Goal: Task Accomplishment & Management: Manage account settings

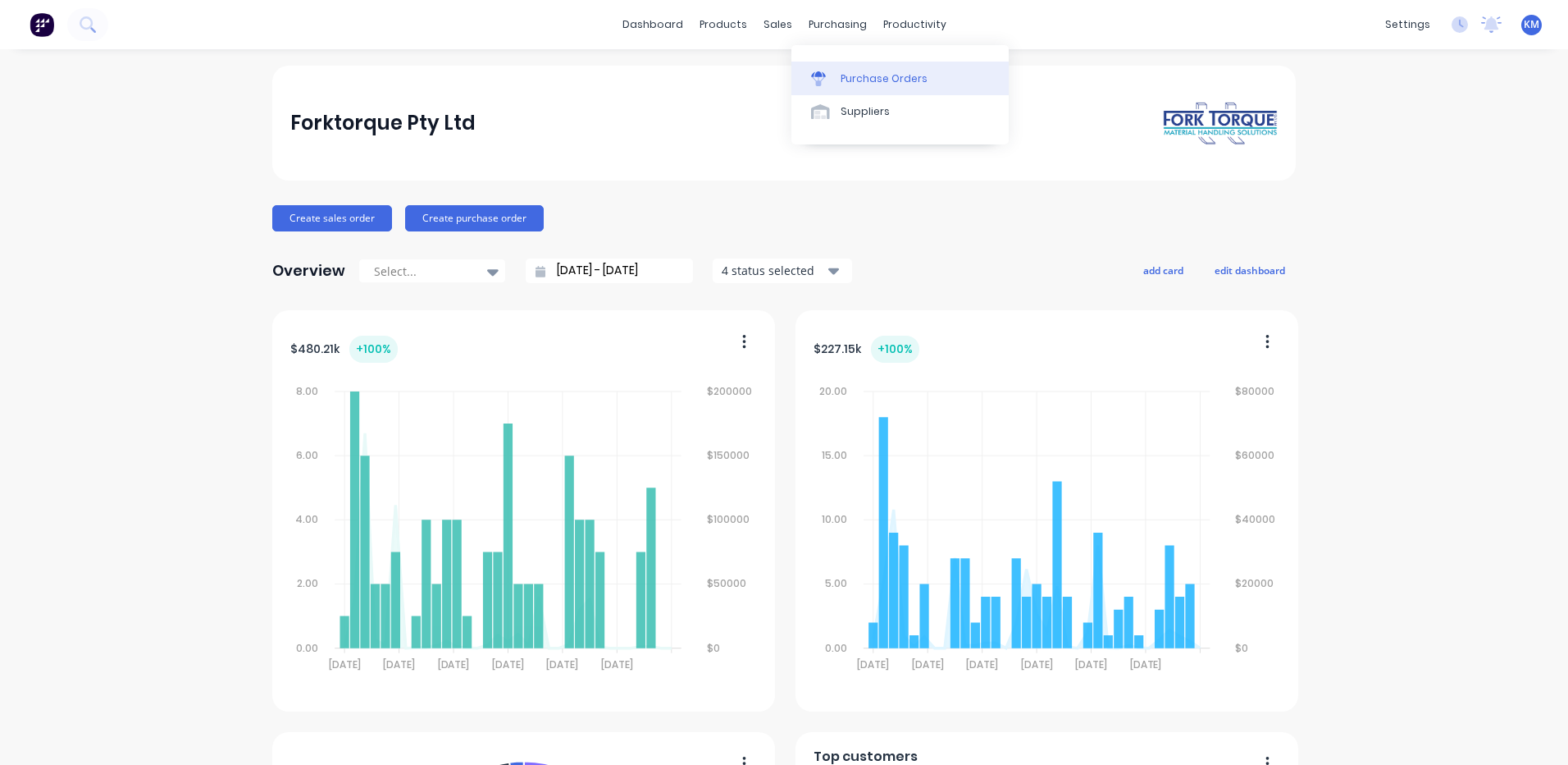
click at [821, 77] on icon at bounding box center [819, 79] width 15 height 15
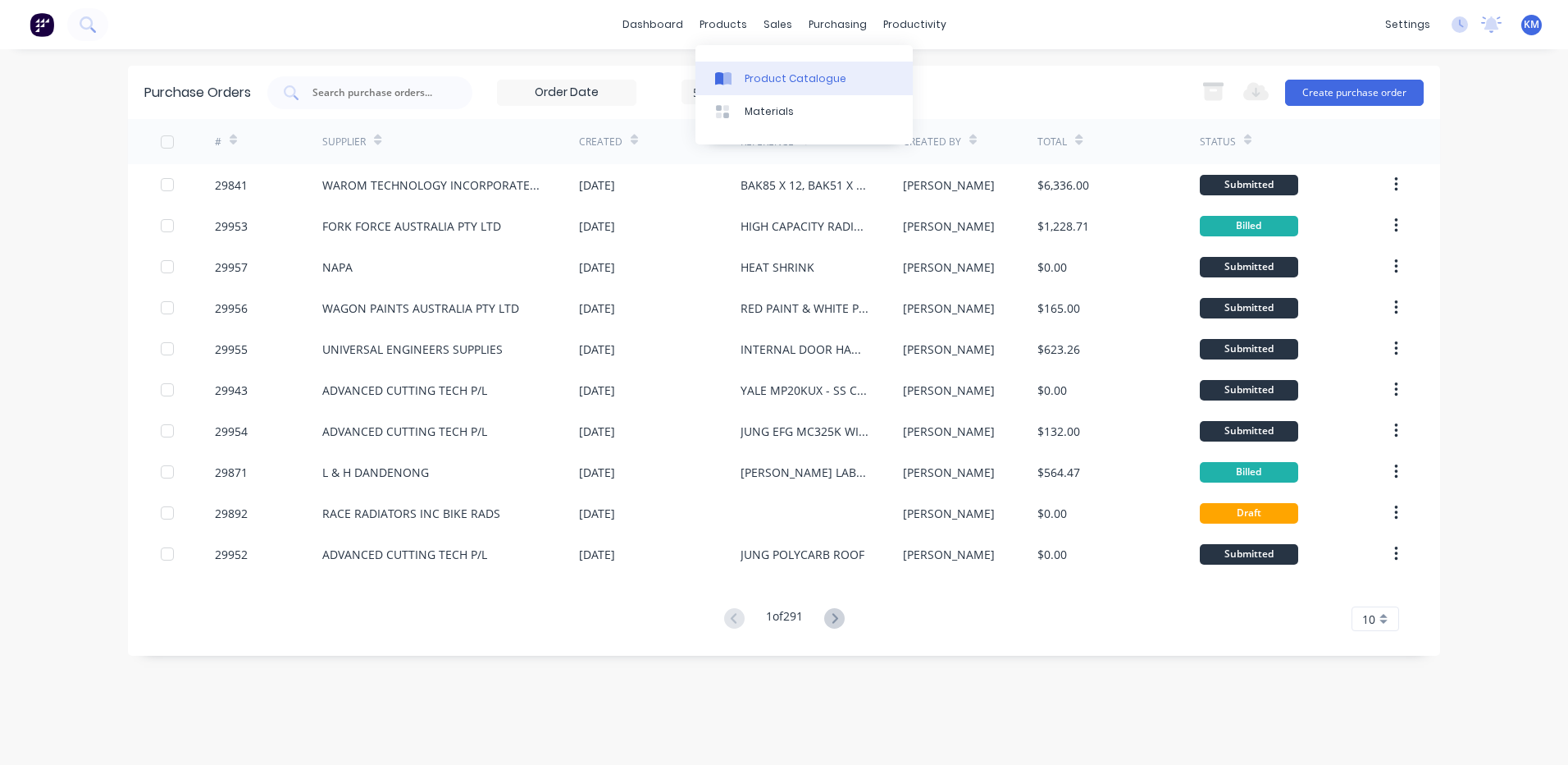
click at [749, 73] on div "Product Catalogue" at bounding box center [795, 79] width 102 height 15
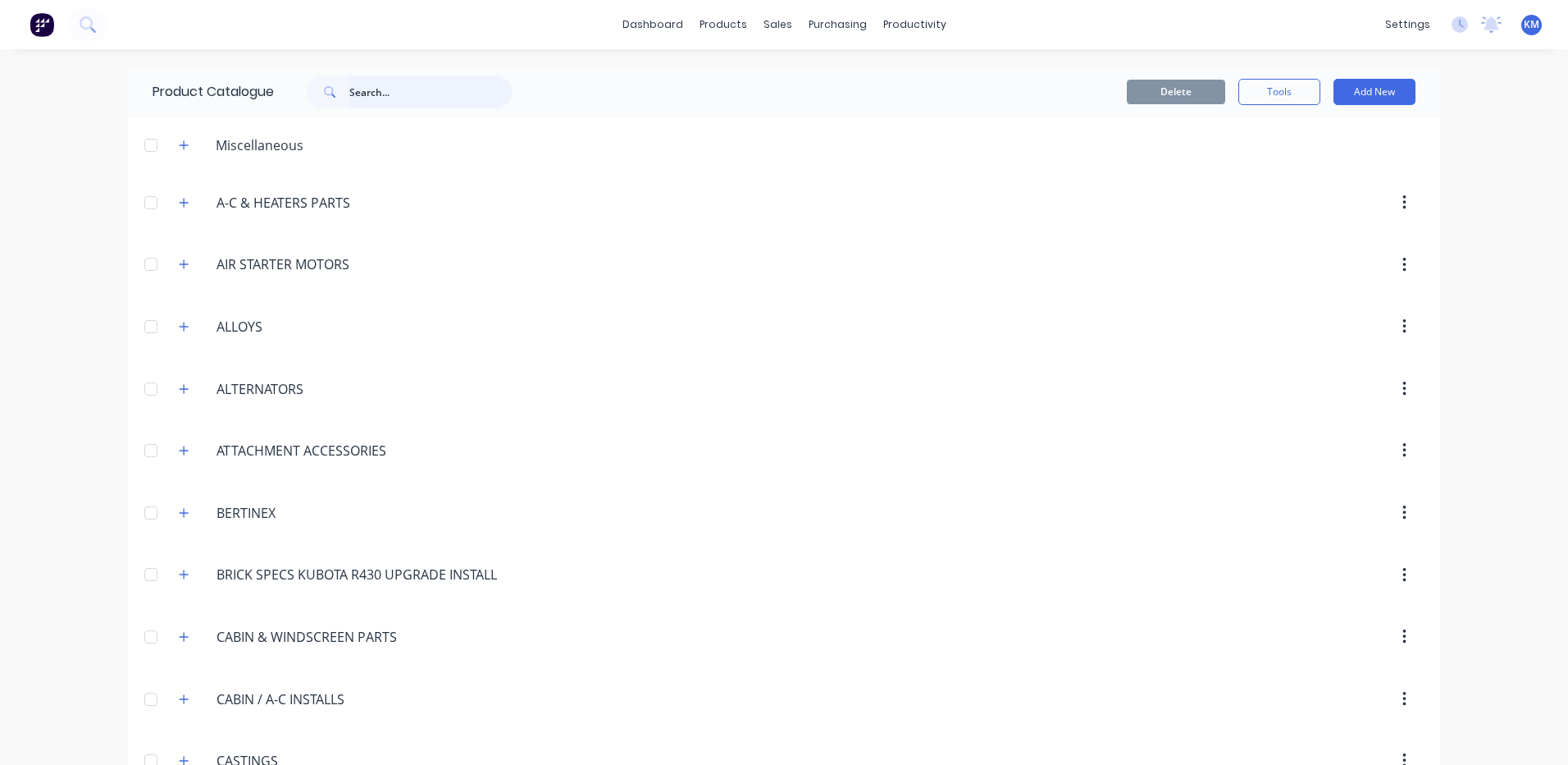
click at [445, 101] on input "text" at bounding box center [431, 92] width 162 height 33
type input "flameproof lights"
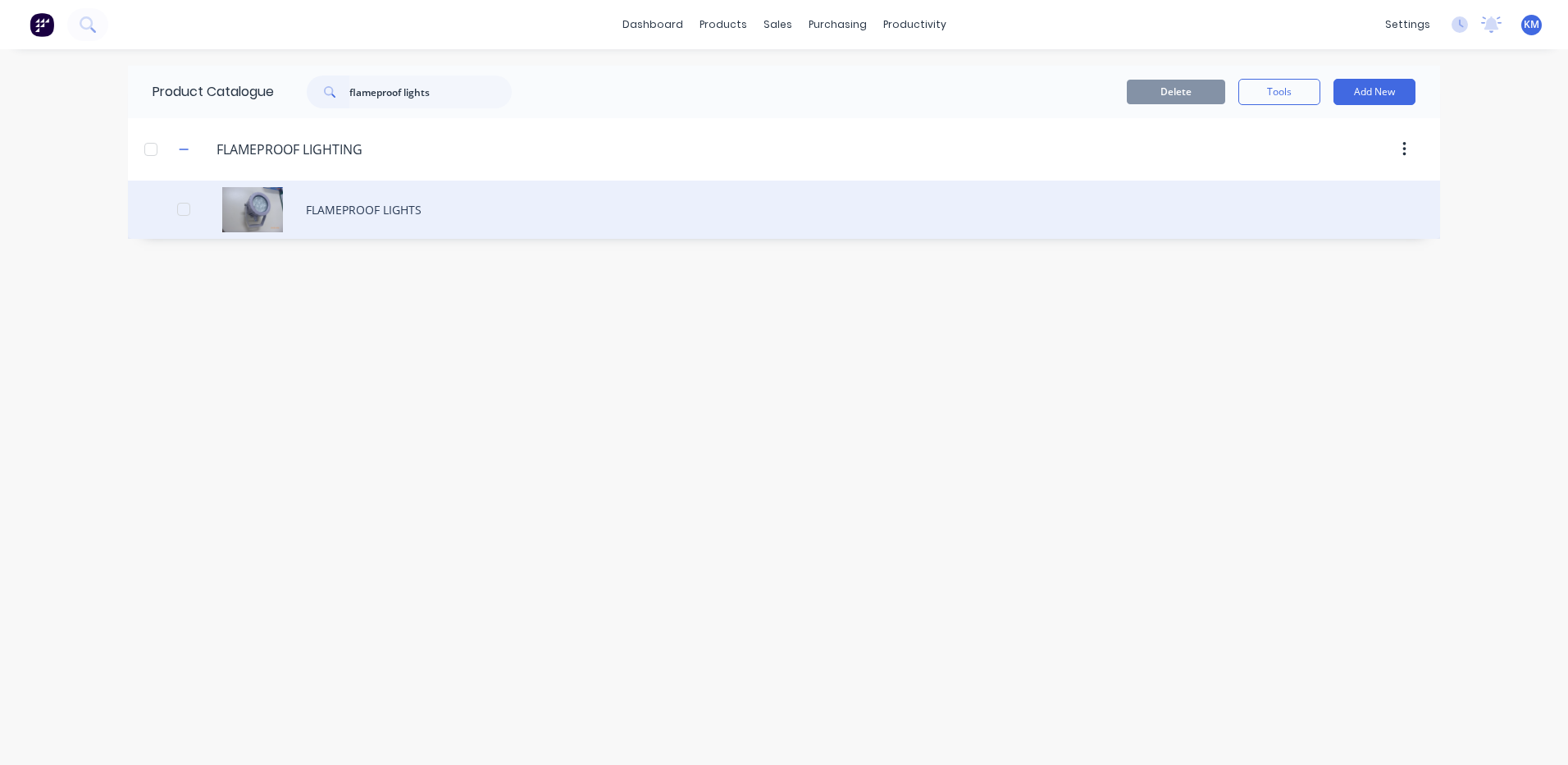
click at [427, 196] on div "FLAMEPROOF LIGHTS" at bounding box center [784, 209] width 1312 height 58
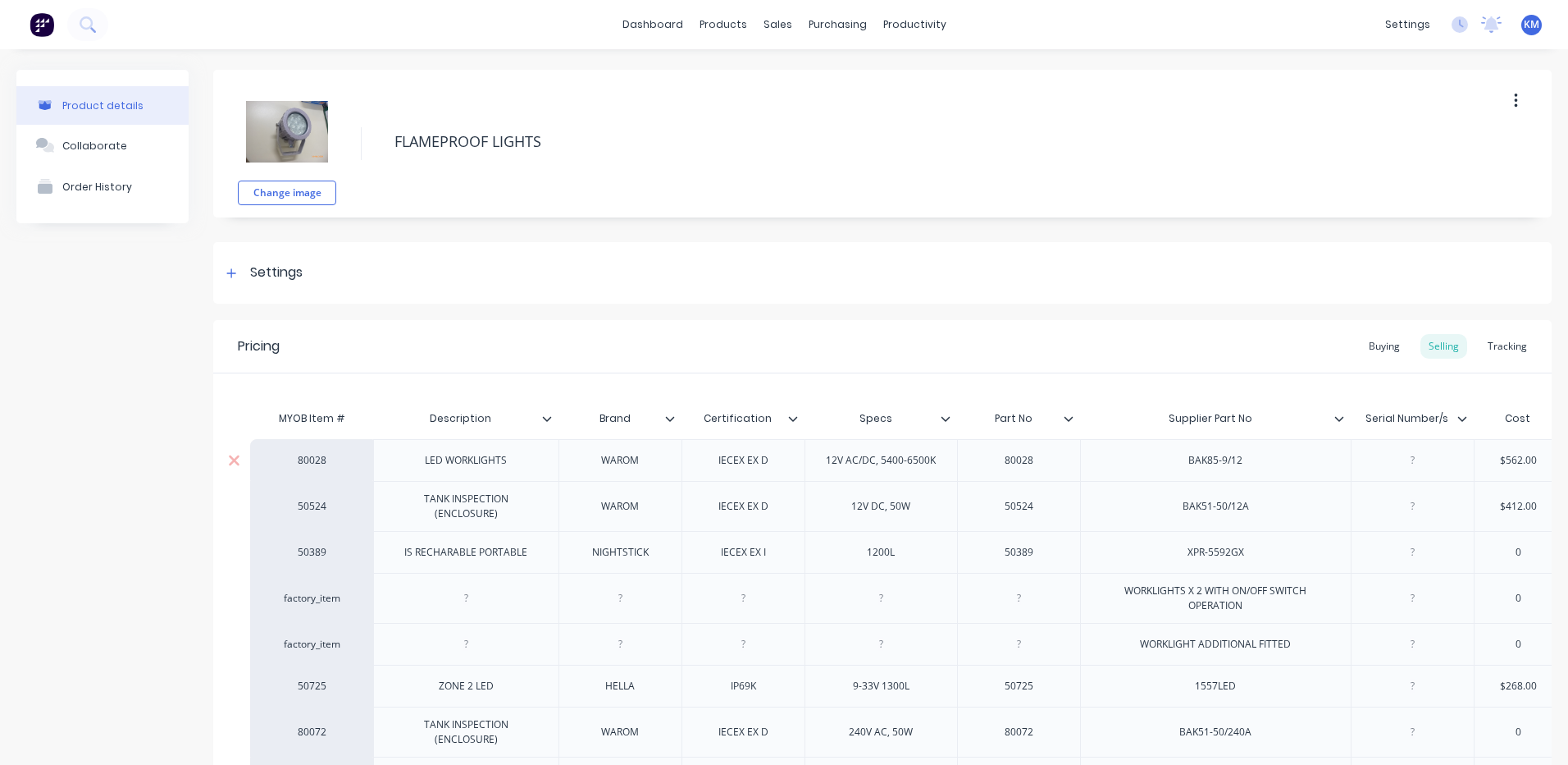
type textarea "x"
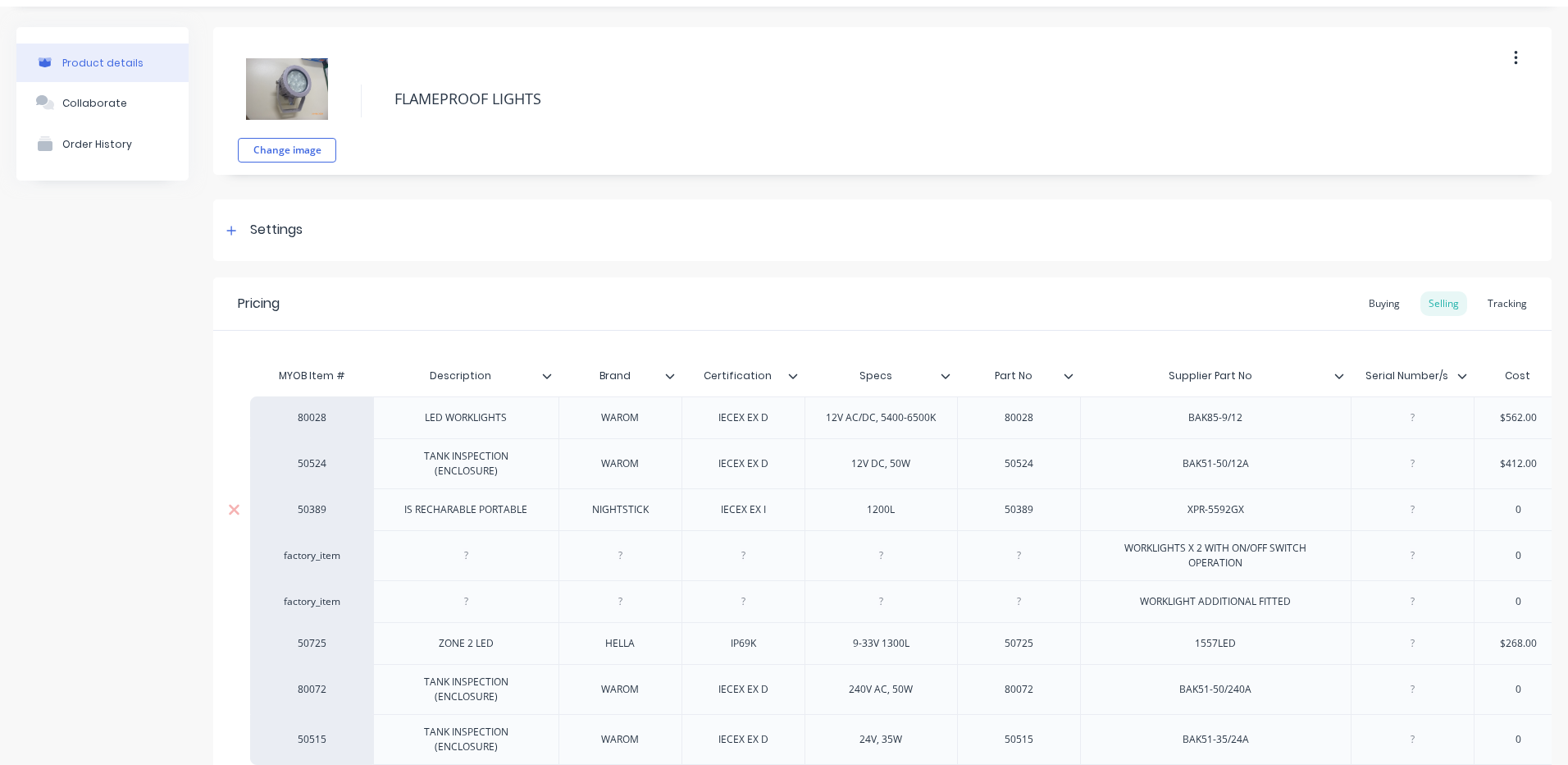
scroll to position [82, 0]
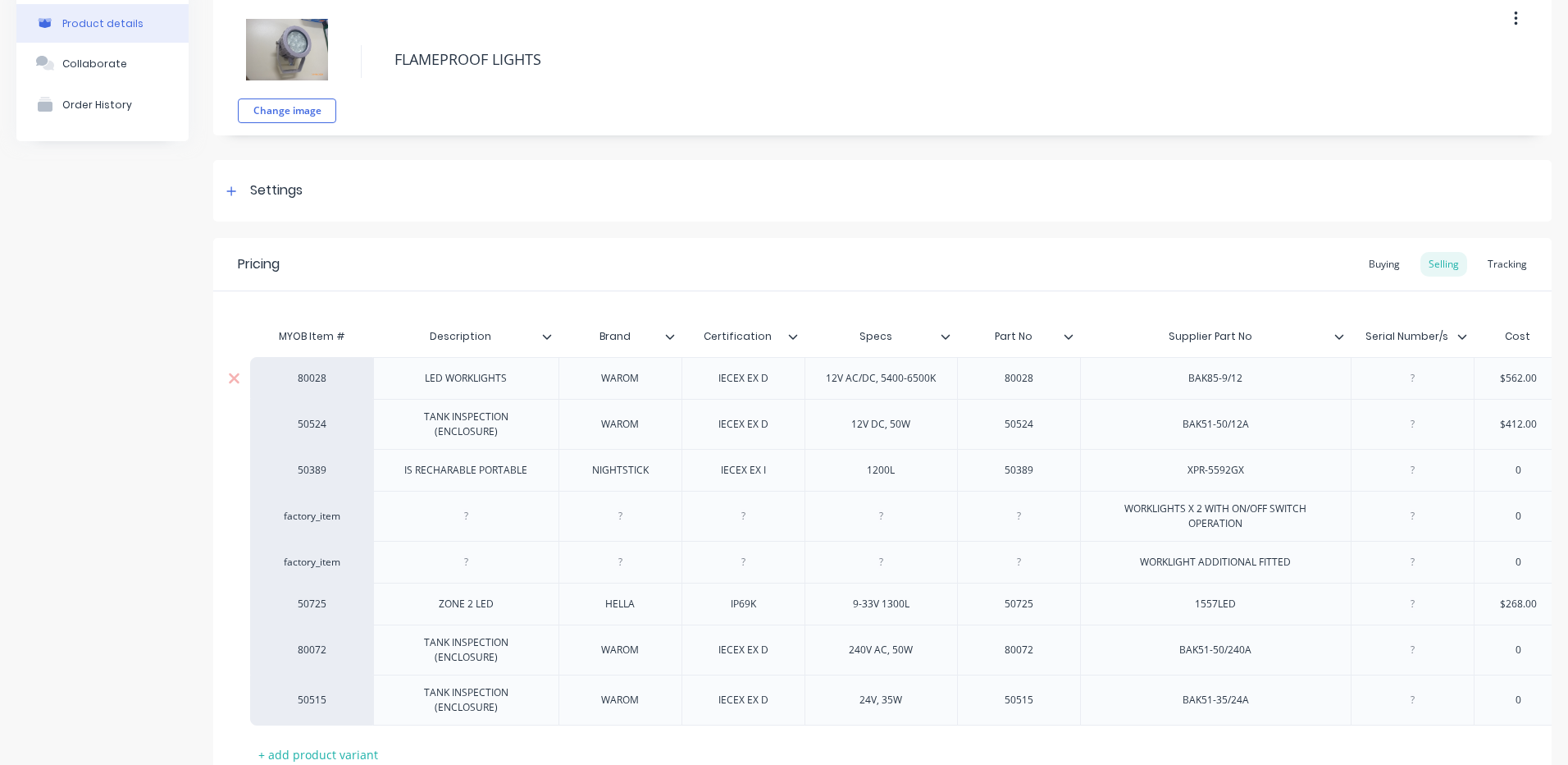
click at [1248, 381] on div "BAK85-9/12" at bounding box center [1215, 377] width 82 height 21
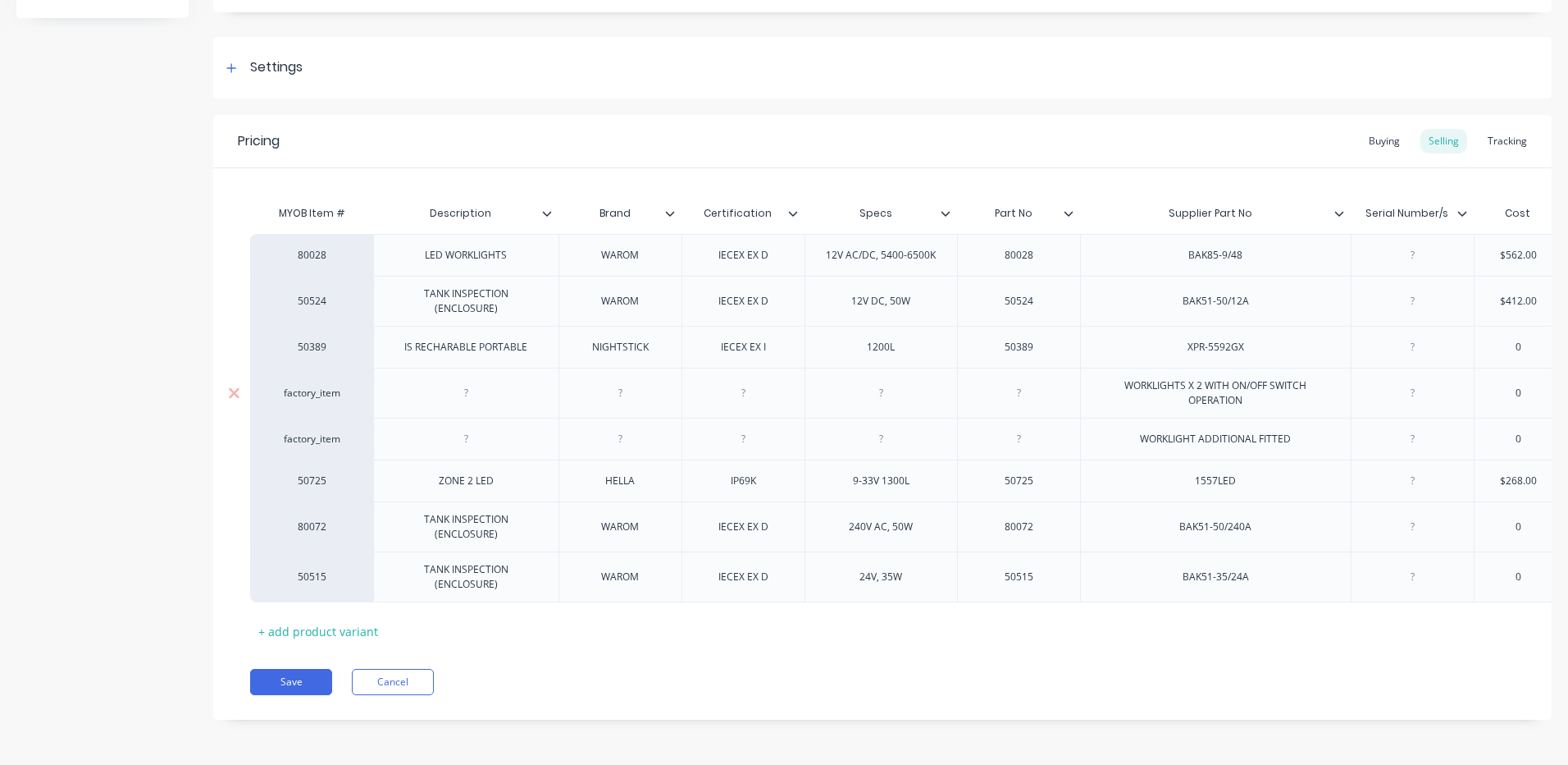
scroll to position [217, 0]
click at [289, 683] on button "Save" at bounding box center [291, 681] width 82 height 27
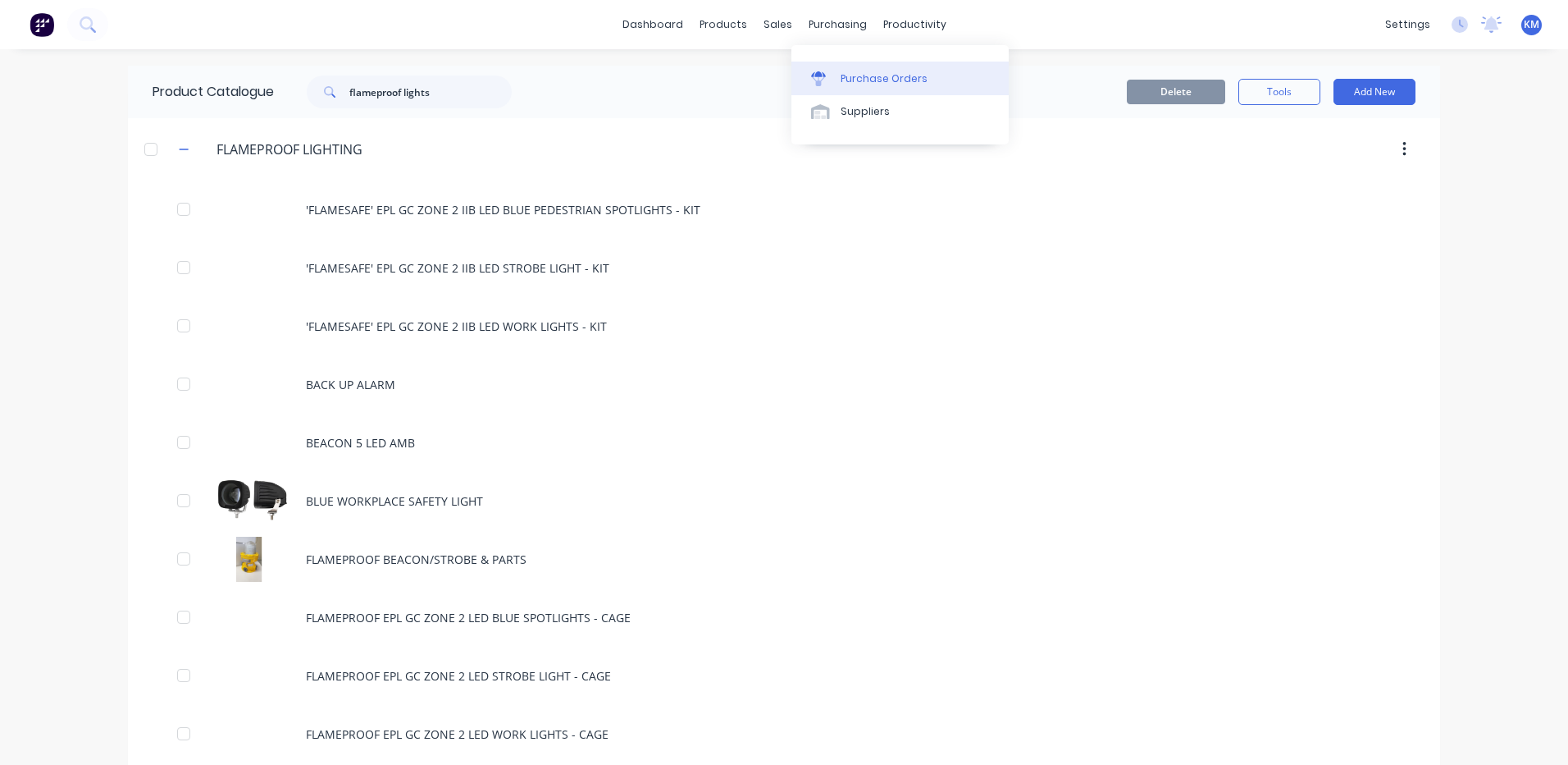
click at [834, 81] on div at bounding box center [824, 79] width 25 height 15
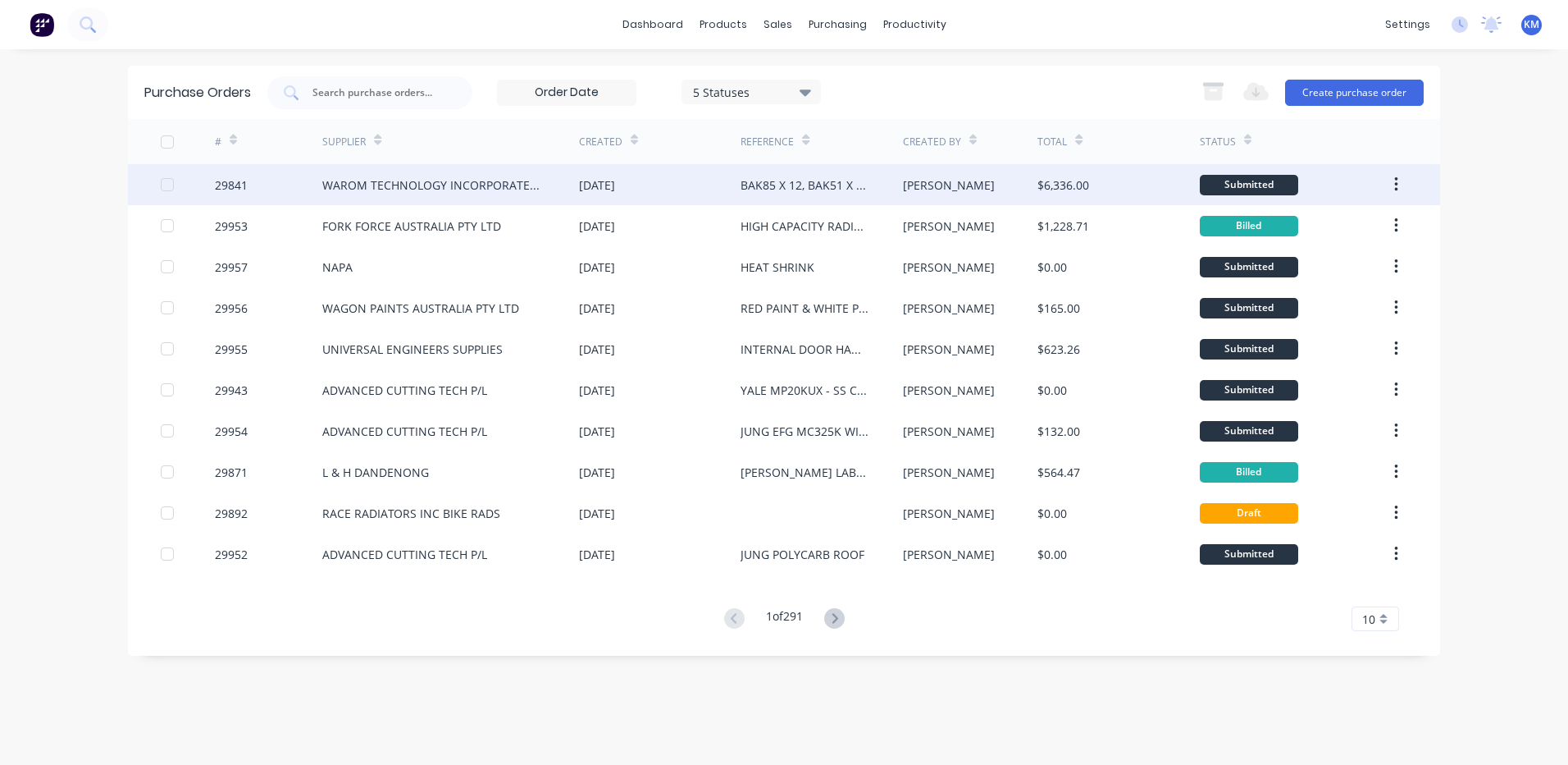
click at [417, 187] on div "WAROM TECHNOLOGY INCORPORATED COMPANY" at bounding box center [433, 185] width 224 height 17
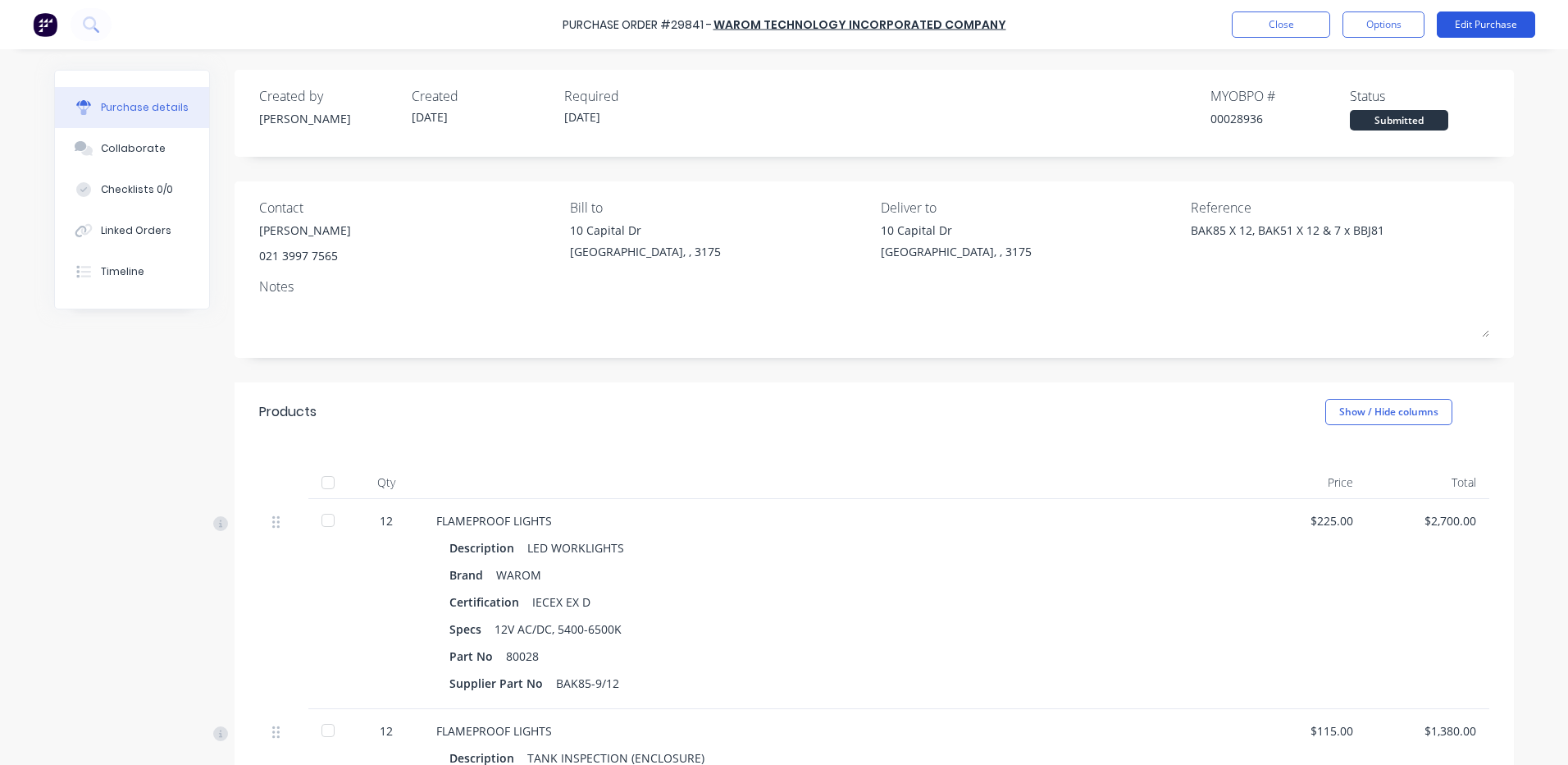
click at [1447, 21] on button "Edit Purchase" at bounding box center [1486, 24] width 98 height 27
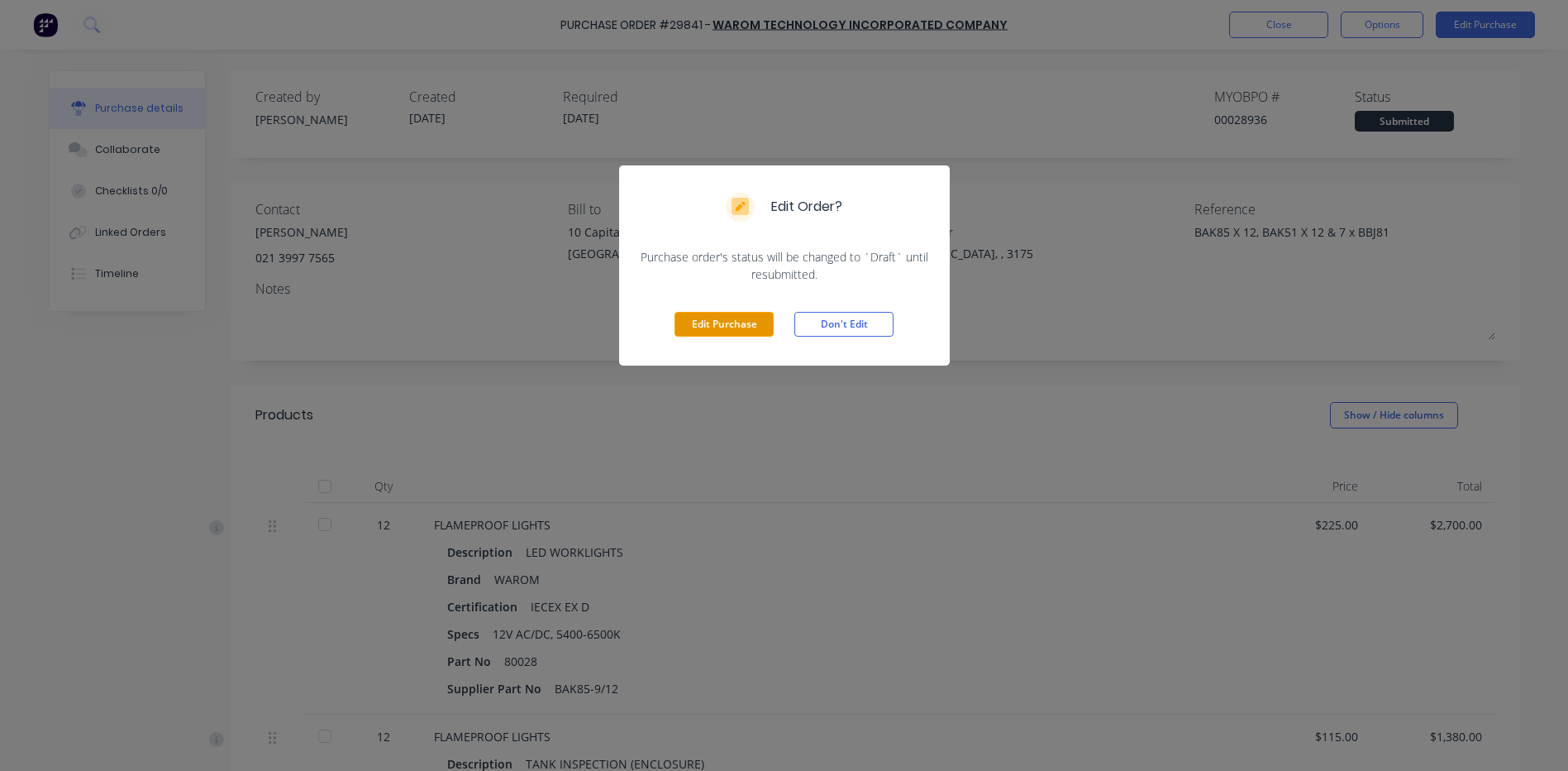
click at [731, 327] on button "Edit Purchase" at bounding box center [723, 324] width 99 height 25
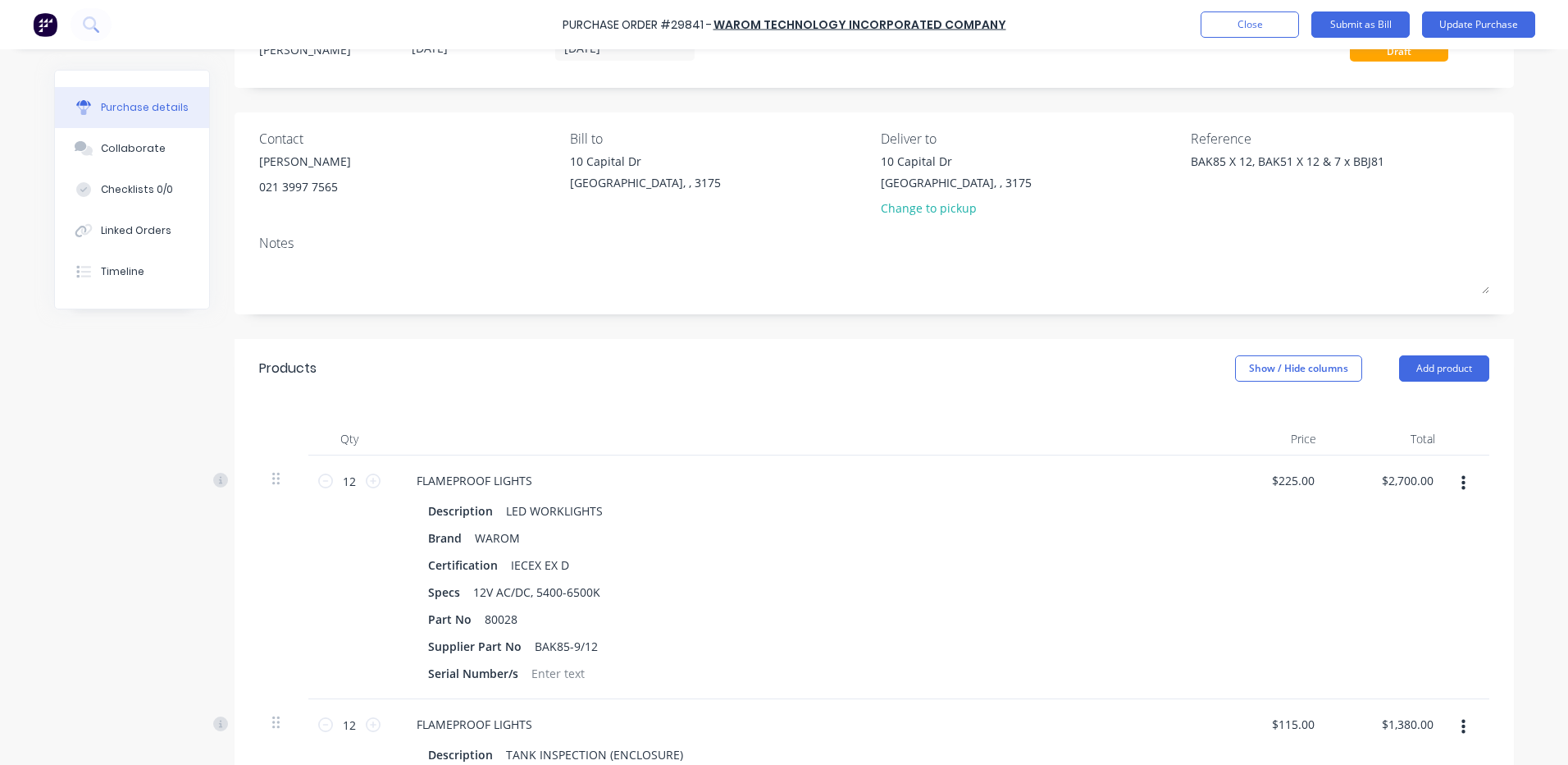
scroll to position [246, 0]
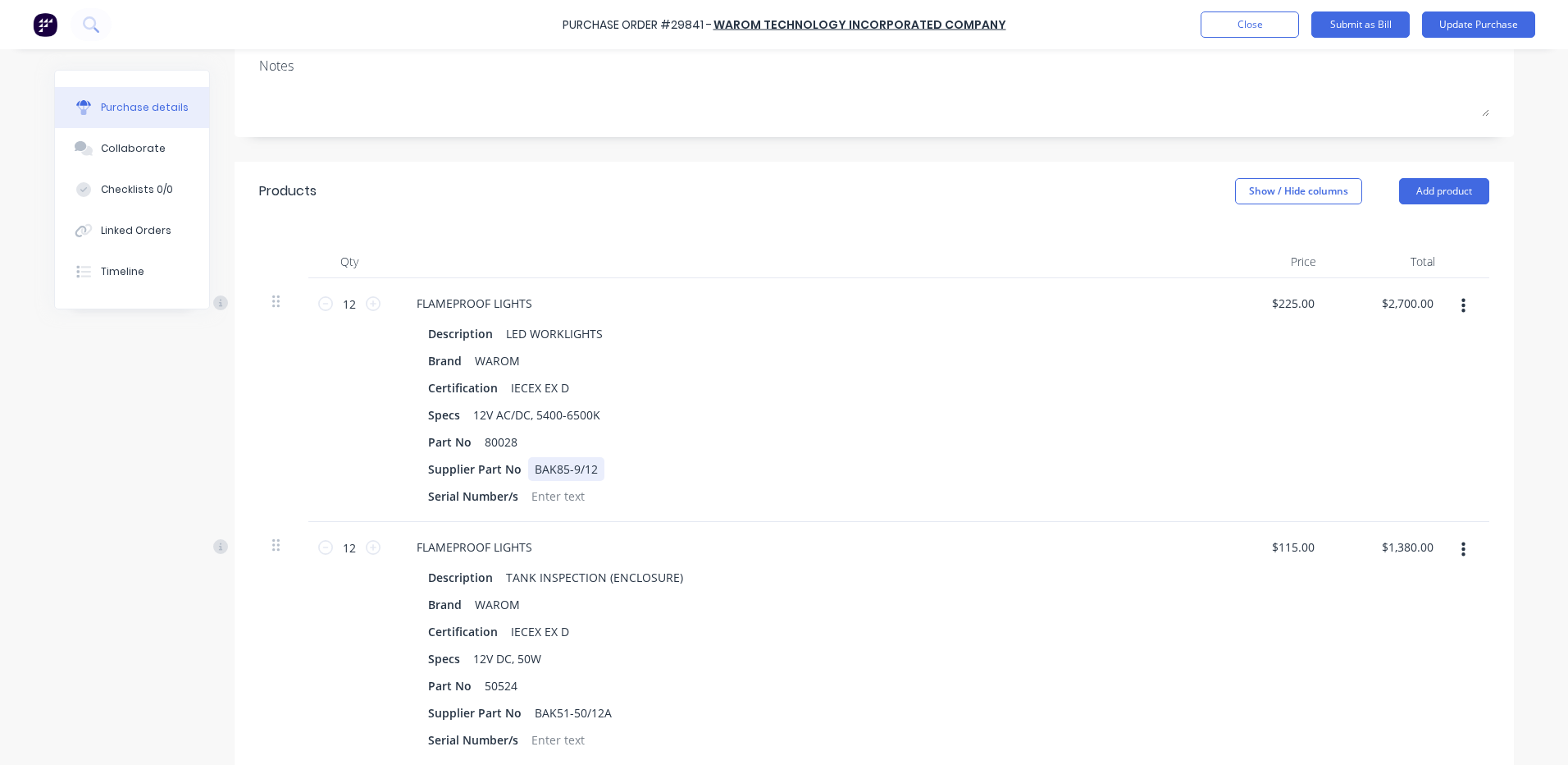
type textarea "x"
click at [593, 467] on div "BAK85-9/12" at bounding box center [566, 469] width 76 height 24
click at [693, 187] on div "Products Show / Hide columns Add product" at bounding box center [874, 191] width 1280 height 59
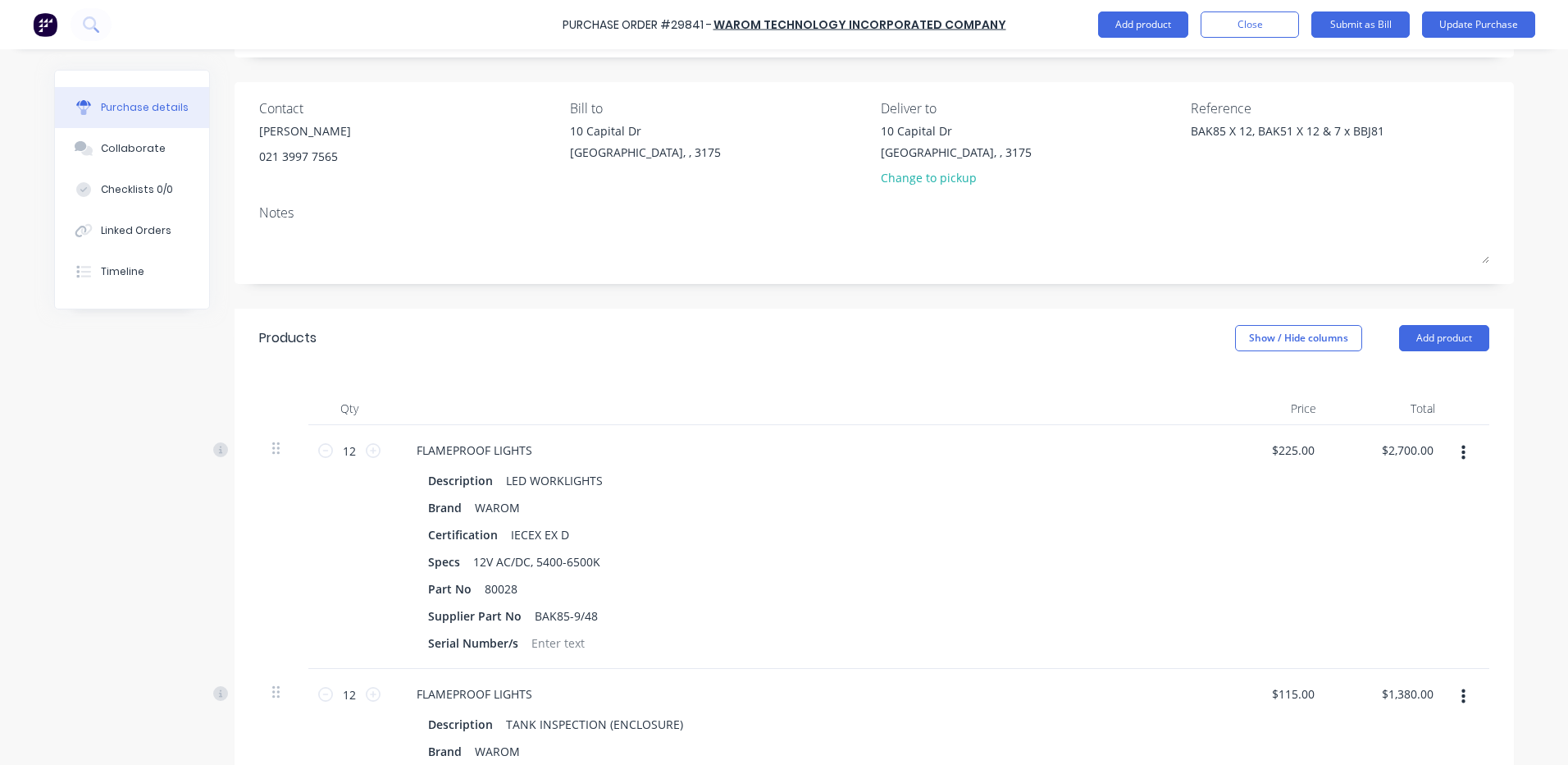
scroll to position [0, 0]
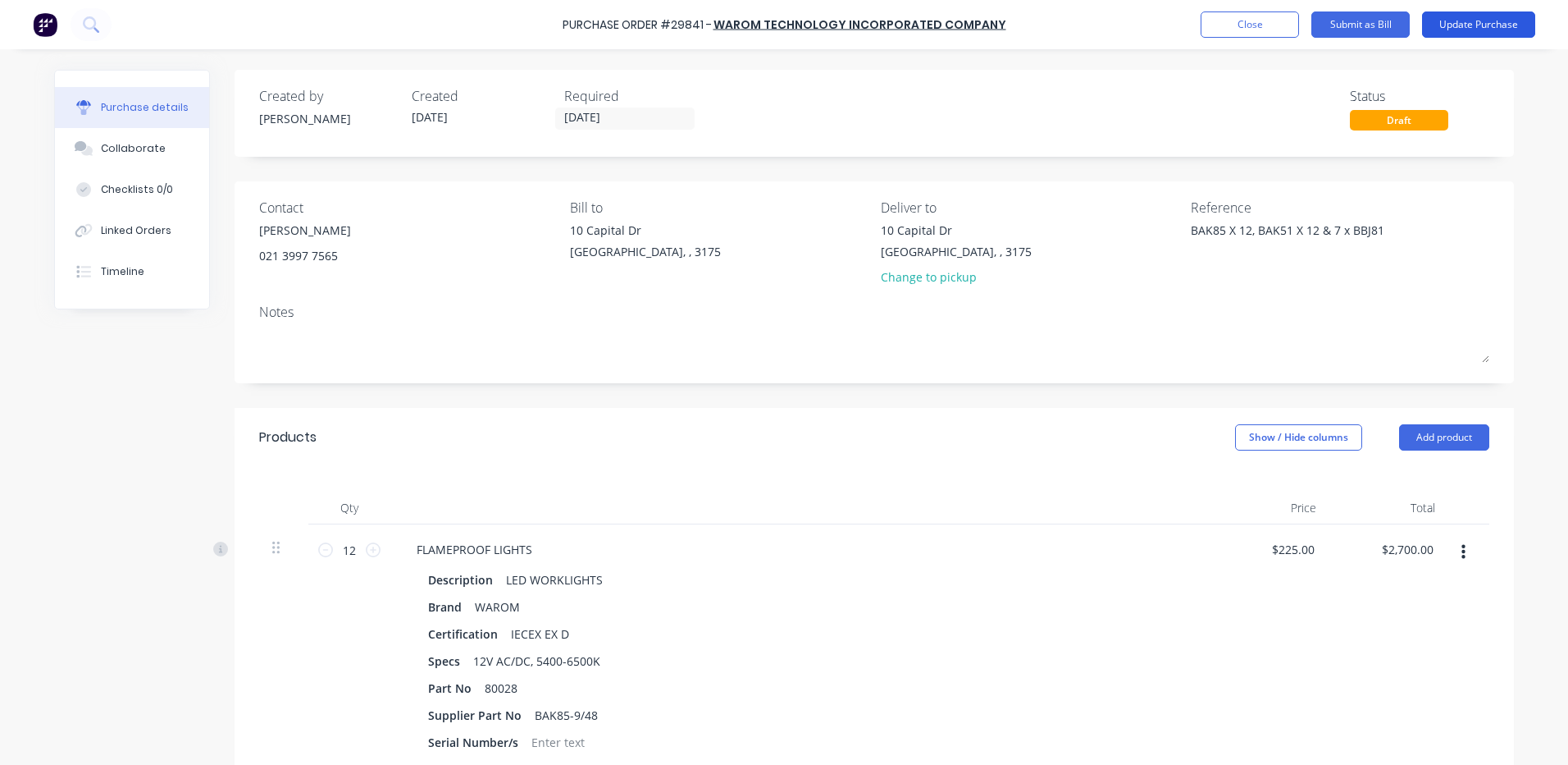
click at [1470, 22] on button "Update Purchase" at bounding box center [1479, 24] width 113 height 27
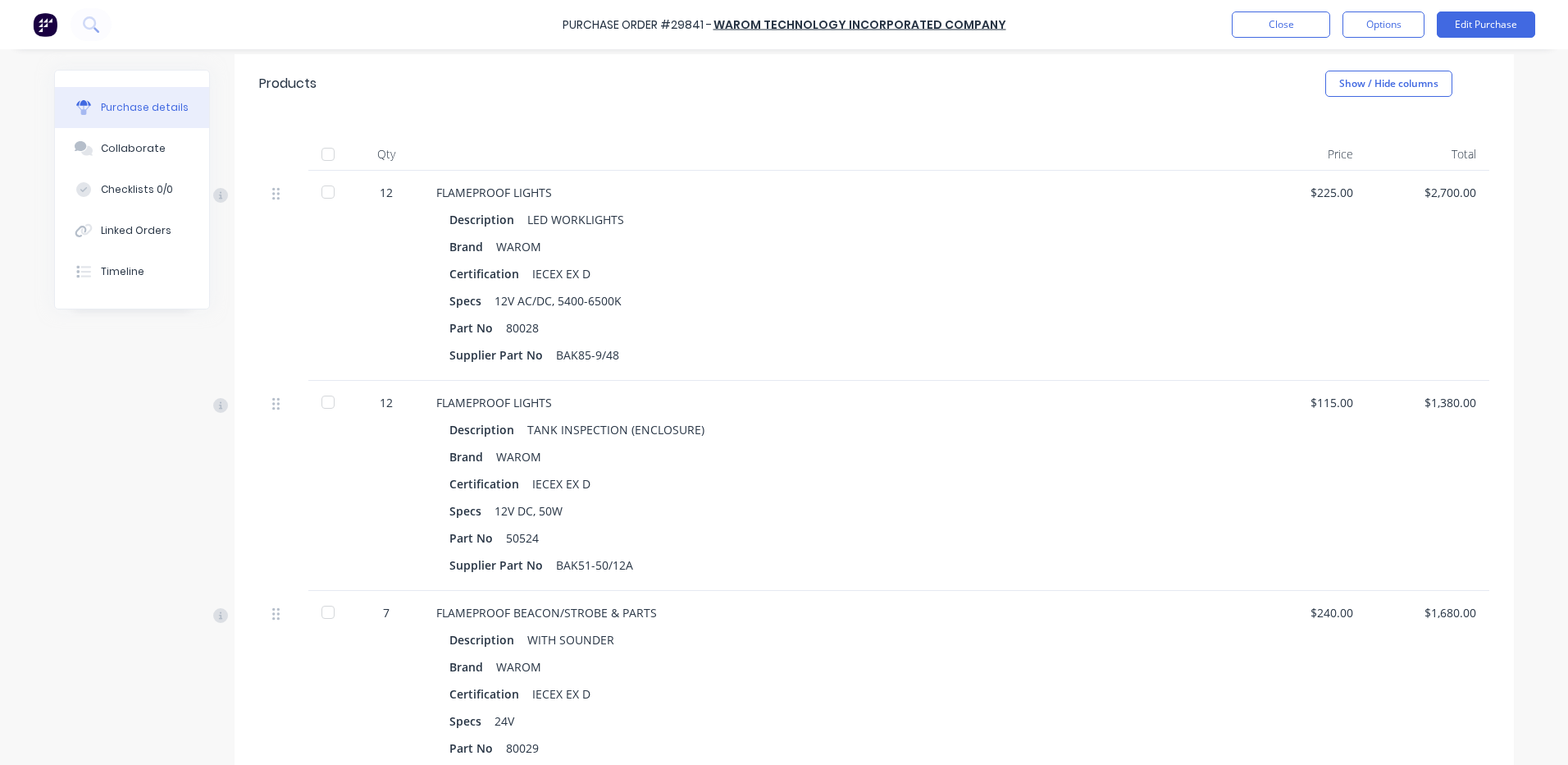
scroll to position [598, 0]
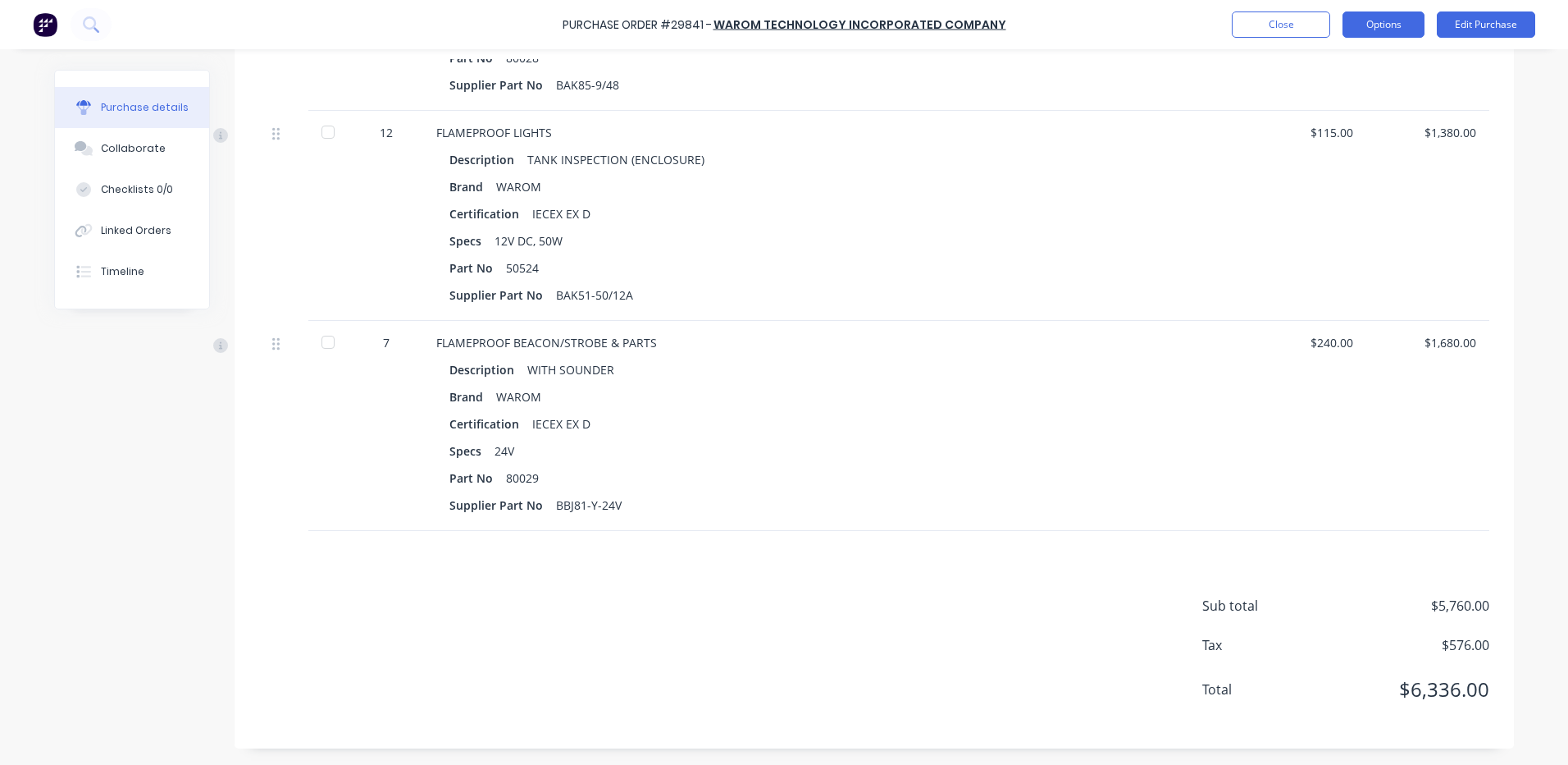
click at [1394, 27] on button "Options" at bounding box center [1383, 24] width 82 height 27
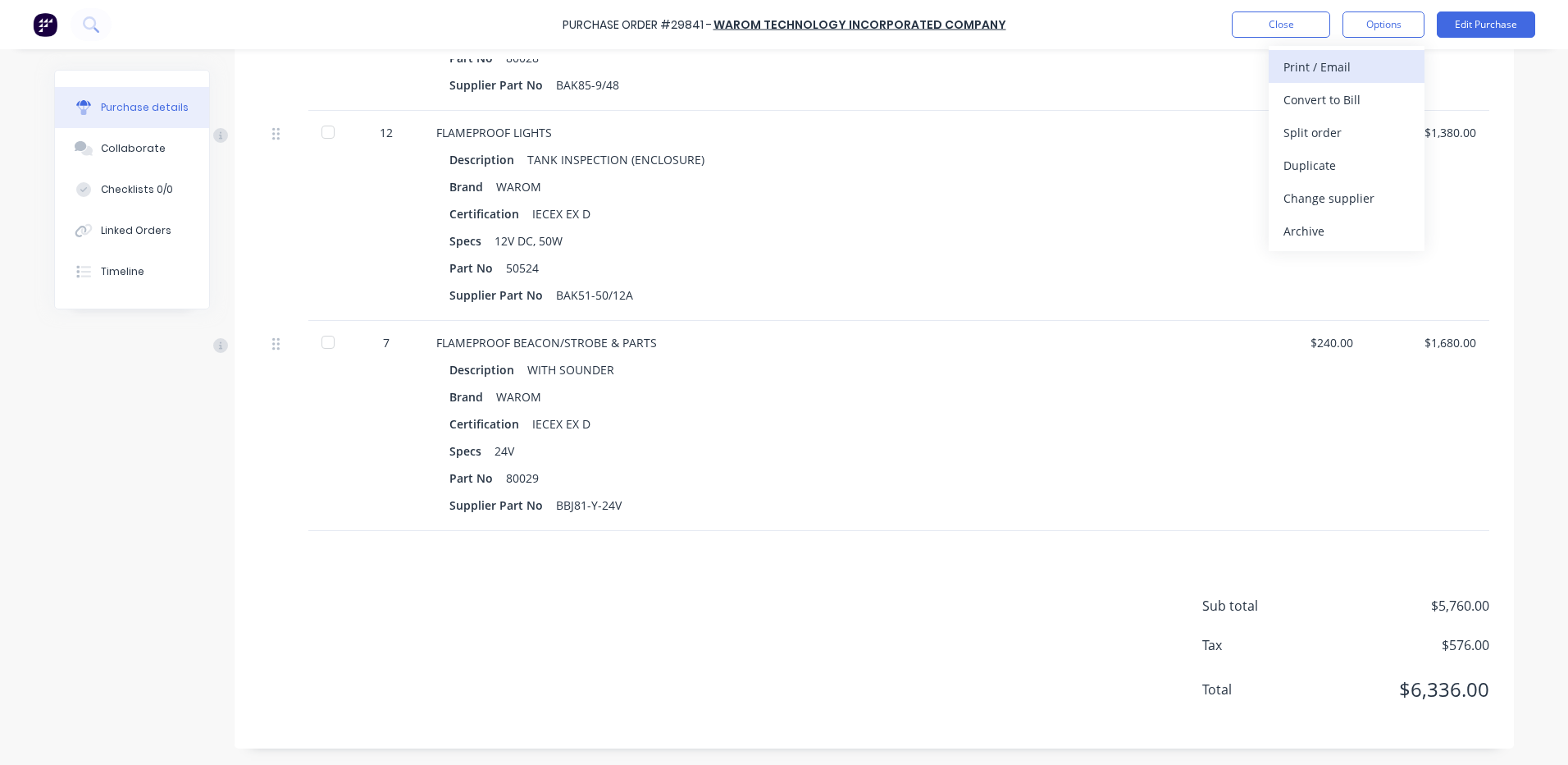
click at [1364, 62] on div "Print / Email" at bounding box center [1346, 67] width 126 height 24
click at [1342, 121] on div "Without pricing" at bounding box center [1346, 133] width 126 height 24
type textarea "x"
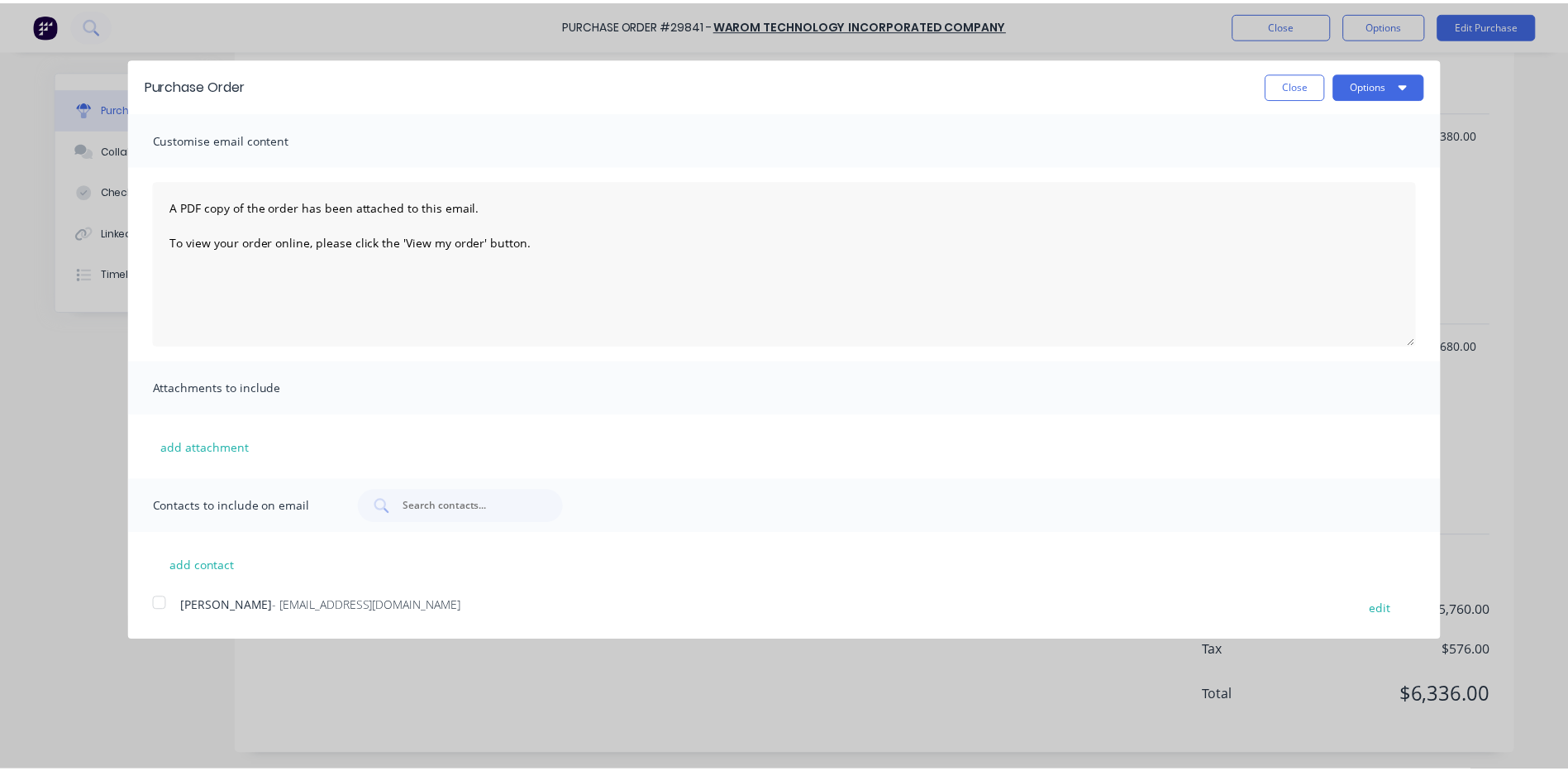
scroll to position [0, 0]
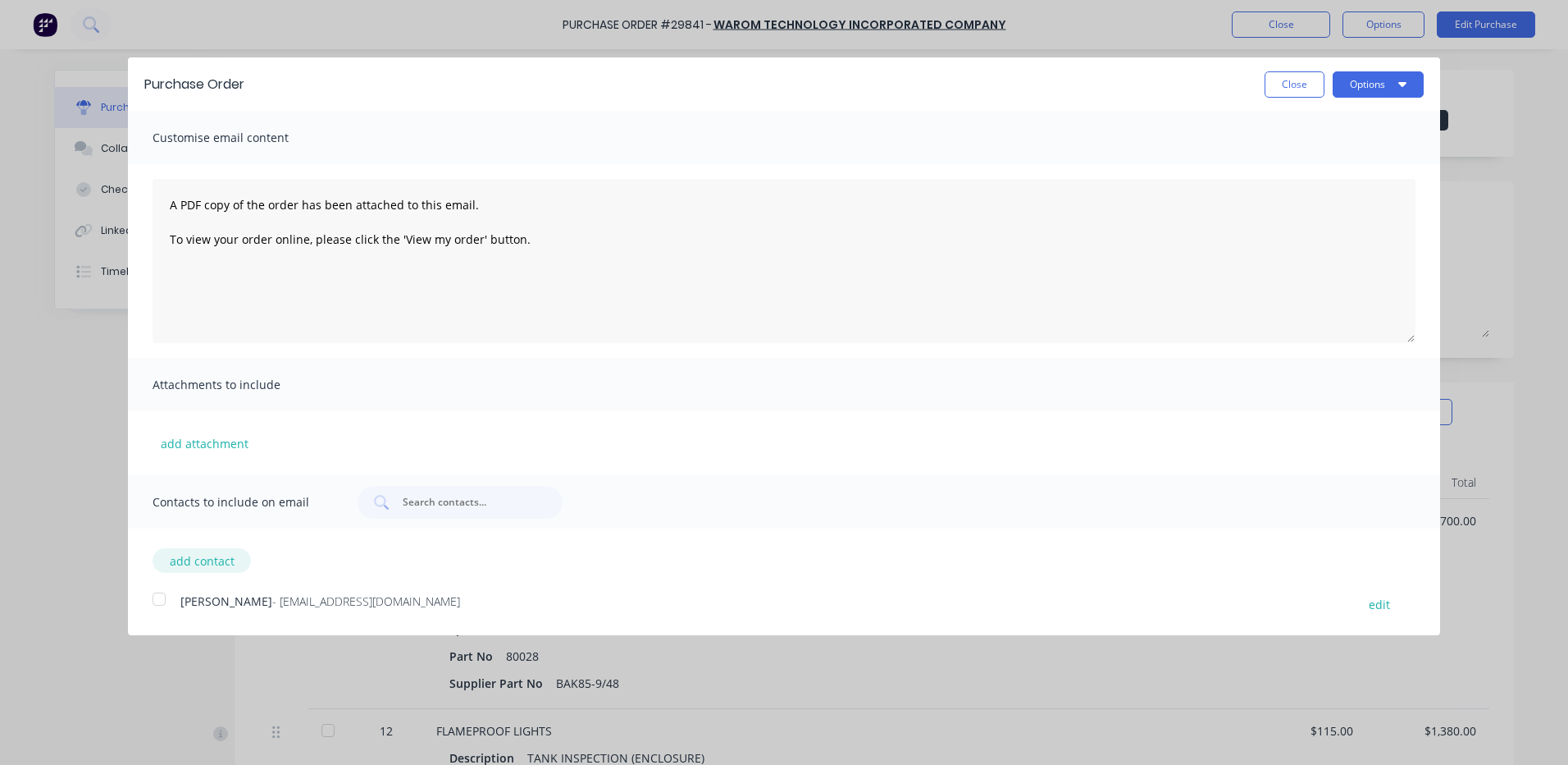
click at [226, 555] on button "add contact" at bounding box center [202, 560] width 98 height 25
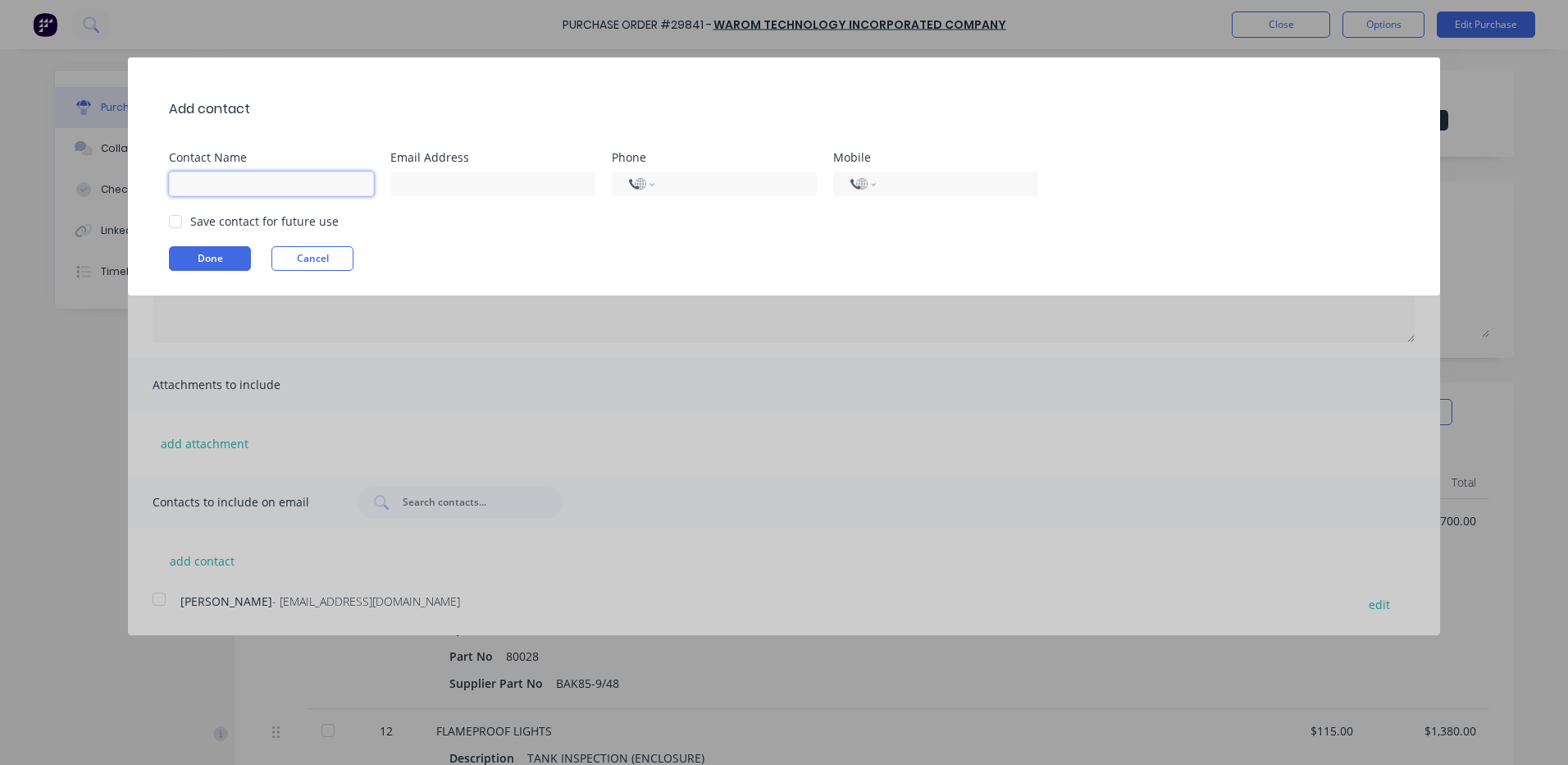
click at [295, 179] on input at bounding box center [271, 183] width 205 height 25
type input "[PERSON_NAME] [PERSON_NAME]"
type input "[PERSON_NAME][EMAIL_ADDRESS][DOMAIN_NAME]"
type input "0490 149 213"
select select "AU"
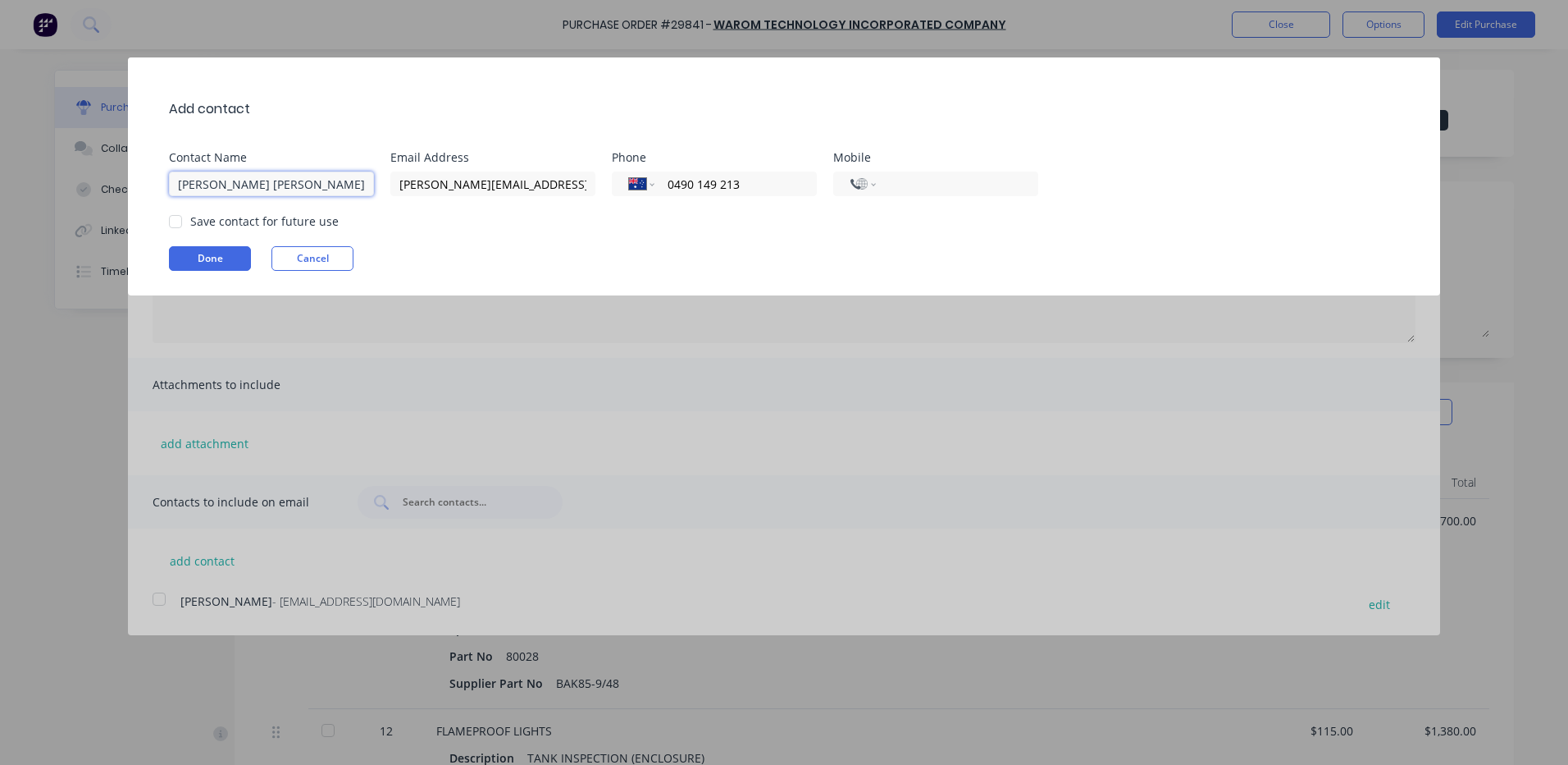
type input "10 [GEOGRAPHIC_DATA]"
click at [177, 217] on div at bounding box center [176, 222] width 33 height 33
click at [202, 246] on button "Done" at bounding box center [210, 258] width 82 height 25
type textarea "x"
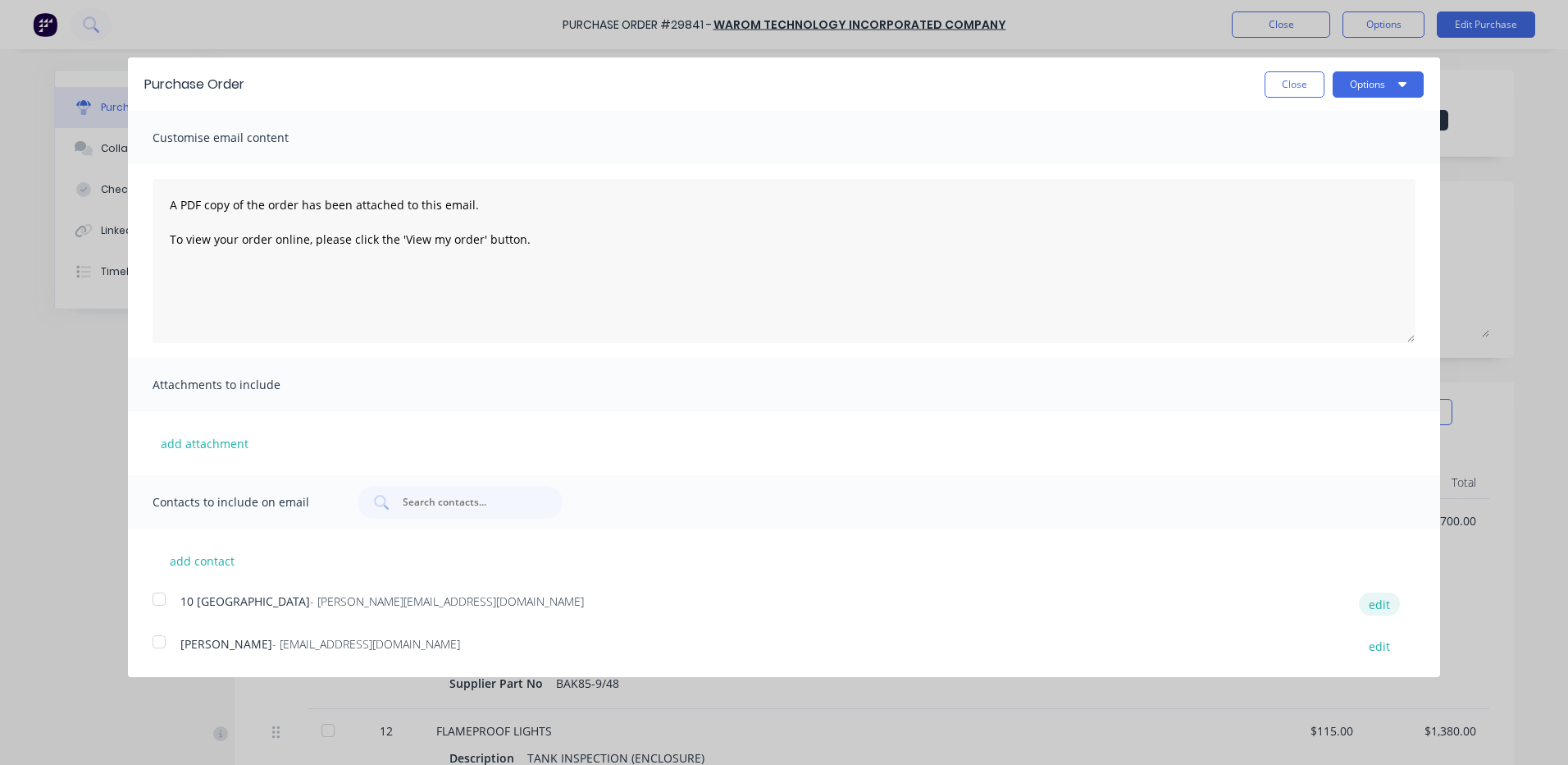
click at [1377, 605] on button "edit" at bounding box center [1379, 604] width 41 height 22
select select "AU"
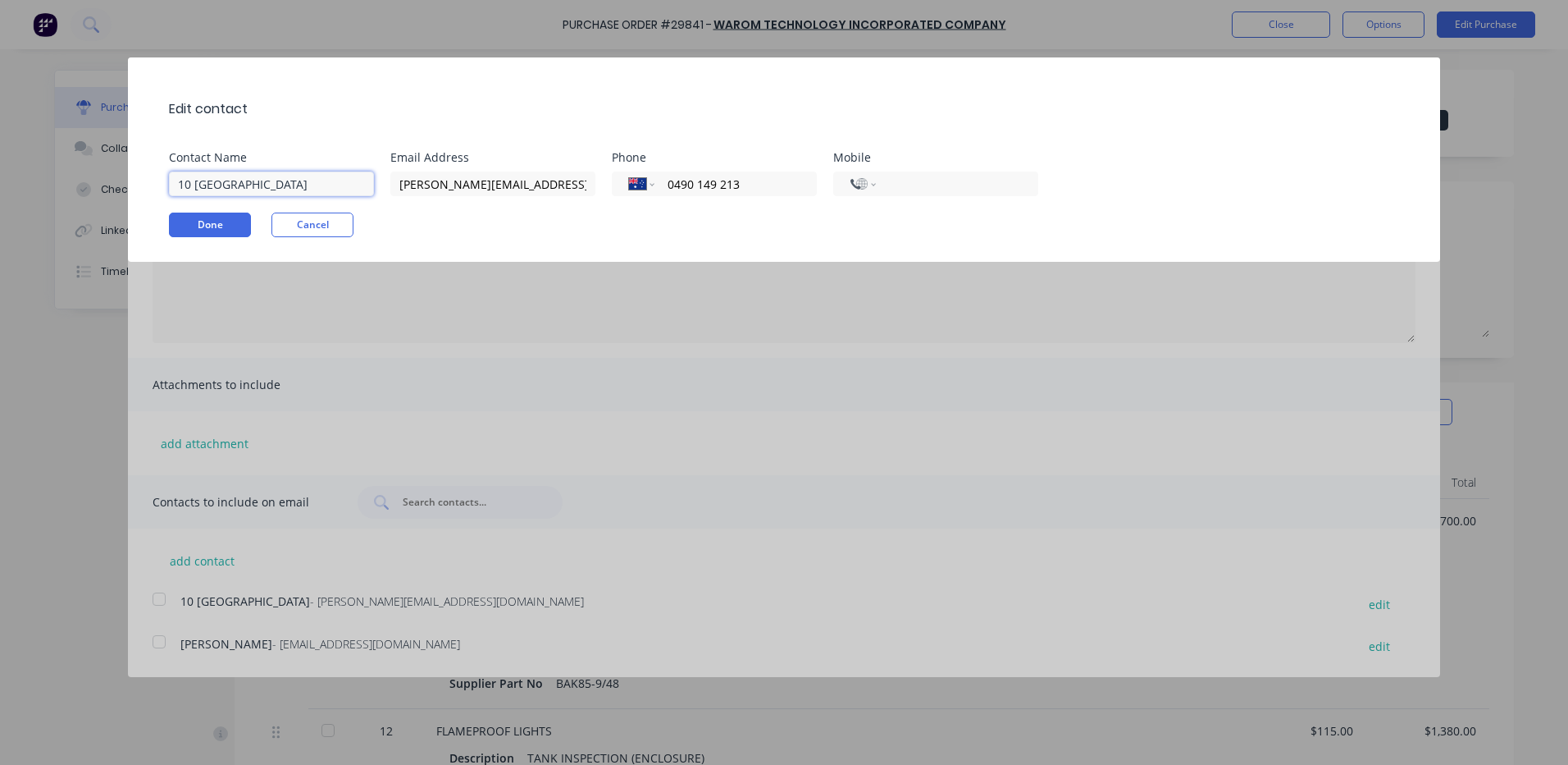
click at [315, 195] on input "10 [GEOGRAPHIC_DATA]" at bounding box center [271, 183] width 205 height 25
drag, startPoint x: 318, startPoint y: 191, endPoint x: 60, endPoint y: 184, distance: 258.1
click at [60, 184] on div "Edit contact Contact Name 10 CAPITAL DRIVE Email Address [PERSON_NAME][EMAIL_AD…" at bounding box center [784, 382] width 1568 height 765
click at [209, 177] on input at bounding box center [271, 183] width 205 height 25
type input "[PERSON_NAME] [PERSON_NAME]"
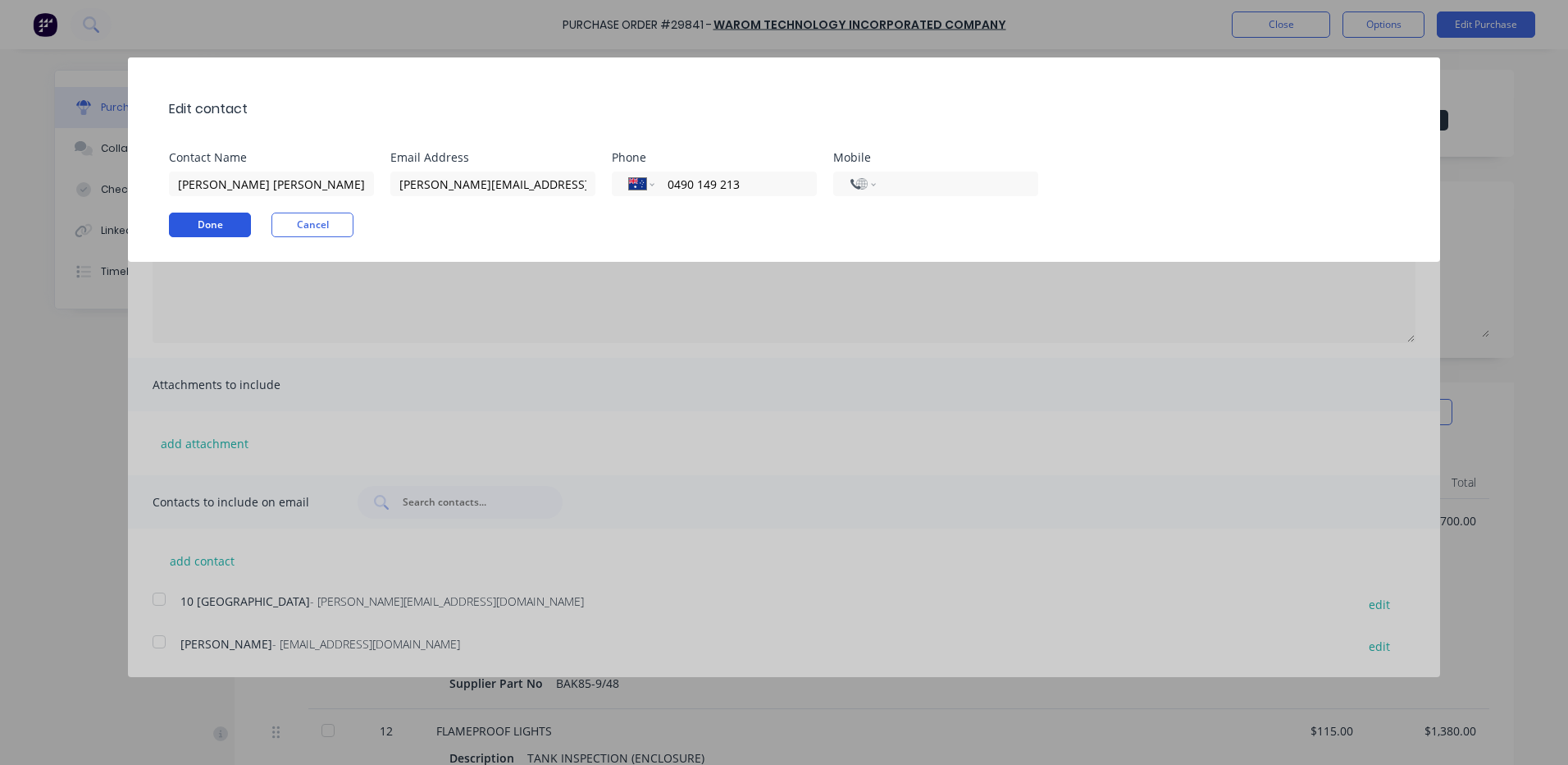
click at [205, 217] on button "Done" at bounding box center [210, 225] width 82 height 25
click at [325, 222] on button "Cancel" at bounding box center [312, 225] width 82 height 25
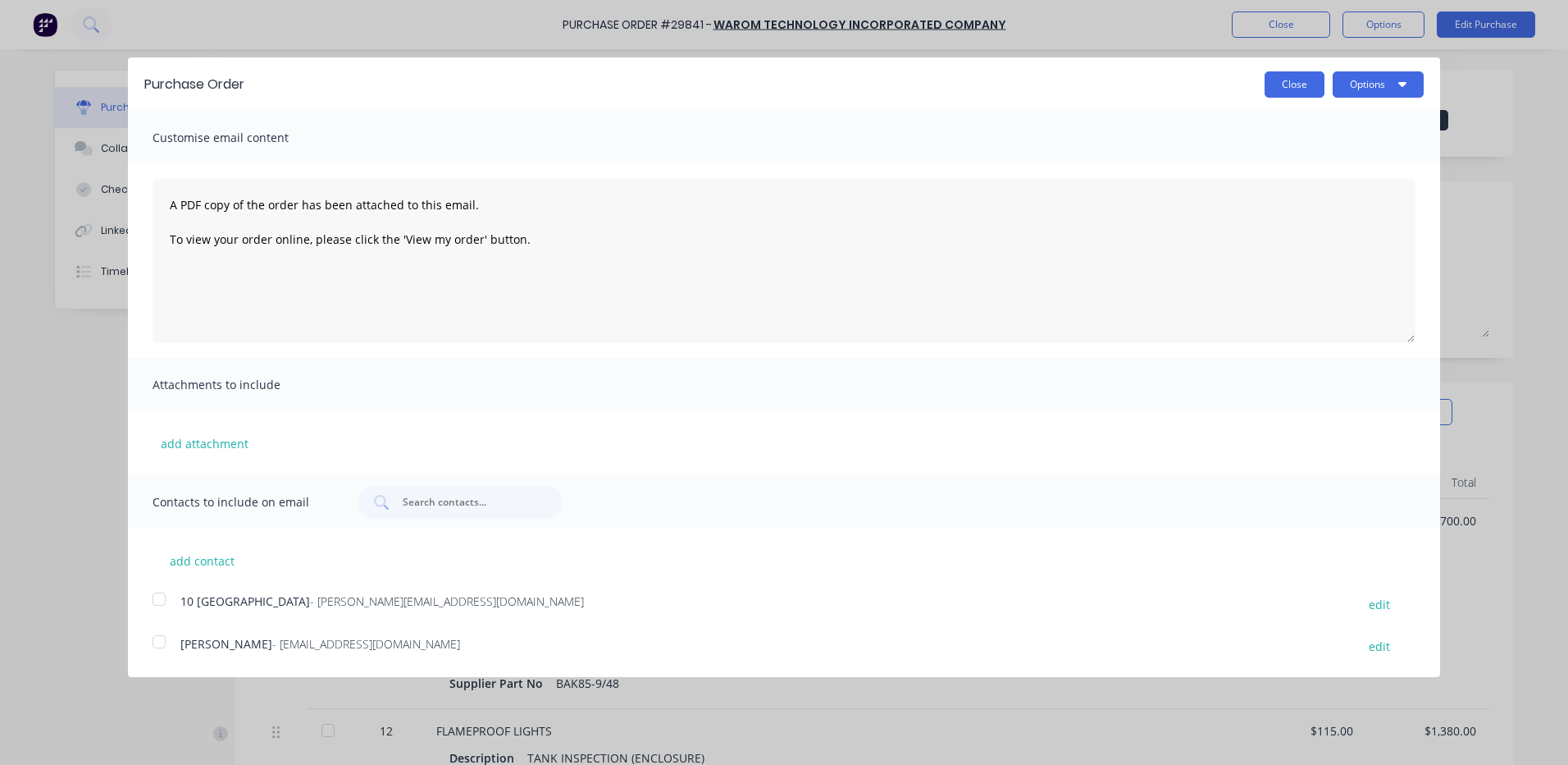
click at [1309, 90] on button "Close" at bounding box center [1294, 85] width 60 height 27
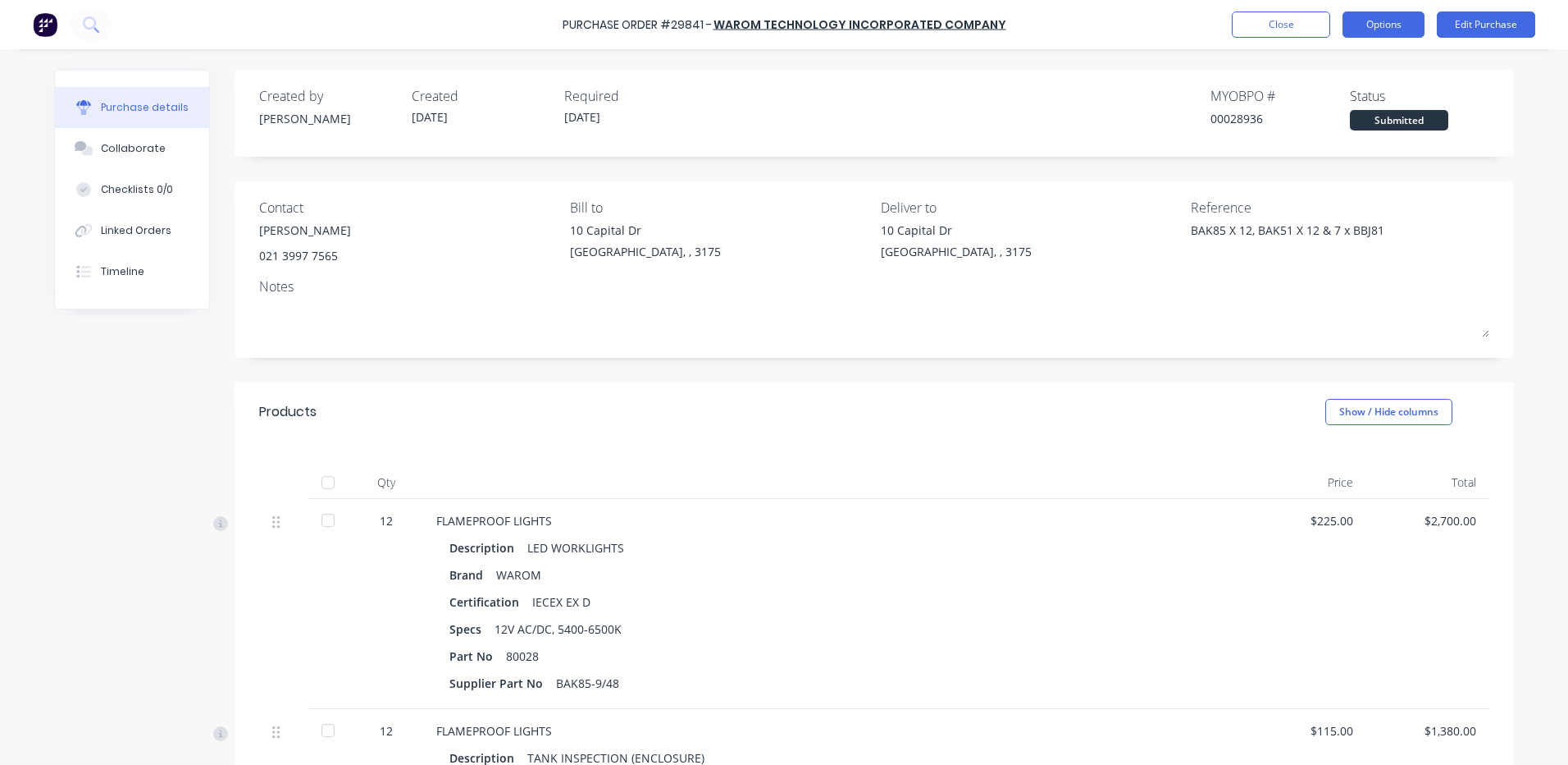
click at [1395, 31] on button "Options" at bounding box center [1383, 24] width 82 height 27
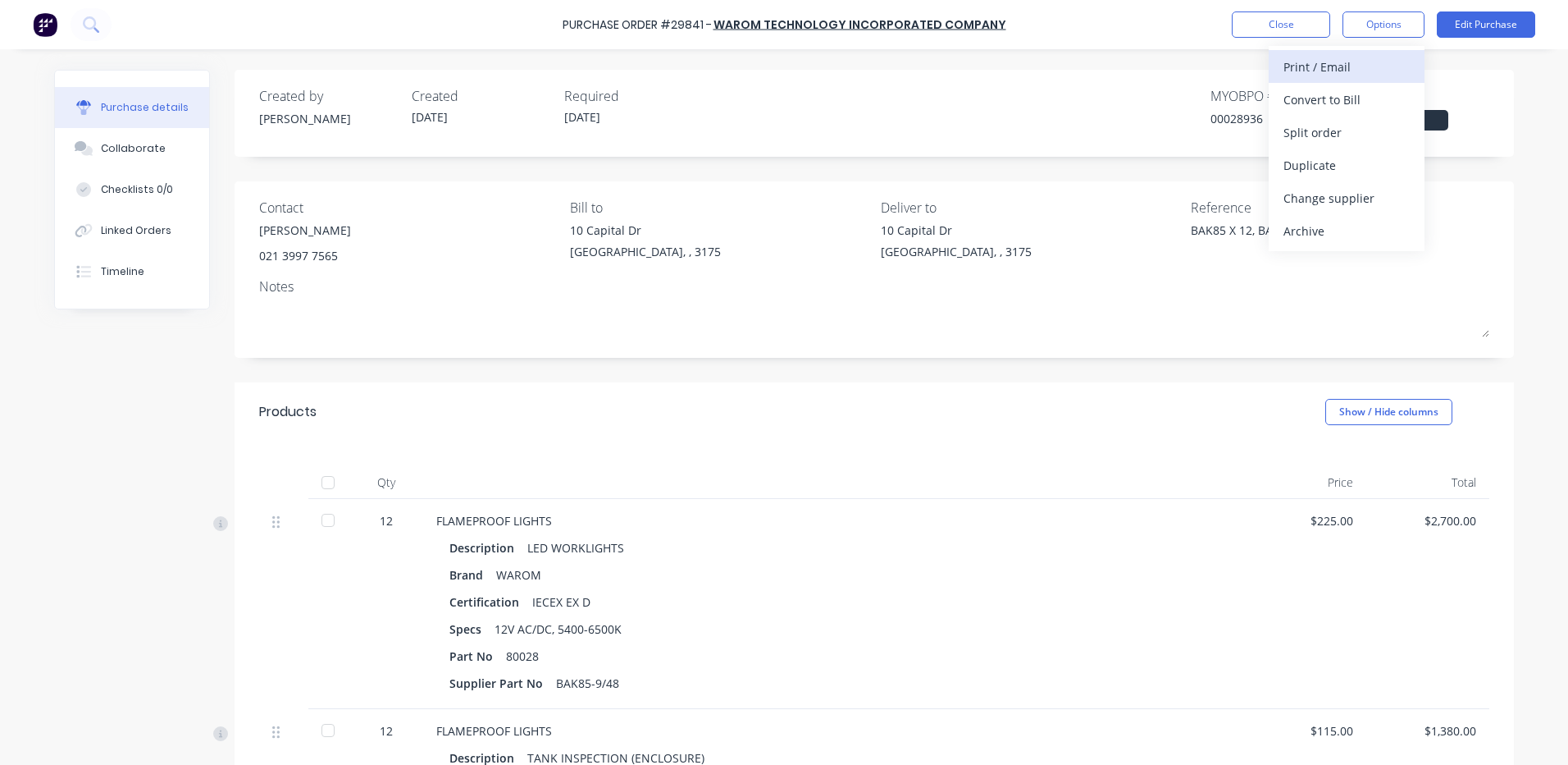
click at [1361, 77] on div "Print / Email" at bounding box center [1346, 67] width 126 height 24
click at [1334, 129] on div "Without pricing" at bounding box center [1346, 133] width 126 height 24
type textarea "x"
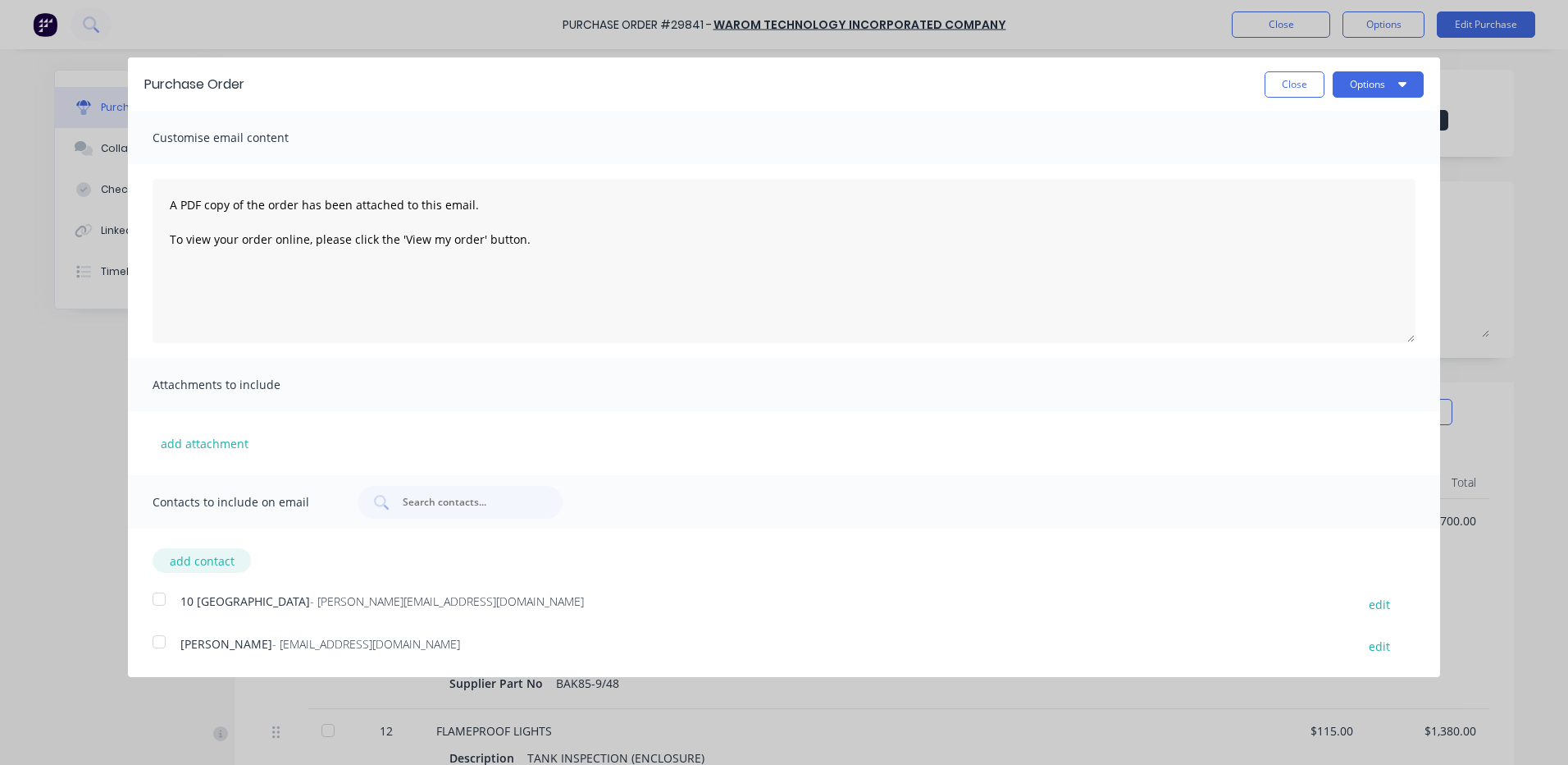
click at [187, 570] on button "add contact" at bounding box center [202, 560] width 98 height 25
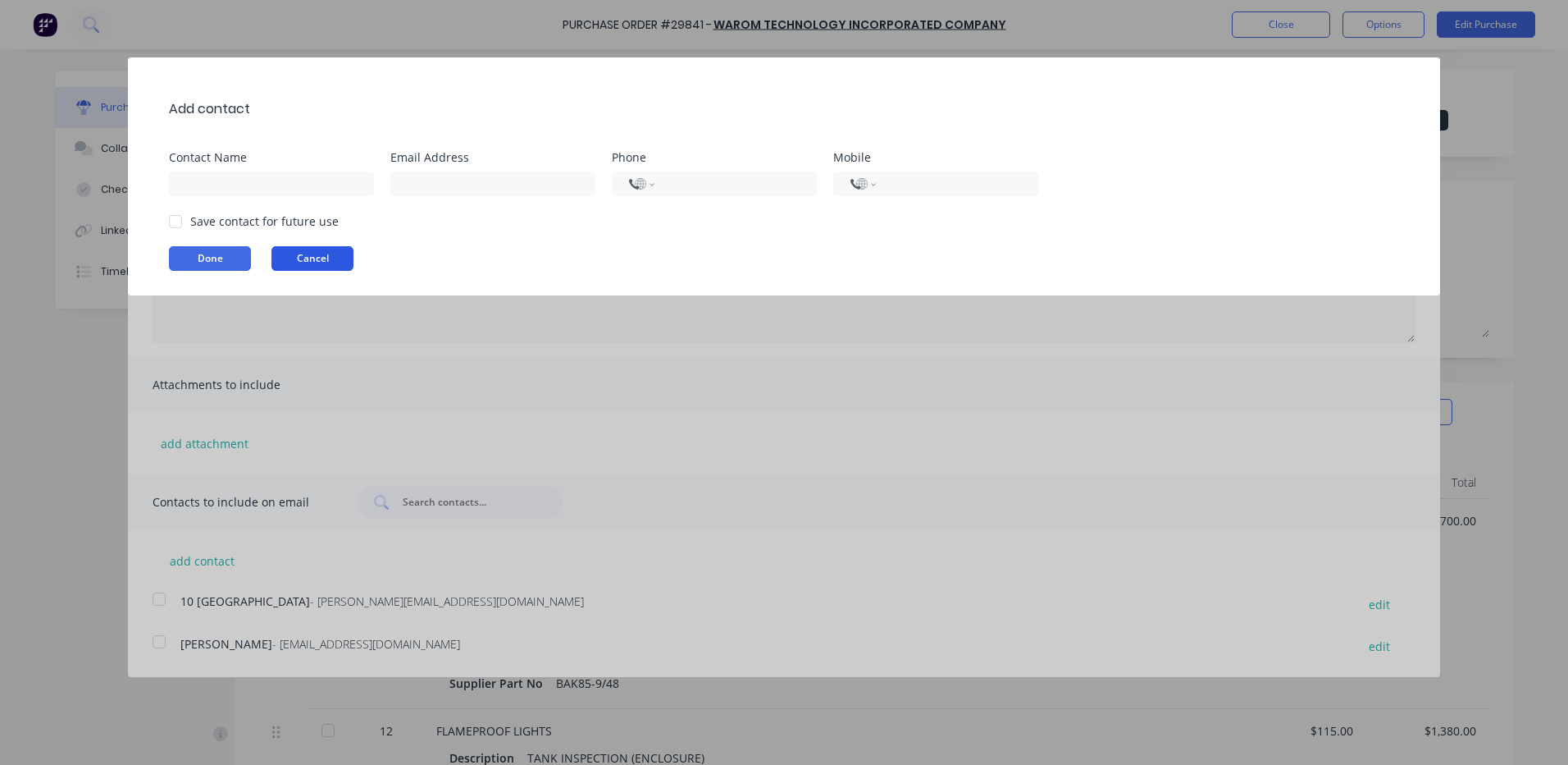
click at [317, 265] on button "Cancel" at bounding box center [312, 258] width 82 height 25
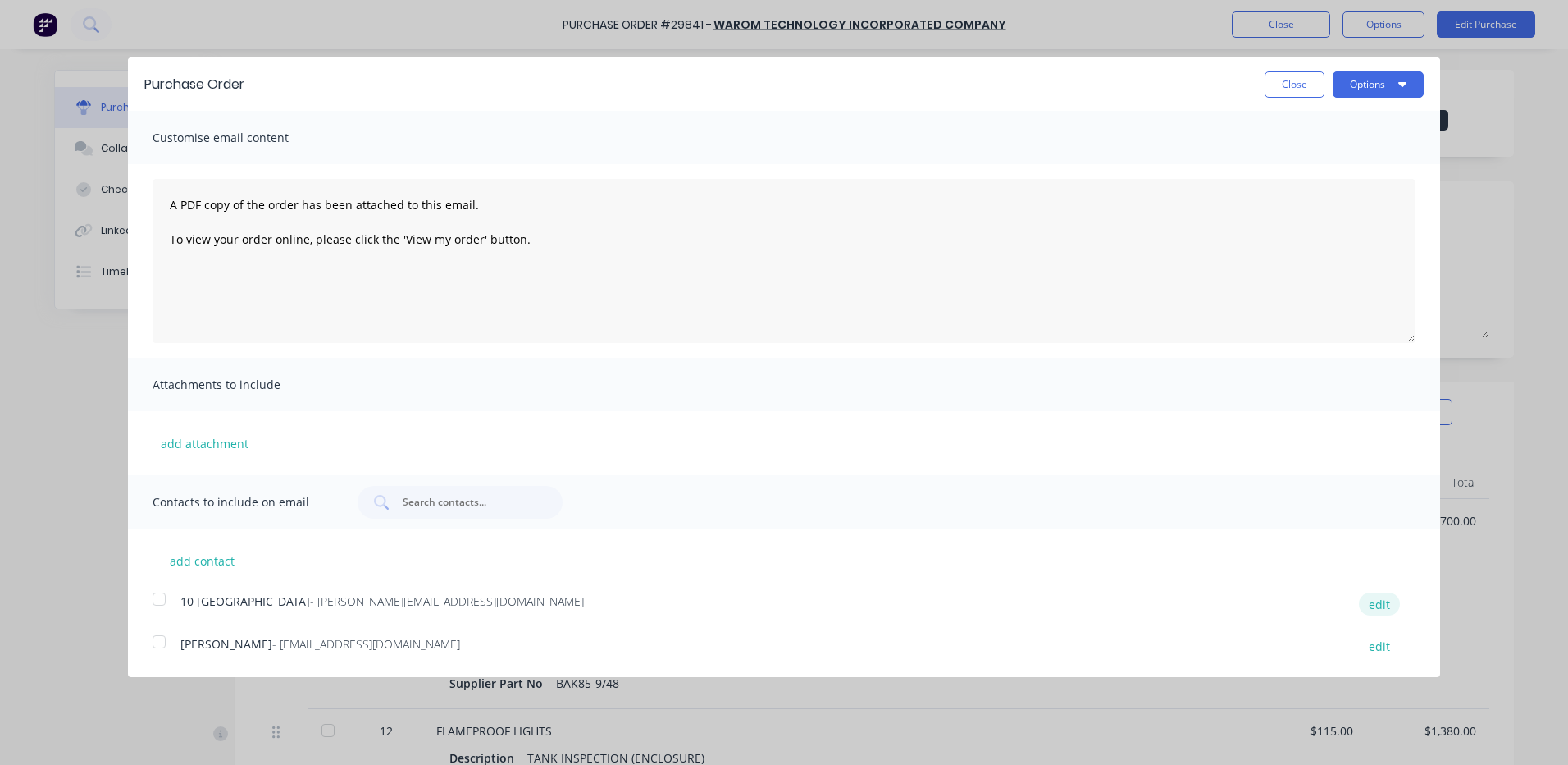
click at [1383, 599] on button "edit" at bounding box center [1379, 604] width 41 height 22
select select "AU"
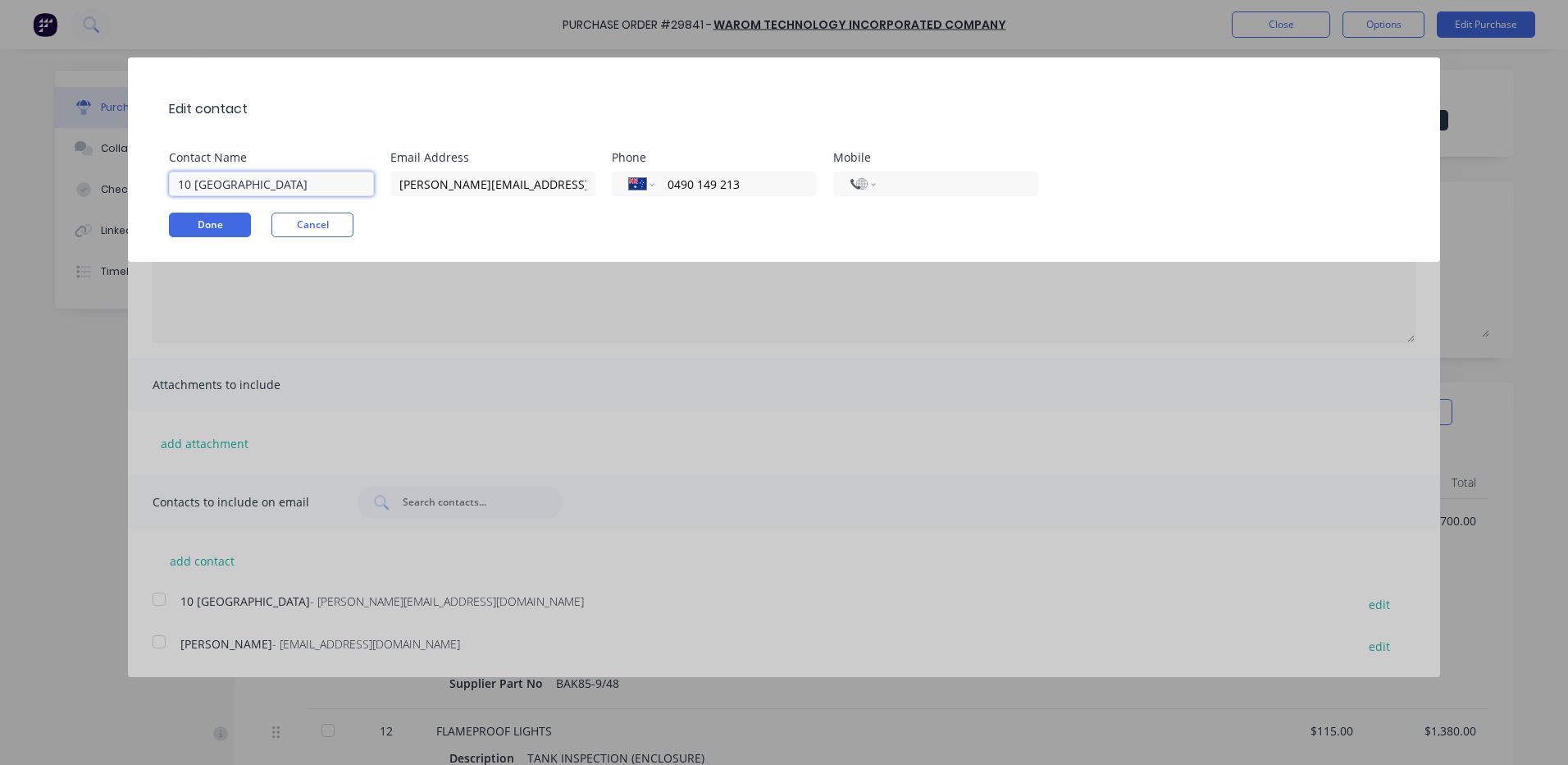
drag, startPoint x: 305, startPoint y: 183, endPoint x: 49, endPoint y: 202, distance: 256.7
click at [49, 202] on div "Edit contact Contact Name 10 CAPITAL DRIVE Email Address [PERSON_NAME][EMAIL_AD…" at bounding box center [784, 382] width 1568 height 765
type input "[PERSON_NAME]"
click at [463, 94] on div "Edit contact" at bounding box center [792, 109] width 1247 height 53
click at [234, 231] on button "Done" at bounding box center [210, 225] width 82 height 25
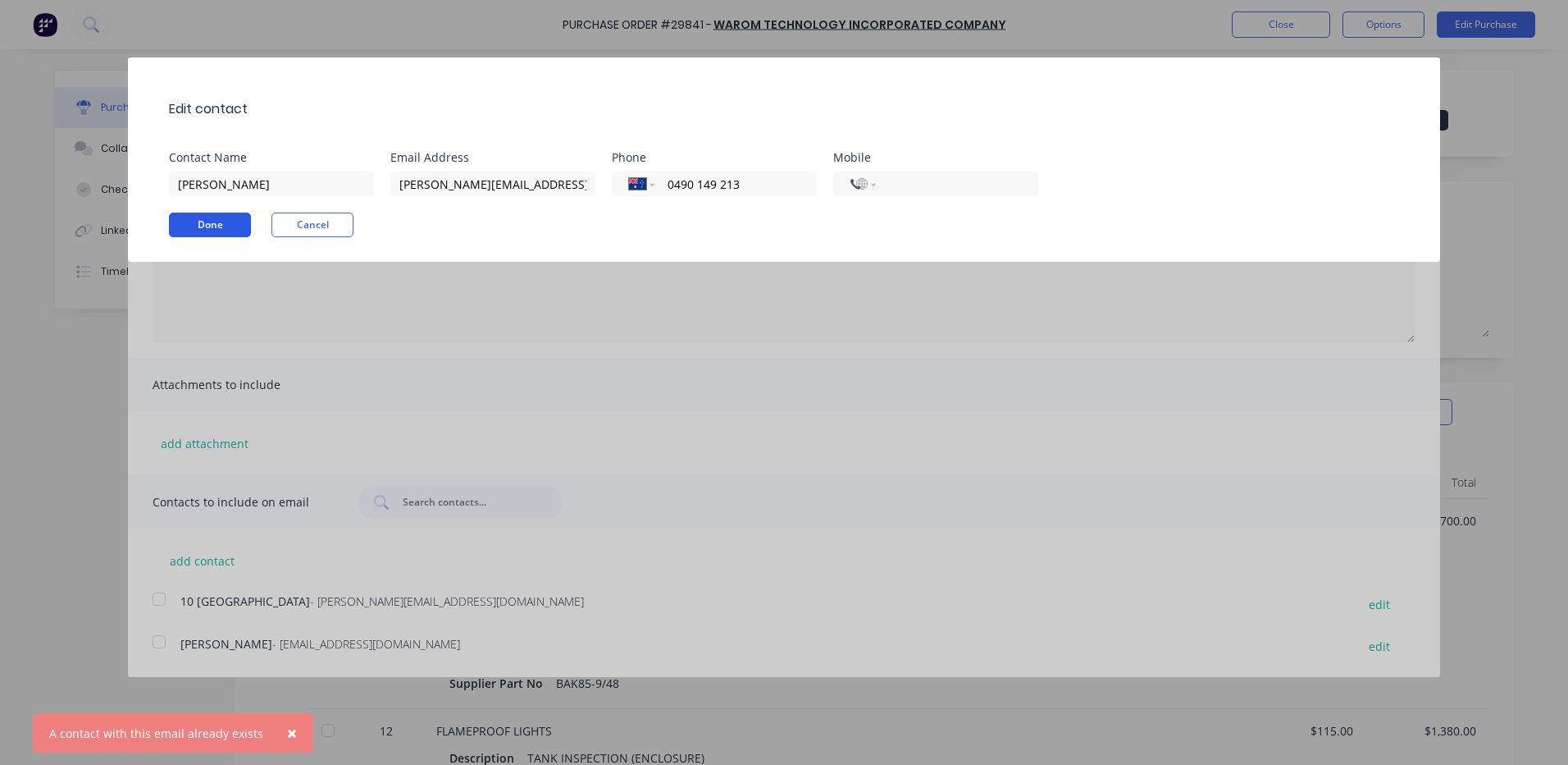
click at [224, 223] on button "Done" at bounding box center [210, 225] width 82 height 25
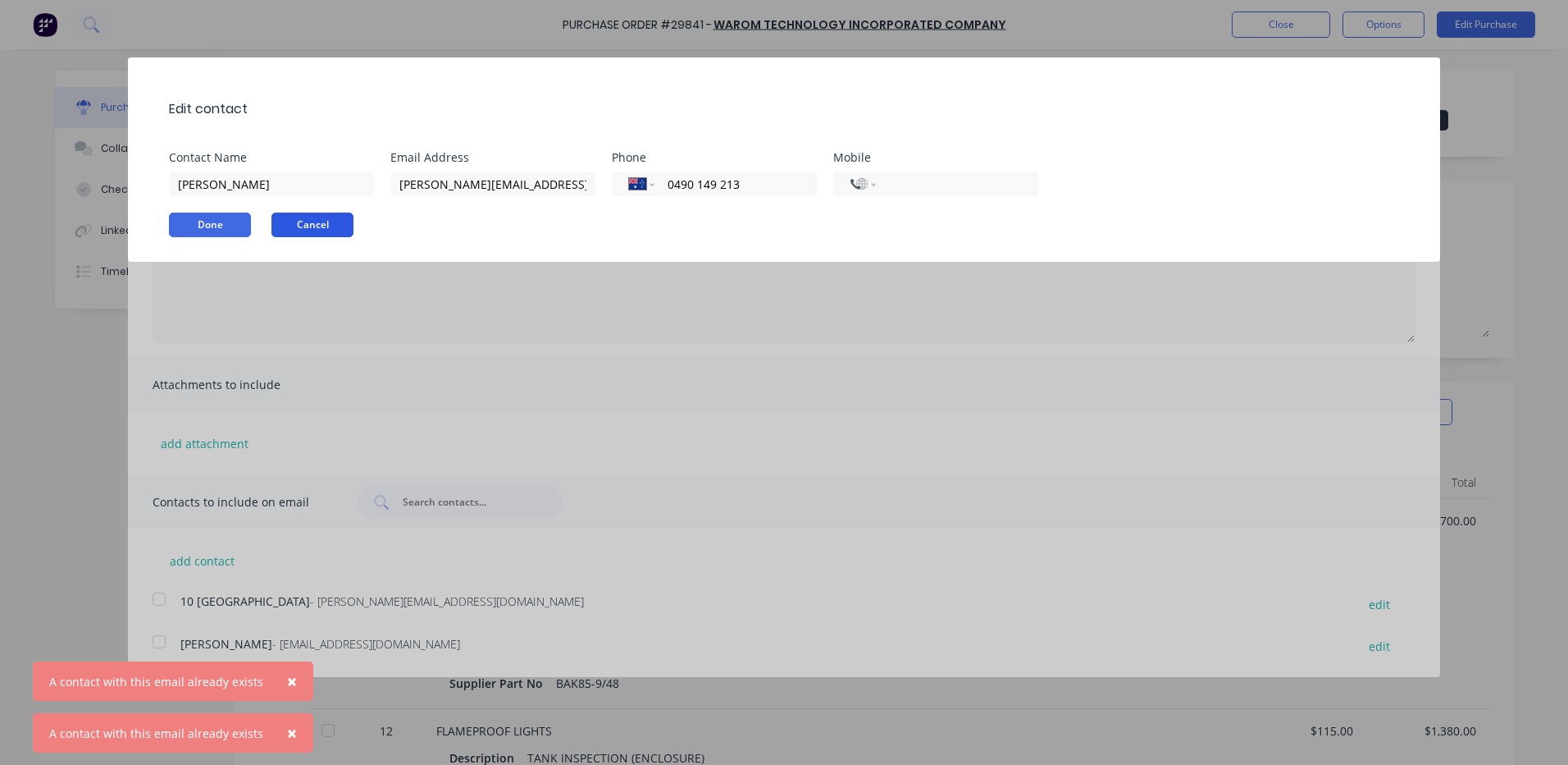
click at [294, 223] on button "Cancel" at bounding box center [312, 225] width 82 height 25
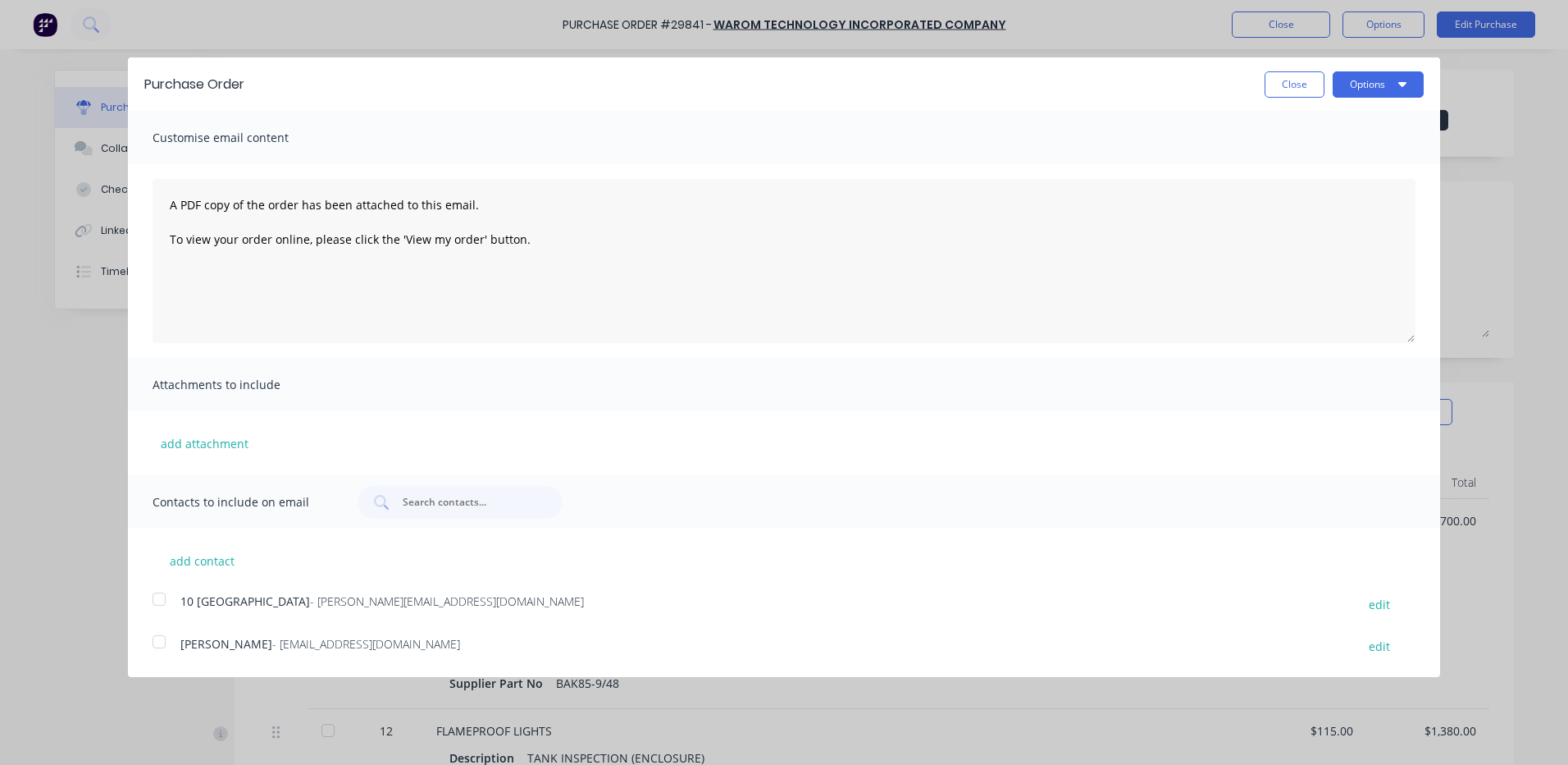
click at [171, 599] on div at bounding box center [159, 599] width 33 height 33
click at [1388, 87] on button "Options" at bounding box center [1378, 85] width 91 height 27
click at [1297, 162] on div "Email" at bounding box center [1345, 159] width 126 height 24
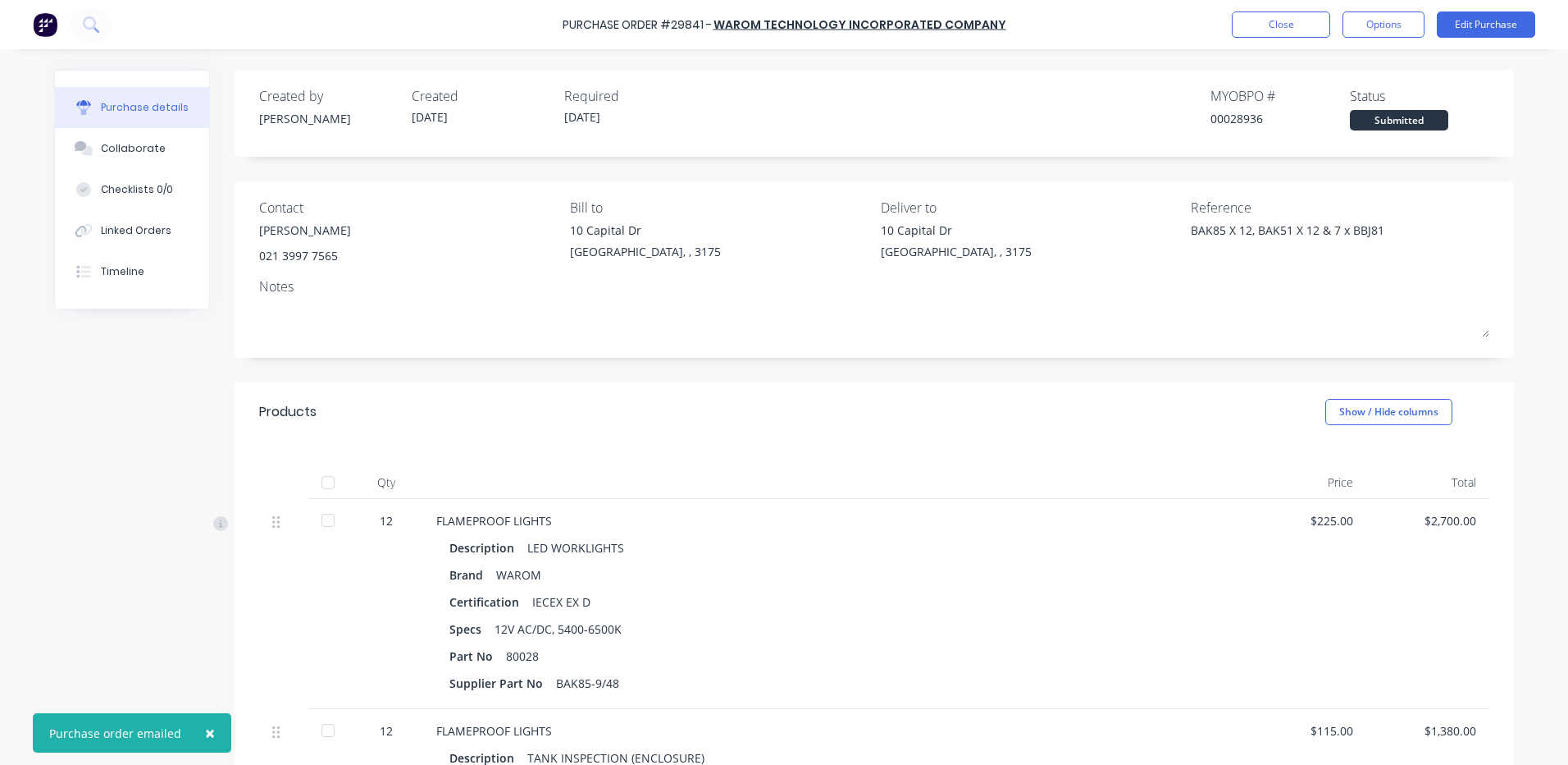
type textarea "x"
click at [1227, 17] on div "Close Options Edit Purchase" at bounding box center [1377, 24] width 316 height 27
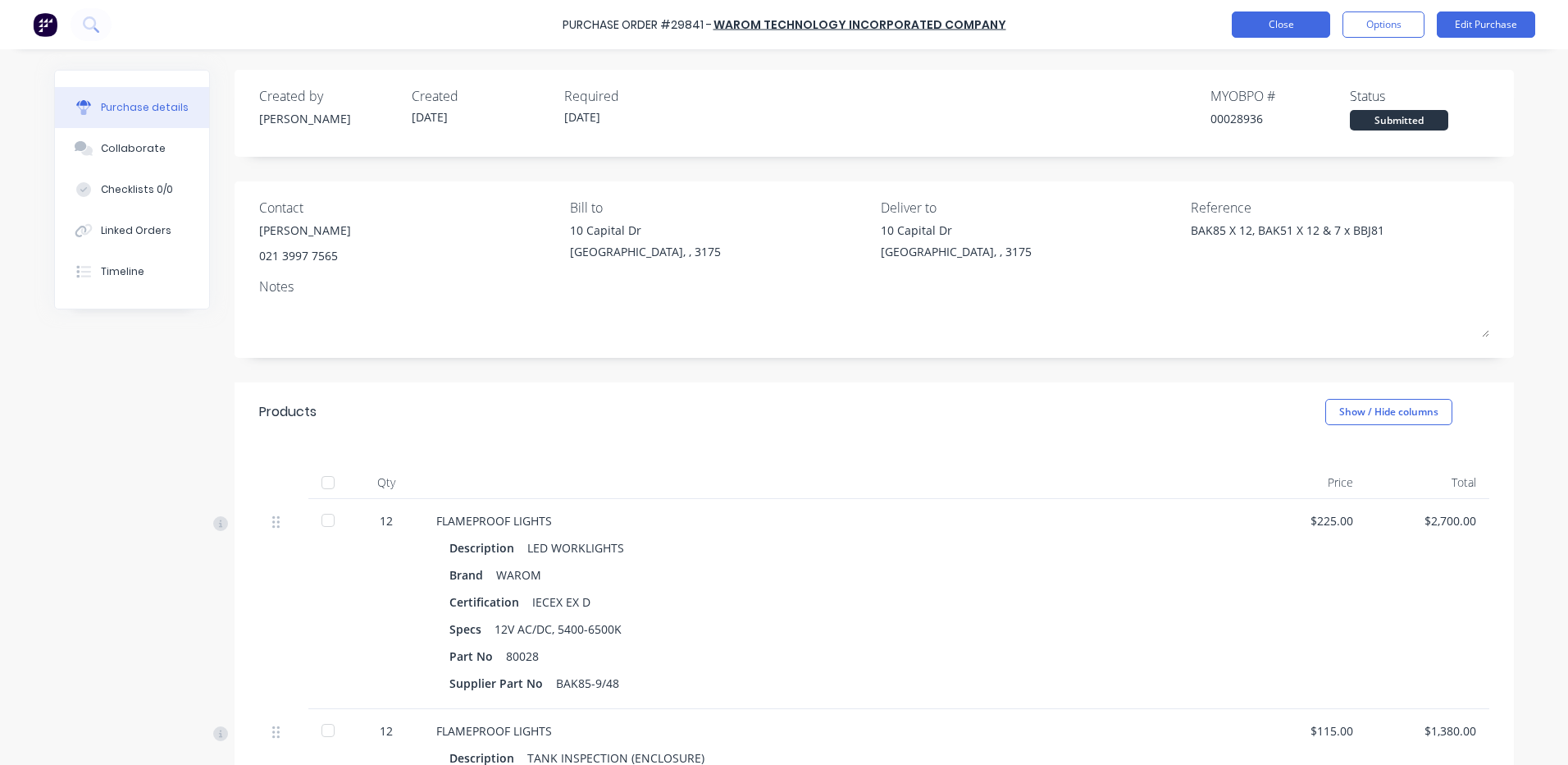
click at [1235, 16] on button "Close" at bounding box center [1281, 24] width 98 height 27
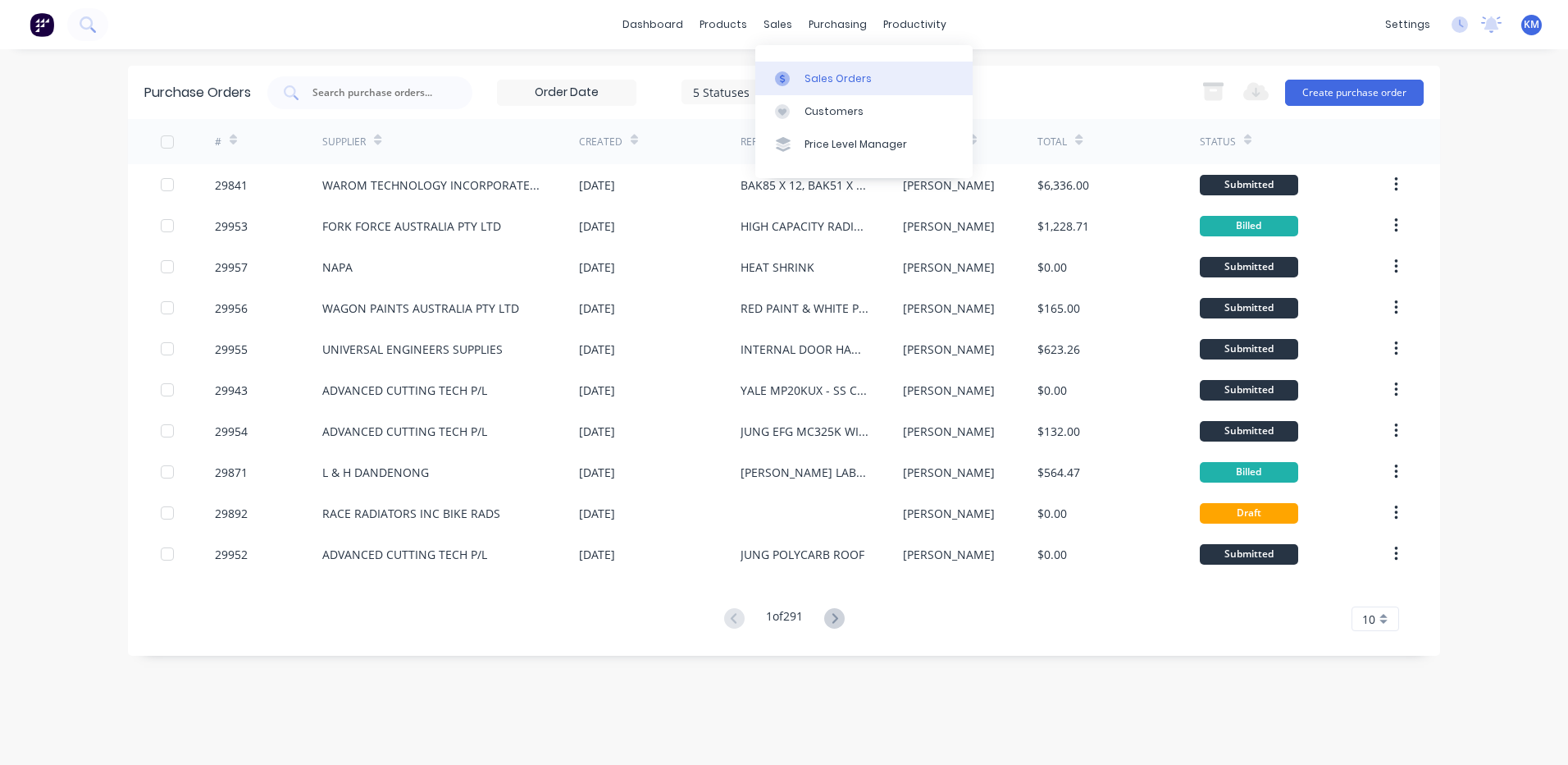
click at [793, 76] on div at bounding box center [787, 79] width 25 height 15
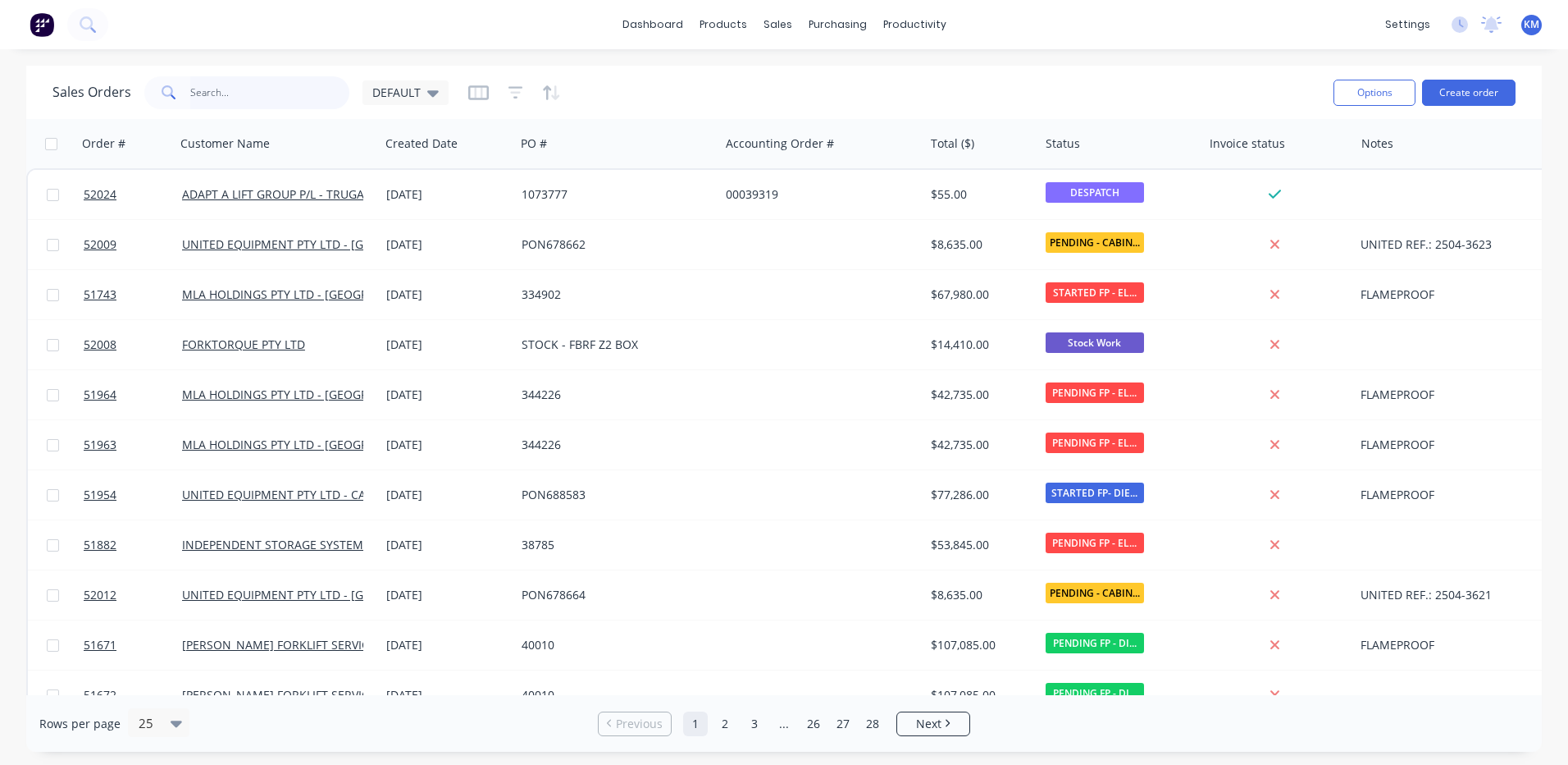
click at [301, 91] on input "text" at bounding box center [271, 93] width 160 height 33
type input "51671"
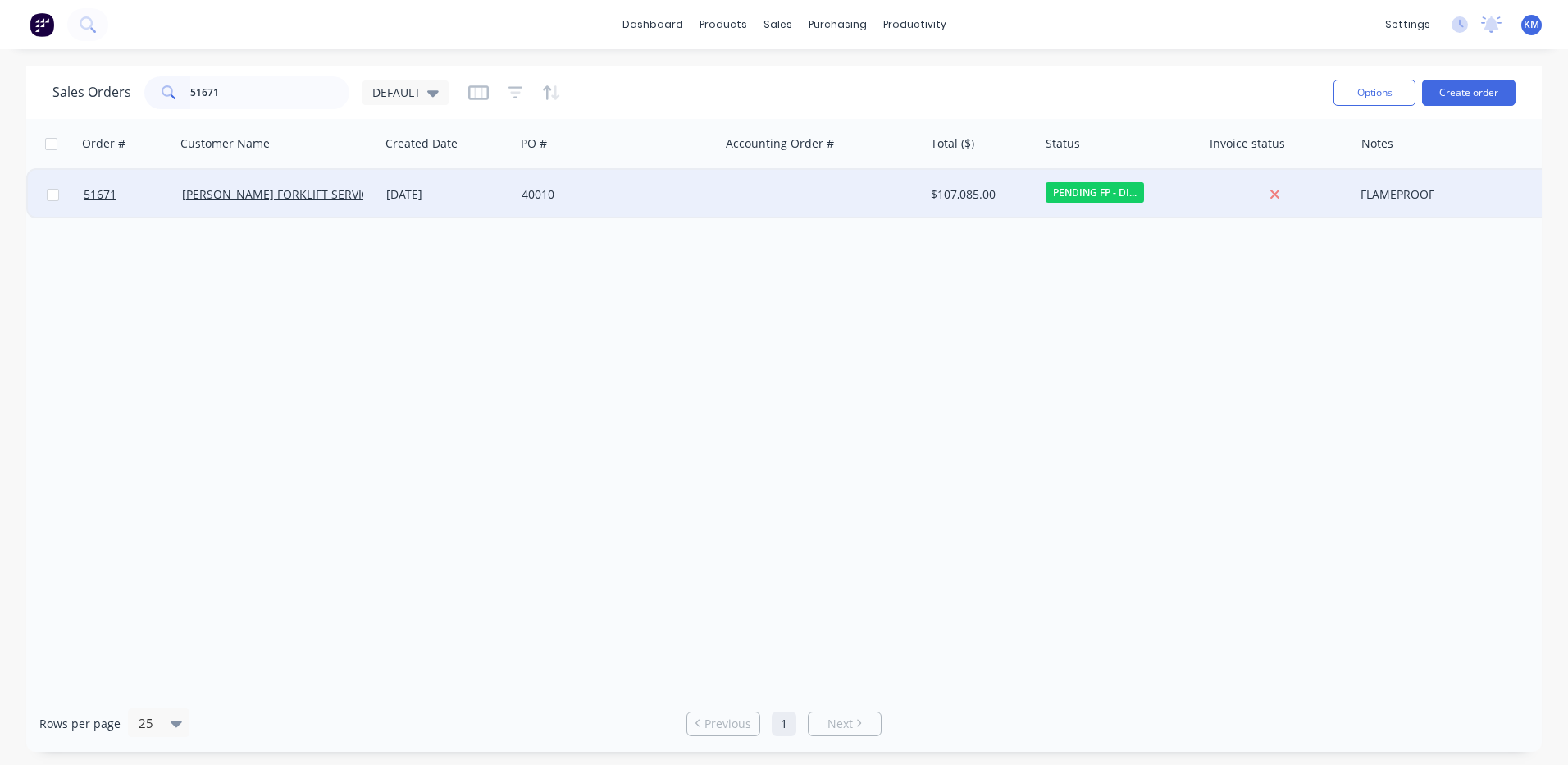
click at [395, 192] on div "[DATE]" at bounding box center [447, 194] width 122 height 17
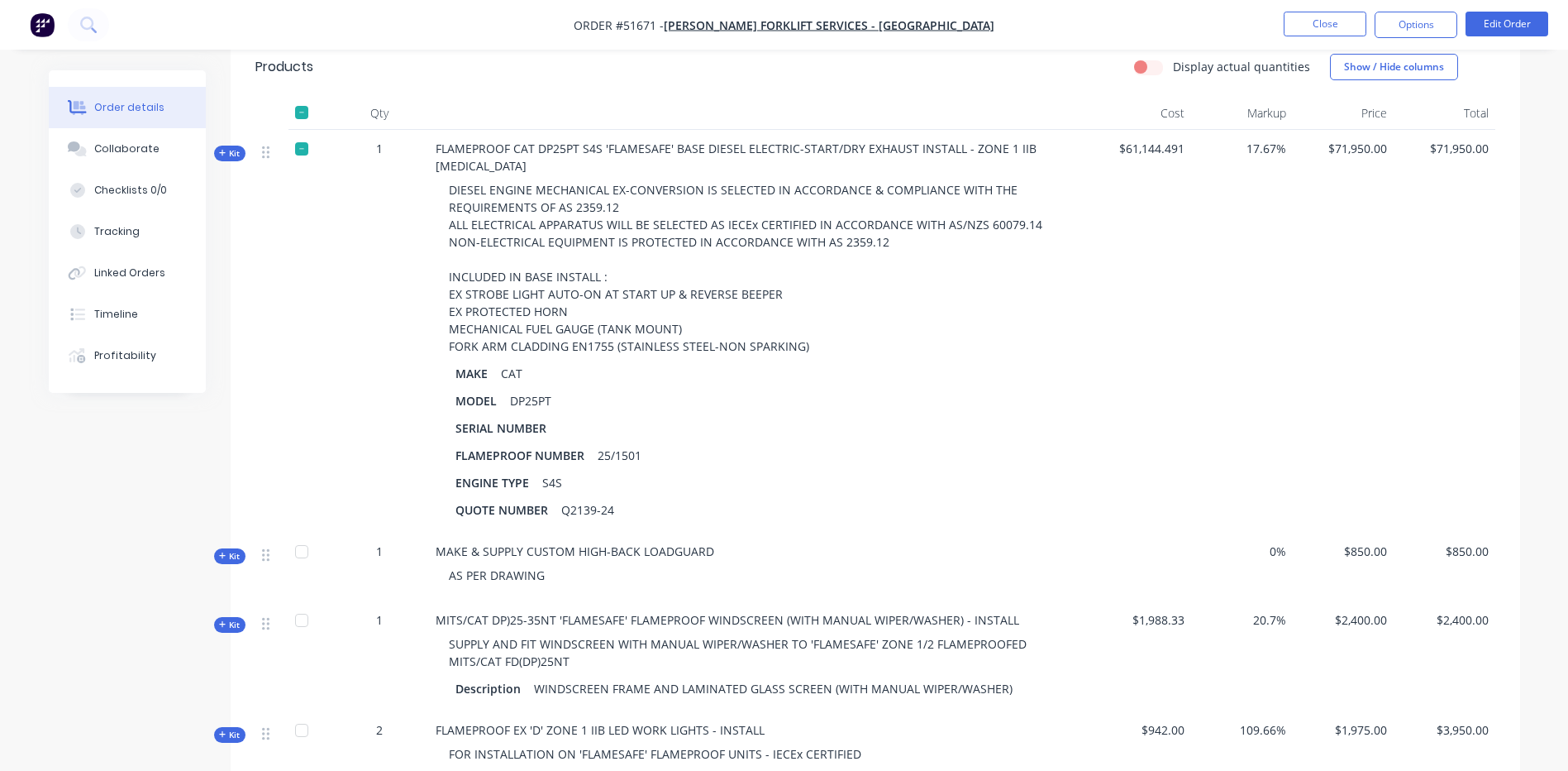
scroll to position [331, 0]
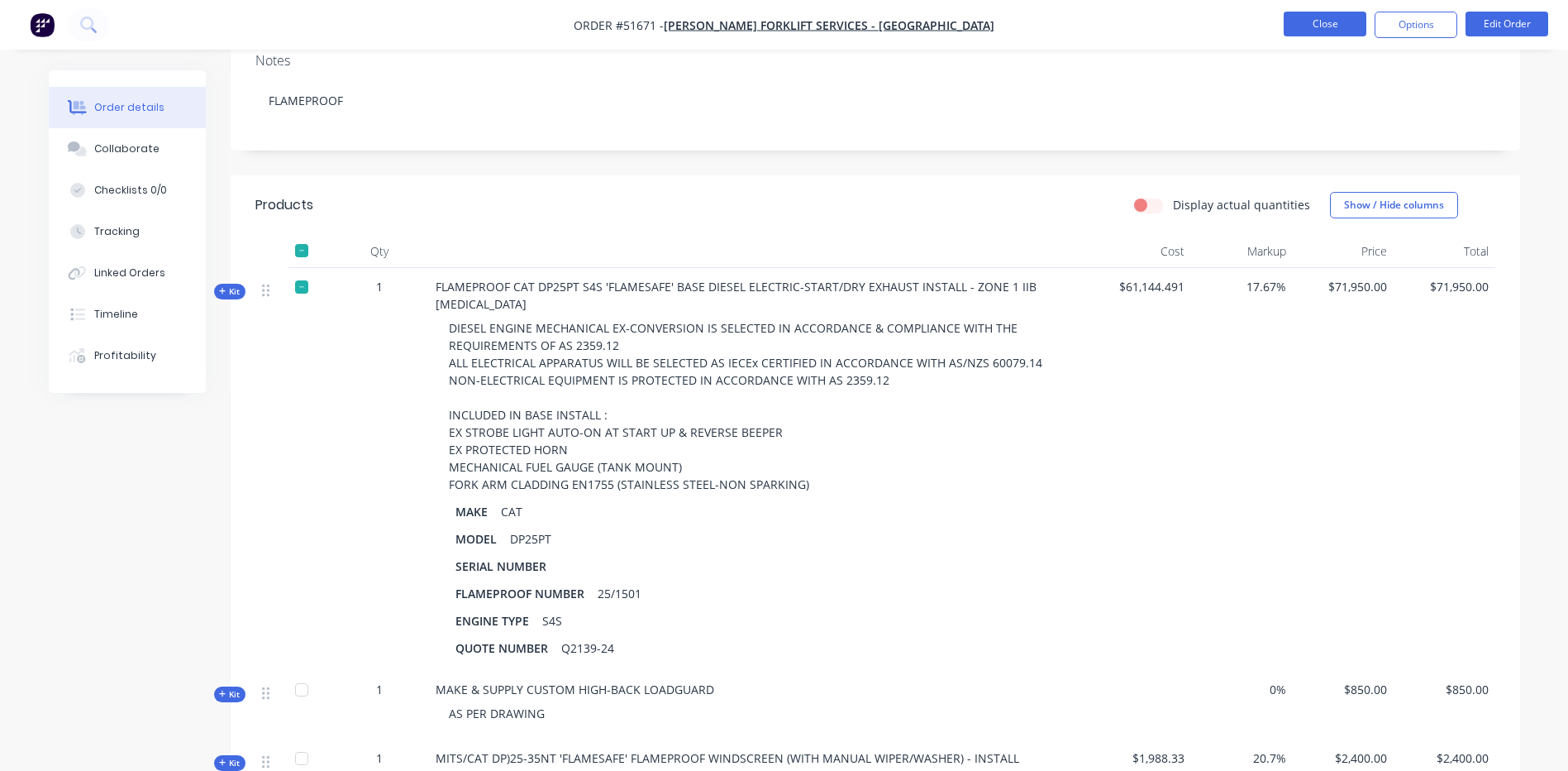
click at [1312, 29] on button "Close" at bounding box center [1324, 23] width 83 height 25
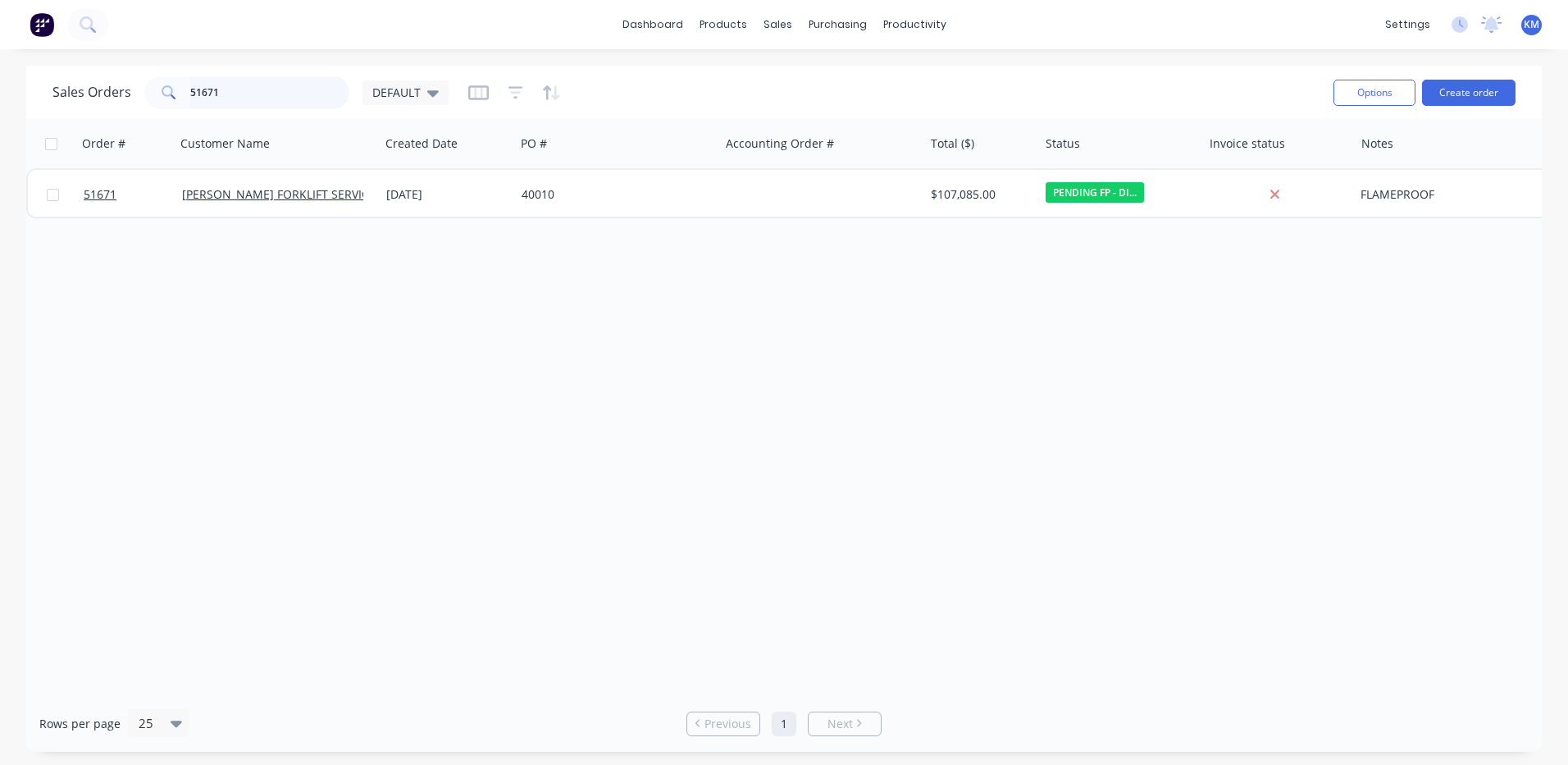
click at [258, 91] on input "51671" at bounding box center [271, 93] width 160 height 33
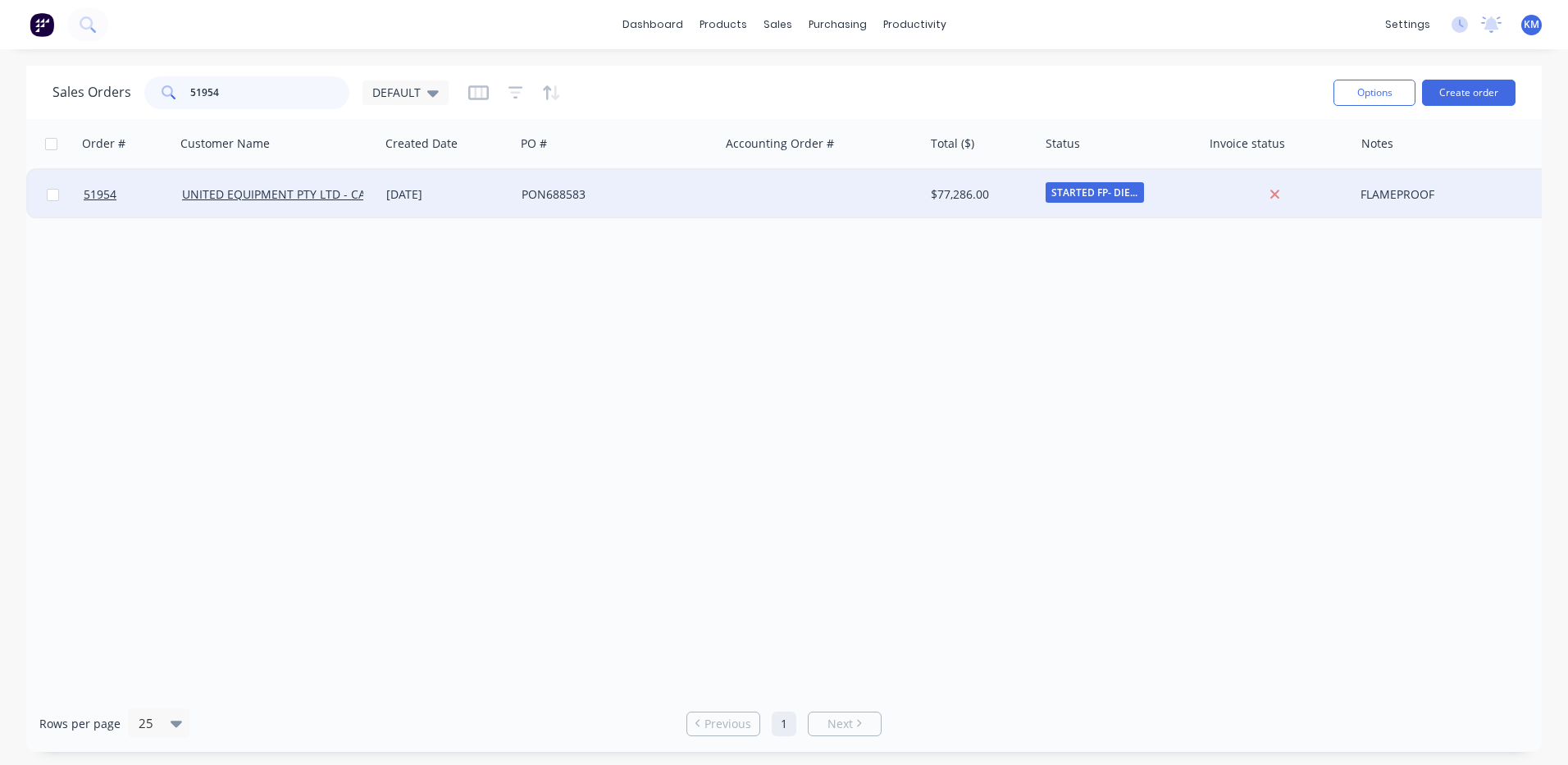
type input "51954"
click at [419, 195] on div "[DATE]" at bounding box center [447, 194] width 122 height 17
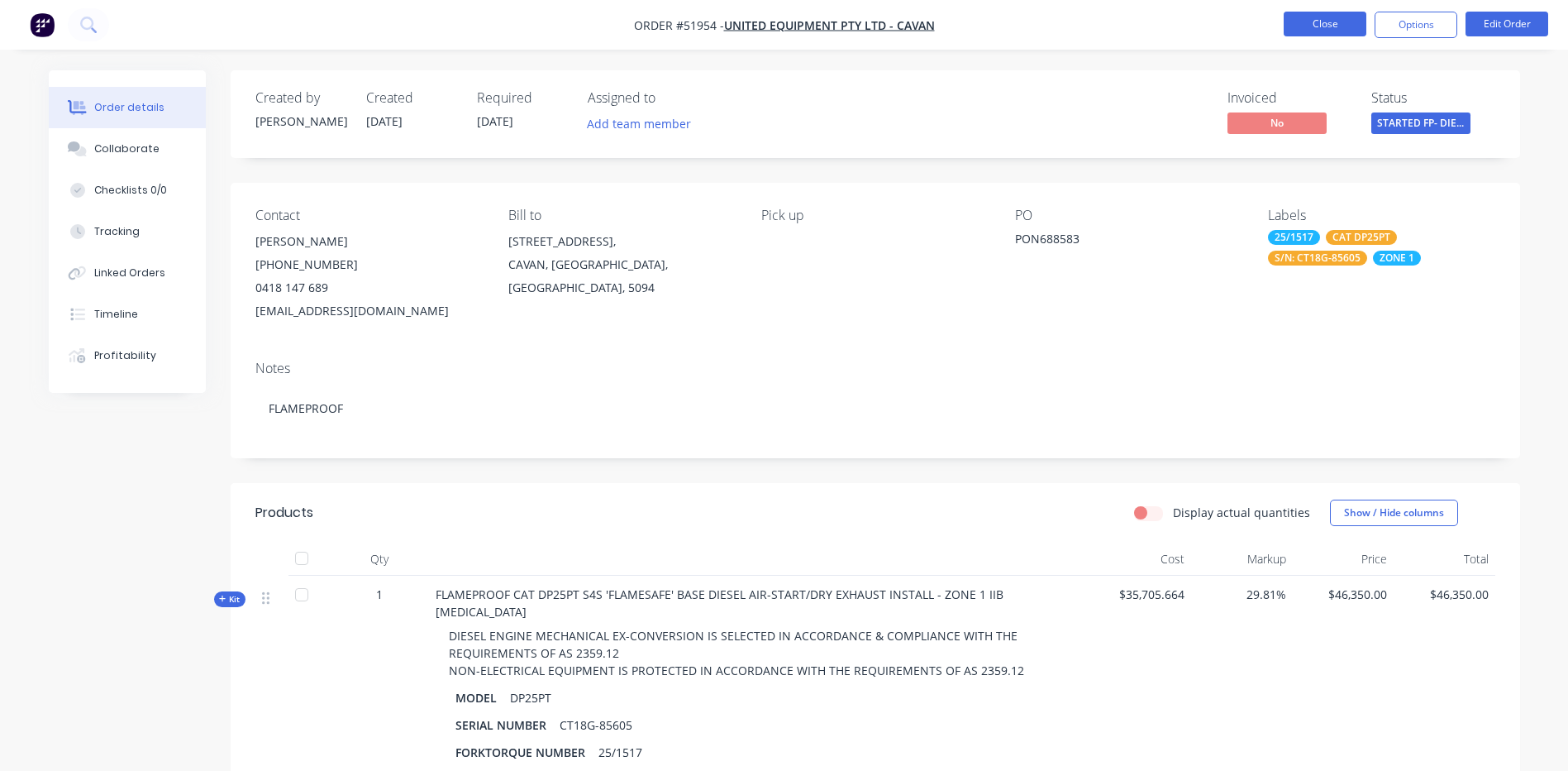
click at [1339, 30] on button "Close" at bounding box center [1324, 23] width 83 height 25
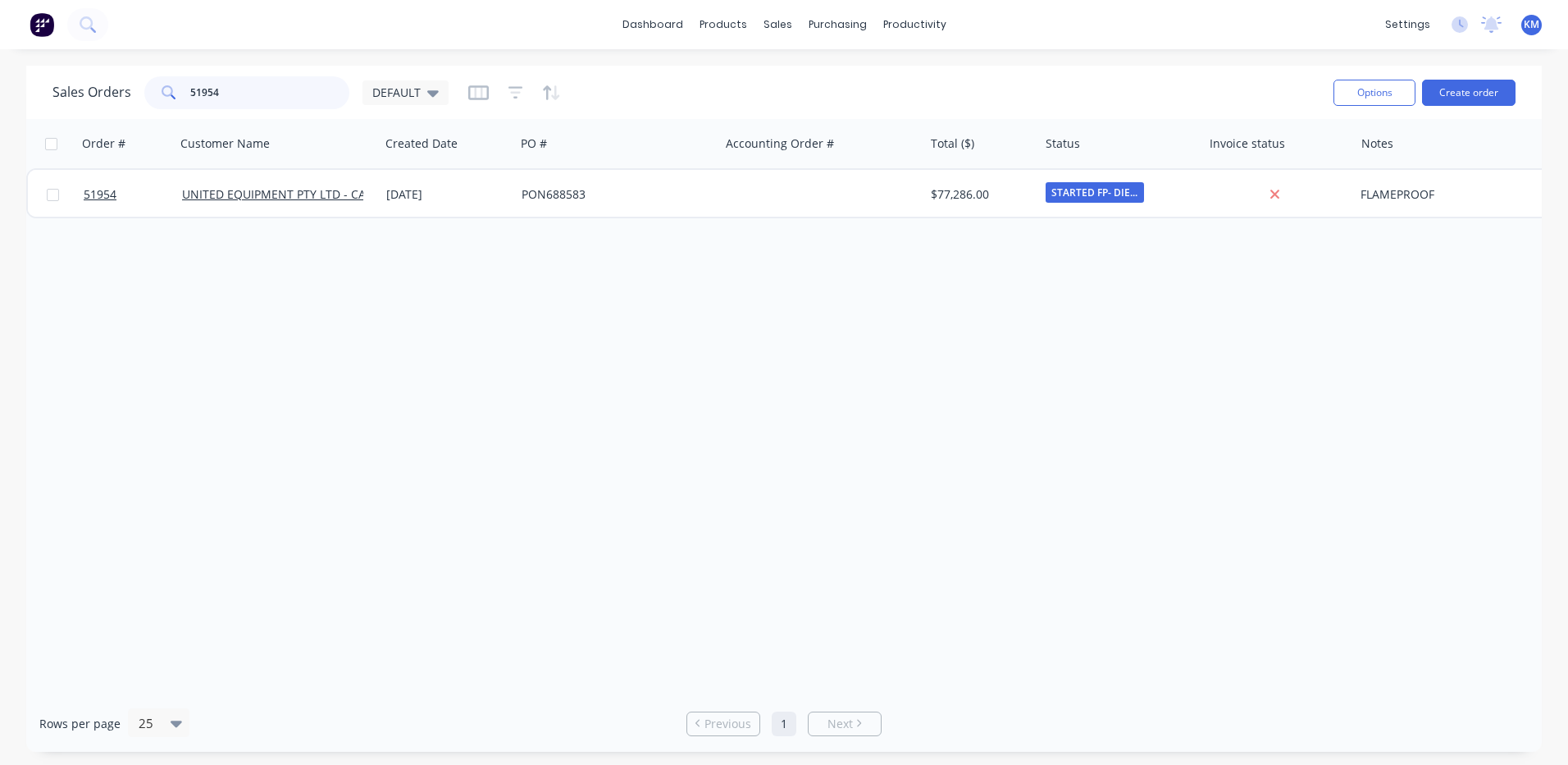
click at [223, 83] on input "51954" at bounding box center [271, 93] width 160 height 33
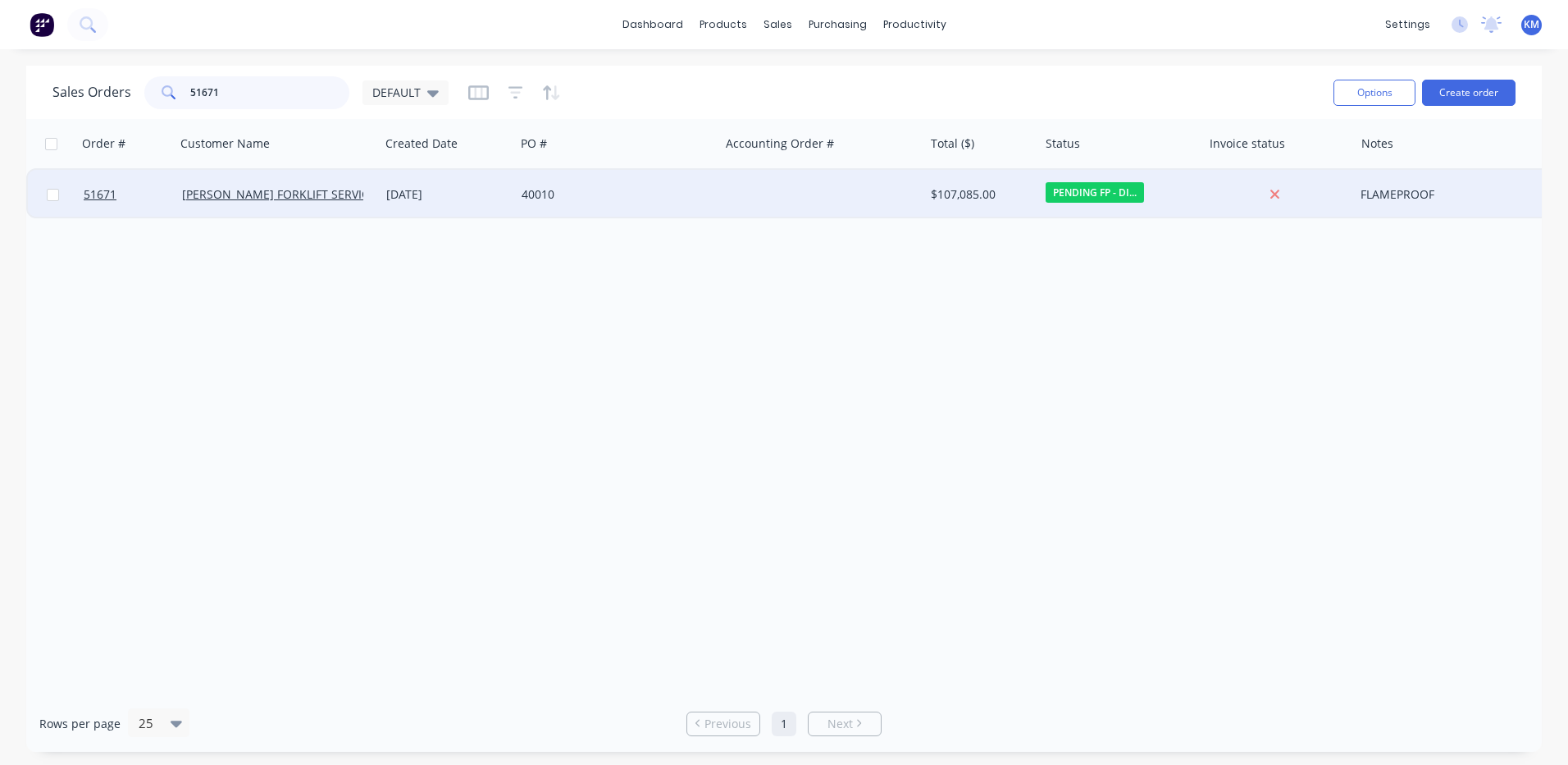
type input "51671"
click at [692, 207] on div "40010" at bounding box center [617, 194] width 204 height 49
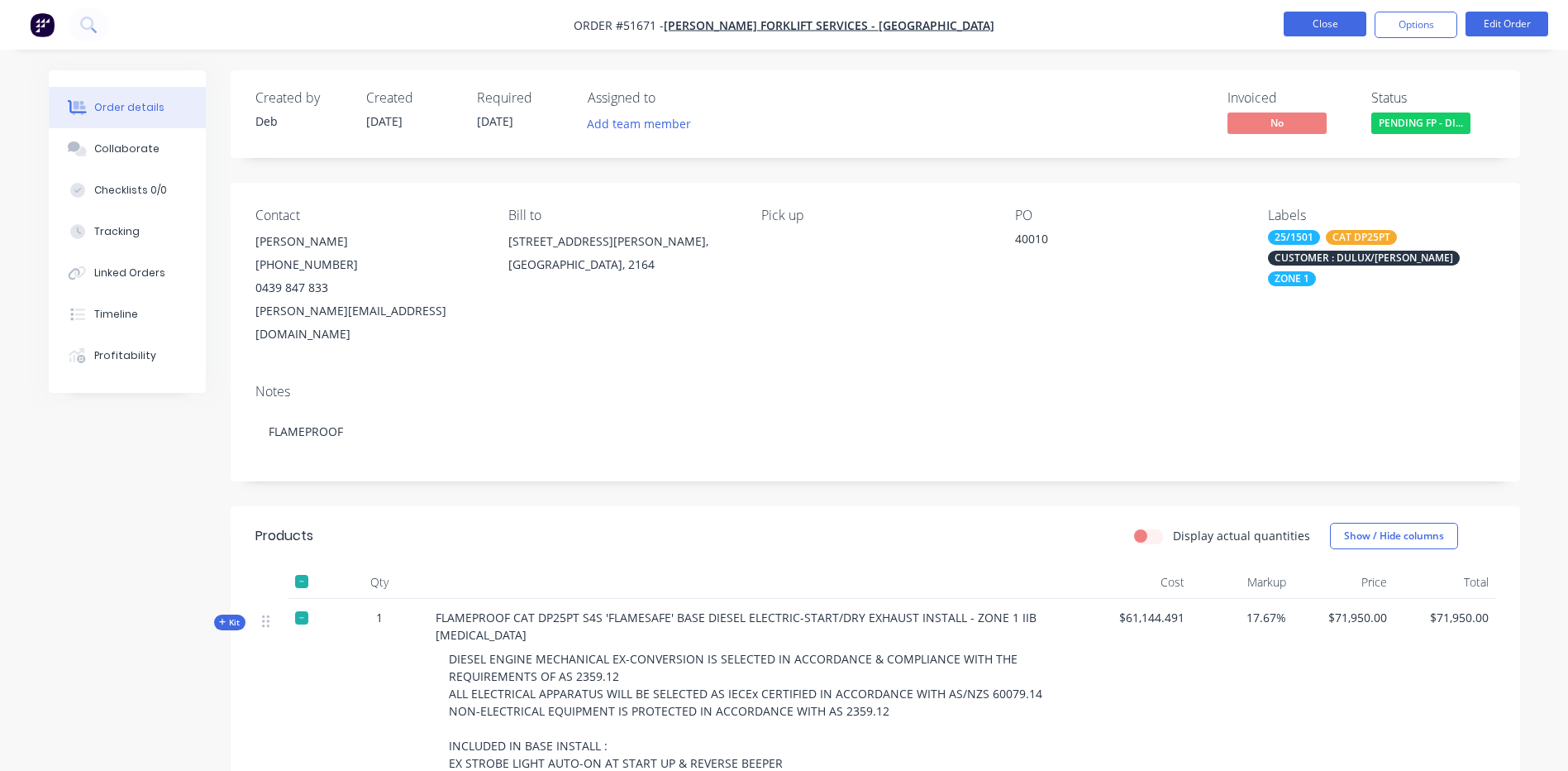
click at [1294, 19] on button "Close" at bounding box center [1324, 23] width 83 height 25
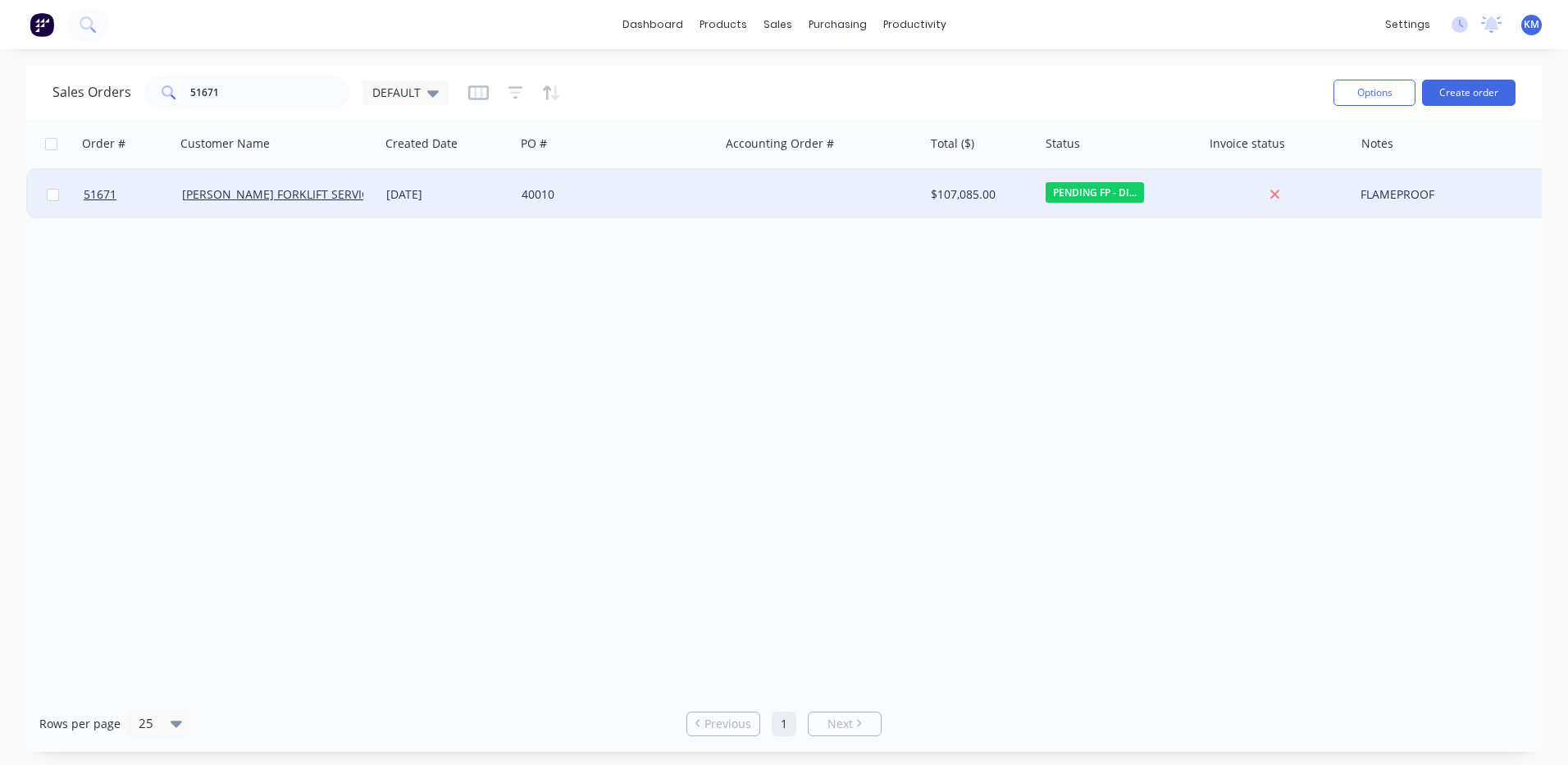
click at [848, 191] on div at bounding box center [822, 194] width 204 height 49
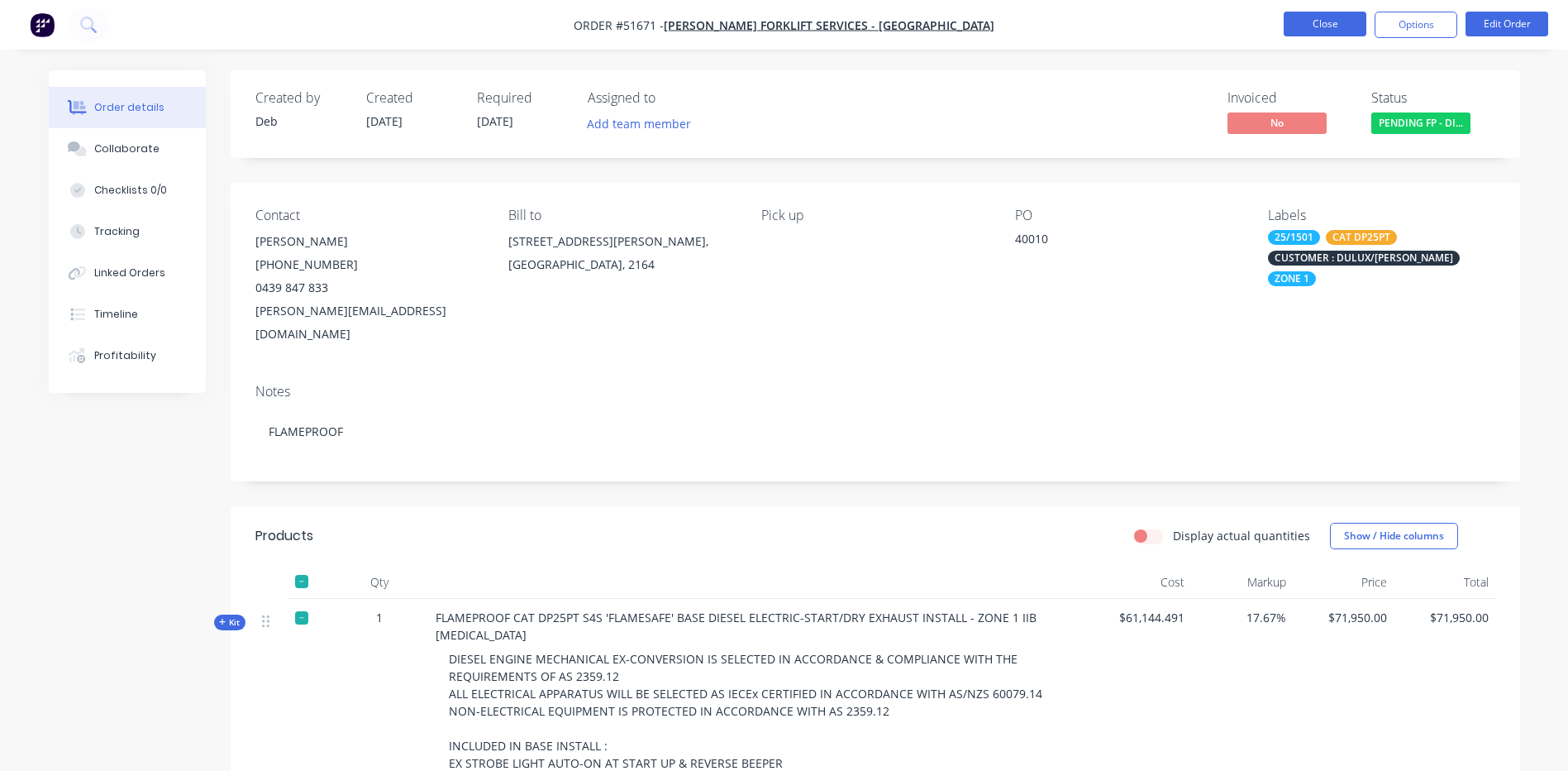
click at [1332, 24] on button "Close" at bounding box center [1324, 23] width 83 height 25
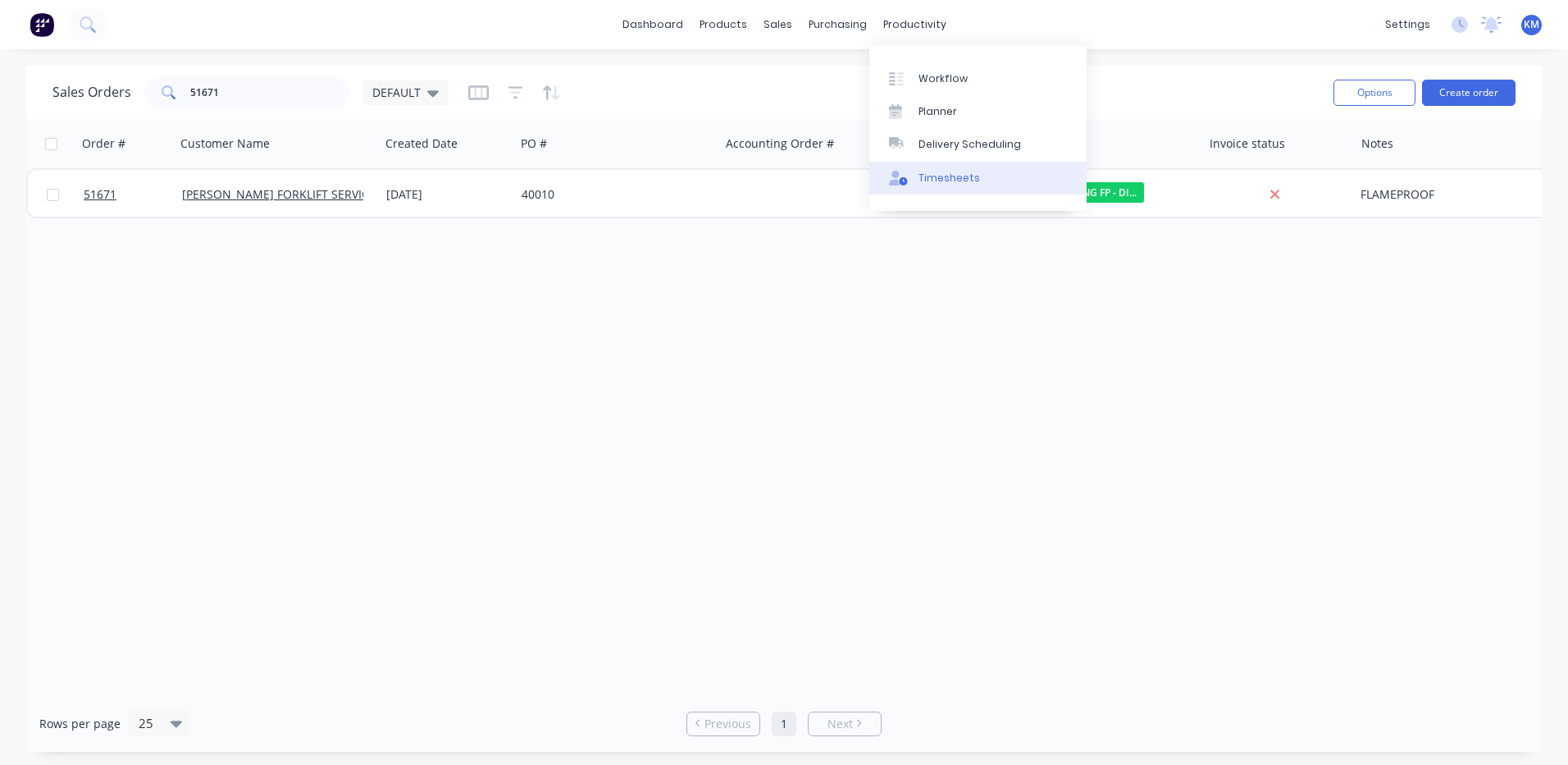
click at [957, 162] on link "Timesheets" at bounding box center [978, 179] width 217 height 33
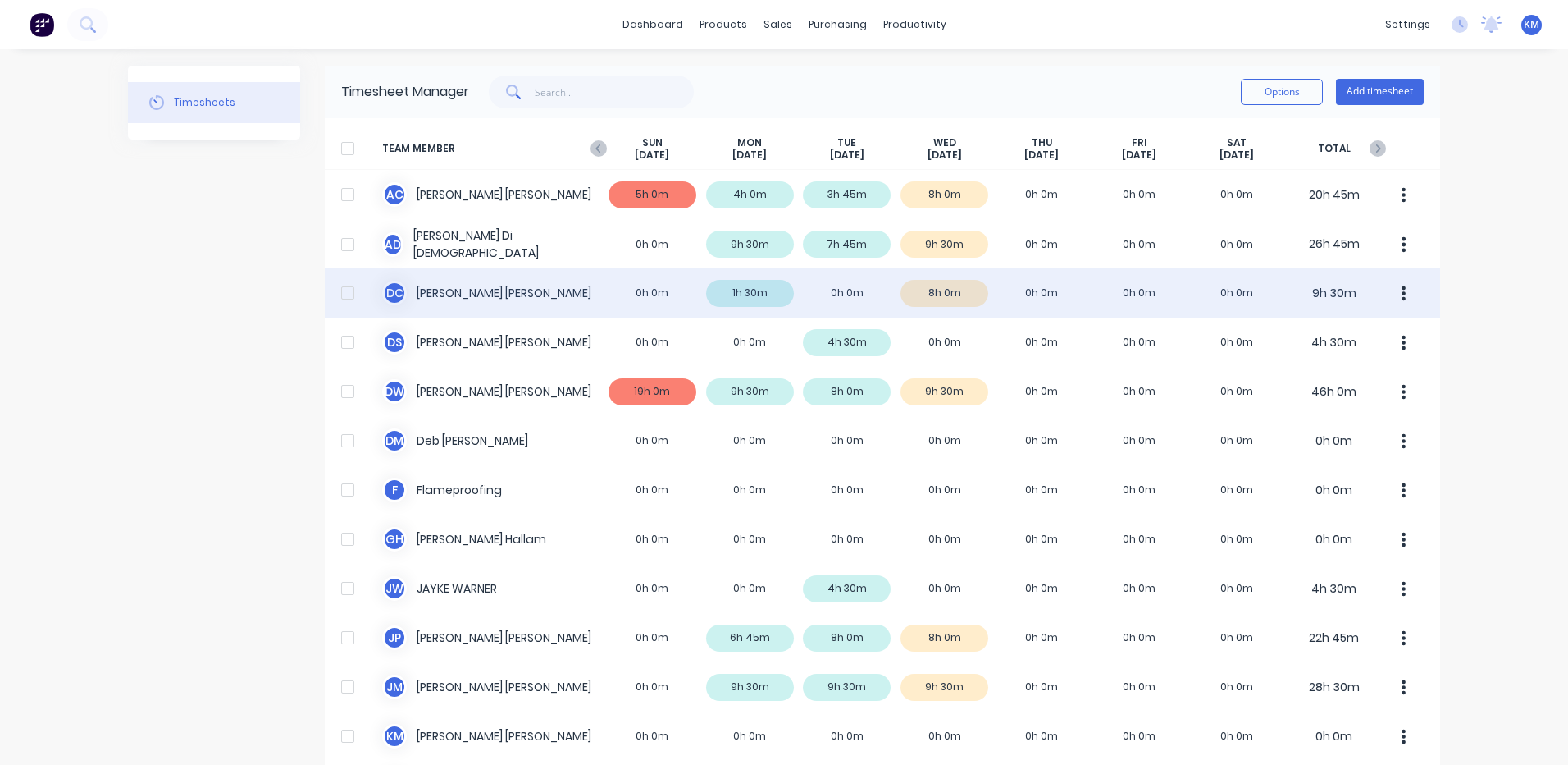
click at [885, 286] on div "D C [PERSON_NAME] 0h 0m 1h 30m 0h 0m 8h 0m 0h 0m 0h 0m 0h 0m 9h 30m" at bounding box center [882, 292] width 1115 height 49
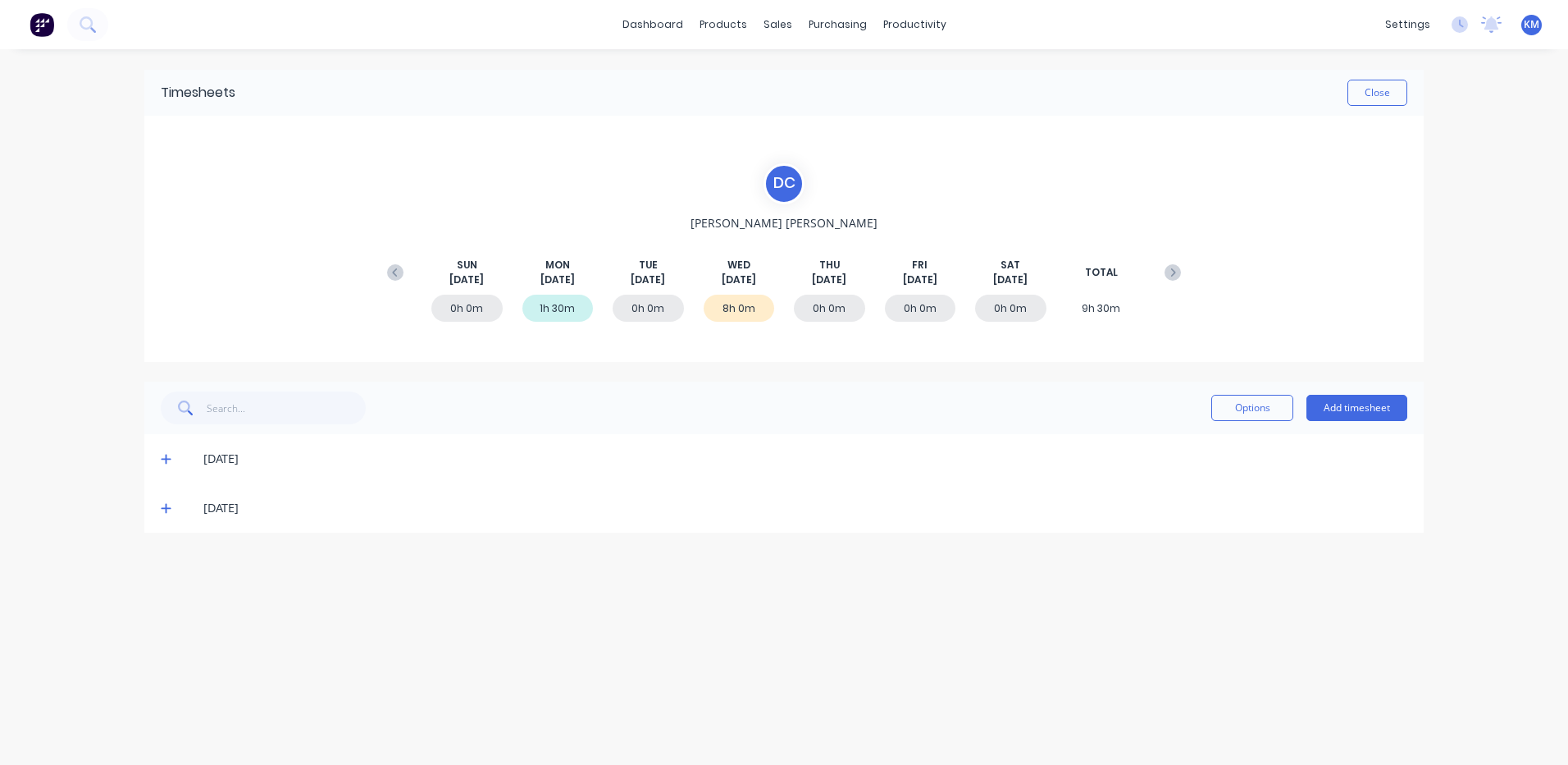
click at [167, 462] on icon at bounding box center [167, 458] width 11 height 11
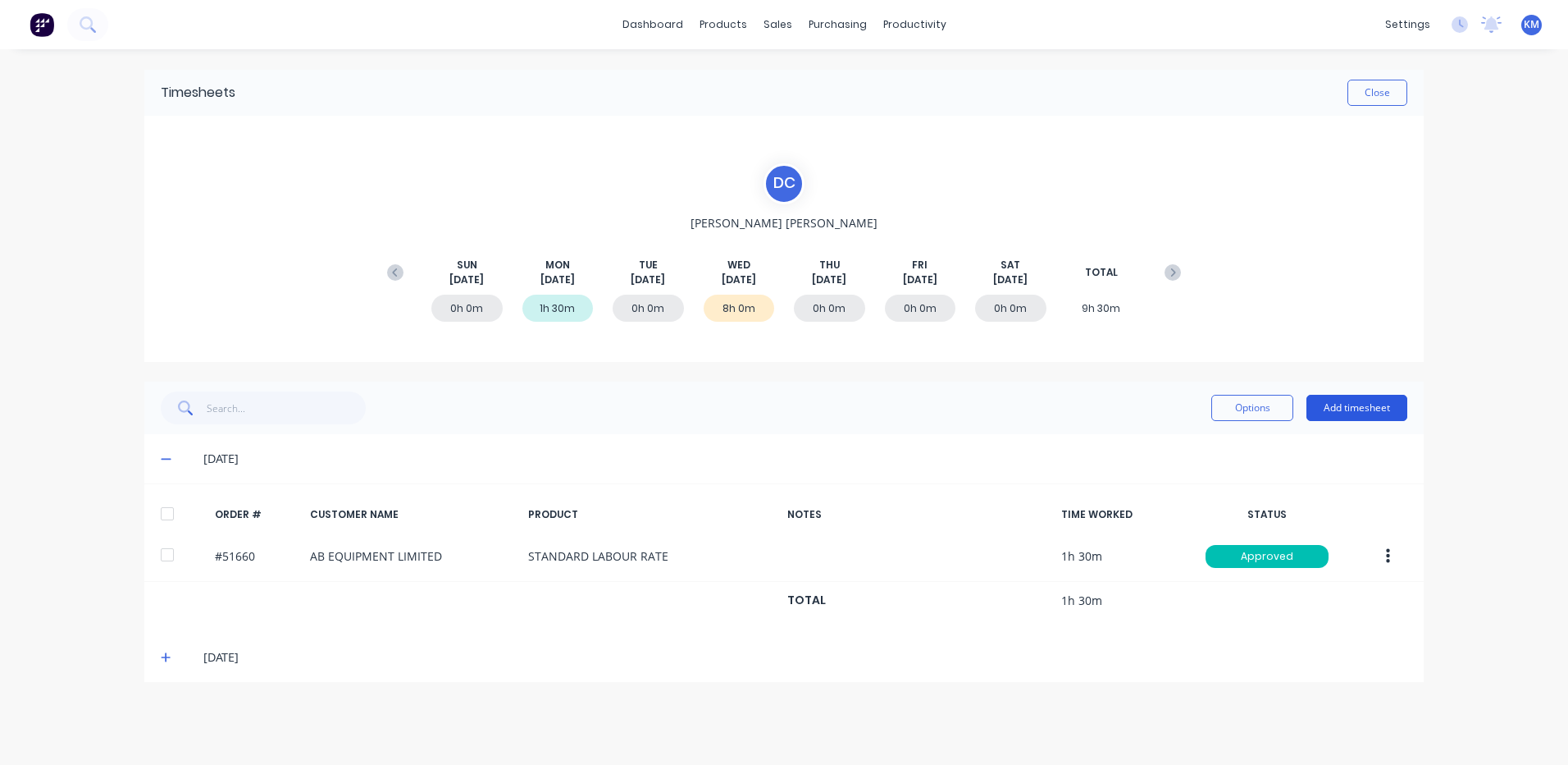
click at [1335, 409] on button "Add timesheet" at bounding box center [1357, 408] width 101 height 27
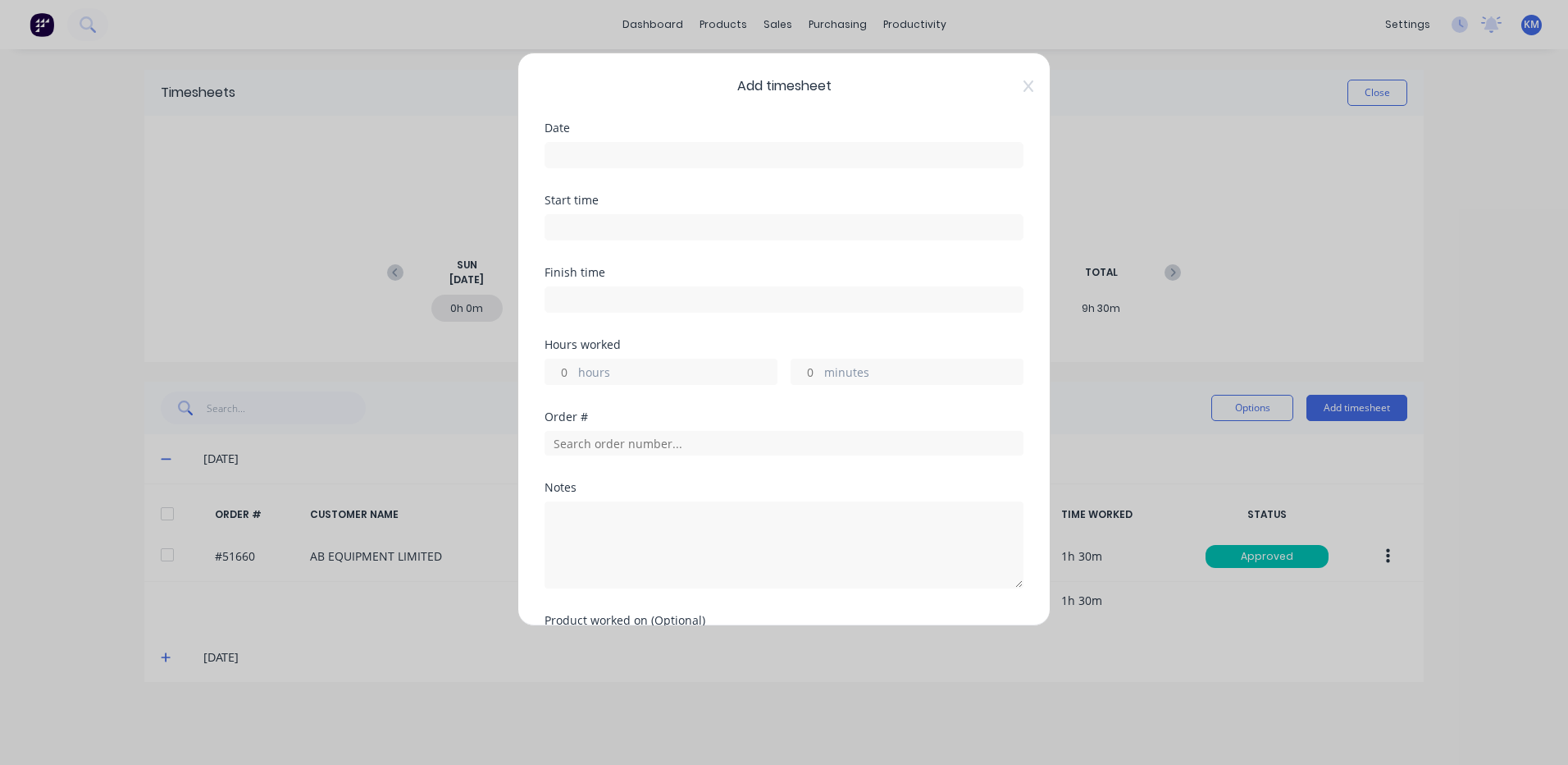
click at [749, 165] on input at bounding box center [784, 155] width 478 height 25
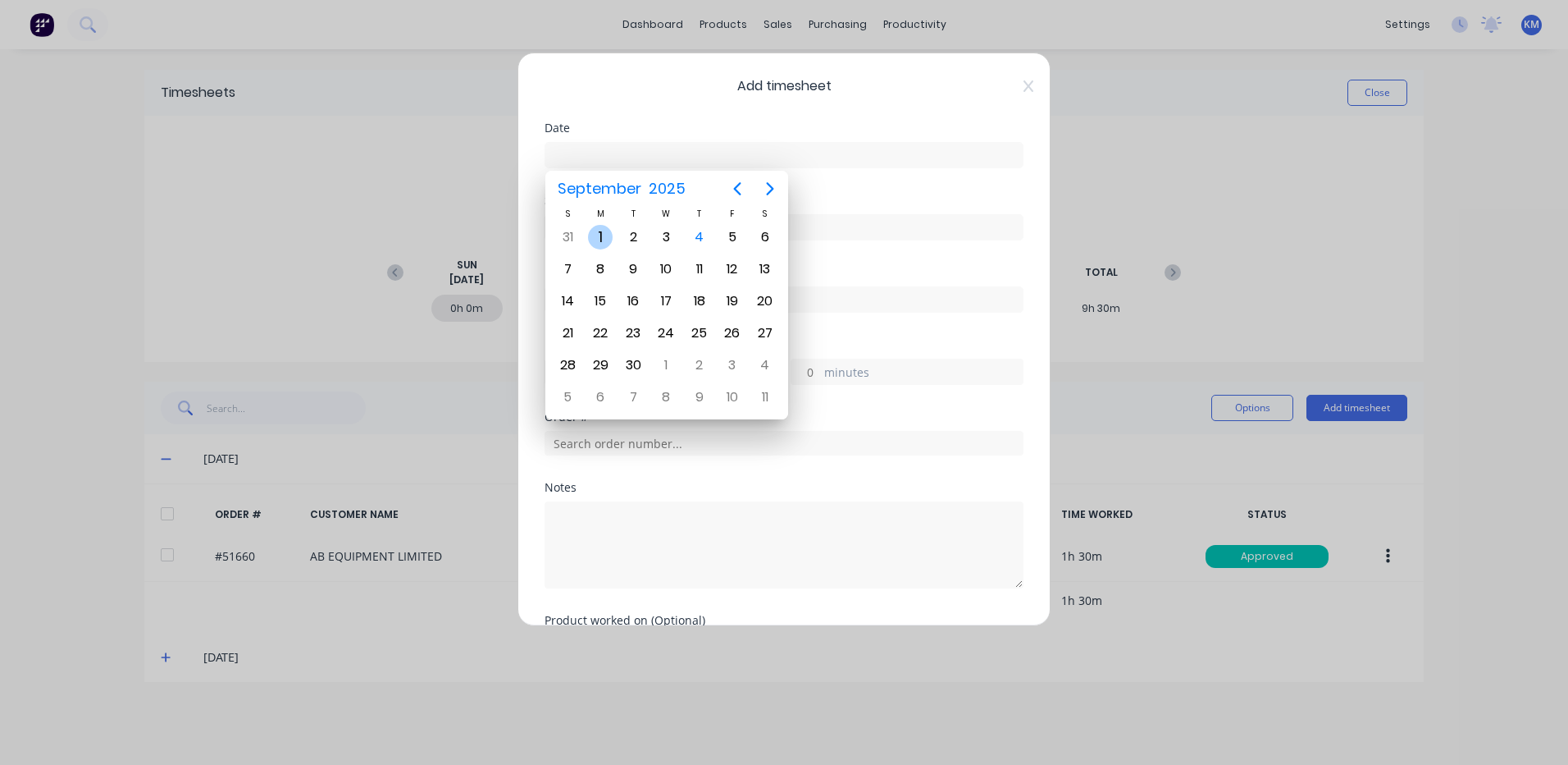
click at [607, 237] on div "1" at bounding box center [600, 237] width 25 height 25
type input "[DATE]"
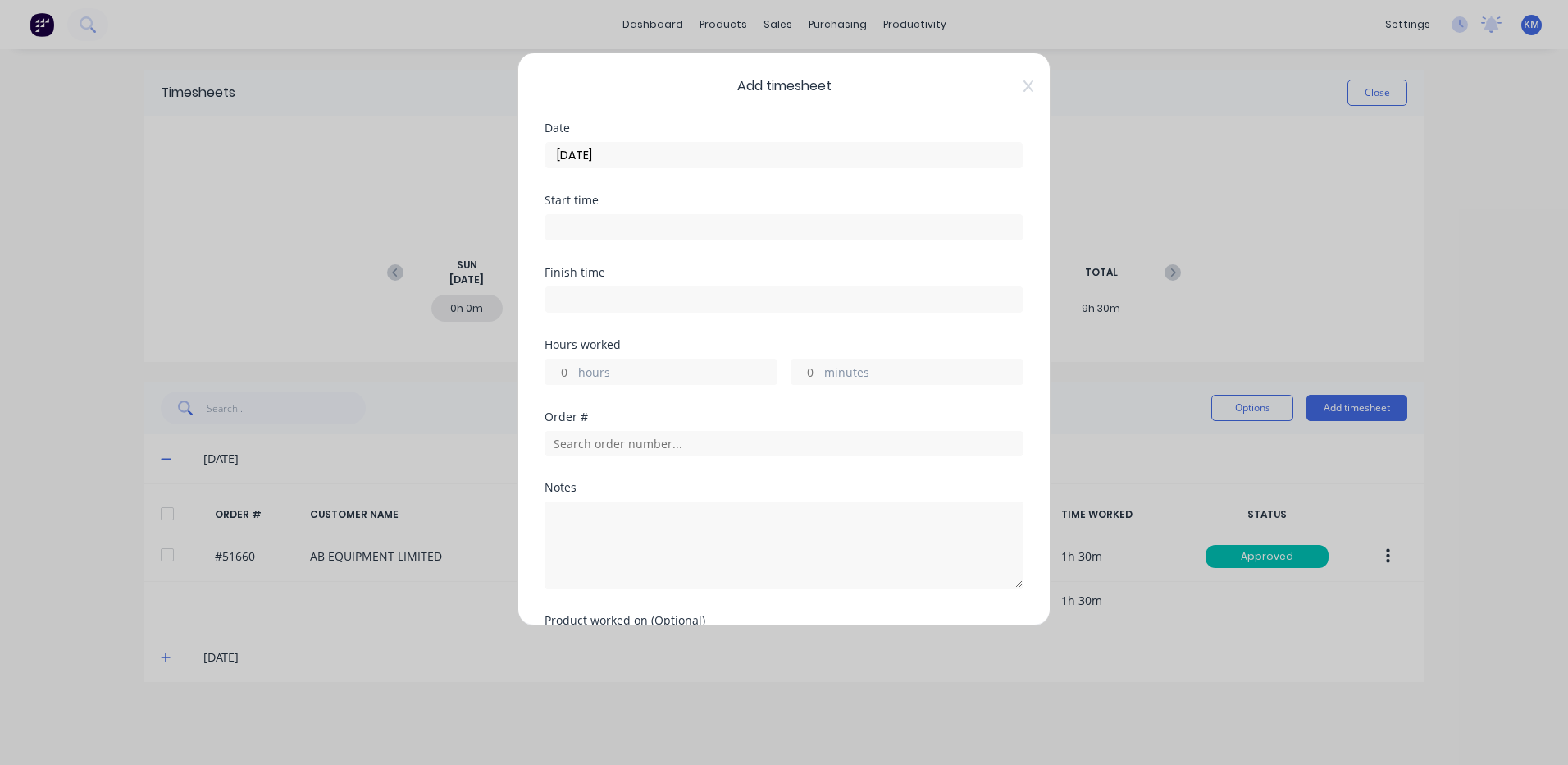
click at [628, 363] on div "hours" at bounding box center [661, 372] width 233 height 27
click at [628, 369] on label "hours" at bounding box center [677, 374] width 199 height 20
click at [574, 369] on input "hours" at bounding box center [559, 371] width 29 height 25
type input "1"
type input "15"
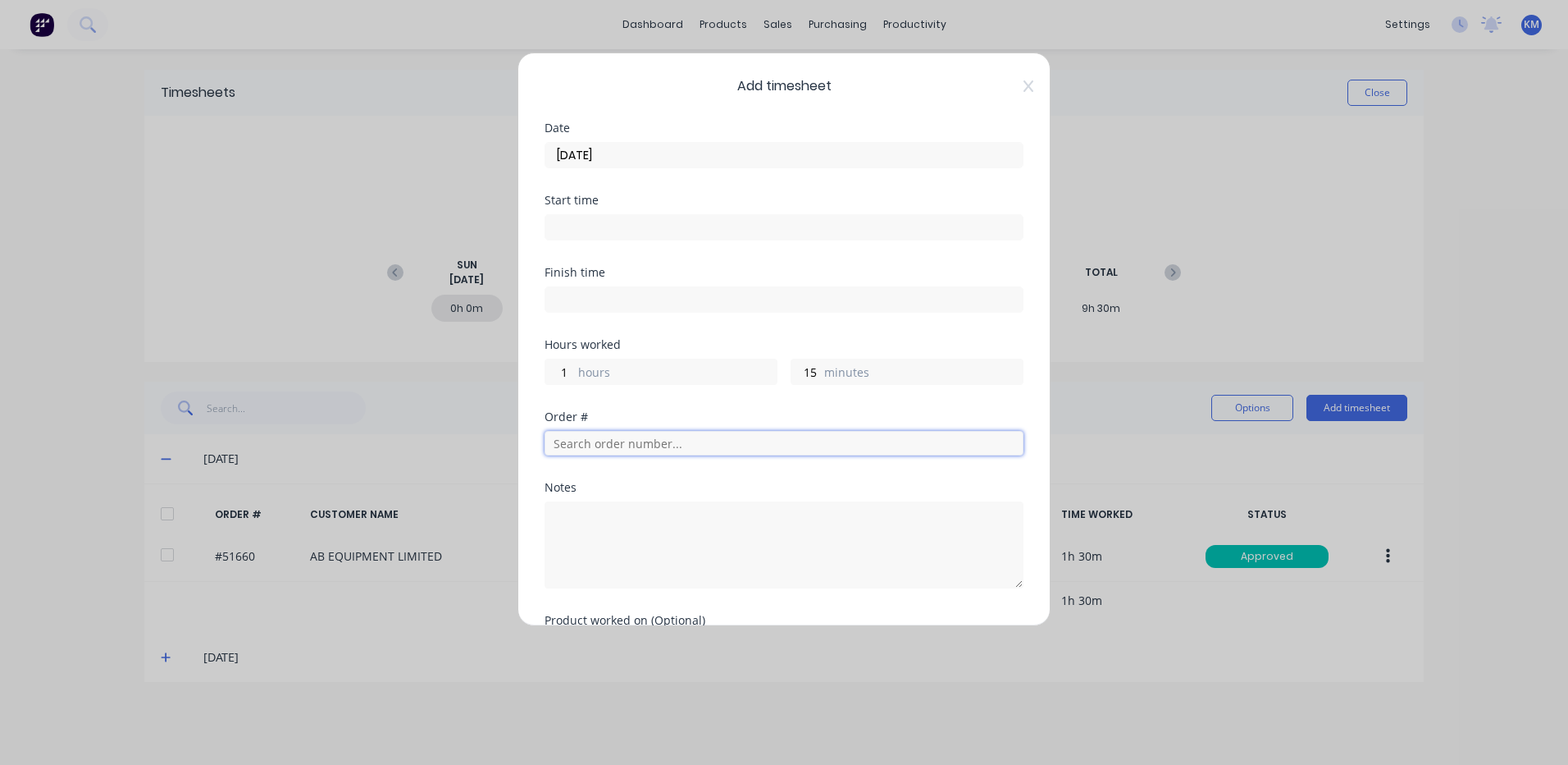
click at [808, 438] on input "text" at bounding box center [784, 443] width 479 height 25
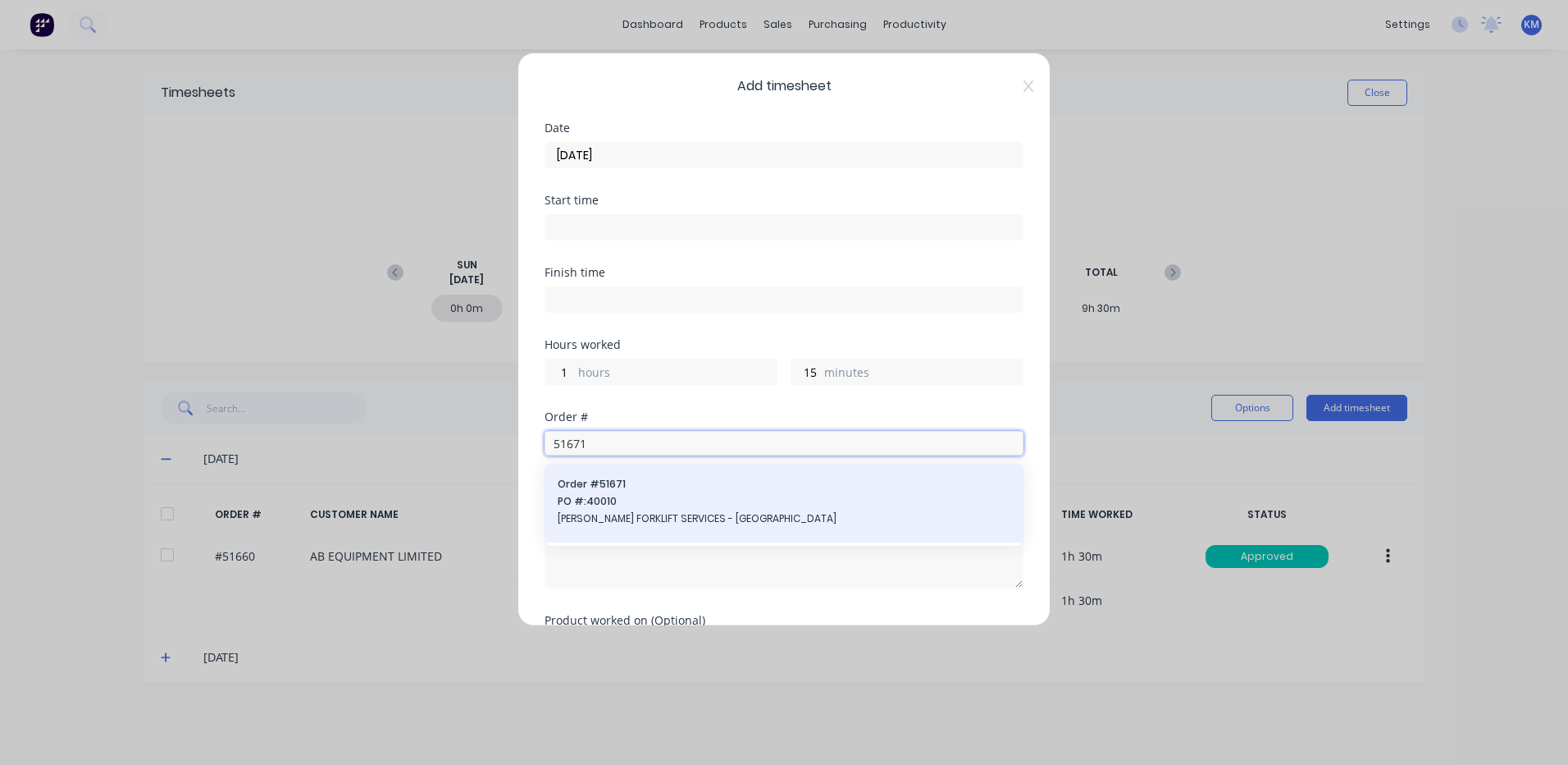
type input "51671"
click at [725, 492] on div "Order # 51671 PO #: 40010 [PERSON_NAME] FORKLIFT SERVICES - [GEOGRAPHIC_DATA]" at bounding box center [784, 503] width 453 height 52
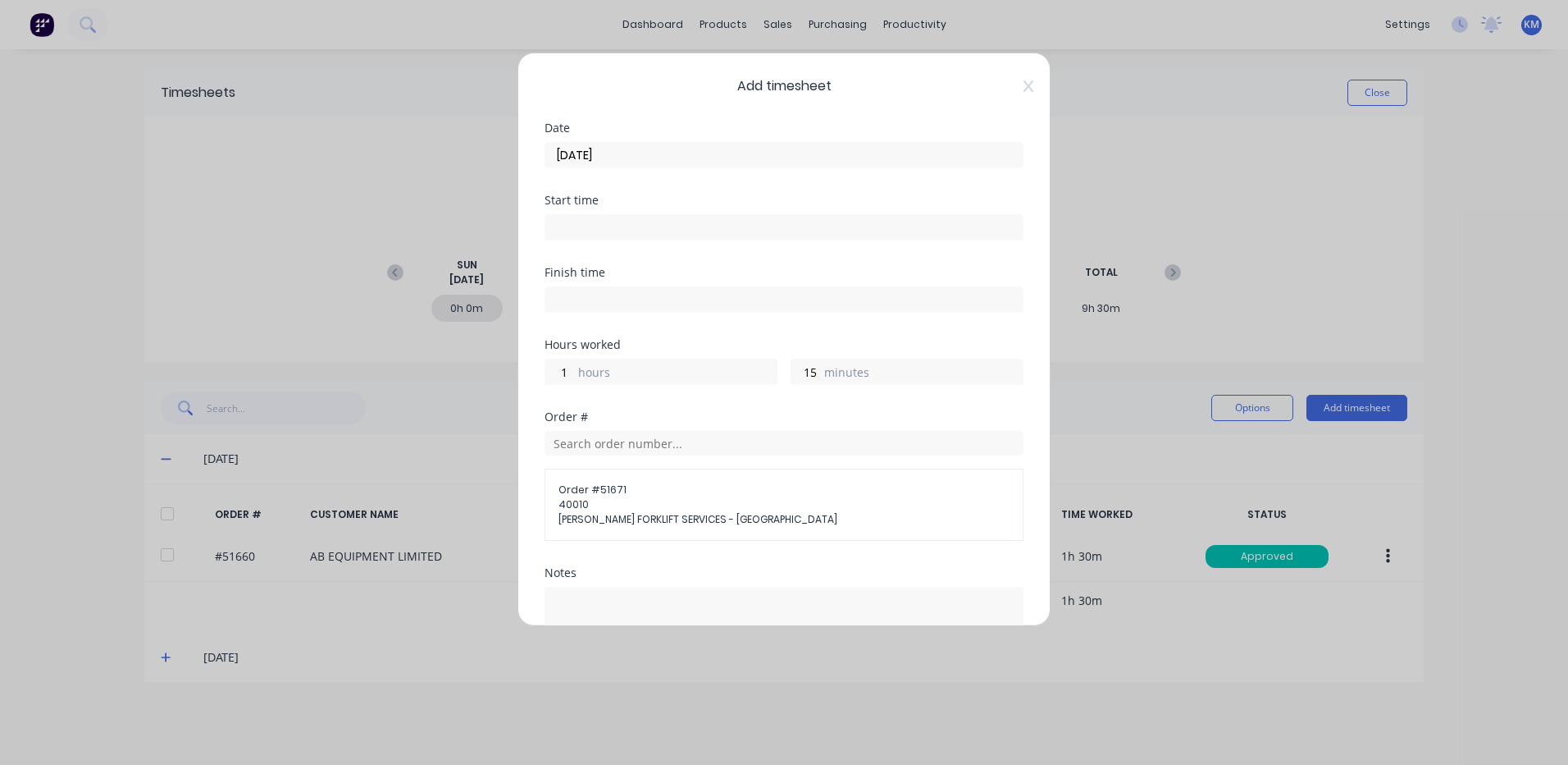
scroll to position [194, 0]
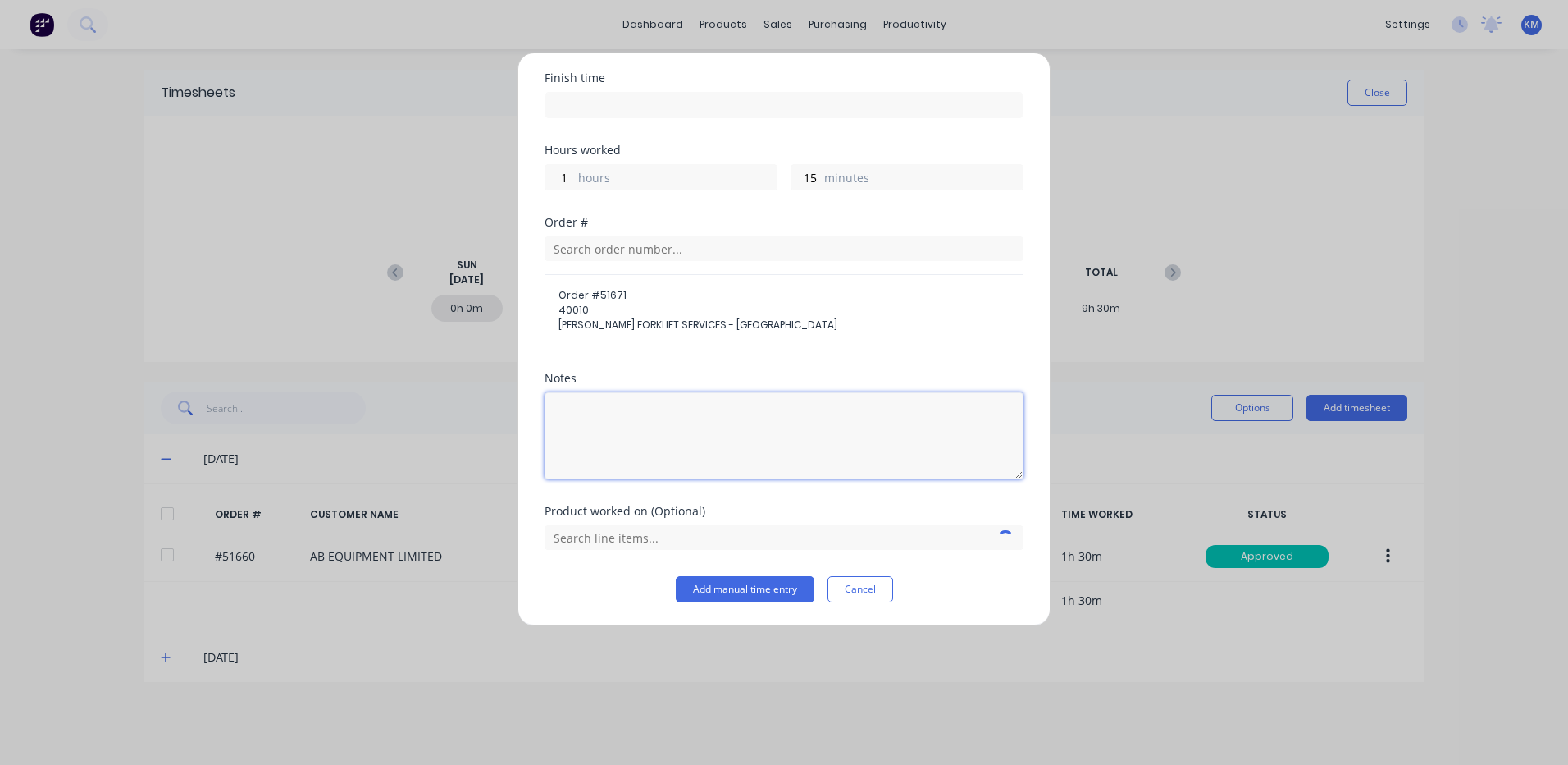
click at [710, 434] on textarea at bounding box center [784, 435] width 479 height 87
type textarea "MAKE INLET PIPE ASSEMBLY"
click at [804, 530] on input "text" at bounding box center [784, 537] width 479 height 25
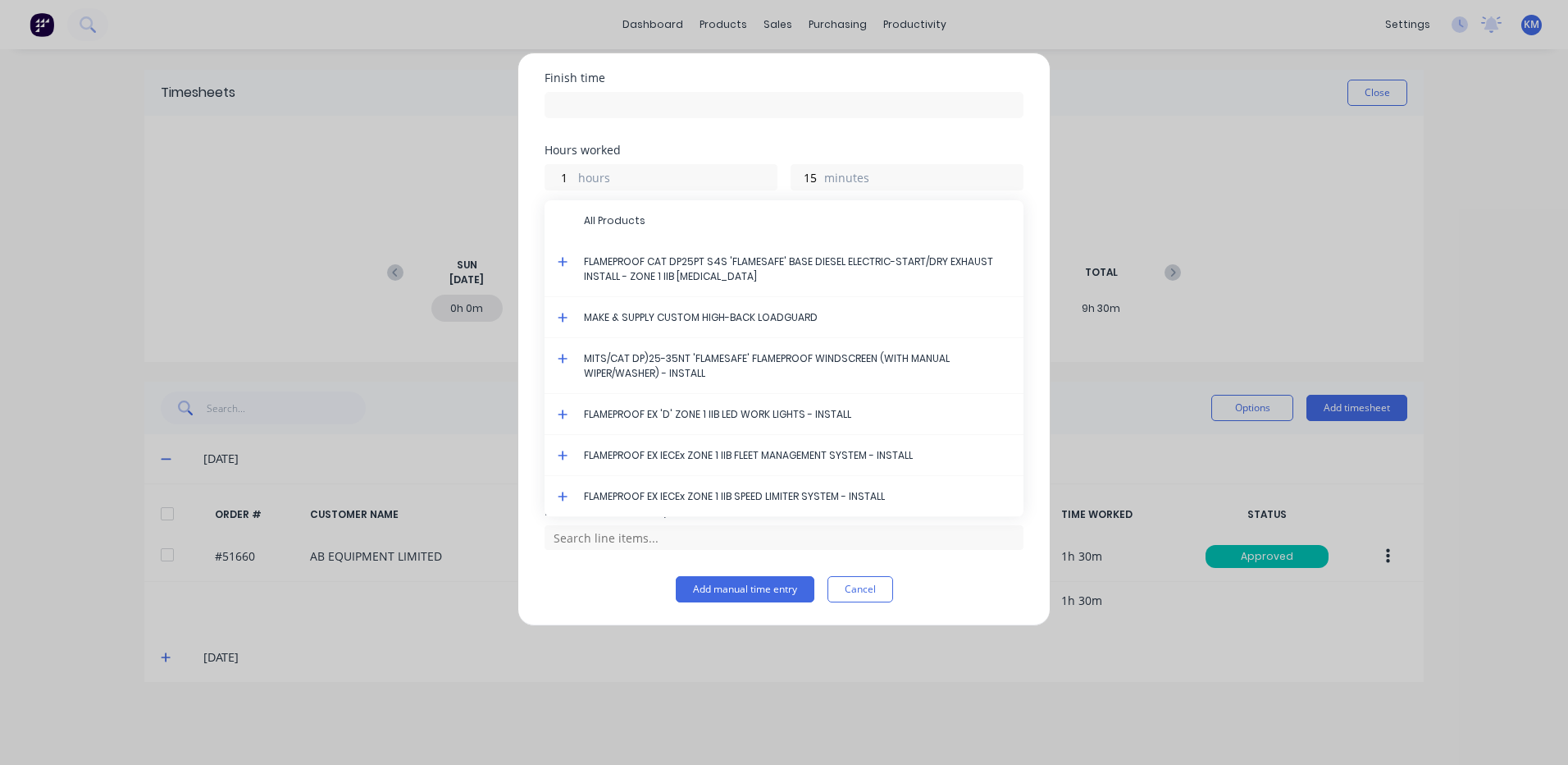
click at [564, 257] on icon at bounding box center [563, 261] width 11 height 11
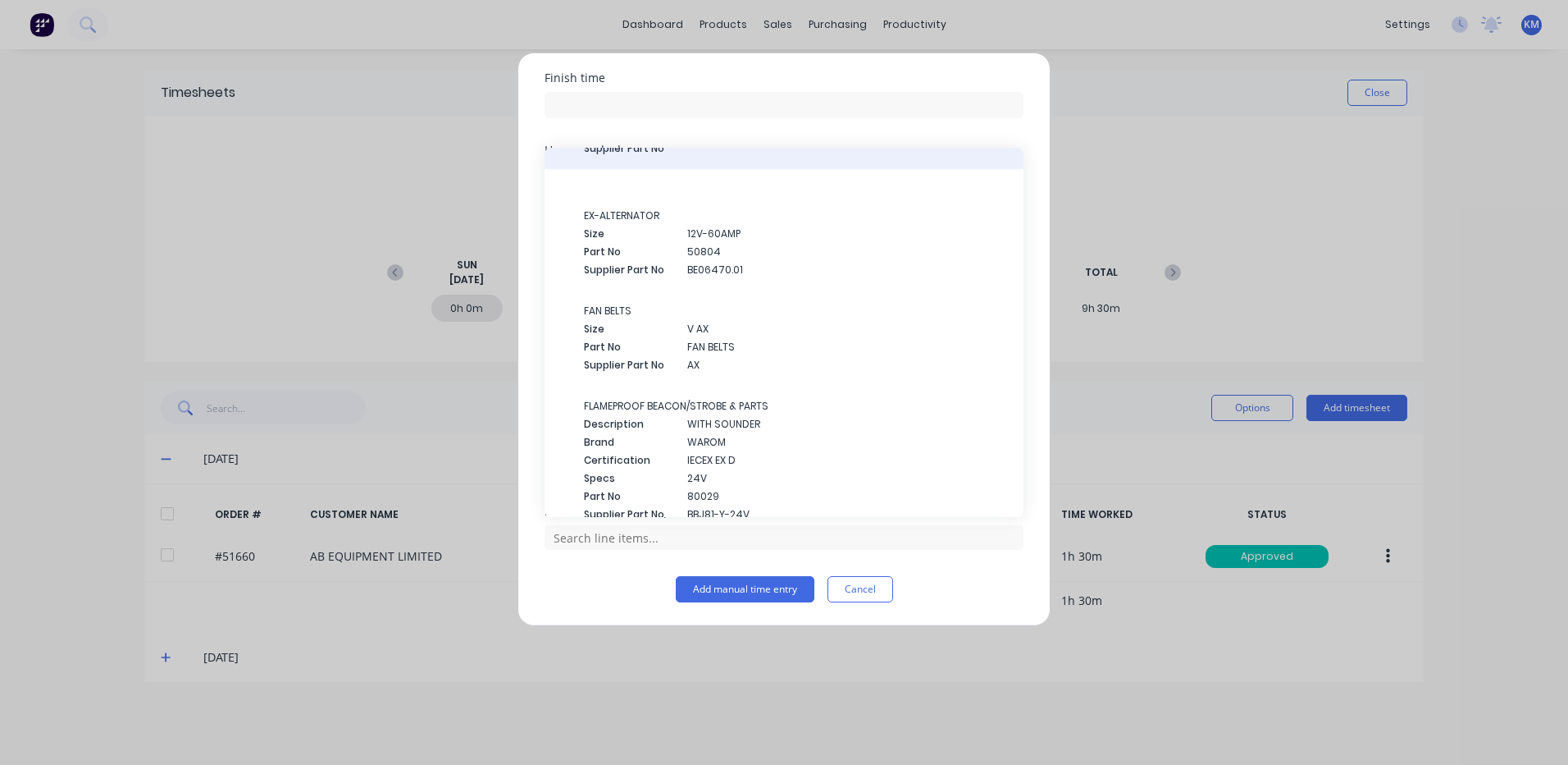
scroll to position [0, 0]
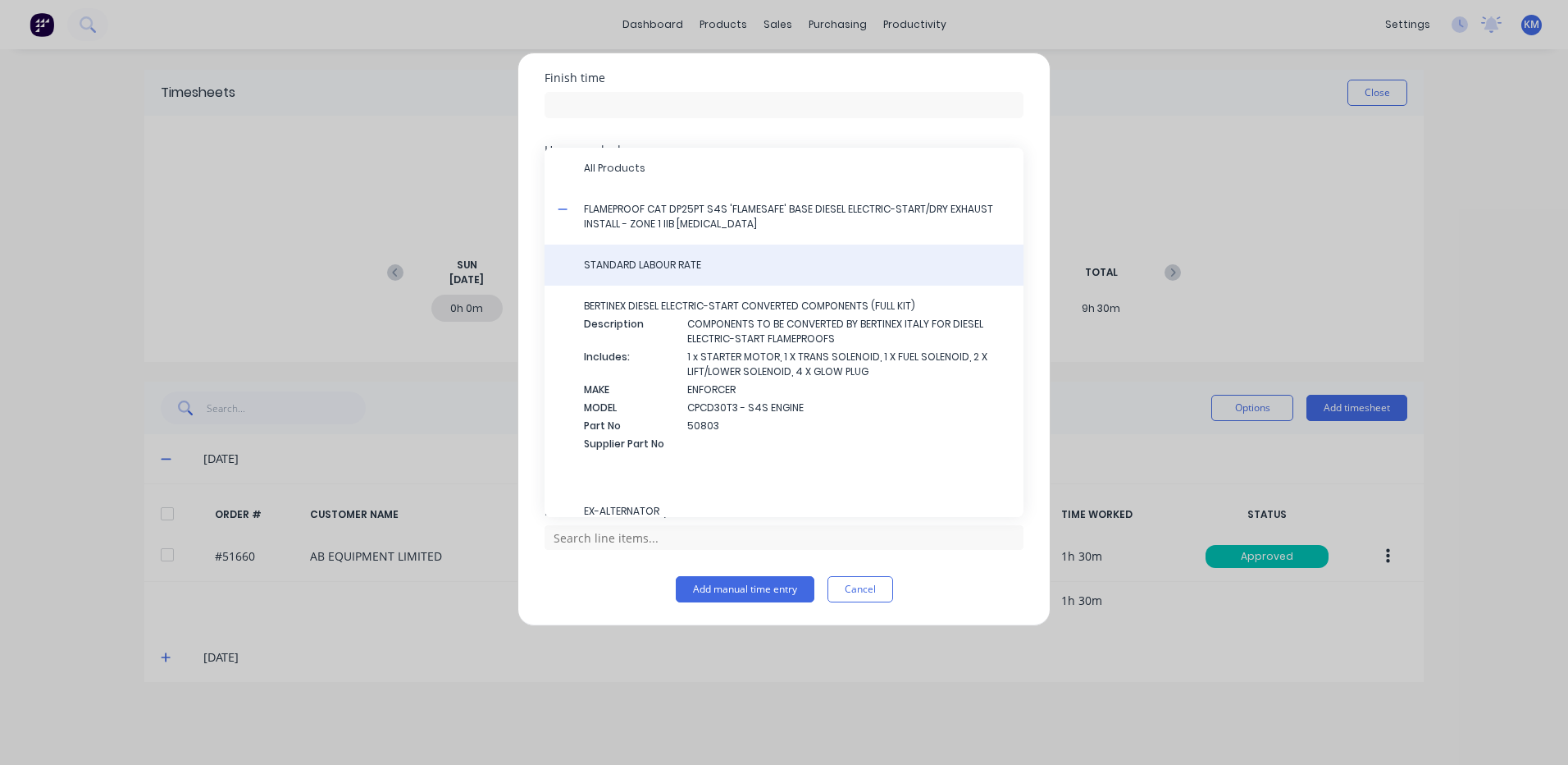
click at [764, 268] on span "STANDARD LABOUR RATE" at bounding box center [798, 265] width 427 height 15
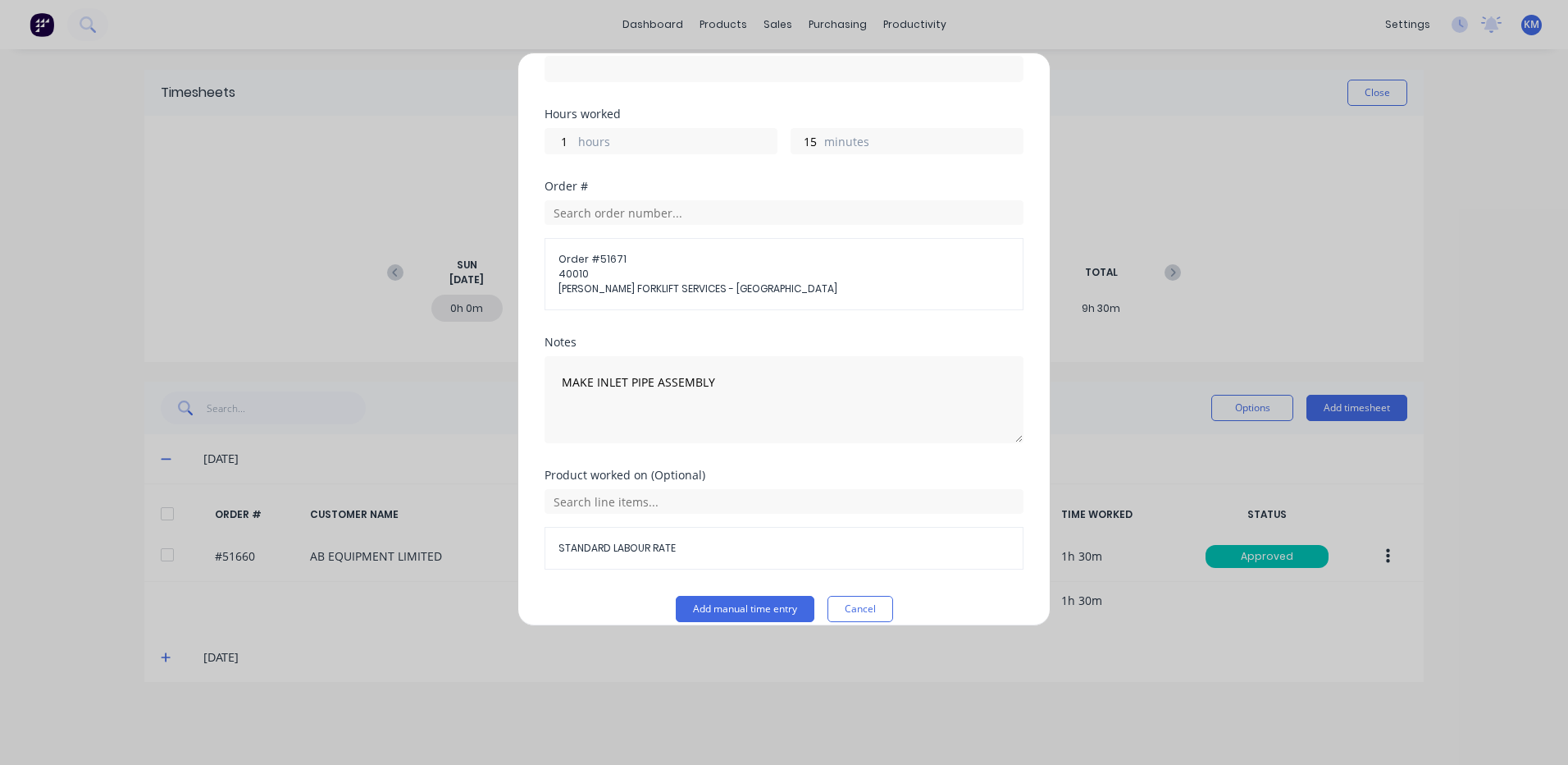
scroll to position [250, 0]
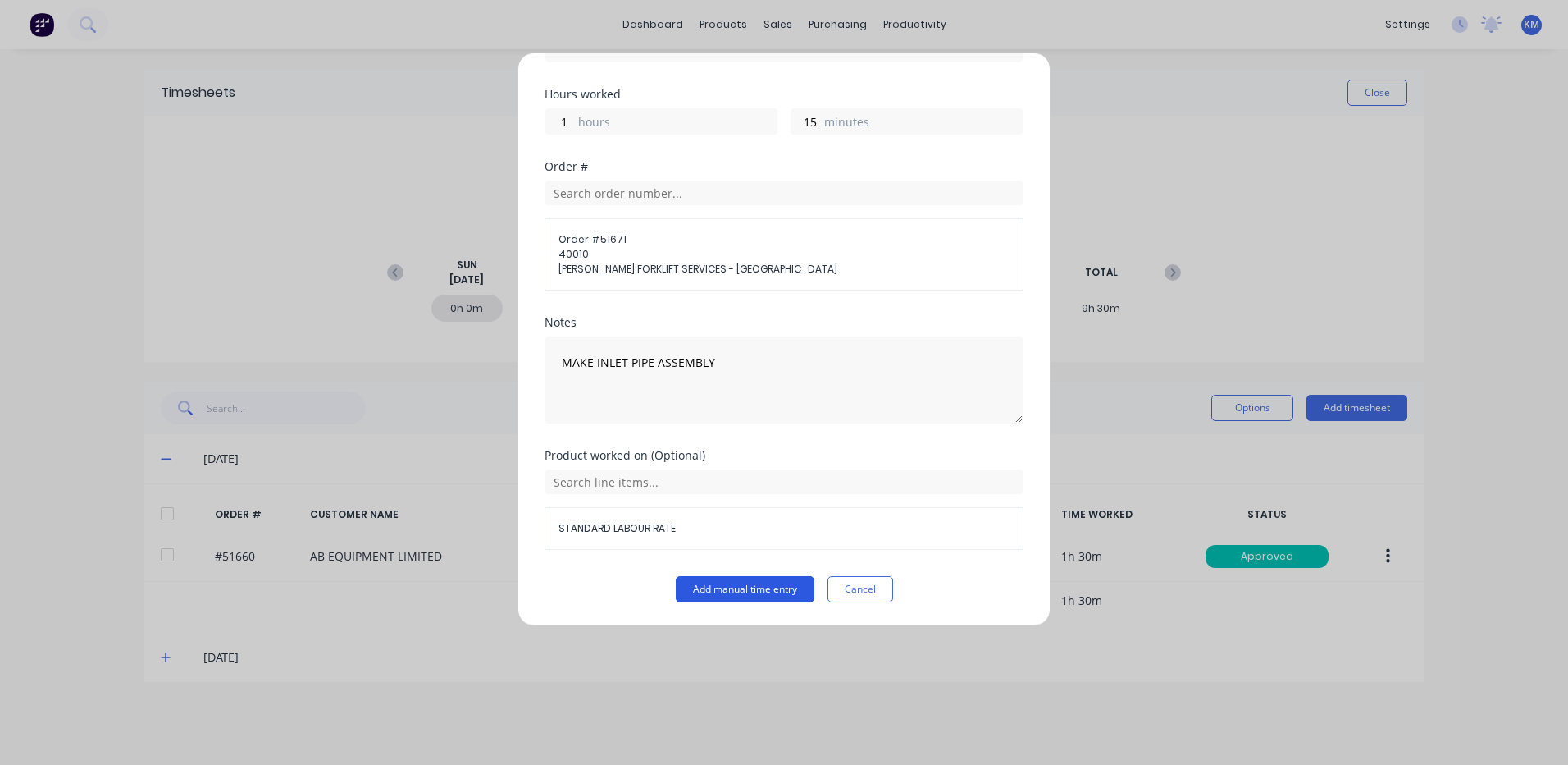
click at [726, 582] on button "Add manual time entry" at bounding box center [744, 589] width 139 height 27
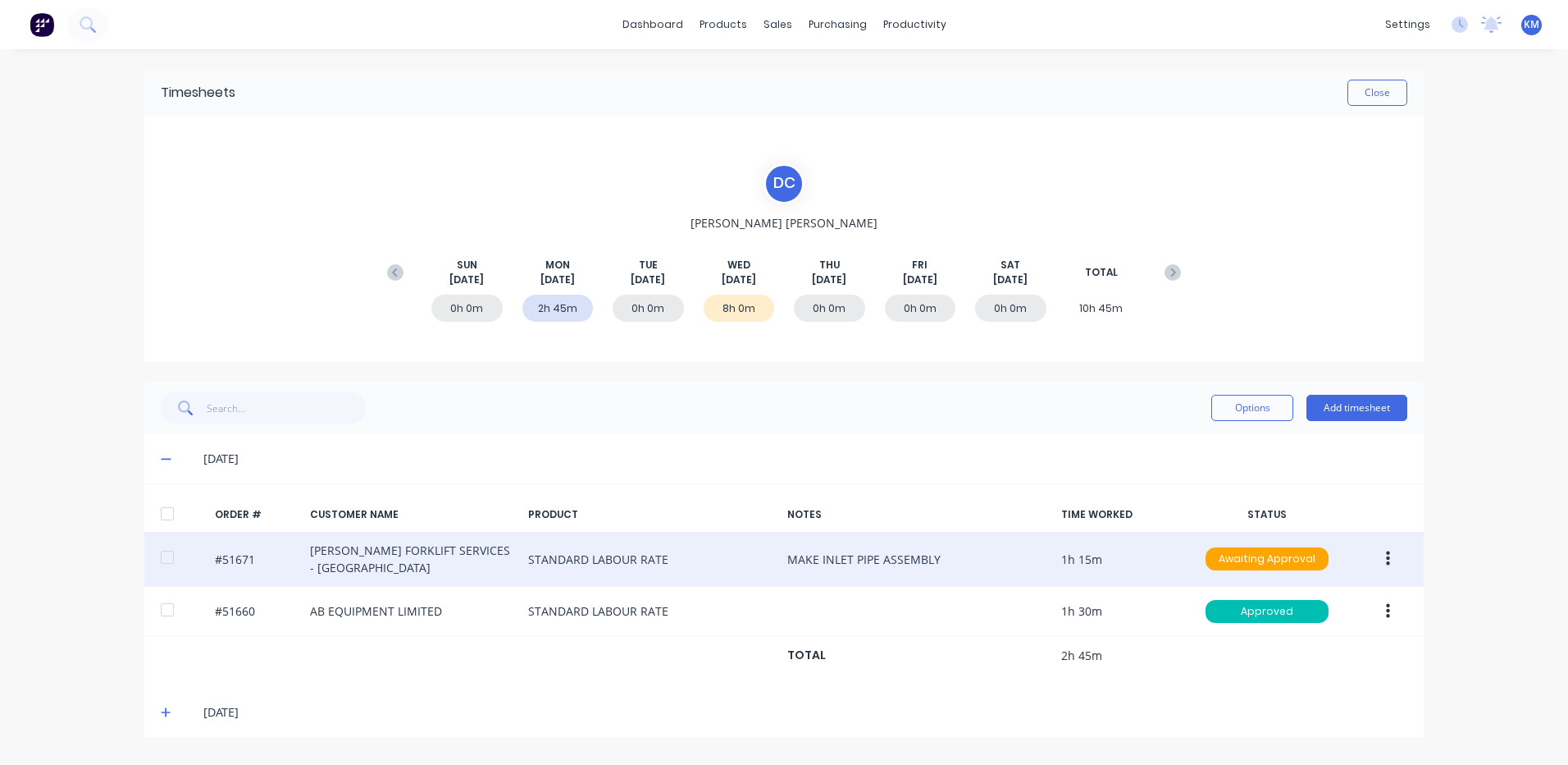
click at [1378, 555] on button "button" at bounding box center [1389, 559] width 39 height 29
click at [1312, 690] on div "Duplicate" at bounding box center [1329, 701] width 126 height 24
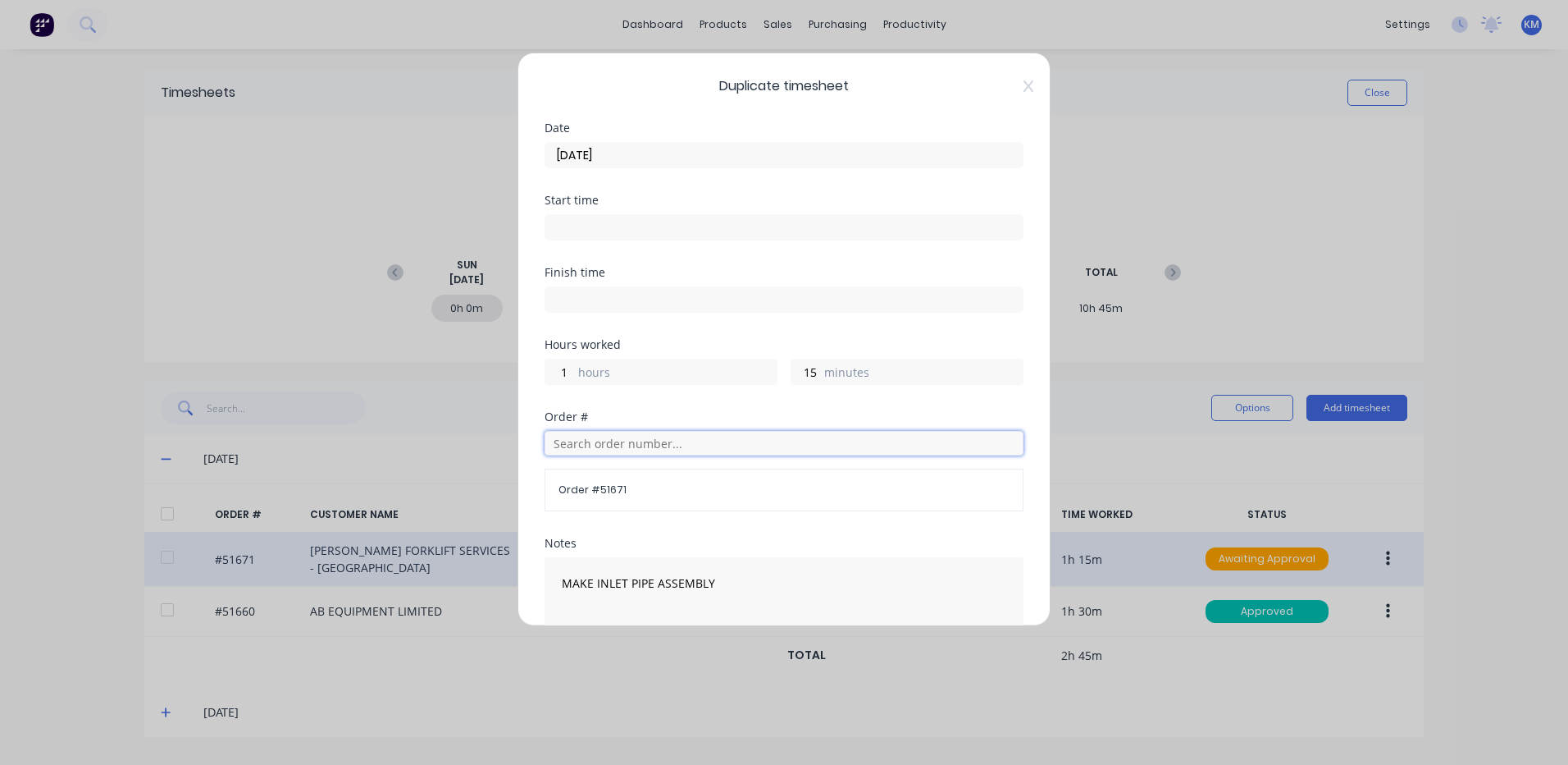
click at [658, 443] on input "text" at bounding box center [784, 443] width 479 height 25
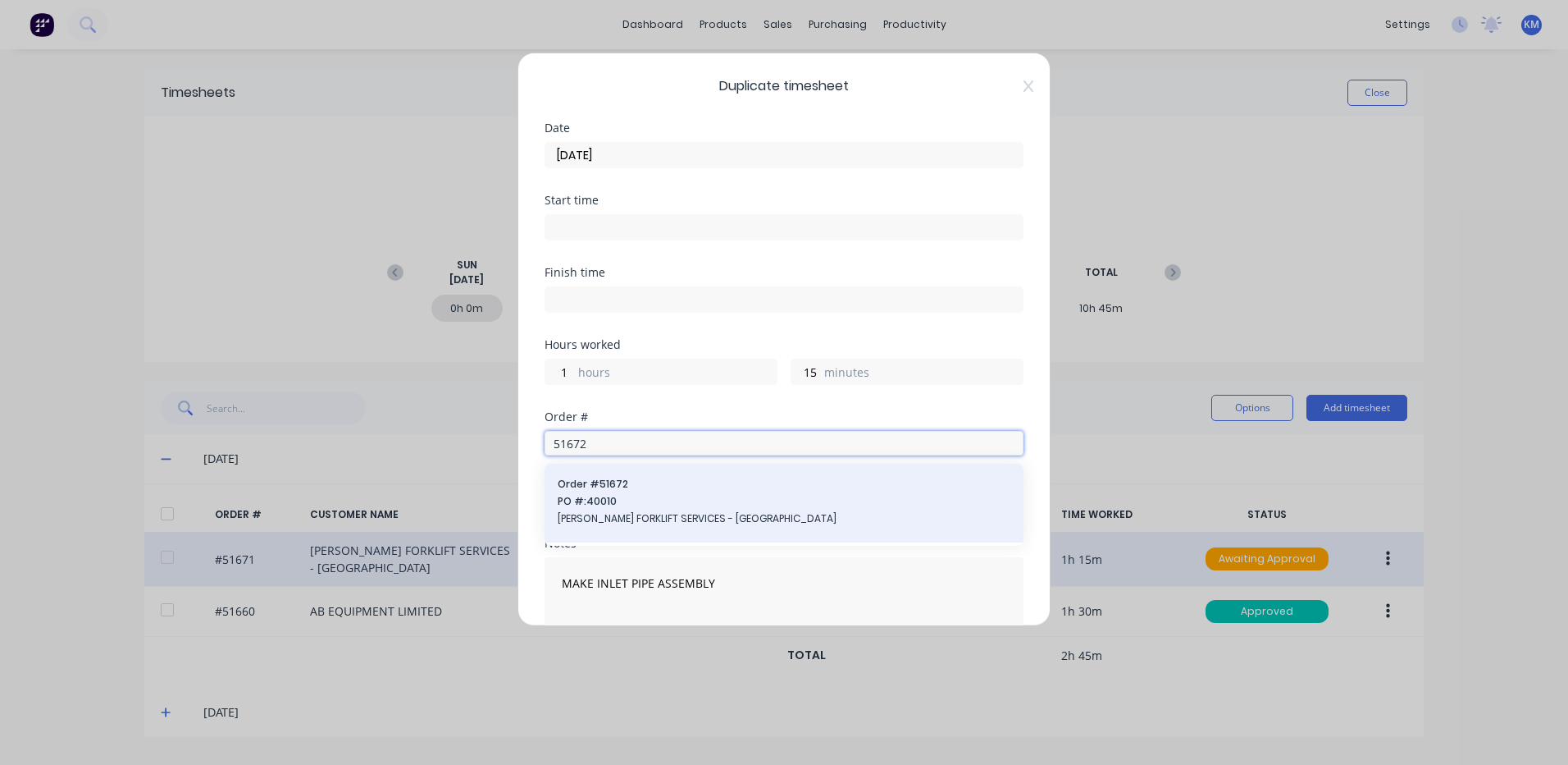
type input "51672"
click at [590, 505] on span "PO #: 40010" at bounding box center [784, 502] width 453 height 15
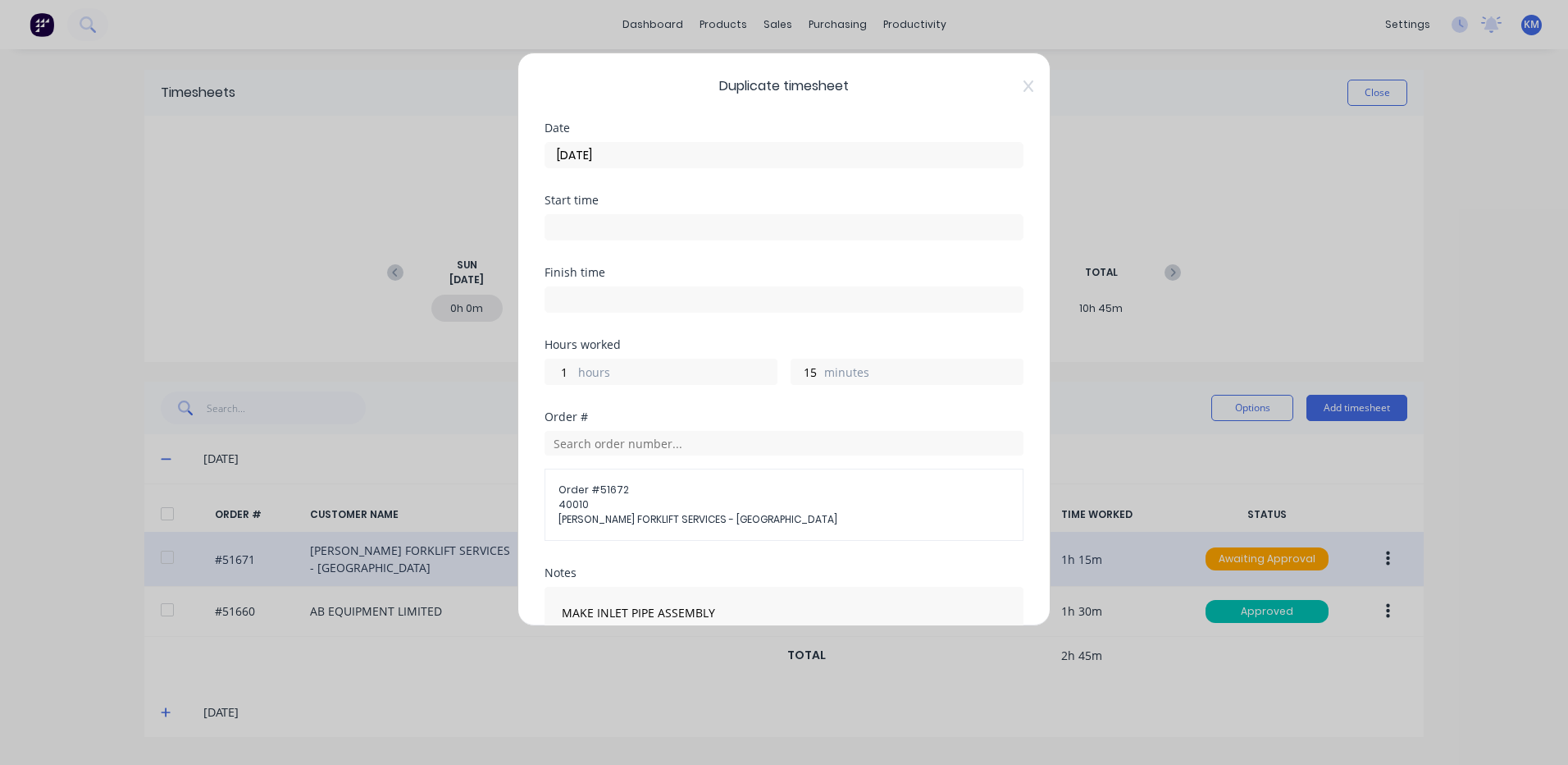
scroll to position [194, 0]
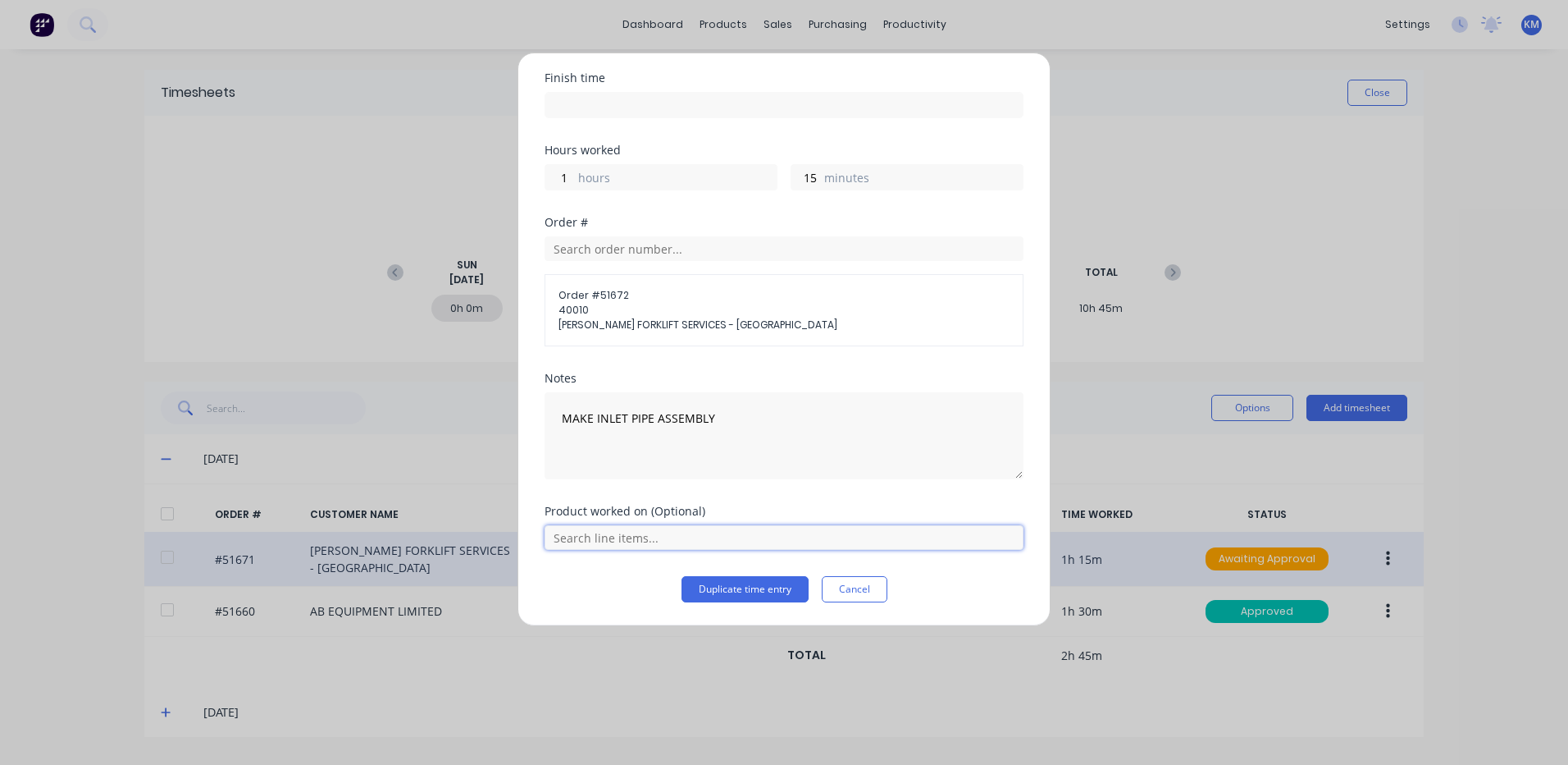
click at [674, 535] on input "text" at bounding box center [784, 537] width 479 height 25
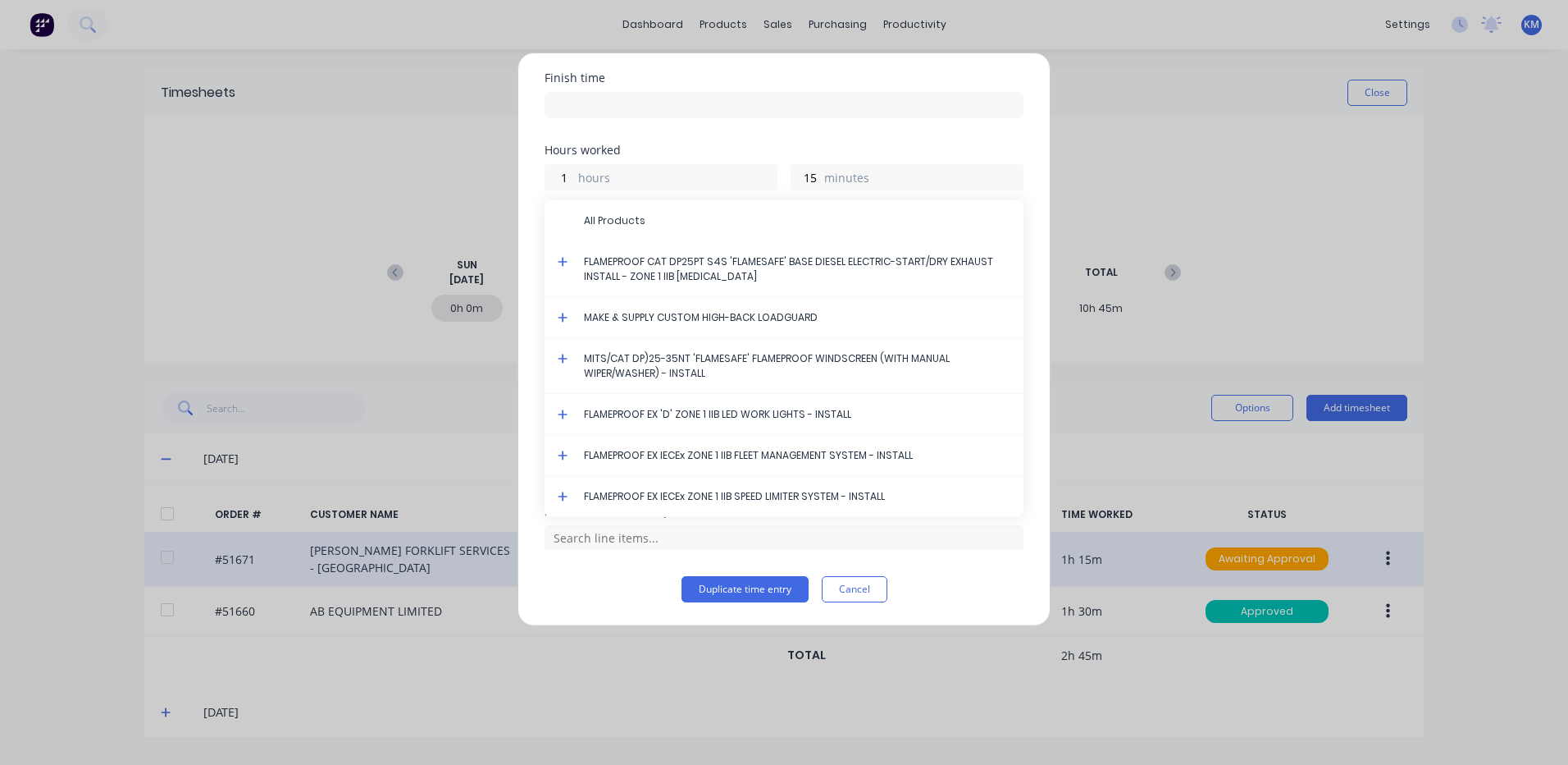
click at [563, 261] on icon at bounding box center [562, 261] width 10 height 10
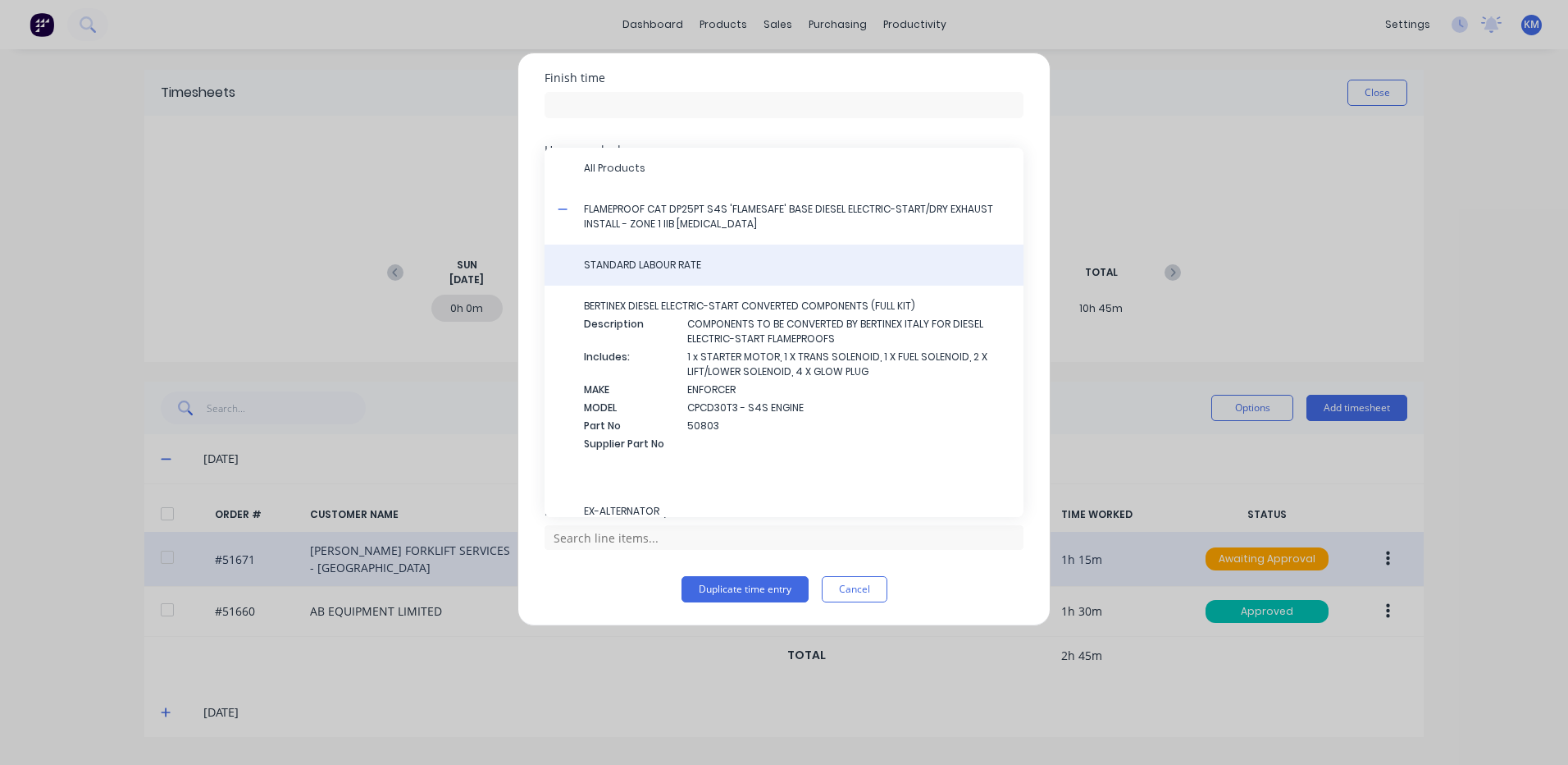
click at [613, 275] on div "STANDARD LABOUR RATE" at bounding box center [784, 265] width 479 height 41
click at [629, 277] on div "STANDARD LABOUR RATE" at bounding box center [784, 265] width 479 height 41
click at [635, 274] on div "STANDARD LABOUR RATE" at bounding box center [784, 265] width 479 height 41
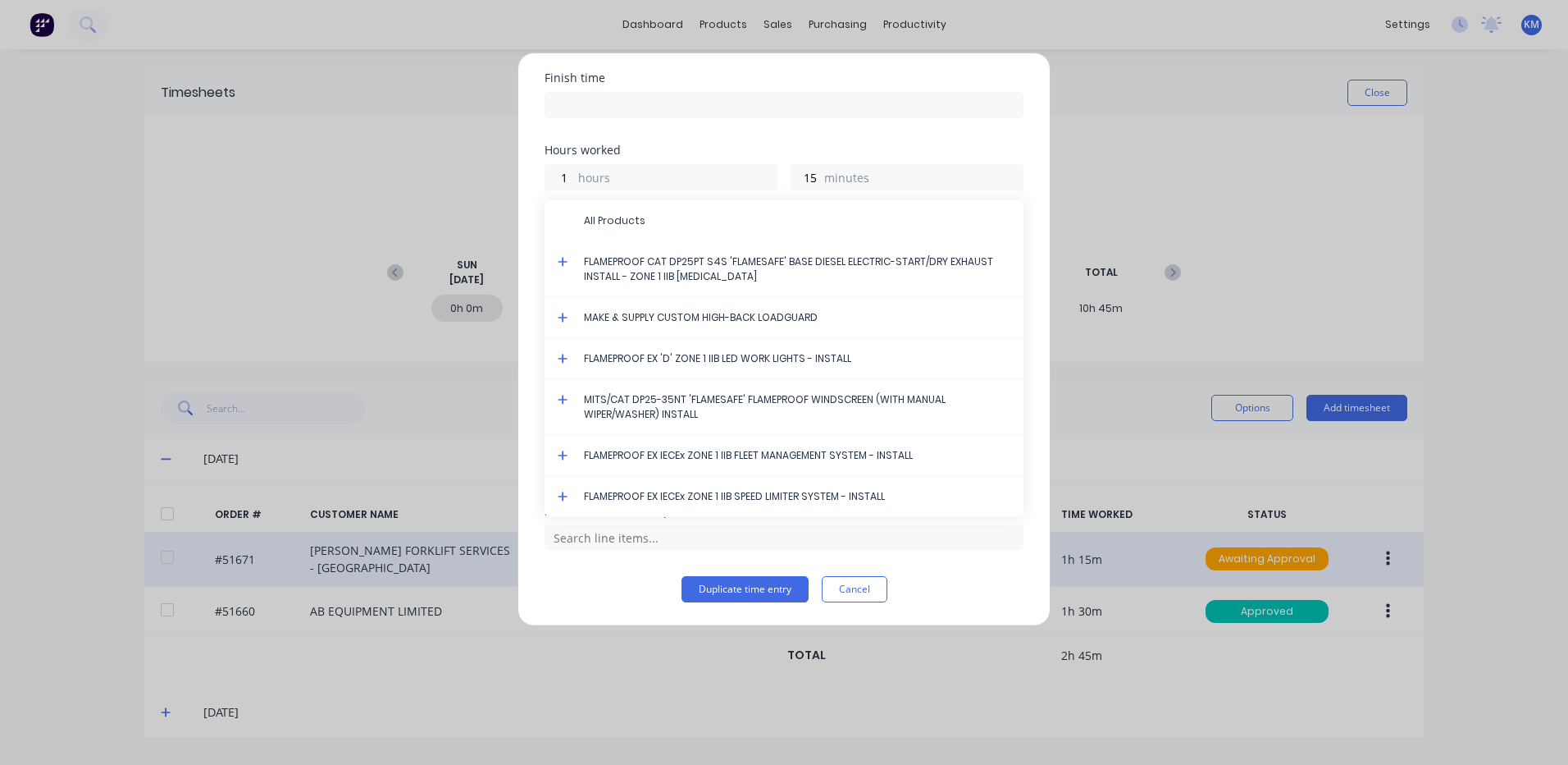
click at [562, 260] on icon at bounding box center [562, 261] width 10 height 10
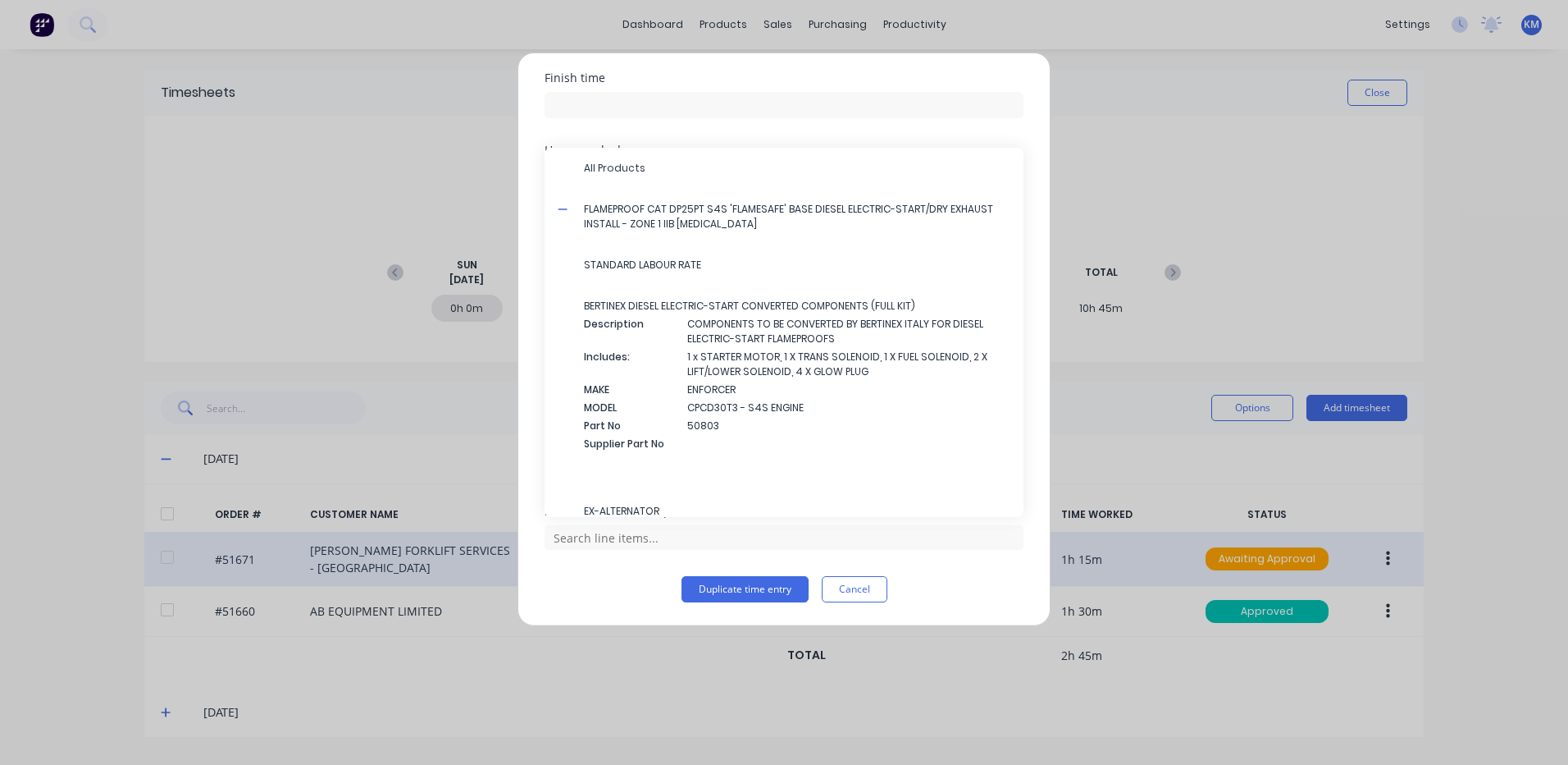
click at [635, 261] on span "STANDARD LABOUR RATE" at bounding box center [798, 265] width 427 height 15
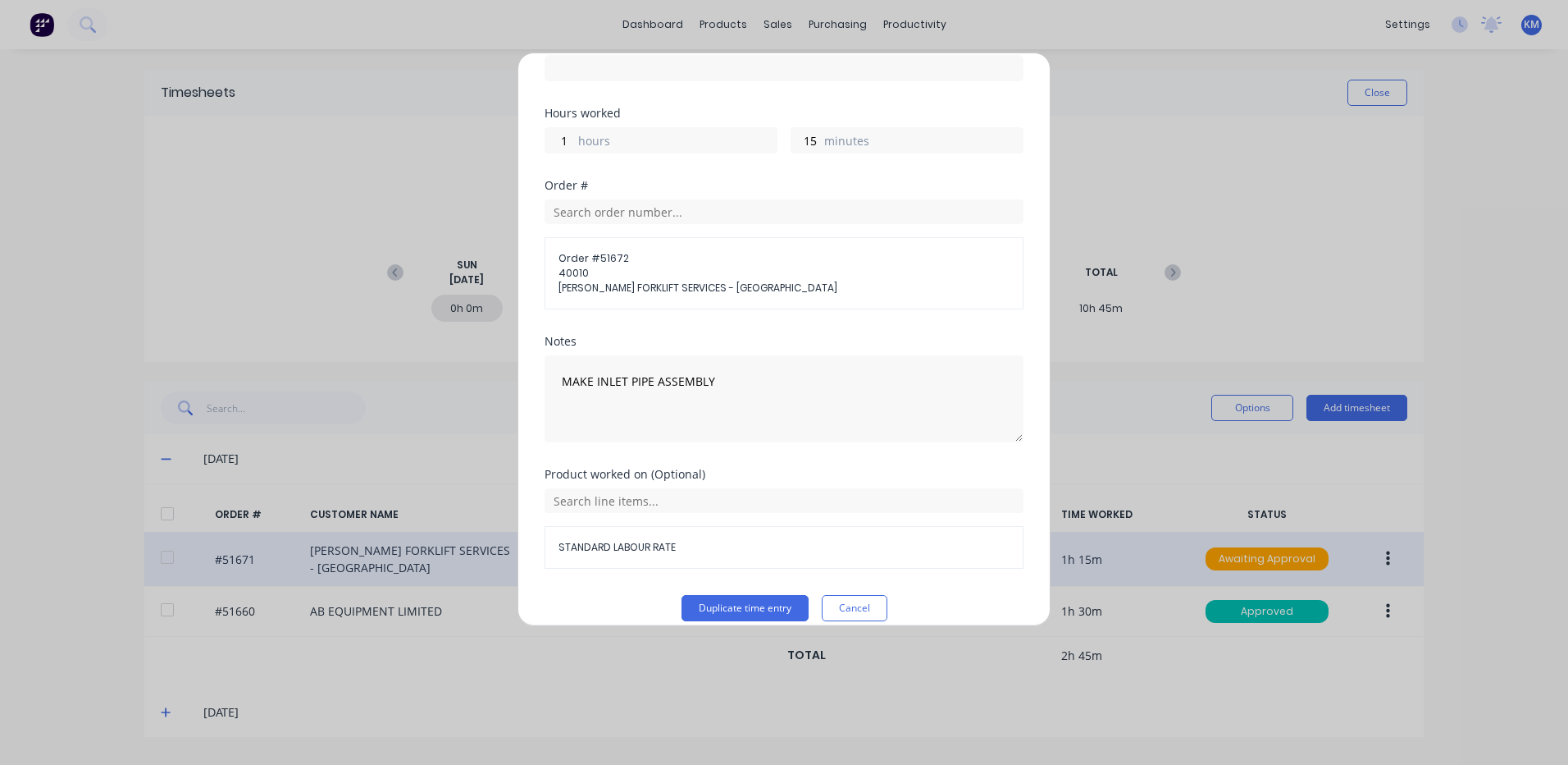
scroll to position [250, 0]
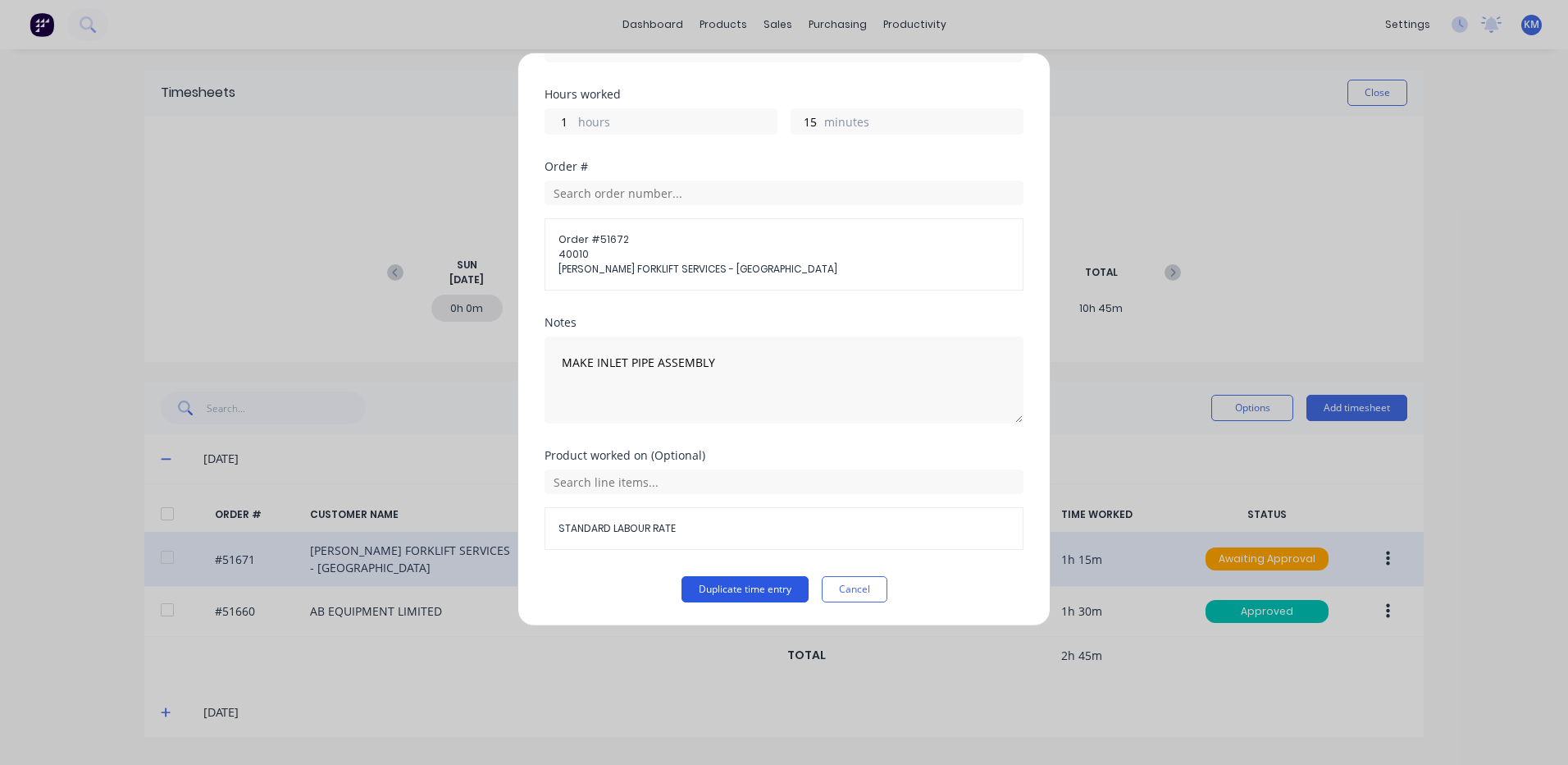
click at [729, 583] on button "Duplicate time entry" at bounding box center [745, 589] width 127 height 27
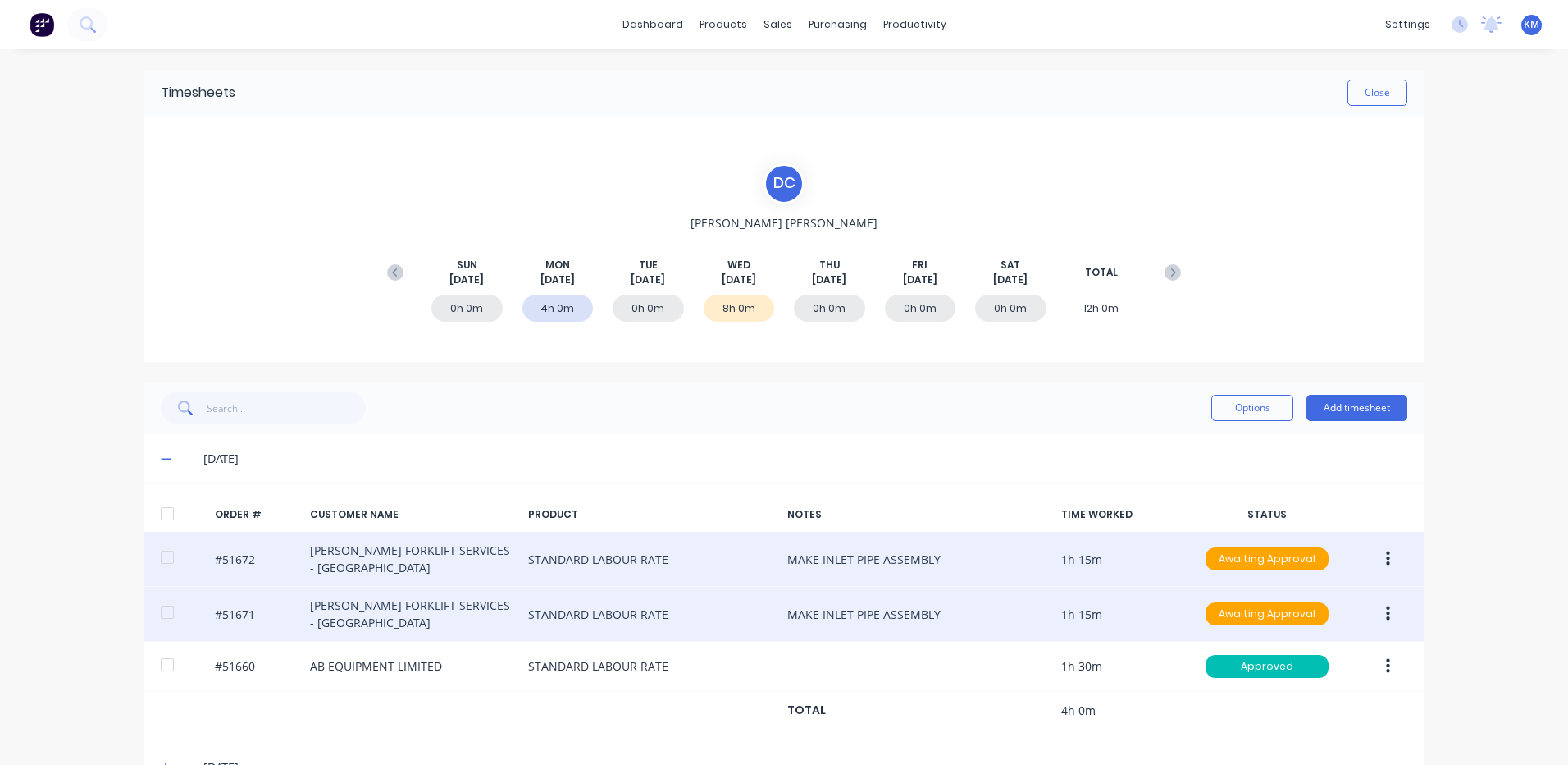
click at [1386, 555] on button "button" at bounding box center [1389, 559] width 39 height 29
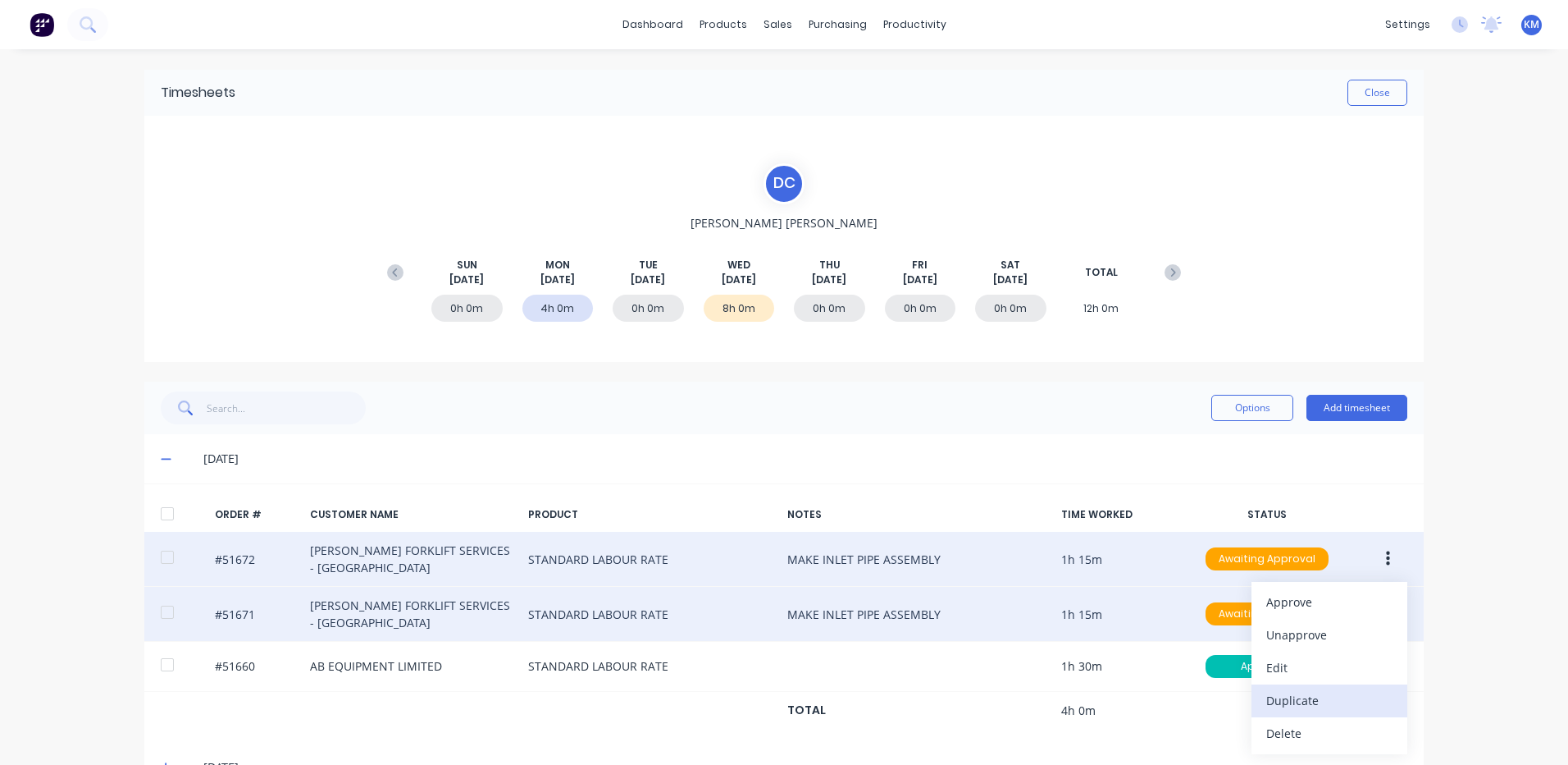
click at [1302, 695] on div "Duplicate" at bounding box center [1329, 701] width 126 height 24
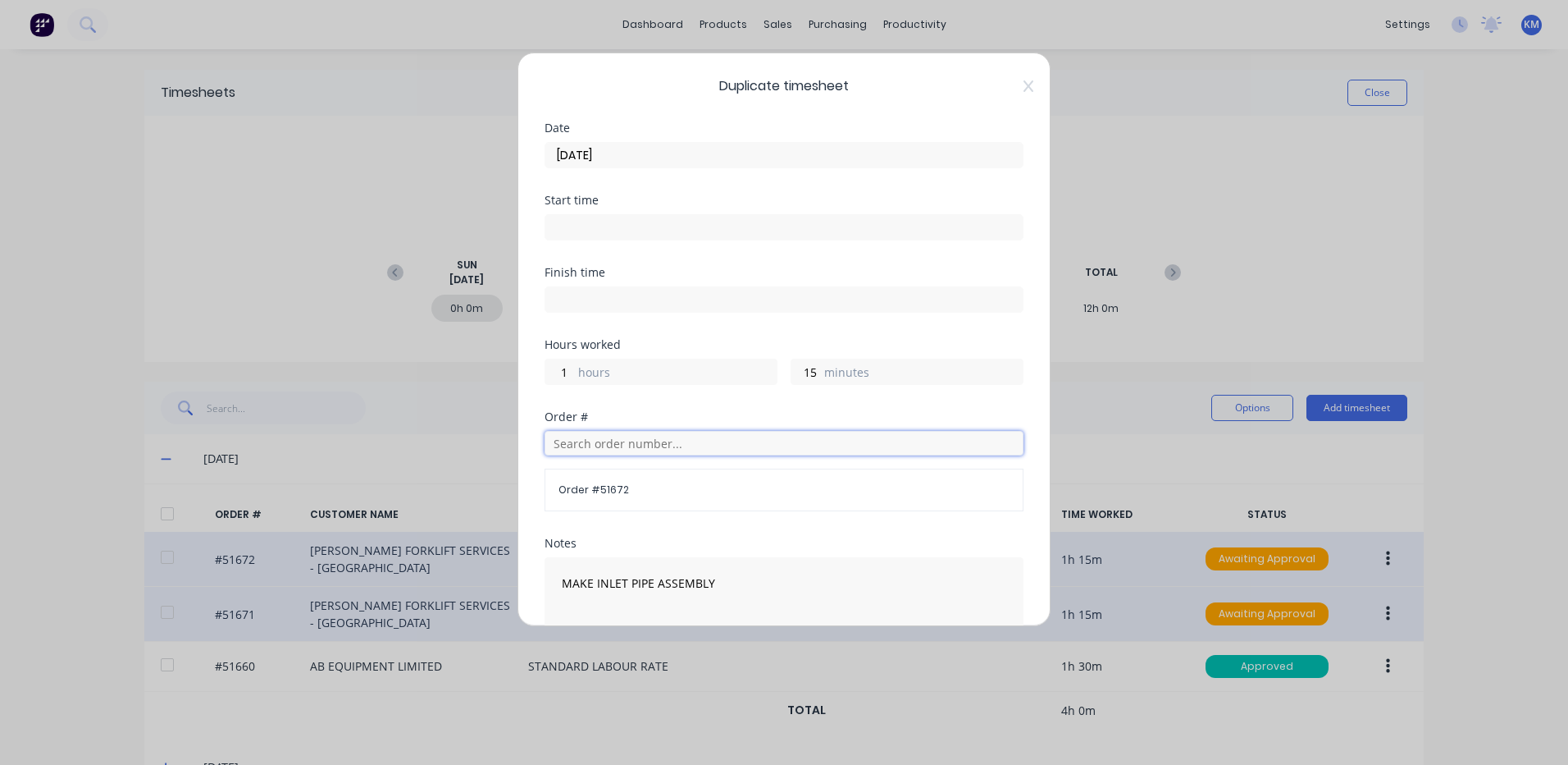
click at [626, 444] on input "text" at bounding box center [784, 443] width 479 height 25
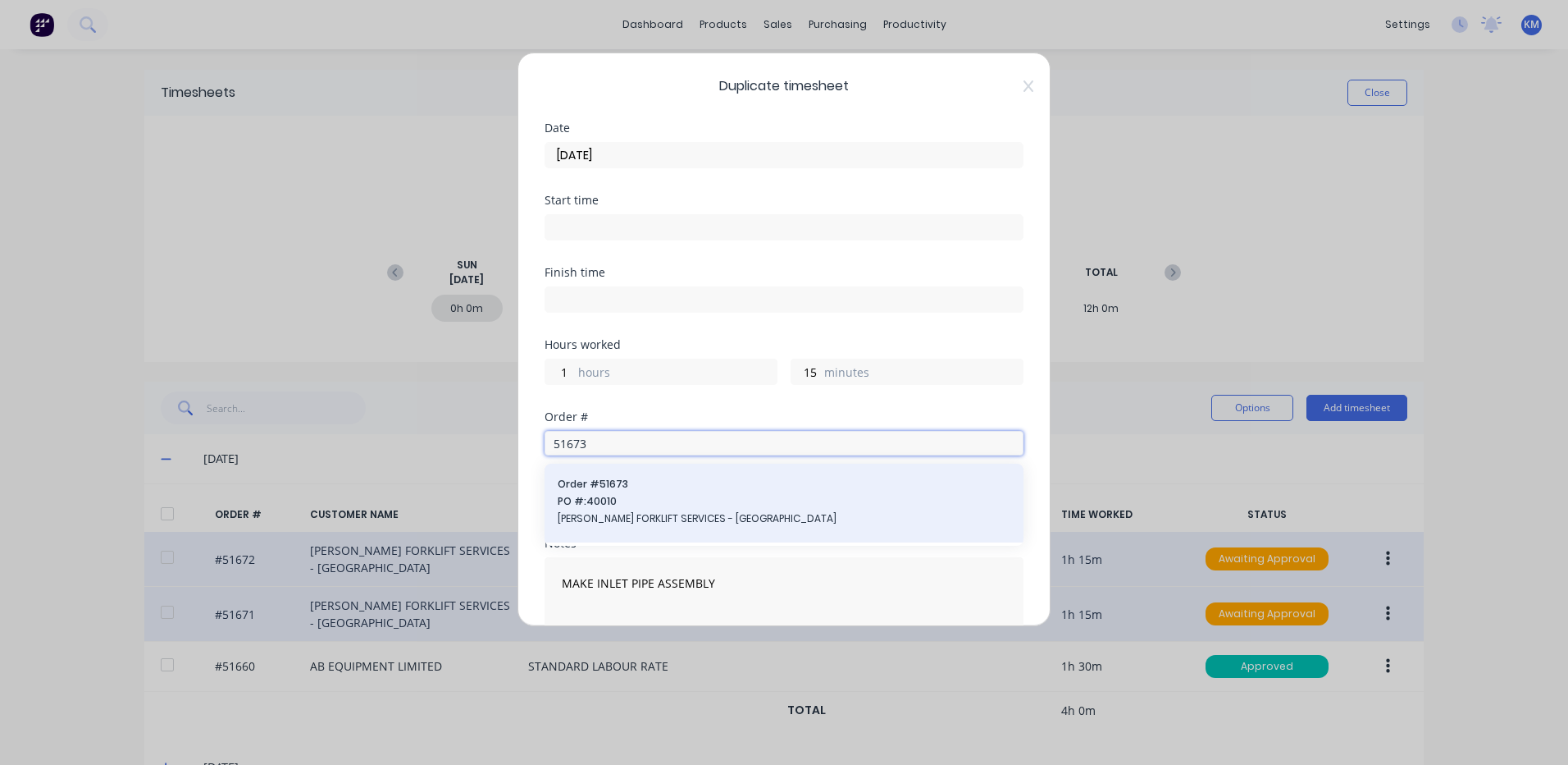
type input "51673"
click at [618, 497] on span "PO #: 40010" at bounding box center [784, 502] width 453 height 15
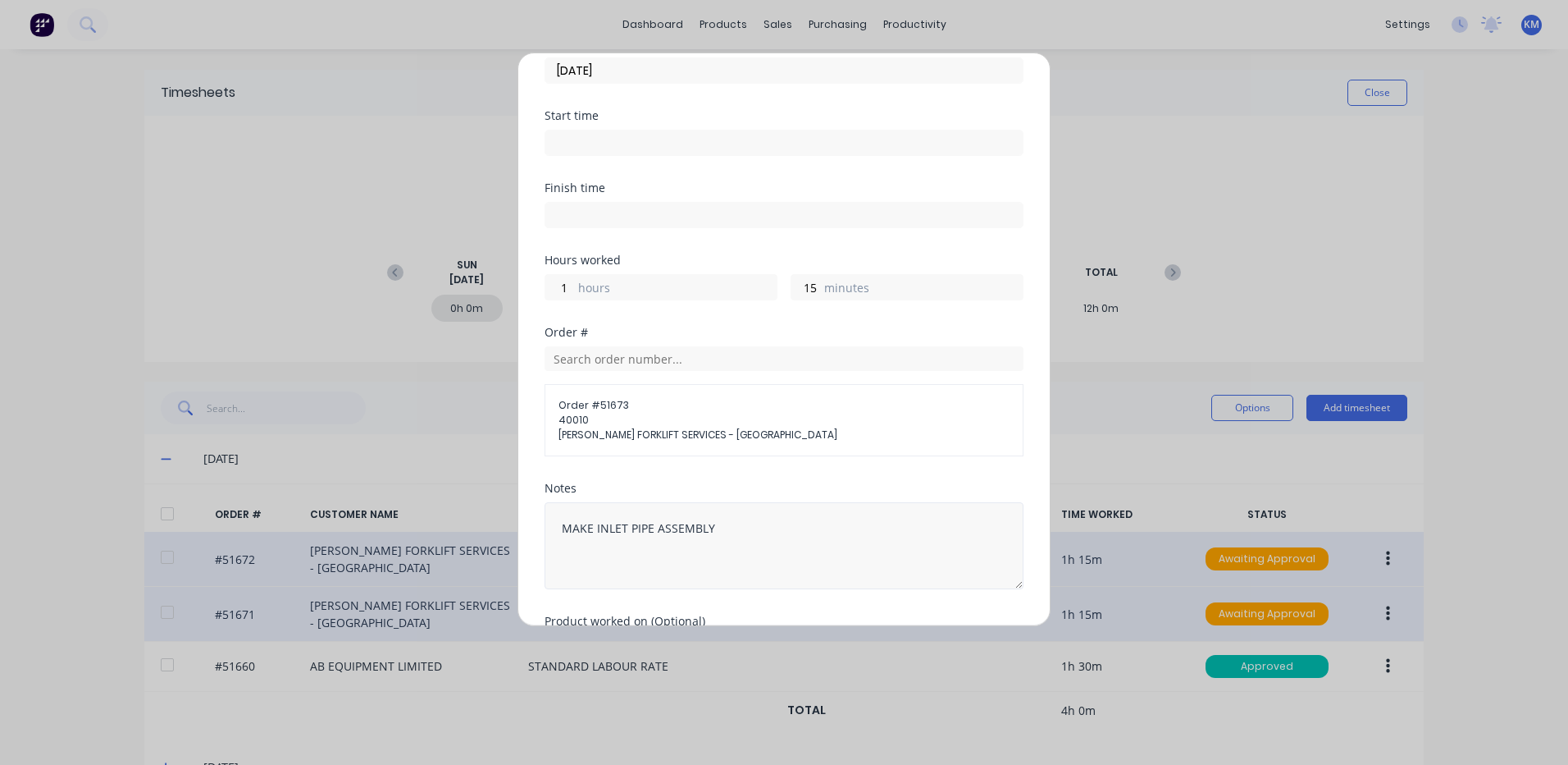
scroll to position [194, 0]
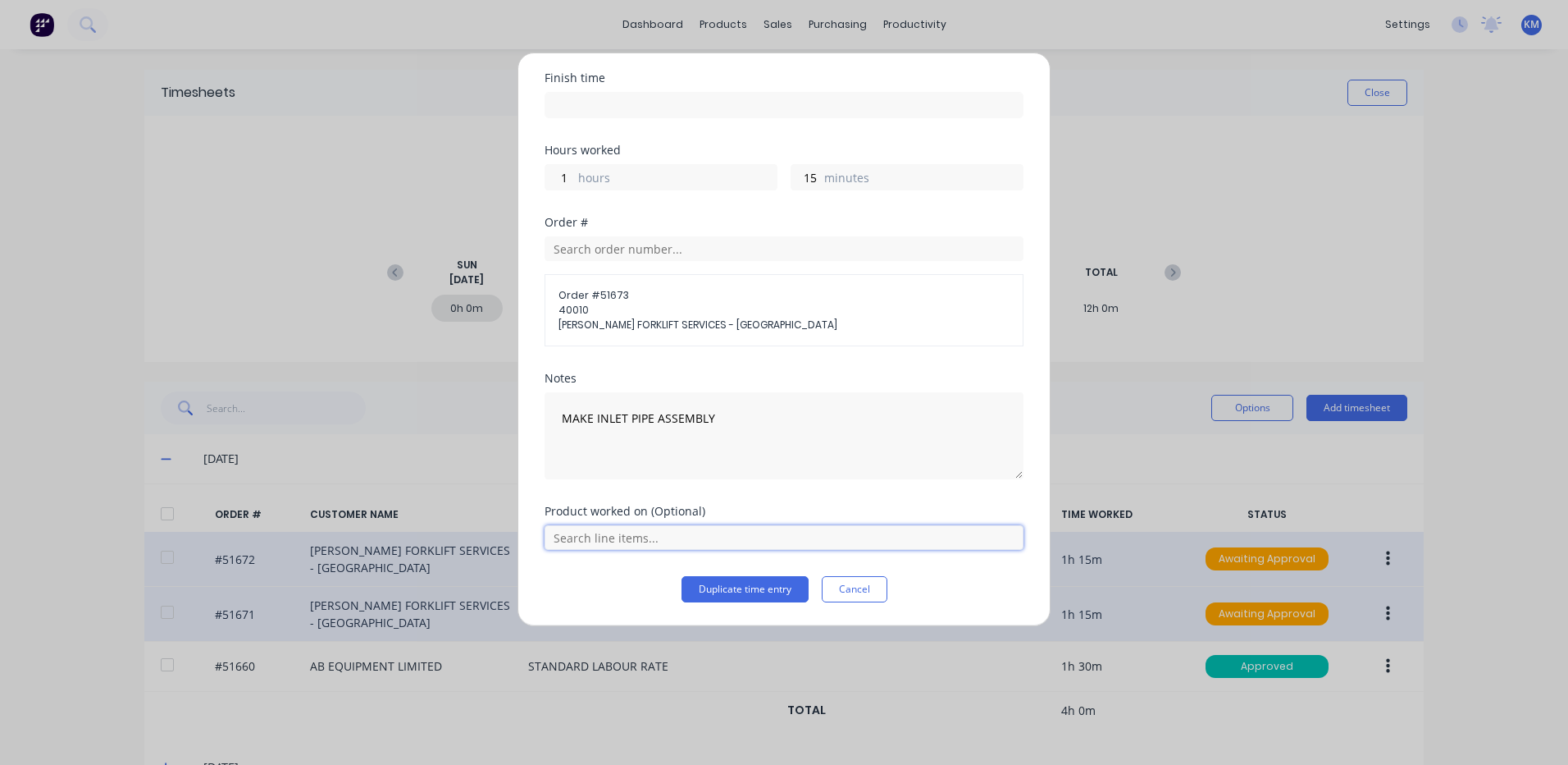
click at [656, 535] on input "text" at bounding box center [784, 537] width 479 height 25
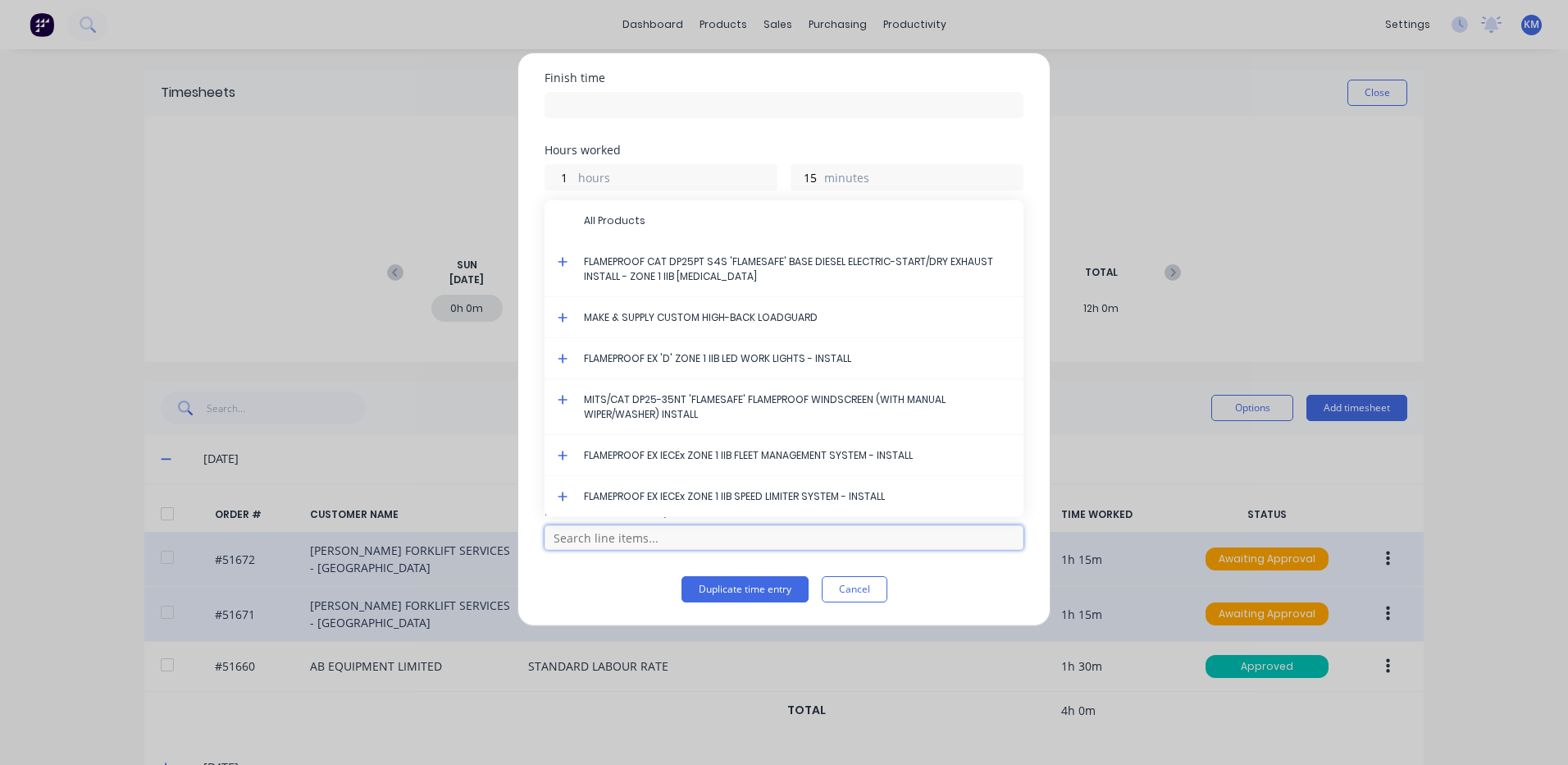
click at [664, 541] on input "text" at bounding box center [784, 537] width 479 height 25
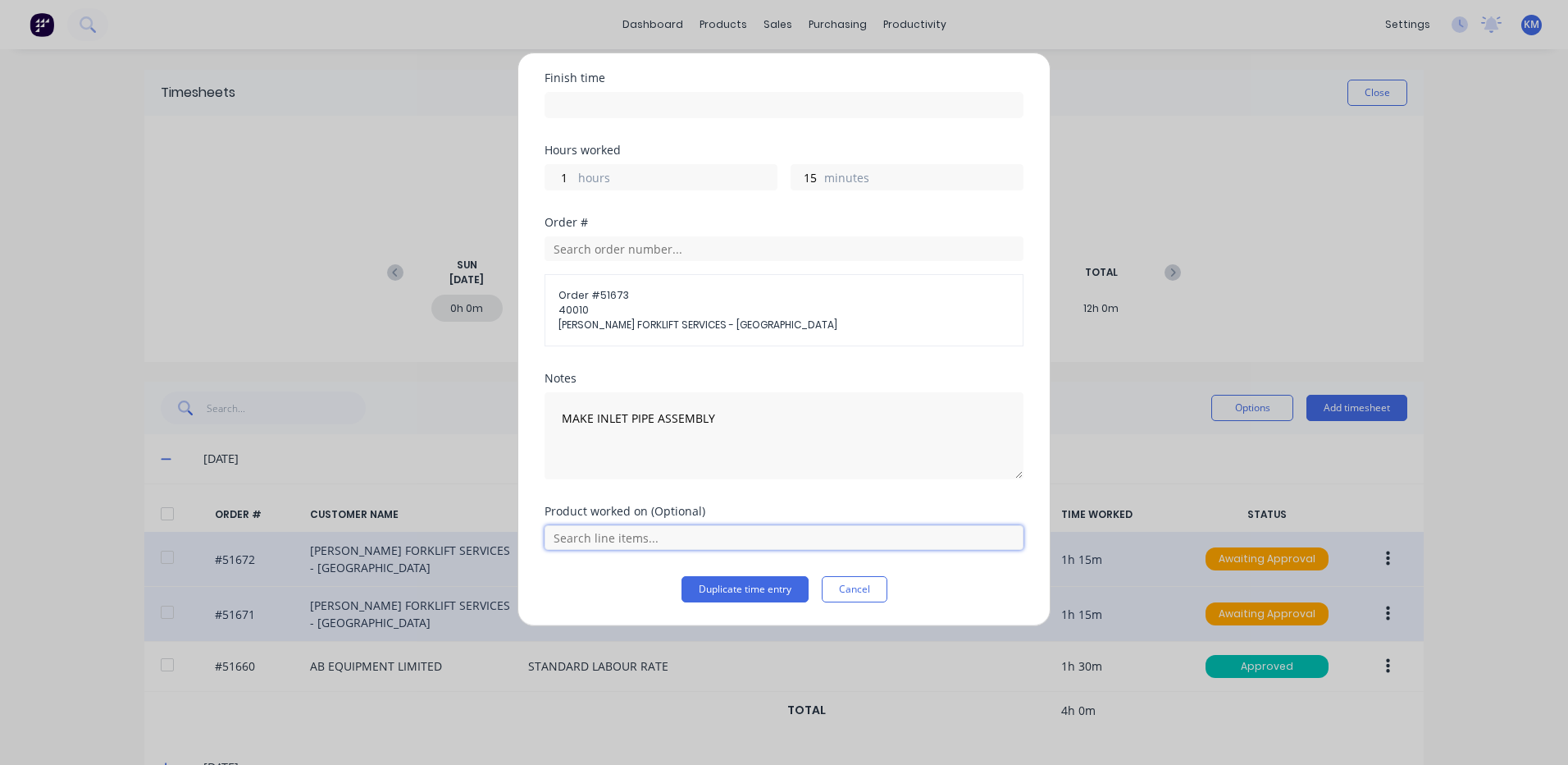
click at [665, 538] on input "text" at bounding box center [784, 537] width 479 height 25
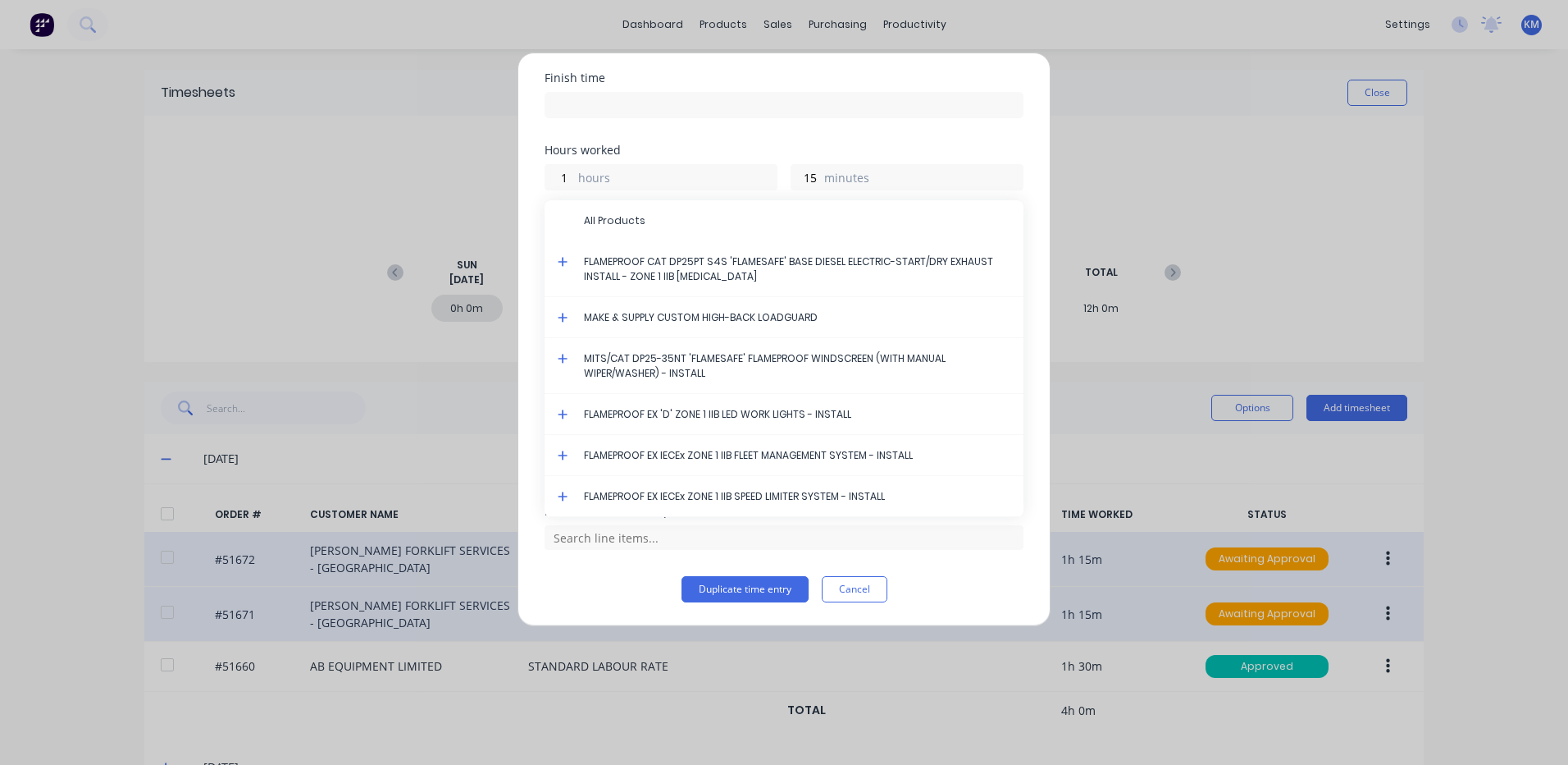
click at [561, 258] on icon at bounding box center [563, 261] width 11 height 11
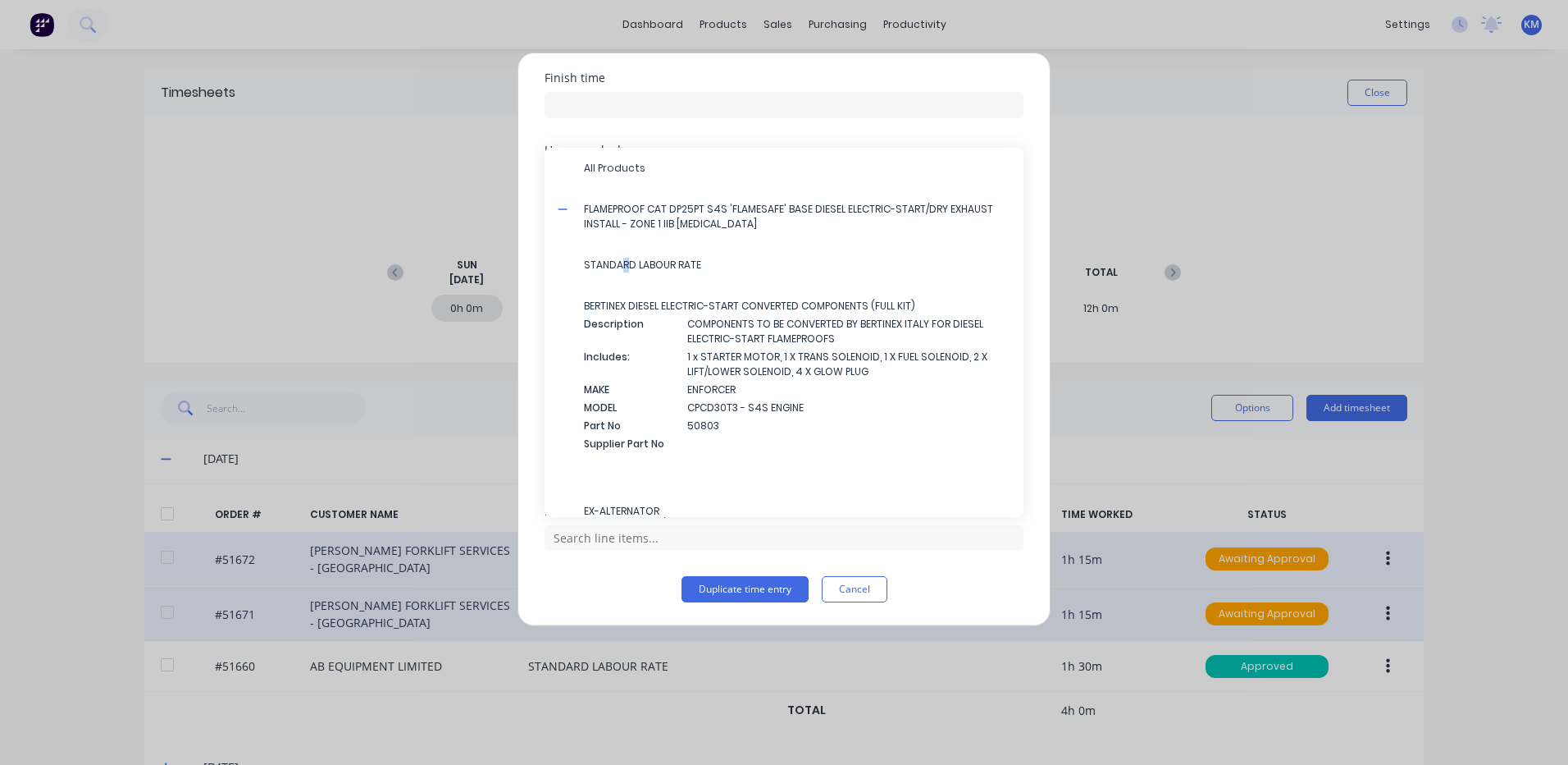
click at [625, 261] on span "STANDARD LABOUR RATE" at bounding box center [798, 265] width 427 height 15
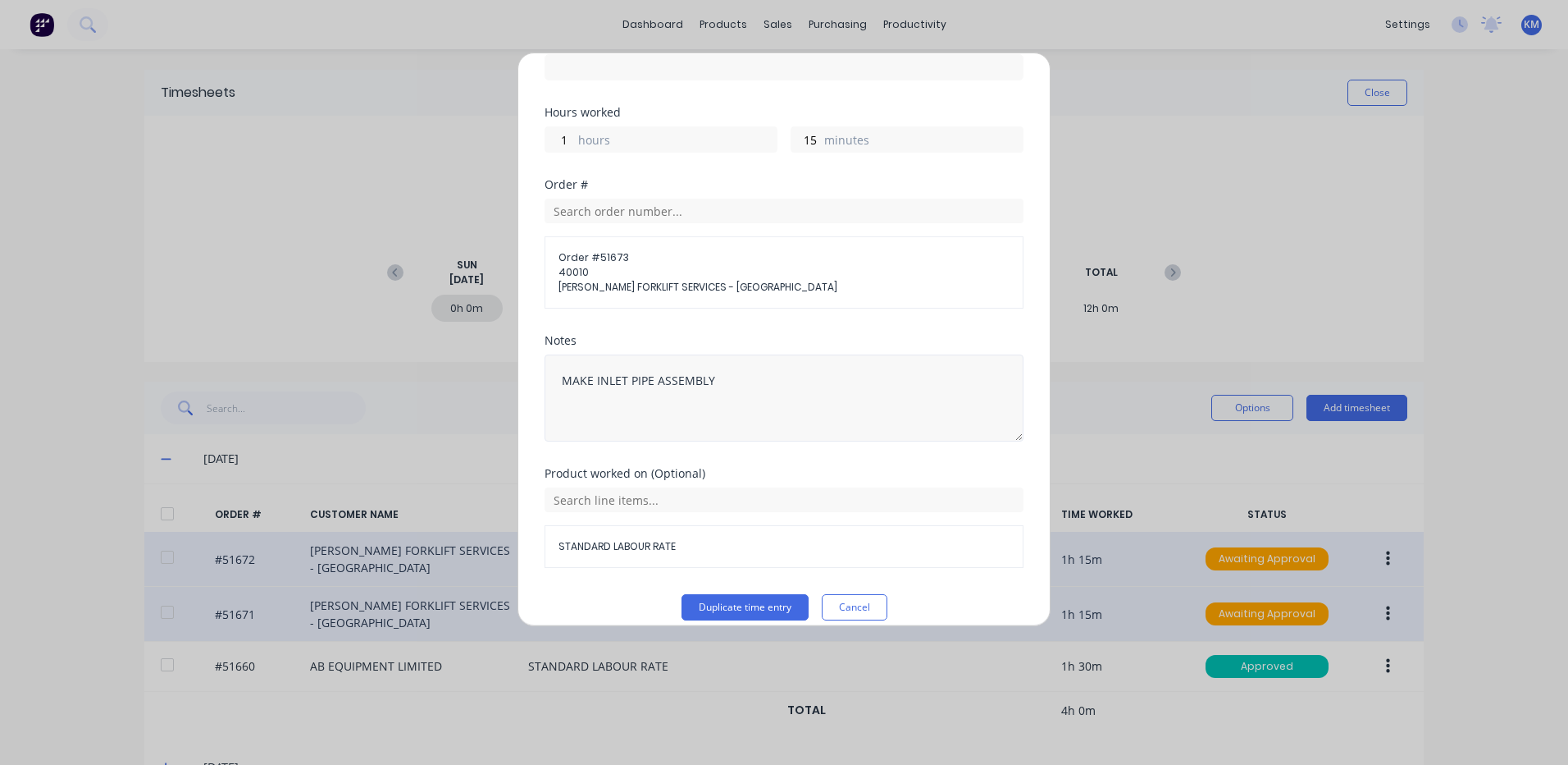
scroll to position [250, 0]
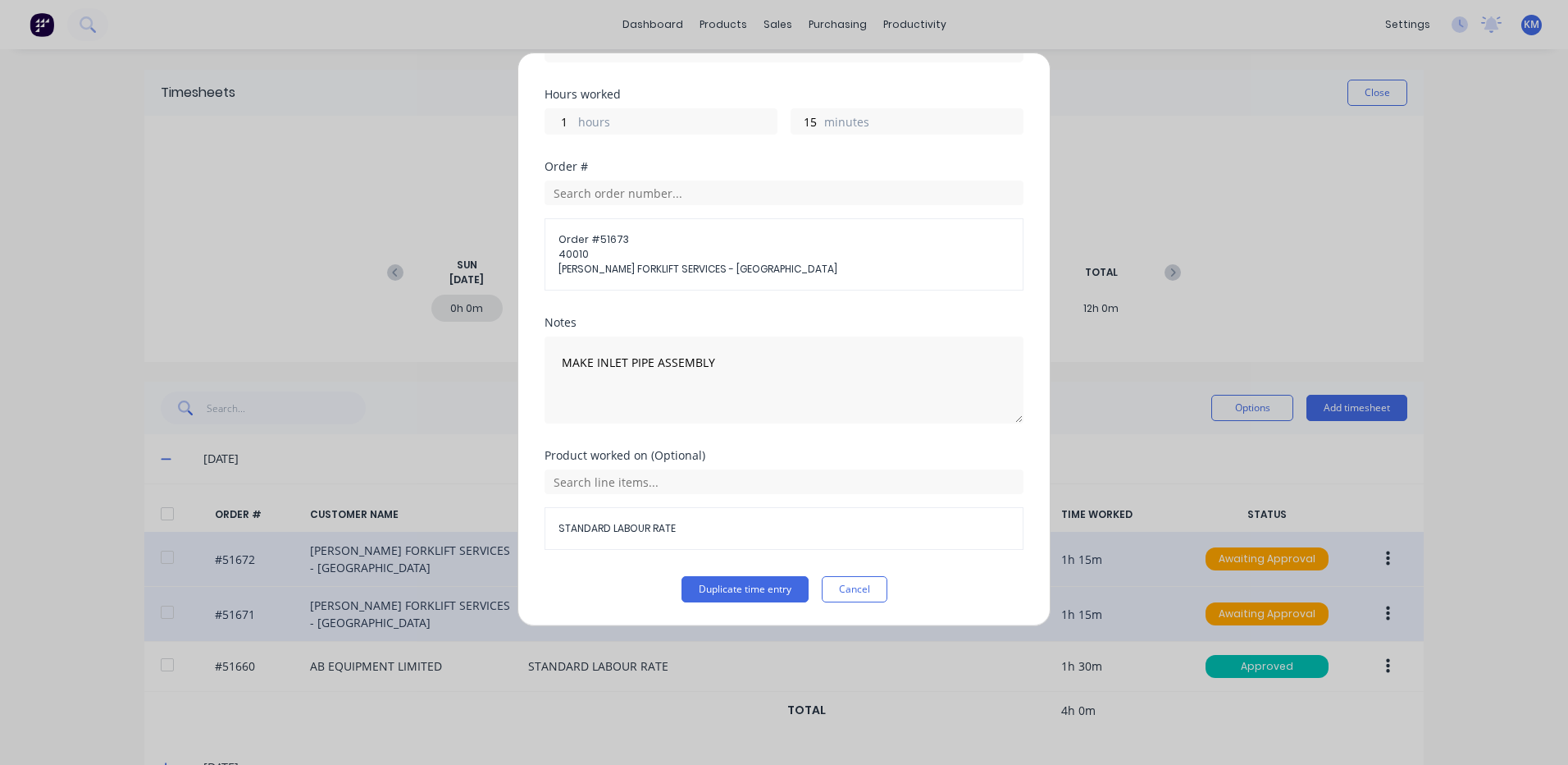
drag, startPoint x: 729, startPoint y: 592, endPoint x: 810, endPoint y: 590, distance: 81.0
click at [729, 592] on button "Duplicate time entry" at bounding box center [745, 589] width 127 height 27
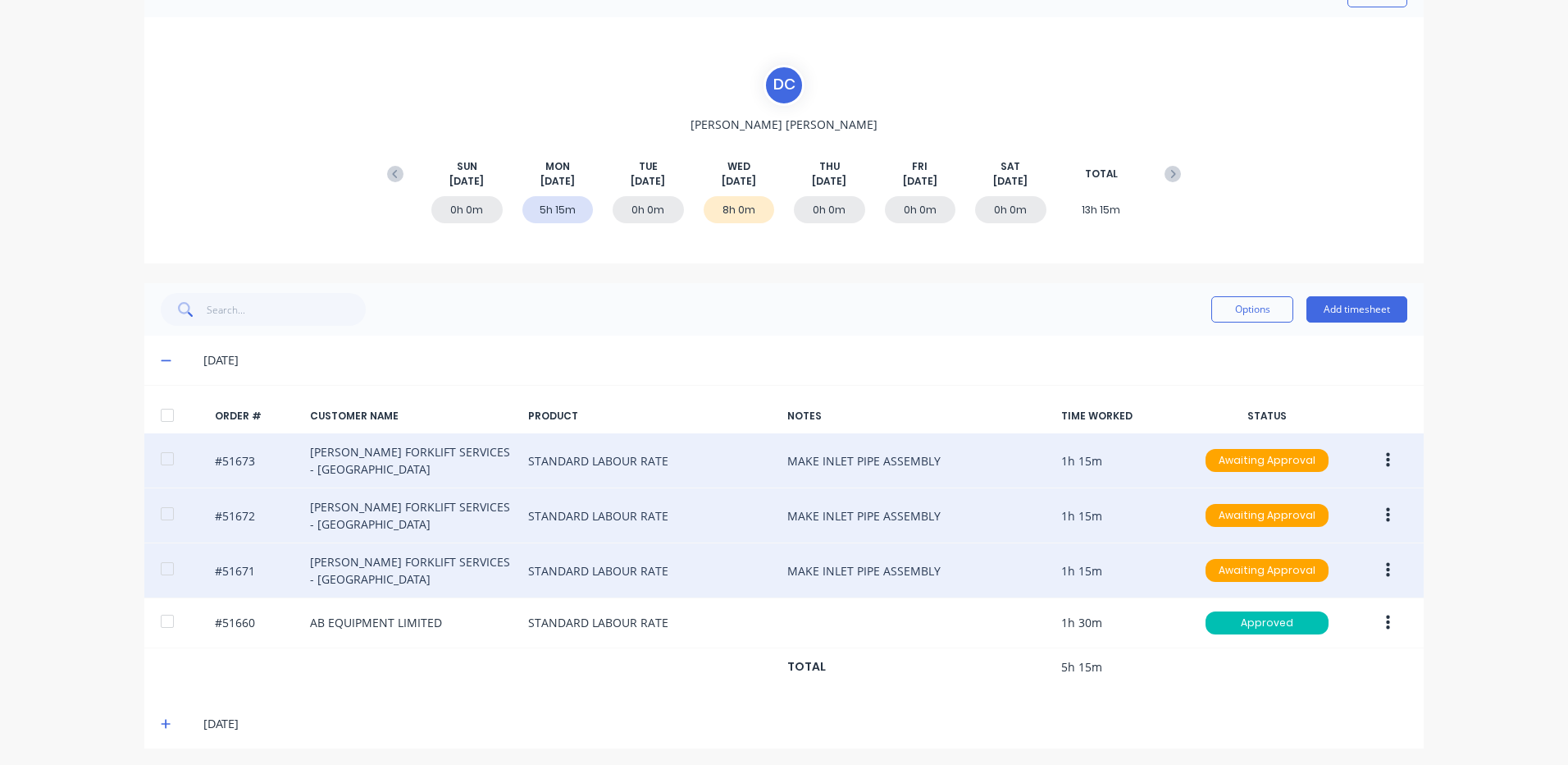
scroll to position [102, 0]
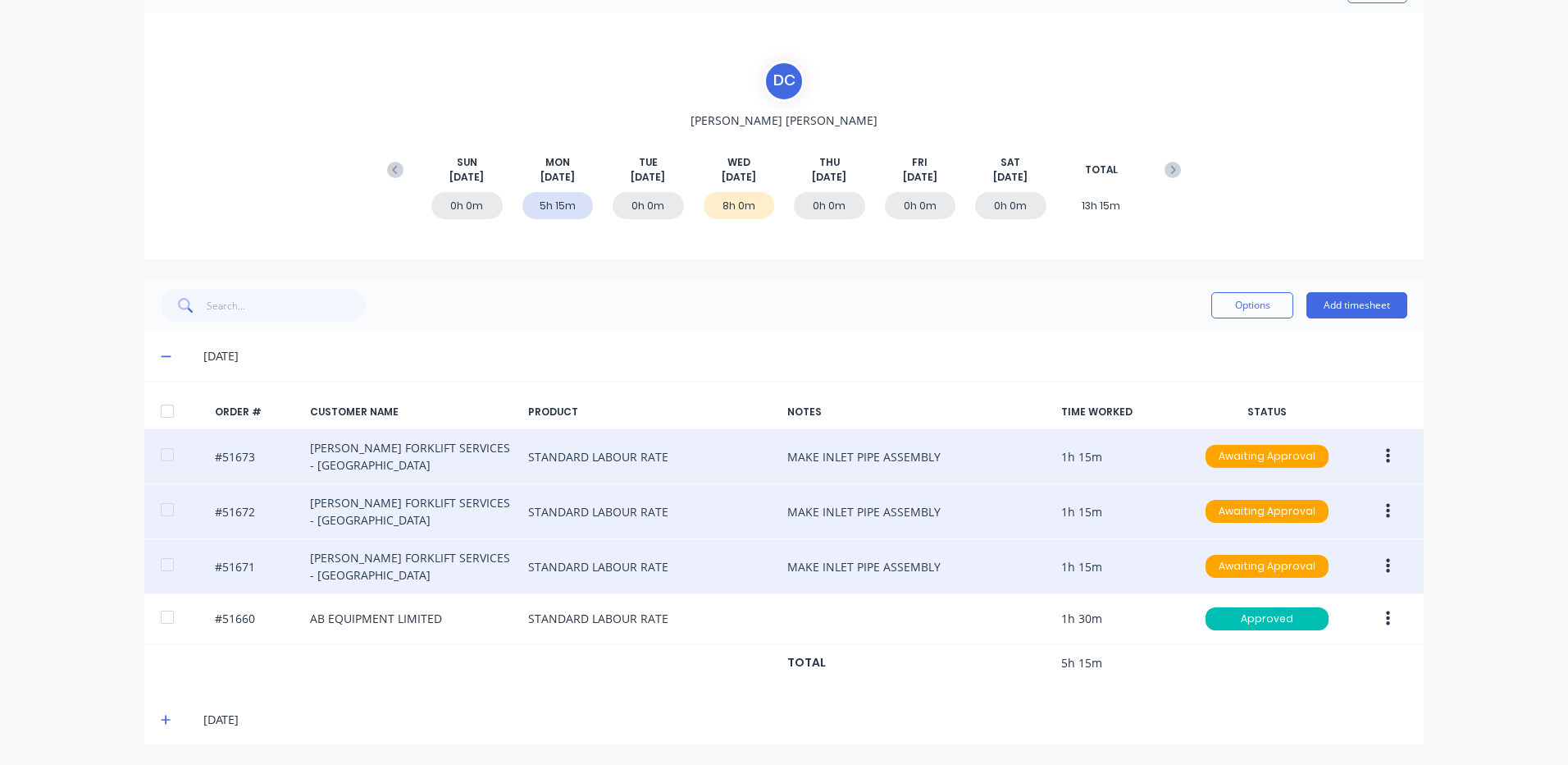
click at [1377, 456] on button "button" at bounding box center [1389, 457] width 39 height 29
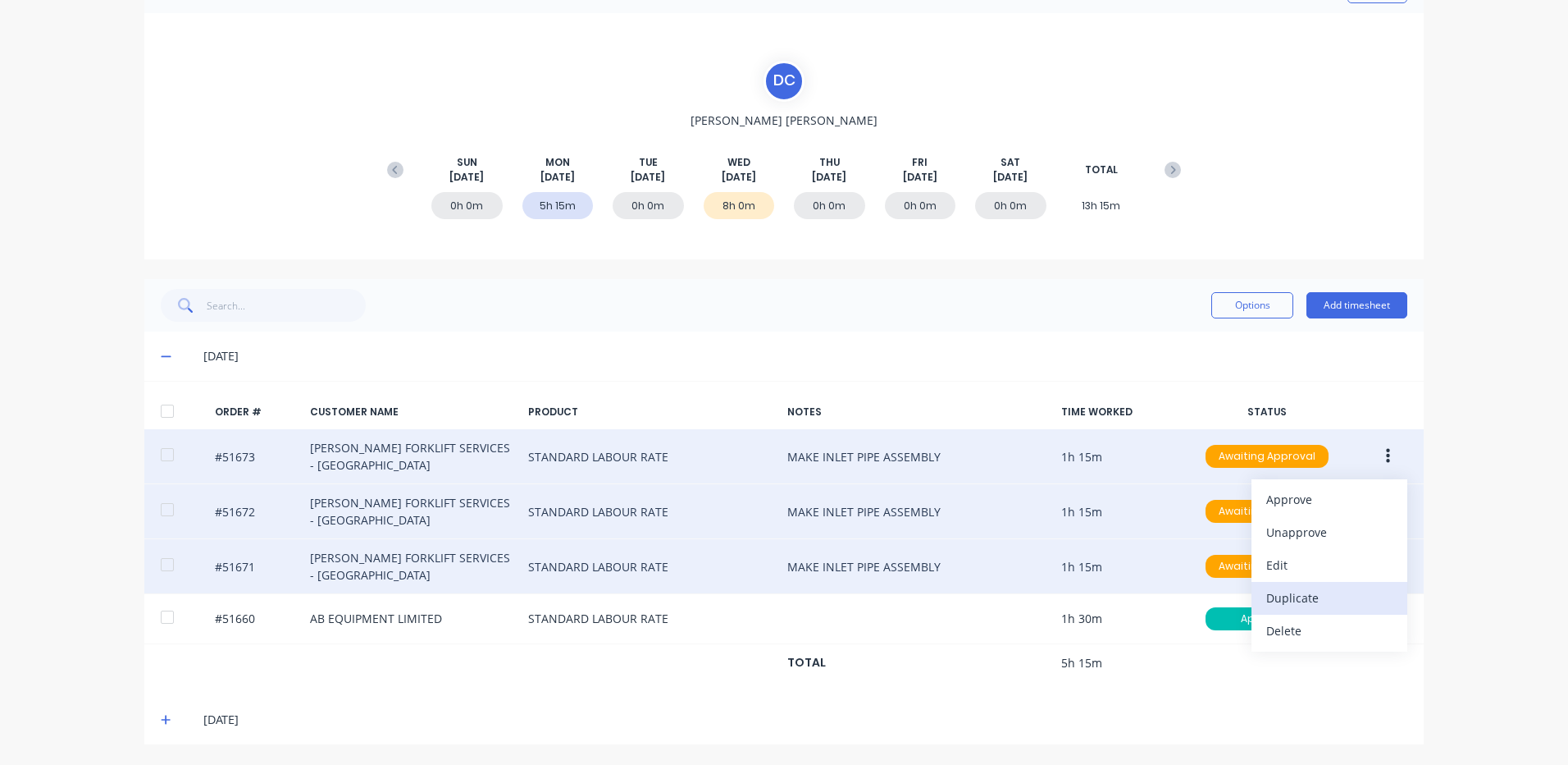
click at [1321, 589] on div "Duplicate" at bounding box center [1329, 597] width 126 height 24
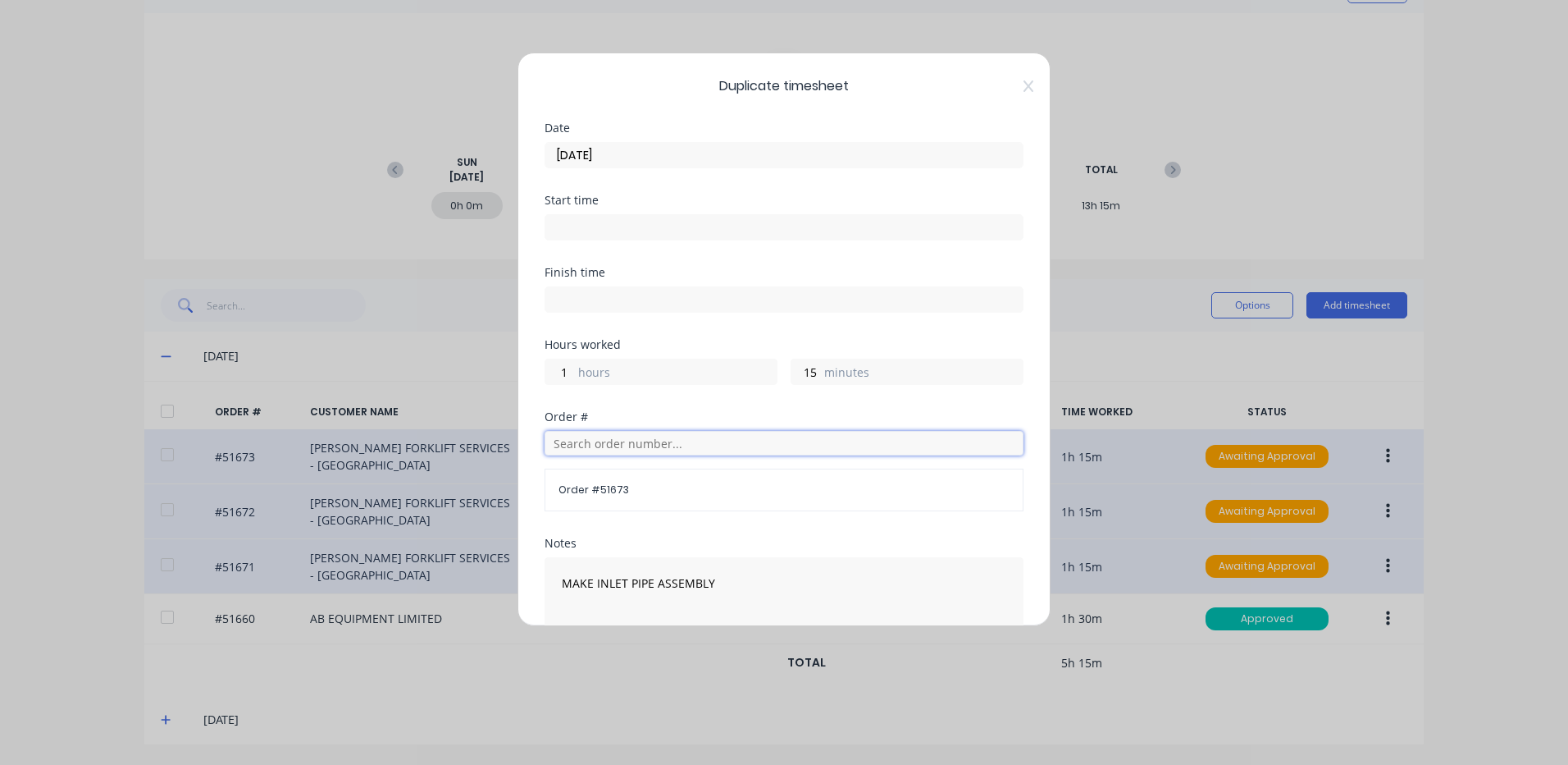
click at [678, 442] on input "text" at bounding box center [784, 443] width 479 height 25
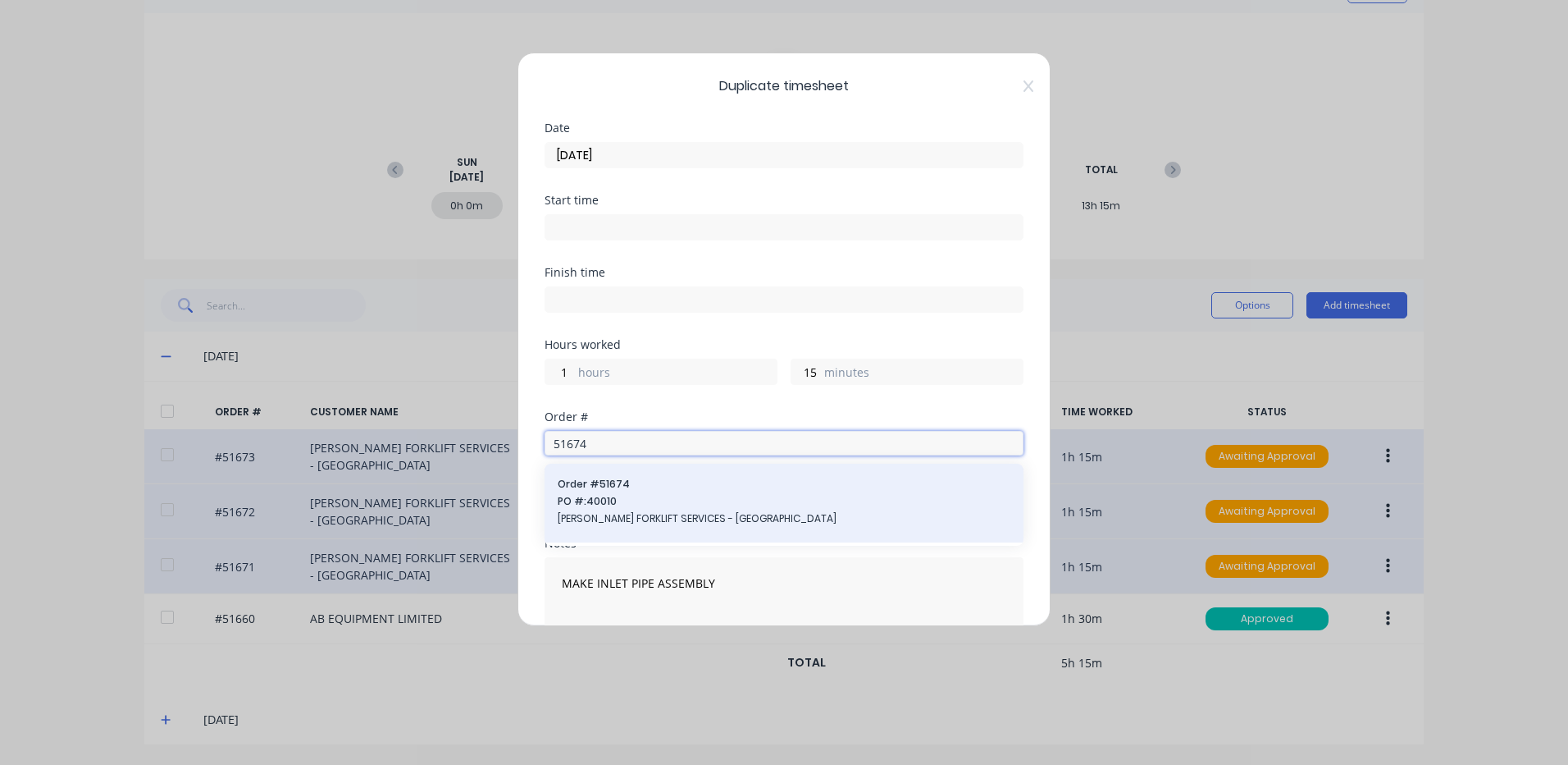
type input "51674"
click at [684, 481] on span "Order # 51674" at bounding box center [784, 484] width 453 height 15
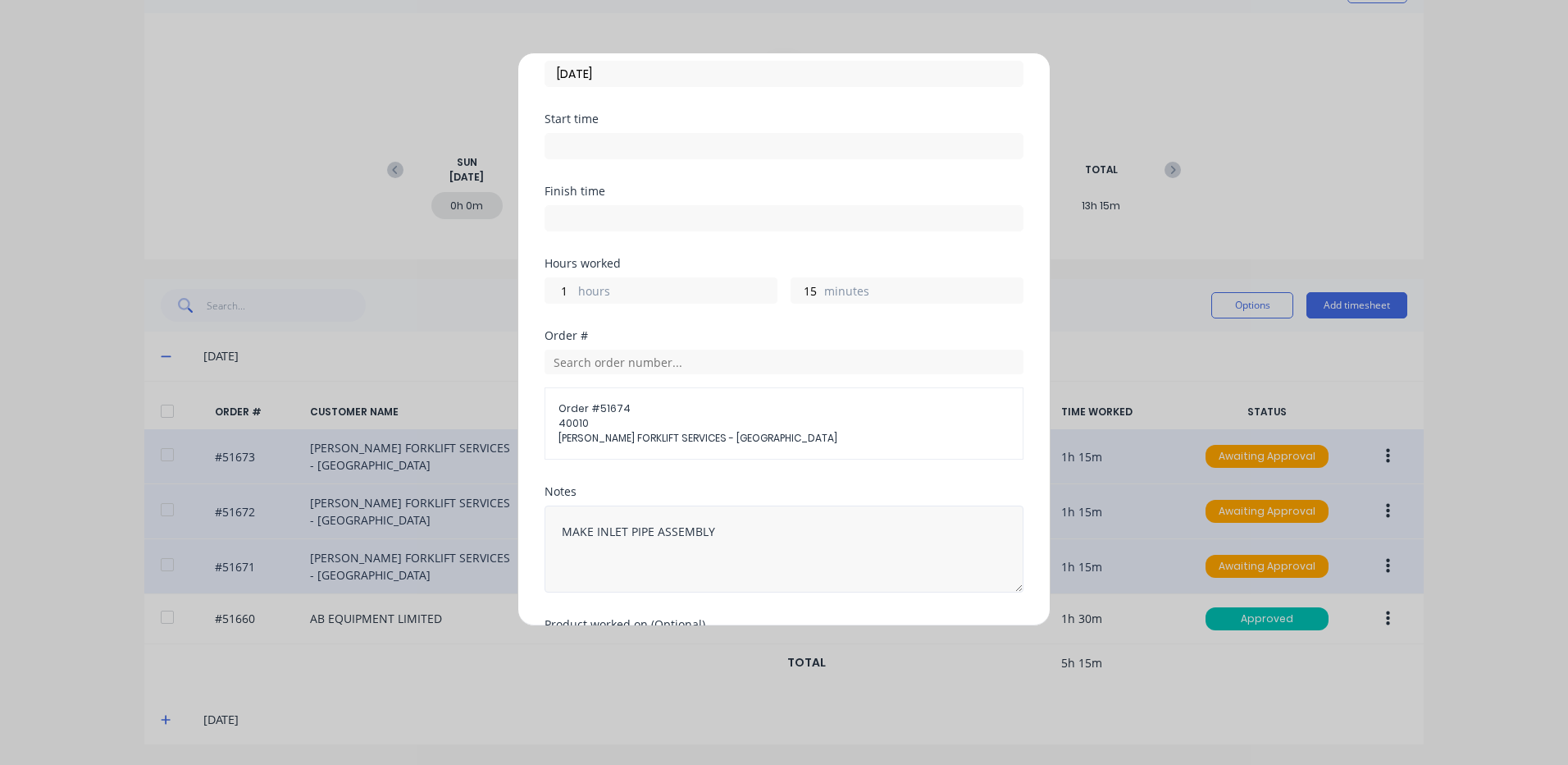
scroll to position [194, 0]
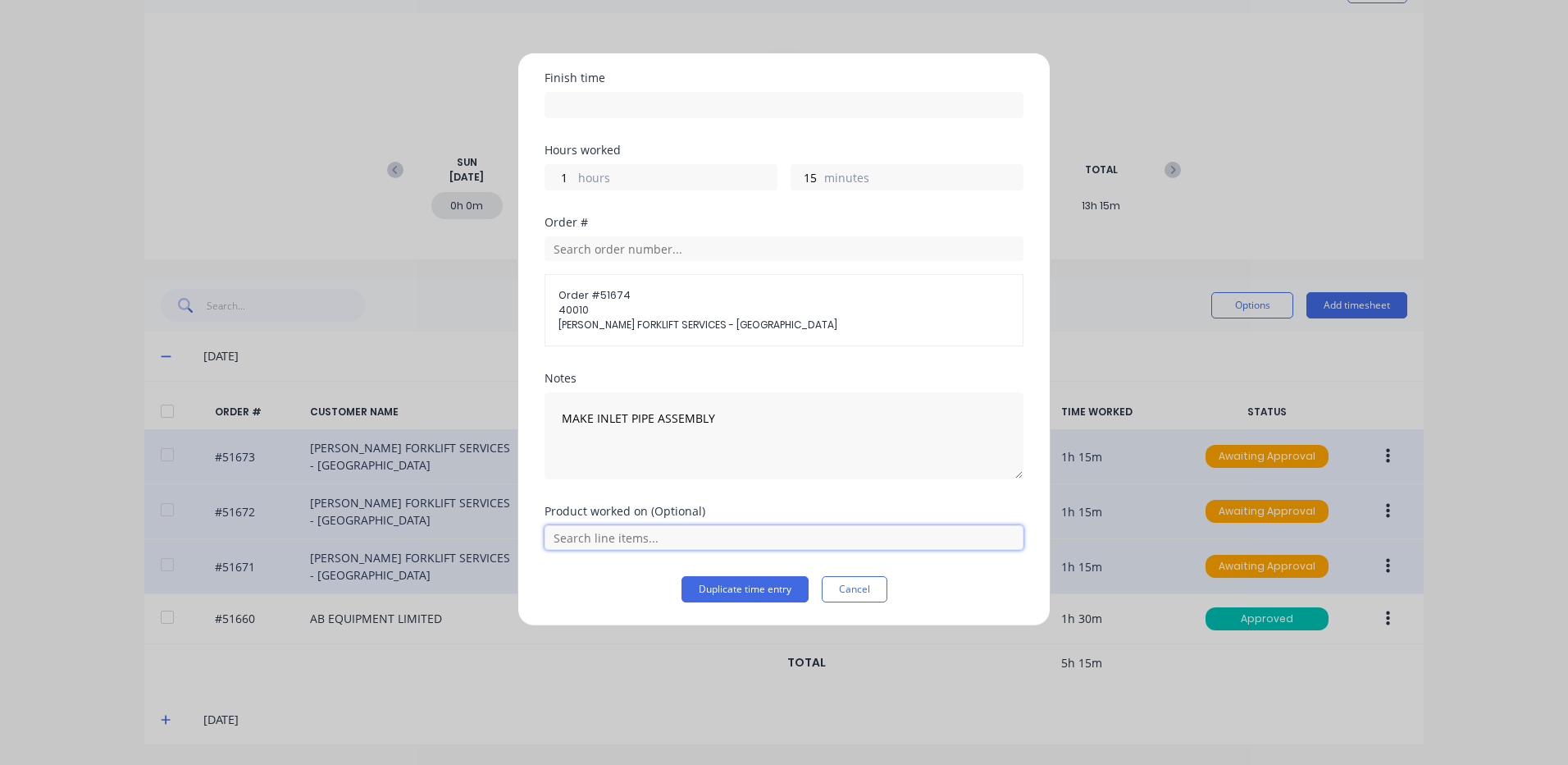
click at [677, 537] on input "text" at bounding box center [784, 537] width 479 height 25
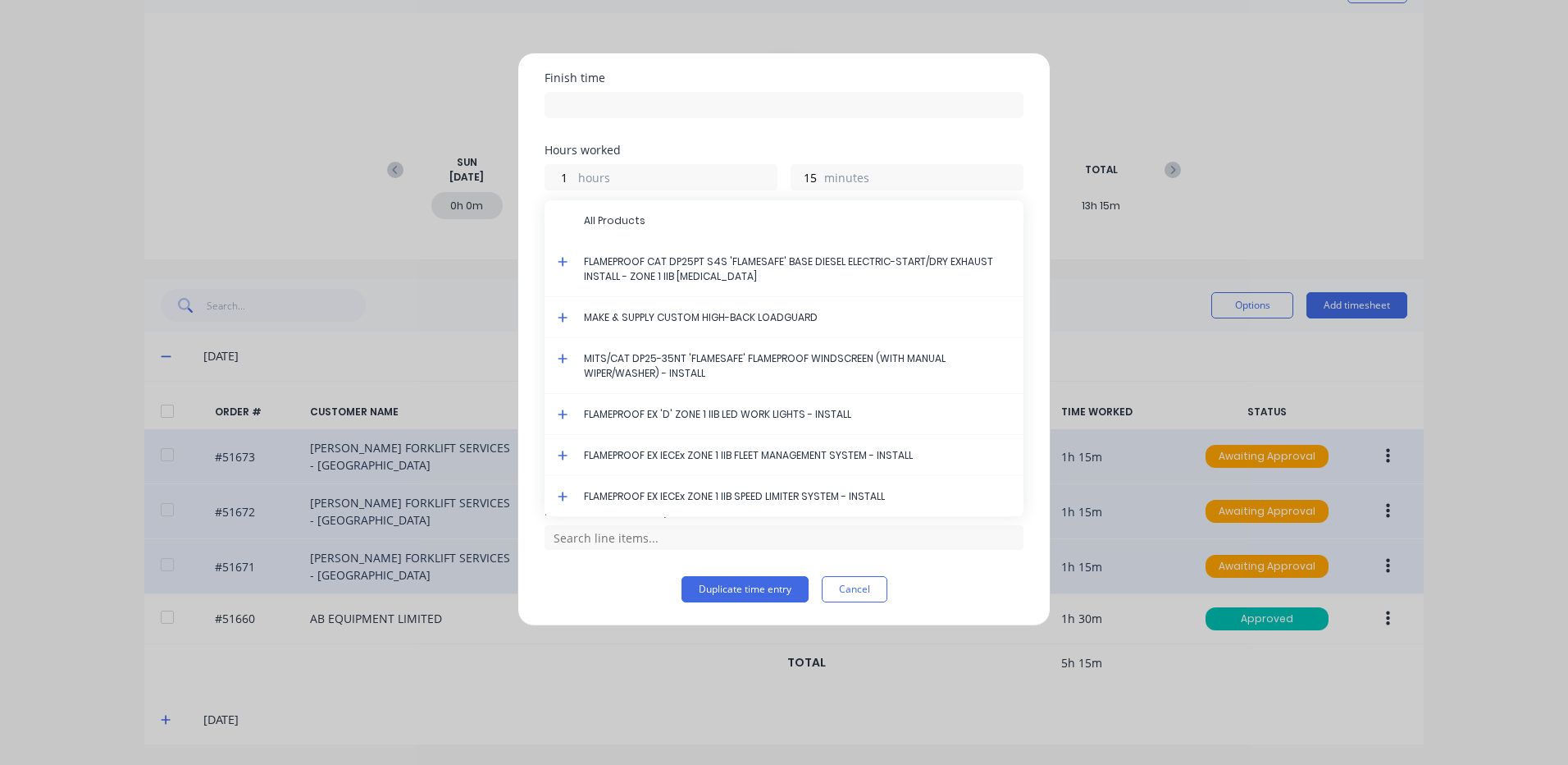
click at [563, 259] on icon at bounding box center [562, 261] width 10 height 10
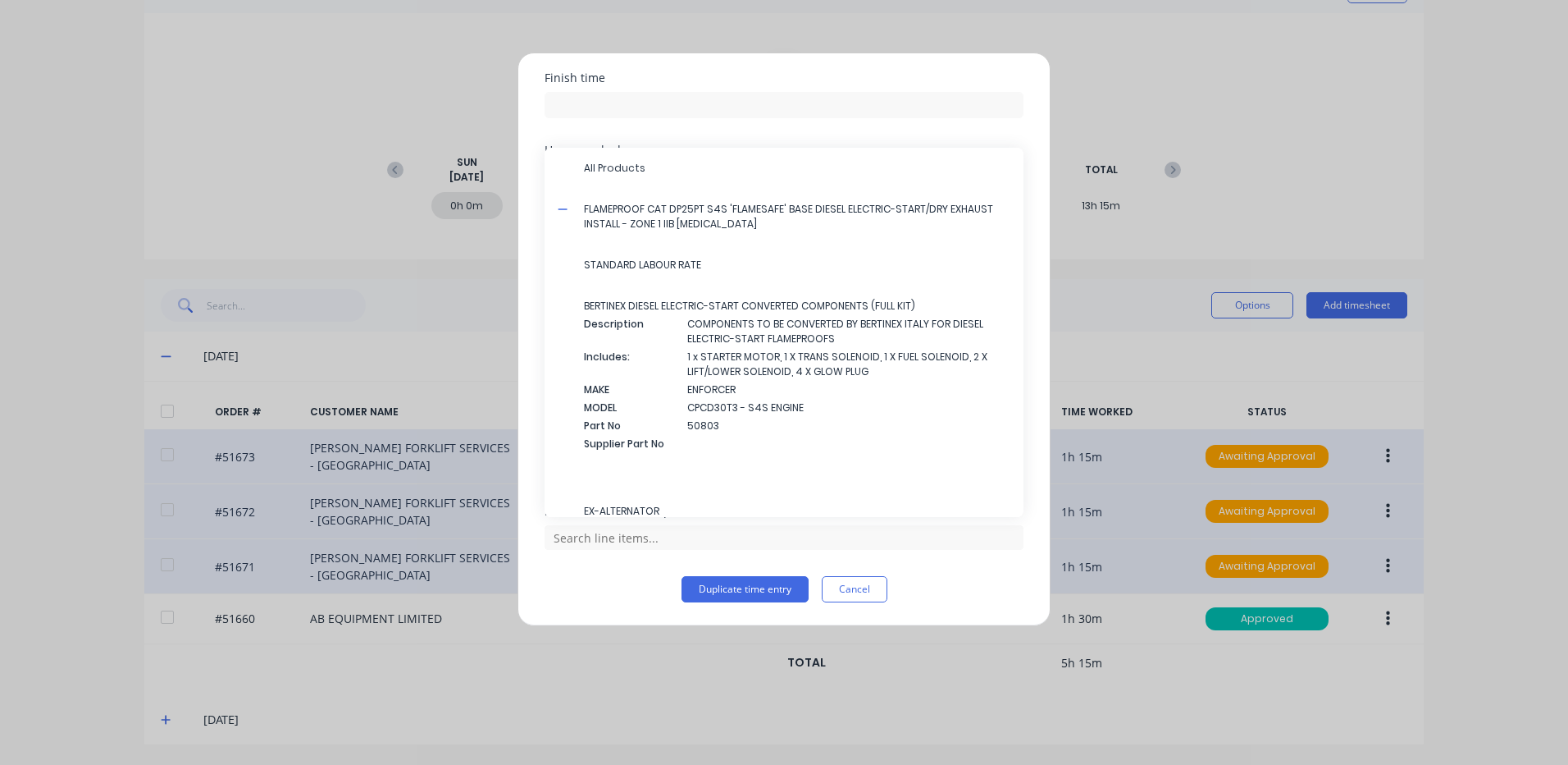
click at [627, 262] on span "STANDARD LABOUR RATE" at bounding box center [798, 265] width 427 height 15
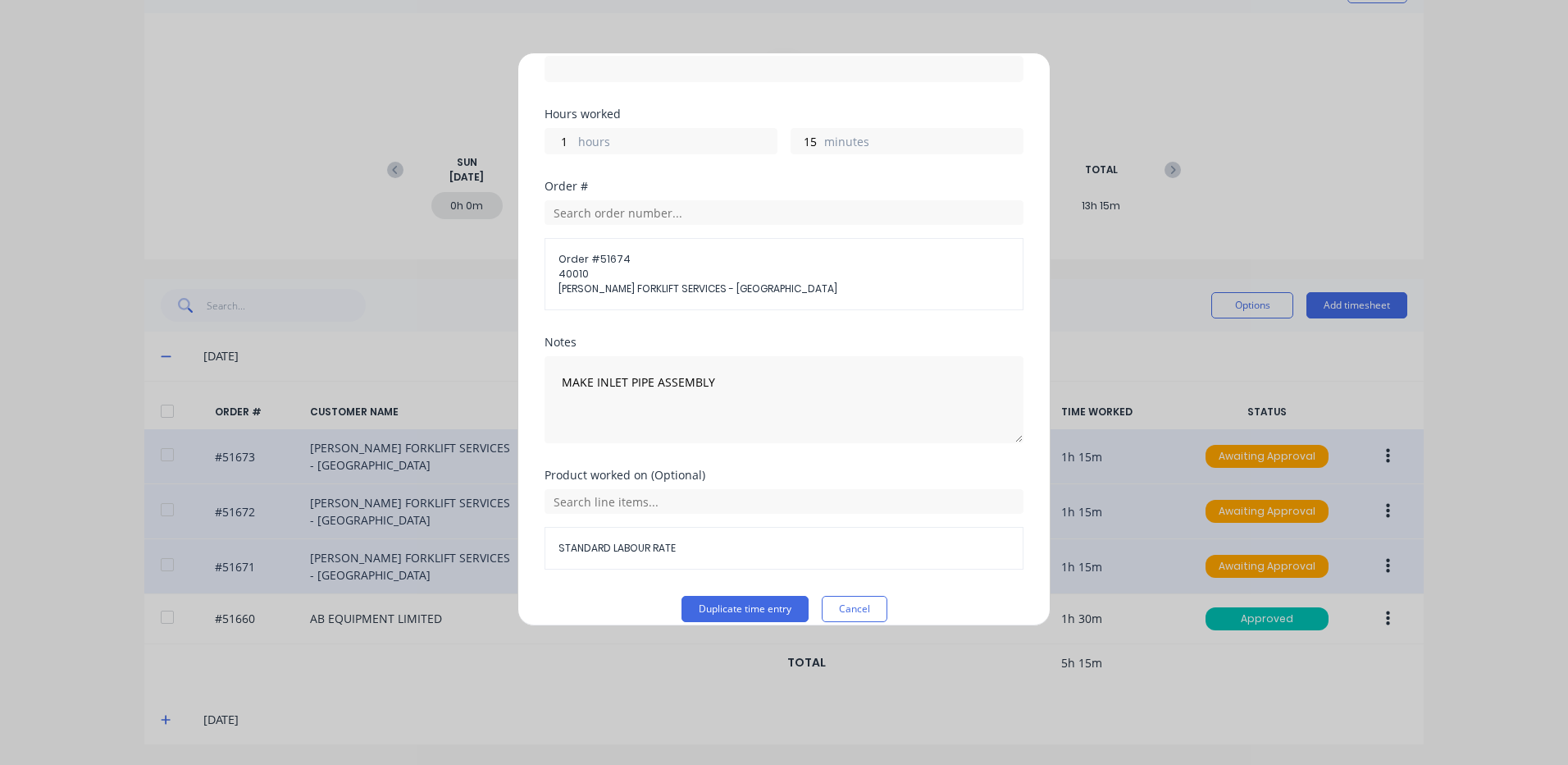
scroll to position [250, 0]
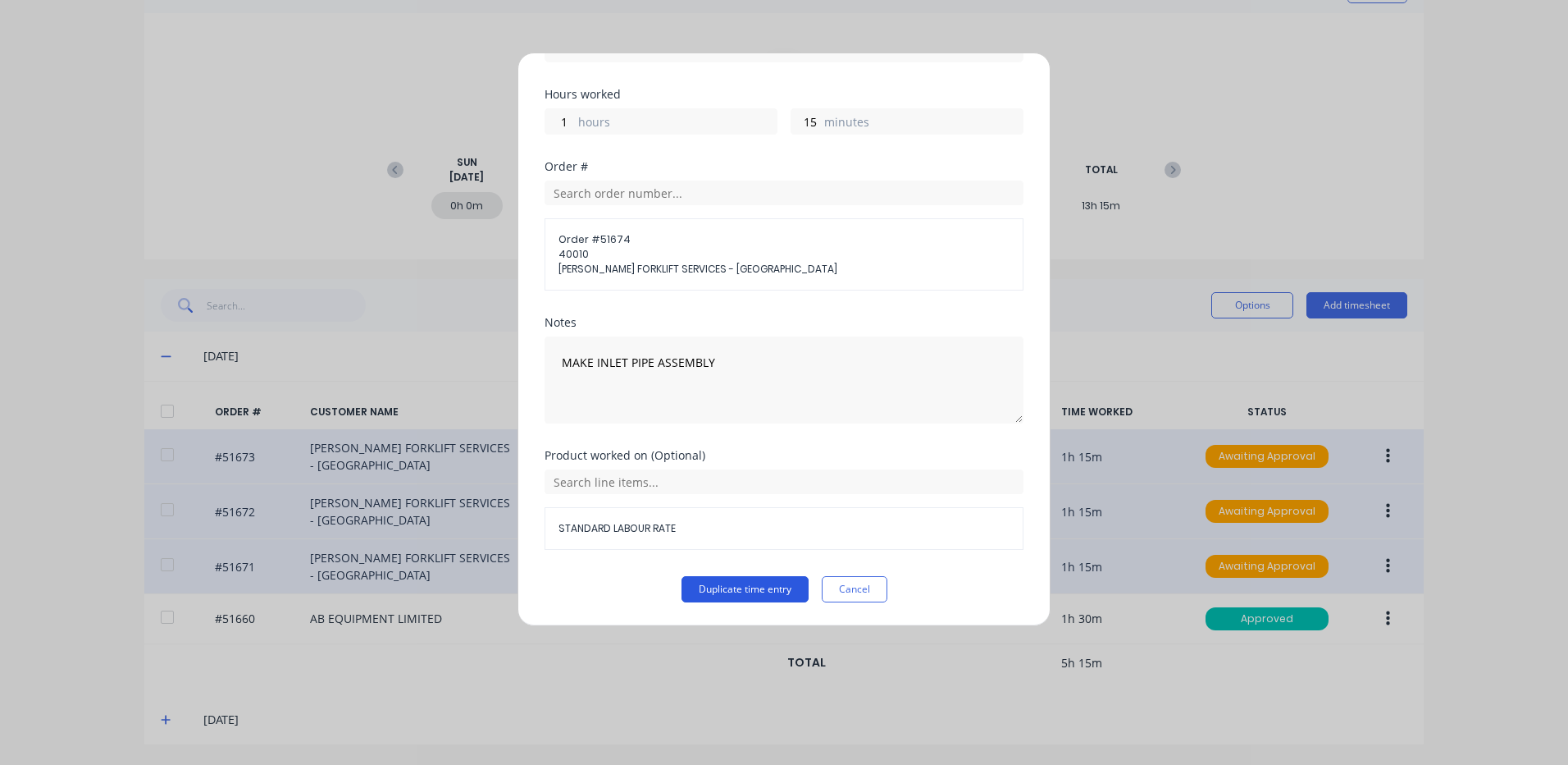
click at [720, 595] on button "Duplicate time entry" at bounding box center [745, 589] width 127 height 27
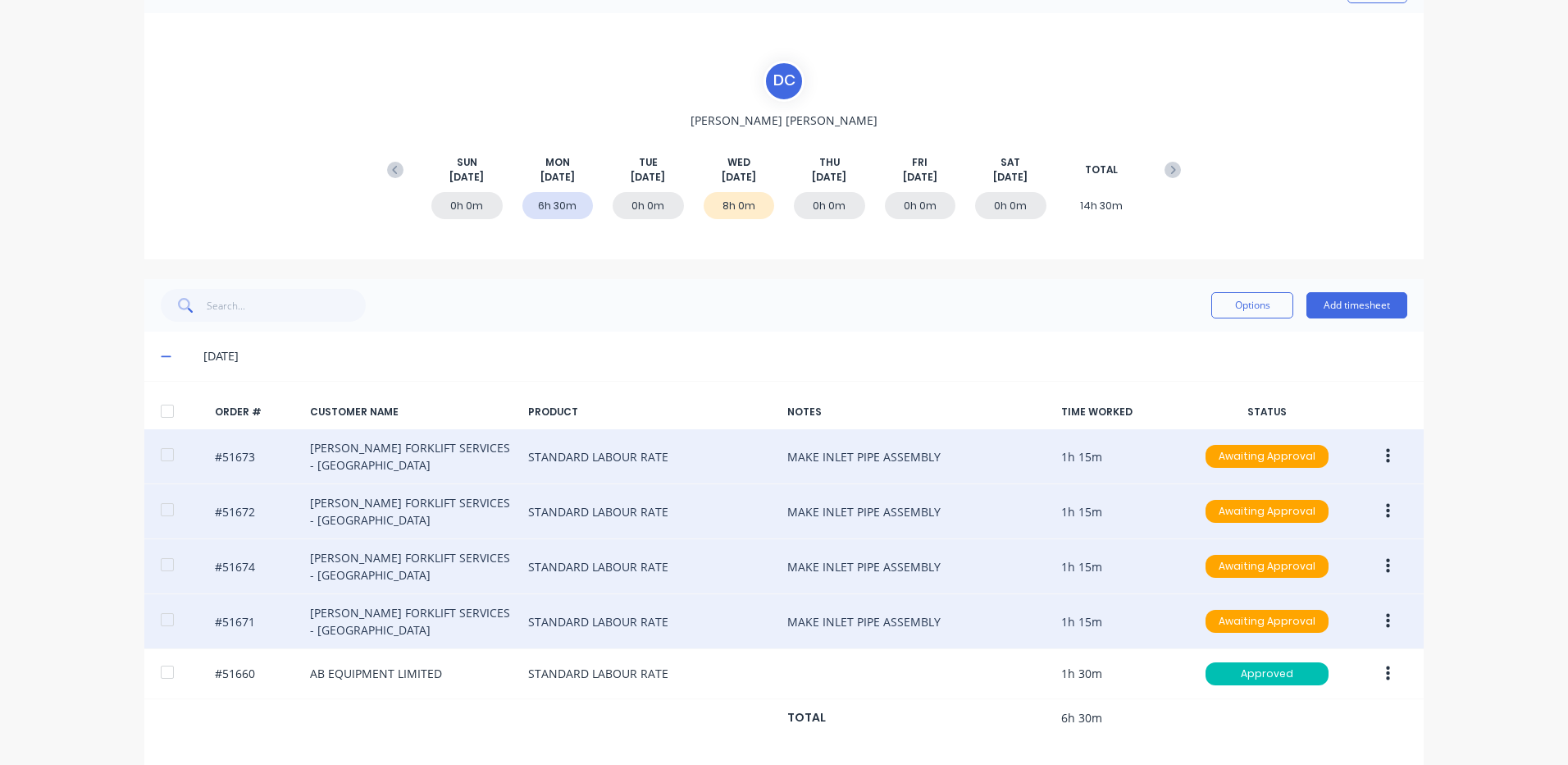
scroll to position [157, 0]
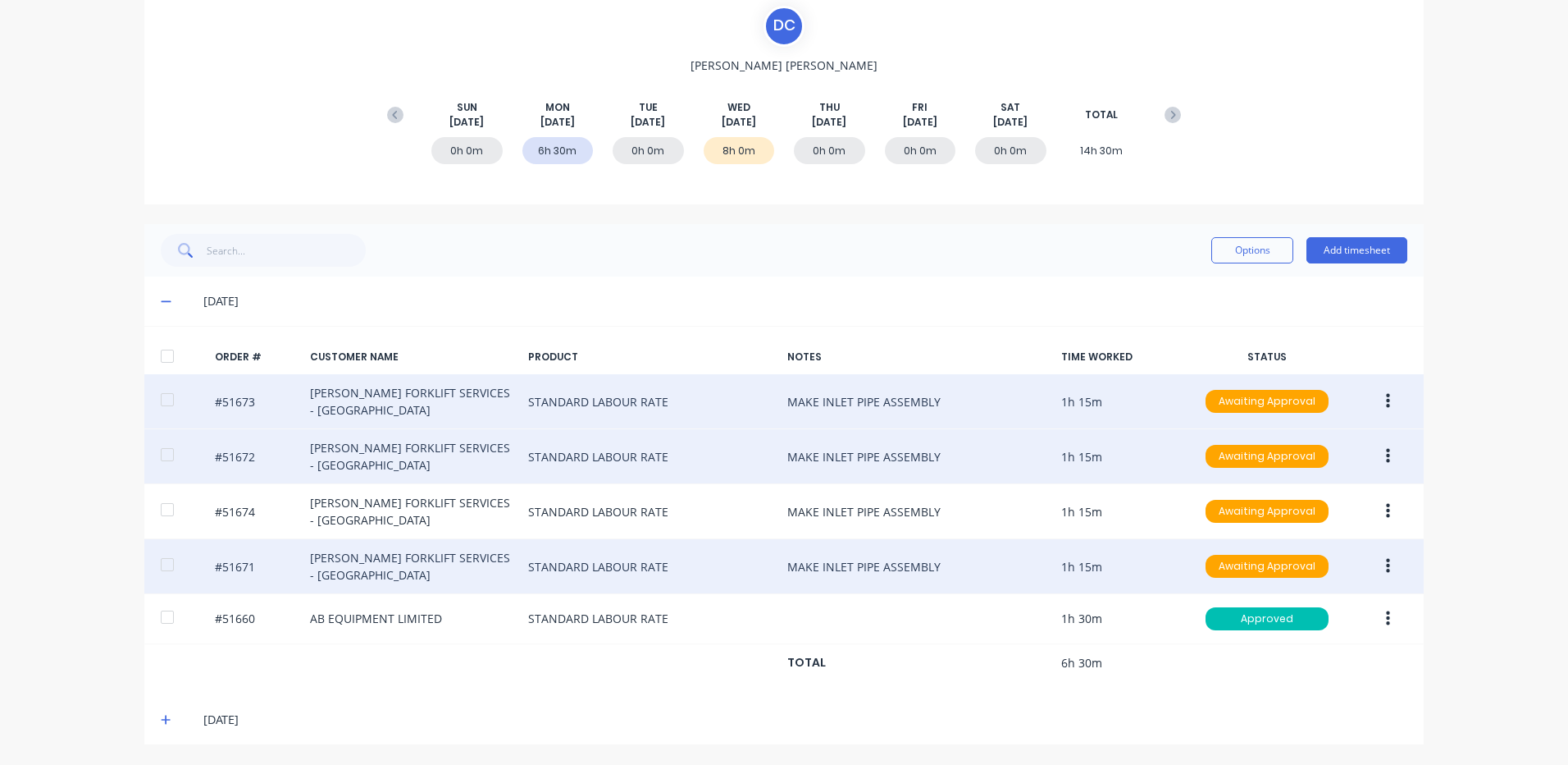
click at [1373, 566] on button "button" at bounding box center [1389, 566] width 39 height 29
click at [1315, 700] on div "Duplicate" at bounding box center [1329, 708] width 126 height 24
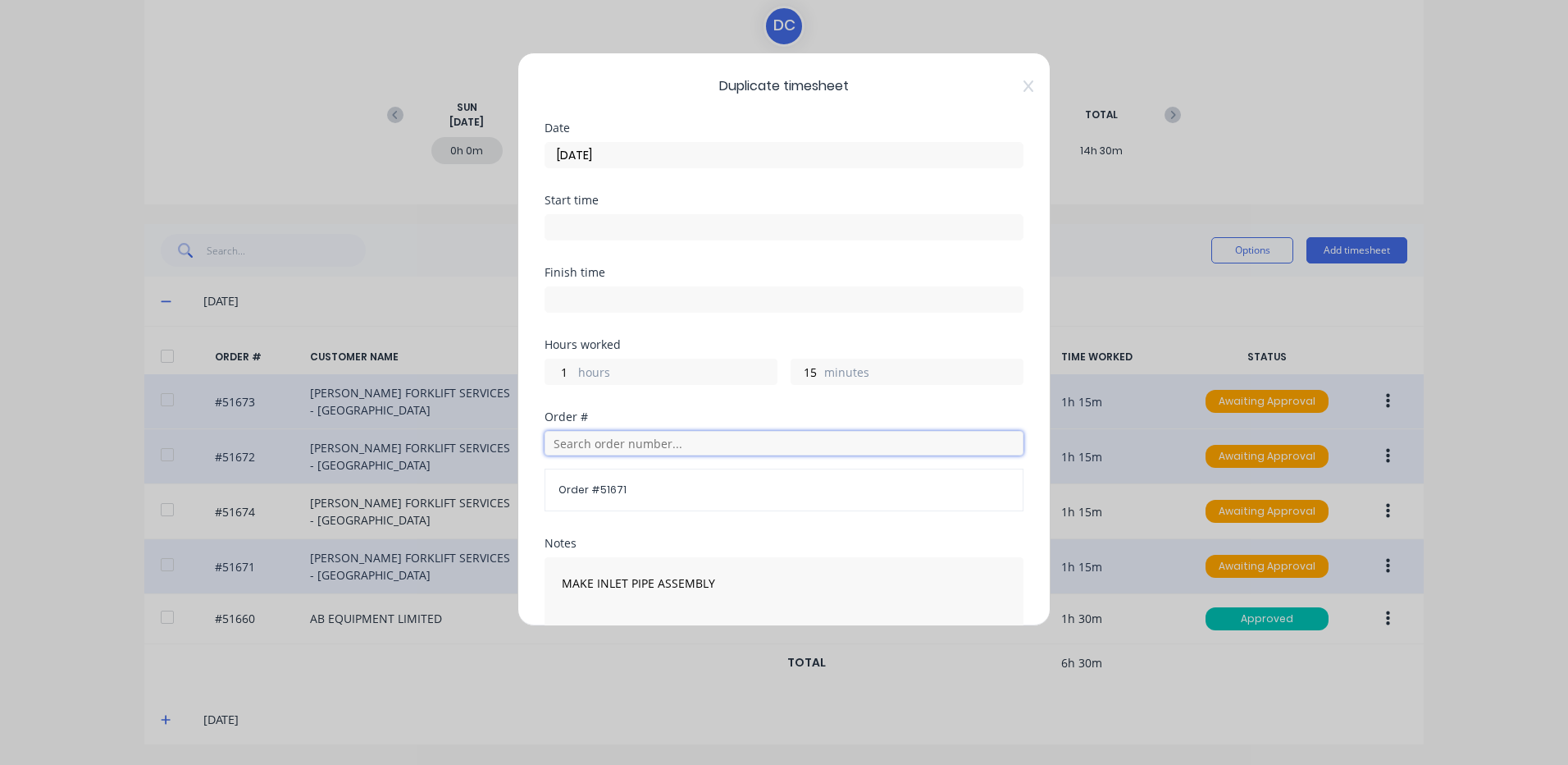
click at [614, 440] on input "text" at bounding box center [784, 443] width 479 height 25
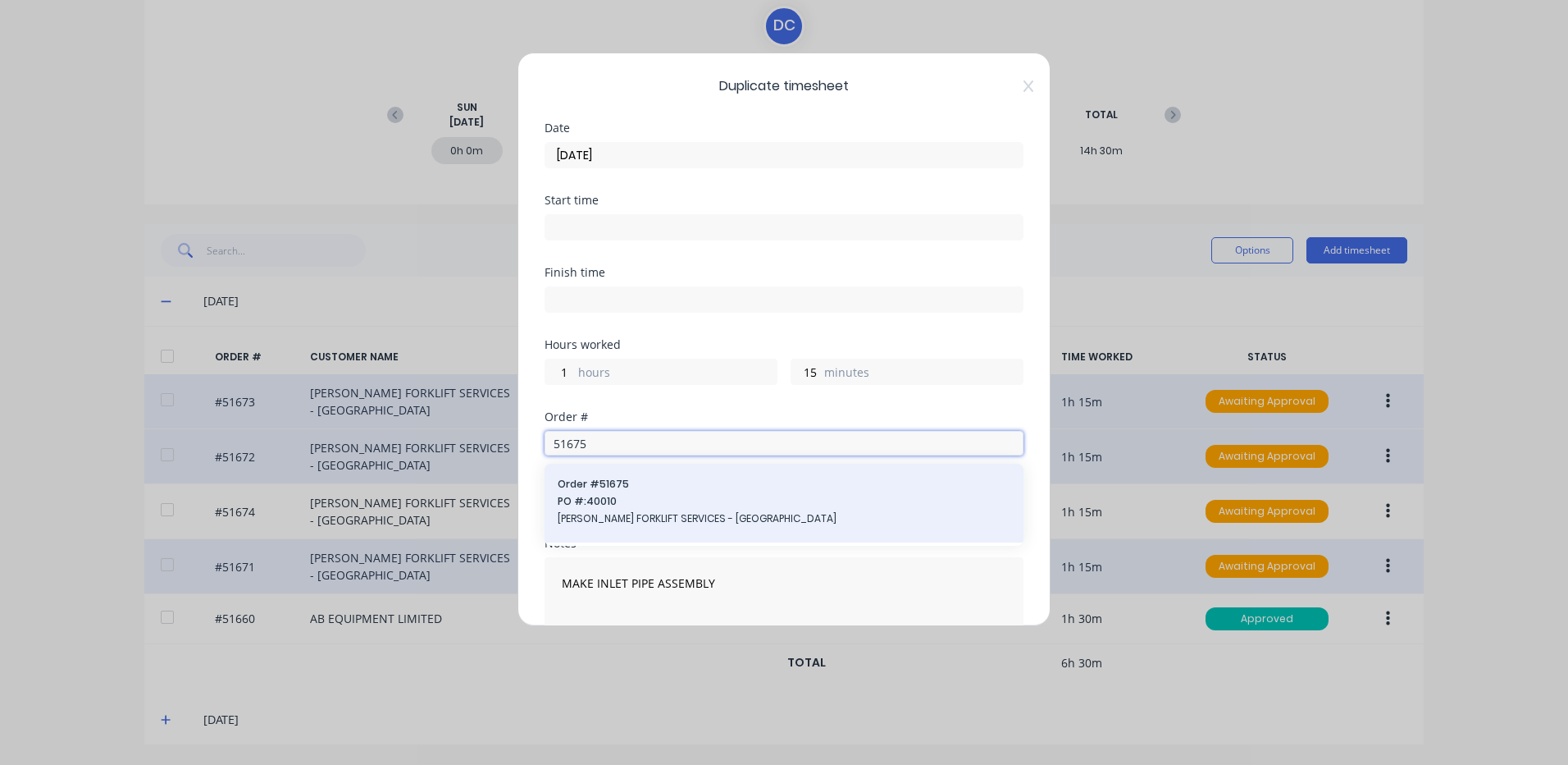
type input "51675"
click at [686, 481] on span "Order # 51675" at bounding box center [784, 484] width 453 height 15
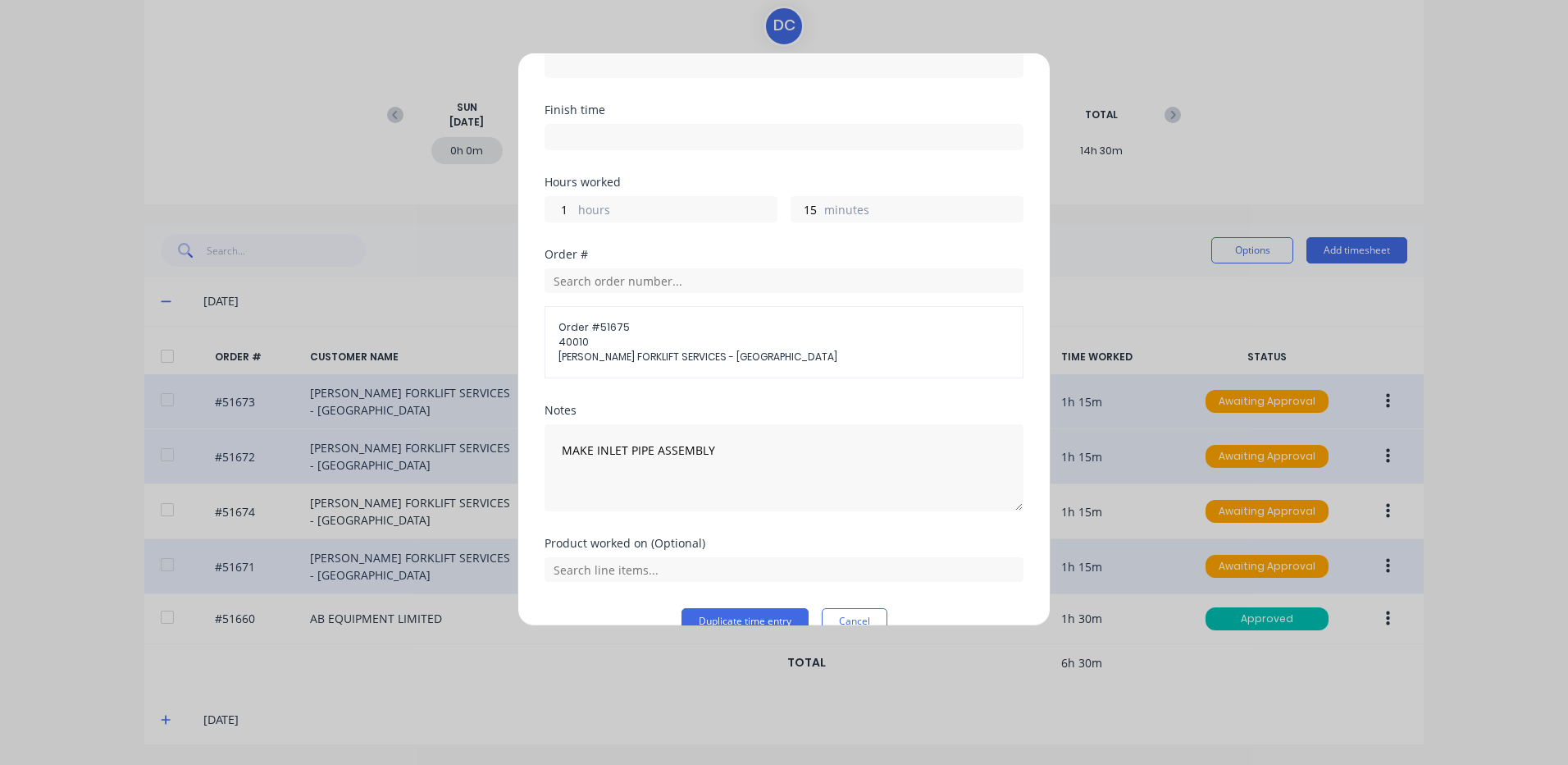
scroll to position [194, 0]
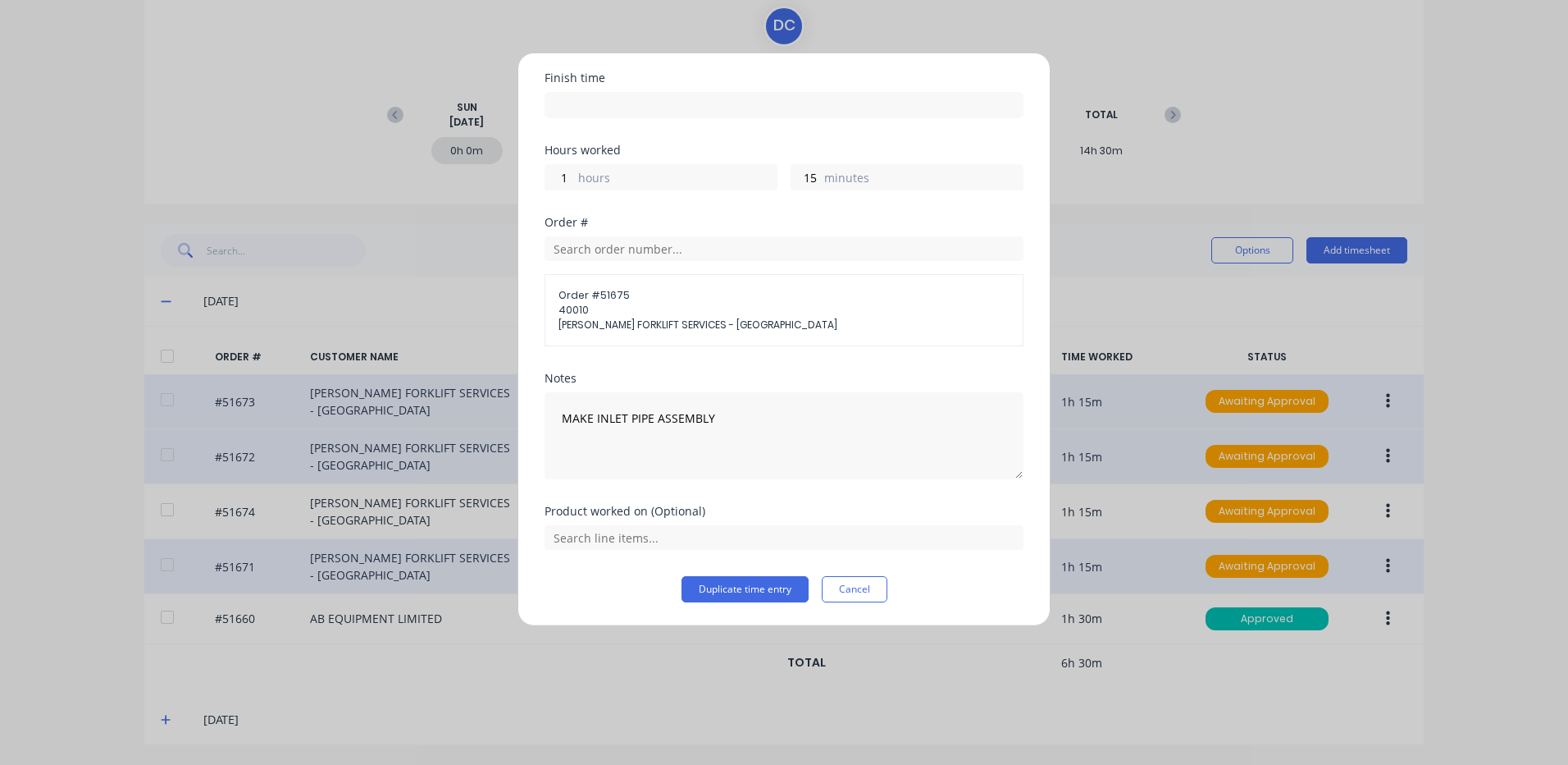
click at [758, 351] on div "Order # Order # 51675 40010 [PERSON_NAME] FORKLIFT SERVICES - [GEOGRAPHIC_DATA]" at bounding box center [784, 294] width 479 height 156
click at [712, 536] on input "text" at bounding box center [784, 537] width 479 height 25
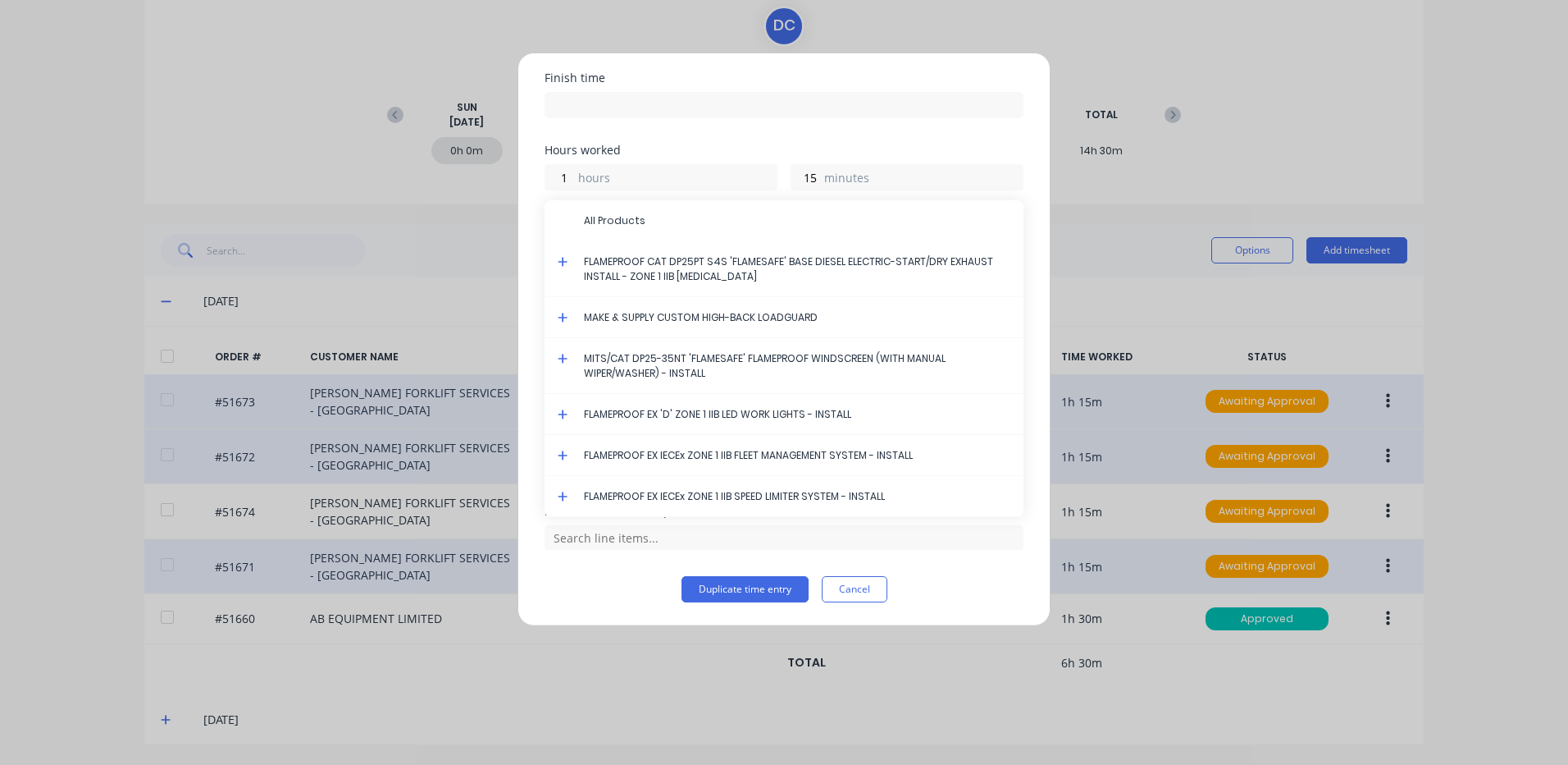
click at [565, 260] on icon at bounding box center [563, 261] width 11 height 11
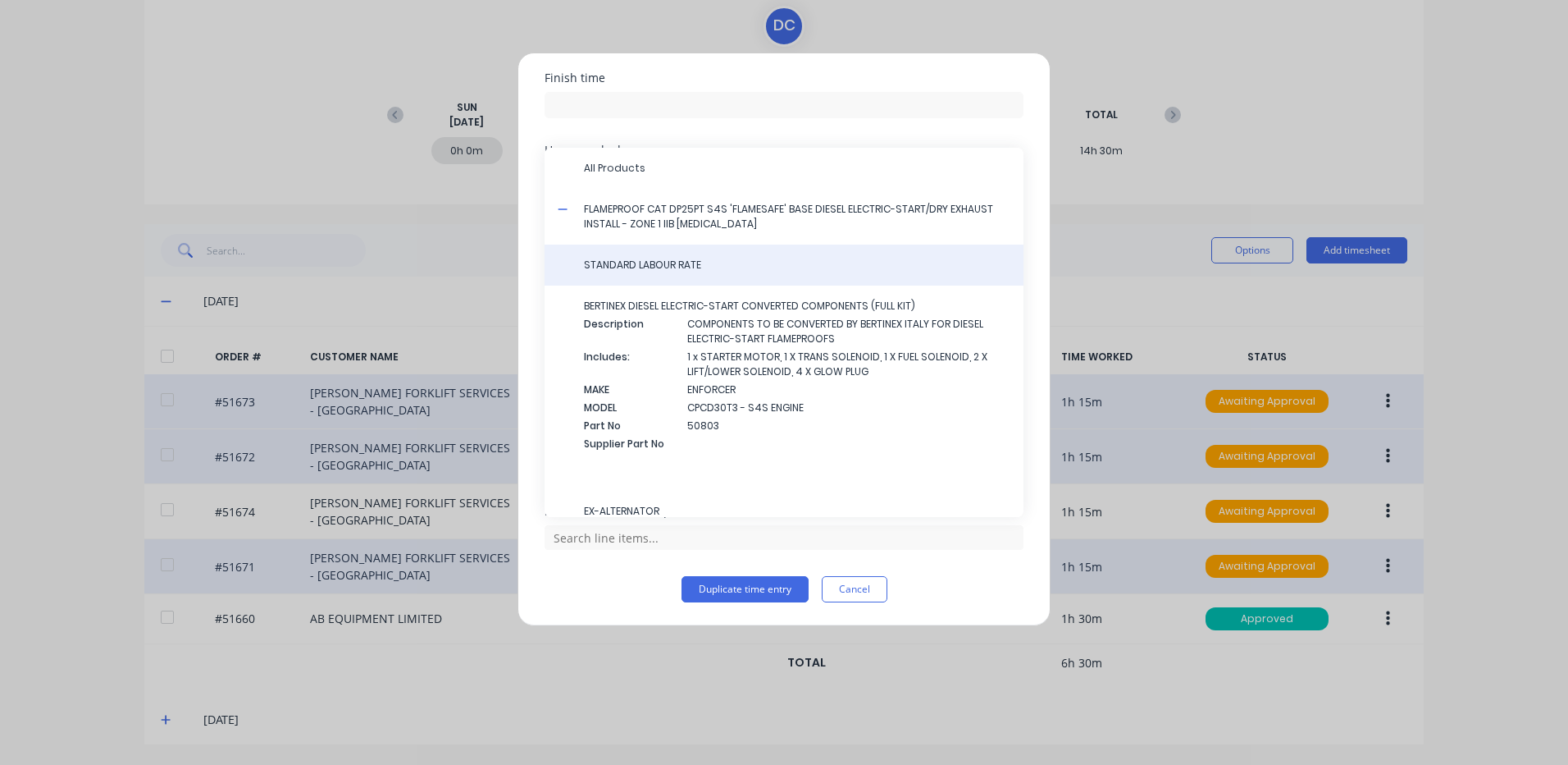
click at [613, 256] on div "STANDARD LABOUR RATE" at bounding box center [784, 265] width 479 height 41
click at [621, 261] on span "STANDARD LABOUR RATE" at bounding box center [798, 265] width 427 height 15
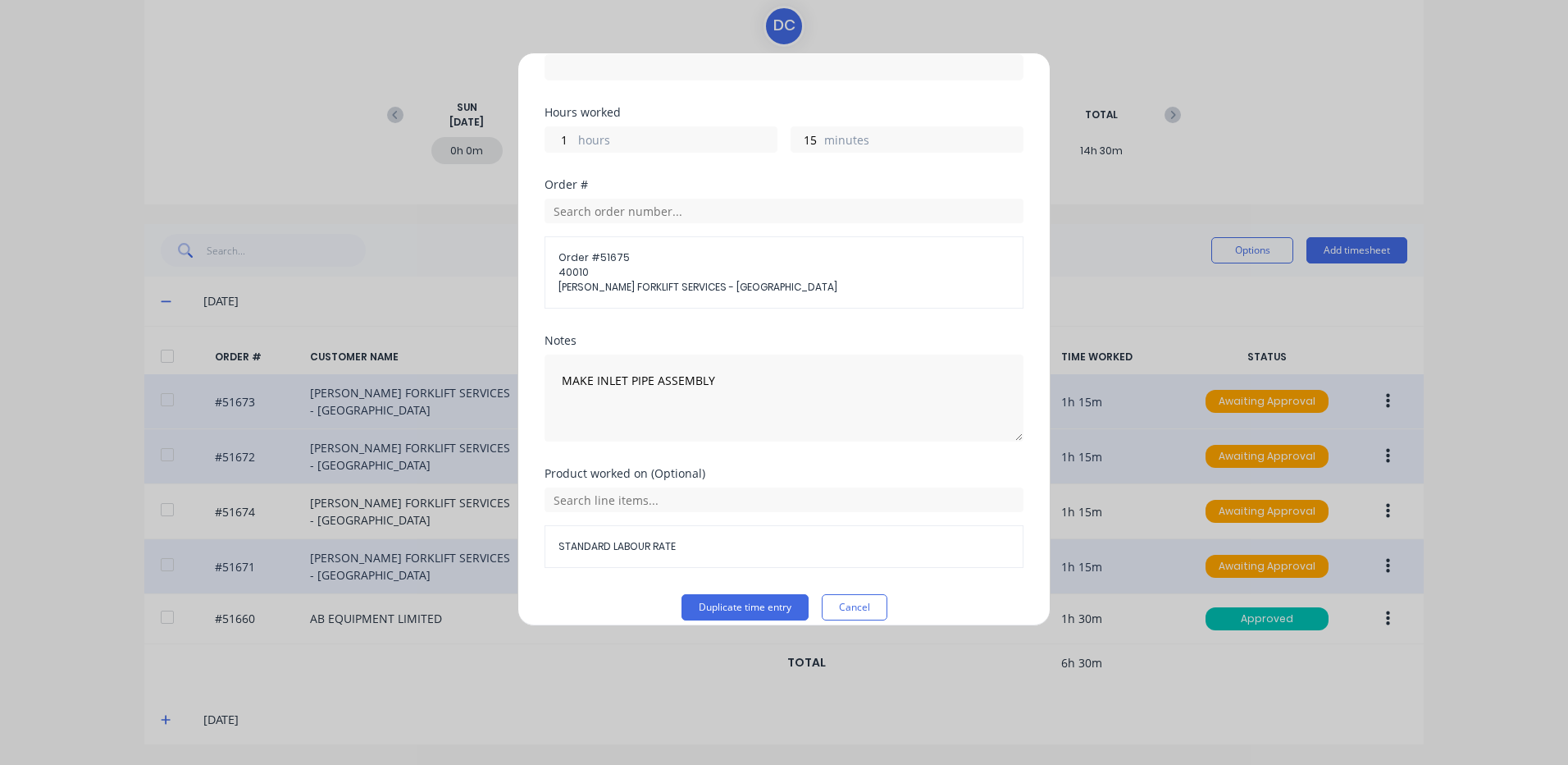
scroll to position [250, 0]
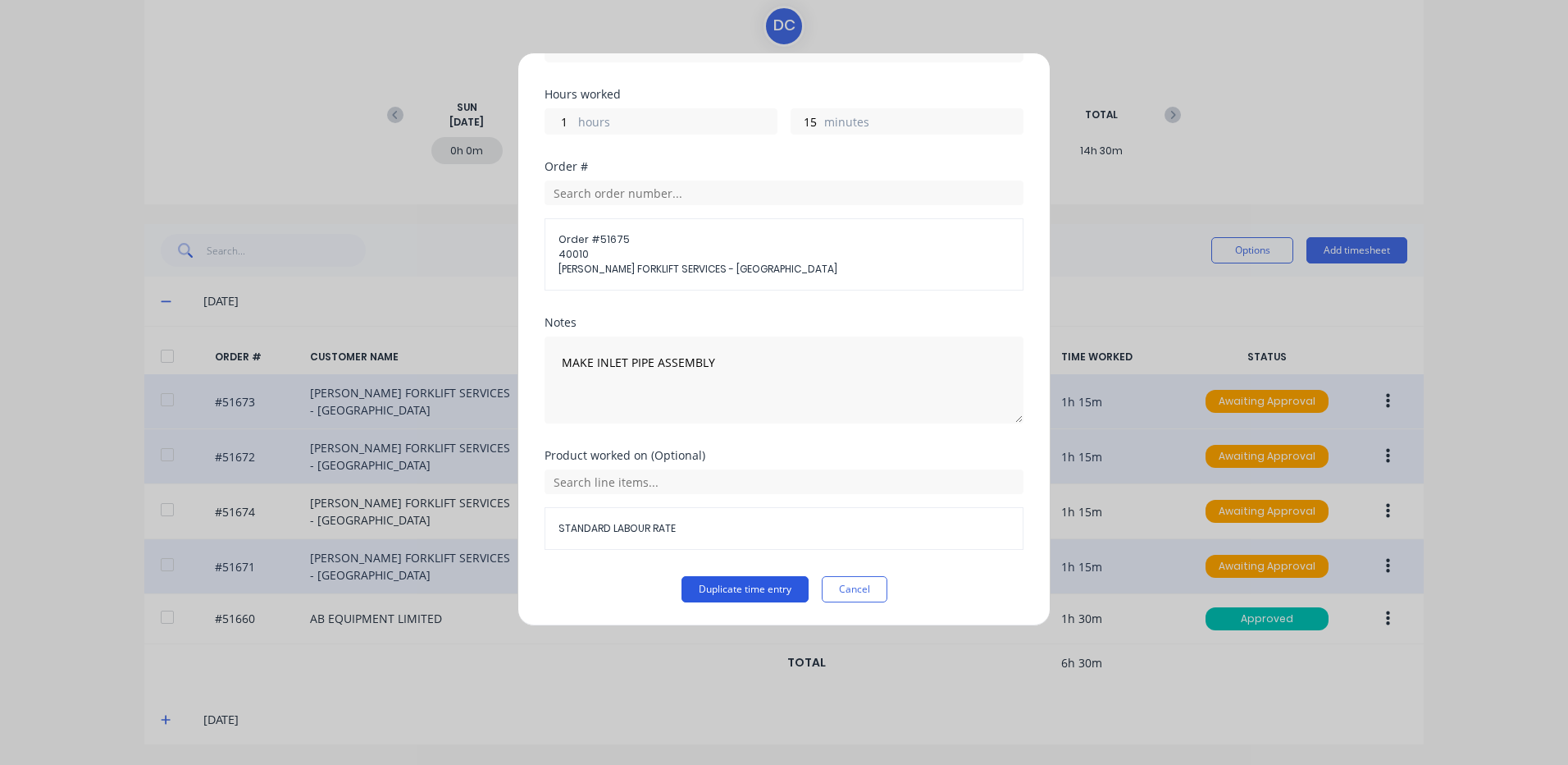
click at [778, 585] on button "Duplicate time entry" at bounding box center [745, 589] width 127 height 27
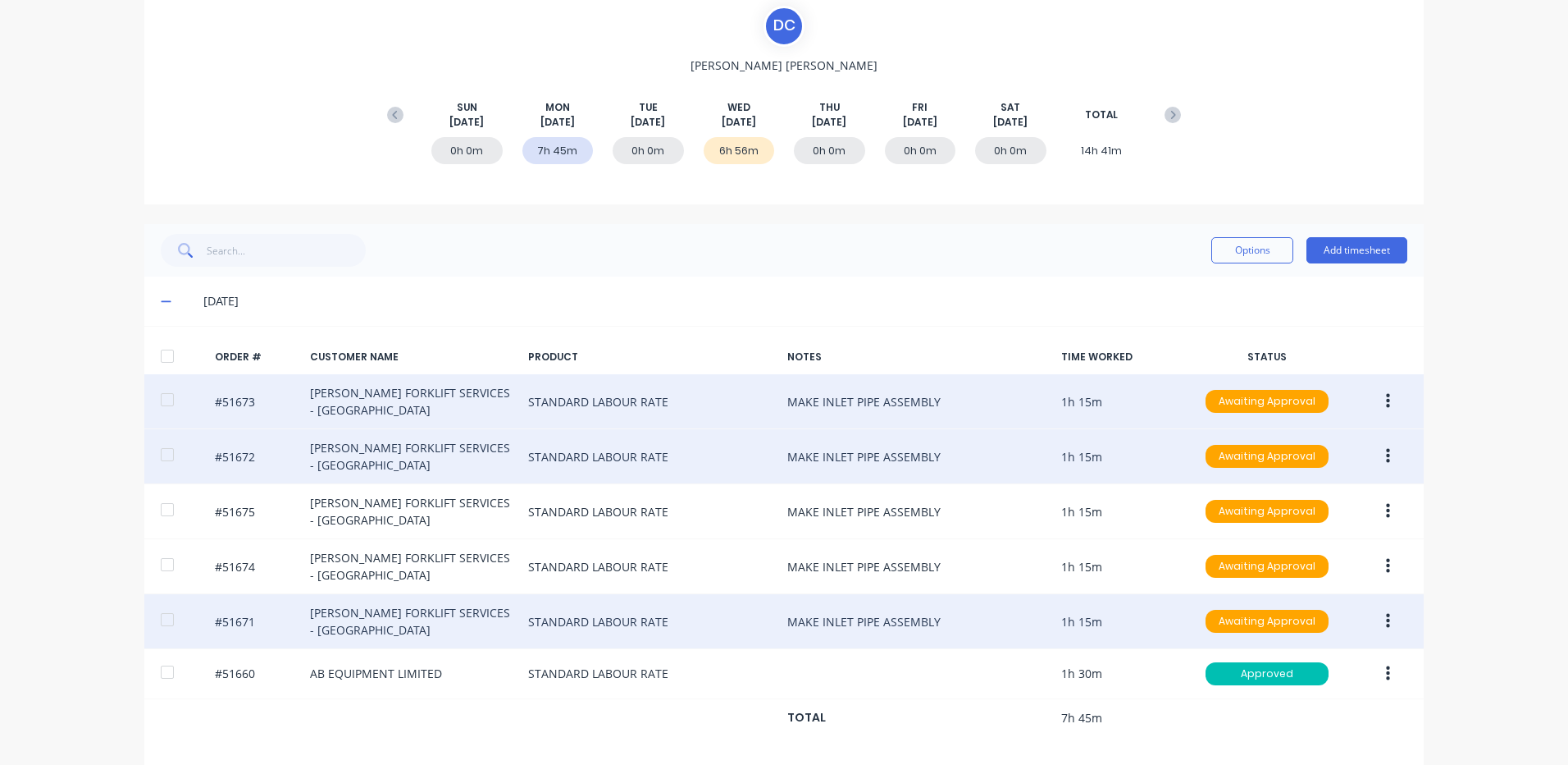
click at [1381, 391] on button "button" at bounding box center [1389, 401] width 39 height 29
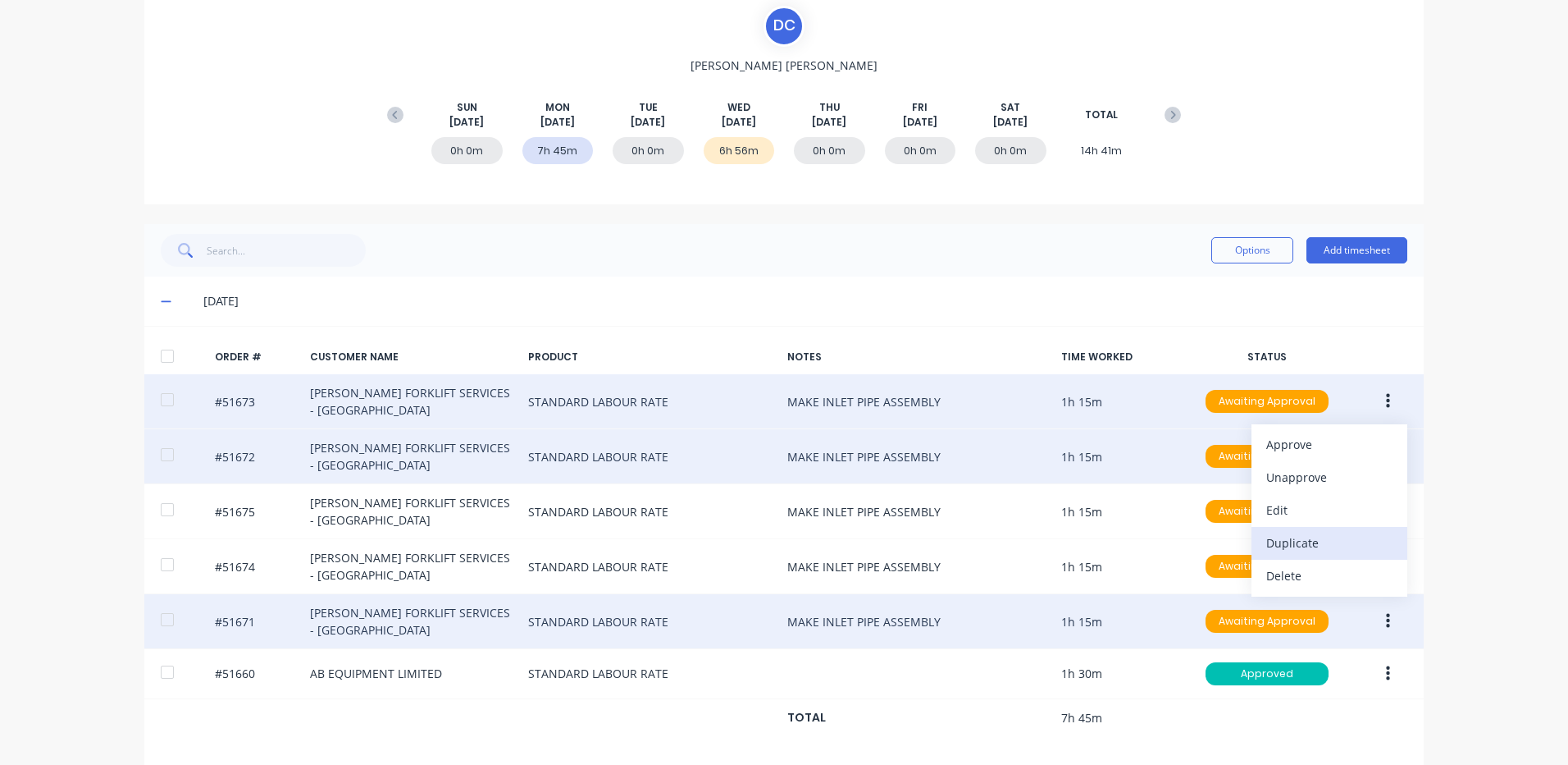
click at [1326, 542] on div "Duplicate" at bounding box center [1329, 543] width 126 height 24
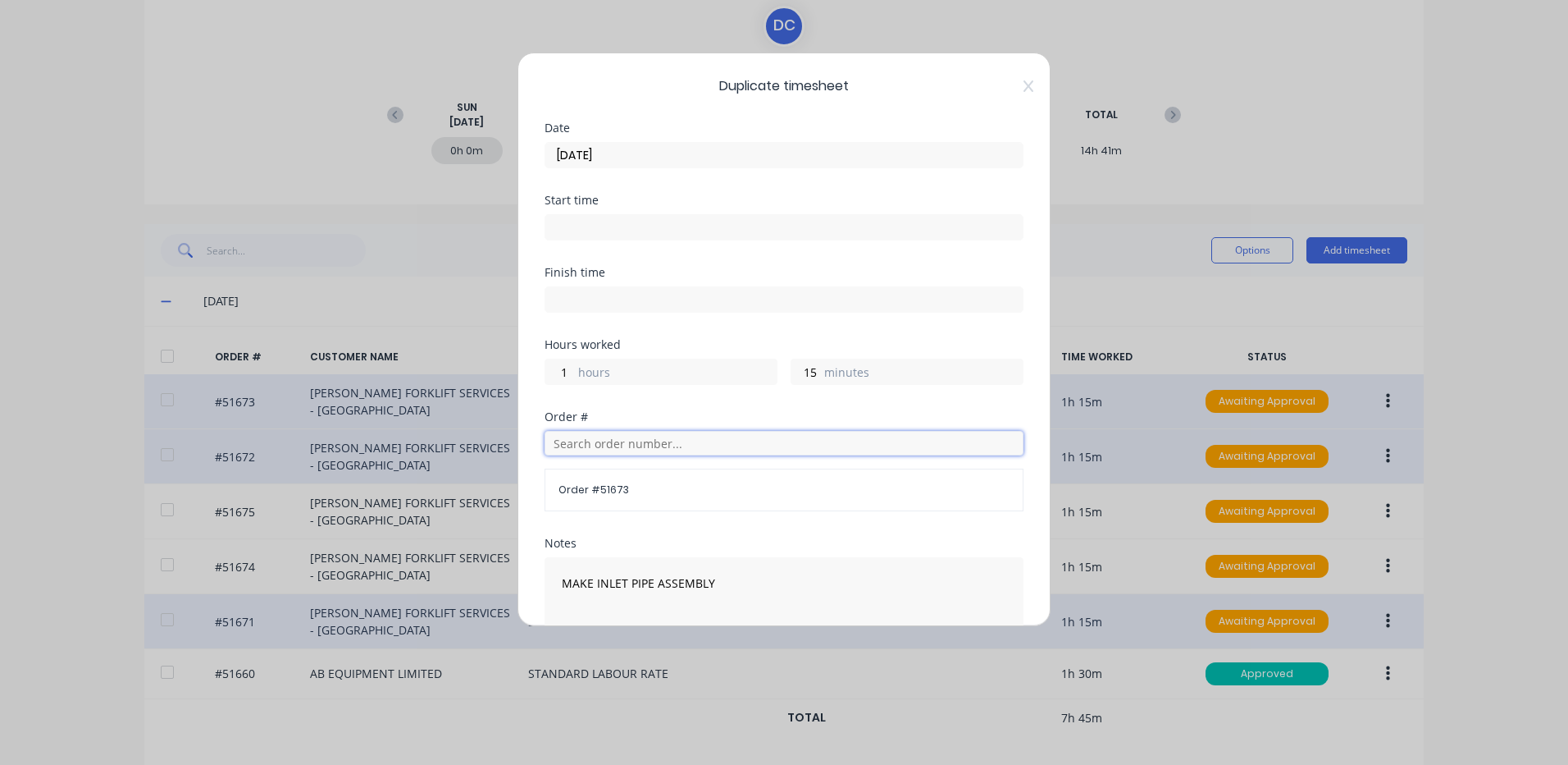
click at [656, 431] on input "text" at bounding box center [784, 443] width 479 height 25
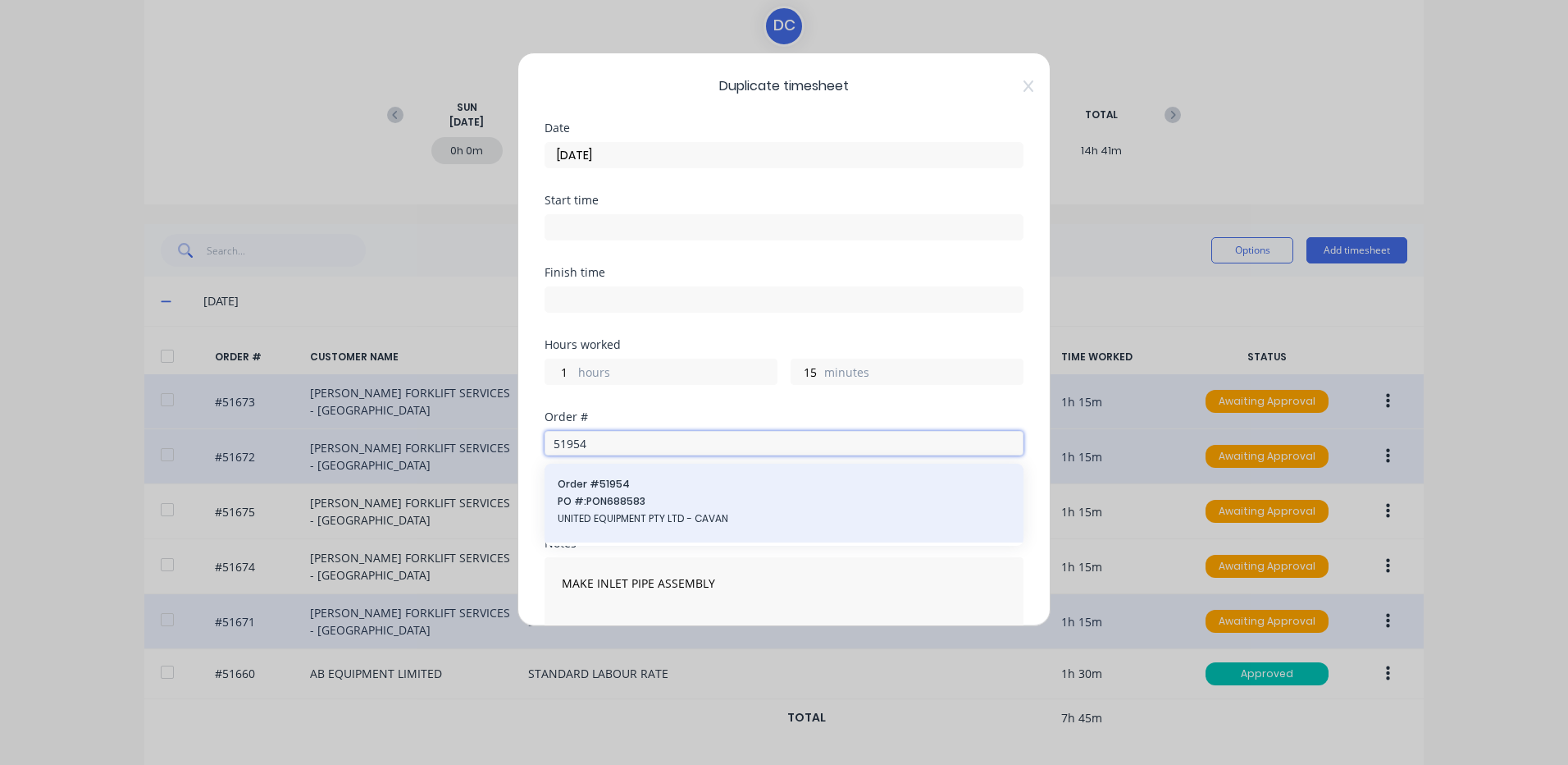
type input "51954"
click at [663, 498] on span "PO #: PON688583" at bounding box center [784, 502] width 453 height 15
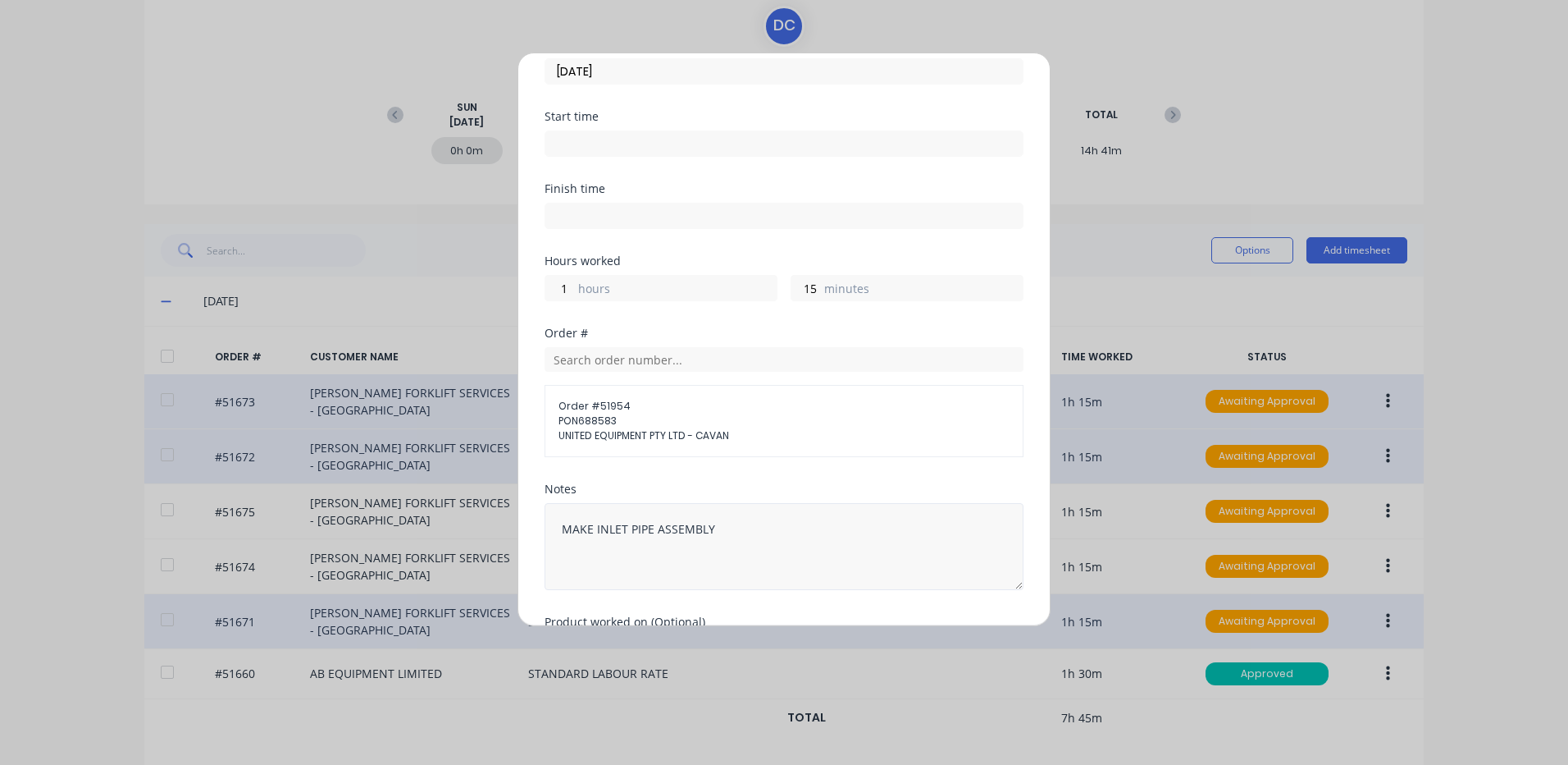
scroll to position [194, 0]
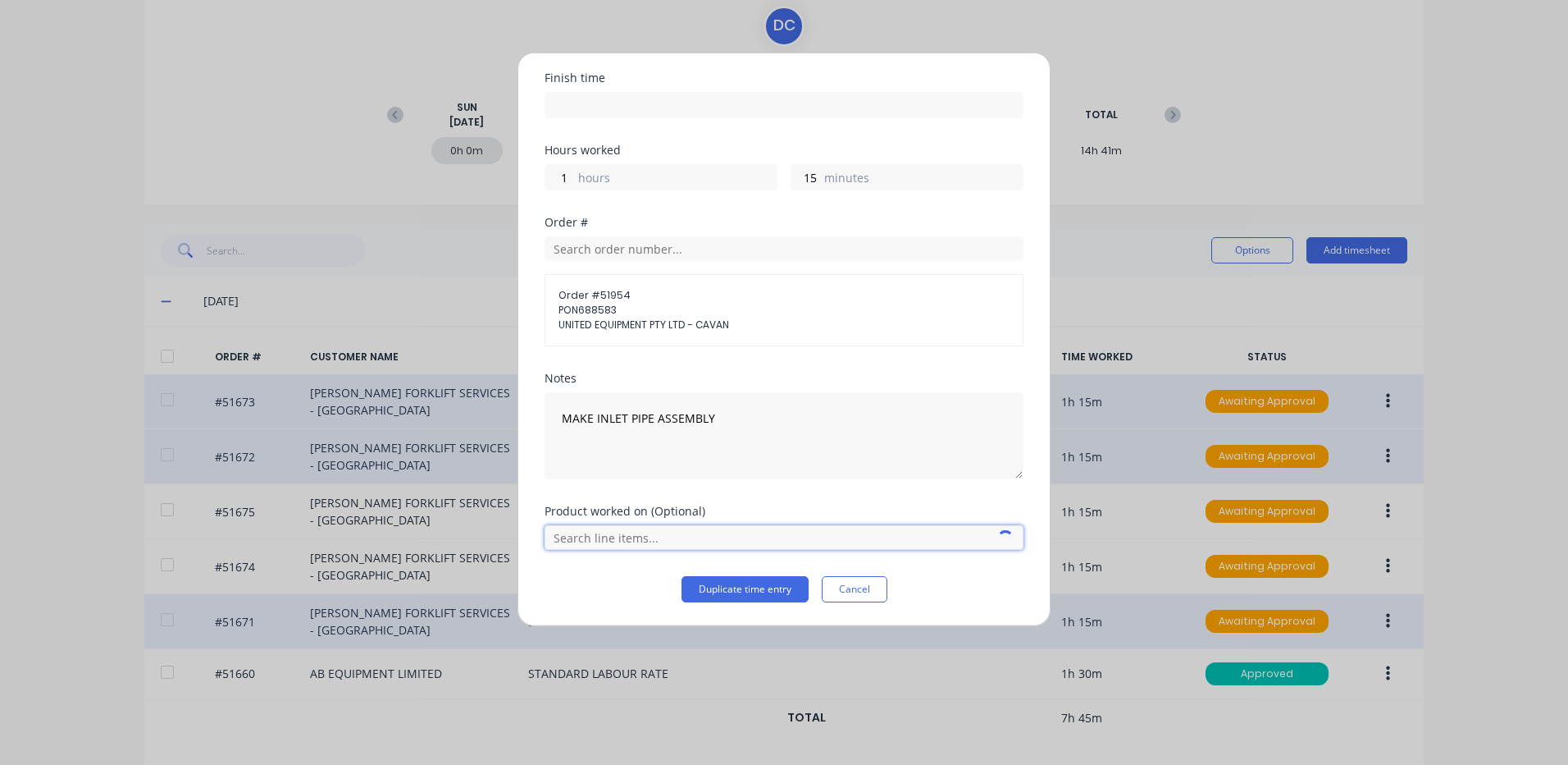
click at [697, 541] on input "text" at bounding box center [784, 537] width 479 height 25
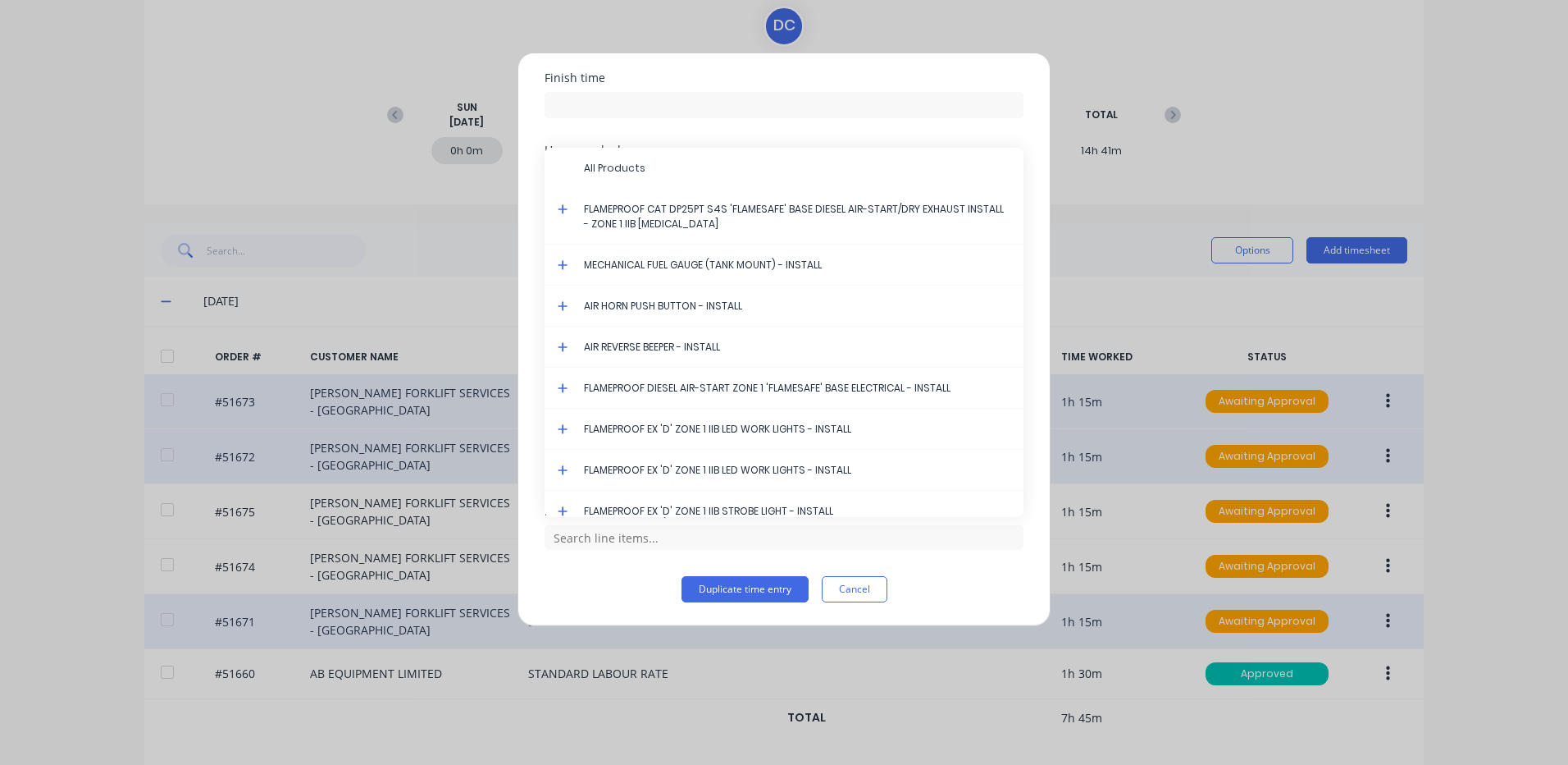
click at [562, 205] on icon at bounding box center [563, 209] width 11 height 11
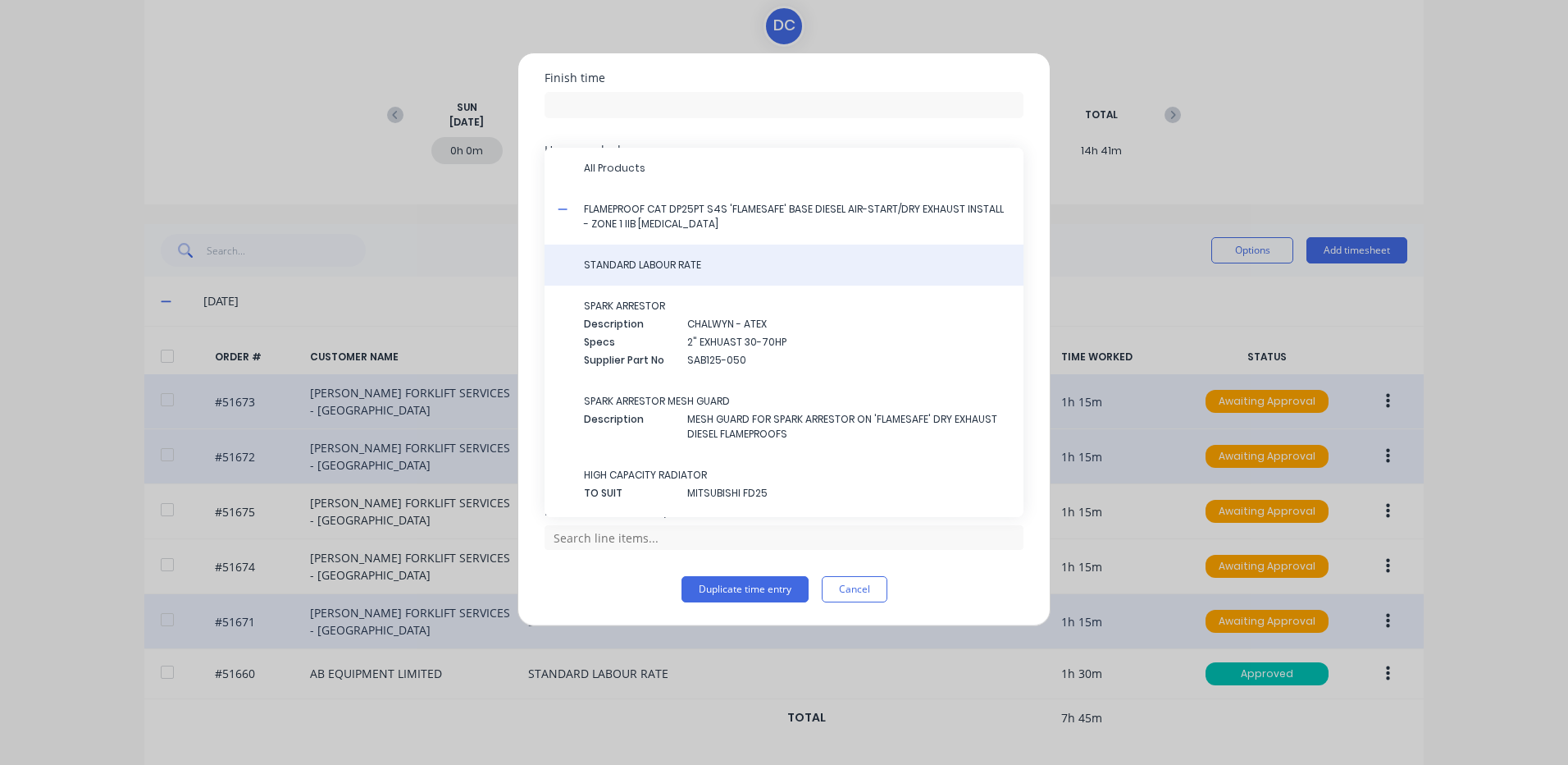
click at [661, 268] on span "STANDARD LABOUR RATE" at bounding box center [798, 265] width 427 height 15
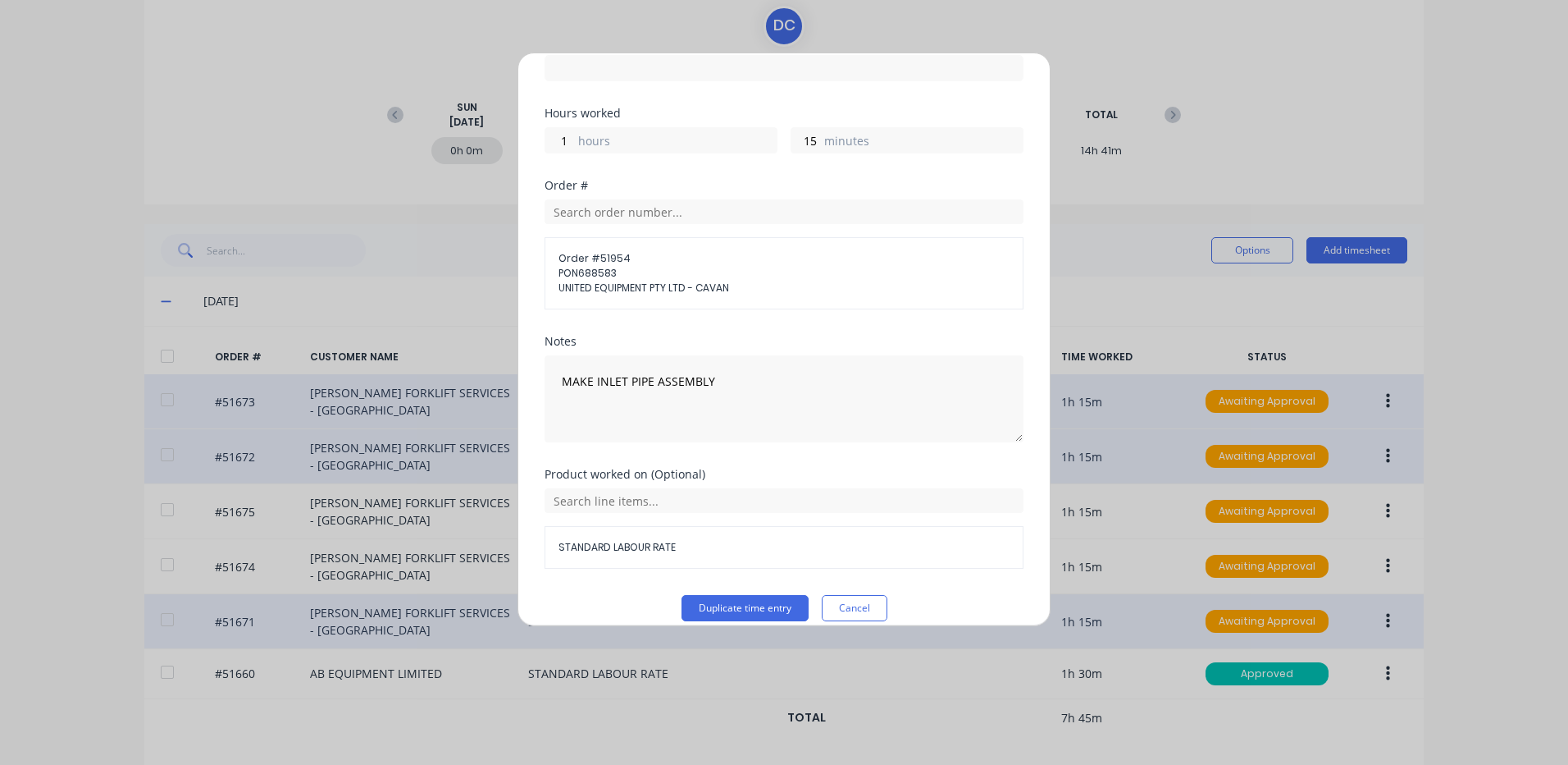
scroll to position [250, 0]
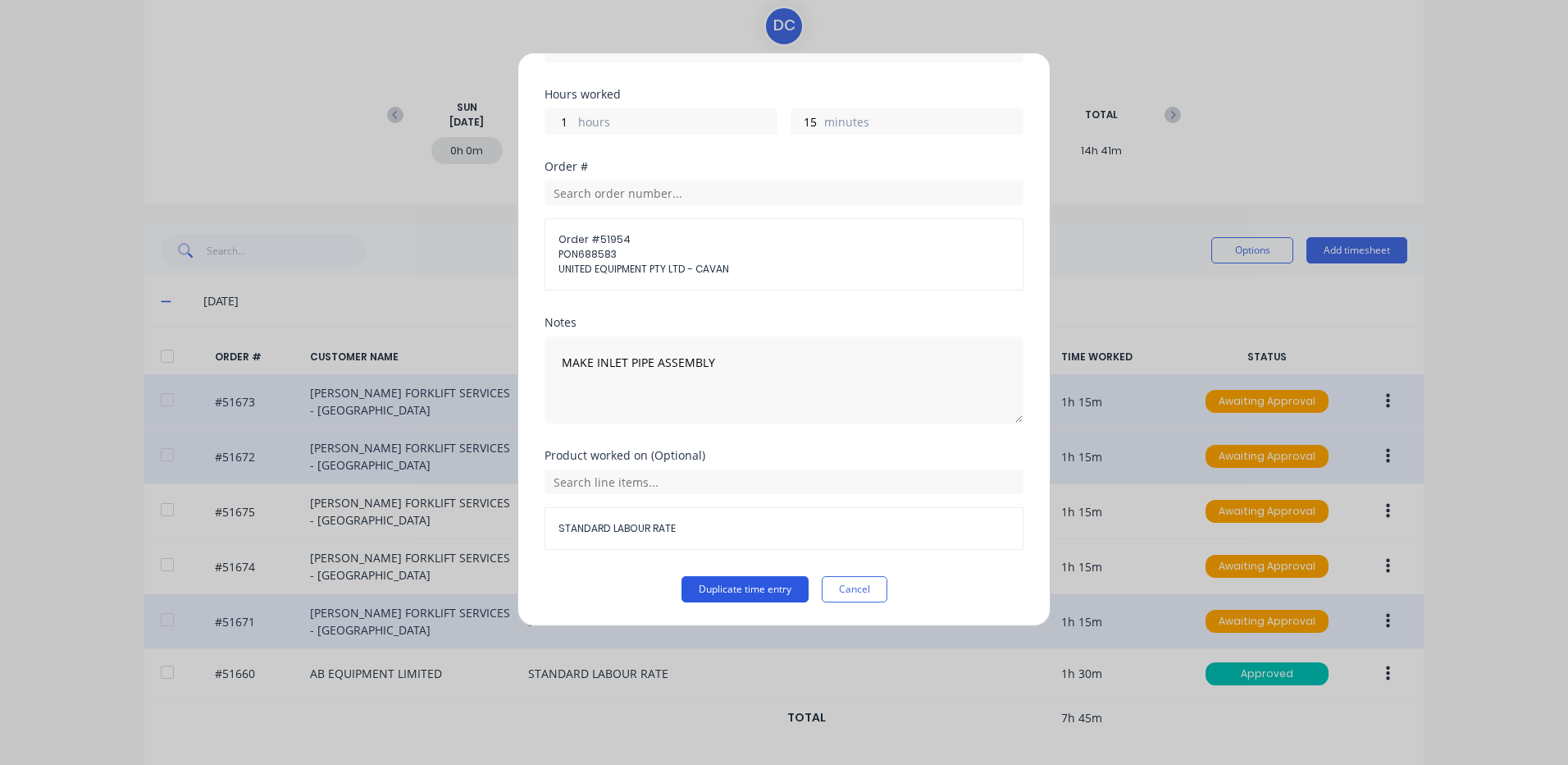
click at [721, 584] on button "Duplicate time entry" at bounding box center [745, 589] width 127 height 27
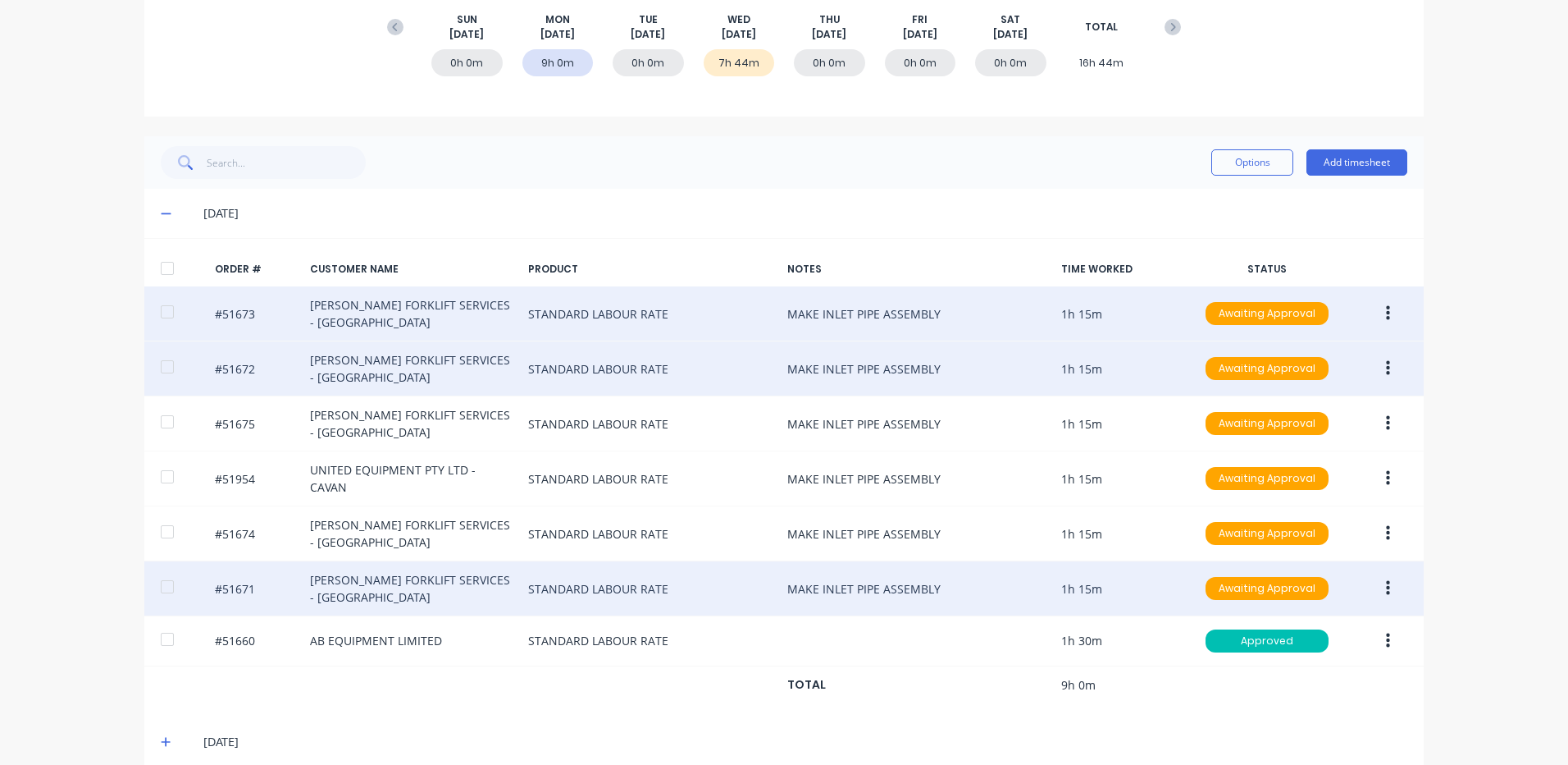
scroll to position [261, 0]
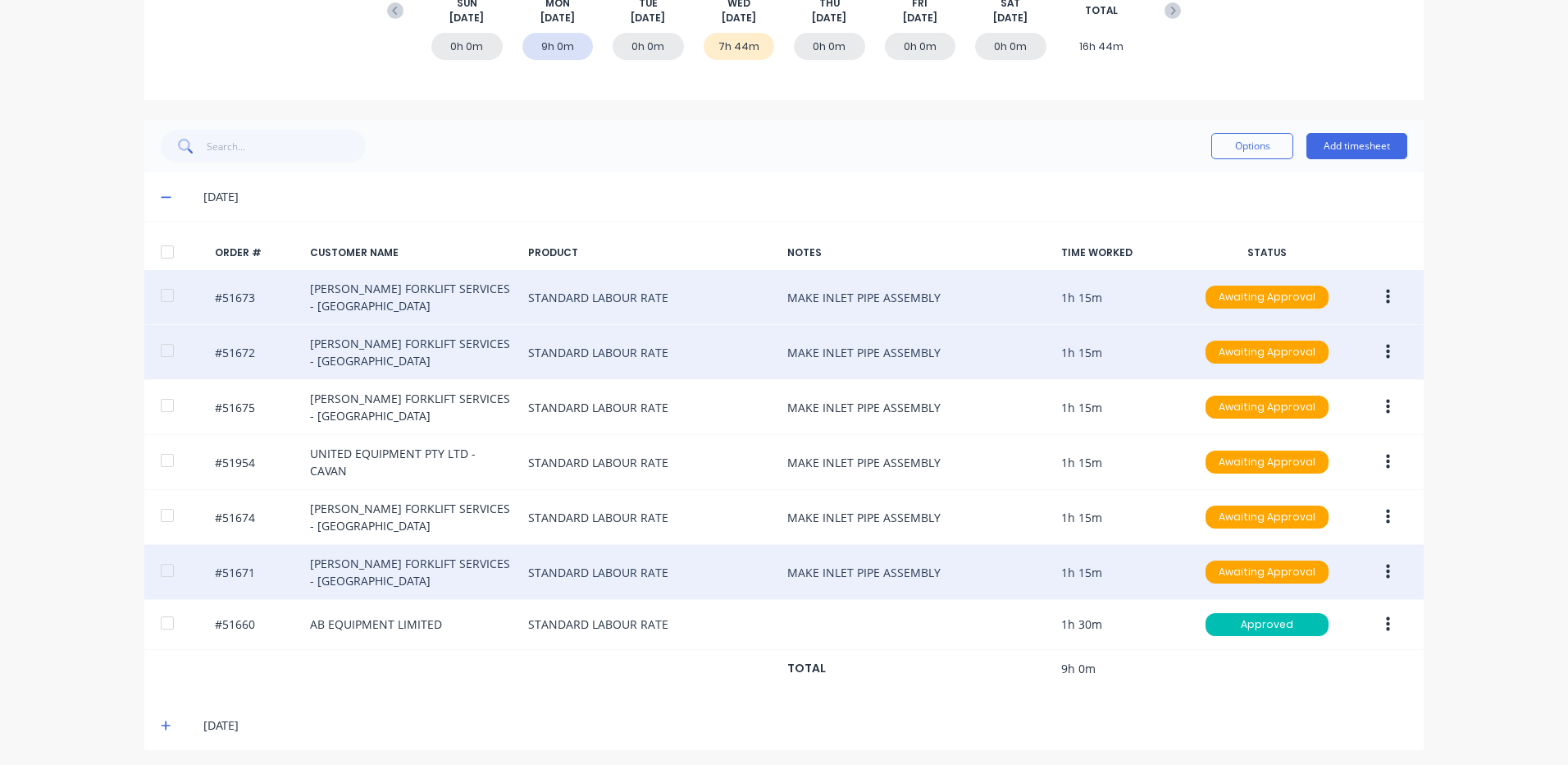
click at [153, 252] on div at bounding box center [167, 252] width 33 height 33
click at [1246, 158] on button "Options" at bounding box center [1252, 145] width 82 height 27
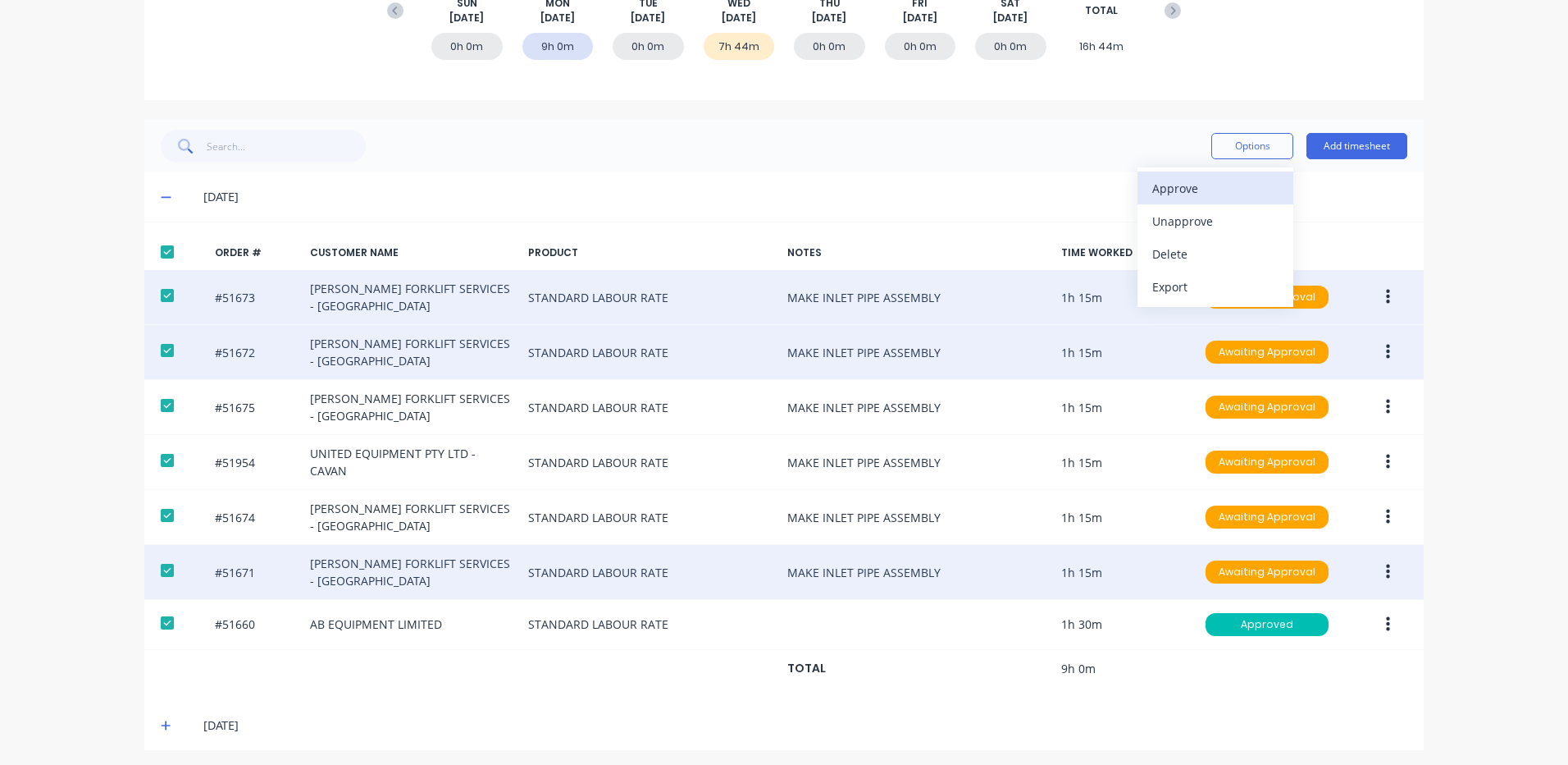
click at [1180, 195] on div "Approve" at bounding box center [1215, 189] width 126 height 24
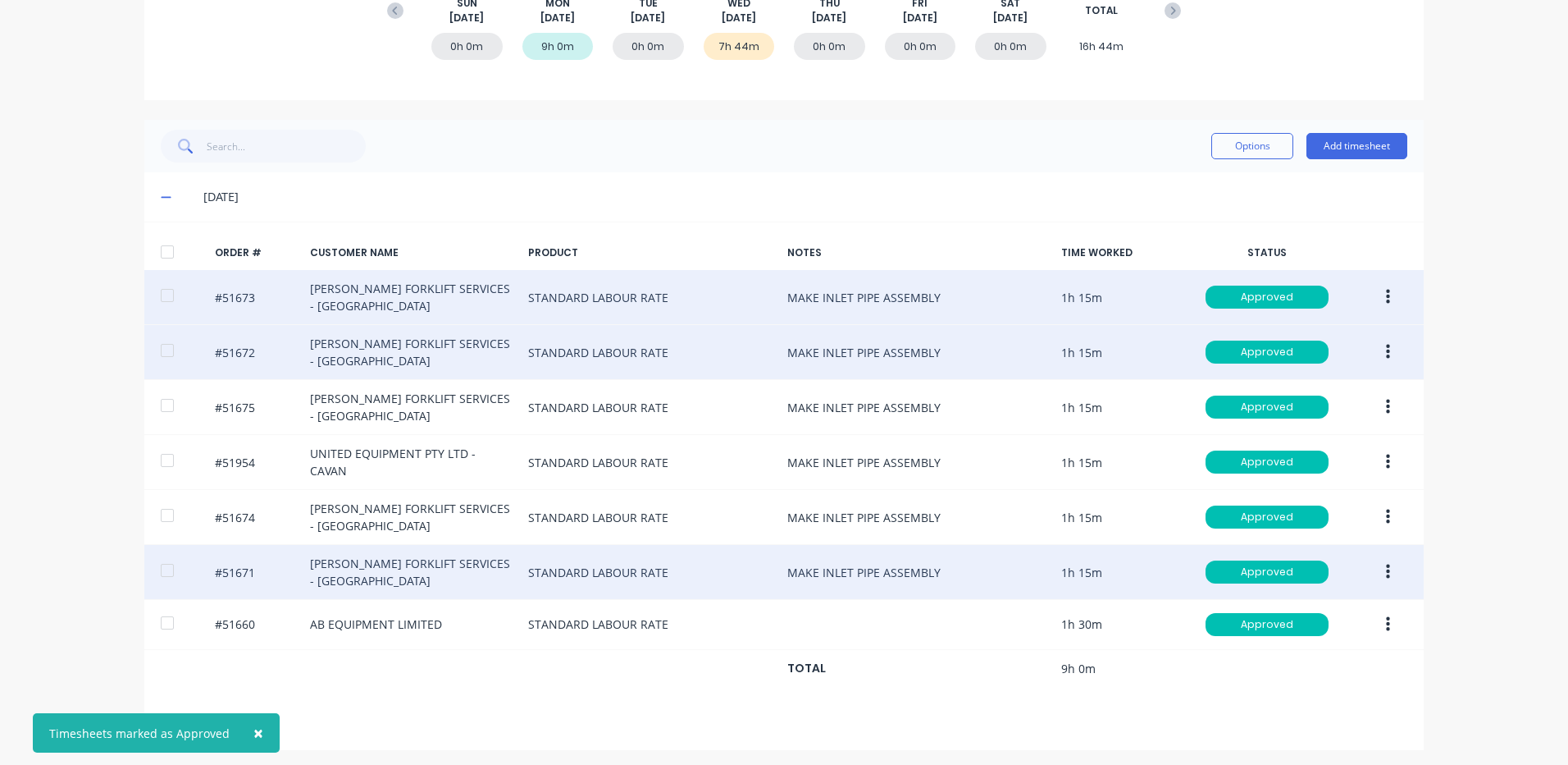
click at [1017, 219] on div "[DATE]" at bounding box center [784, 196] width 1280 height 49
click at [1386, 291] on icon "button" at bounding box center [1388, 297] width 4 height 18
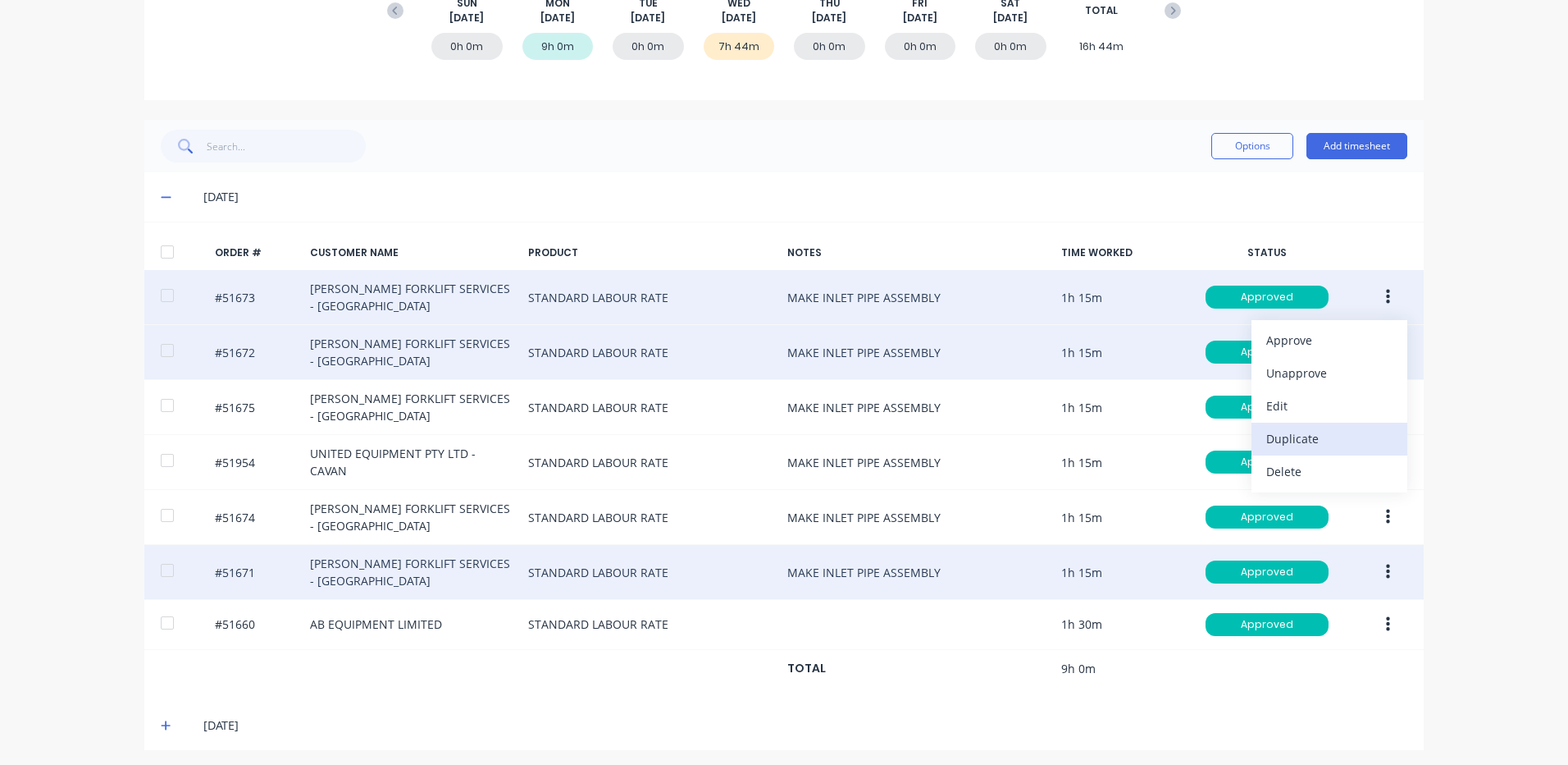
click at [1324, 434] on div "Duplicate" at bounding box center [1329, 439] width 126 height 24
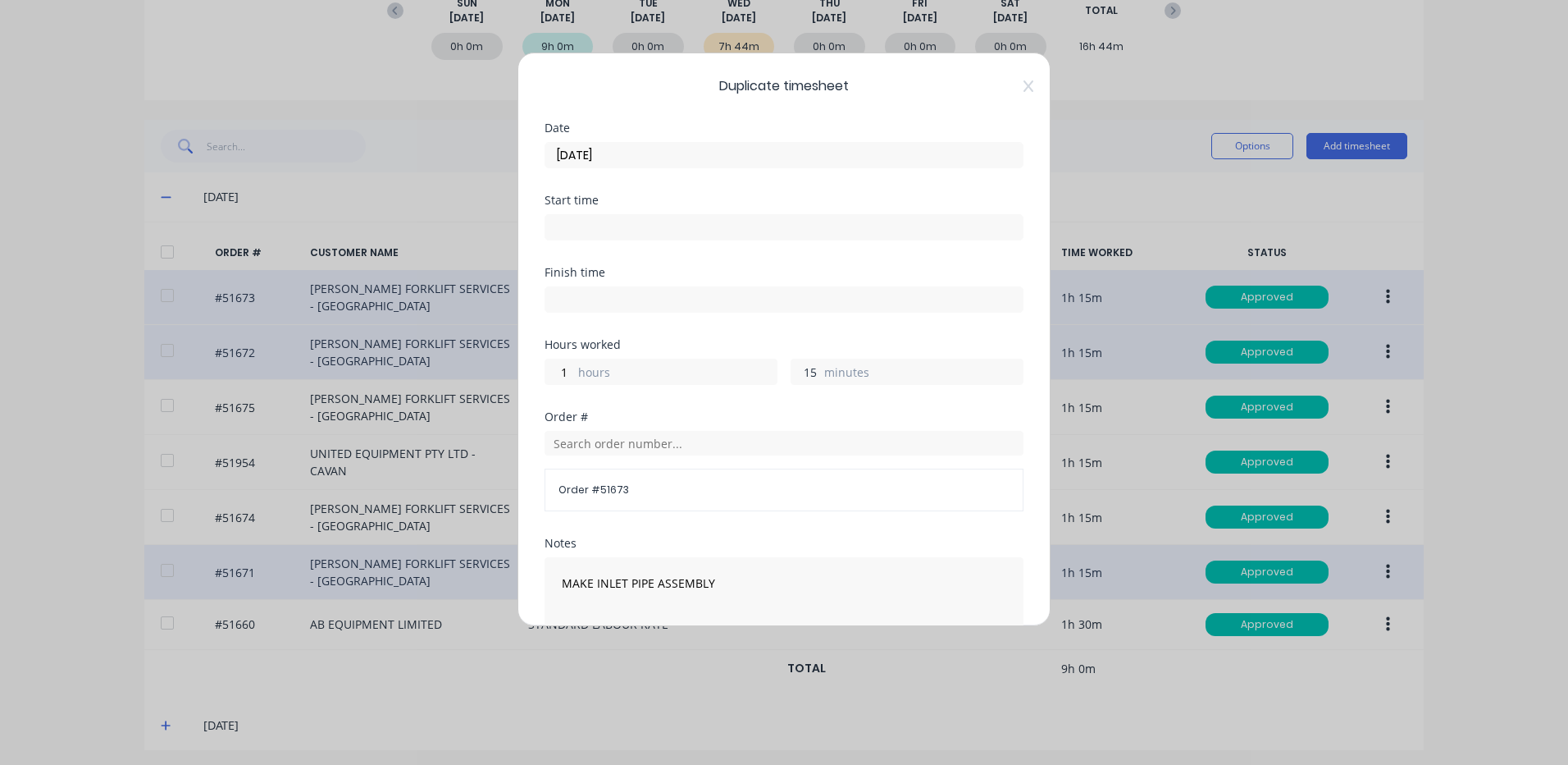
click at [806, 366] on input "15" at bounding box center [805, 371] width 29 height 25
type input "36"
click at [801, 330] on div "Finish time" at bounding box center [784, 303] width 479 height 72
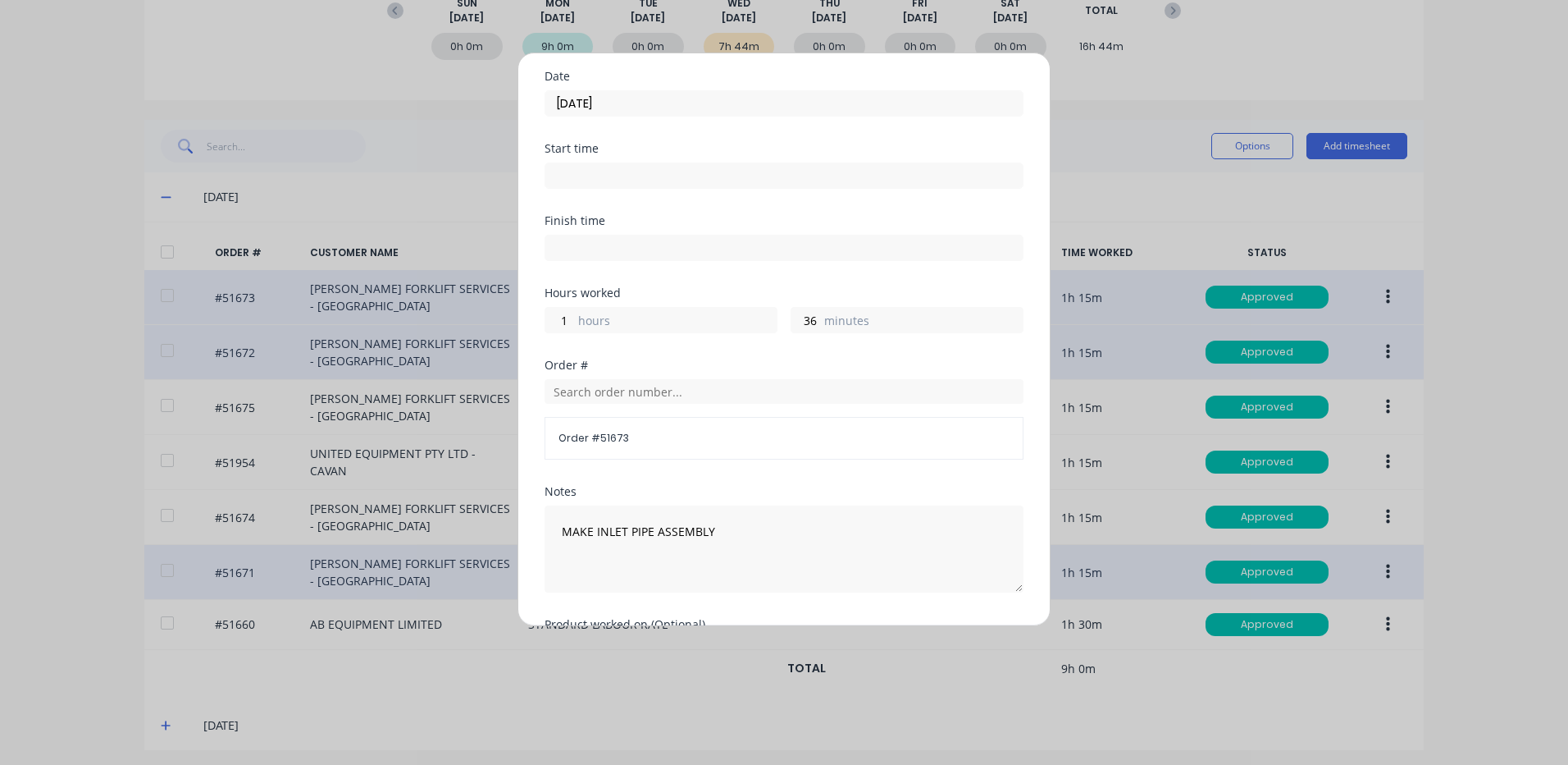
scroll to position [0, 0]
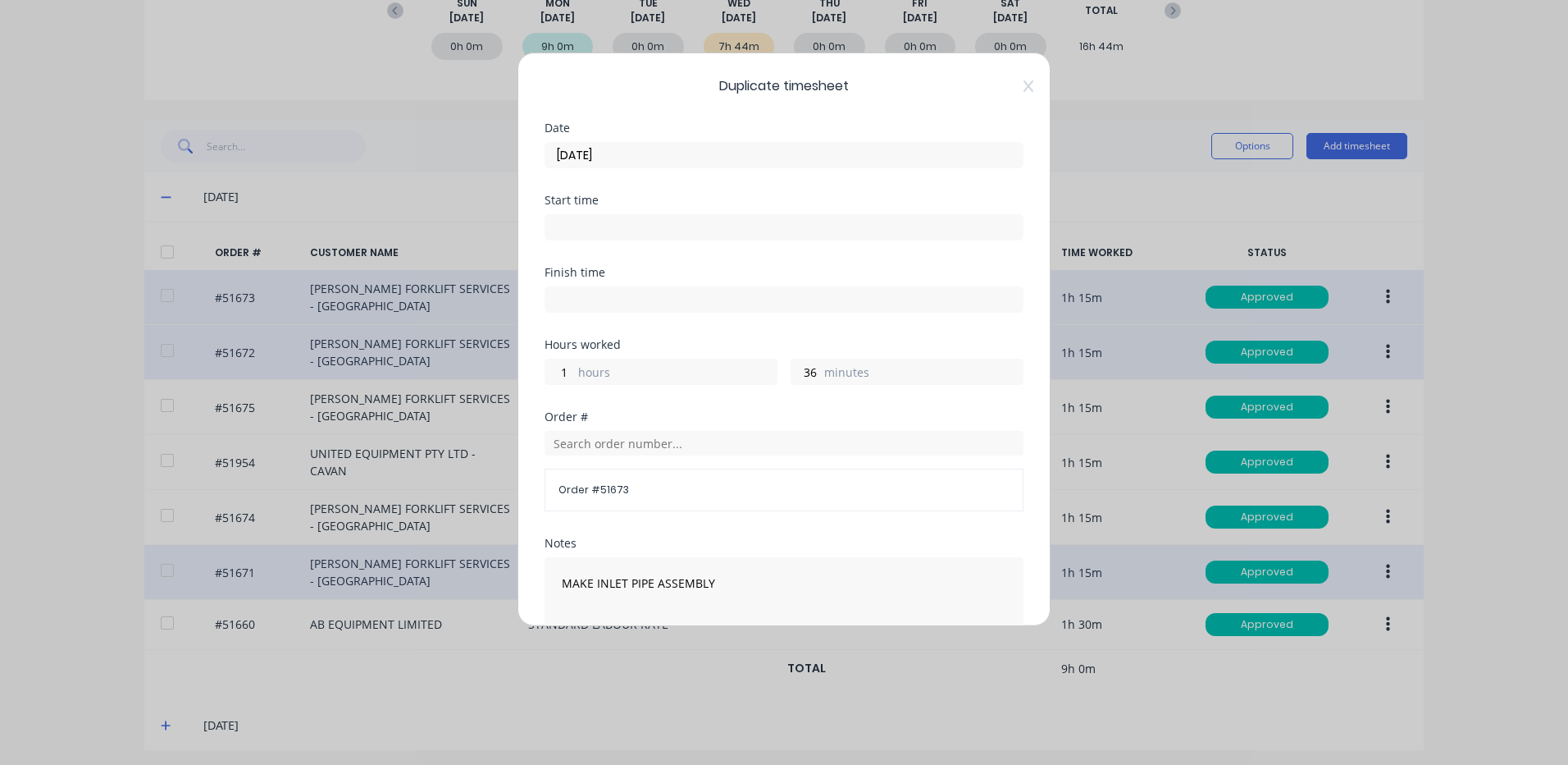
click at [646, 155] on input "[DATE]" at bounding box center [784, 155] width 478 height 25
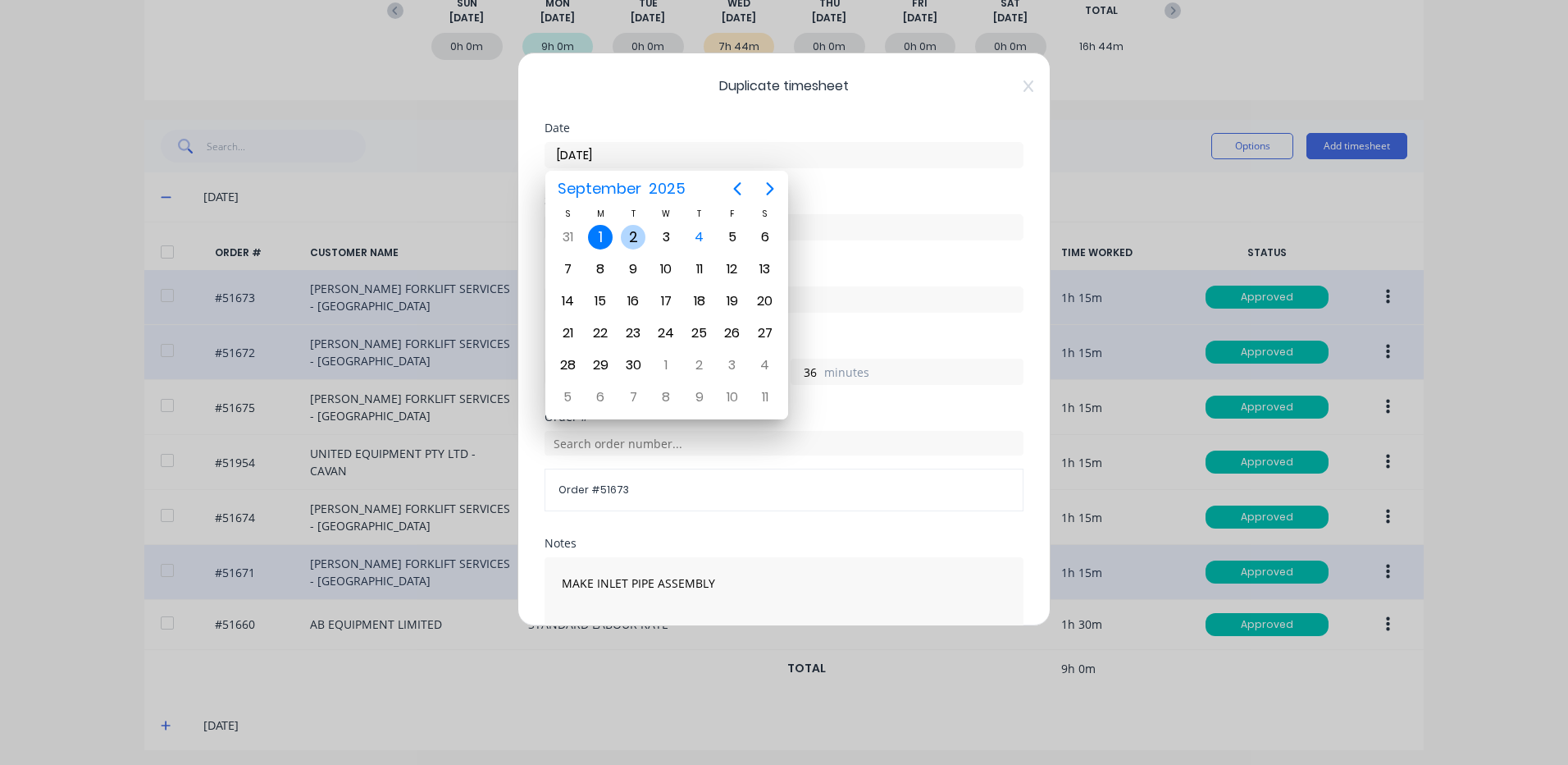
click at [638, 233] on div "2" at bounding box center [633, 237] width 25 height 25
type input "[DATE]"
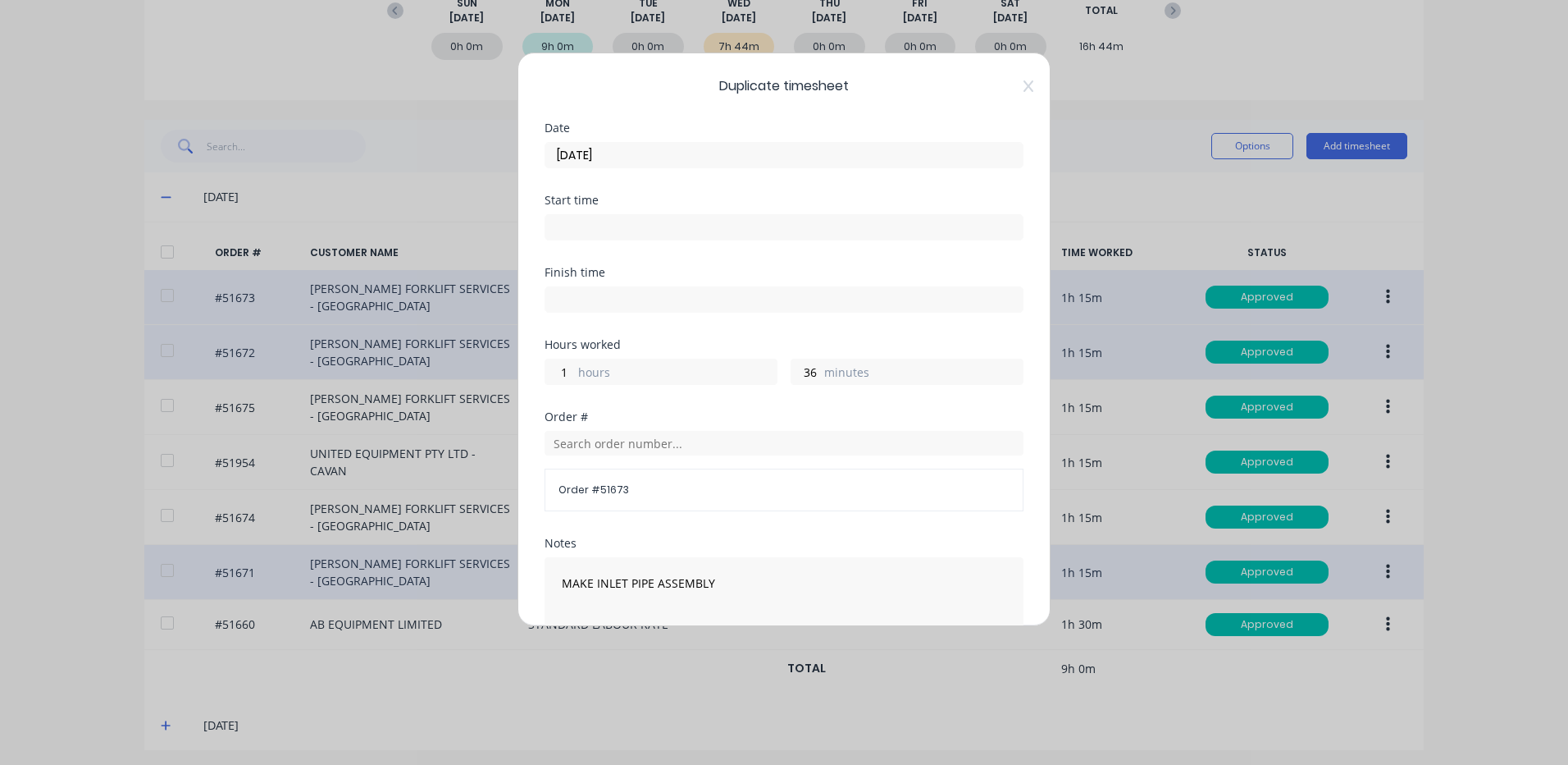
click at [682, 157] on input "[DATE]" at bounding box center [784, 155] width 478 height 25
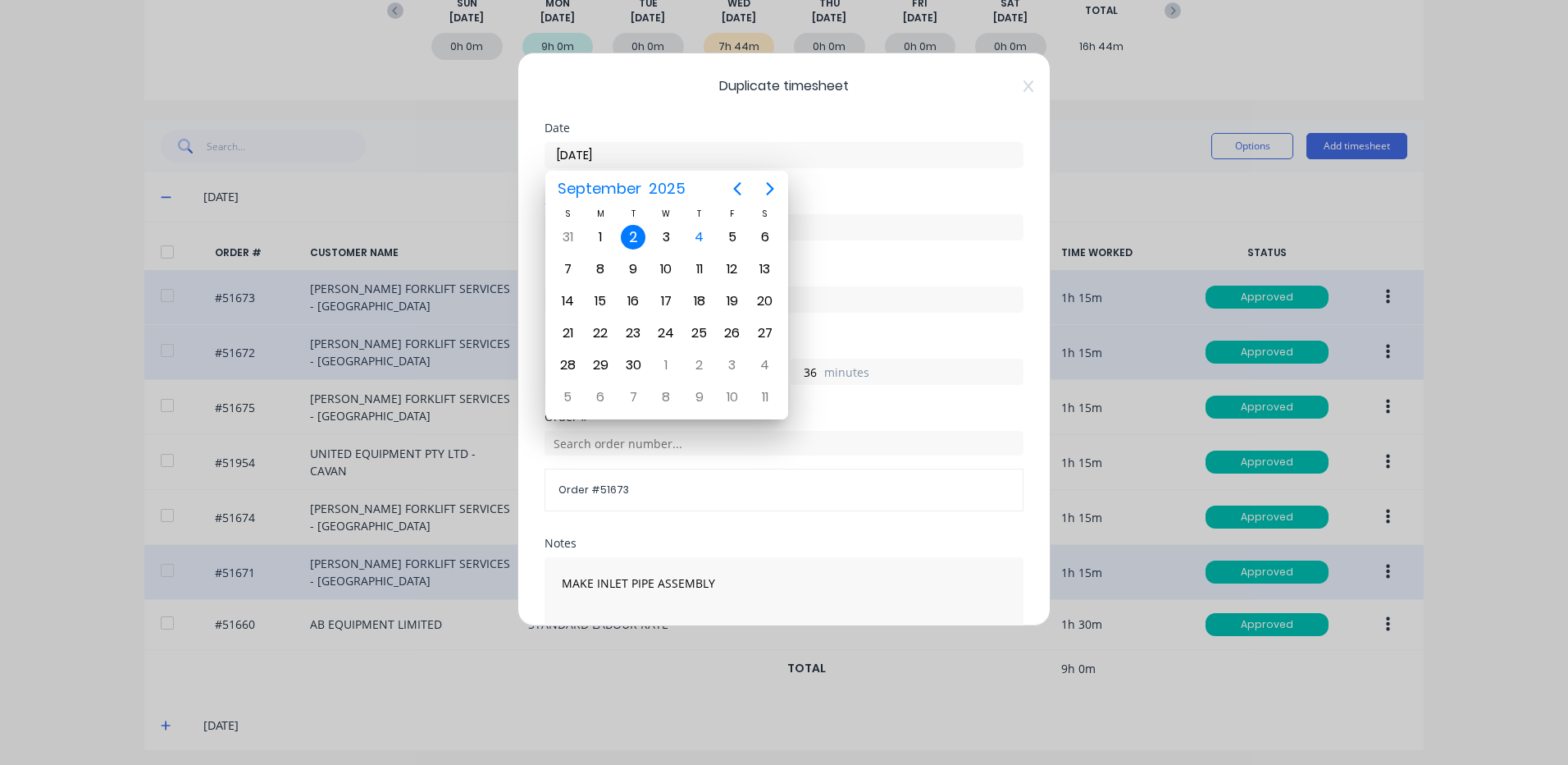
click at [844, 206] on div "Start time" at bounding box center [784, 217] width 479 height 46
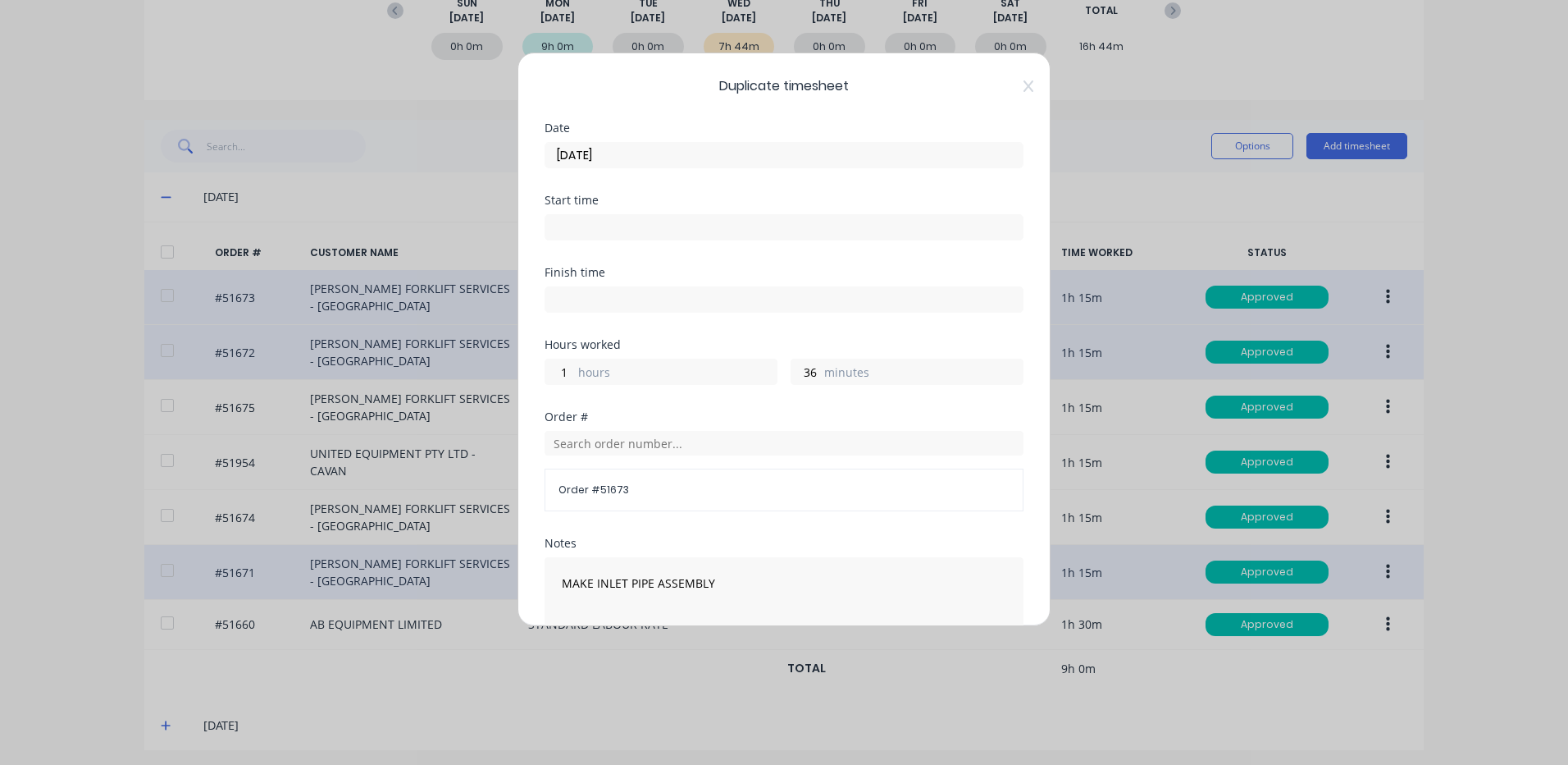
scroll to position [221, 0]
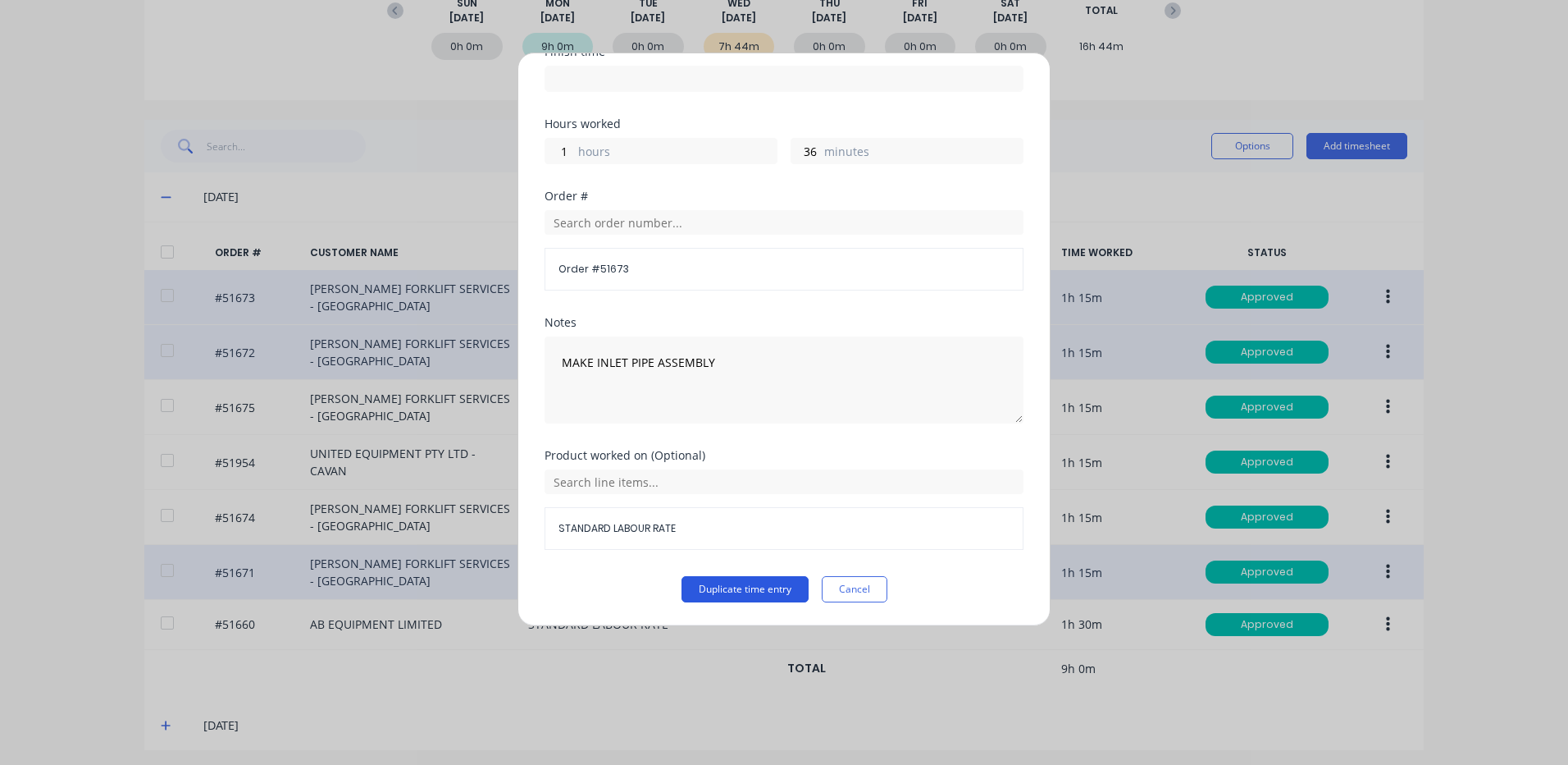
click at [711, 586] on button "Duplicate time entry" at bounding box center [745, 589] width 127 height 27
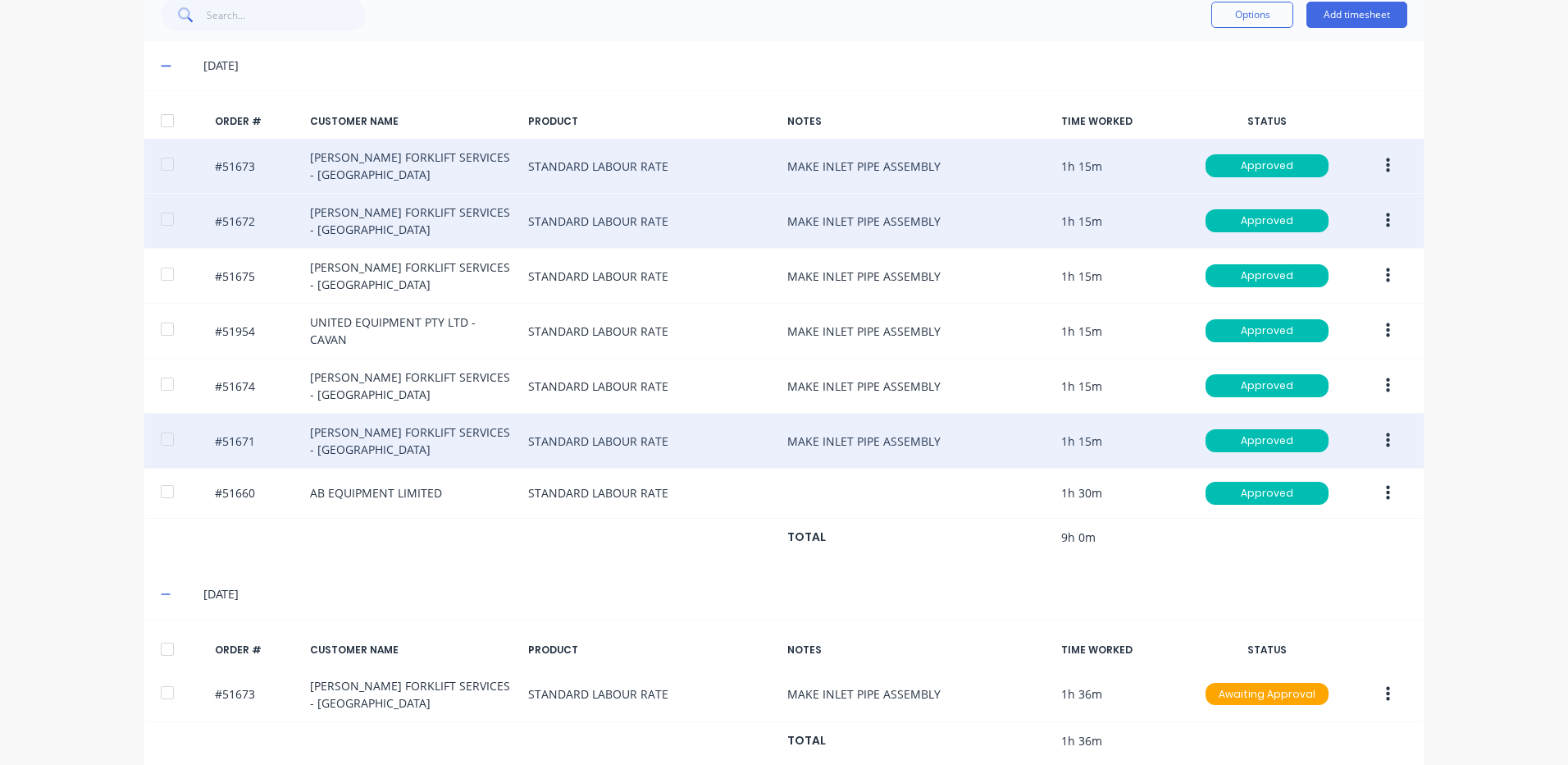
scroll to position [301, 0]
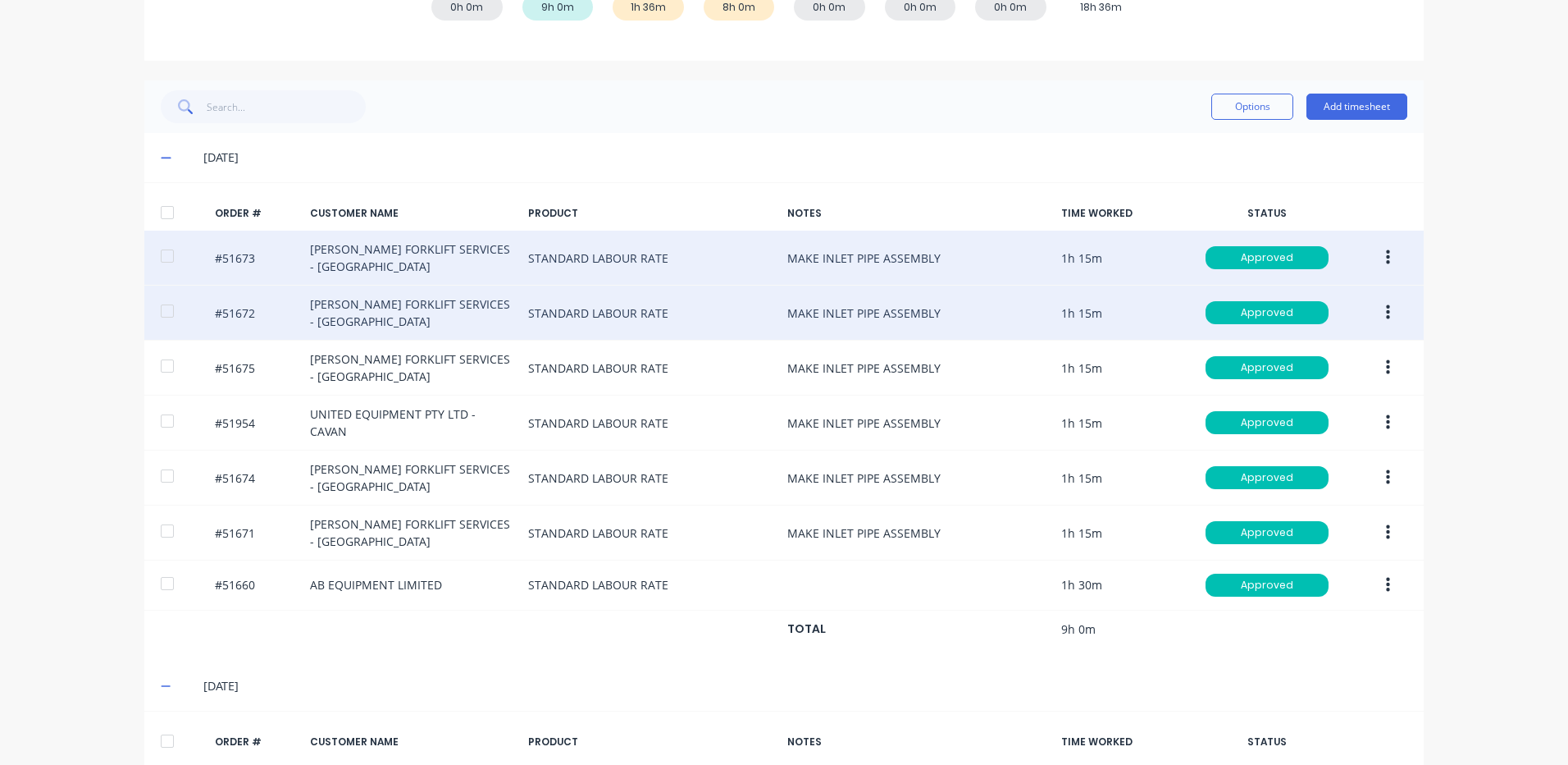
click at [1377, 309] on button "button" at bounding box center [1389, 313] width 39 height 29
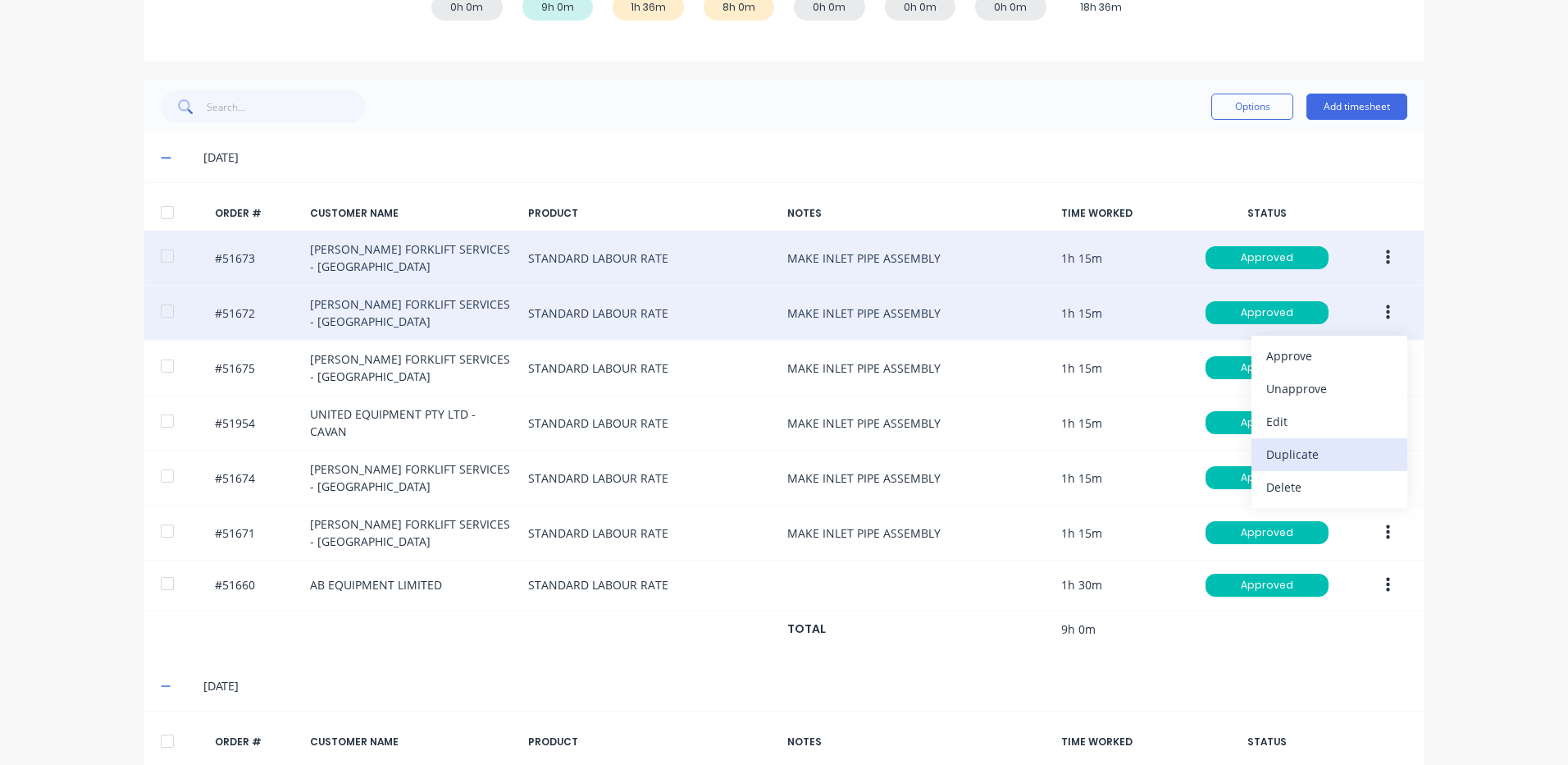
click at [1298, 447] on div "Duplicate" at bounding box center [1329, 454] width 126 height 24
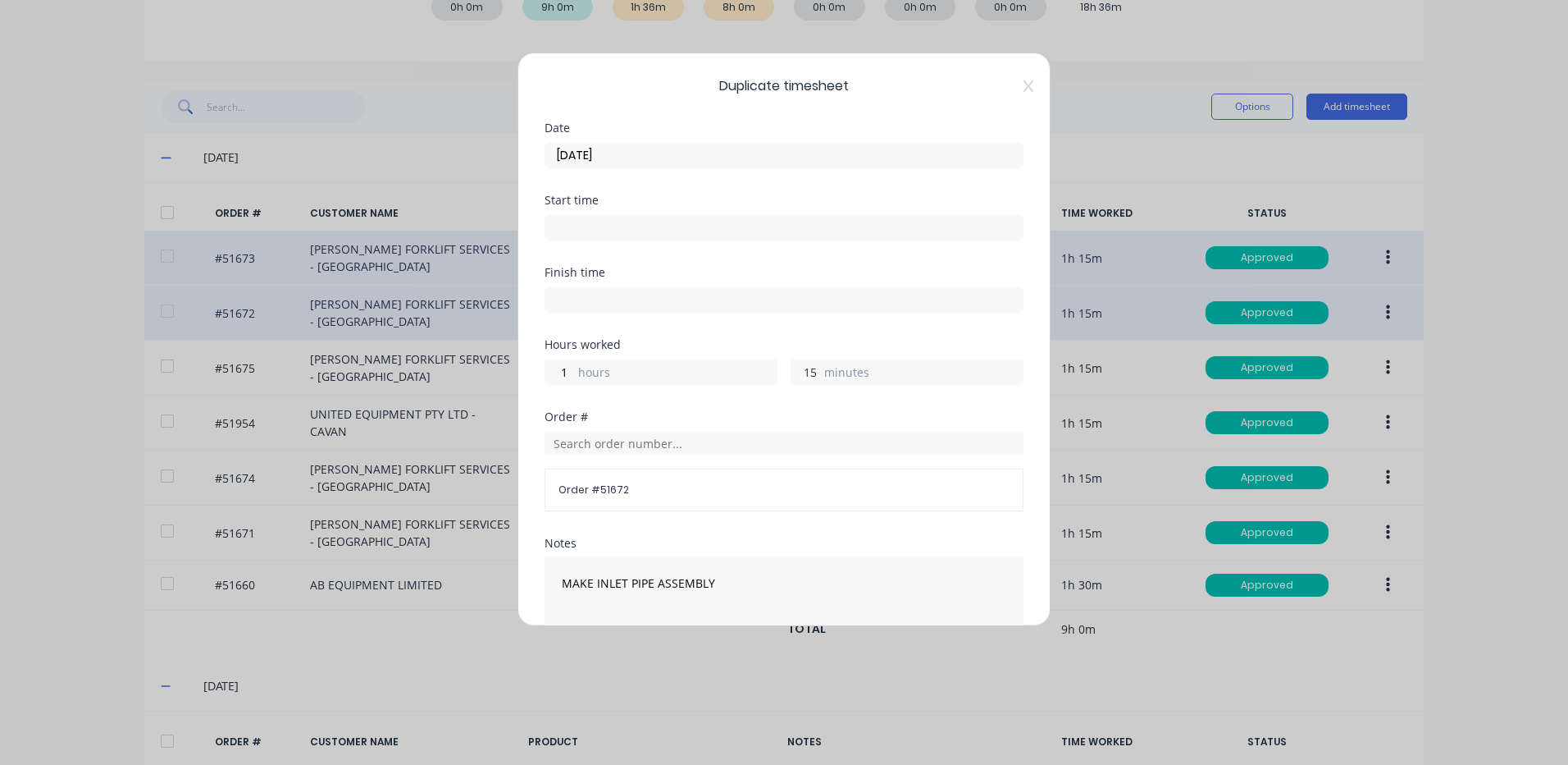
click at [804, 373] on input "15" at bounding box center [805, 371] width 29 height 25
type input "36"
click at [781, 354] on div "1 hours 36 minutes" at bounding box center [784, 369] width 479 height 30
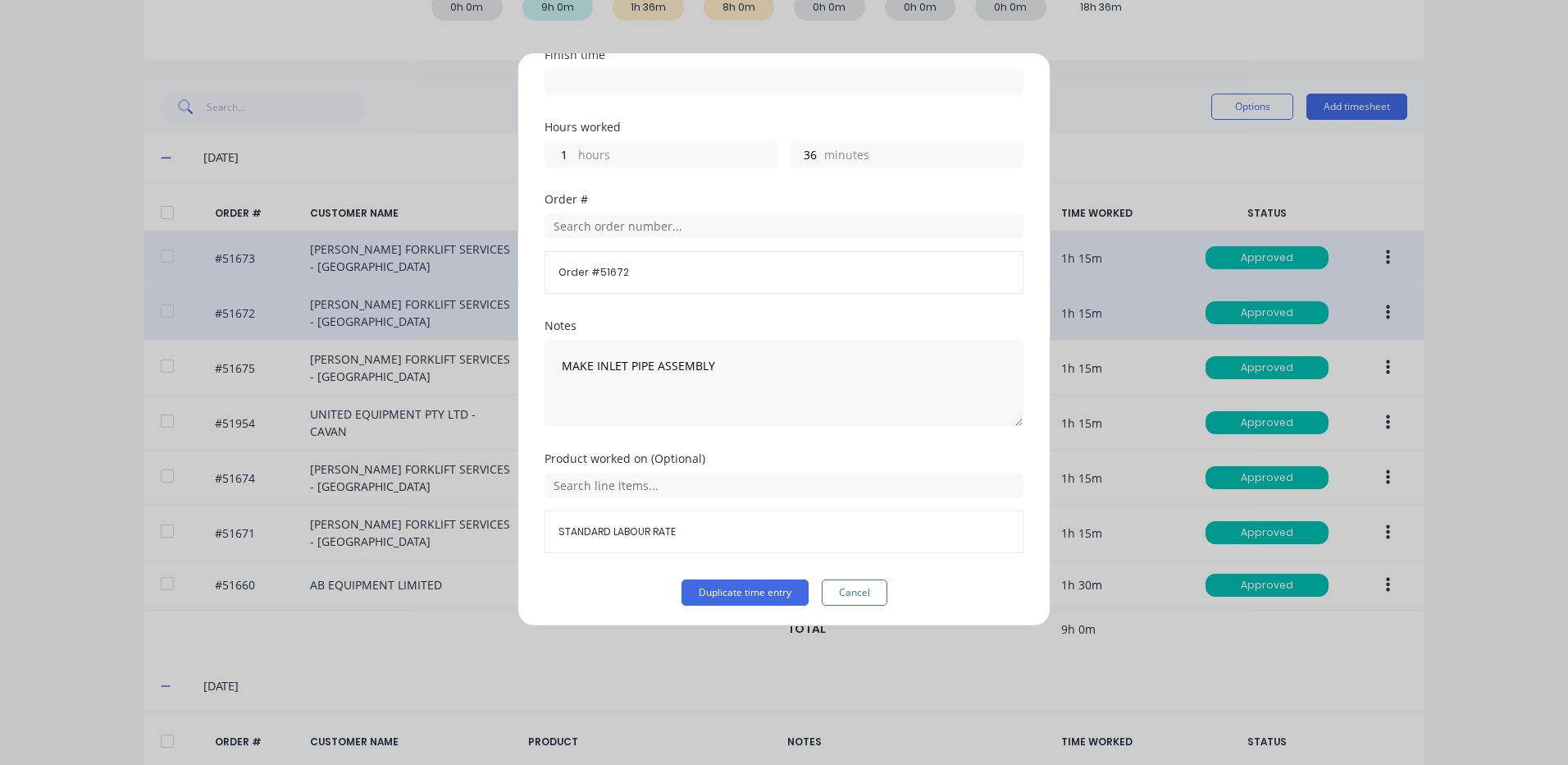
scroll to position [221, 0]
click at [721, 585] on button "Duplicate time entry" at bounding box center [745, 589] width 127 height 27
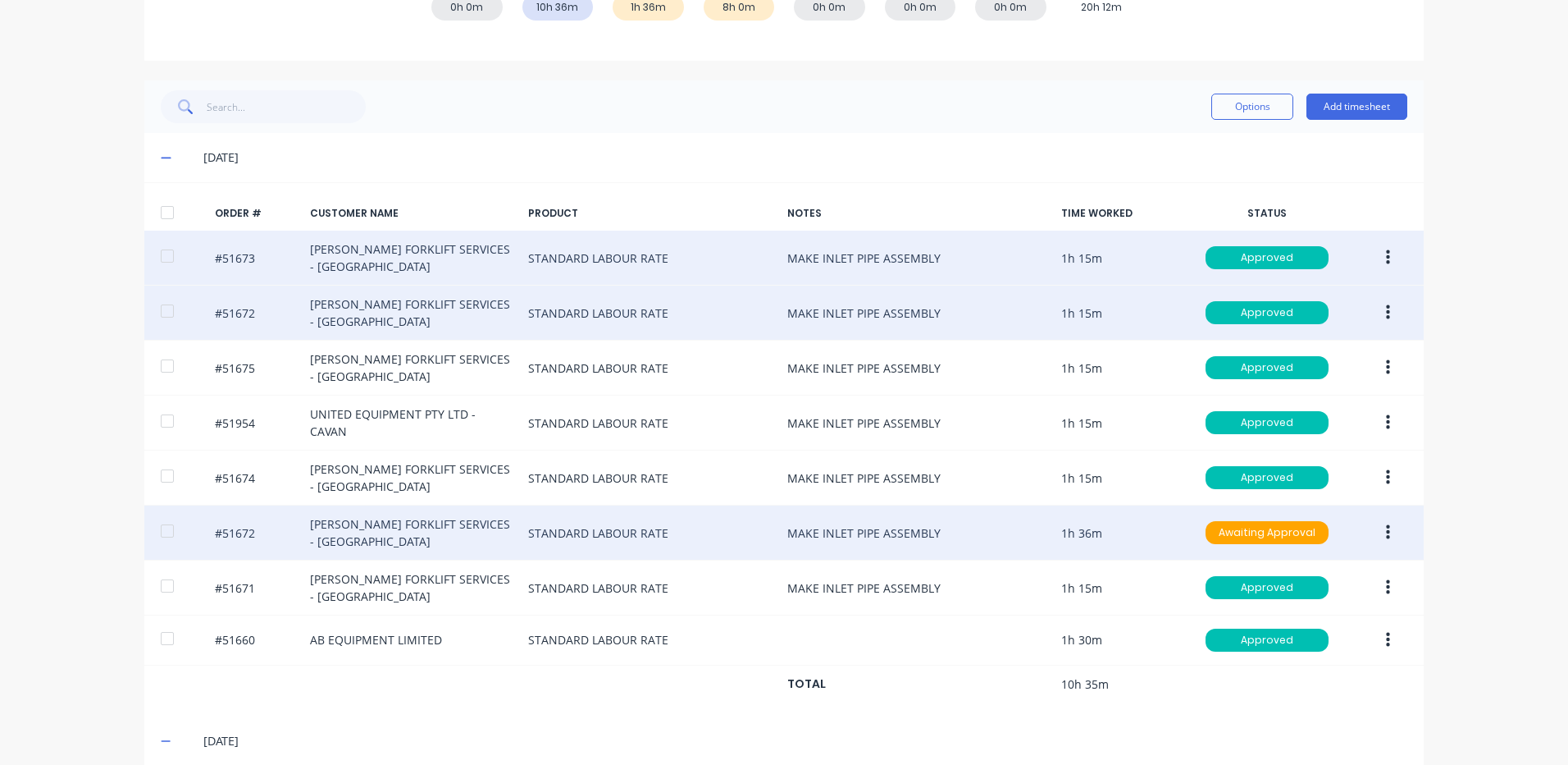
click at [1396, 523] on button "button" at bounding box center [1389, 532] width 39 height 29
click at [1327, 633] on div "Edit" at bounding box center [1329, 642] width 126 height 24
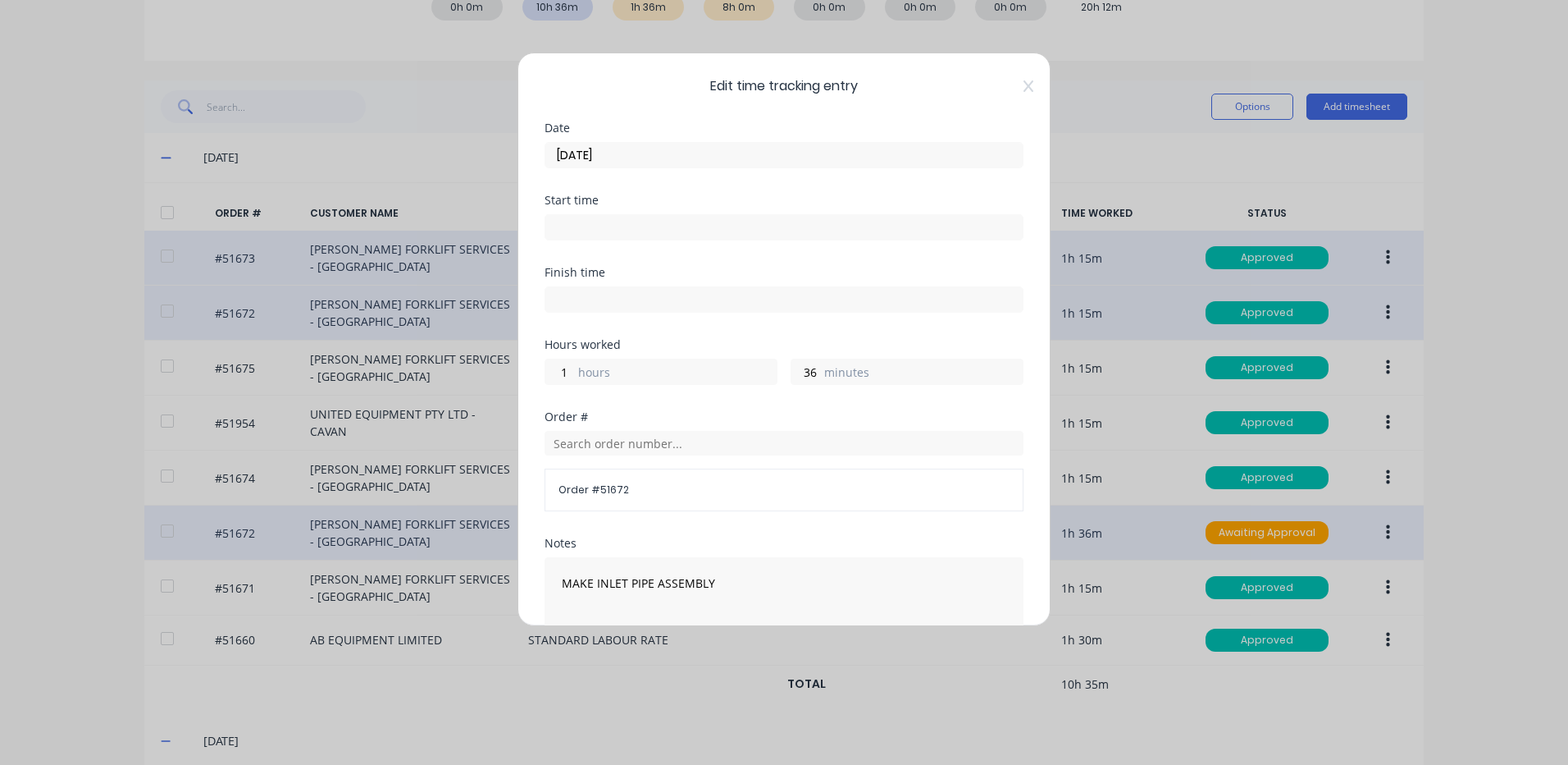
click at [616, 158] on input "[DATE]" at bounding box center [784, 155] width 478 height 25
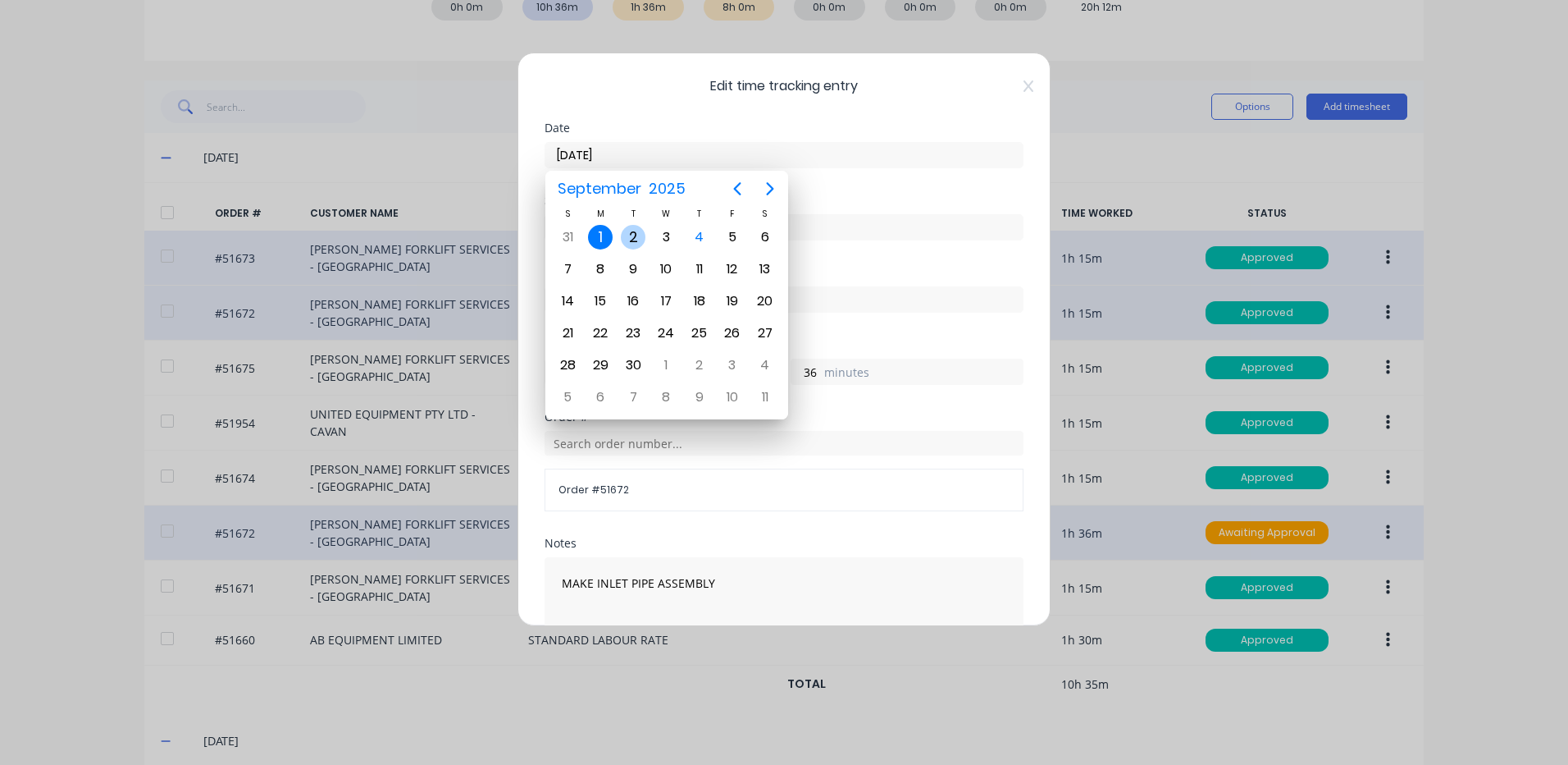
click at [635, 247] on div "2" at bounding box center [633, 237] width 25 height 25
type input "[DATE]"
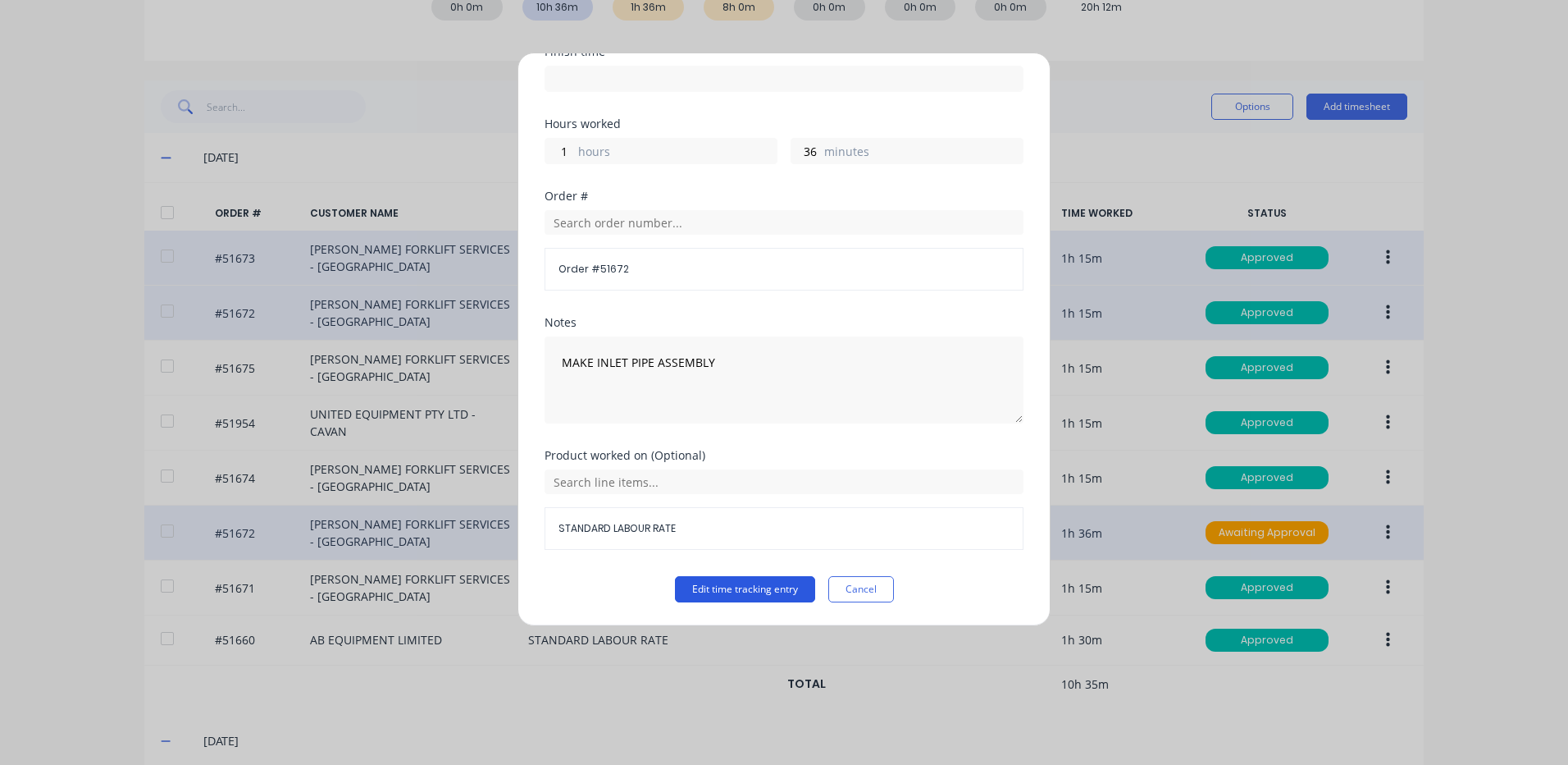
click at [754, 583] on button "Edit time tracking entry" at bounding box center [745, 589] width 140 height 27
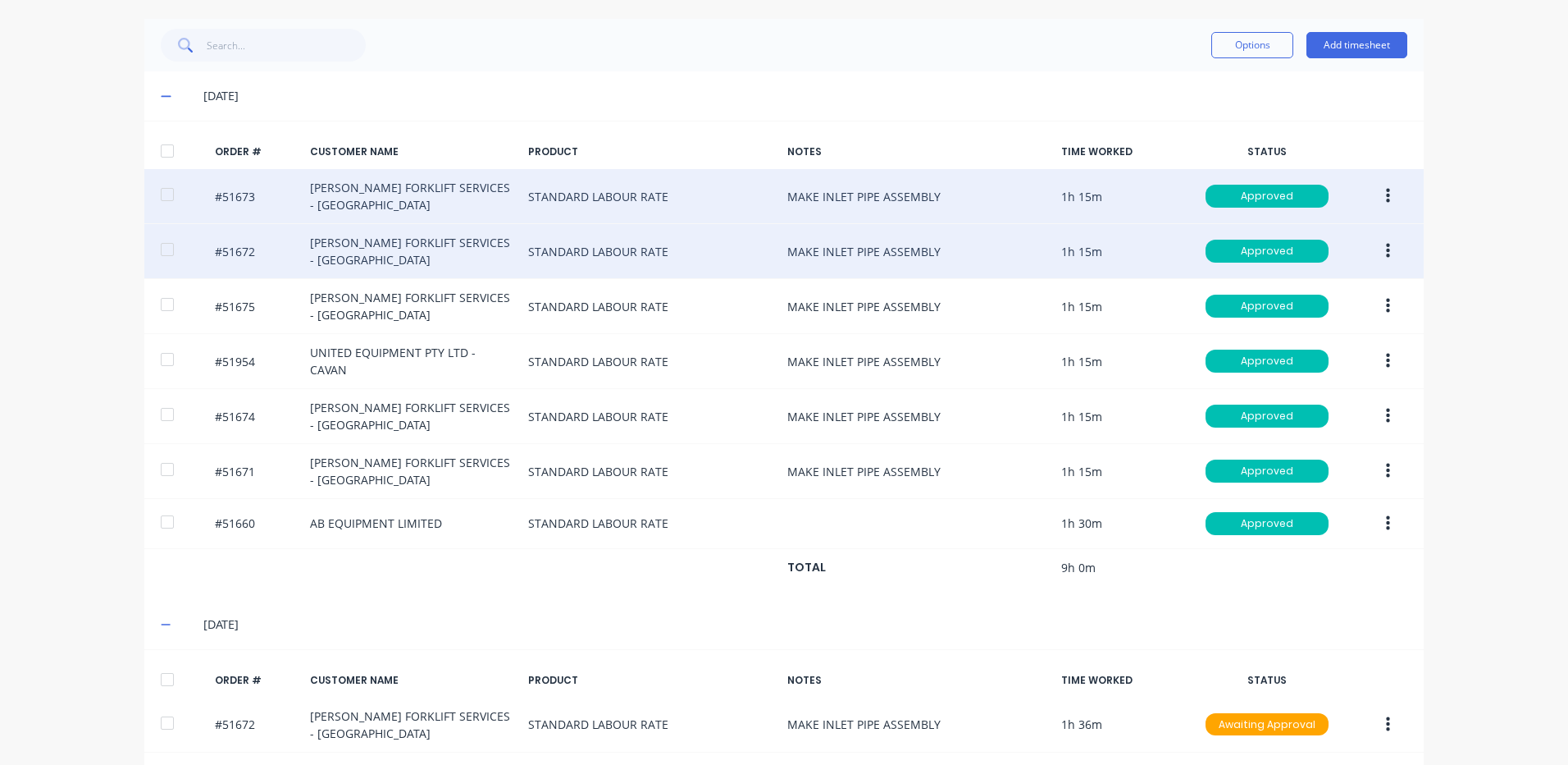
scroll to position [356, 0]
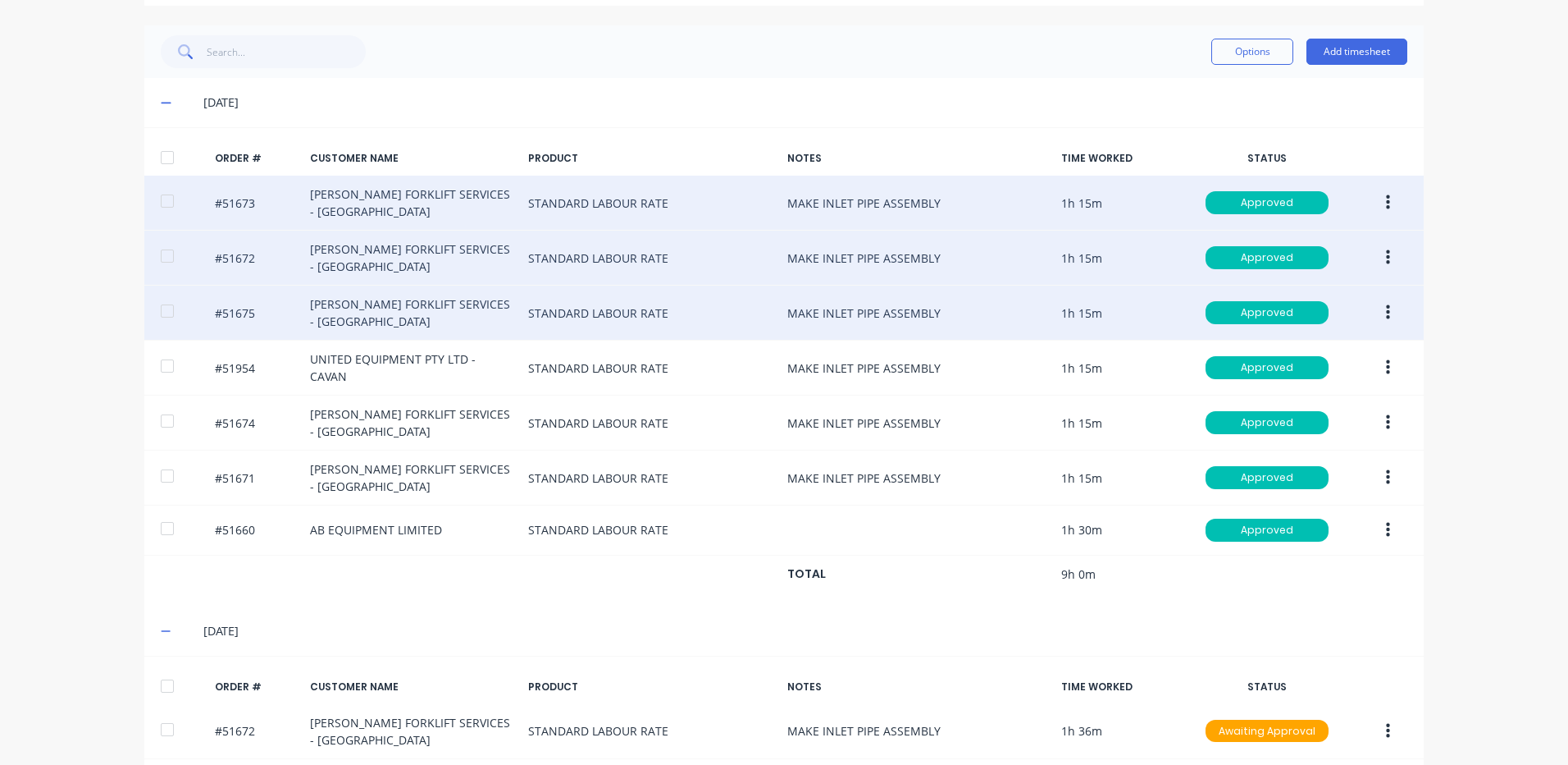
click at [1386, 314] on icon "button" at bounding box center [1388, 313] width 4 height 15
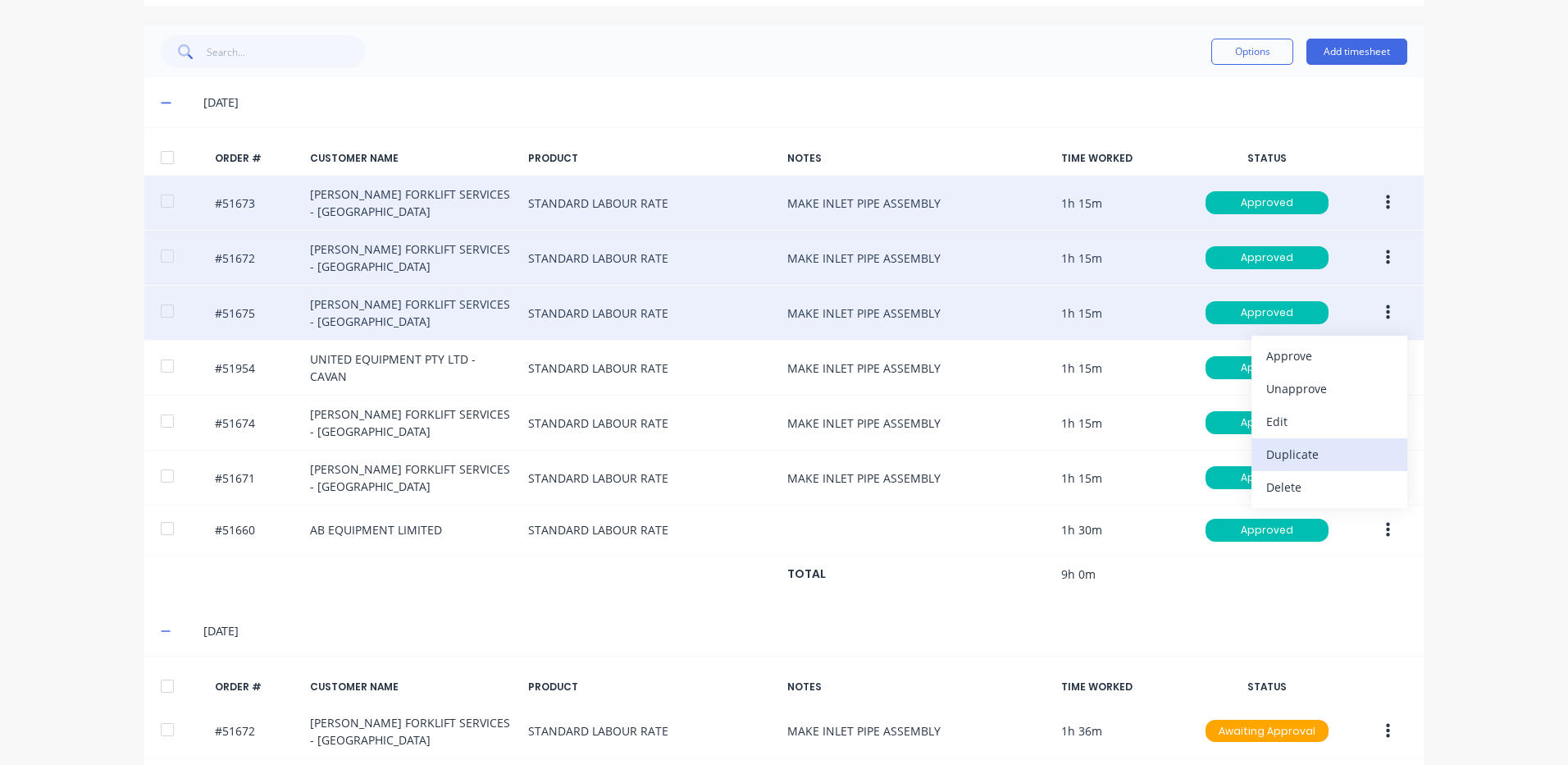
click at [1320, 449] on div "Duplicate" at bounding box center [1329, 454] width 126 height 24
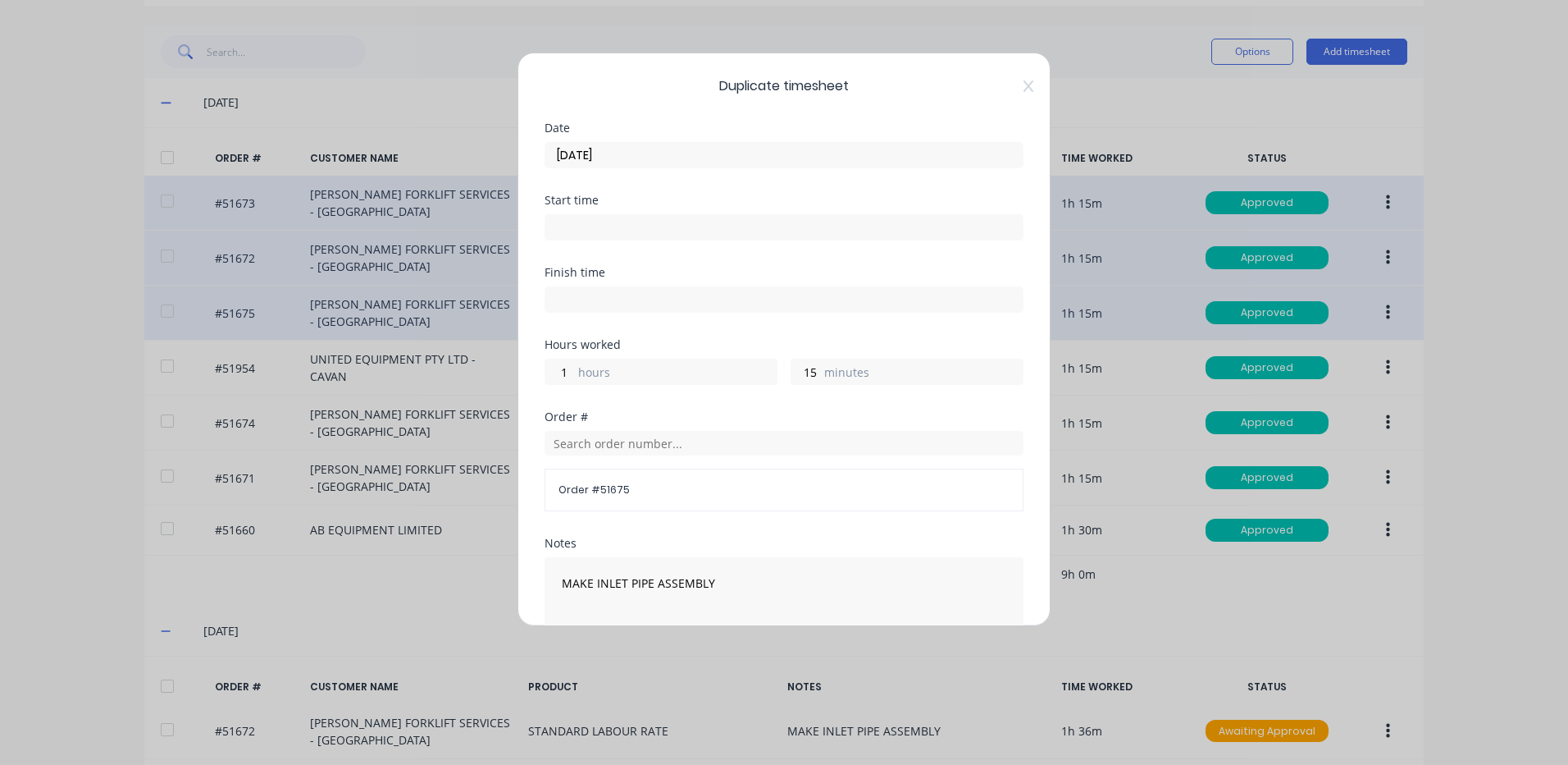
click at [626, 163] on input "[DATE]" at bounding box center [784, 155] width 478 height 25
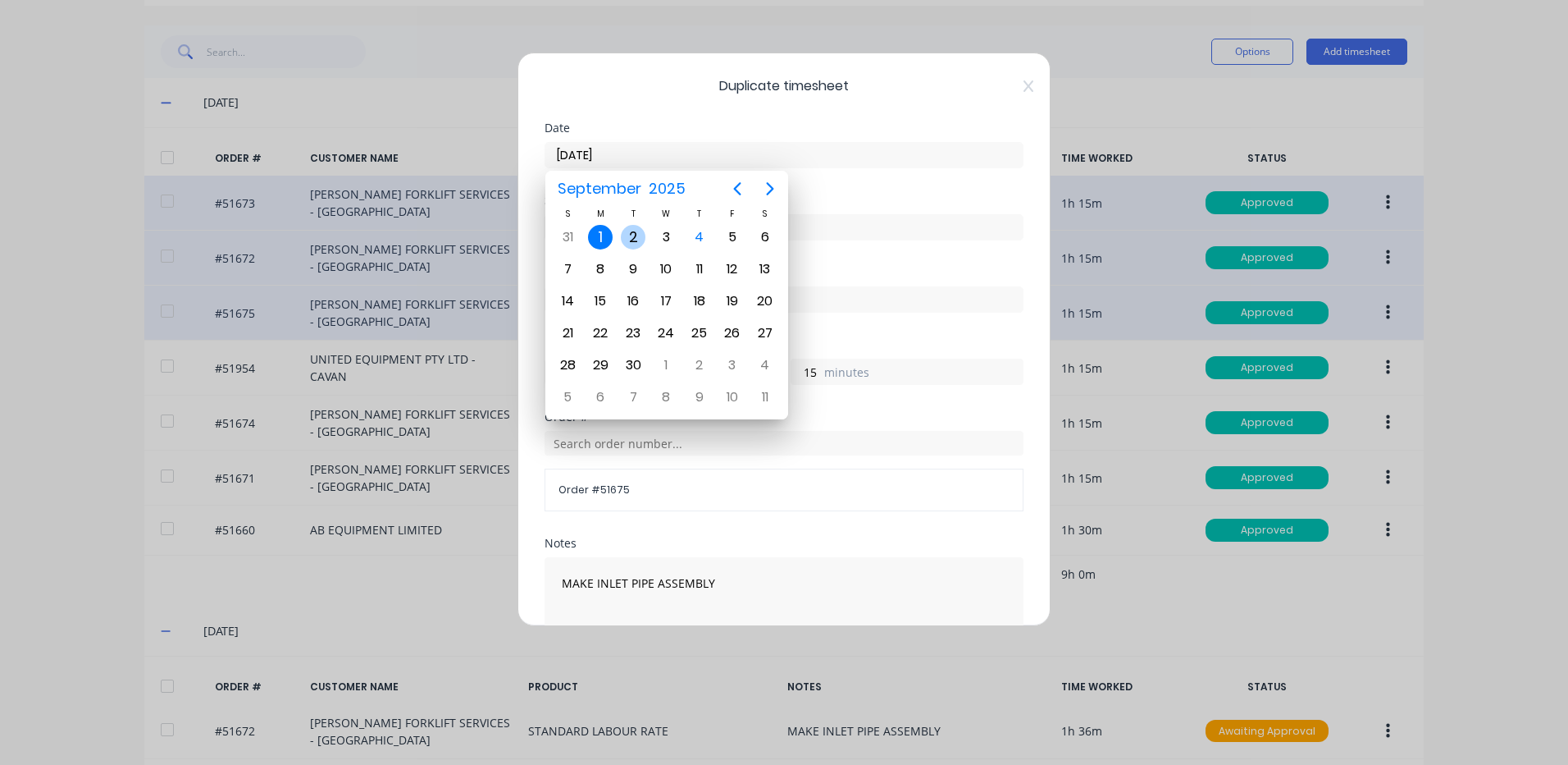
click at [646, 239] on div "2" at bounding box center [633, 238] width 33 height 31
type input "[DATE]"
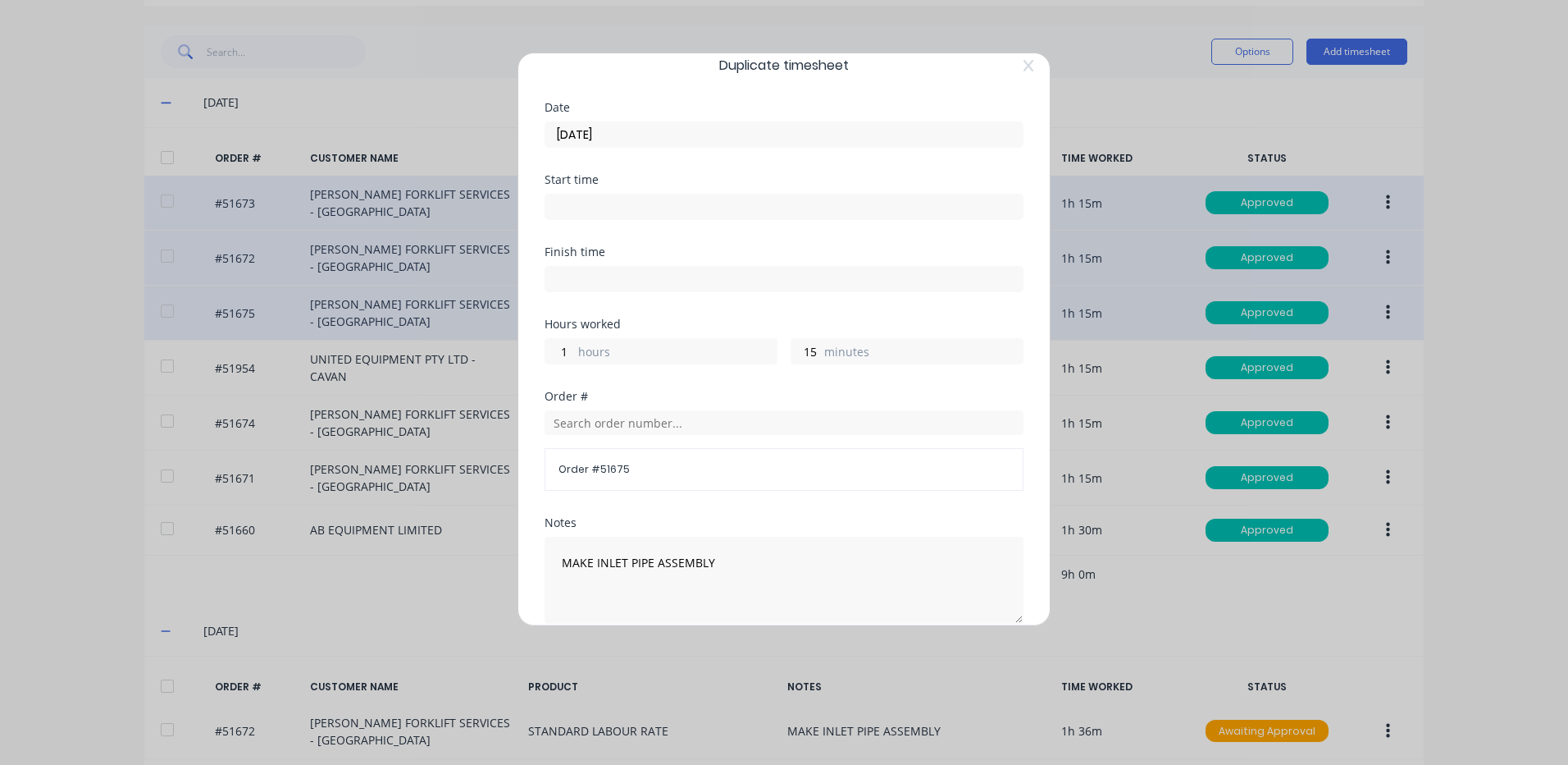
scroll to position [0, 0]
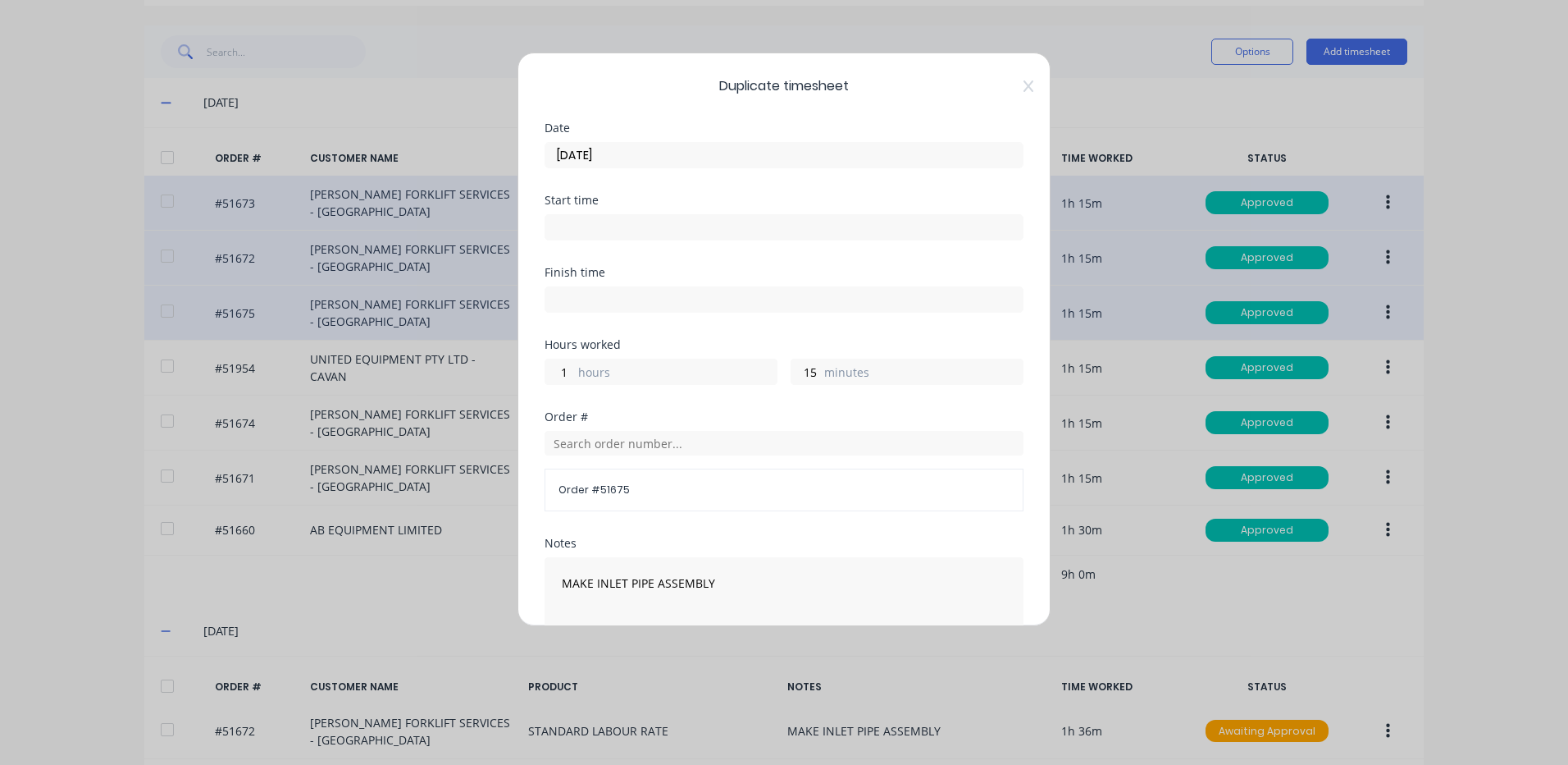
click at [832, 377] on label "minutes" at bounding box center [924, 374] width 199 height 20
click at [820, 377] on input "15" at bounding box center [805, 371] width 29 height 25
click at [832, 377] on label "minutes" at bounding box center [924, 374] width 199 height 20
click at [820, 377] on input "15" at bounding box center [805, 371] width 29 height 25
click at [801, 375] on input "15" at bounding box center [805, 371] width 29 height 25
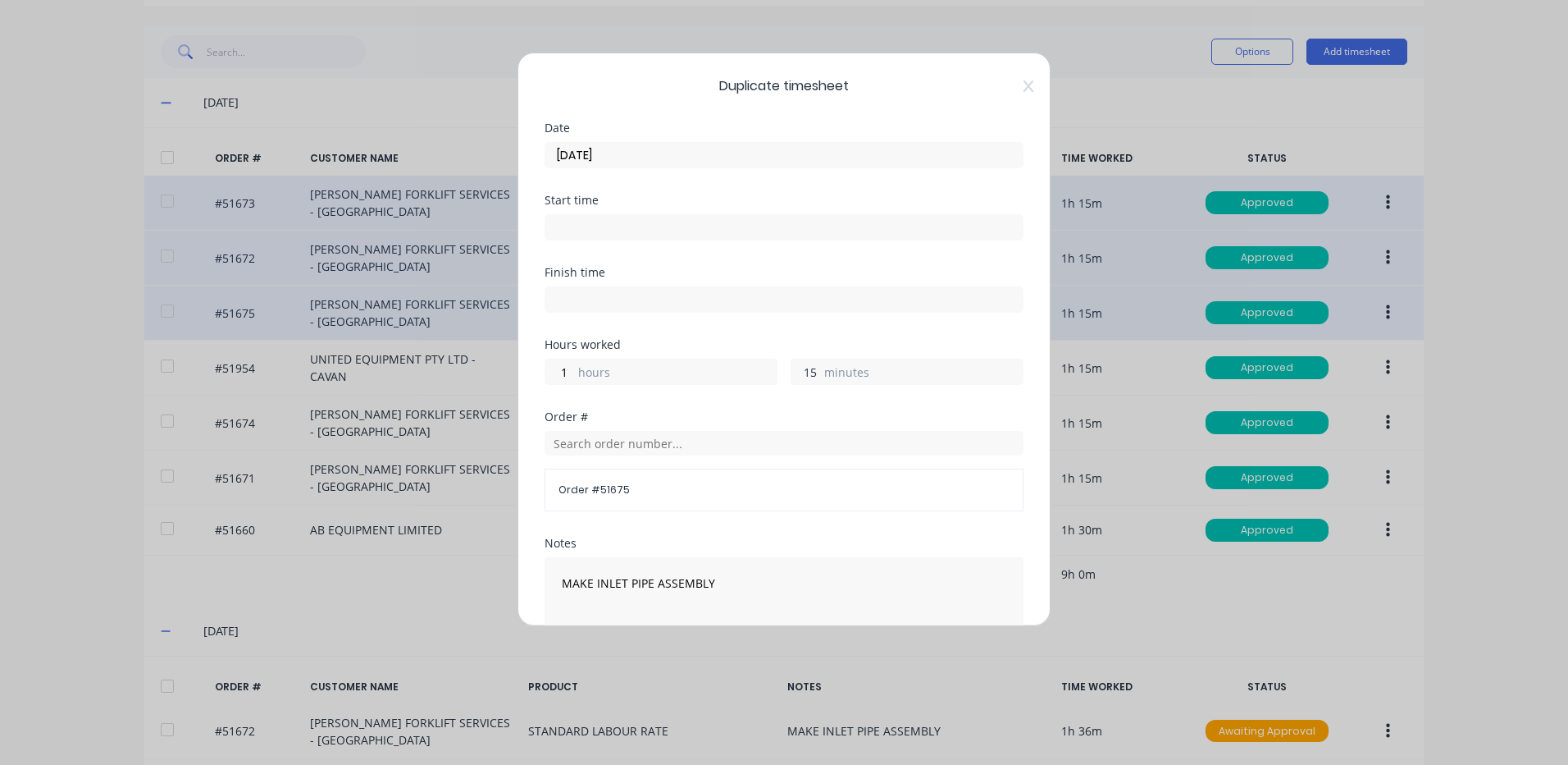
click at [801, 375] on input "15" at bounding box center [805, 371] width 29 height 25
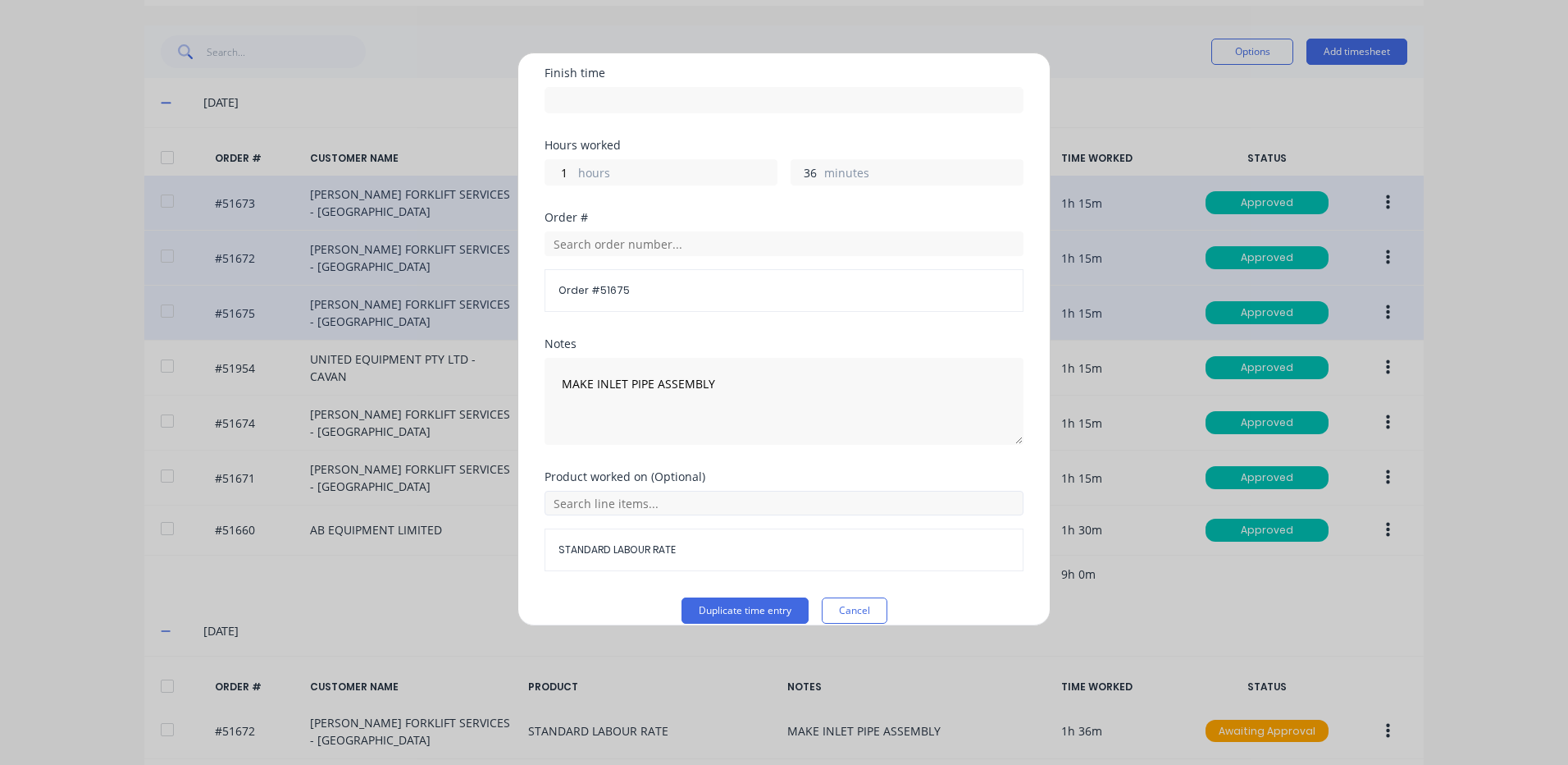
scroll to position [221, 0]
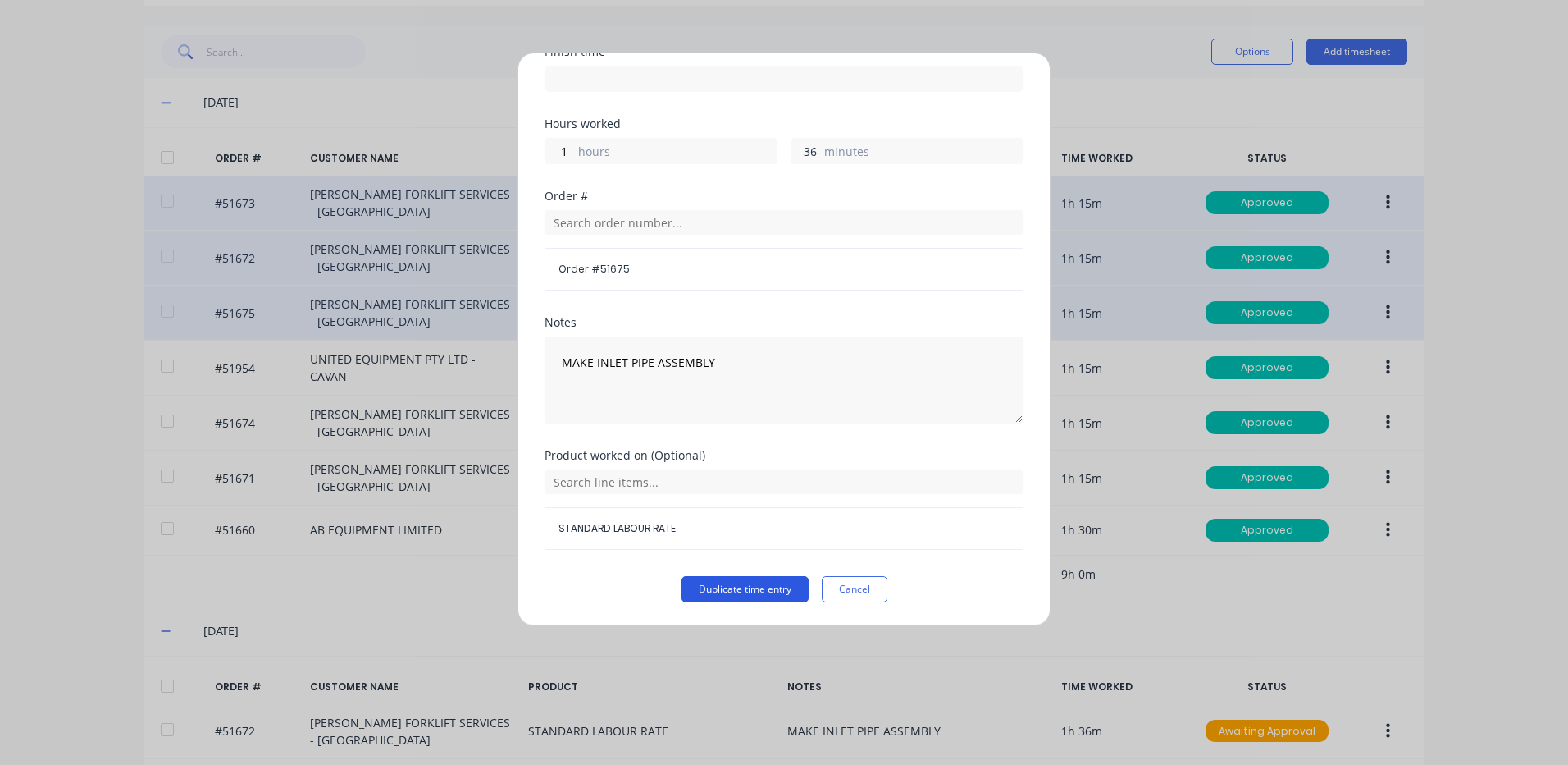
type input "36"
click at [782, 584] on button "Duplicate time entry" at bounding box center [745, 589] width 127 height 27
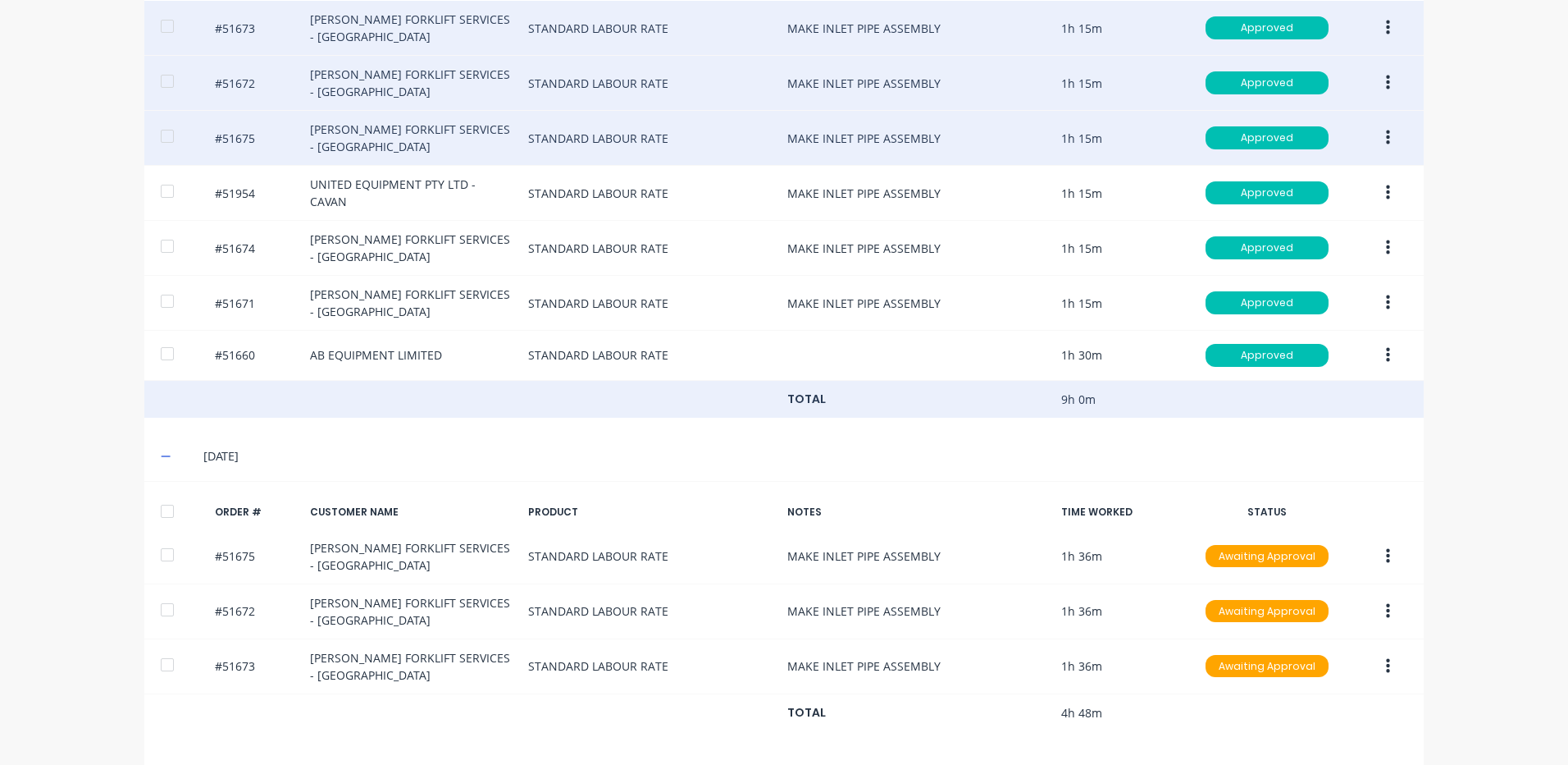
scroll to position [493, 0]
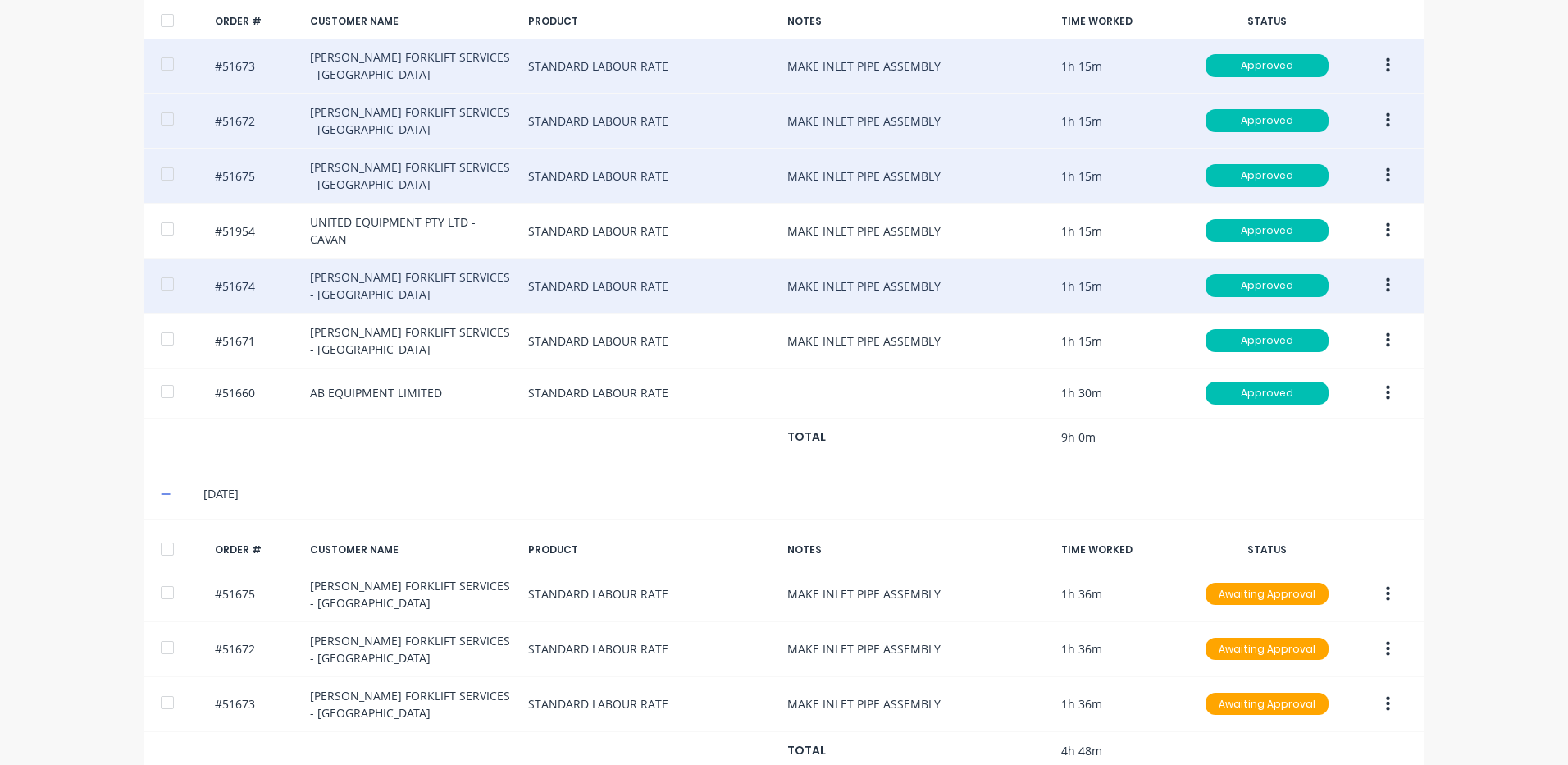
click at [1386, 276] on icon "button" at bounding box center [1388, 285] width 4 height 18
click at [1338, 415] on div "Duplicate" at bounding box center [1329, 427] width 126 height 24
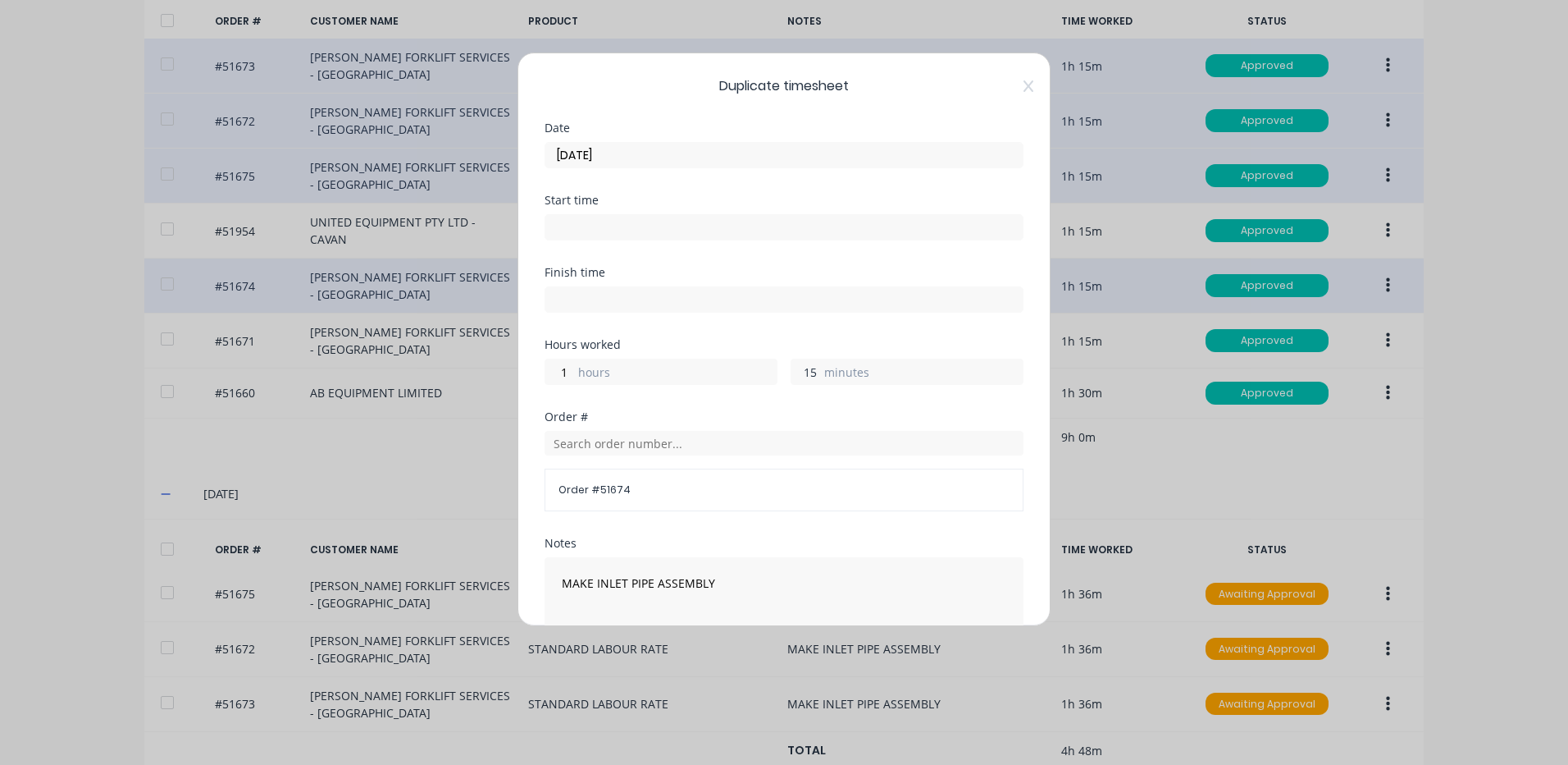
click at [807, 367] on input "15" at bounding box center [805, 371] width 29 height 25
type input "36"
click at [721, 336] on div "Finish time" at bounding box center [784, 303] width 479 height 72
click at [667, 158] on input "[DATE]" at bounding box center [784, 155] width 478 height 25
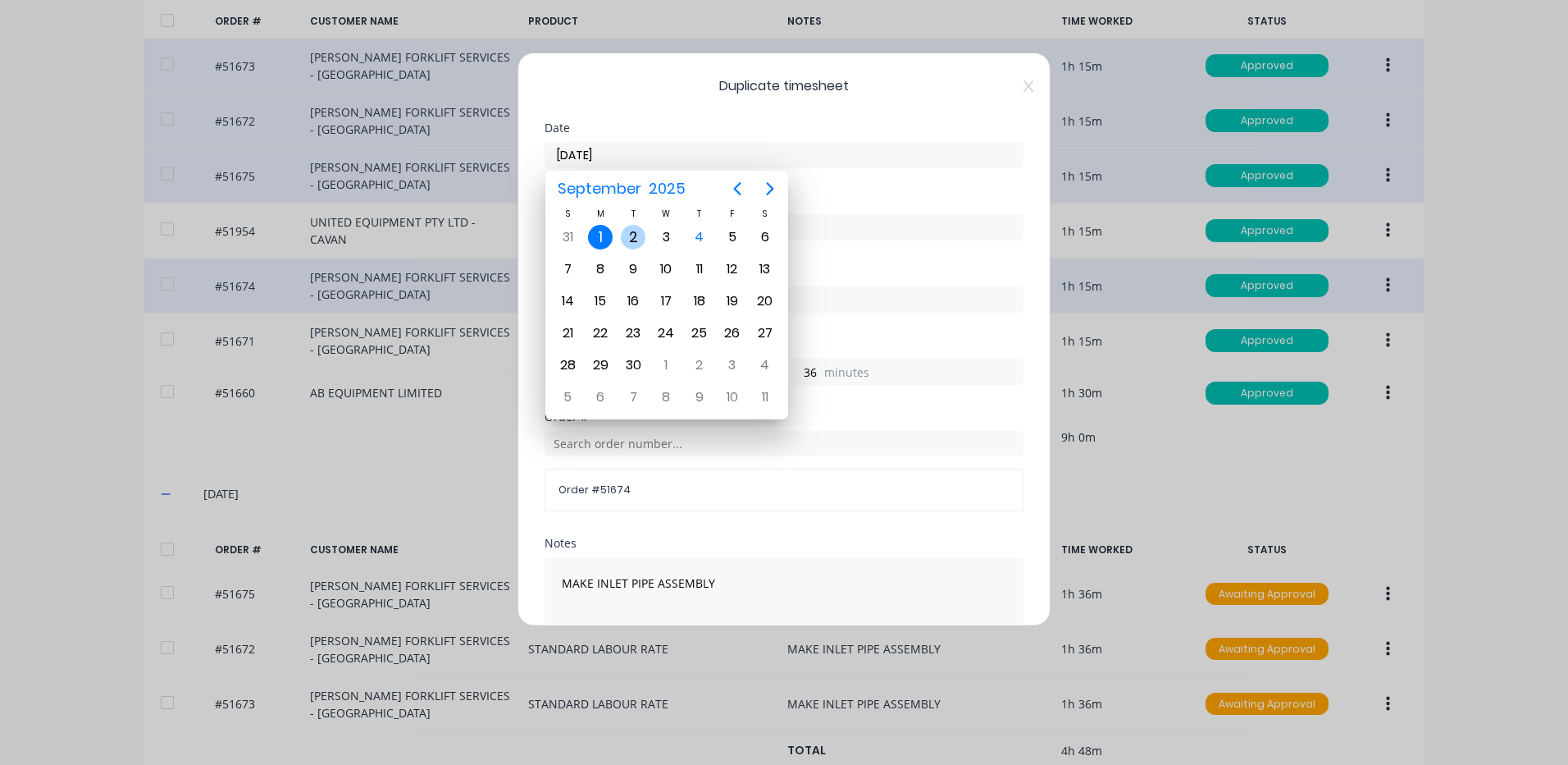
click at [637, 231] on div "2" at bounding box center [633, 237] width 25 height 25
type input "[DATE]"
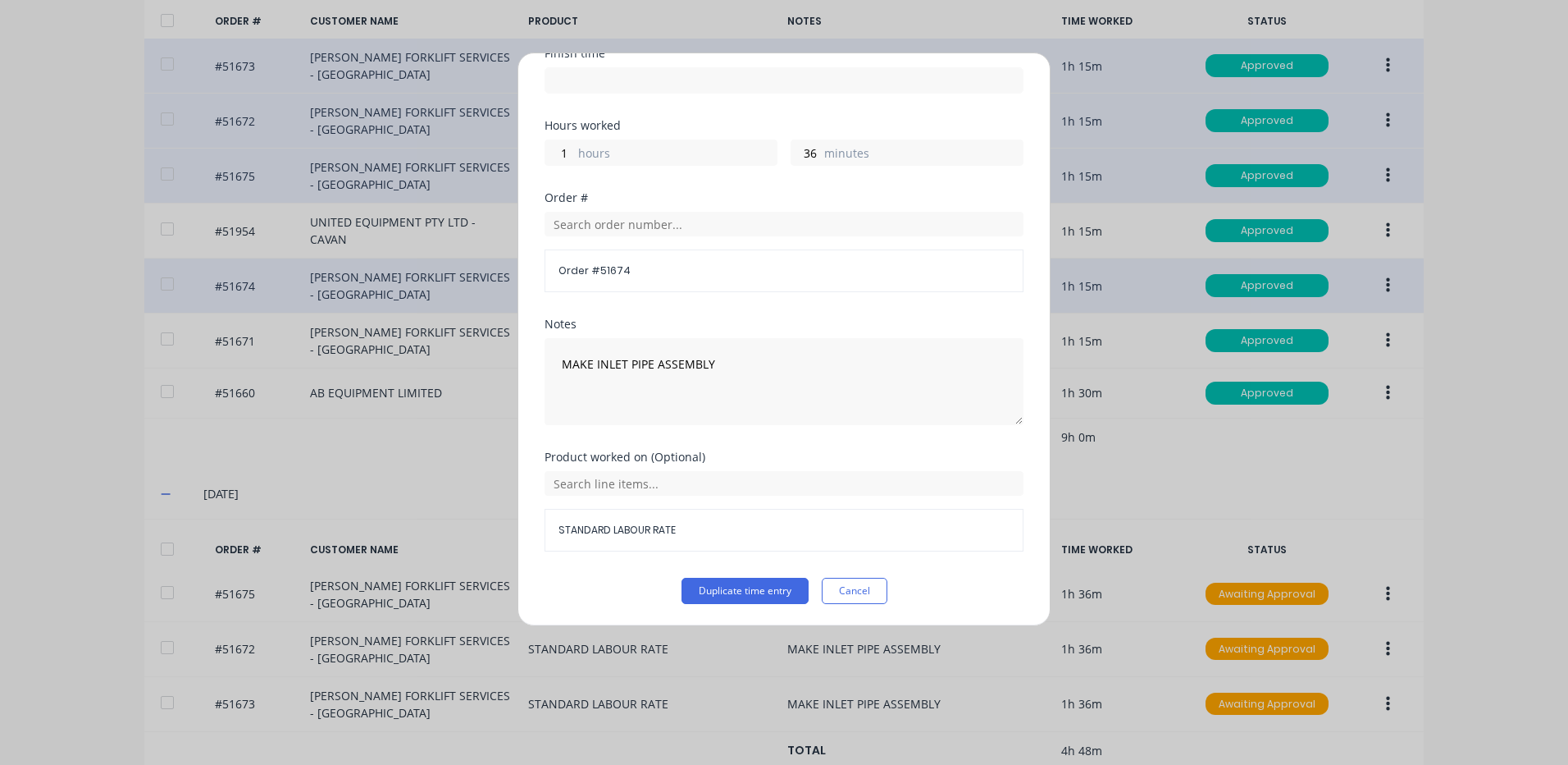
scroll to position [221, 0]
click at [730, 589] on button "Duplicate time entry" at bounding box center [745, 589] width 127 height 27
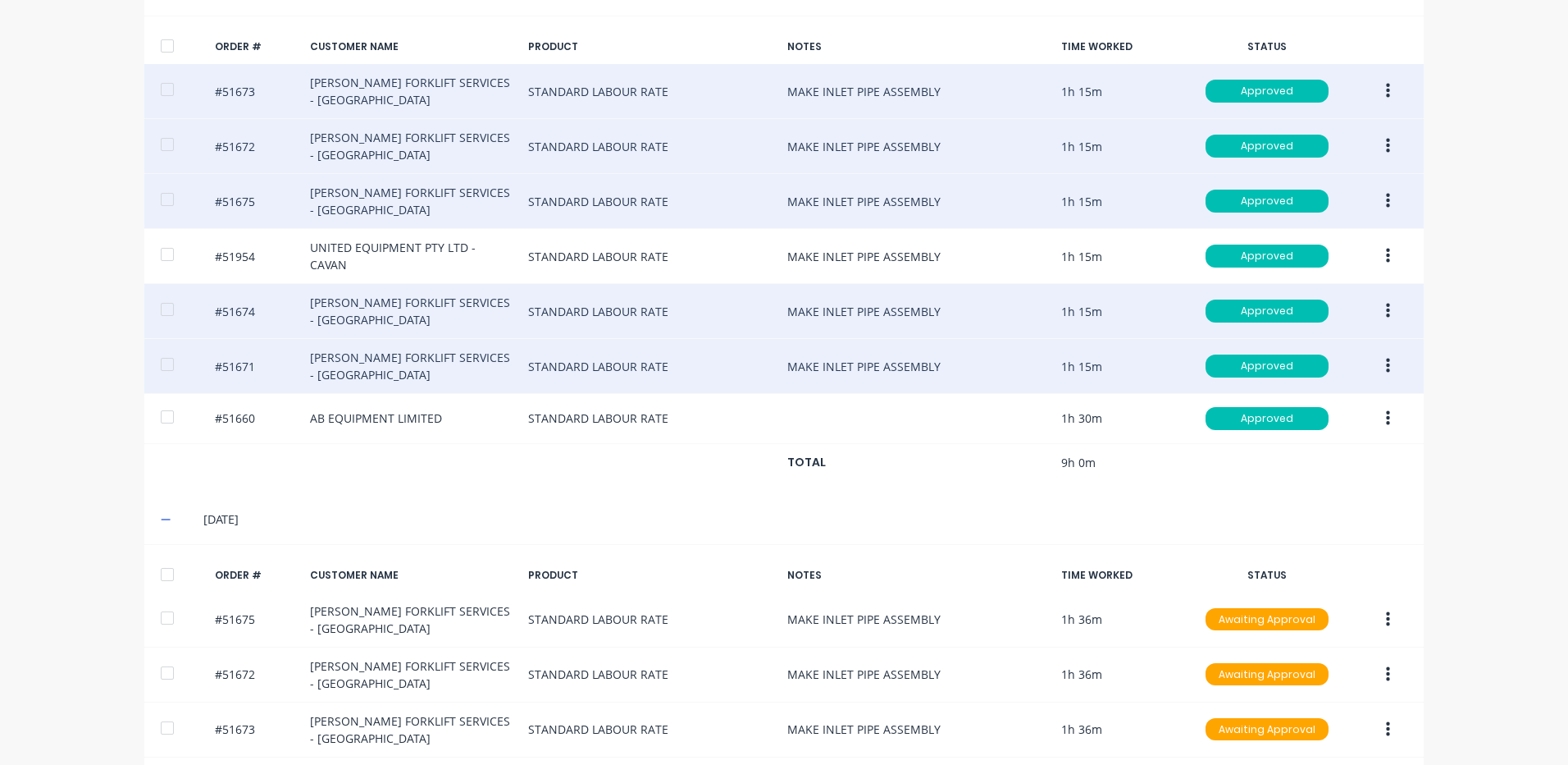
scroll to position [466, 0]
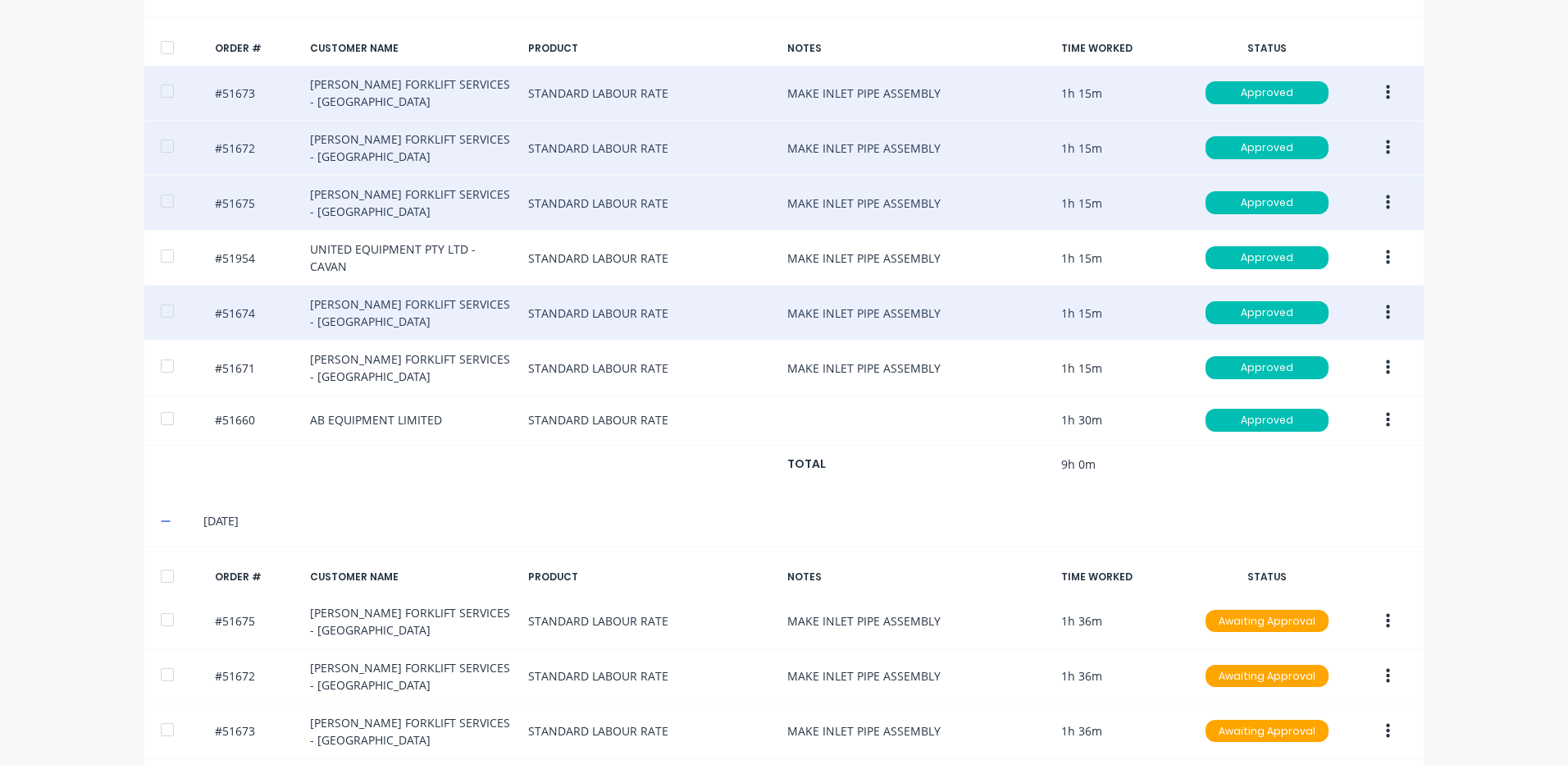
click at [1369, 353] on button "button" at bounding box center [1389, 367] width 39 height 29
click at [1316, 503] on div "Duplicate" at bounding box center [1329, 509] width 126 height 24
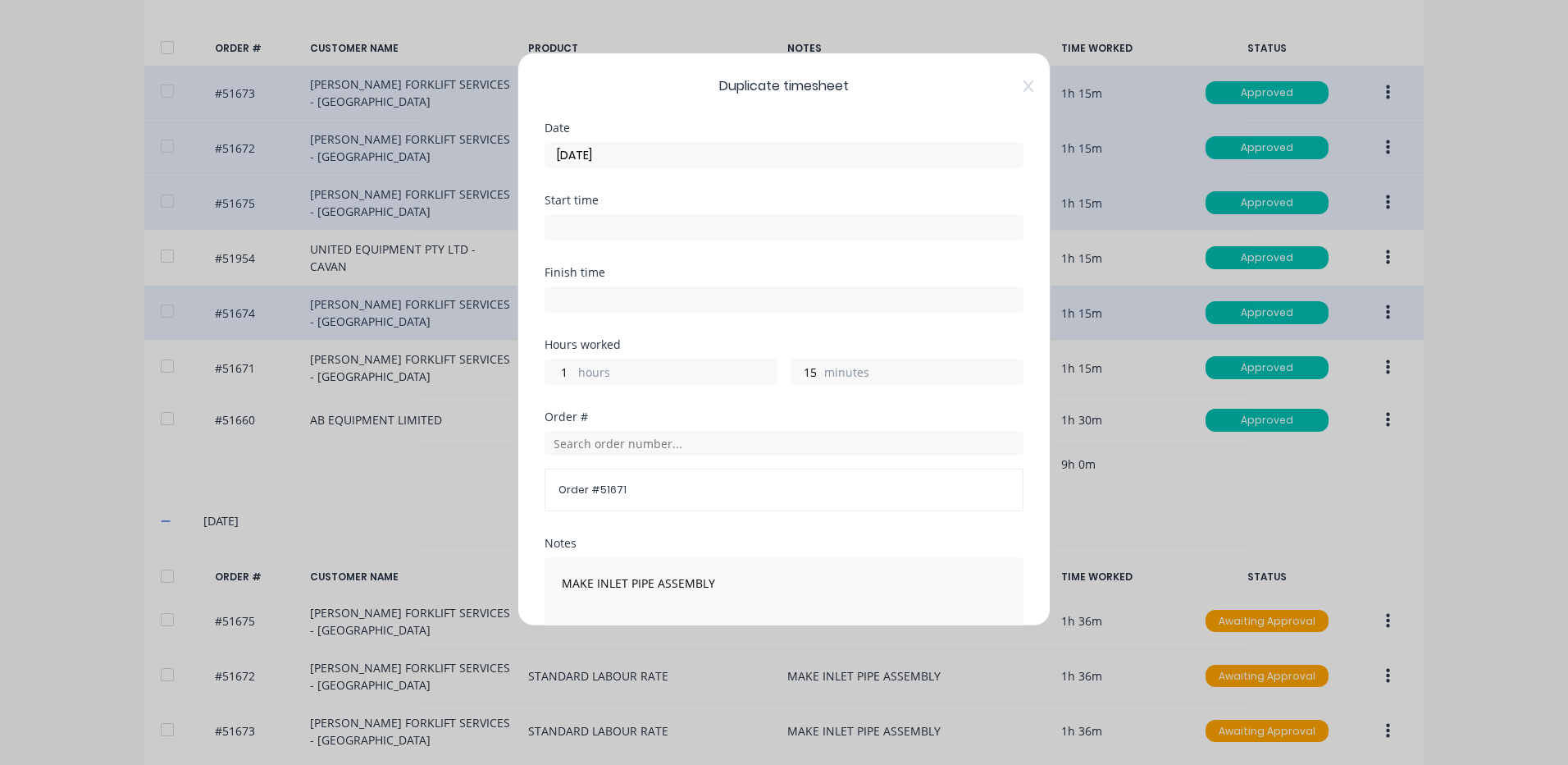
click at [618, 158] on input "[DATE]" at bounding box center [784, 155] width 478 height 25
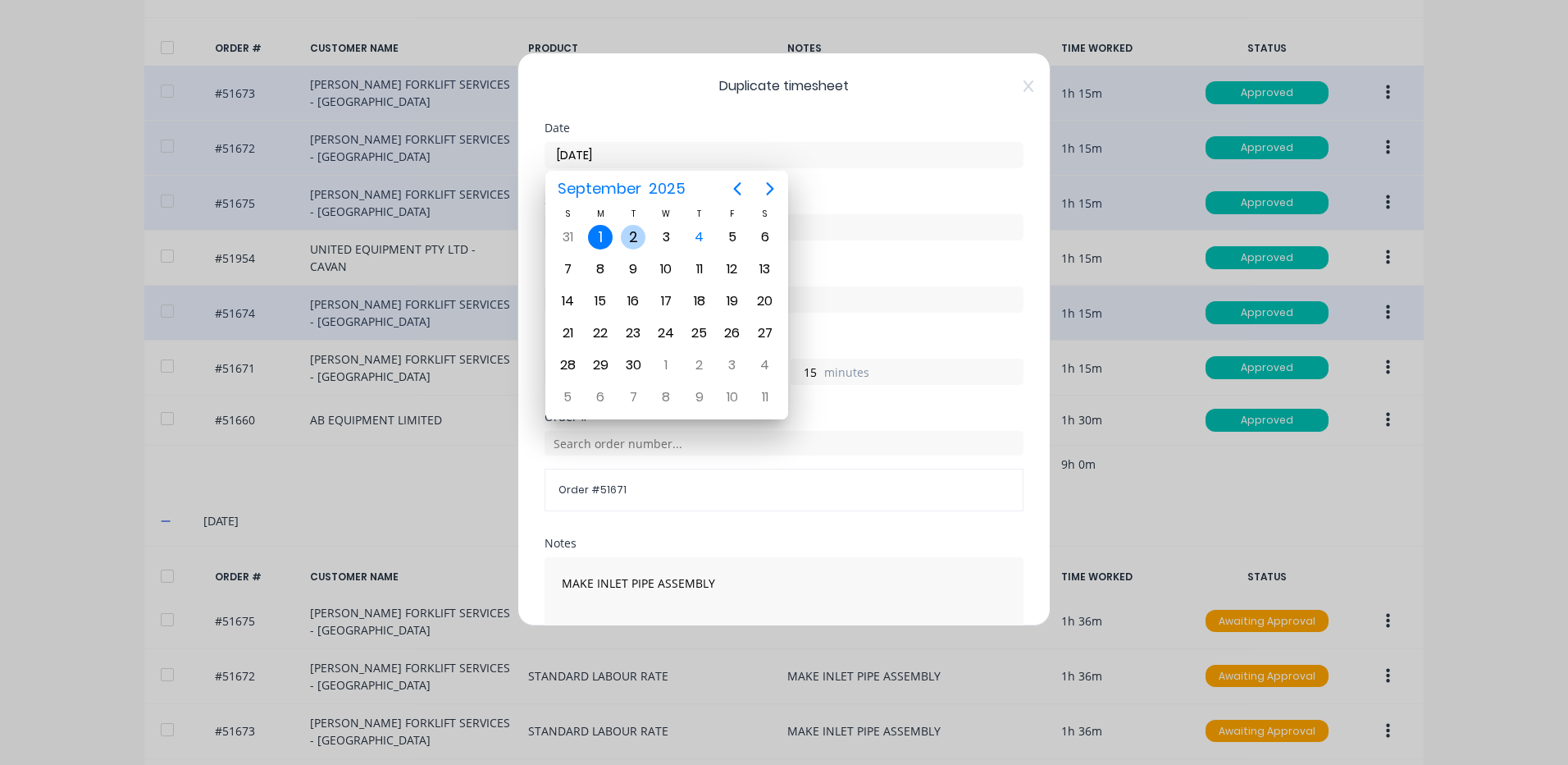
click at [643, 238] on div "2" at bounding box center [633, 237] width 25 height 25
type input "[DATE]"
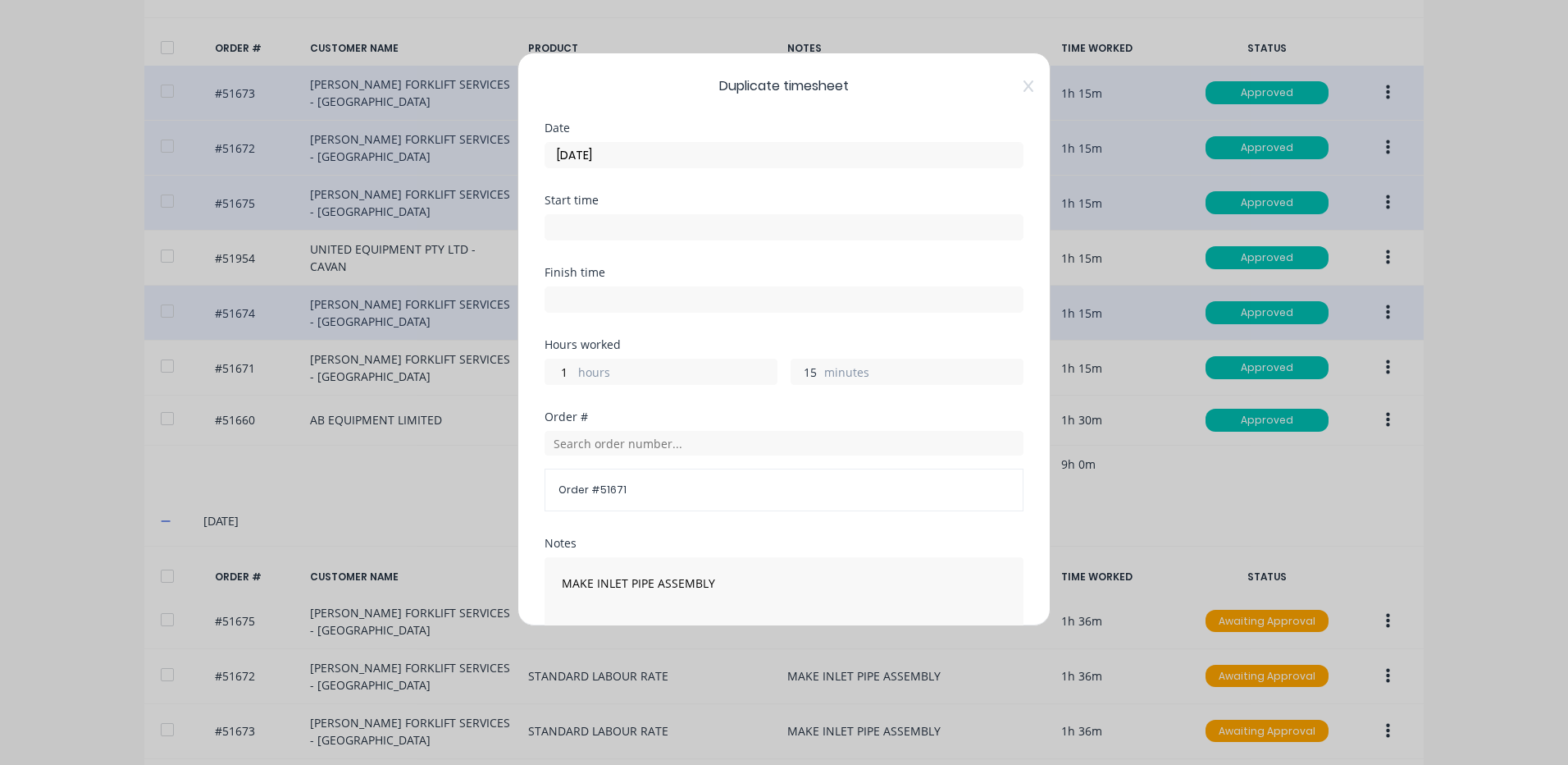
click at [797, 366] on input "15" at bounding box center [805, 371] width 29 height 25
type input "36"
click at [720, 446] on input "text" at bounding box center [784, 443] width 479 height 25
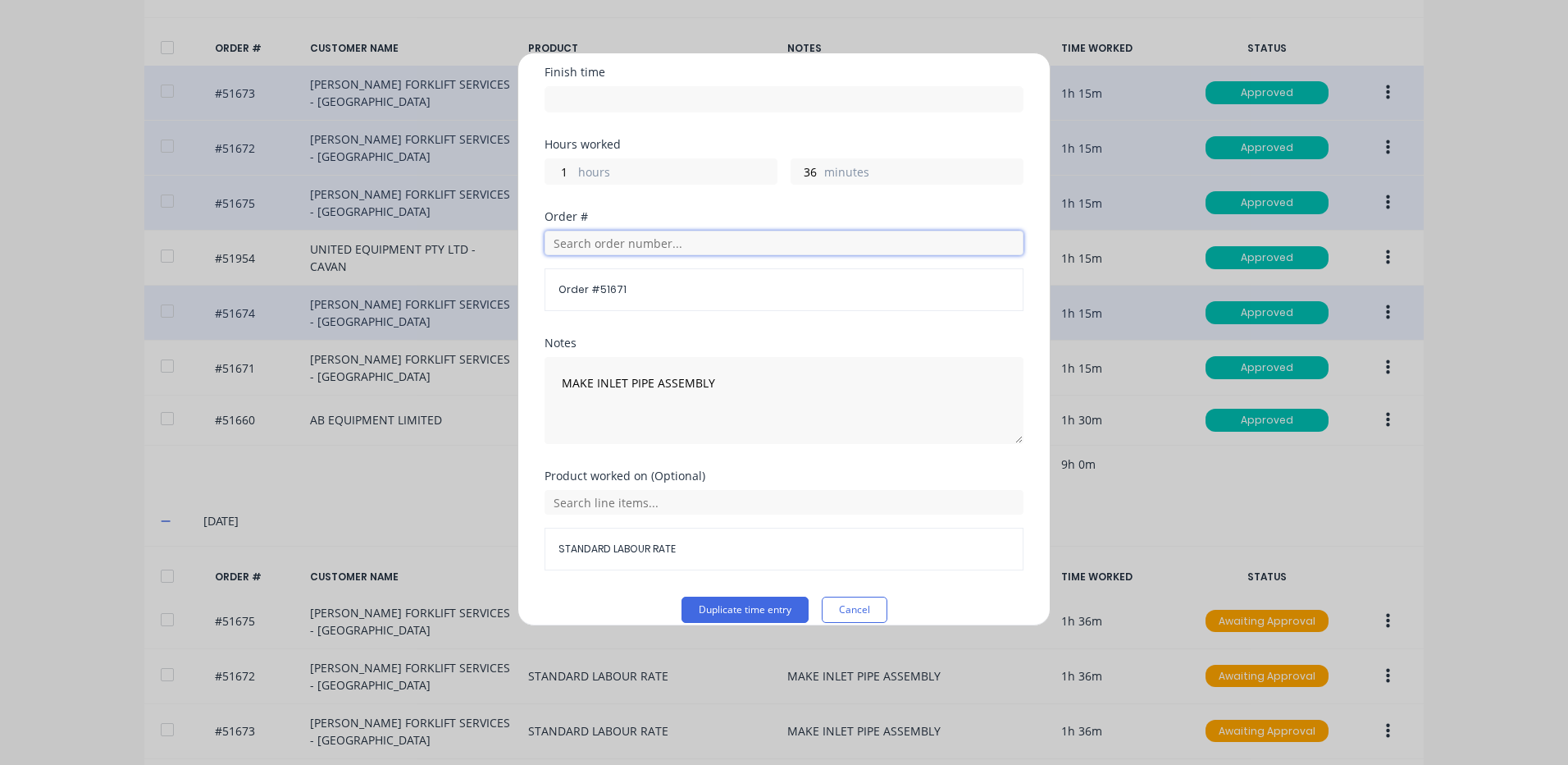
scroll to position [221, 0]
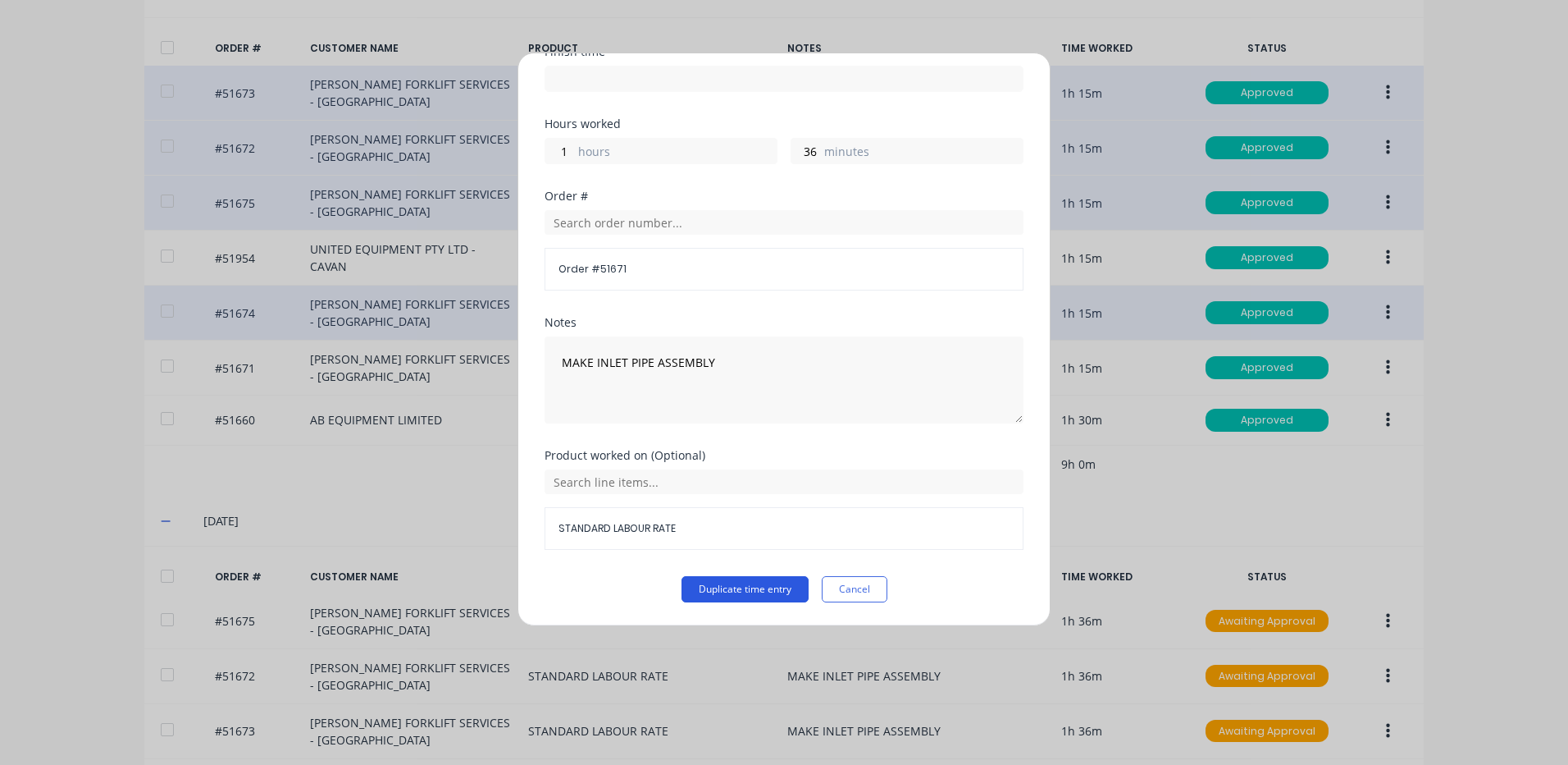
click at [739, 585] on button "Duplicate time entry" at bounding box center [745, 589] width 127 height 27
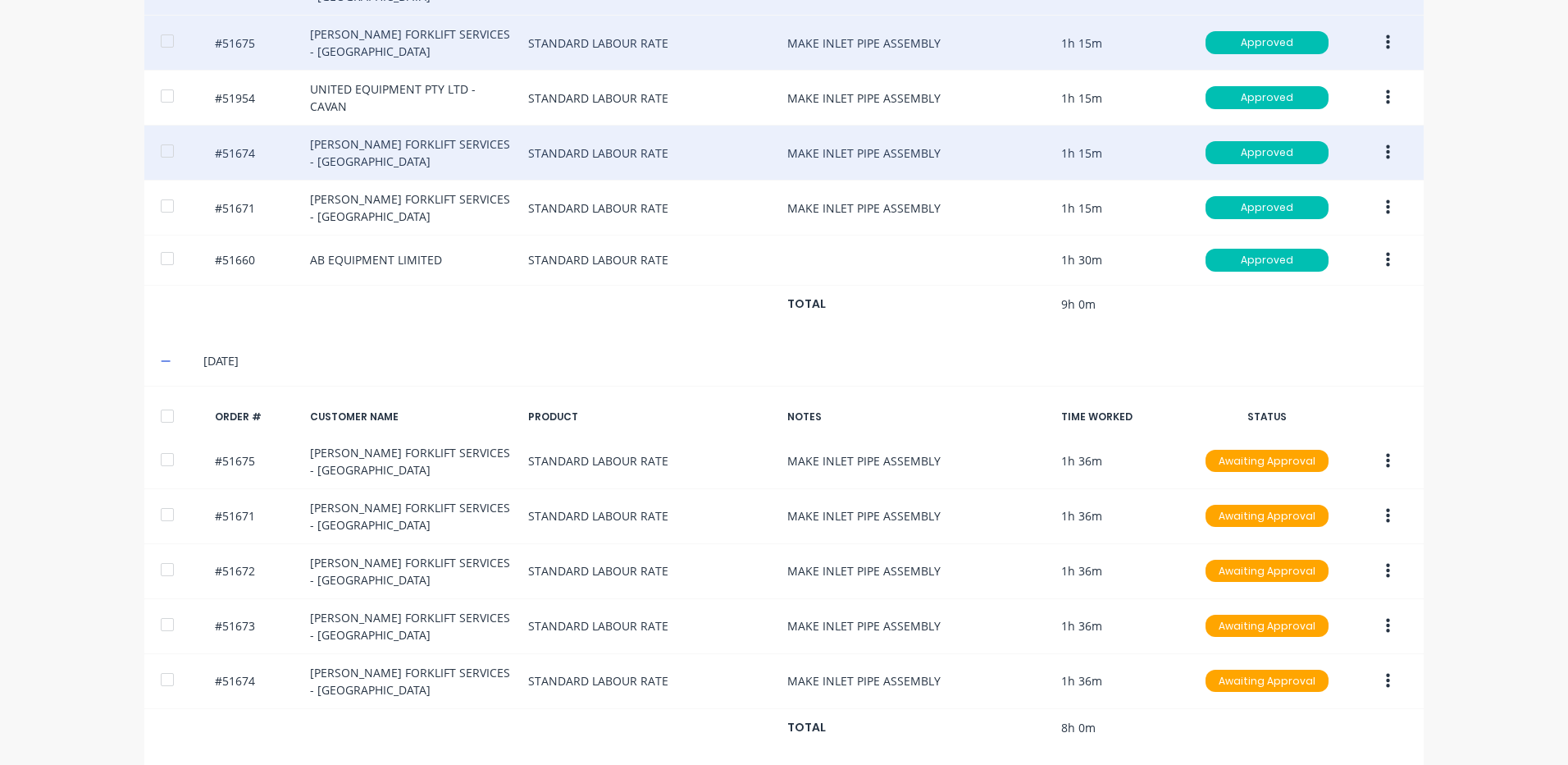
scroll to position [685, 0]
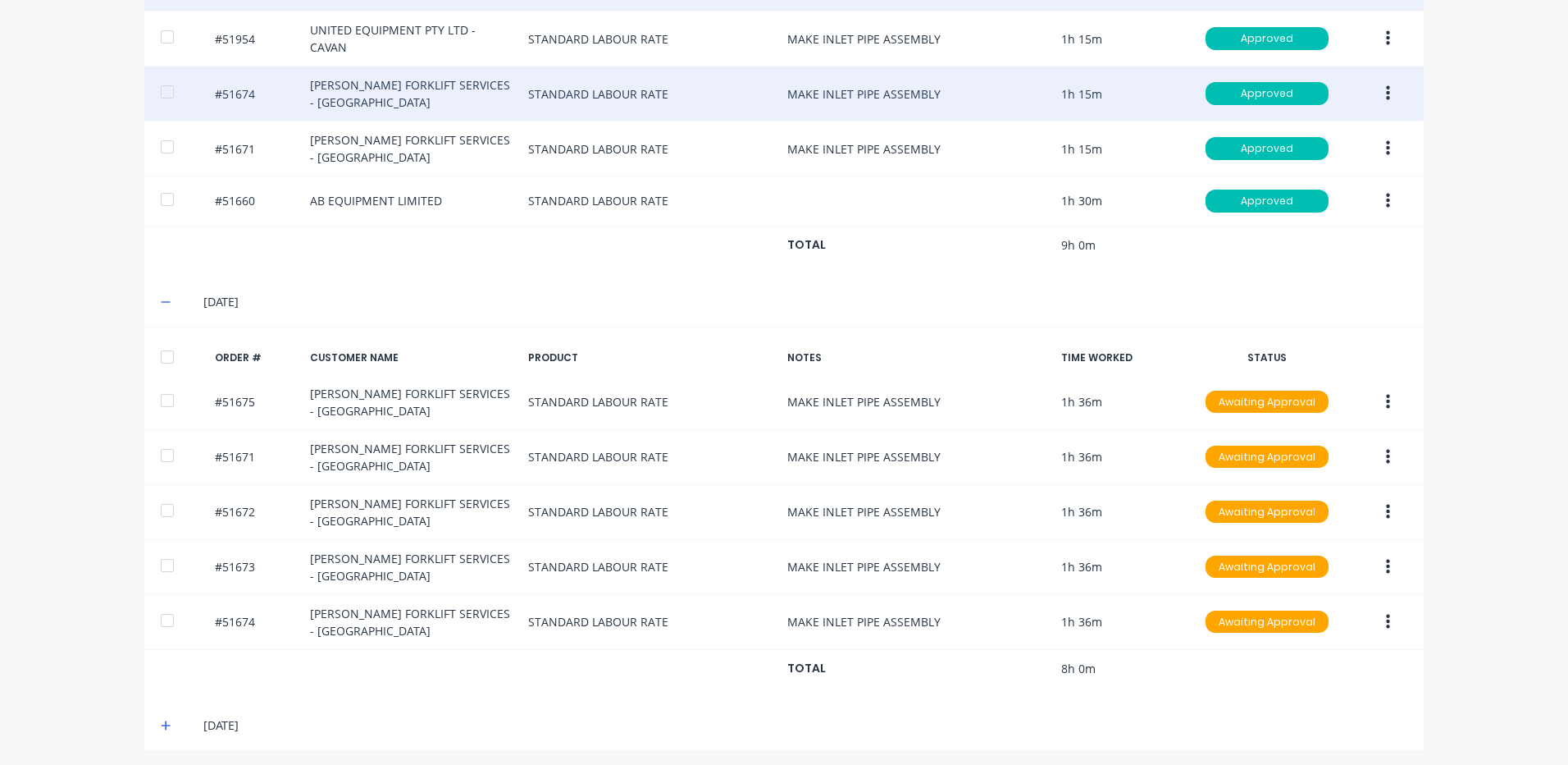
click at [161, 345] on div at bounding box center [167, 357] width 33 height 33
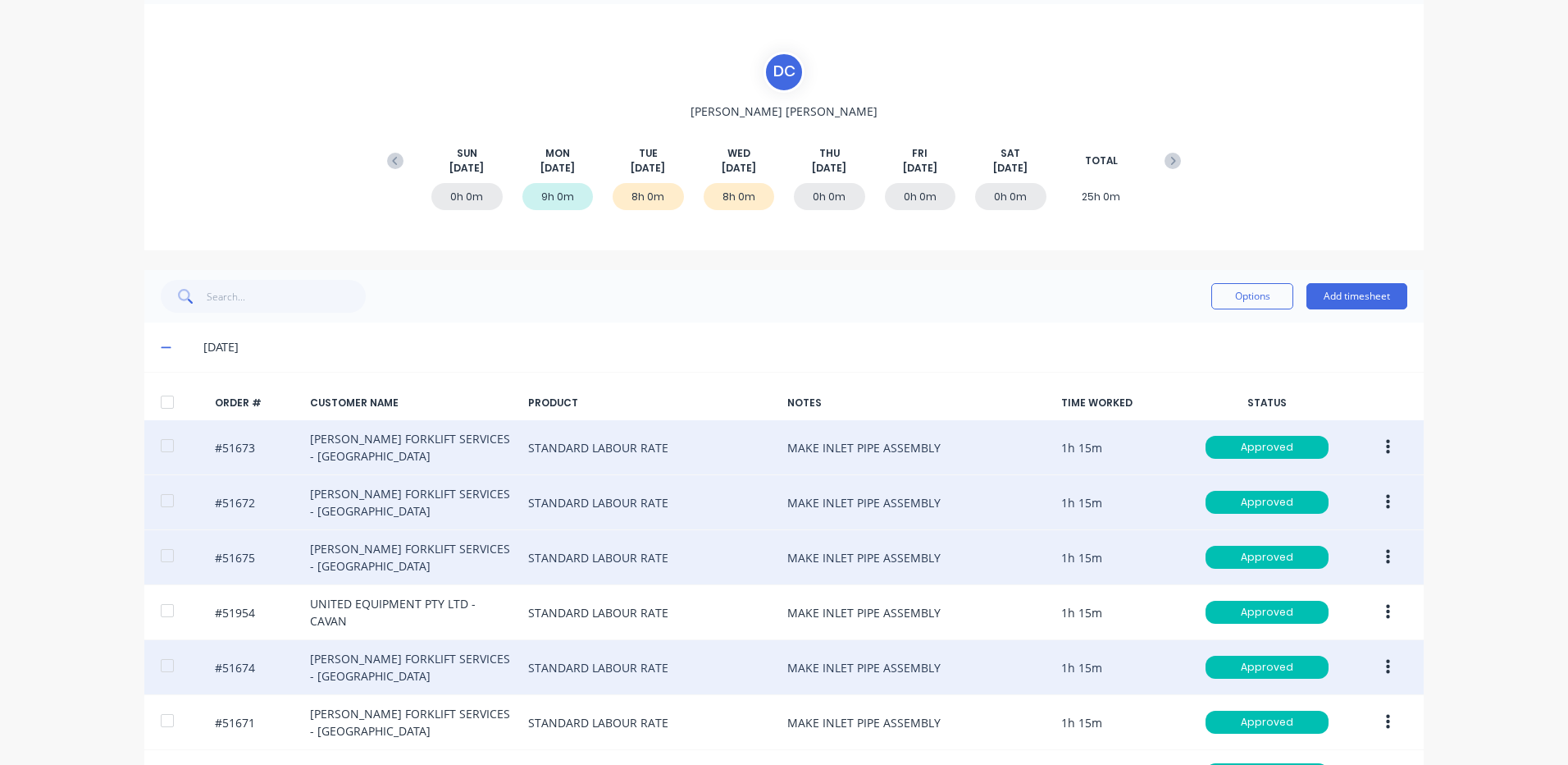
scroll to position [110, 0]
click at [1274, 296] on button "Options" at bounding box center [1252, 296] width 82 height 27
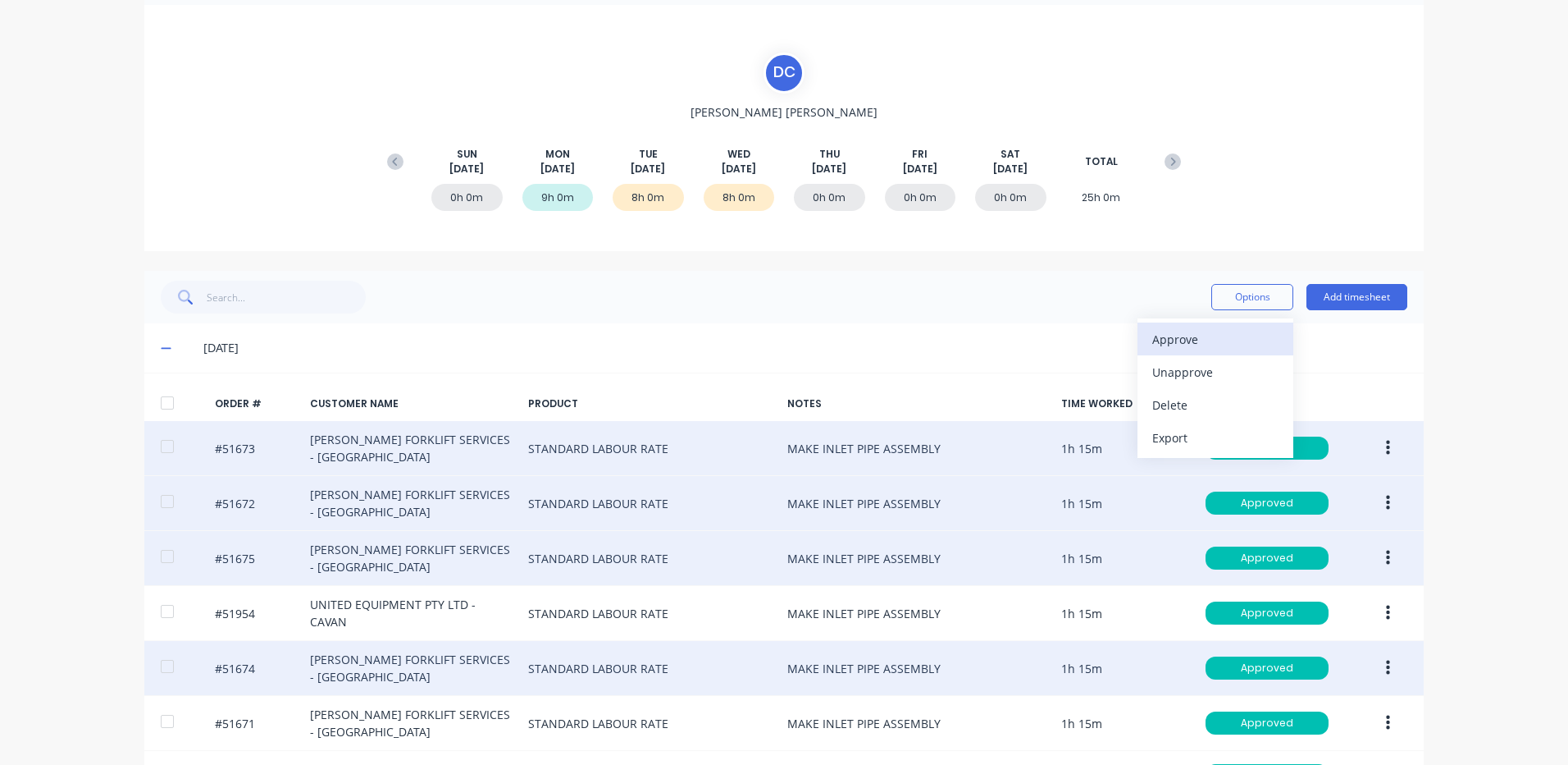
click at [1196, 342] on div "Approve" at bounding box center [1215, 340] width 126 height 24
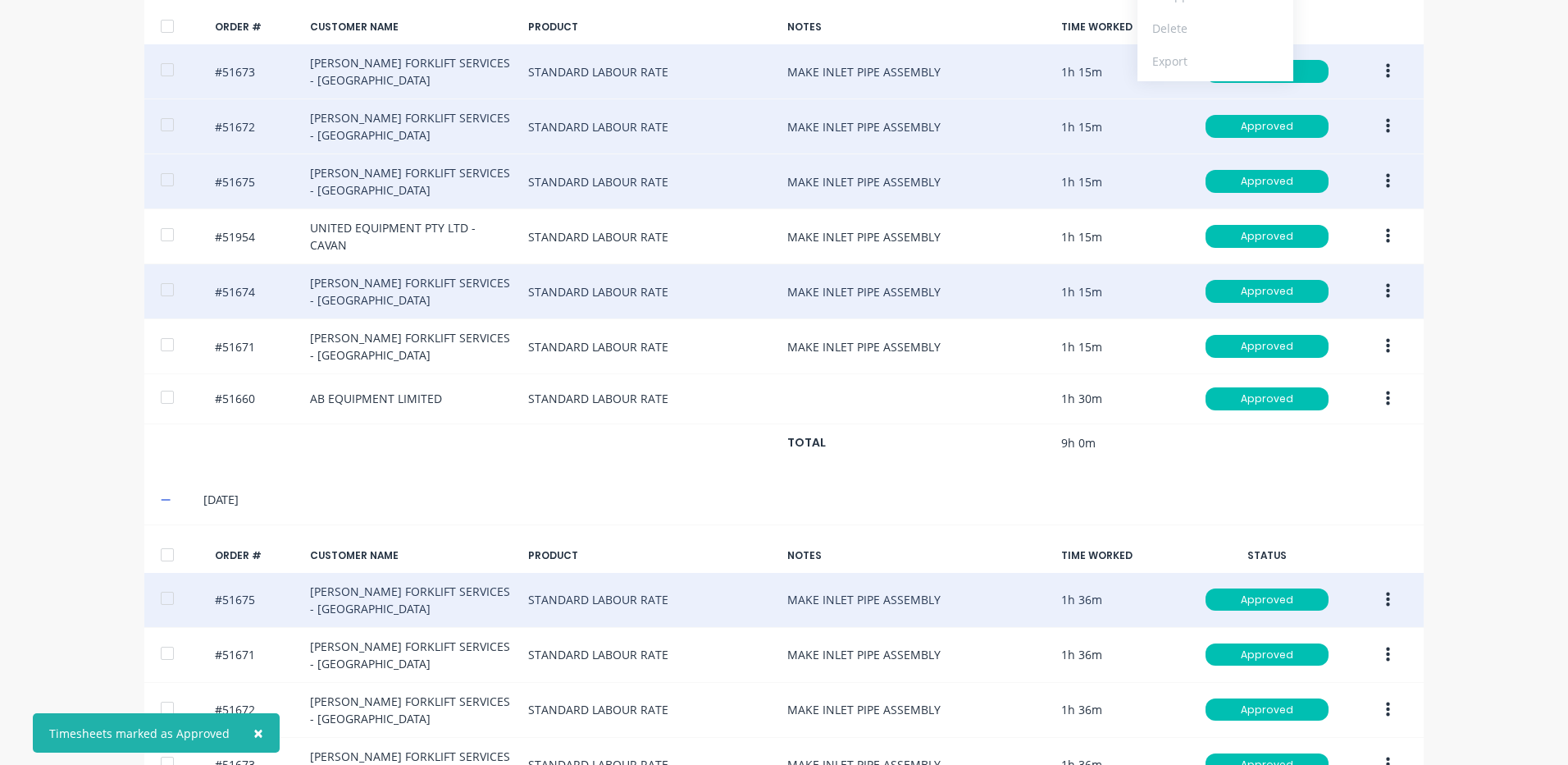
scroll to position [685, 0]
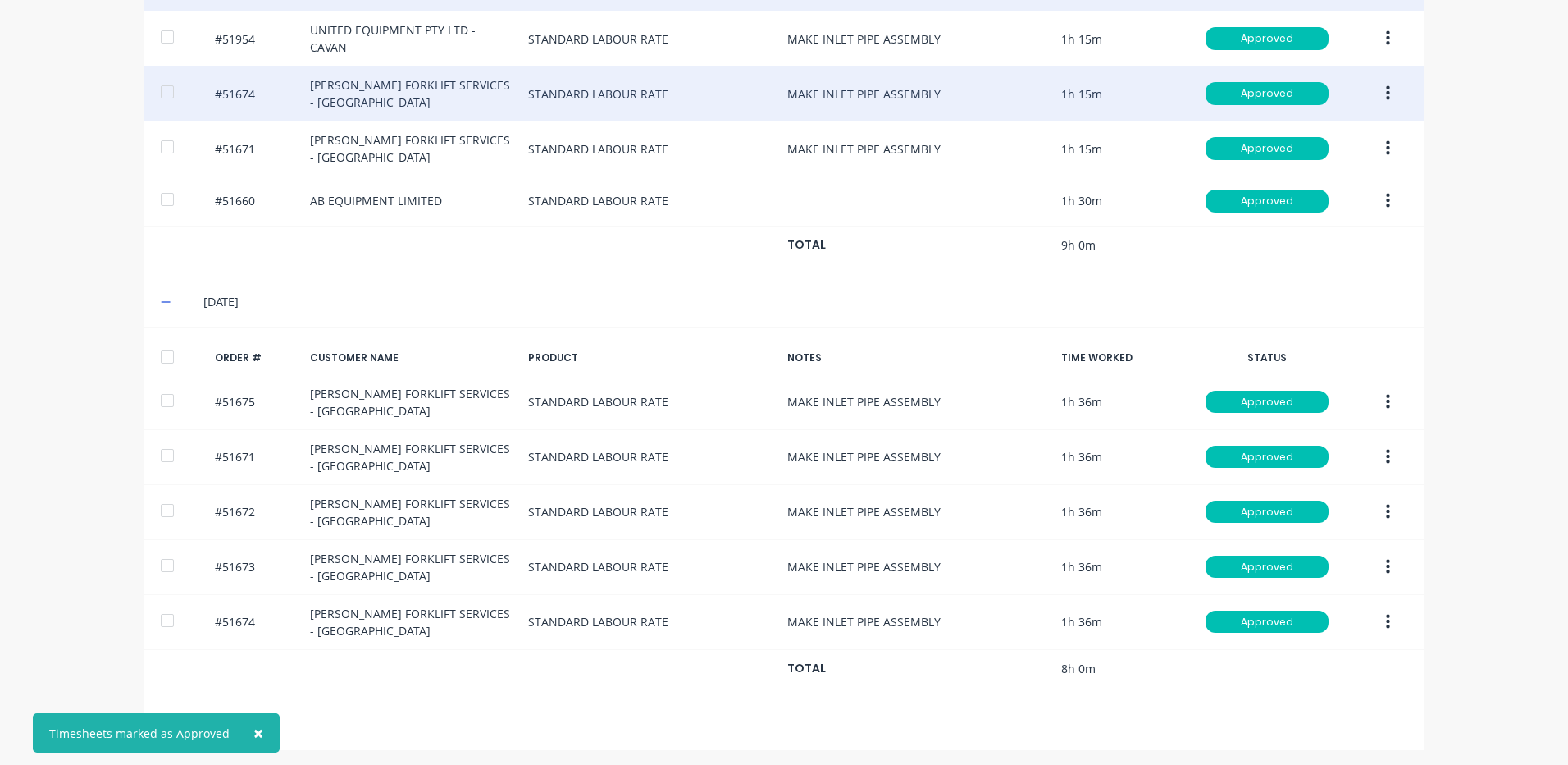
click at [253, 725] on span "×" at bounding box center [258, 733] width 10 height 23
click at [161, 720] on icon at bounding box center [167, 725] width 11 height 11
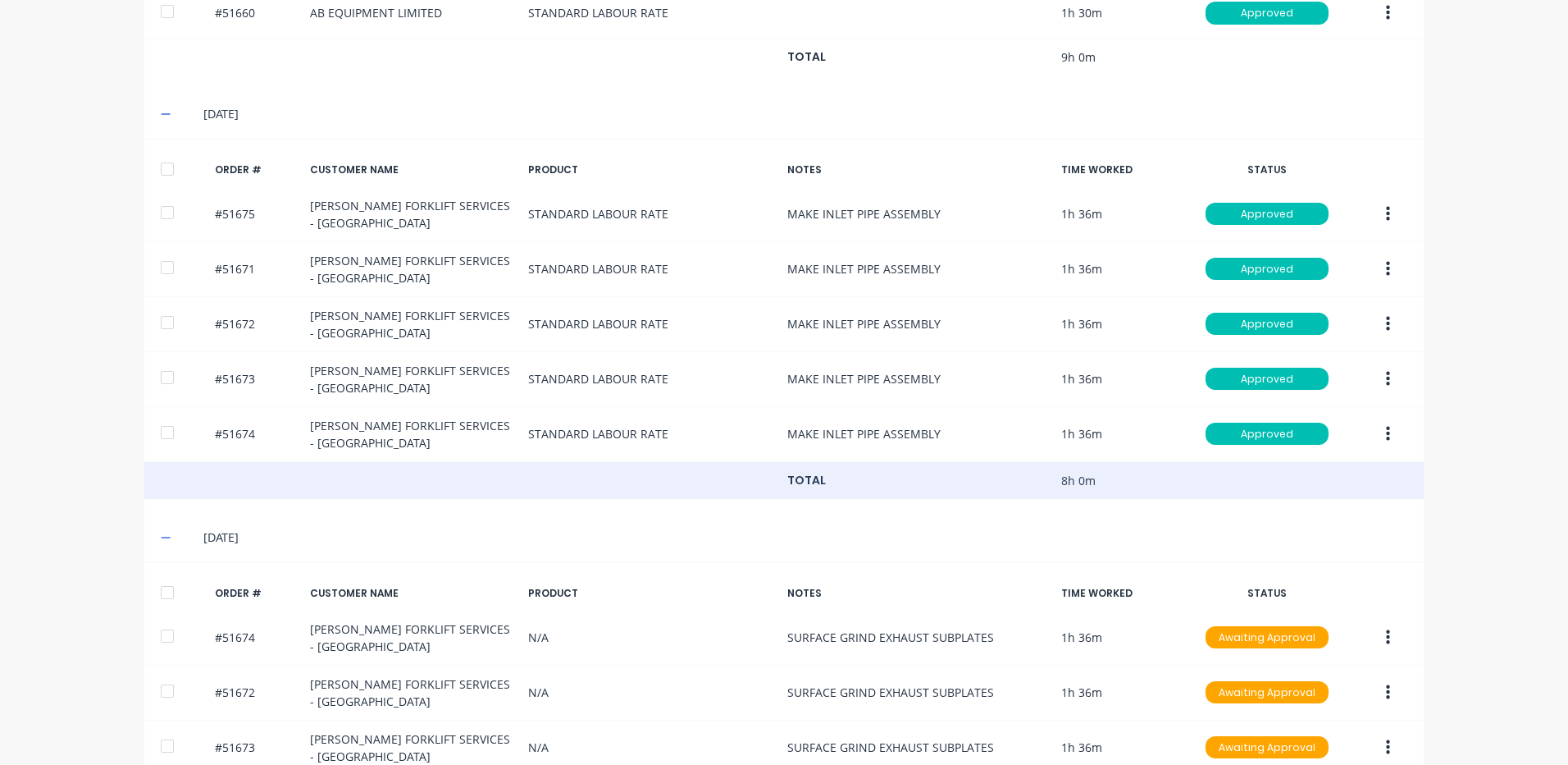
scroll to position [1060, 0]
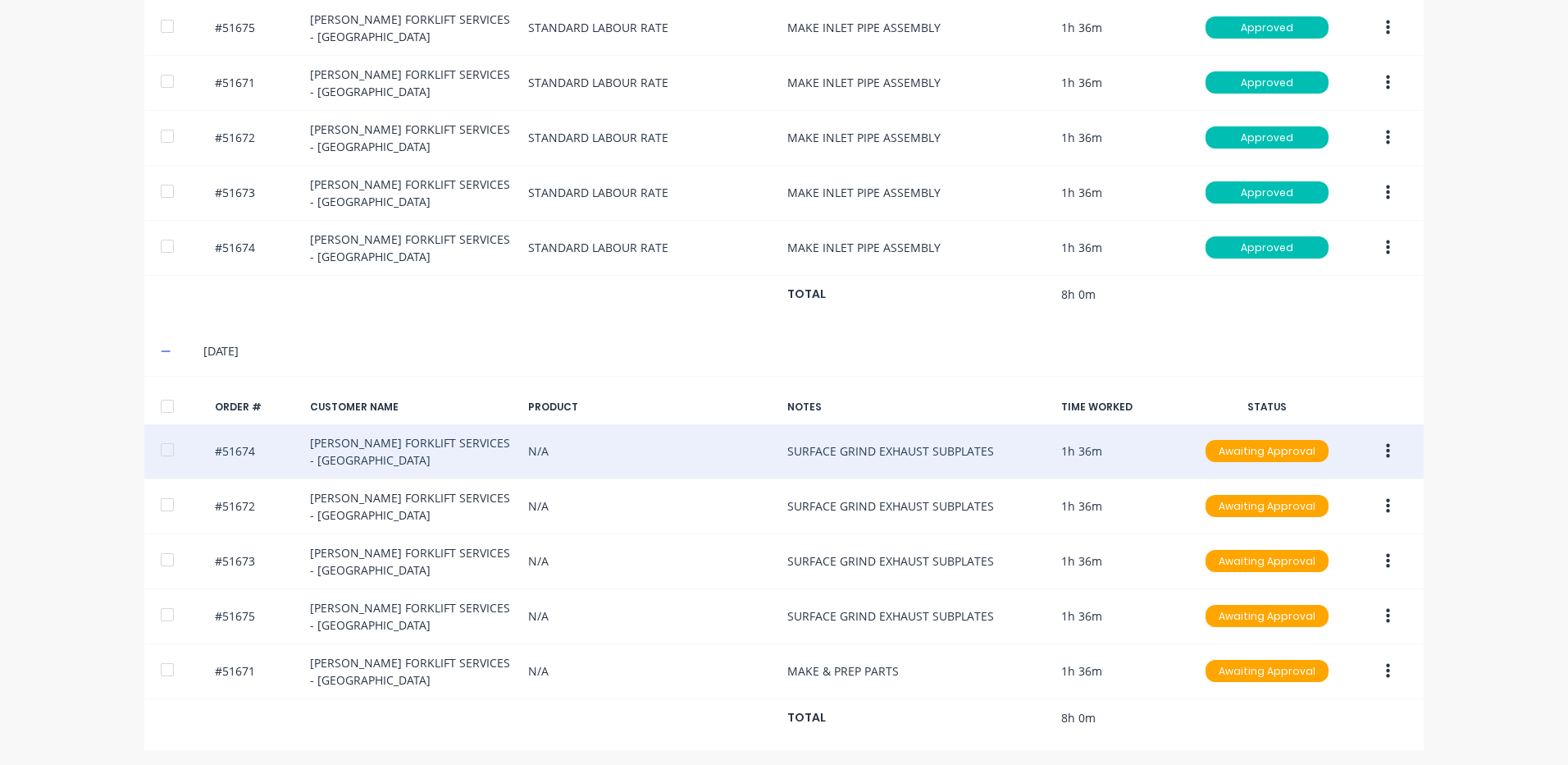
click at [1378, 440] on button "button" at bounding box center [1389, 451] width 39 height 29
click at [1315, 558] on div "Edit" at bounding box center [1329, 560] width 126 height 24
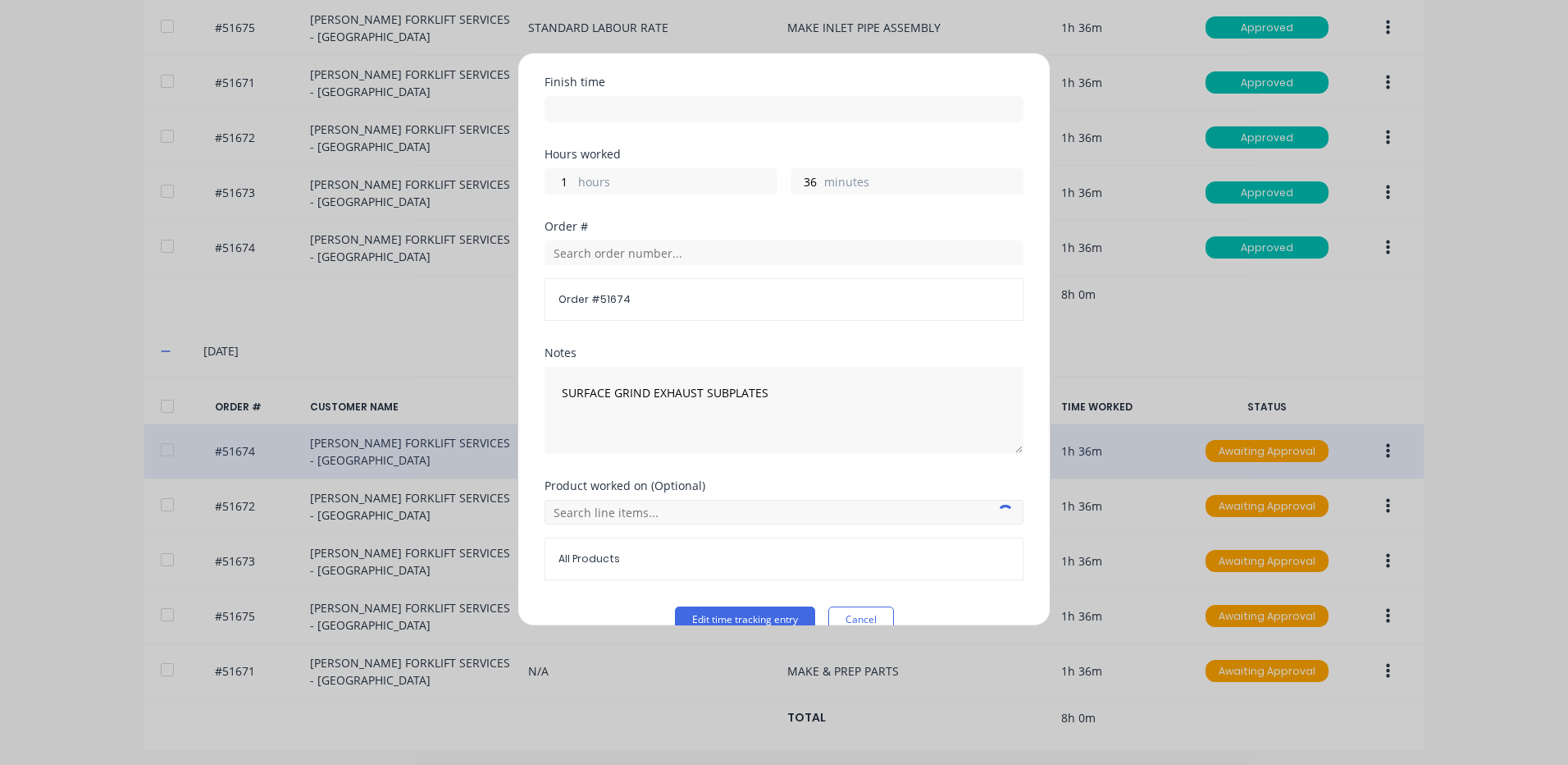
scroll to position [221, 0]
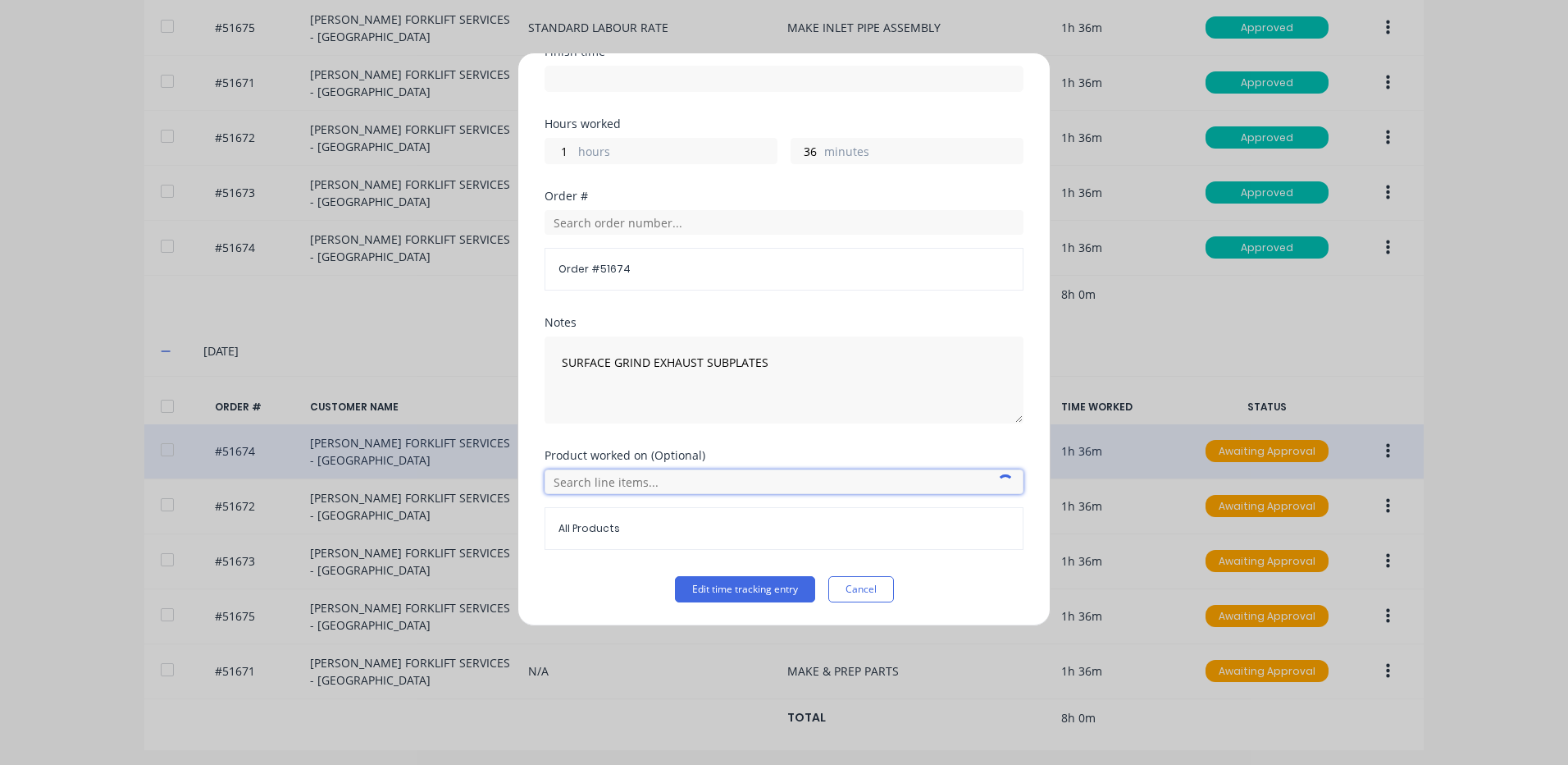
click at [638, 481] on input "text" at bounding box center [784, 481] width 479 height 25
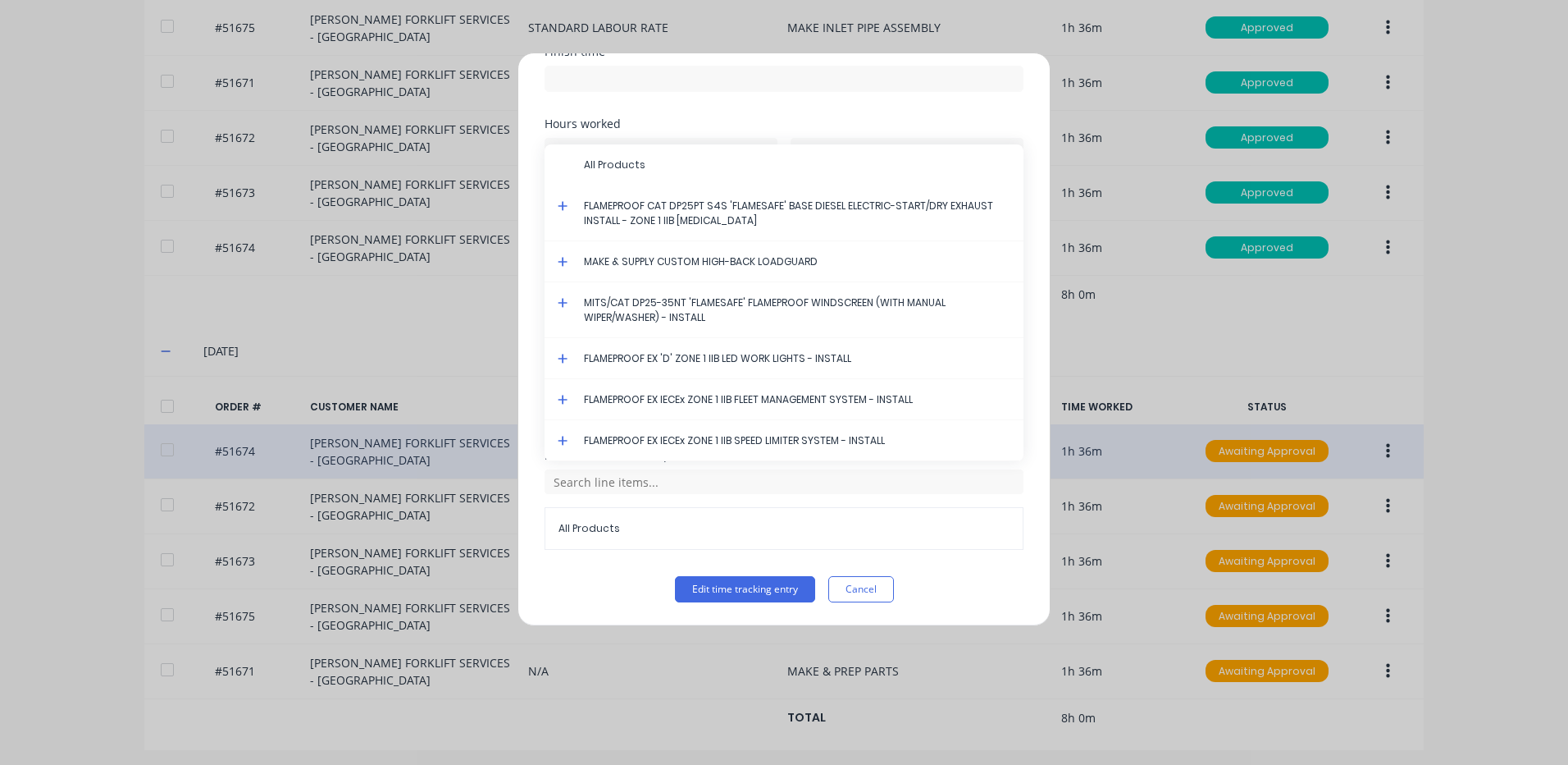
click at [562, 205] on icon at bounding box center [562, 205] width 10 height 10
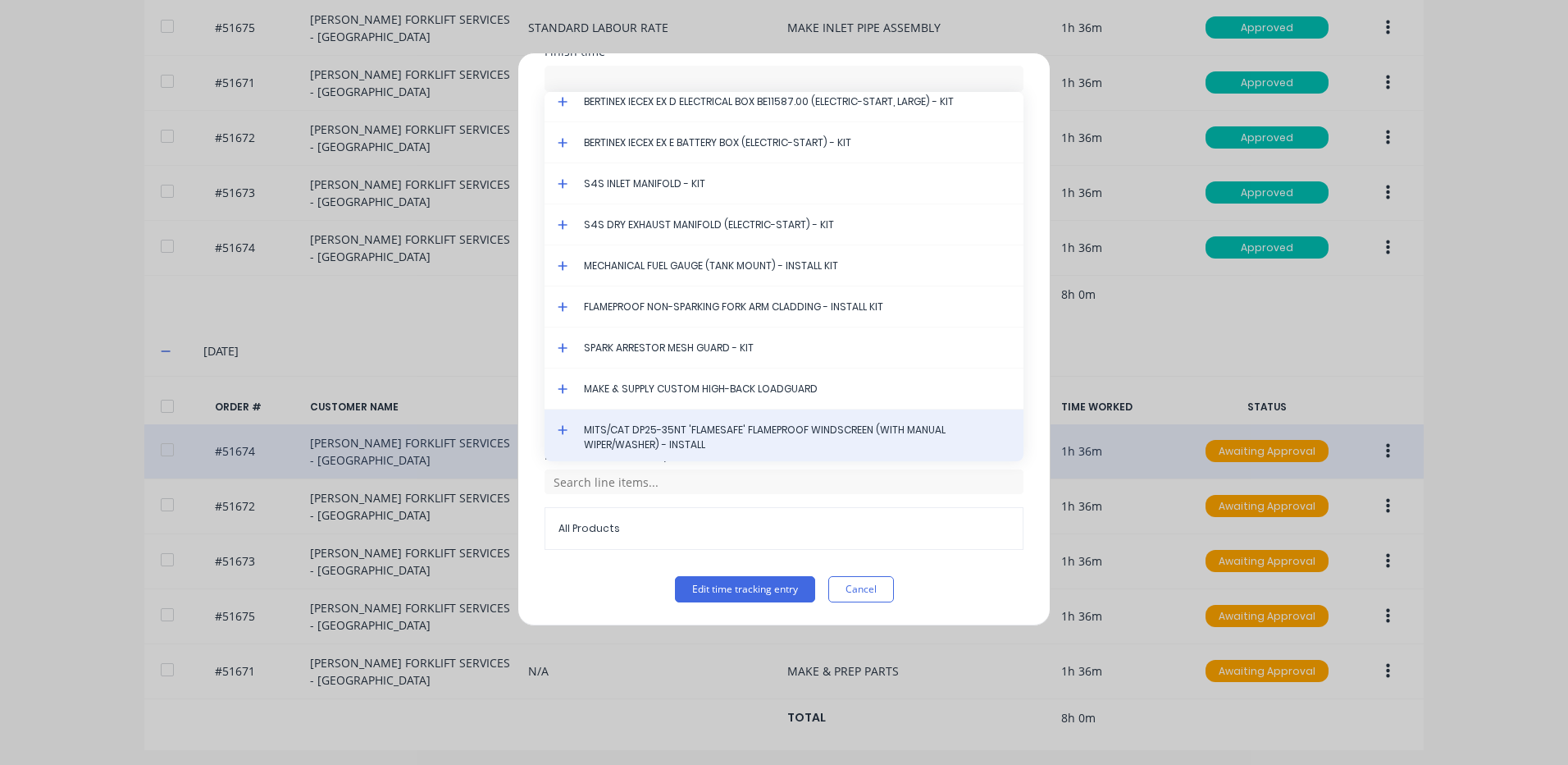
scroll to position [4802, 0]
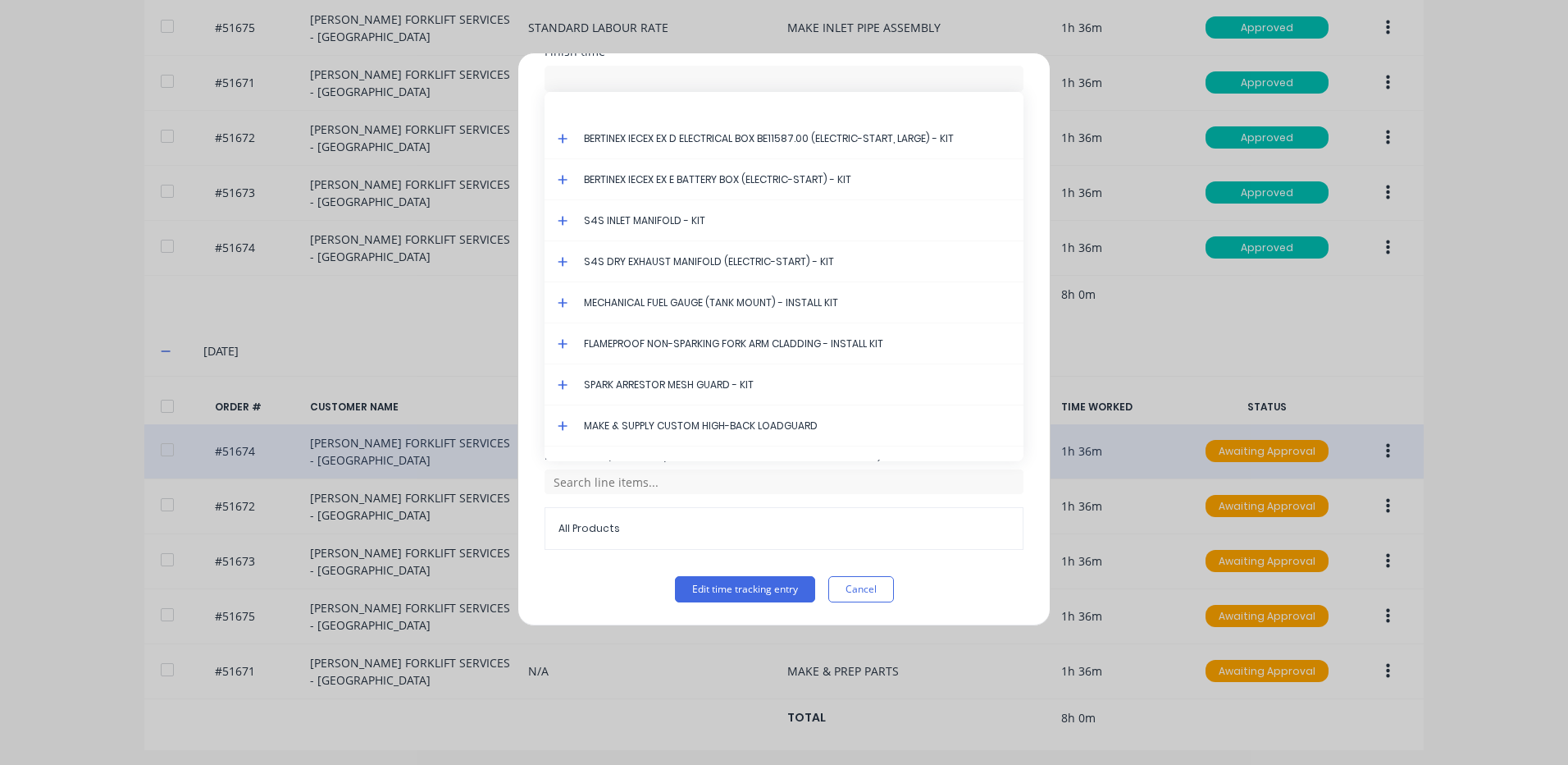
click at [563, 260] on icon at bounding box center [562, 261] width 10 height 10
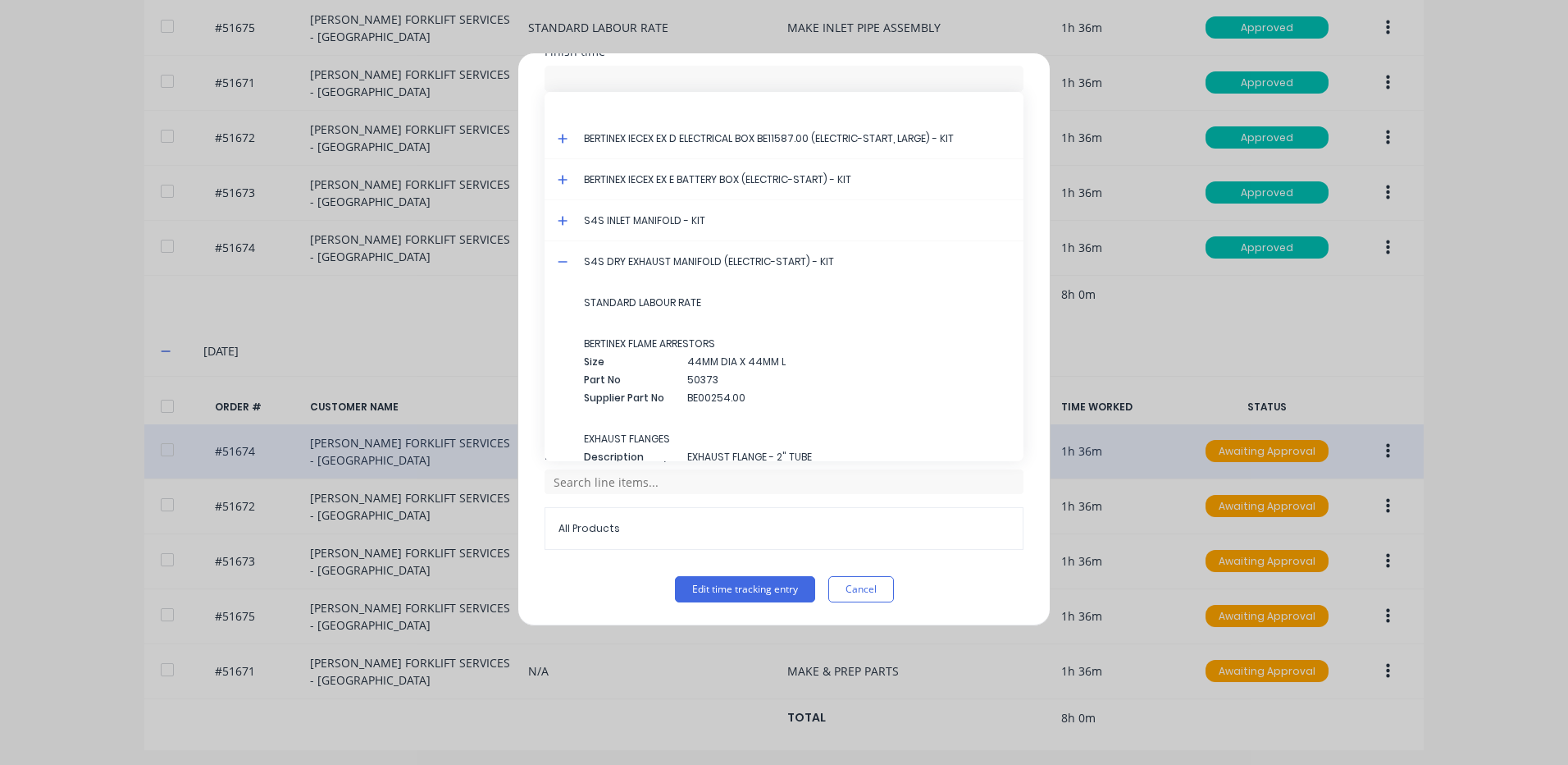
click at [560, 262] on icon at bounding box center [563, 261] width 11 height 11
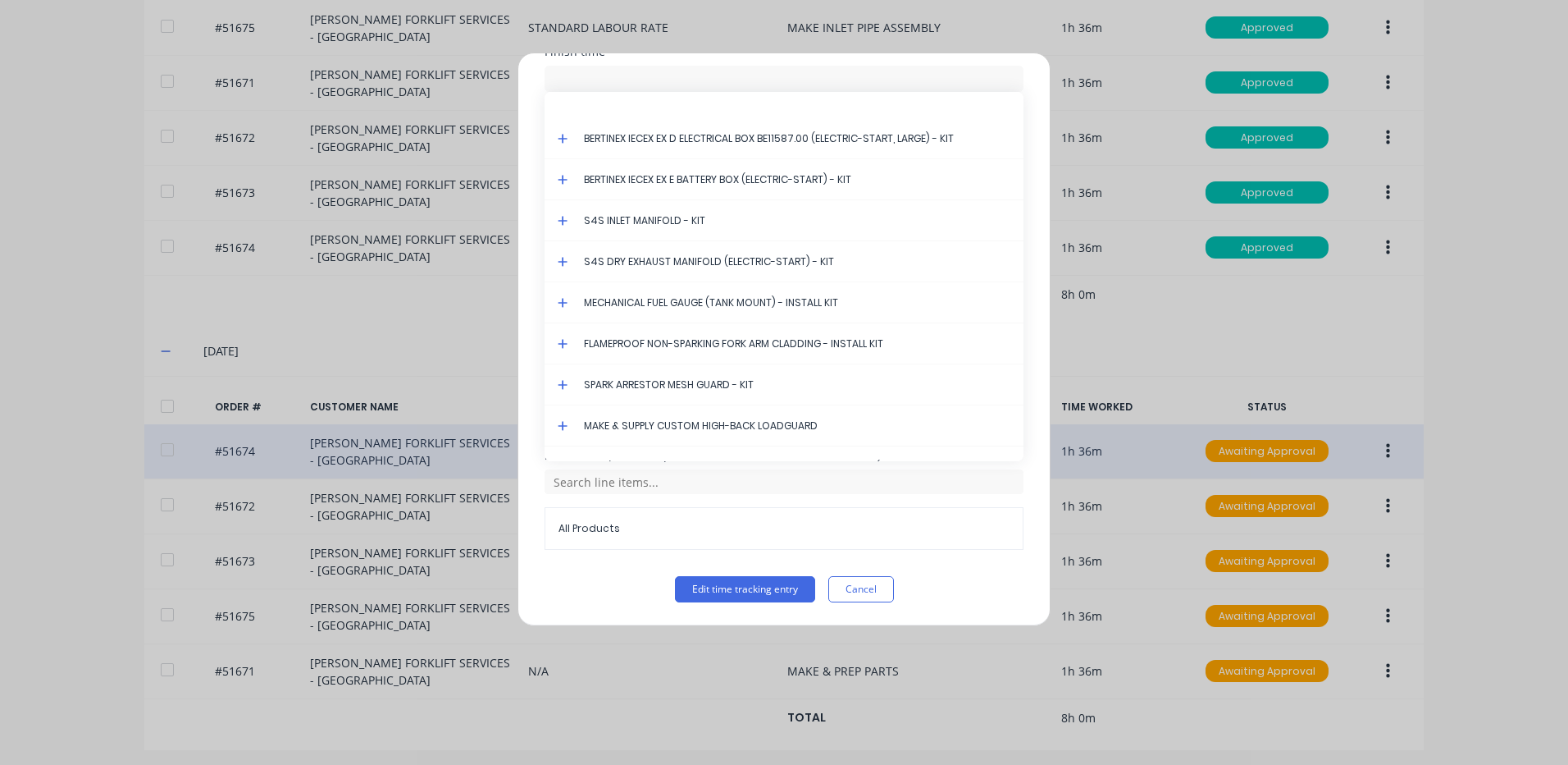
click at [560, 262] on icon at bounding box center [563, 261] width 11 height 11
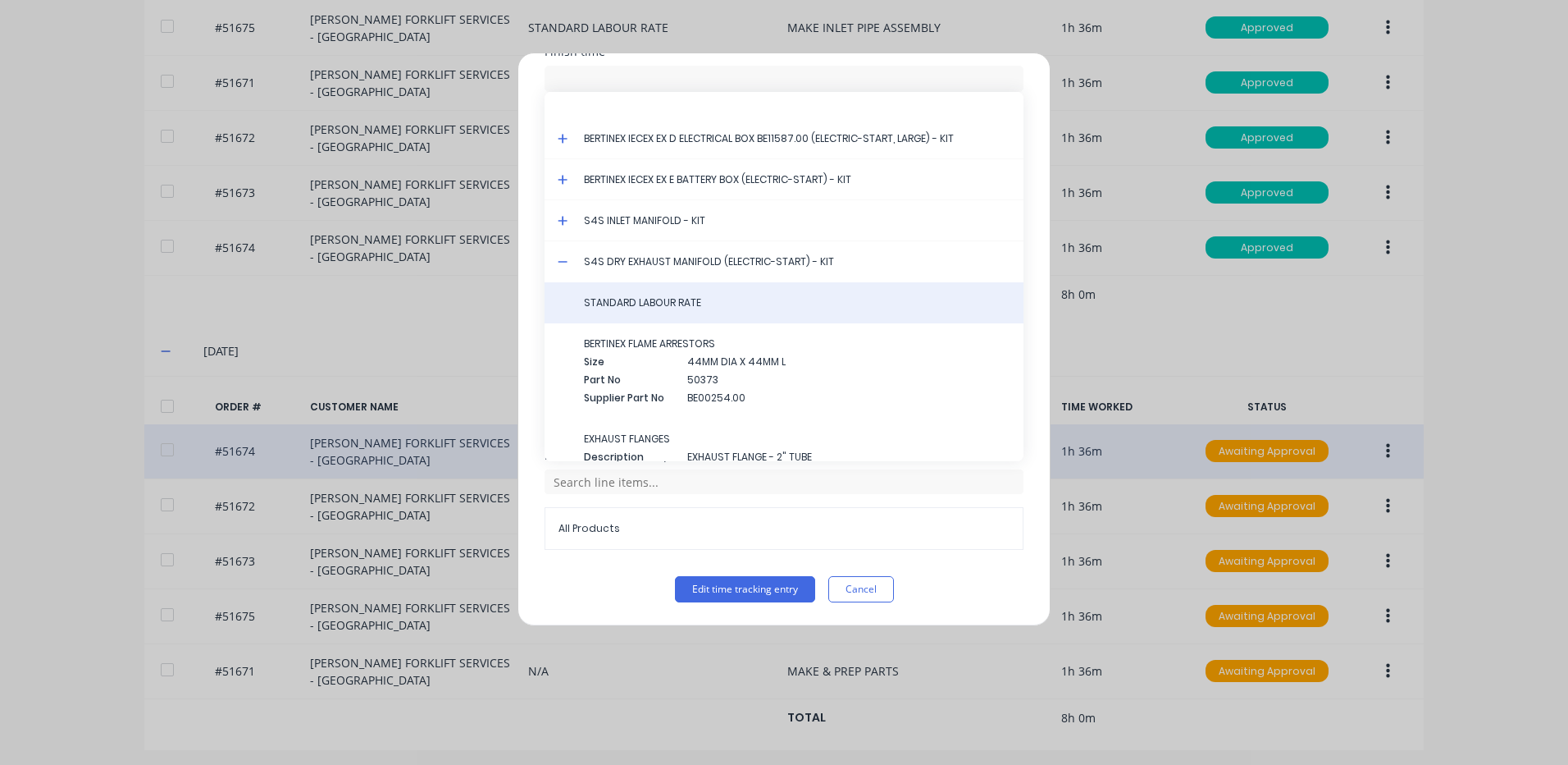
click at [617, 295] on div "STANDARD LABOUR RATE" at bounding box center [784, 303] width 479 height 41
click at [635, 307] on span "STANDARD LABOUR RATE" at bounding box center [798, 303] width 427 height 15
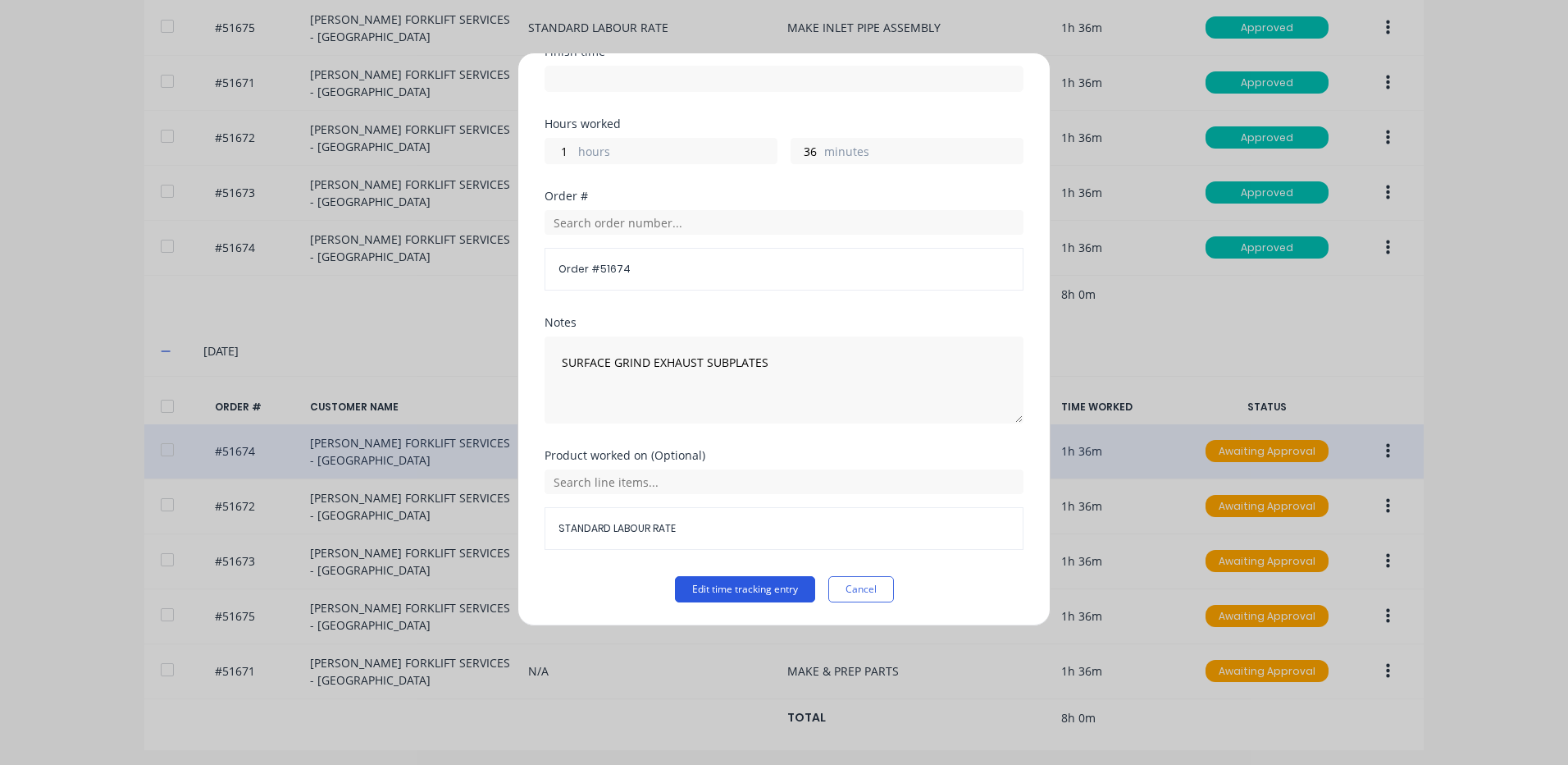
click at [769, 593] on button "Edit time tracking entry" at bounding box center [745, 589] width 140 height 27
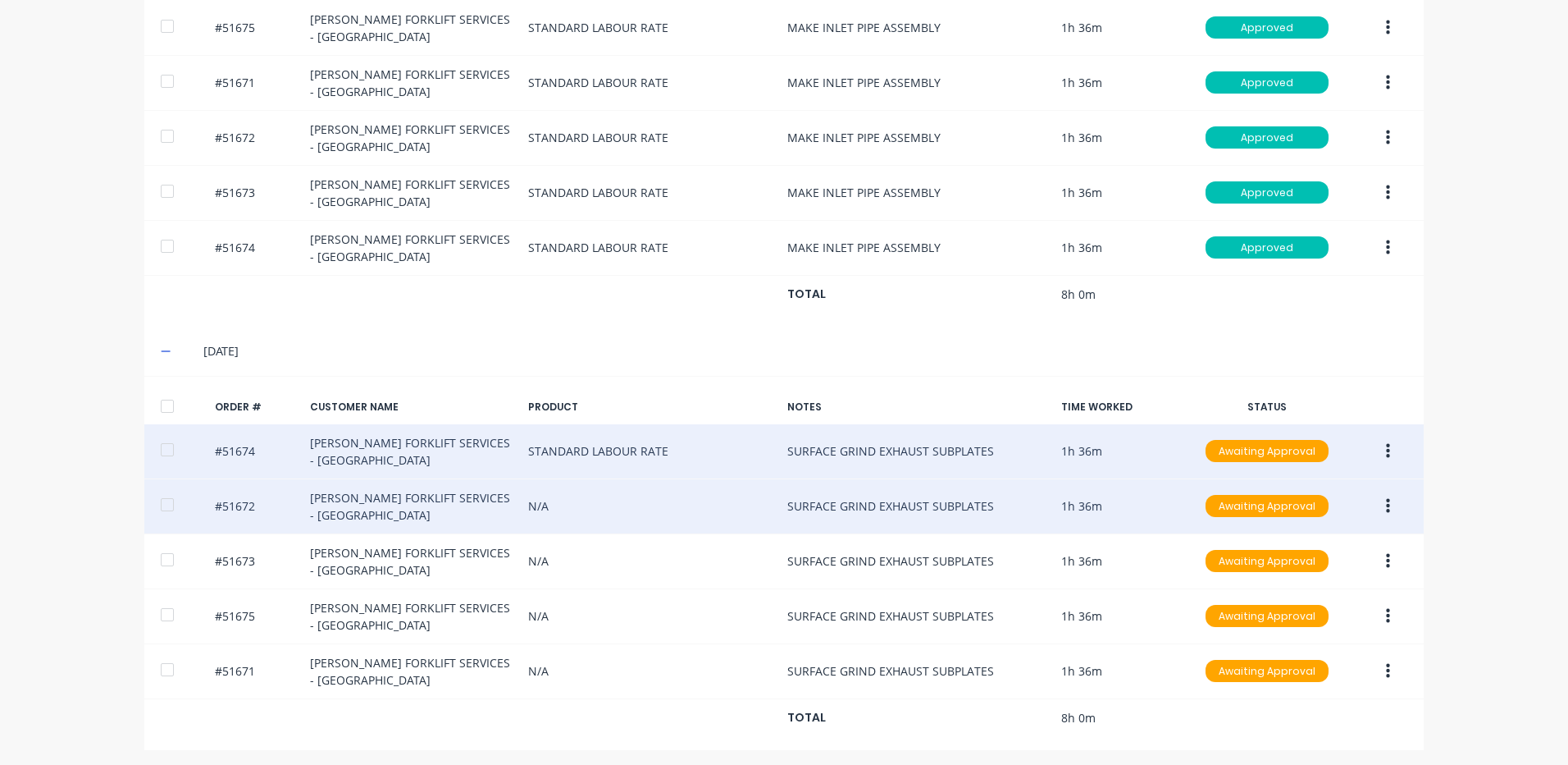
click at [1390, 503] on button "button" at bounding box center [1389, 506] width 39 height 29
click at [1330, 611] on div "Edit" at bounding box center [1329, 615] width 126 height 24
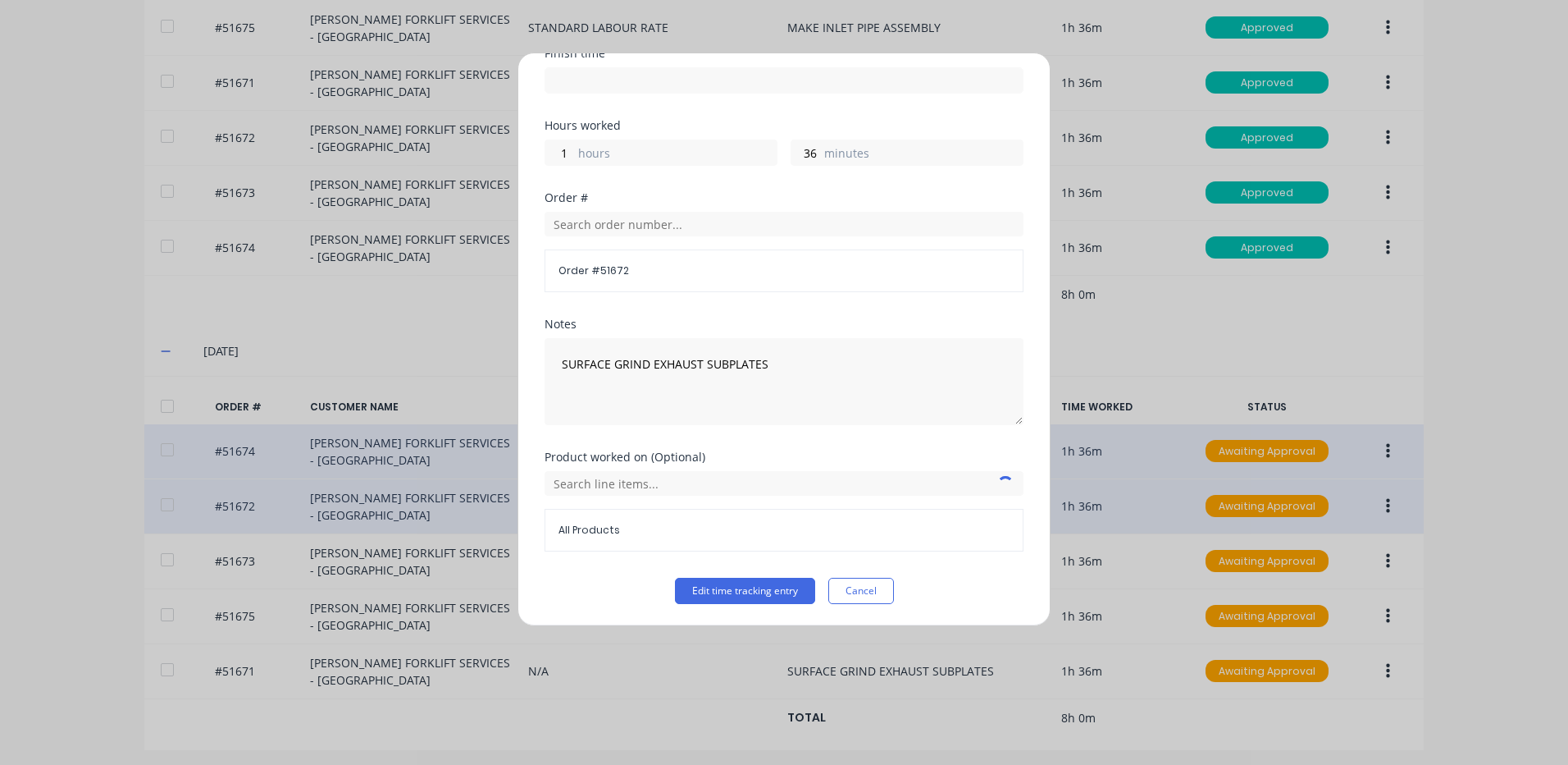
scroll to position [221, 0]
click at [667, 490] on input "text" at bounding box center [784, 481] width 479 height 25
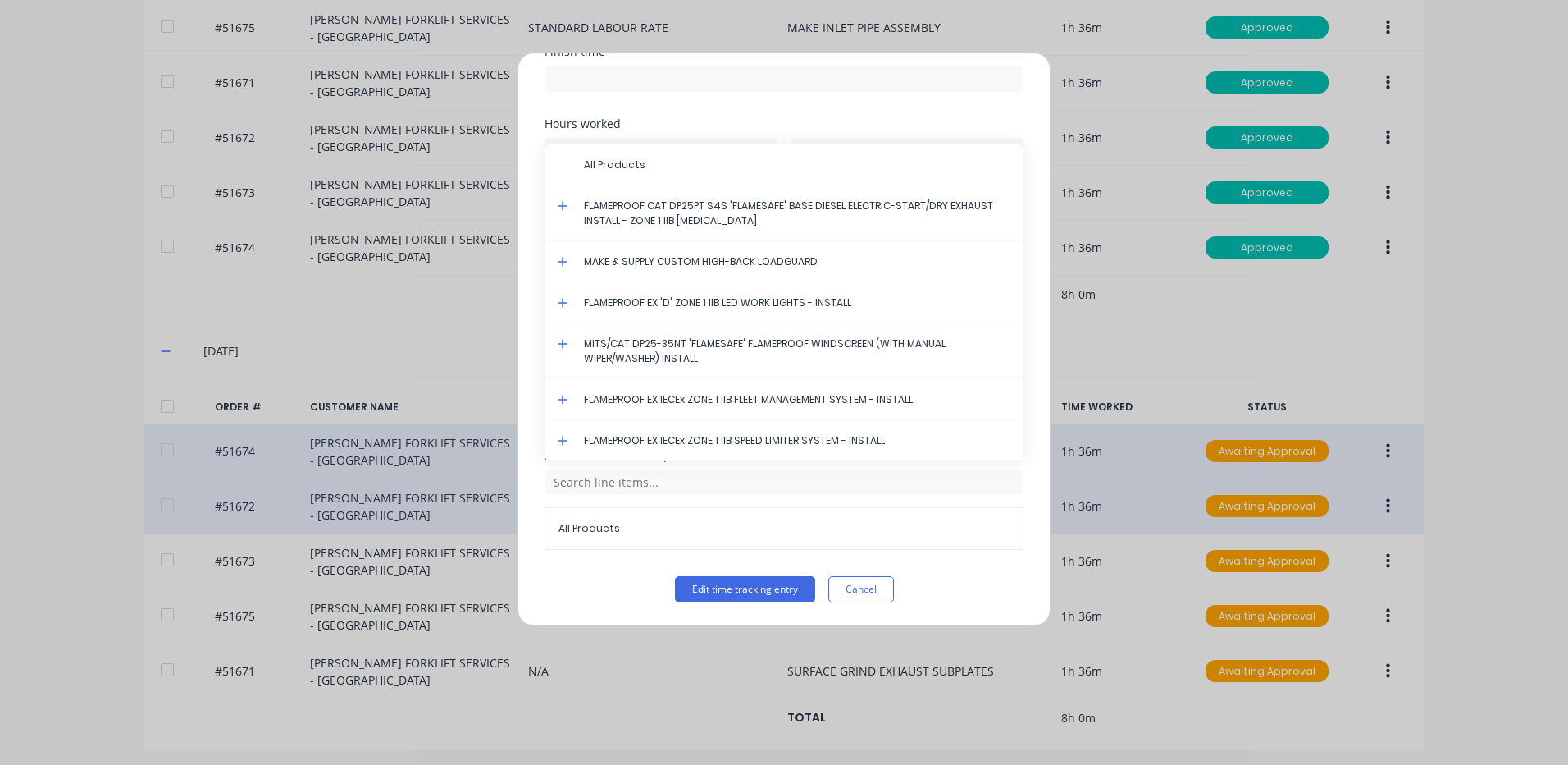
click at [562, 206] on icon at bounding box center [562, 205] width 10 height 10
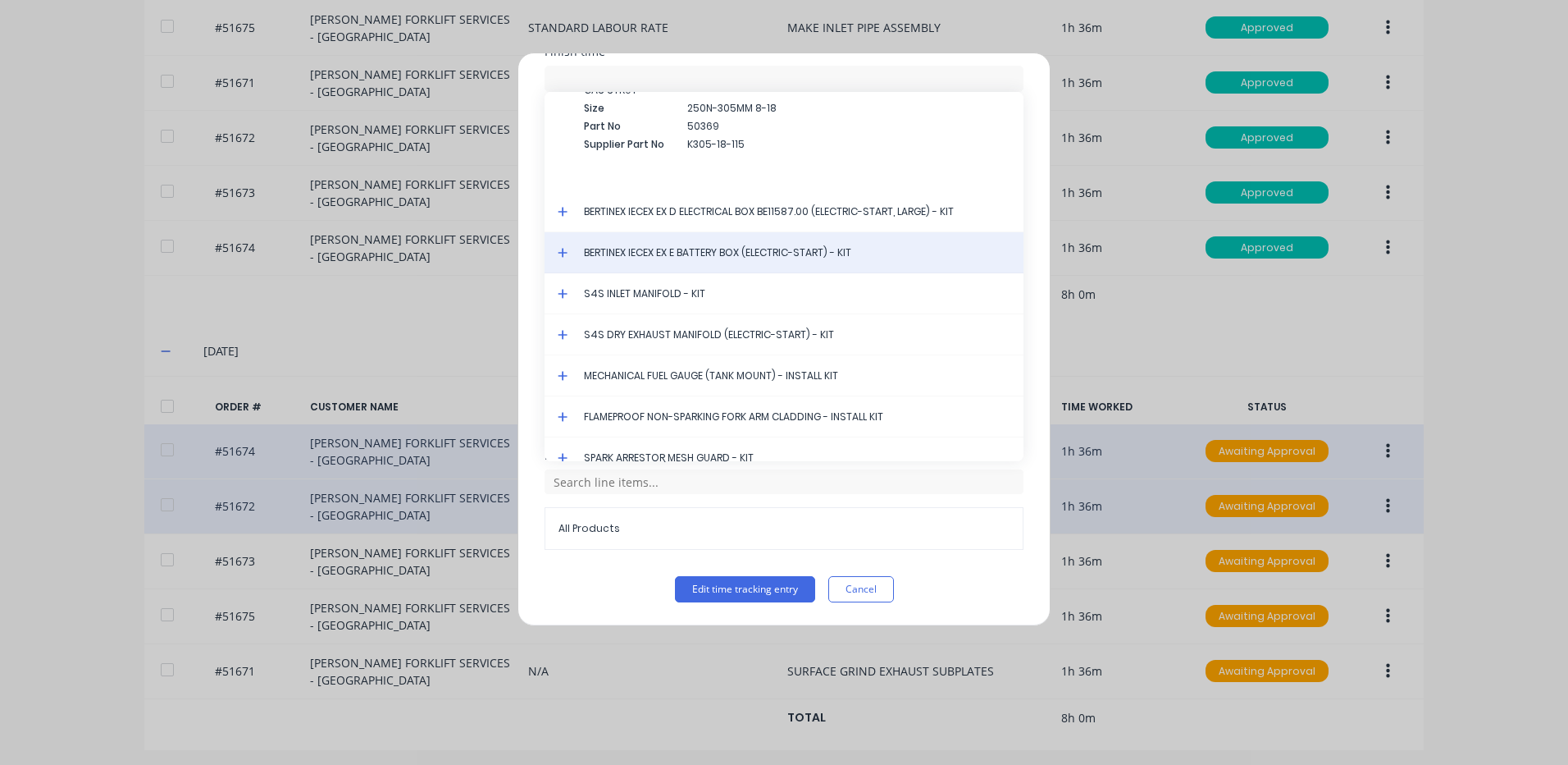
scroll to position [4720, 0]
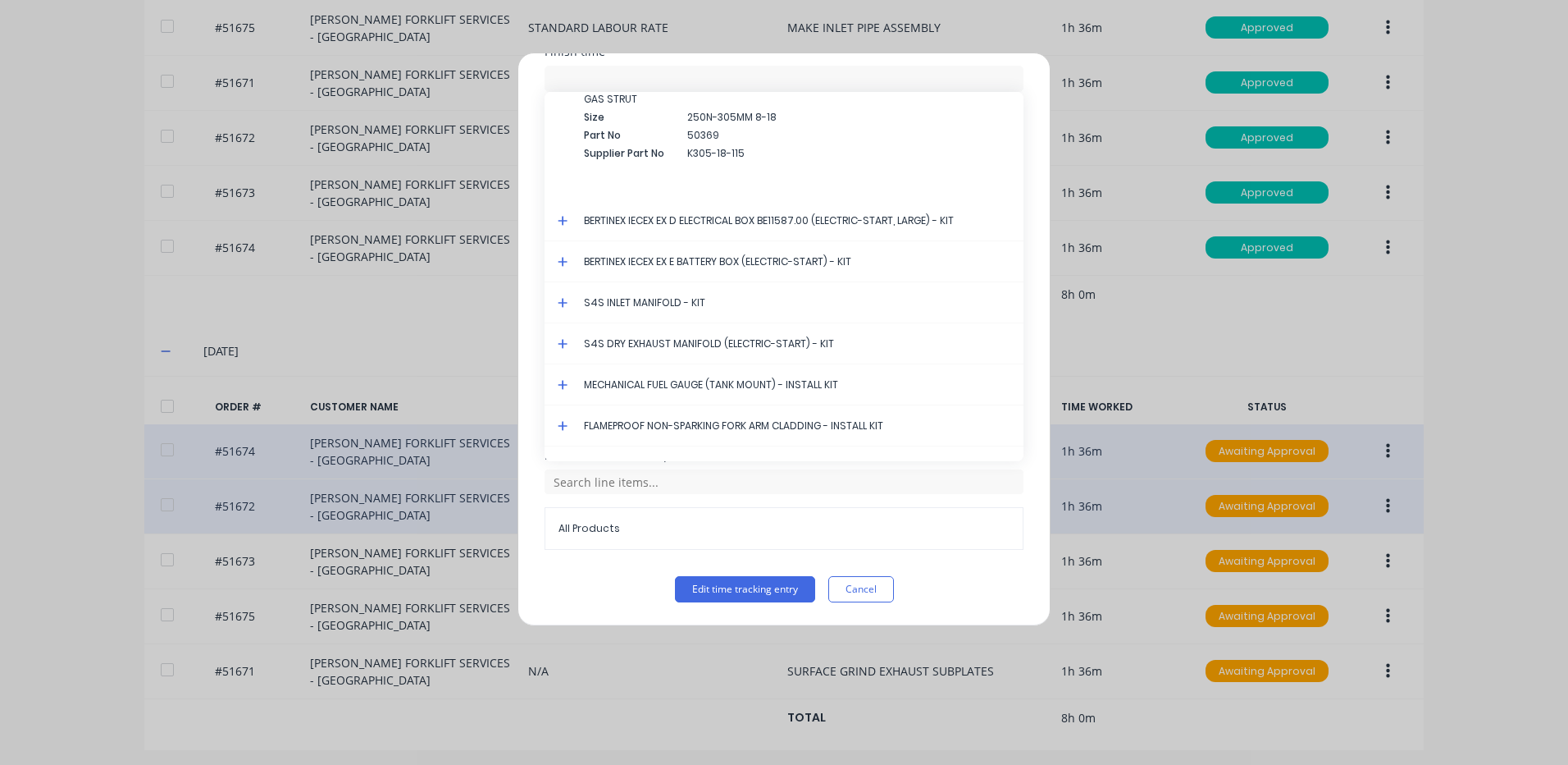
click at [565, 341] on icon at bounding box center [563, 343] width 11 height 11
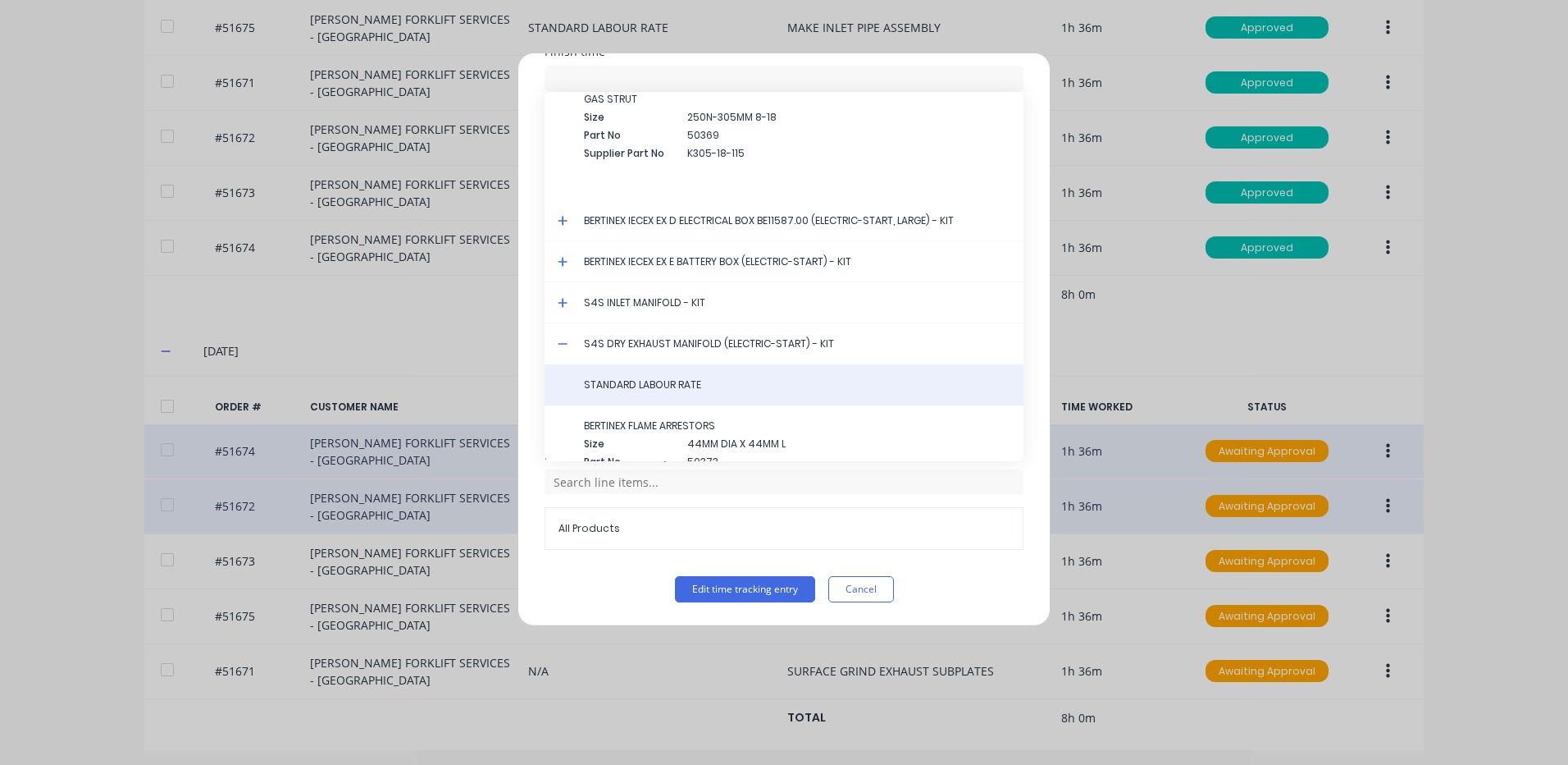
click at [652, 377] on div "STANDARD LABOUR RATE" at bounding box center [784, 385] width 479 height 41
click at [651, 375] on div "STANDARD LABOUR RATE" at bounding box center [784, 385] width 479 height 41
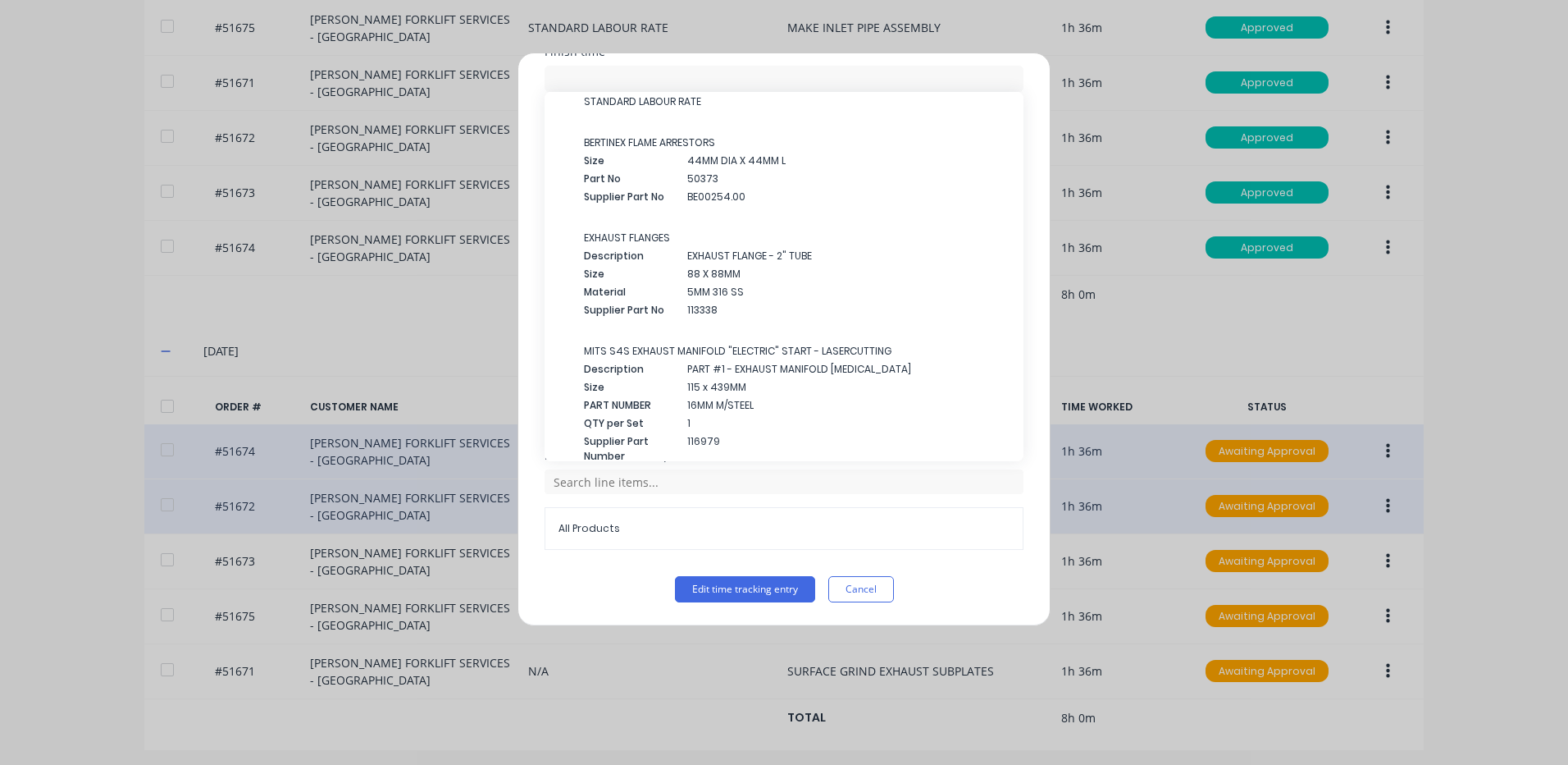
scroll to position [4802, 0]
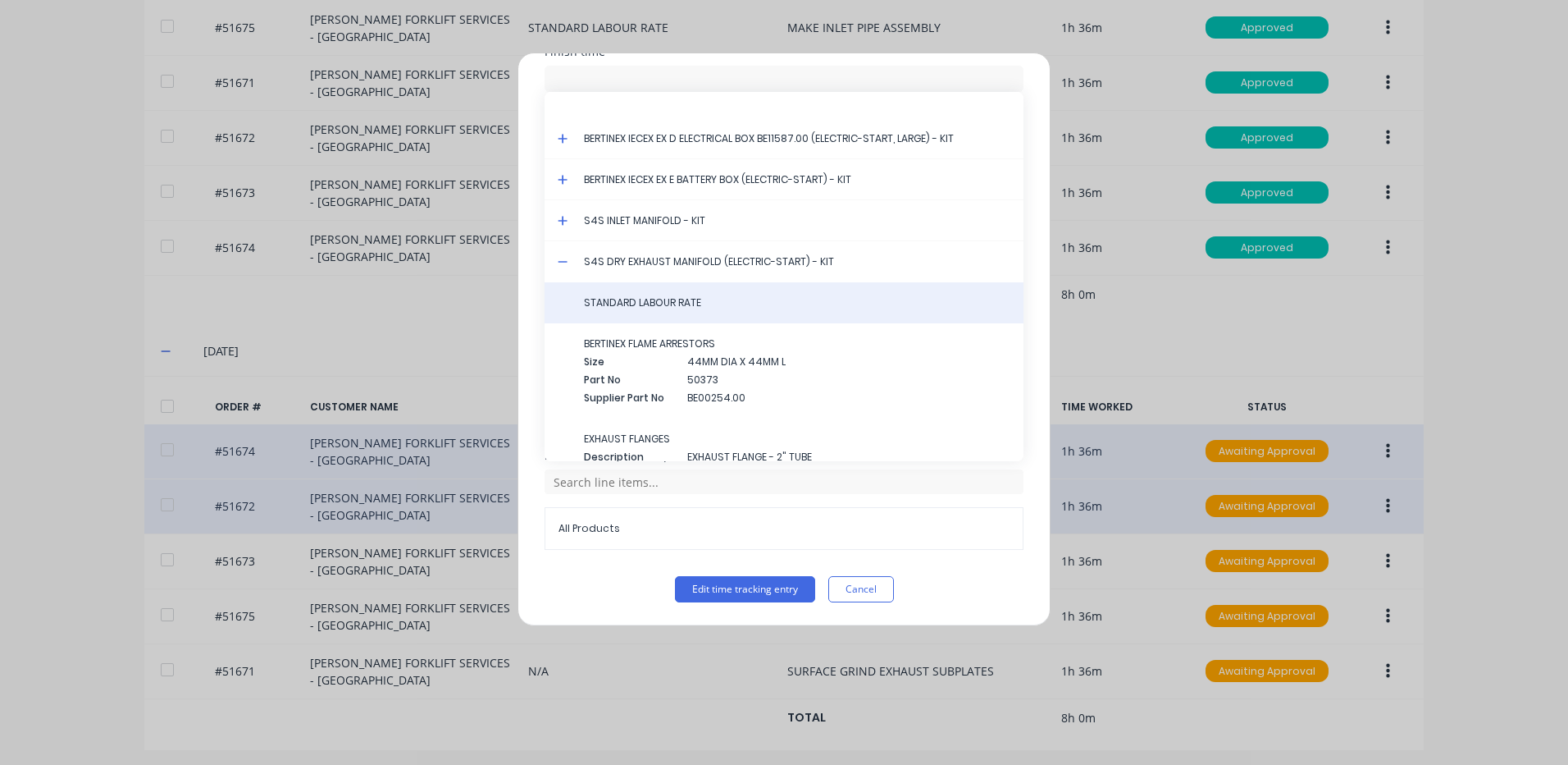
click at [661, 307] on span "STANDARD LABOUR RATE" at bounding box center [798, 303] width 427 height 15
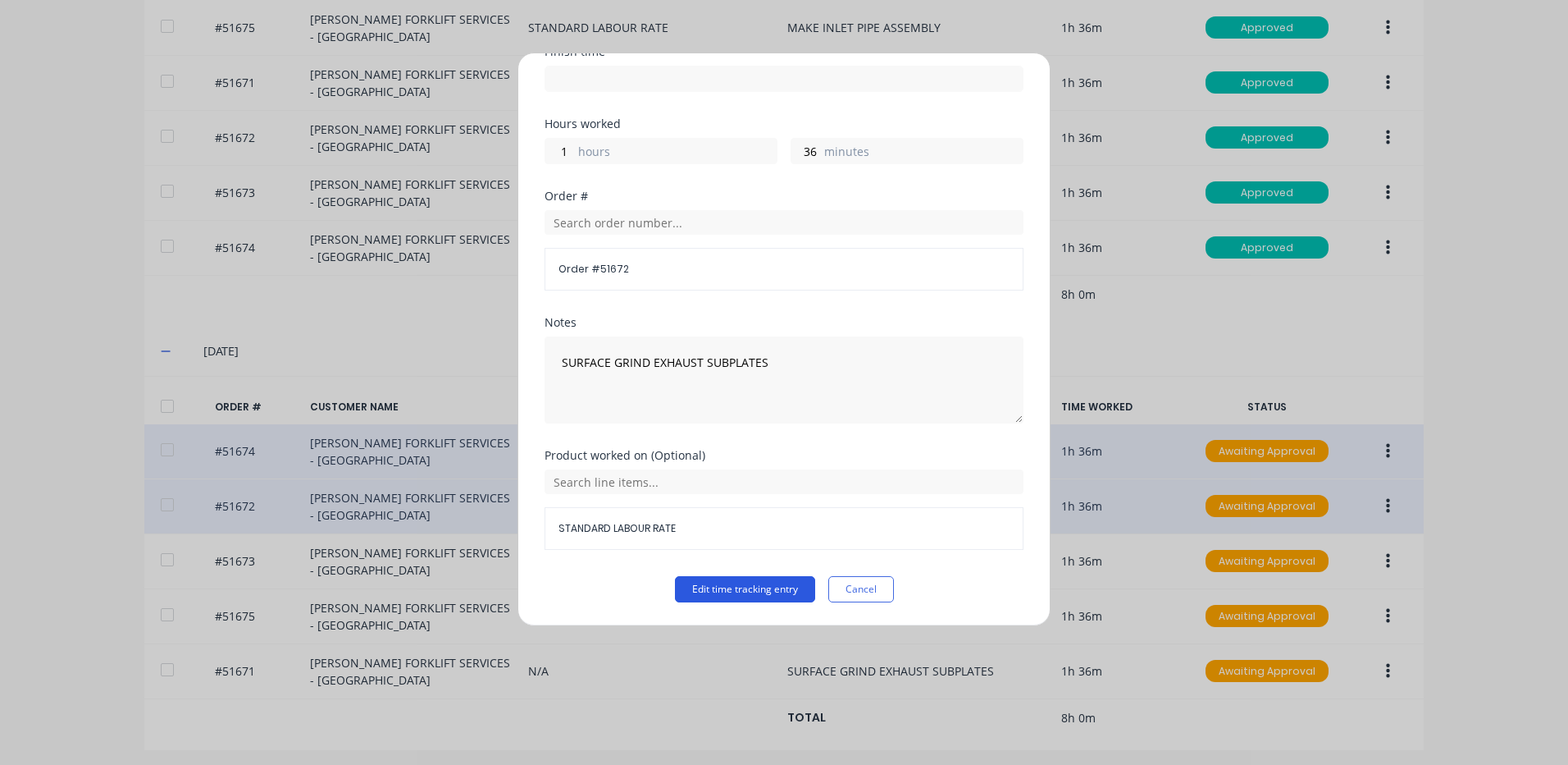
click at [709, 582] on button "Edit time tracking entry" at bounding box center [745, 589] width 140 height 27
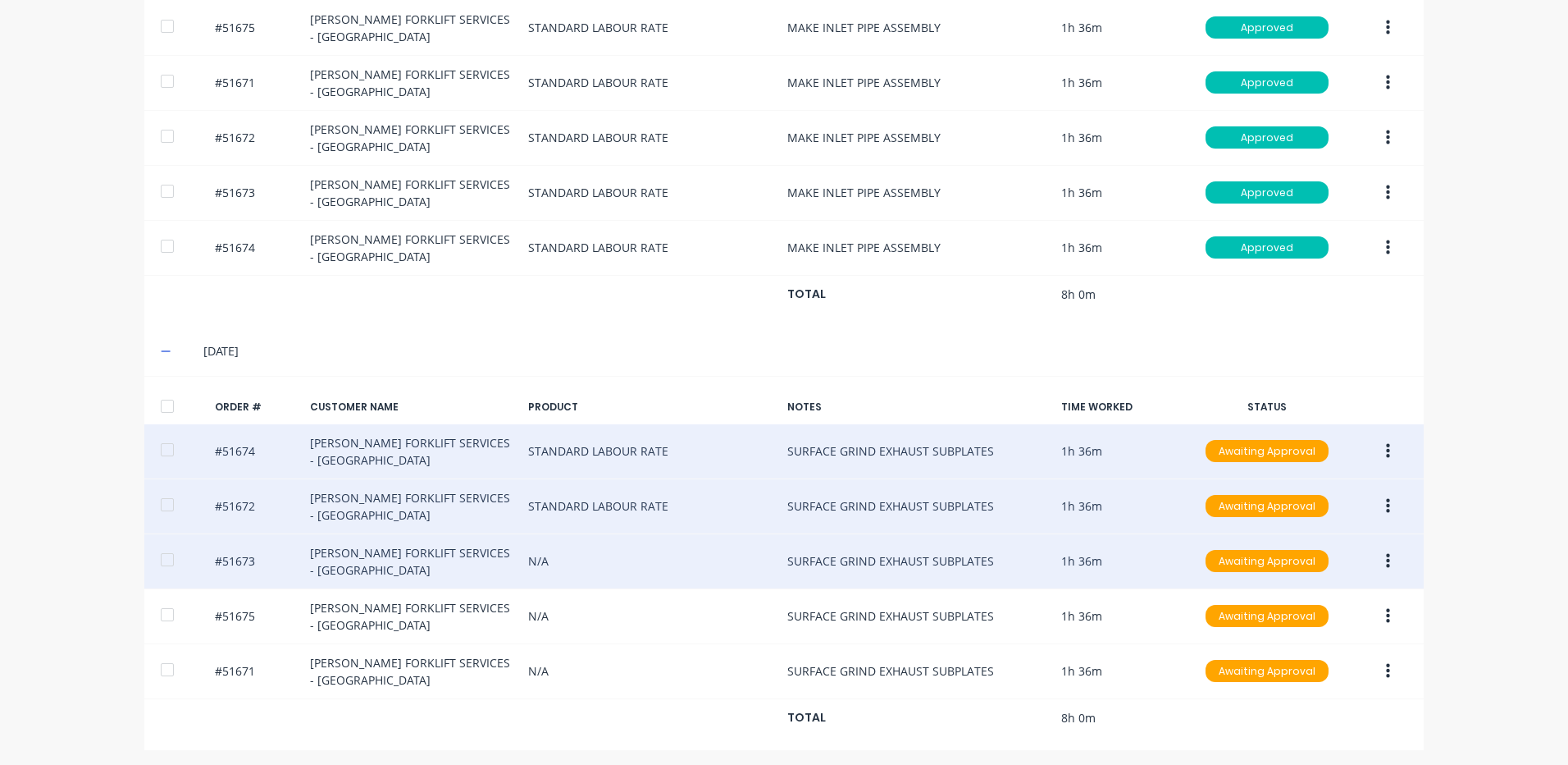
click at [1373, 550] on button "button" at bounding box center [1389, 562] width 39 height 29
click at [1326, 666] on div "Edit" at bounding box center [1329, 670] width 126 height 24
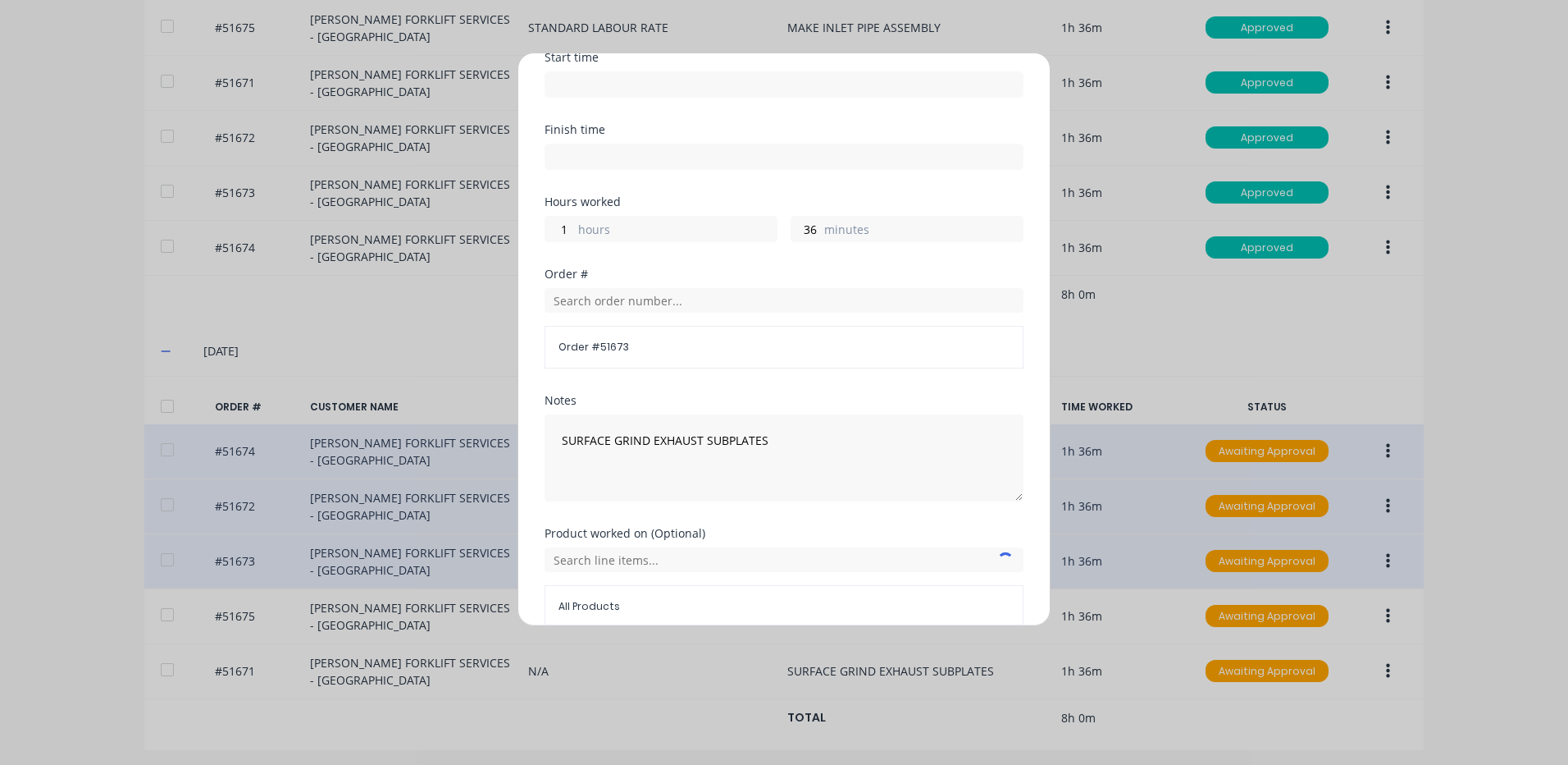
scroll to position [221, 0]
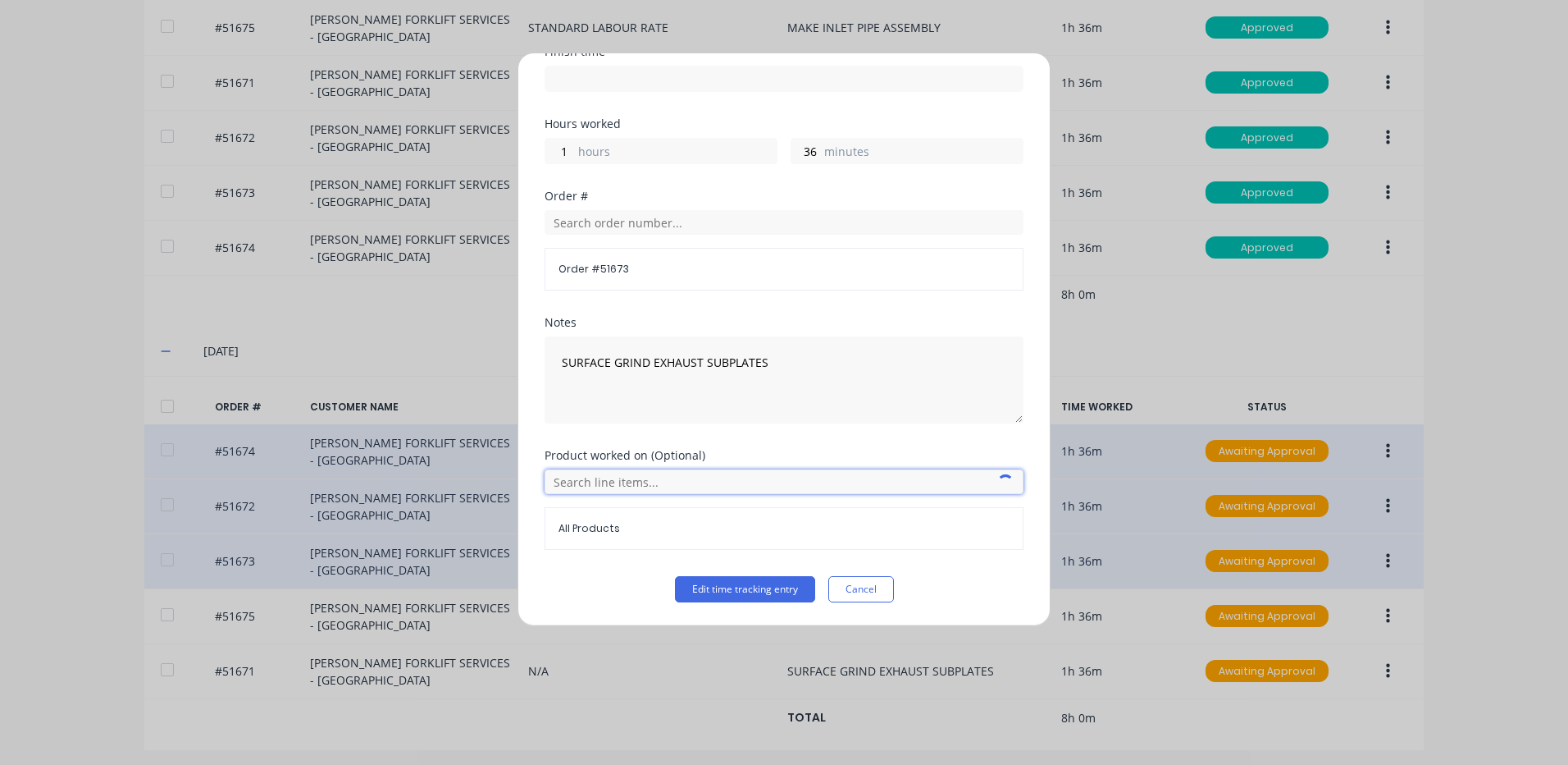
click at [651, 482] on input "text" at bounding box center [784, 481] width 479 height 25
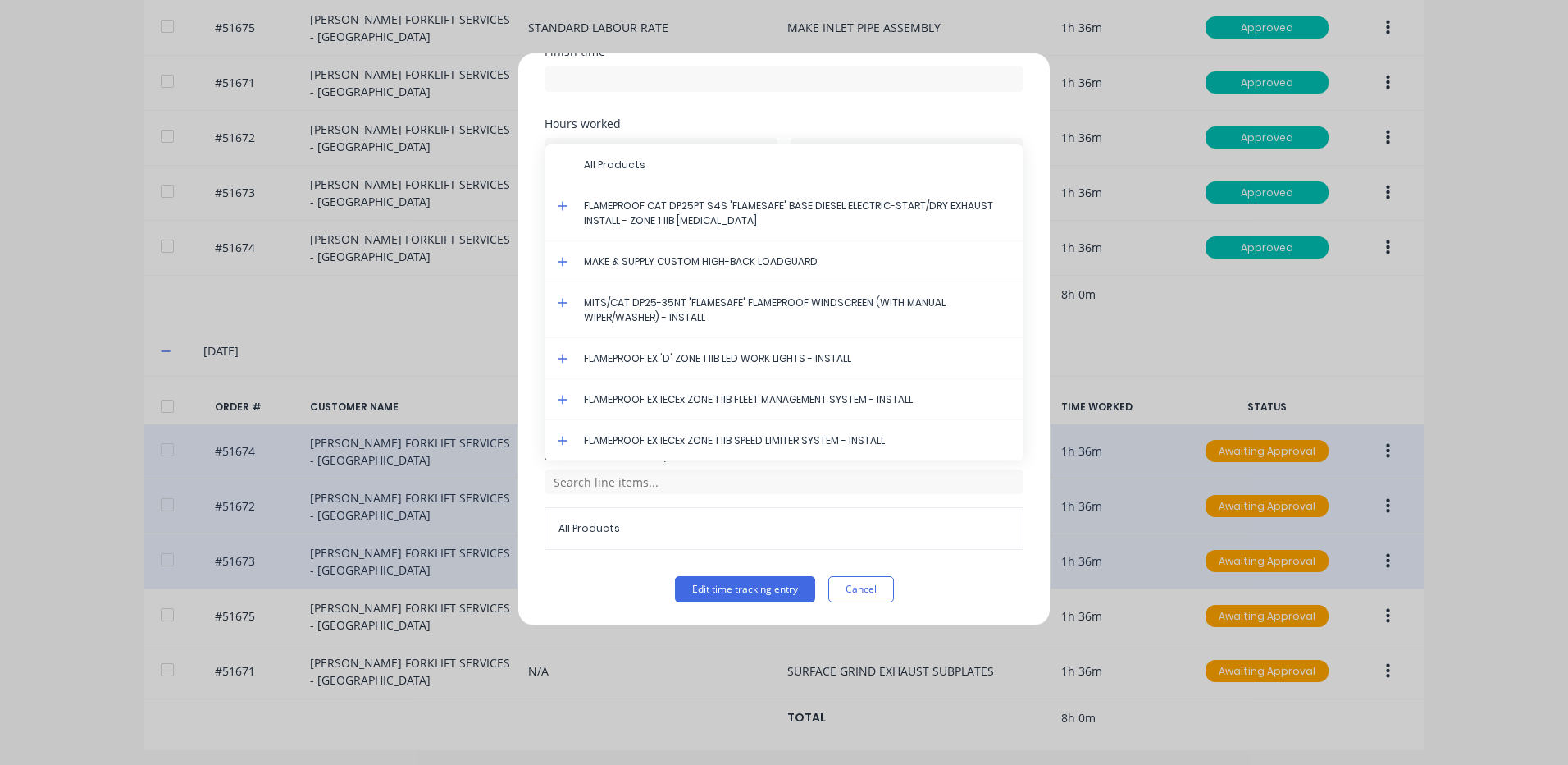
click at [559, 201] on icon at bounding box center [563, 205] width 11 height 11
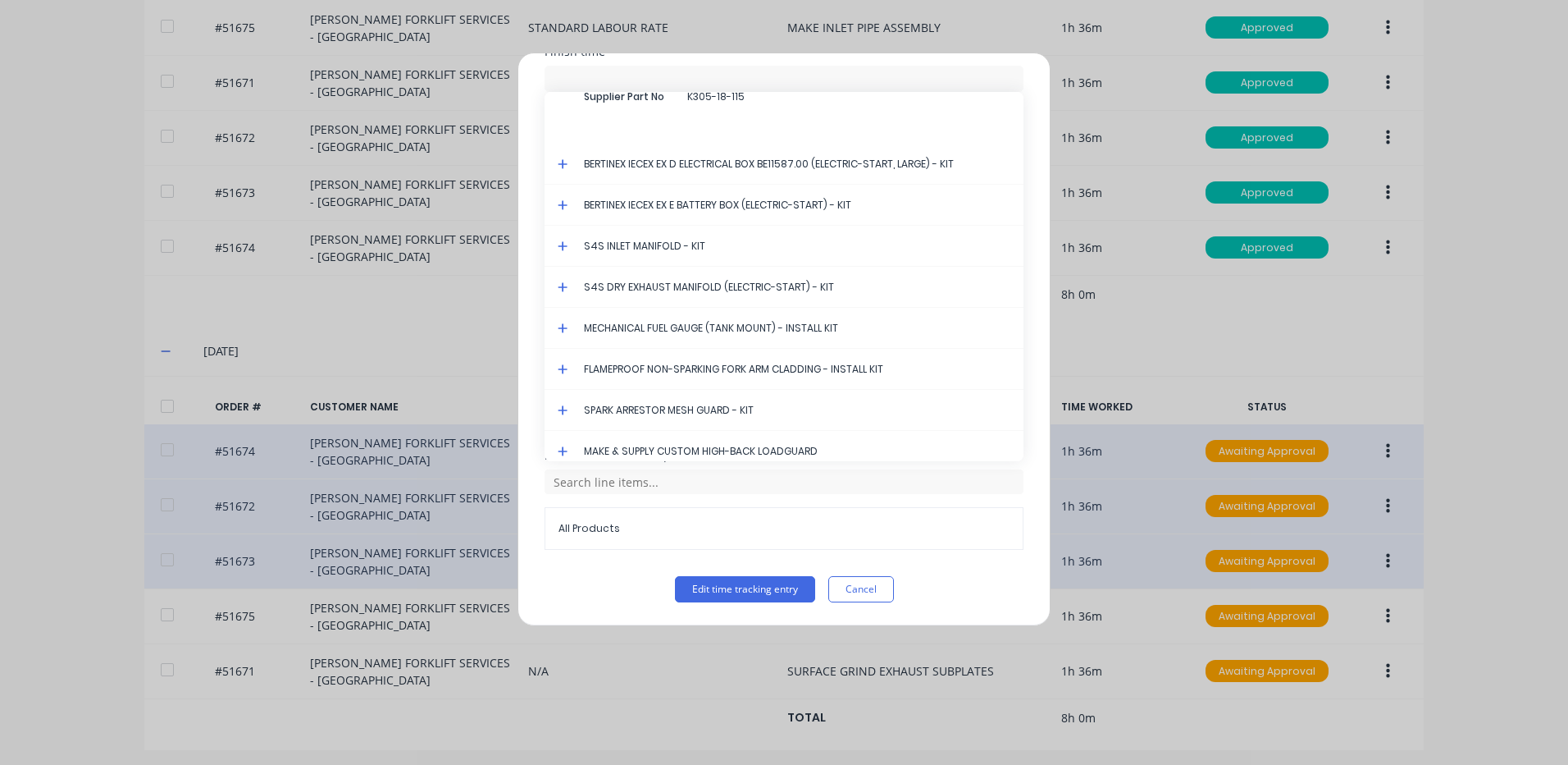
scroll to position [4720, 0]
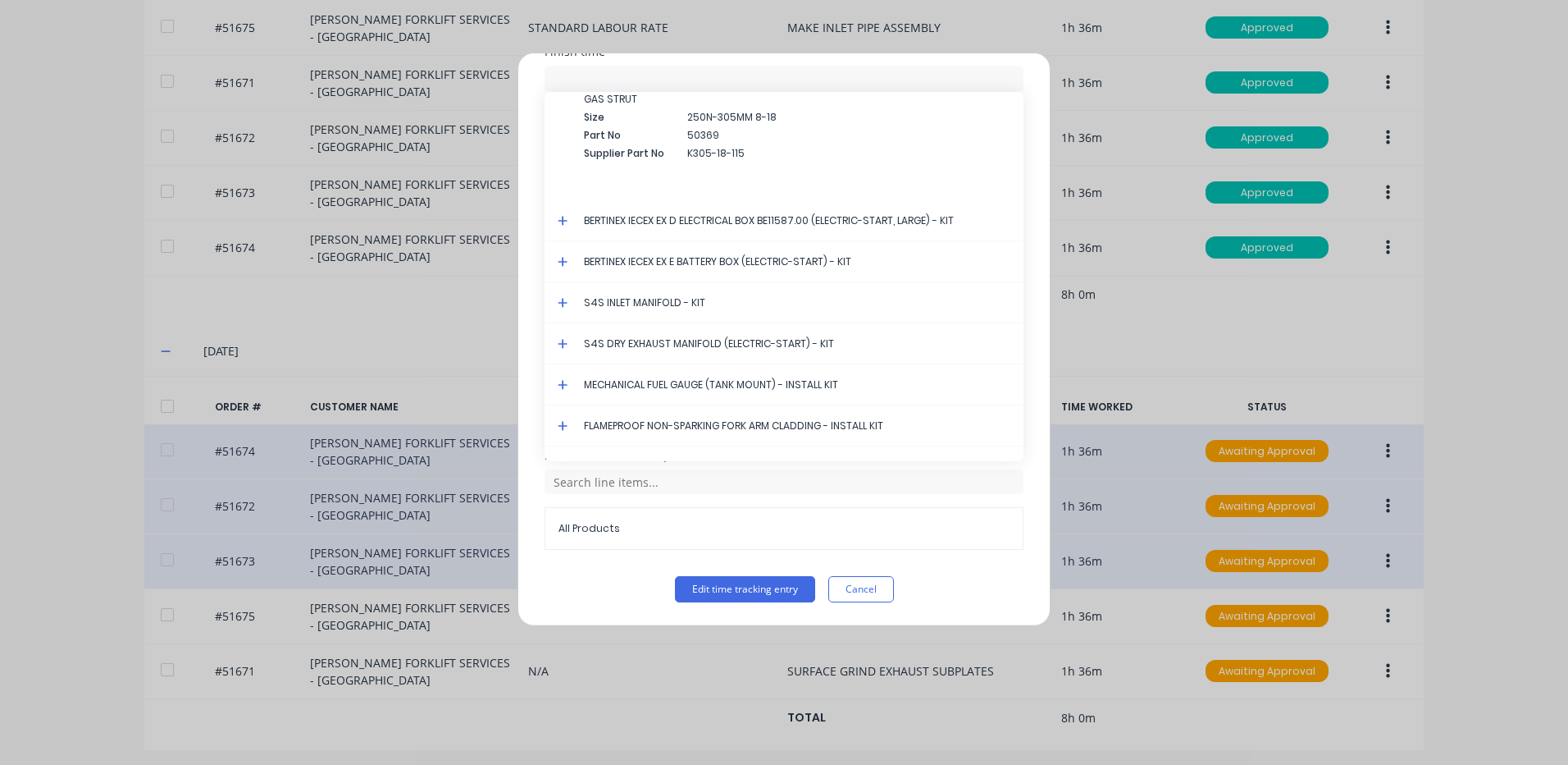
click at [561, 342] on icon at bounding box center [563, 343] width 11 height 11
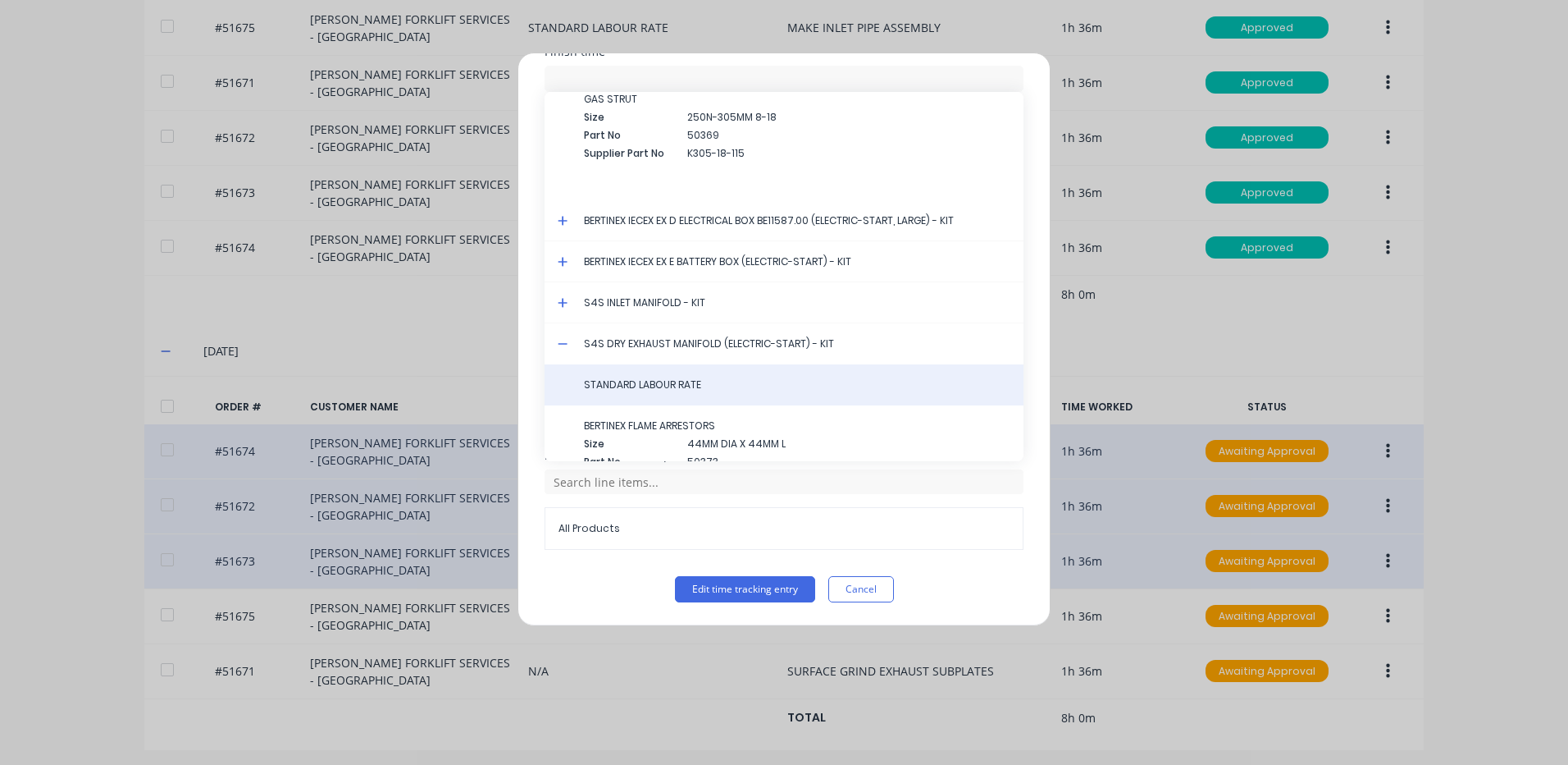
click at [602, 376] on div "STANDARD LABOUR RATE" at bounding box center [784, 385] width 479 height 41
click at [616, 393] on div "STANDARD LABOUR RATE" at bounding box center [784, 385] width 479 height 41
click at [651, 389] on span "STANDARD LABOUR RATE" at bounding box center [798, 385] width 427 height 15
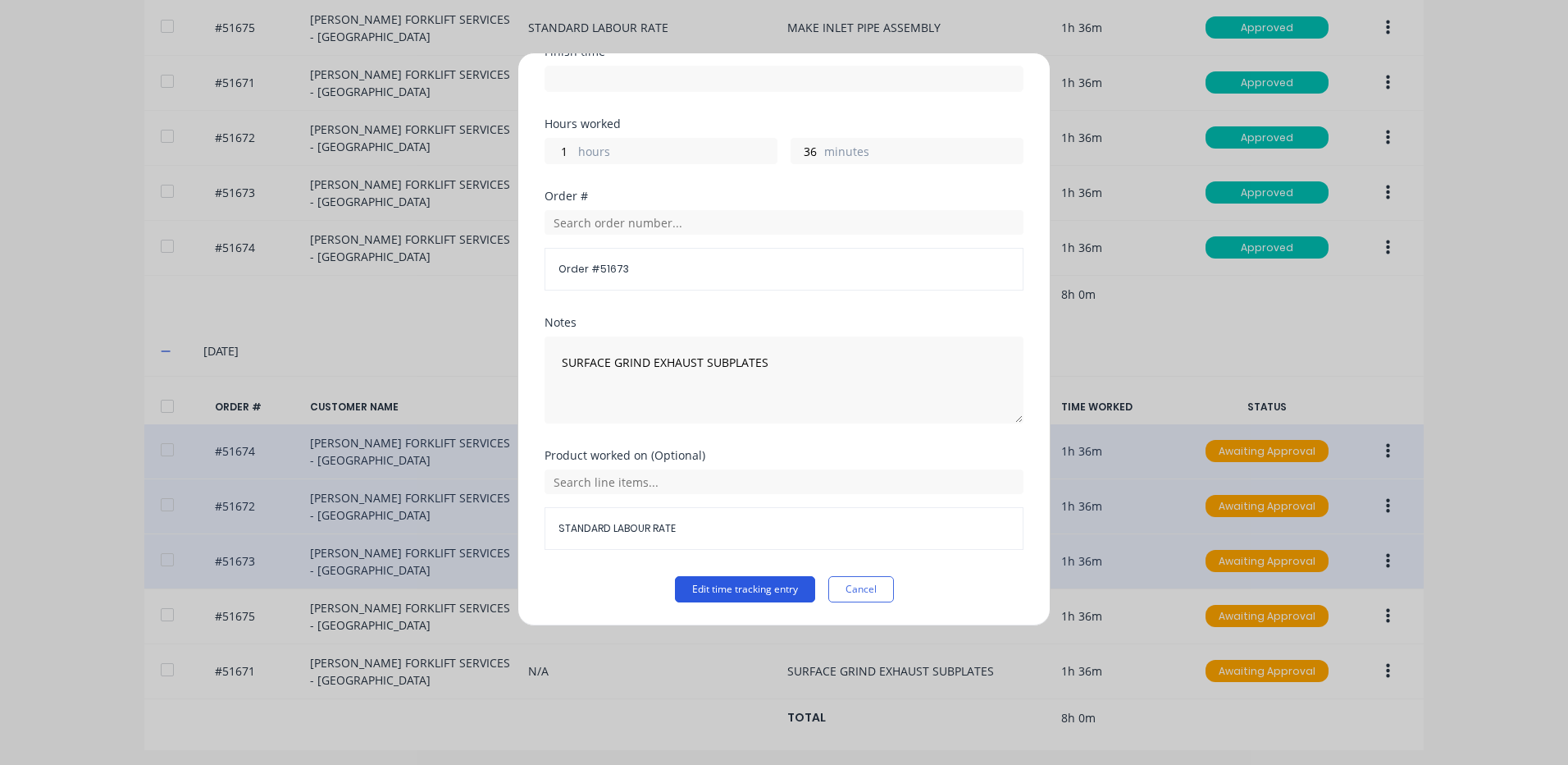
click at [758, 581] on button "Edit time tracking entry" at bounding box center [745, 589] width 140 height 27
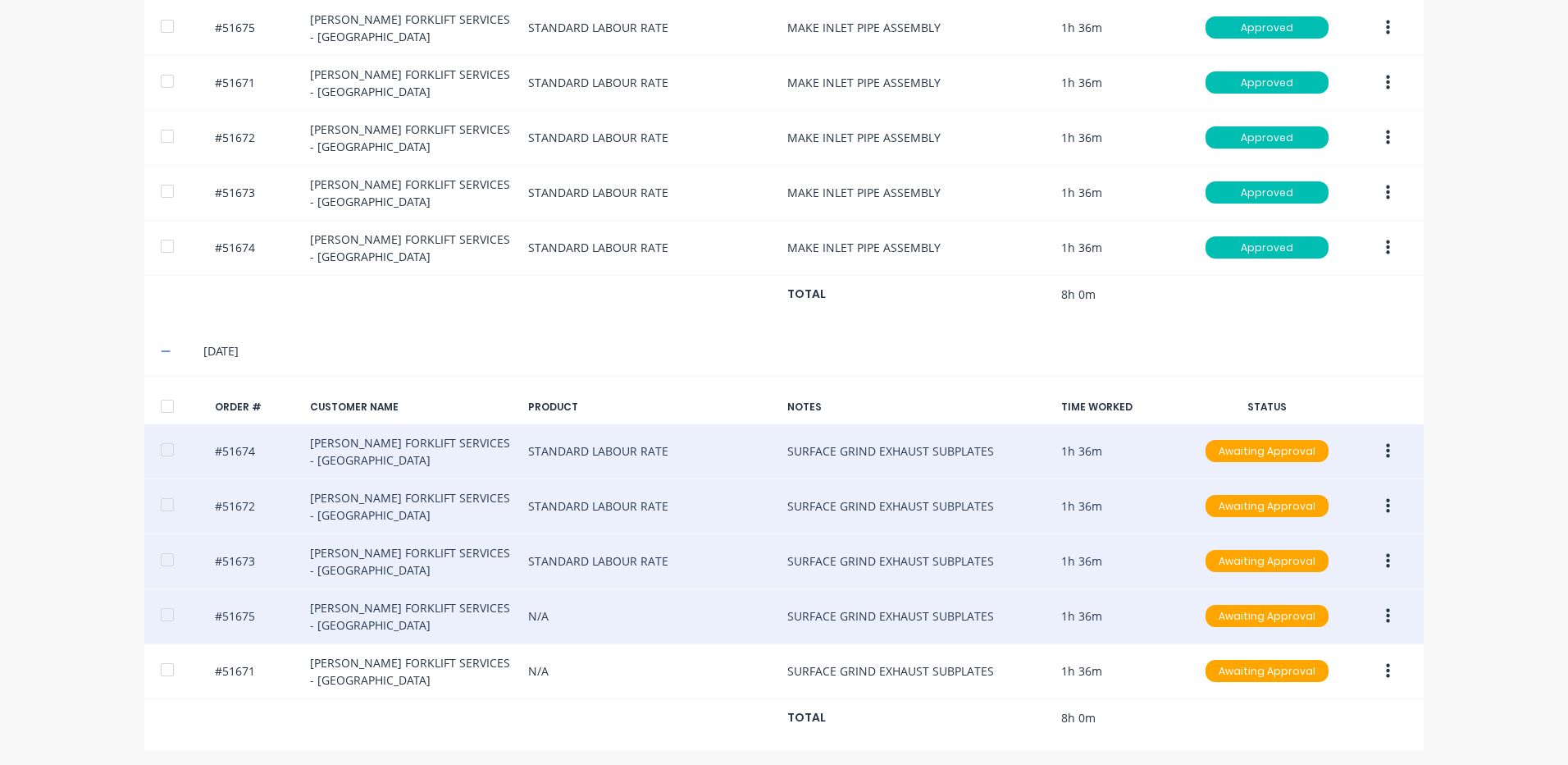
click at [1386, 609] on button "button" at bounding box center [1389, 616] width 39 height 29
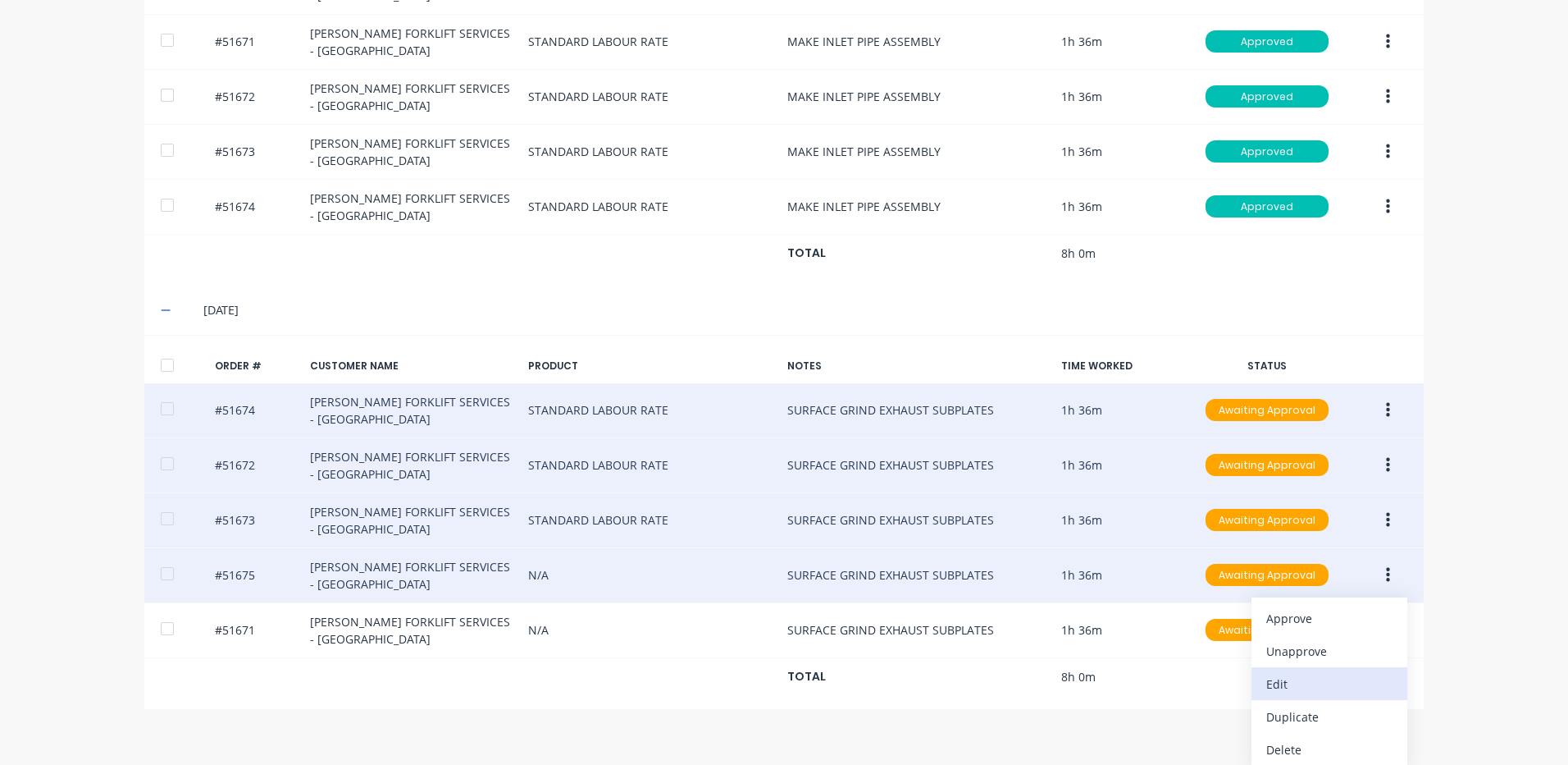
click at [1328, 672] on div "Edit" at bounding box center [1329, 684] width 126 height 24
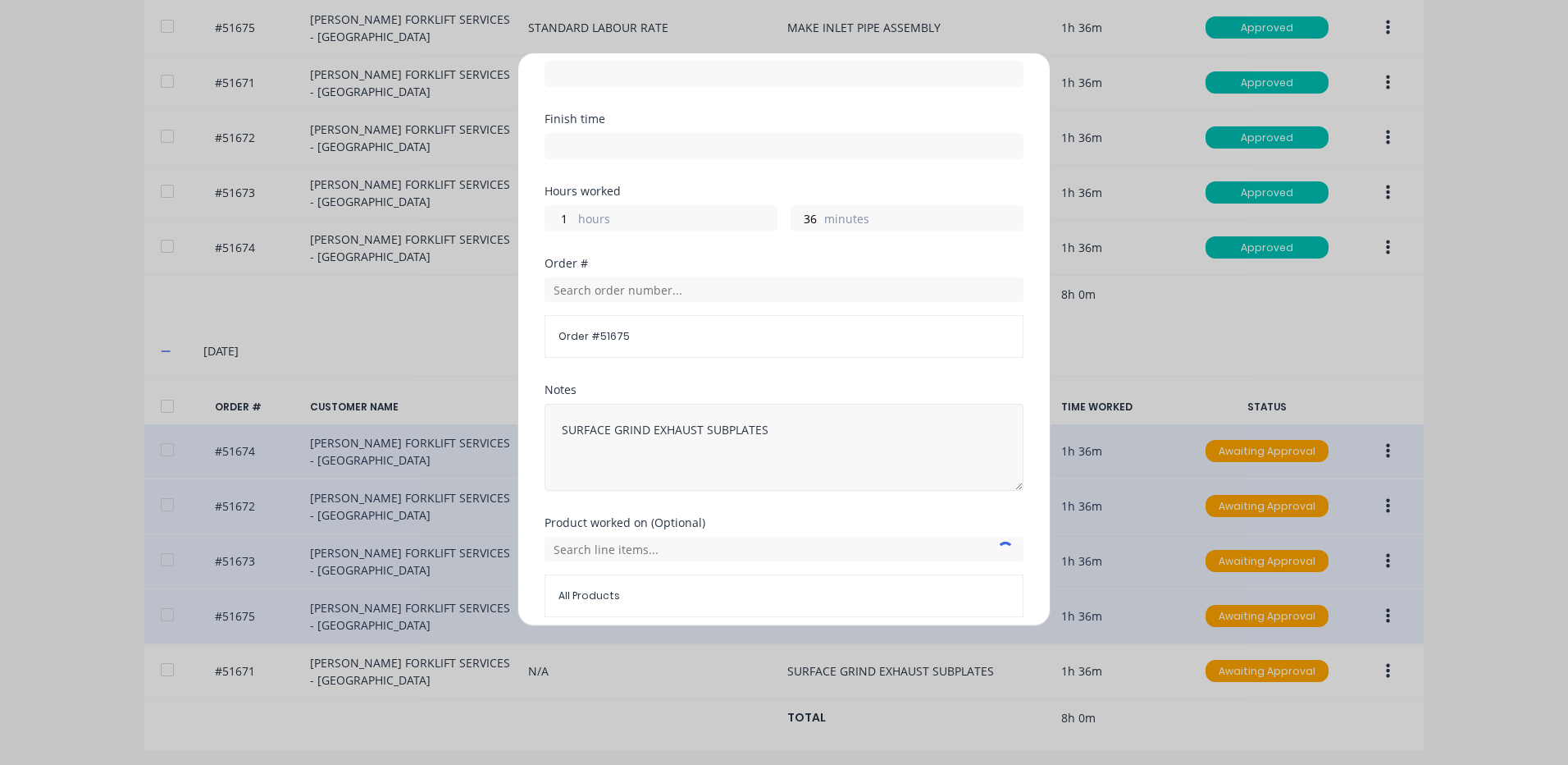
scroll to position [221, 0]
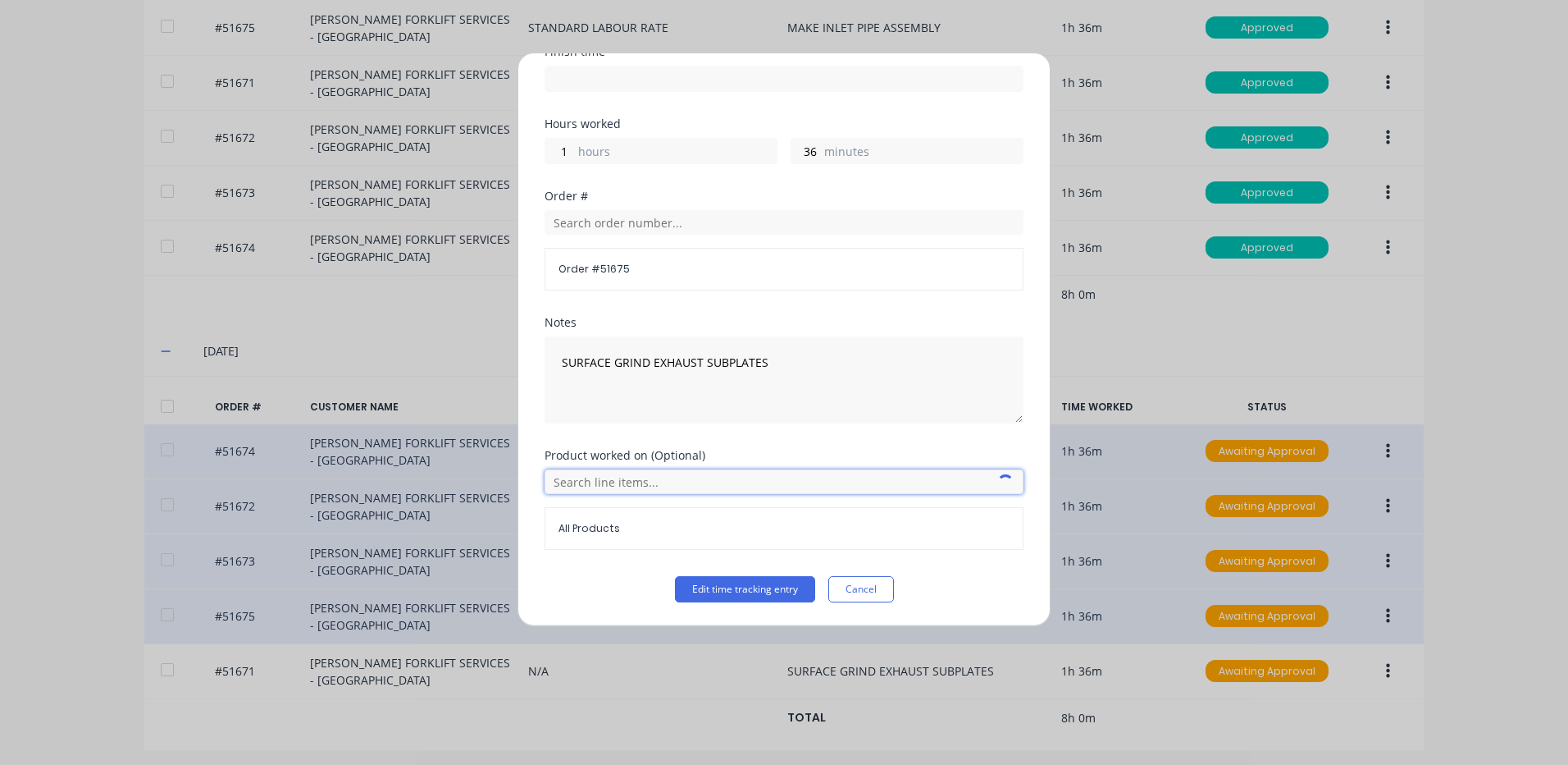
click at [666, 480] on input "text" at bounding box center [784, 481] width 479 height 25
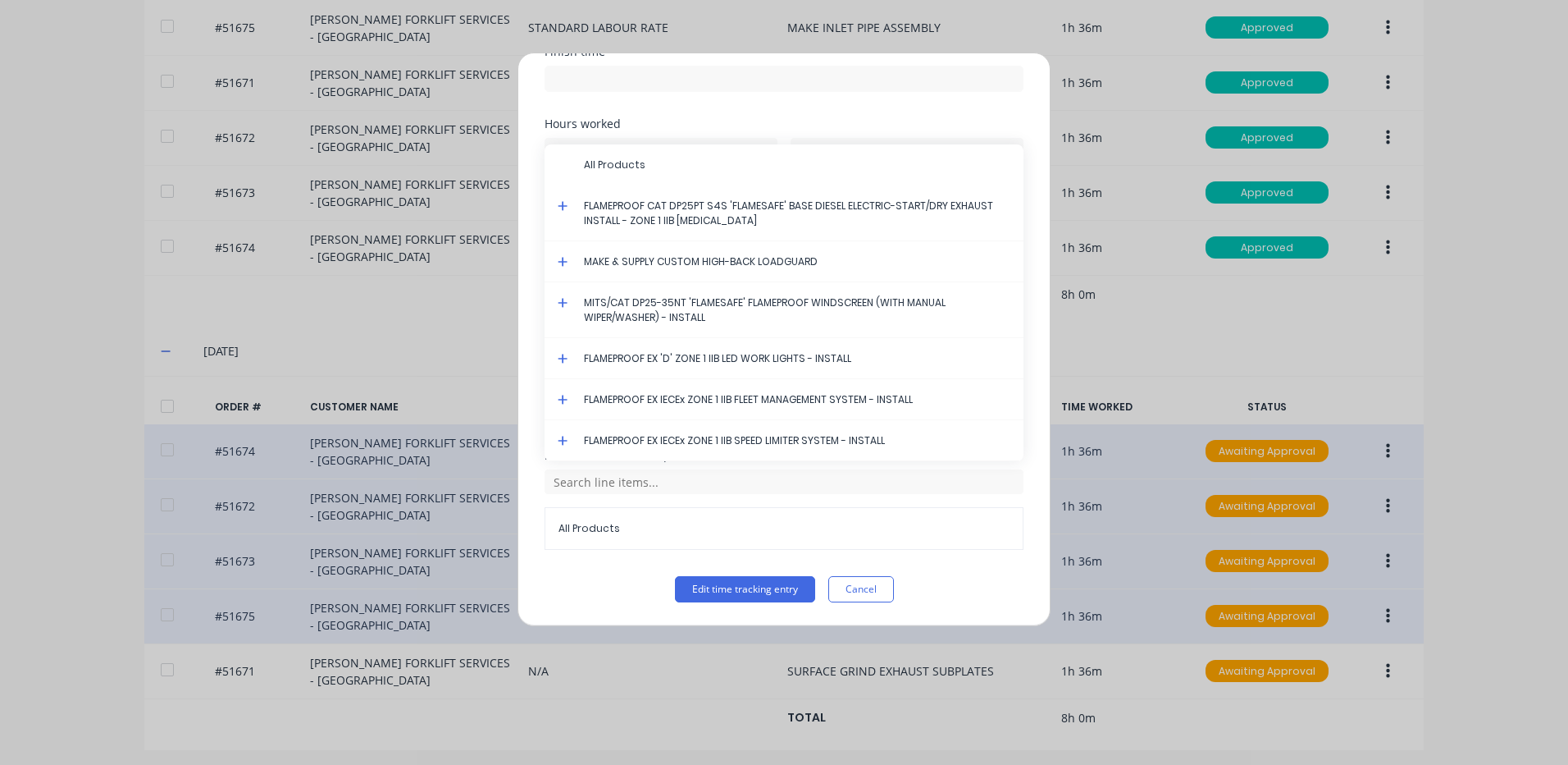
click at [560, 202] on icon at bounding box center [563, 205] width 11 height 11
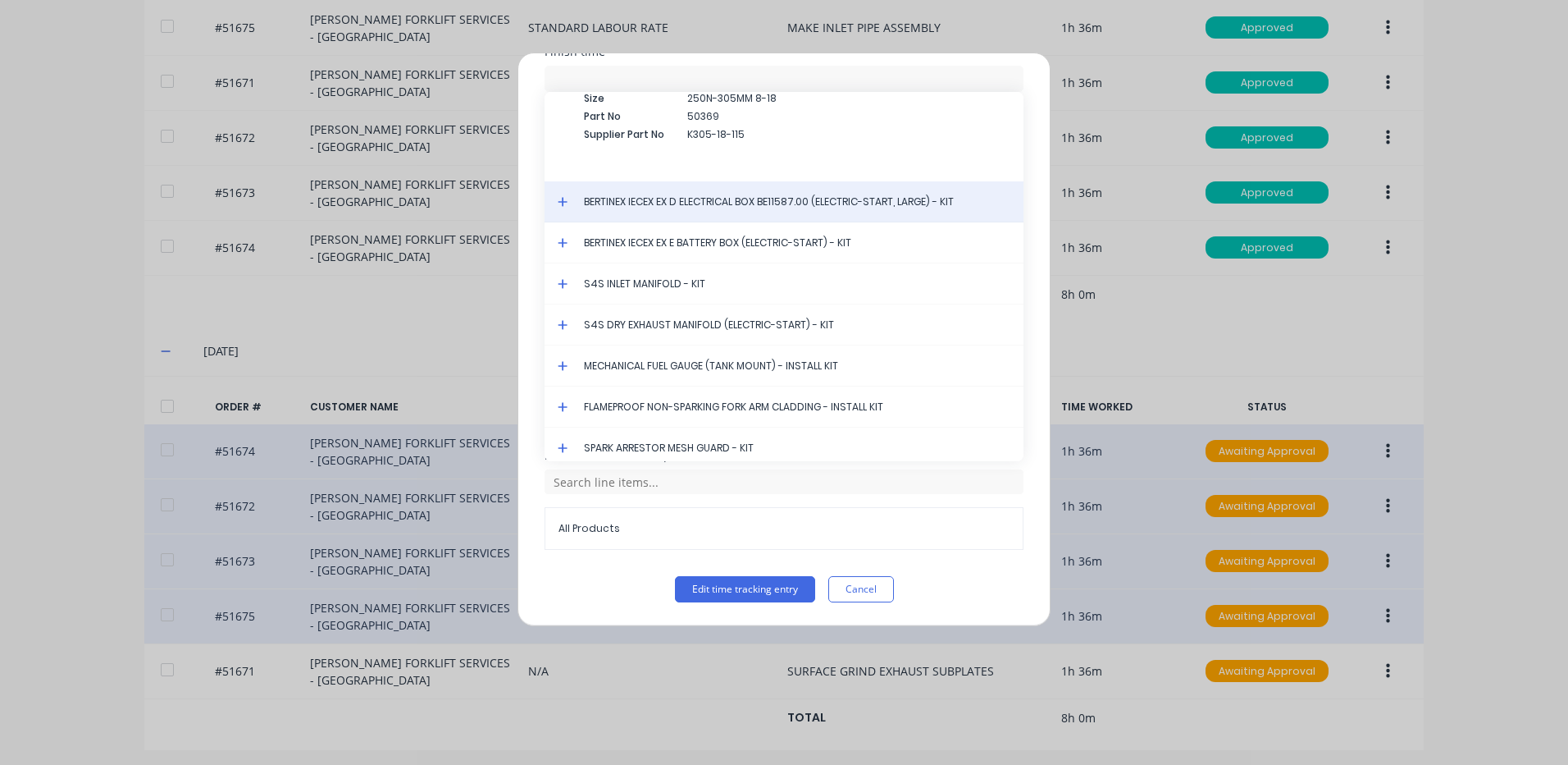
scroll to position [4759, 0]
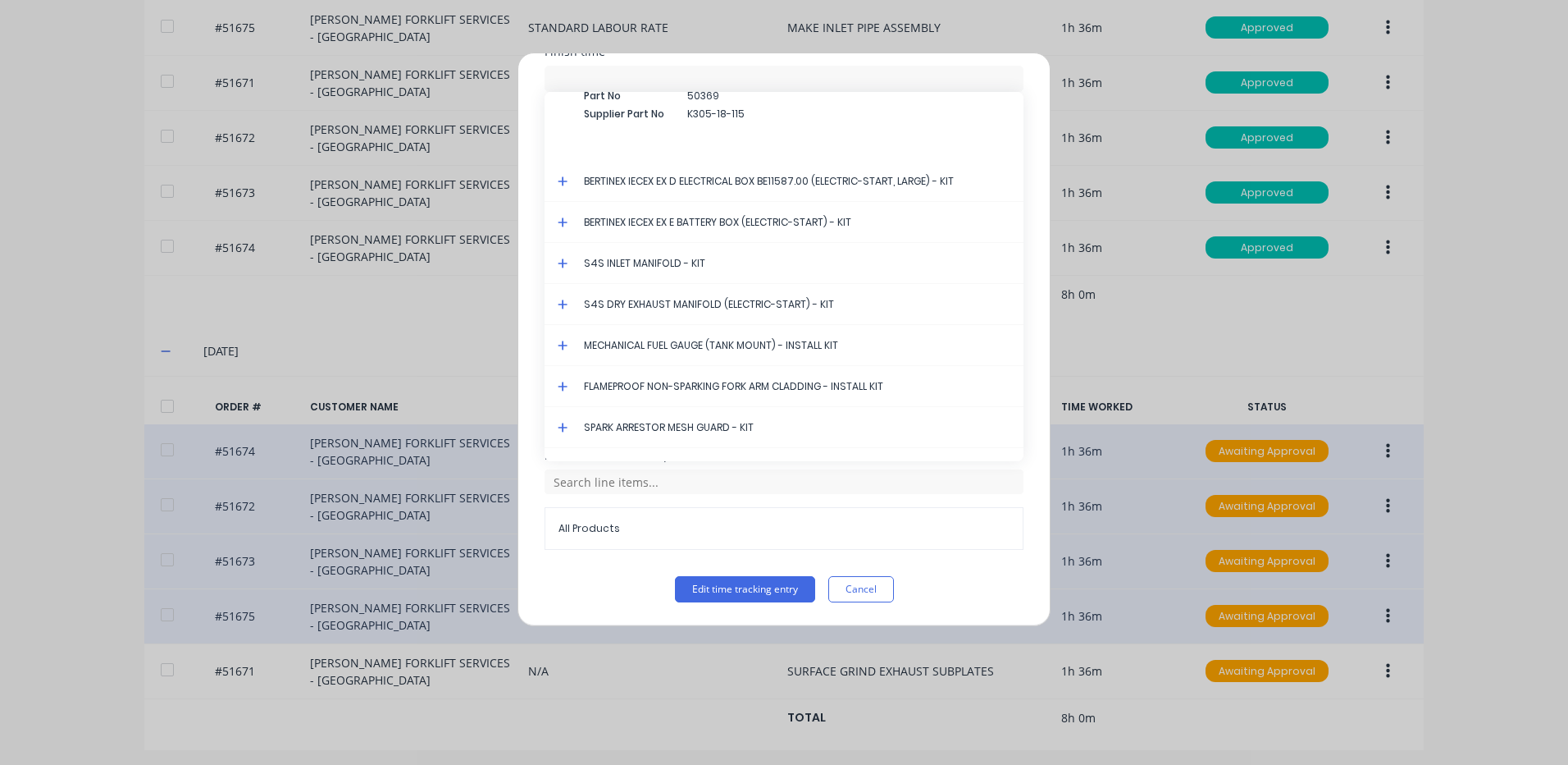
click at [564, 302] on icon at bounding box center [563, 304] width 11 height 11
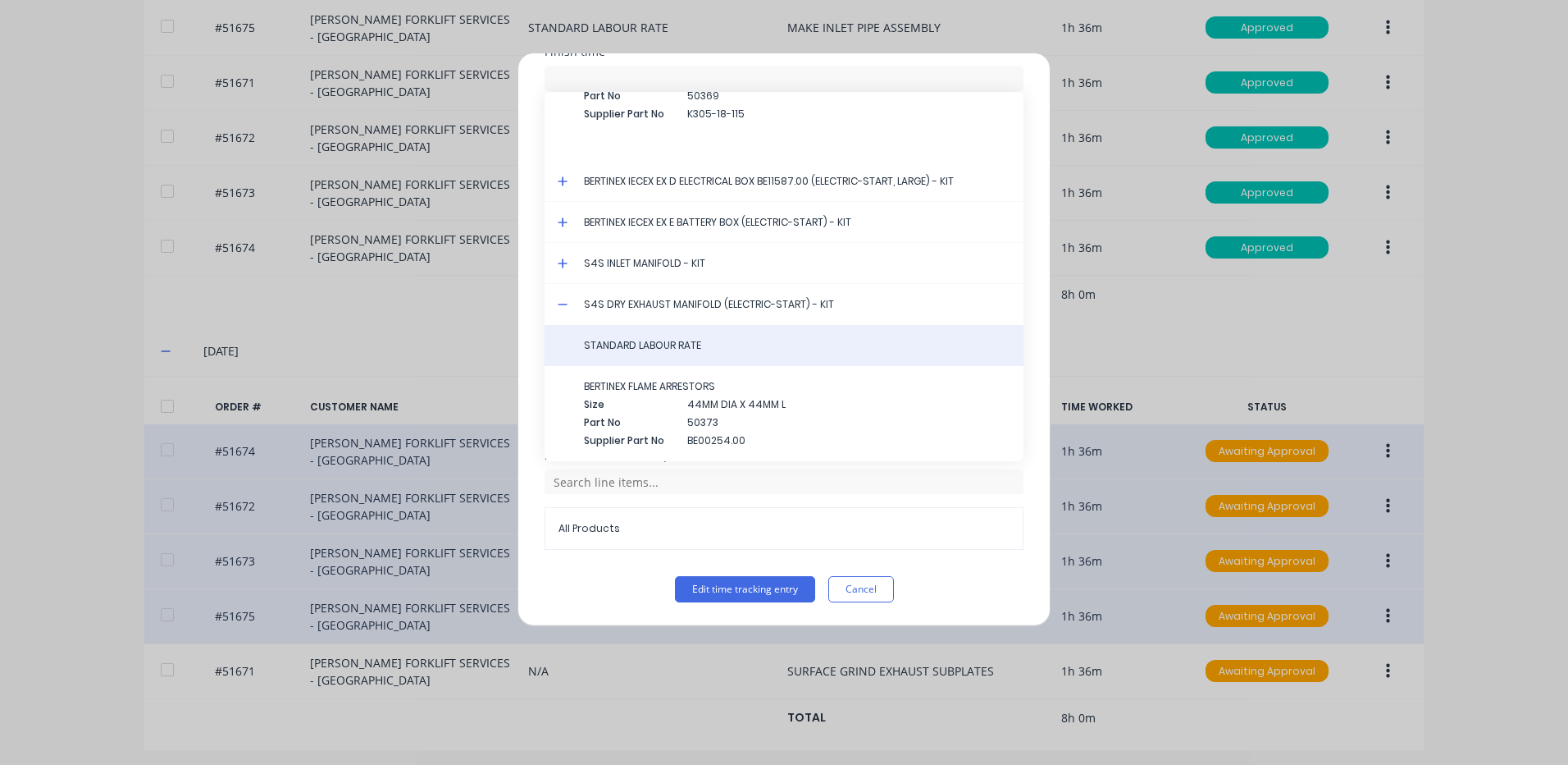
click at [630, 342] on span "STANDARD LABOUR RATE" at bounding box center [798, 345] width 427 height 15
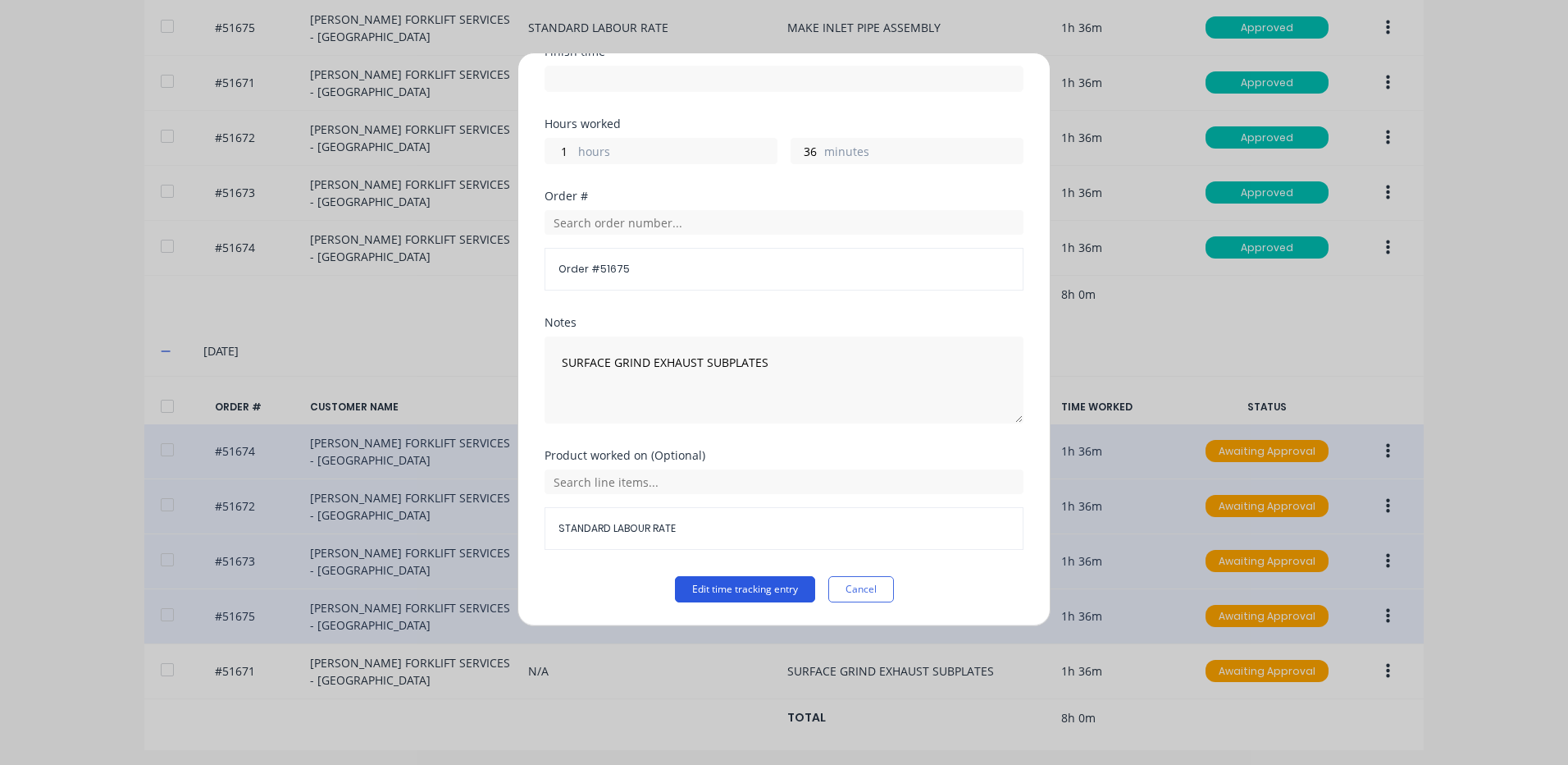
click at [766, 600] on button "Edit time tracking entry" at bounding box center [745, 589] width 140 height 27
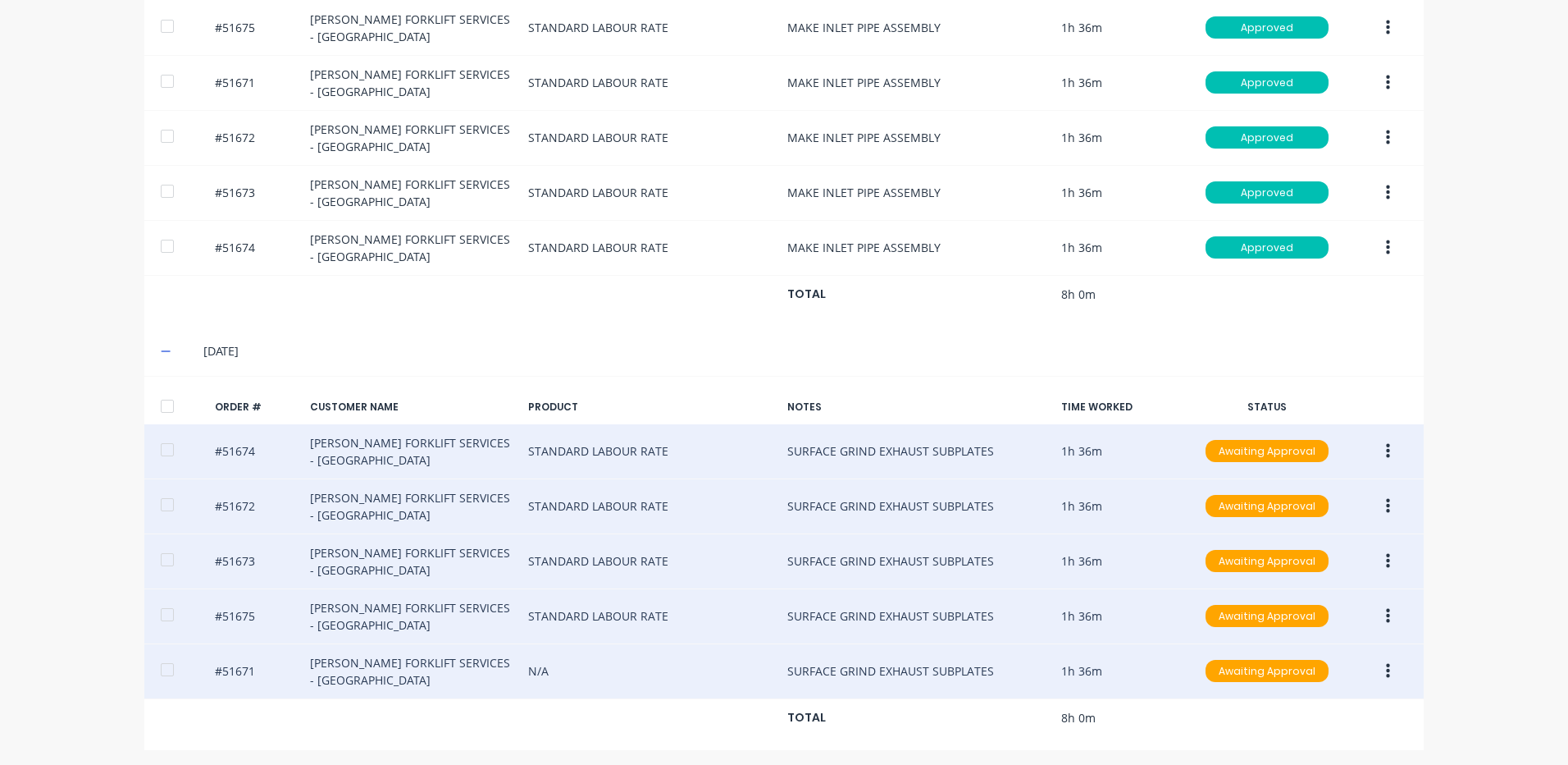
click at [1378, 665] on button "button" at bounding box center [1389, 671] width 39 height 29
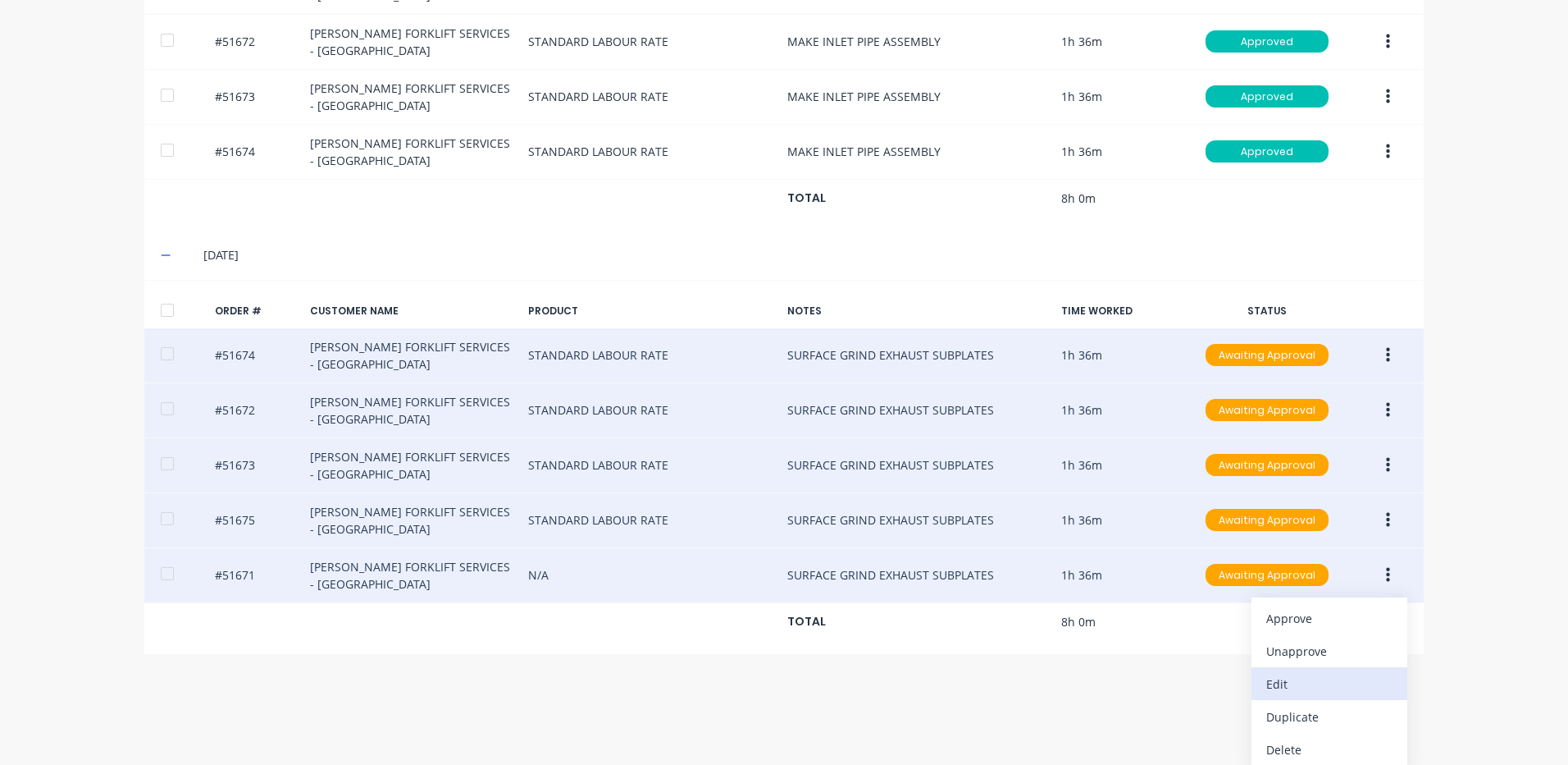
click at [1321, 685] on div "Edit" at bounding box center [1329, 684] width 126 height 24
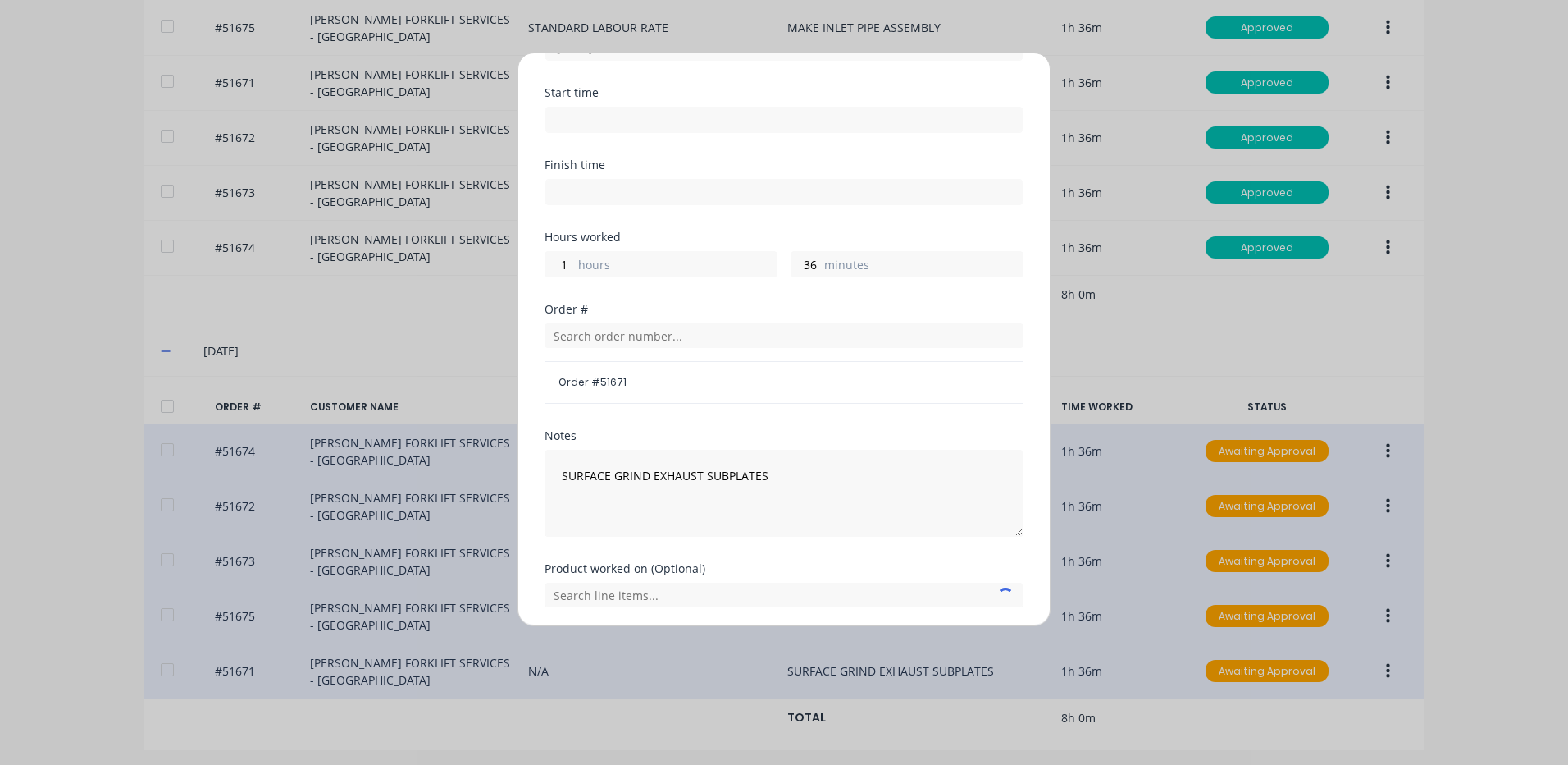
scroll to position [221, 0]
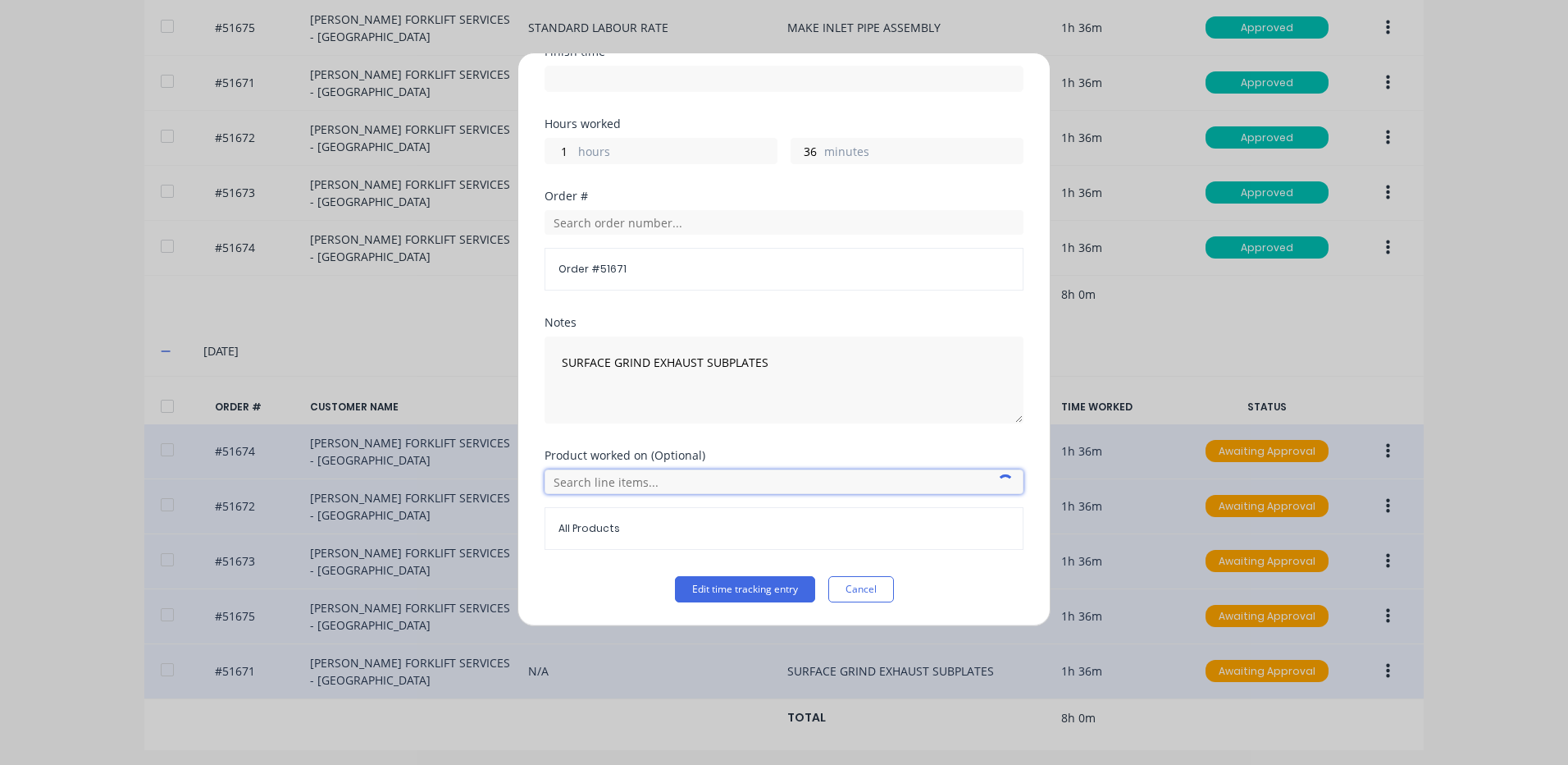
click at [669, 485] on input "text" at bounding box center [784, 481] width 479 height 25
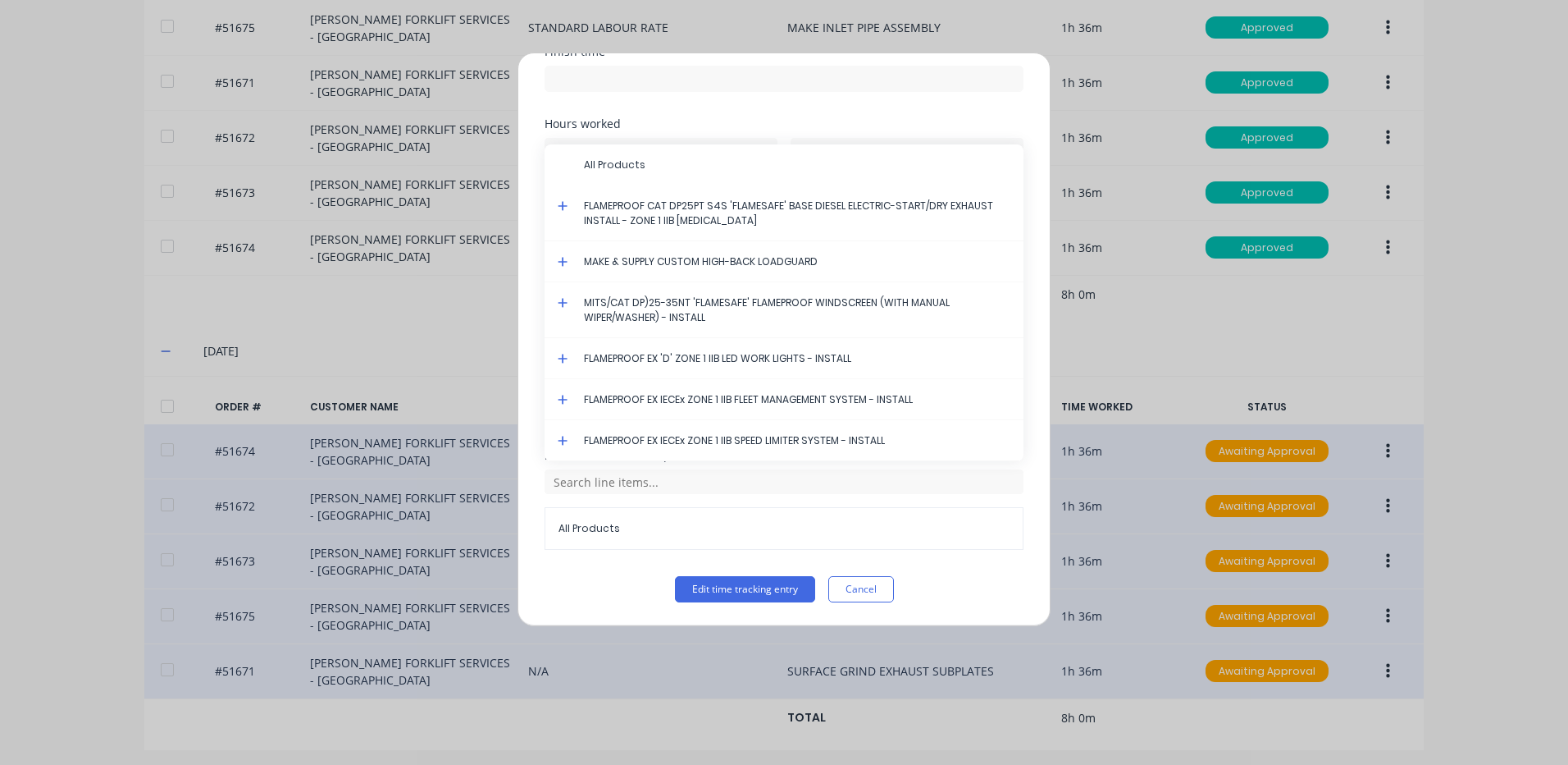
click at [562, 205] on icon at bounding box center [562, 205] width 10 height 10
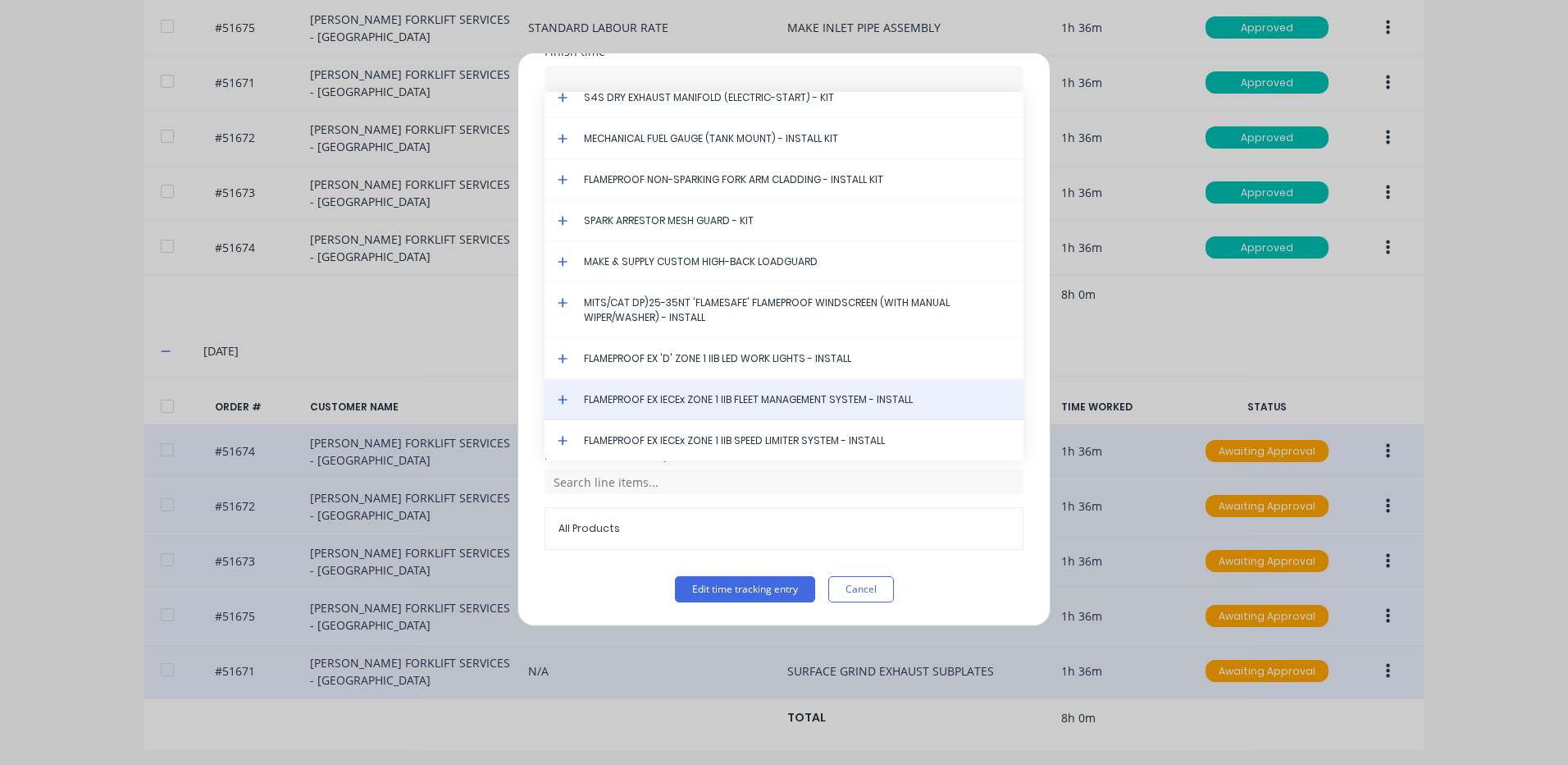
scroll to position [4802, 0]
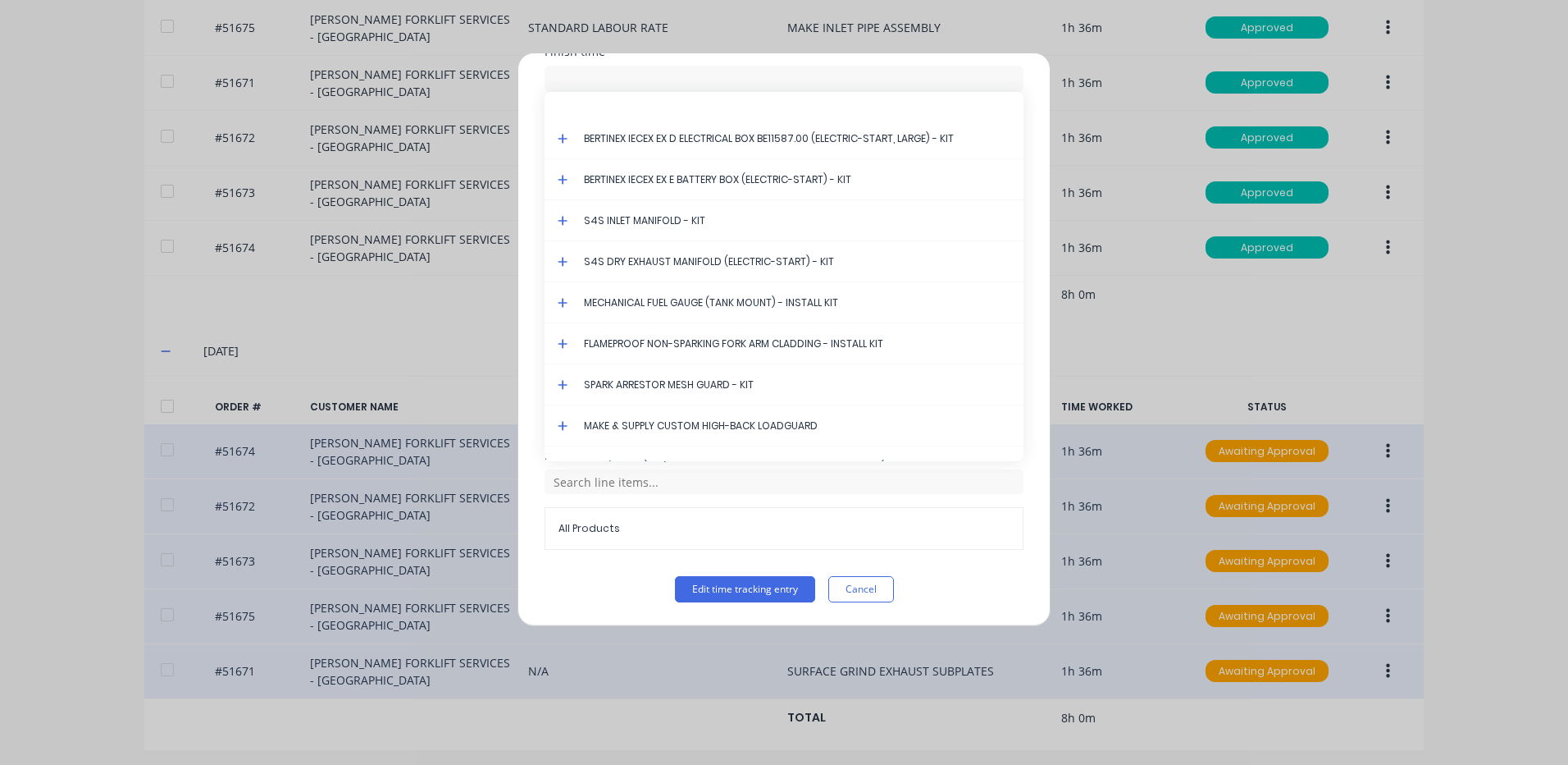
click at [562, 257] on icon at bounding box center [562, 261] width 10 height 10
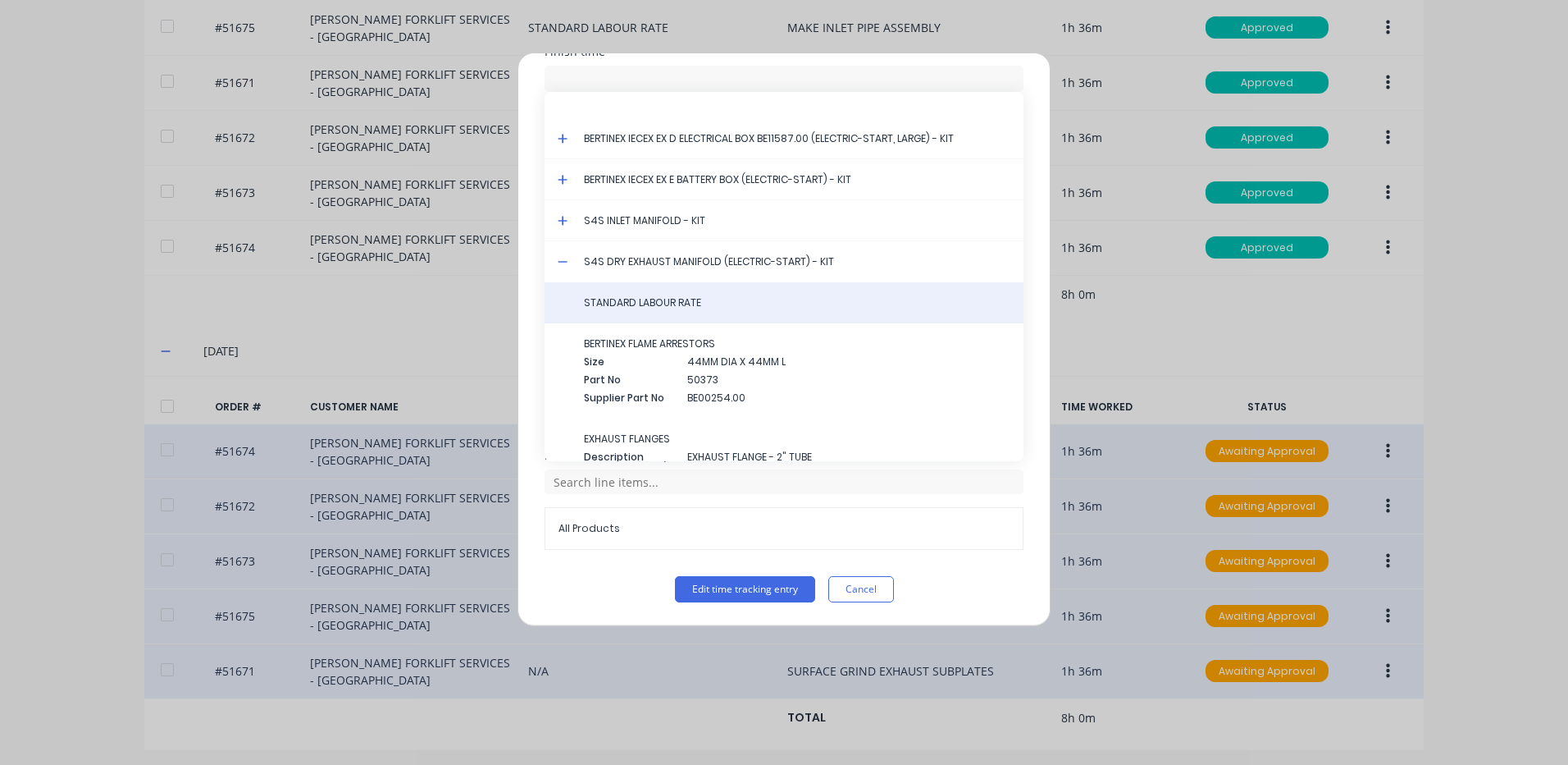
click at [600, 299] on span "STANDARD LABOUR RATE" at bounding box center [798, 303] width 427 height 15
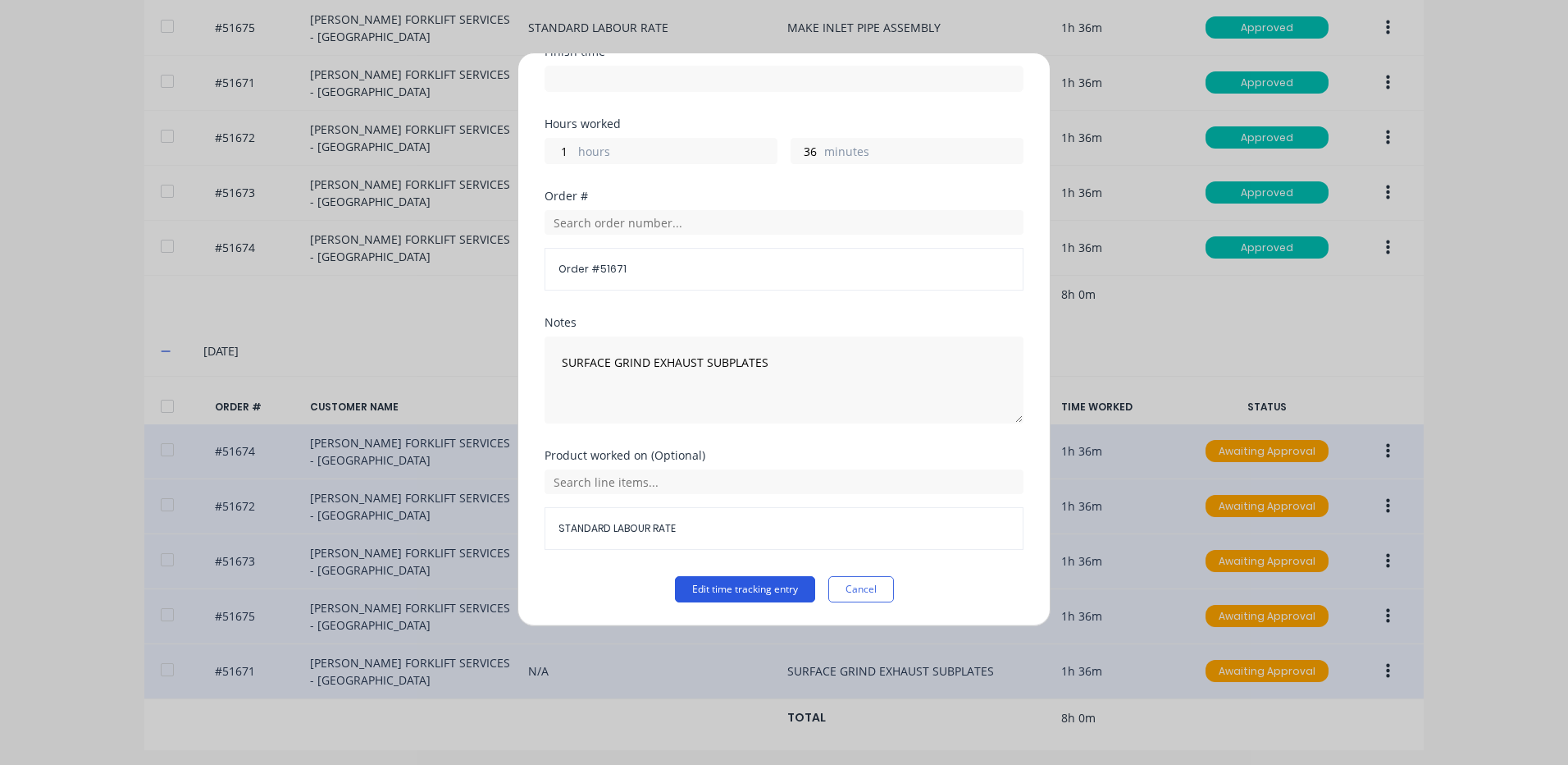
click at [721, 576] on button "Edit time tracking entry" at bounding box center [745, 589] width 140 height 27
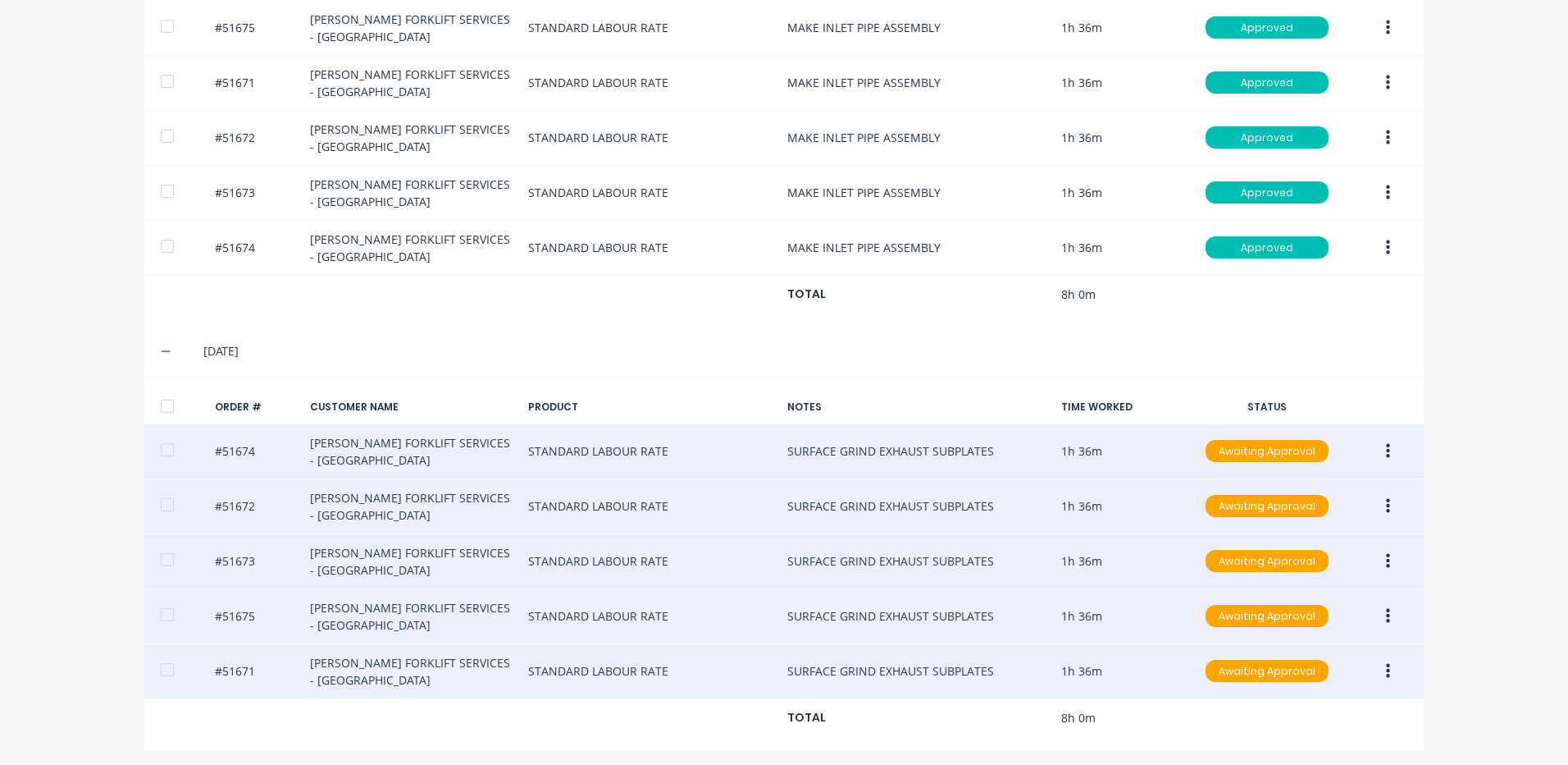
drag, startPoint x: 159, startPoint y: 401, endPoint x: 527, endPoint y: 401, distance: 368.0
click at [160, 401] on div at bounding box center [167, 406] width 33 height 33
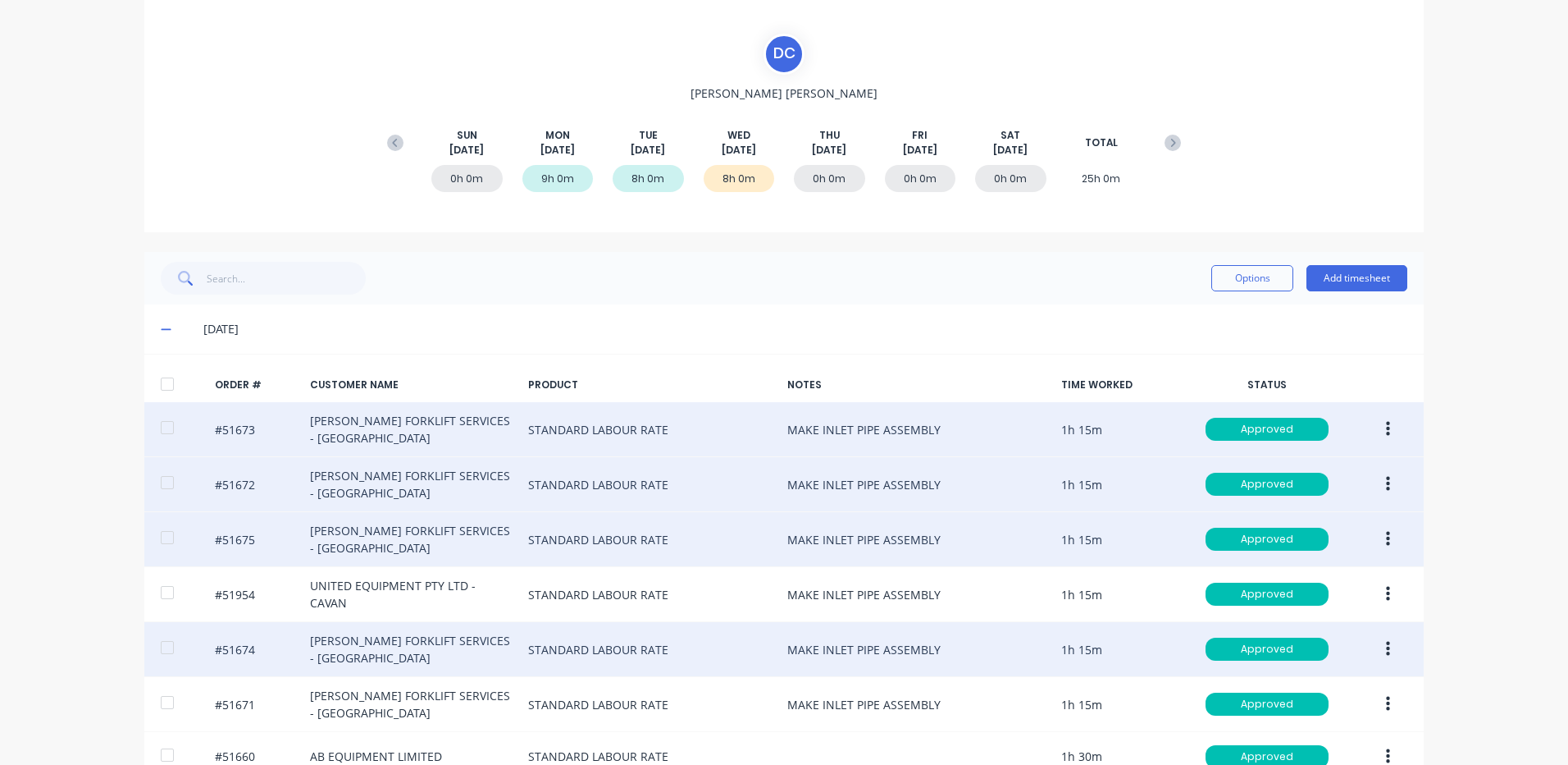
scroll to position [0, 0]
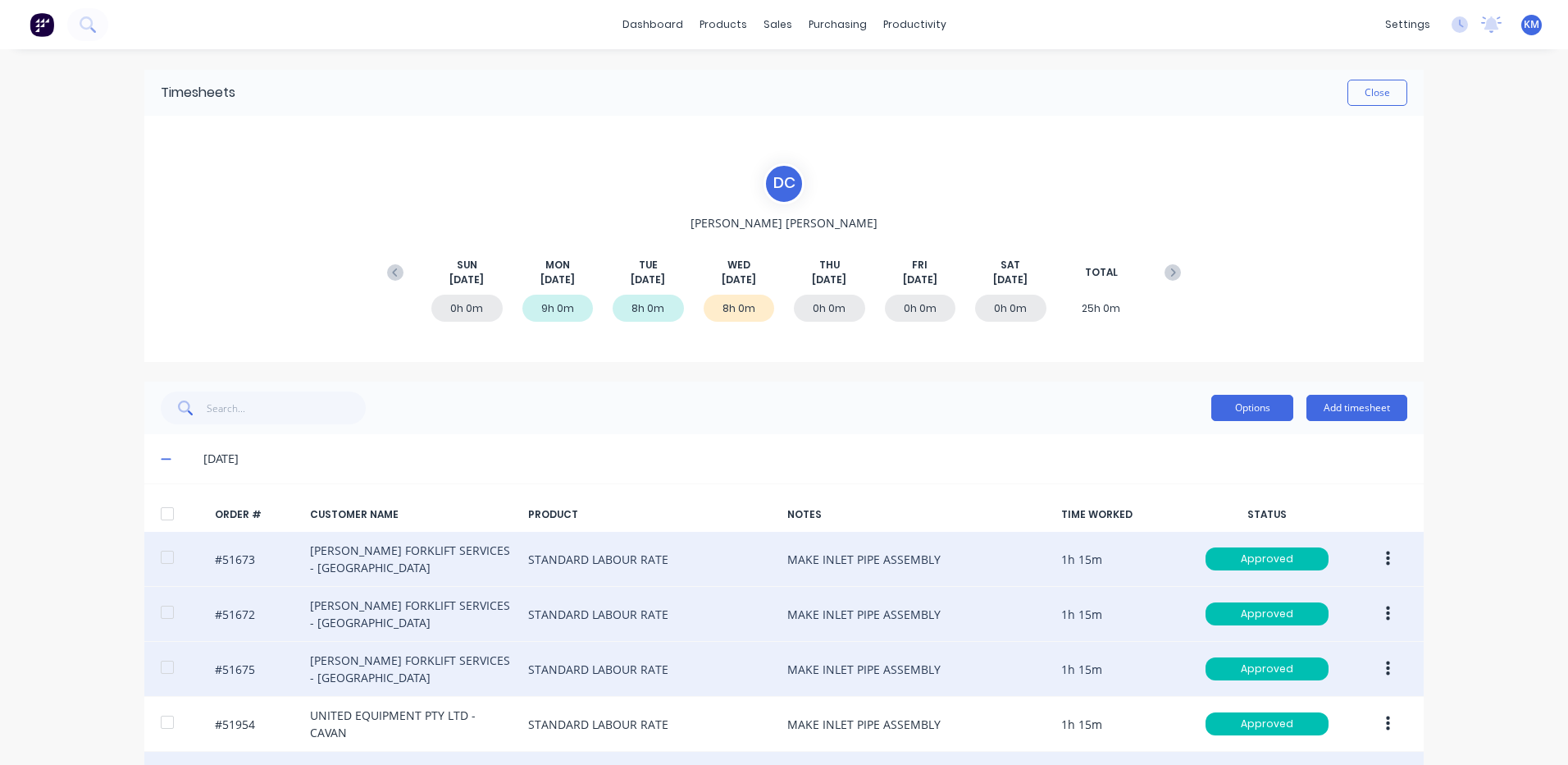
click at [1219, 403] on button "Options" at bounding box center [1252, 408] width 82 height 27
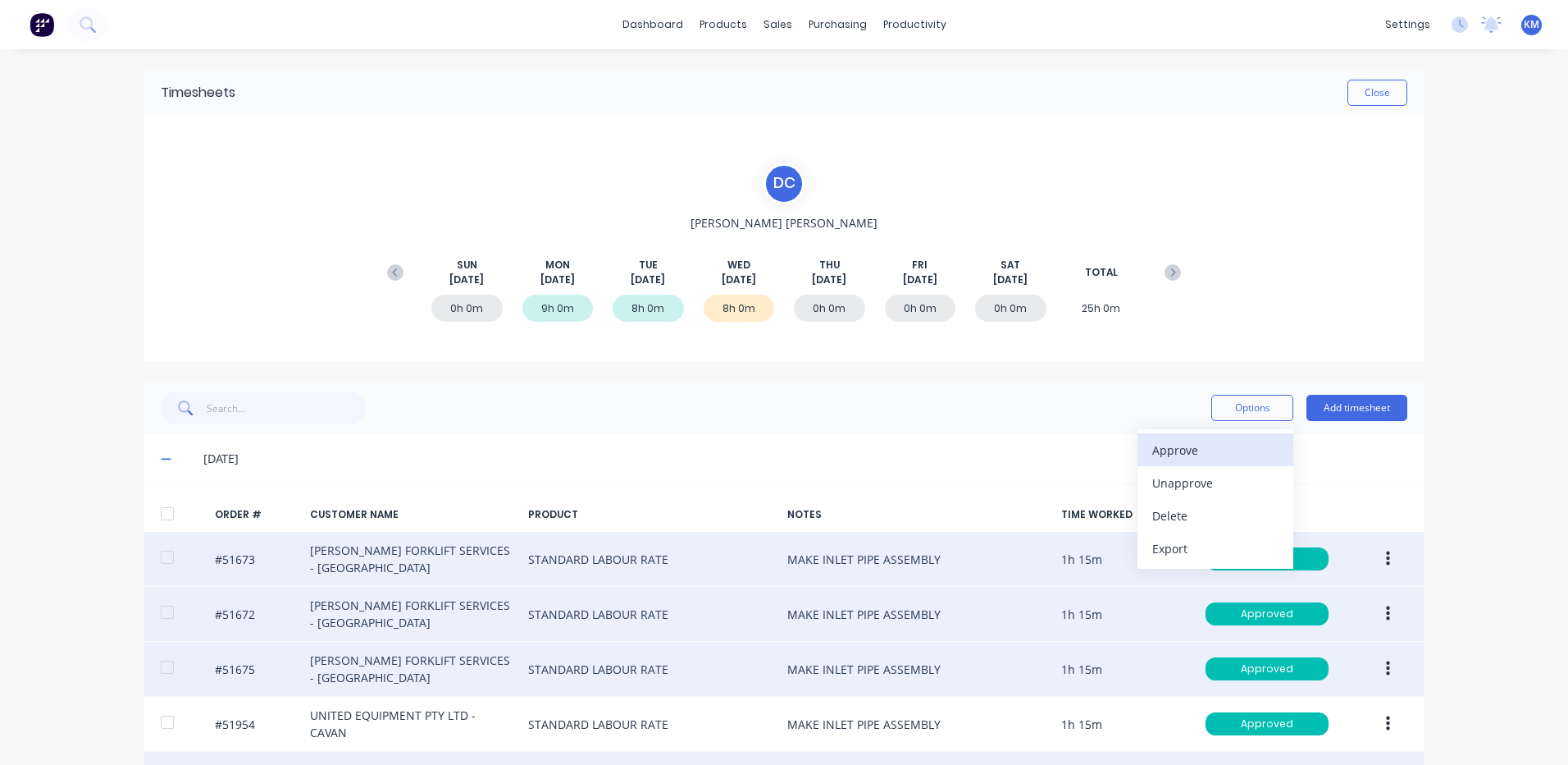
click at [1213, 438] on div "Approve" at bounding box center [1215, 450] width 126 height 24
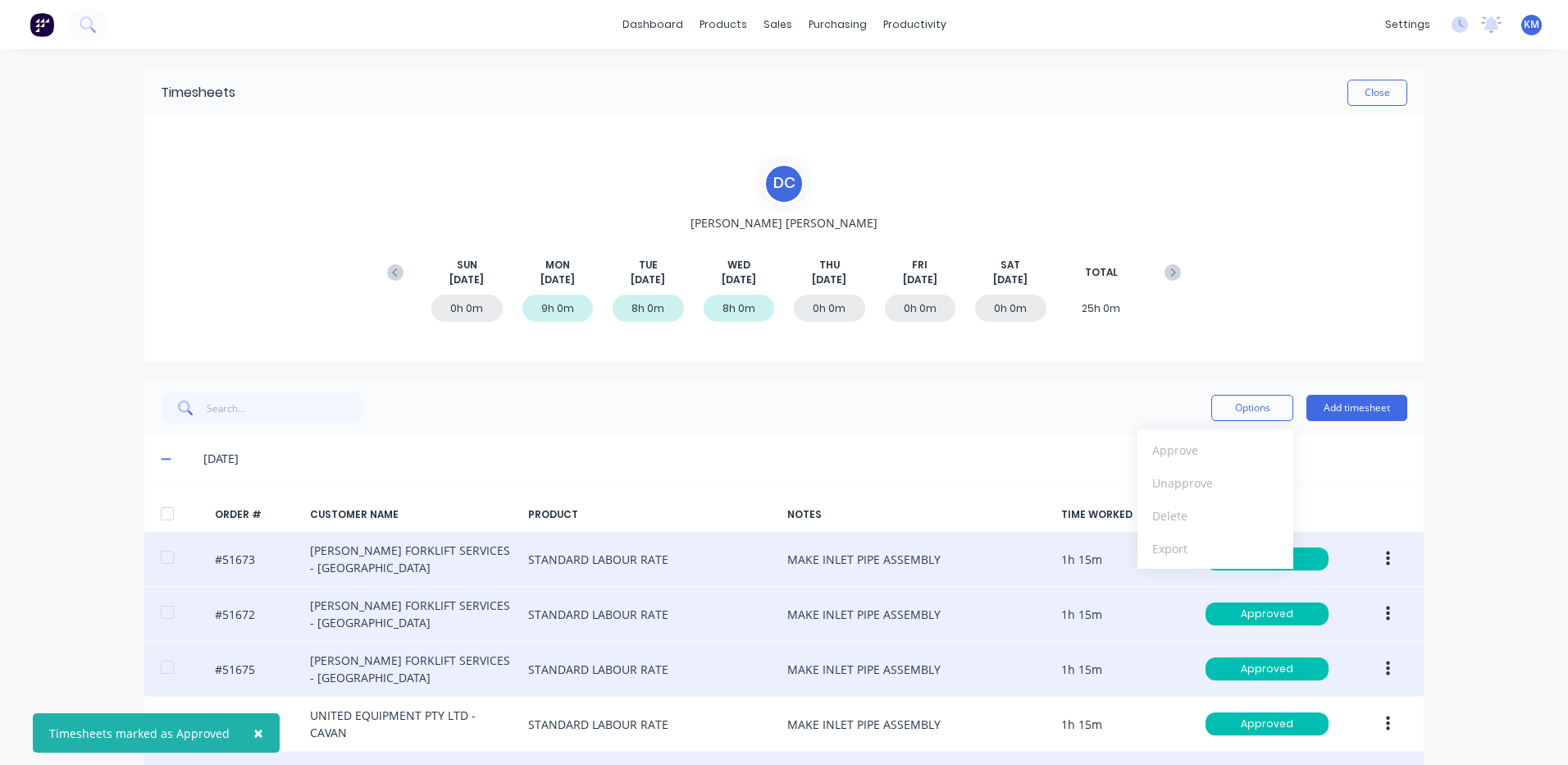
click at [985, 405] on div "Options Approve Unapprove Delete Export Add timesheet" at bounding box center [784, 408] width 1247 height 33
click at [1363, 83] on button "Close" at bounding box center [1378, 92] width 60 height 27
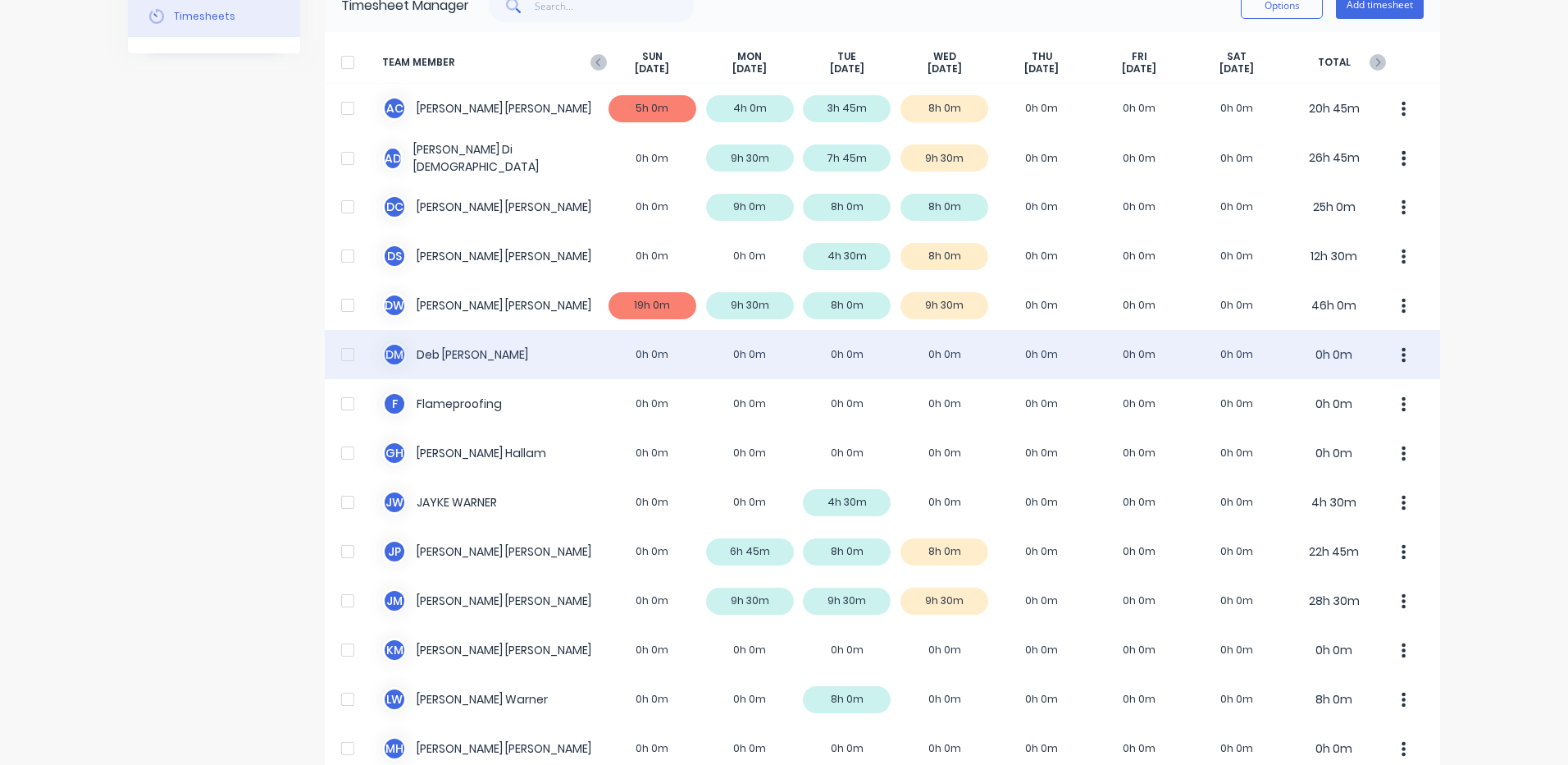
scroll to position [82, 0]
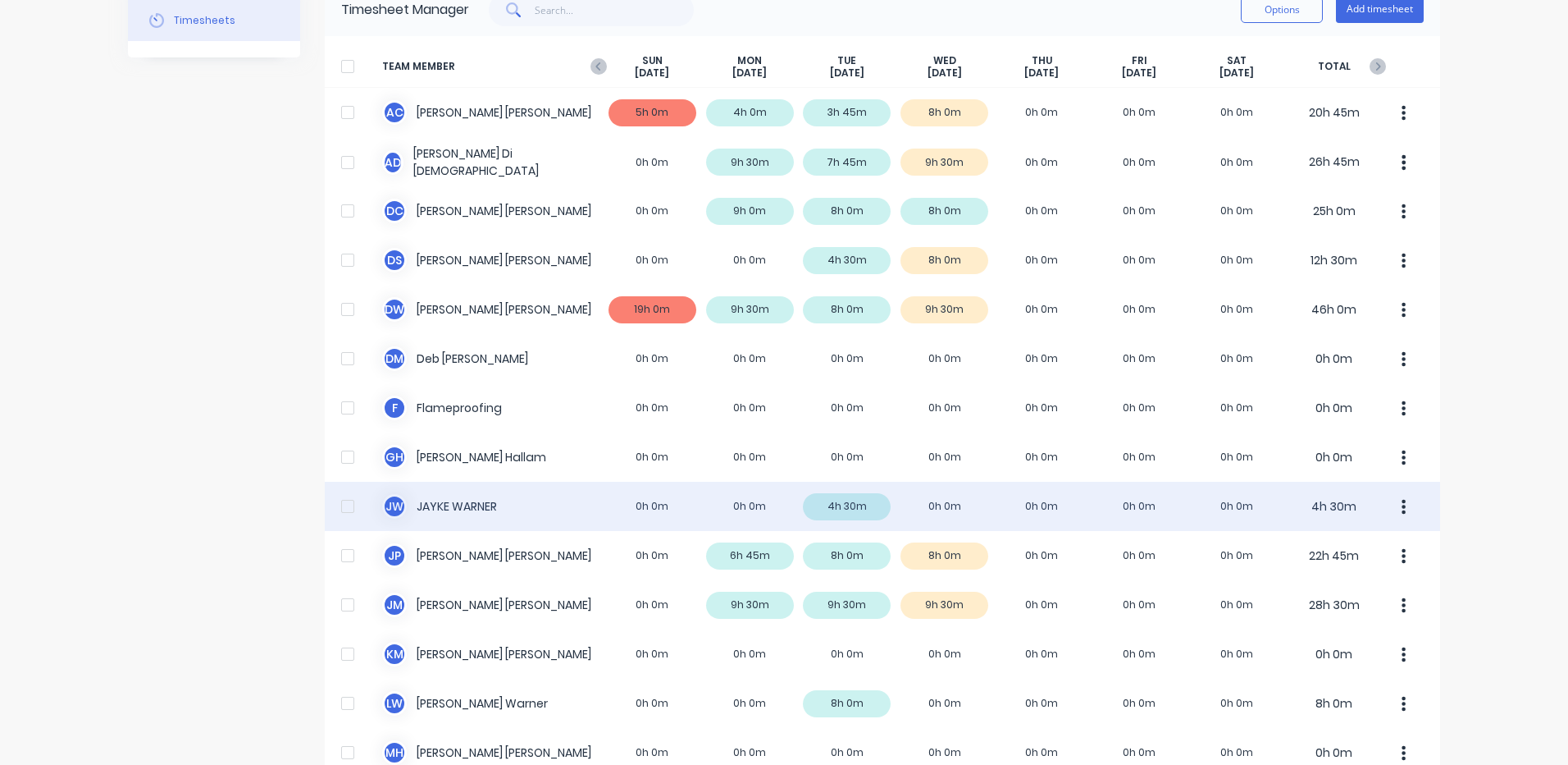
click at [925, 497] on div "[PERSON_NAME] [PERSON_NAME] 0h 0m 0h 0m 4h 30m 0h 0m 0h 0m 0h 0m 0h 0m 4h 30m" at bounding box center [882, 505] width 1115 height 49
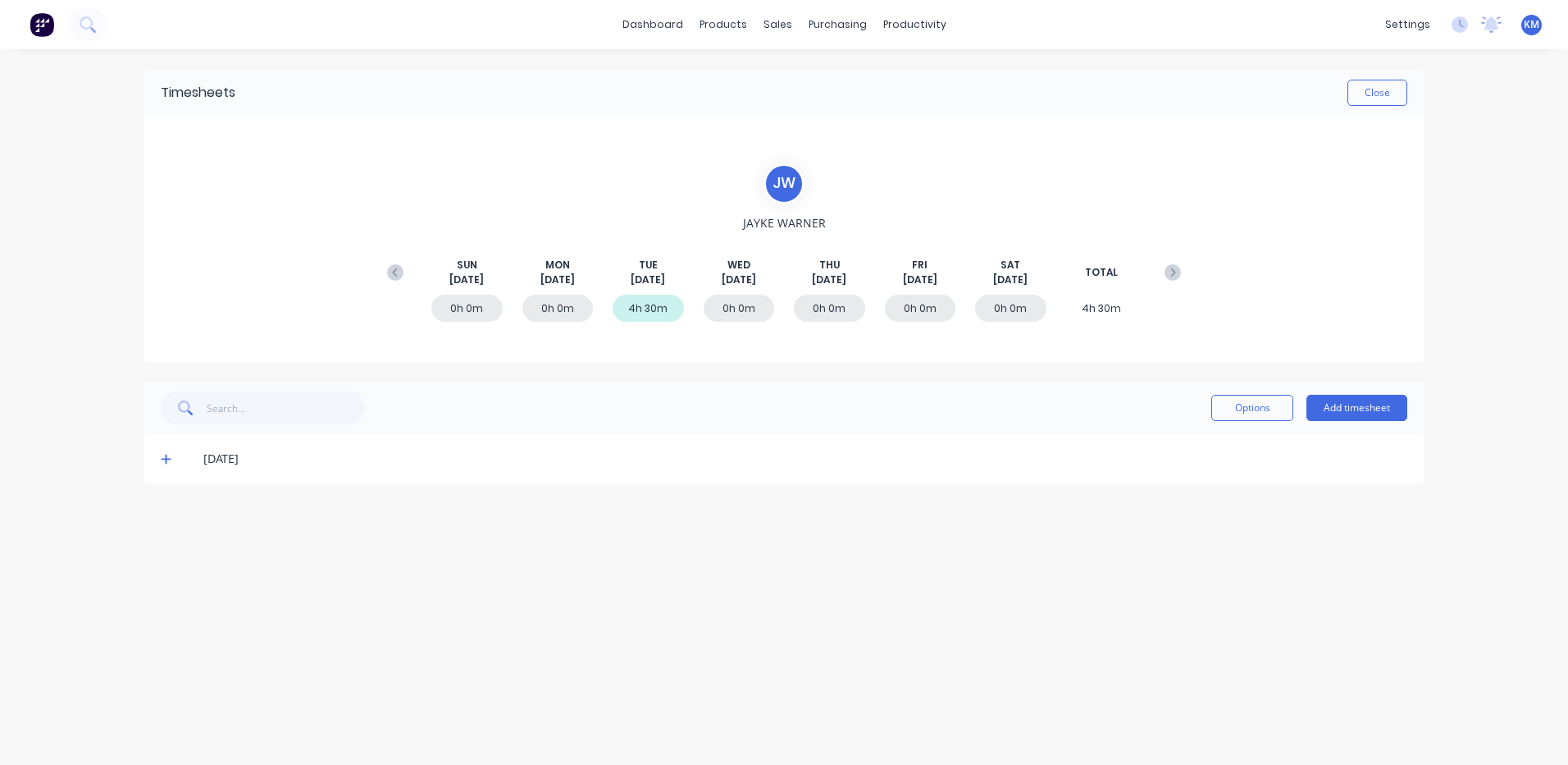
click at [169, 471] on div "[DATE]" at bounding box center [784, 458] width 1280 height 49
click at [169, 464] on icon at bounding box center [167, 458] width 11 height 11
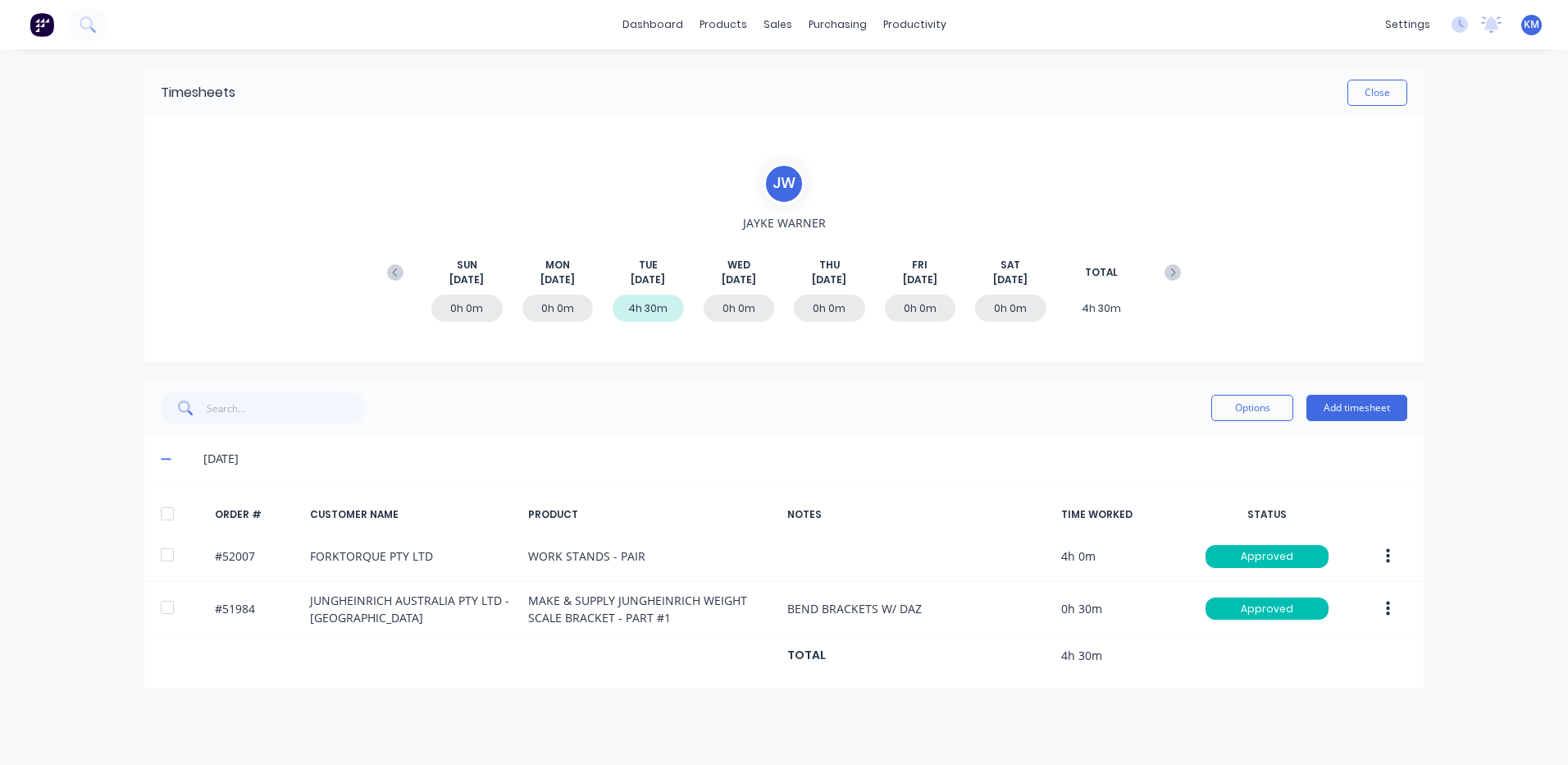
drag, startPoint x: 167, startPoint y: 458, endPoint x: 398, endPoint y: 396, distance: 239.2
click at [168, 458] on icon at bounding box center [167, 458] width 11 height 11
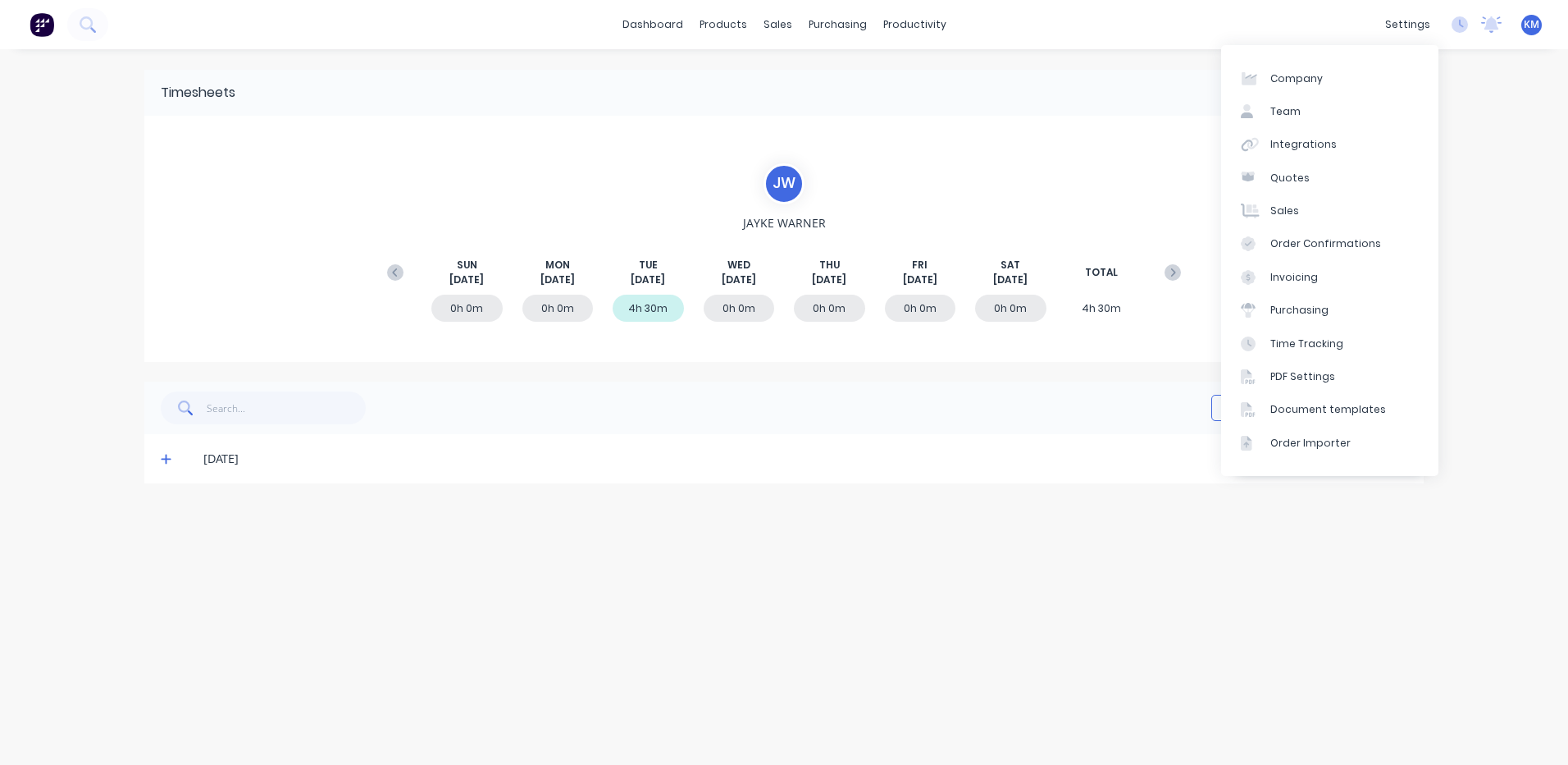
click at [1525, 115] on div "dashboard products sales purchasing productivity dashboard products Product Cat…" at bounding box center [784, 382] width 1568 height 765
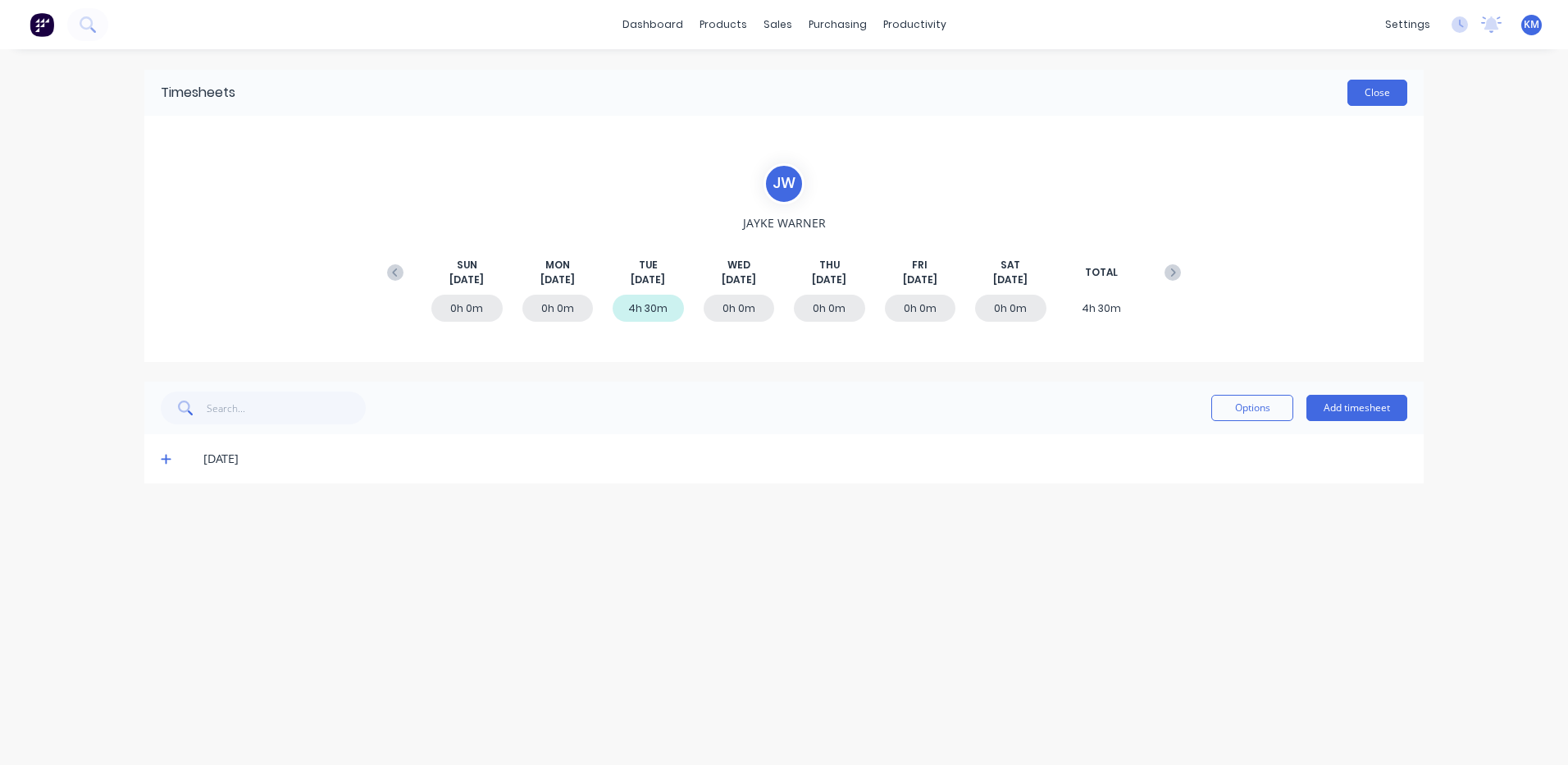
click at [1394, 87] on button "Close" at bounding box center [1378, 92] width 60 height 27
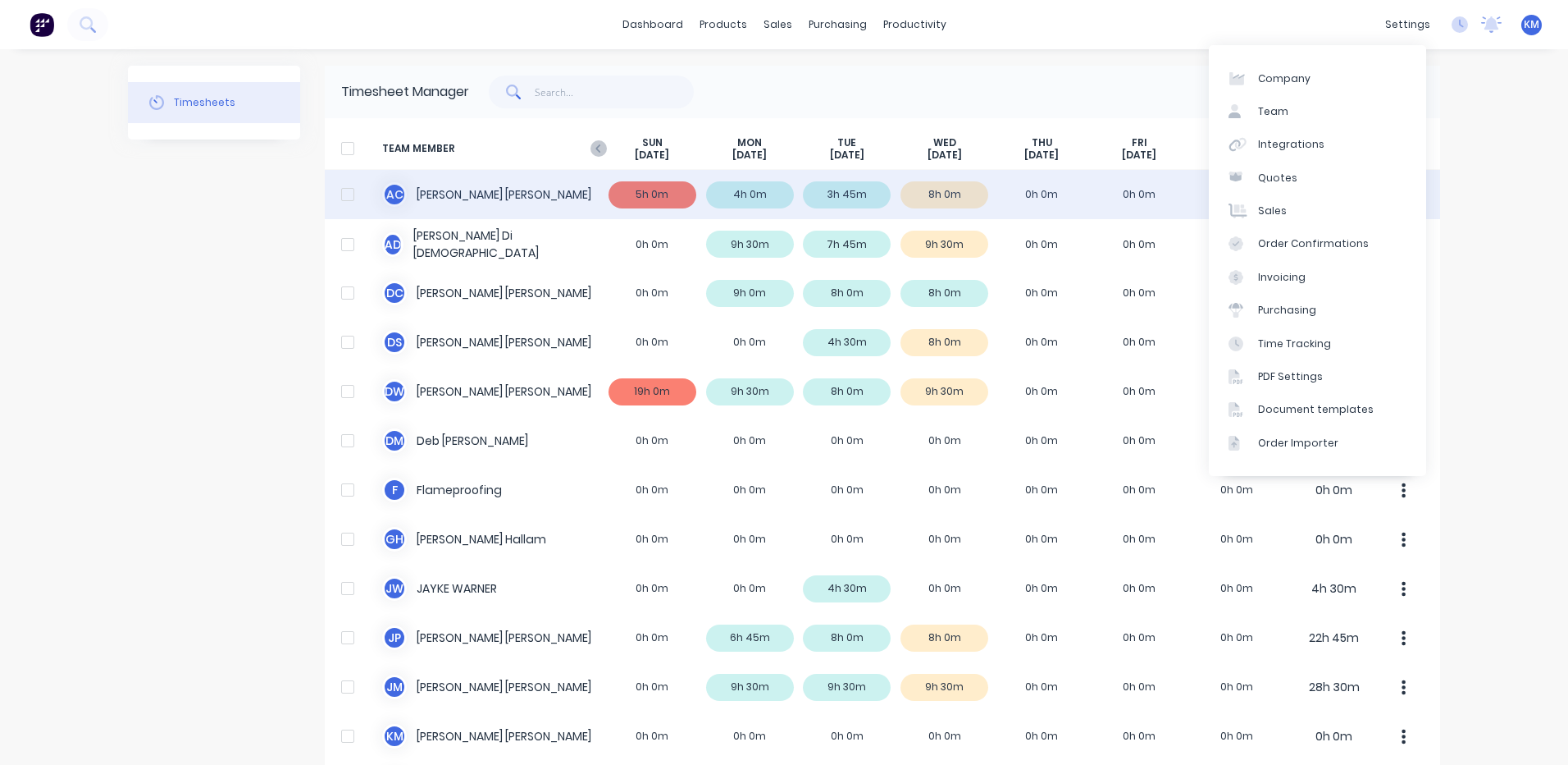
click at [1011, 191] on div "A C [PERSON_NAME] 5h 0m 4h 0m 3h 45m 8h 0m 0h 0m 0h 0m 0h 0m 20h 45m" at bounding box center [882, 194] width 1115 height 49
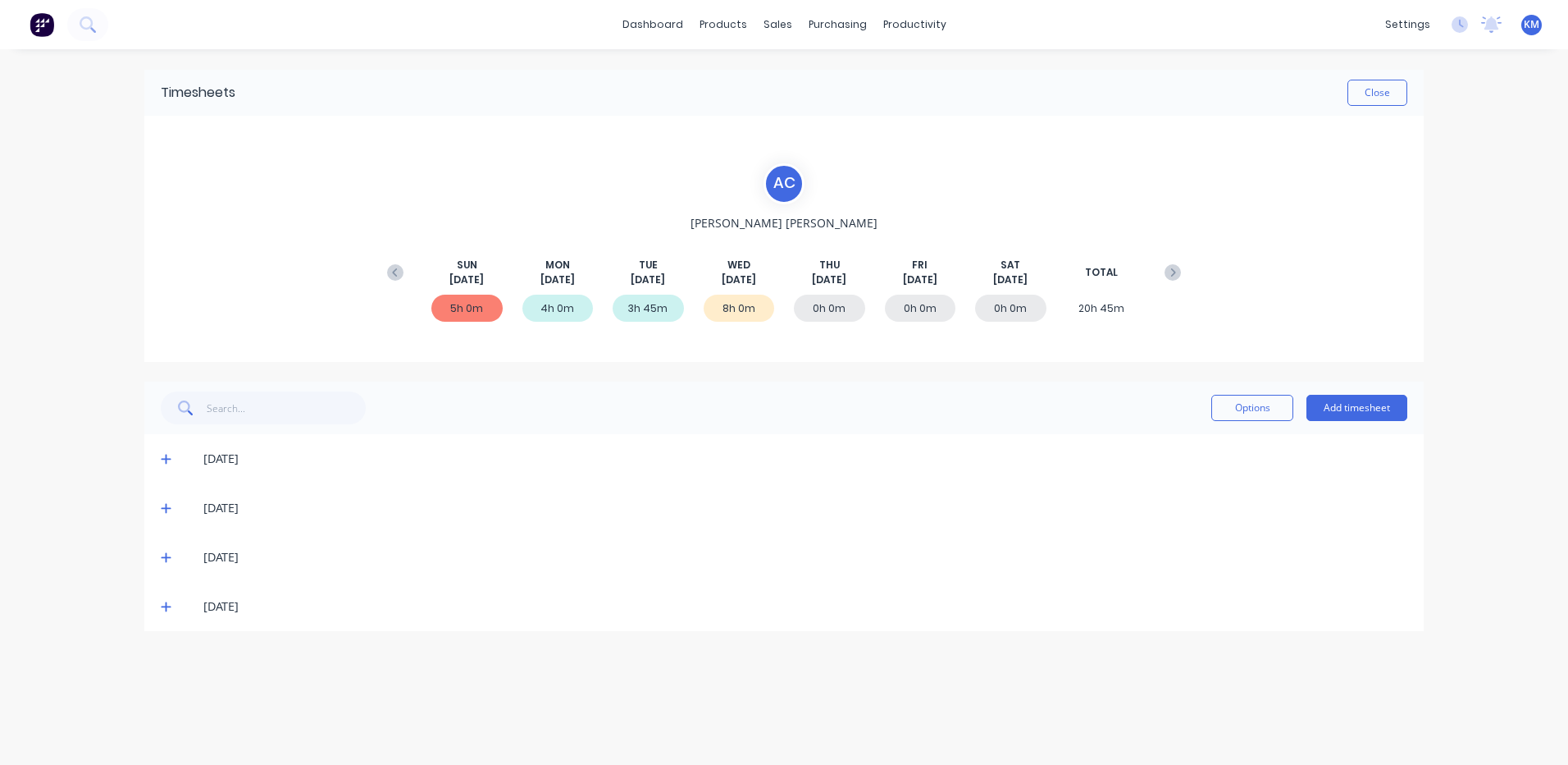
click at [168, 603] on icon at bounding box center [167, 606] width 11 height 11
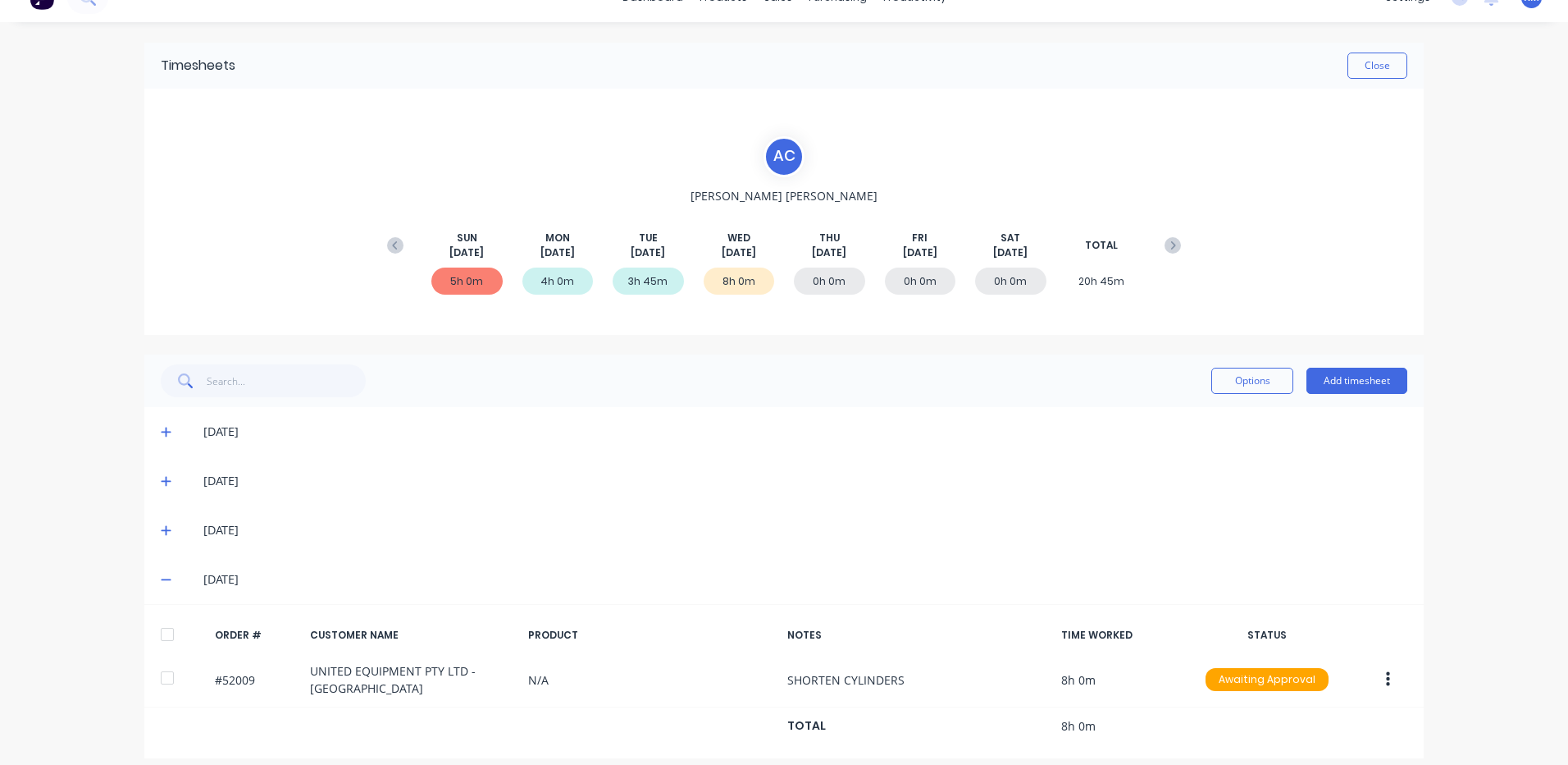
scroll to position [41, 0]
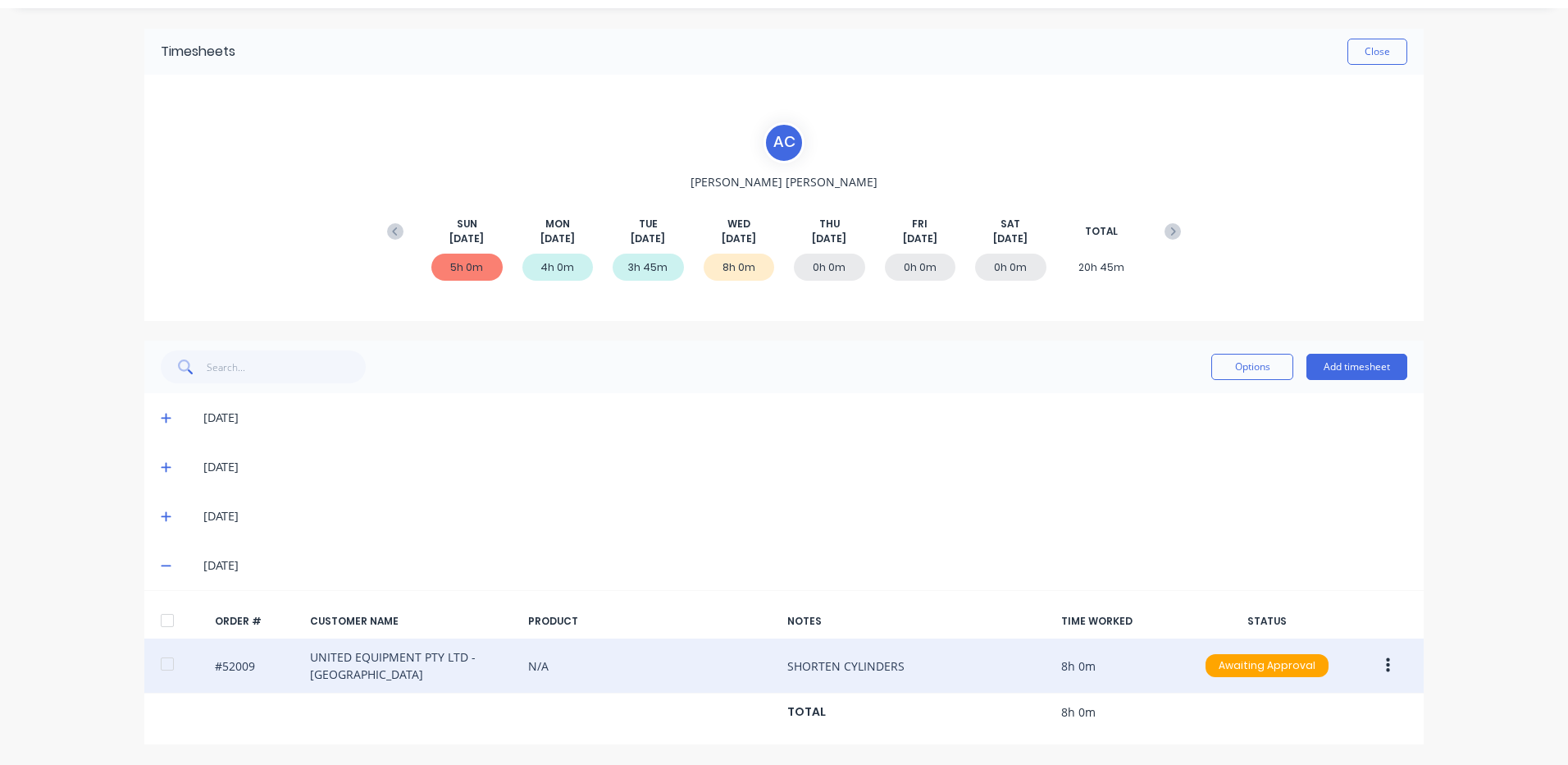
click at [1374, 662] on button "button" at bounding box center [1389, 666] width 39 height 29
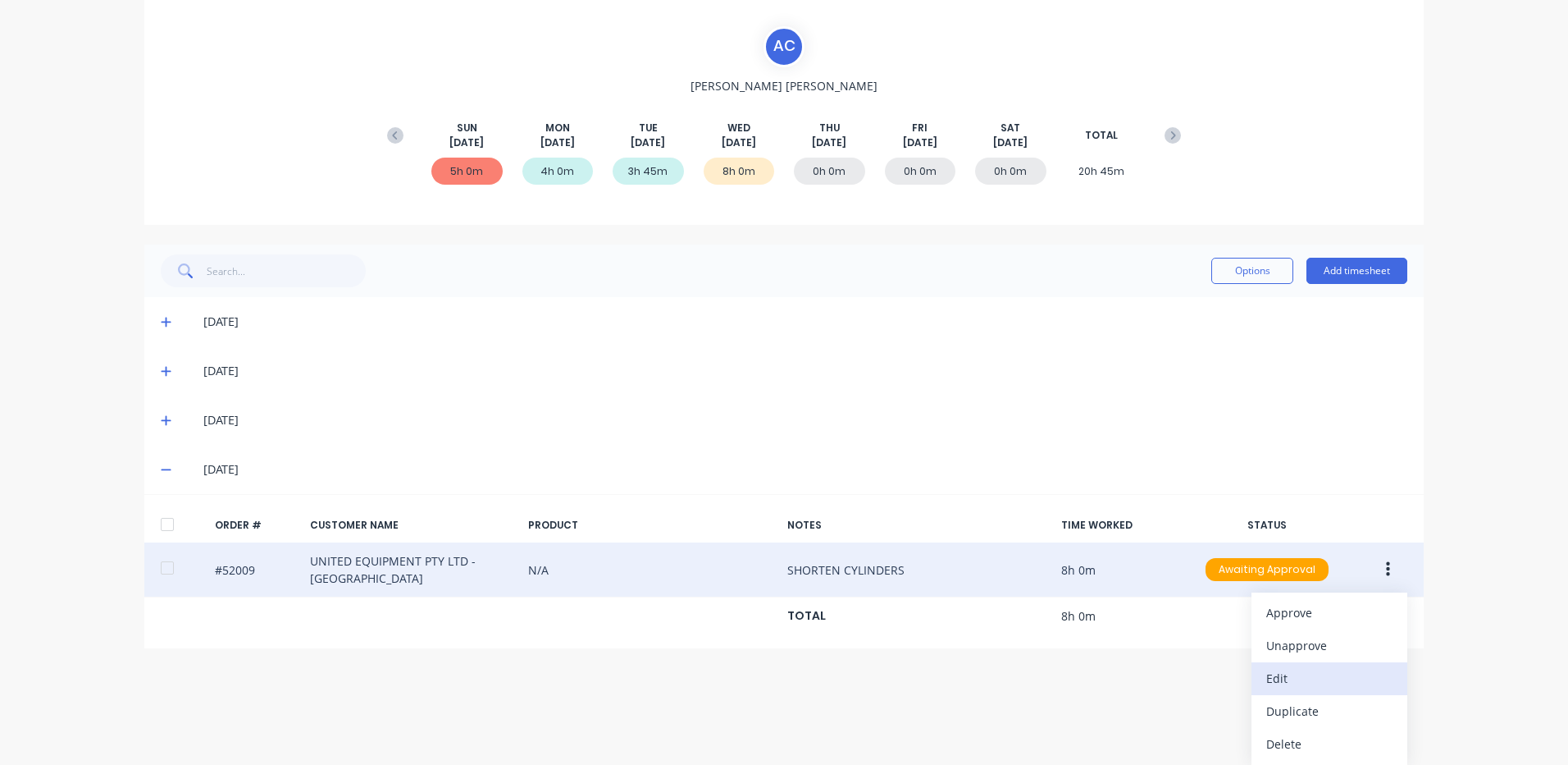
click at [1325, 678] on div "Edit" at bounding box center [1329, 678] width 126 height 24
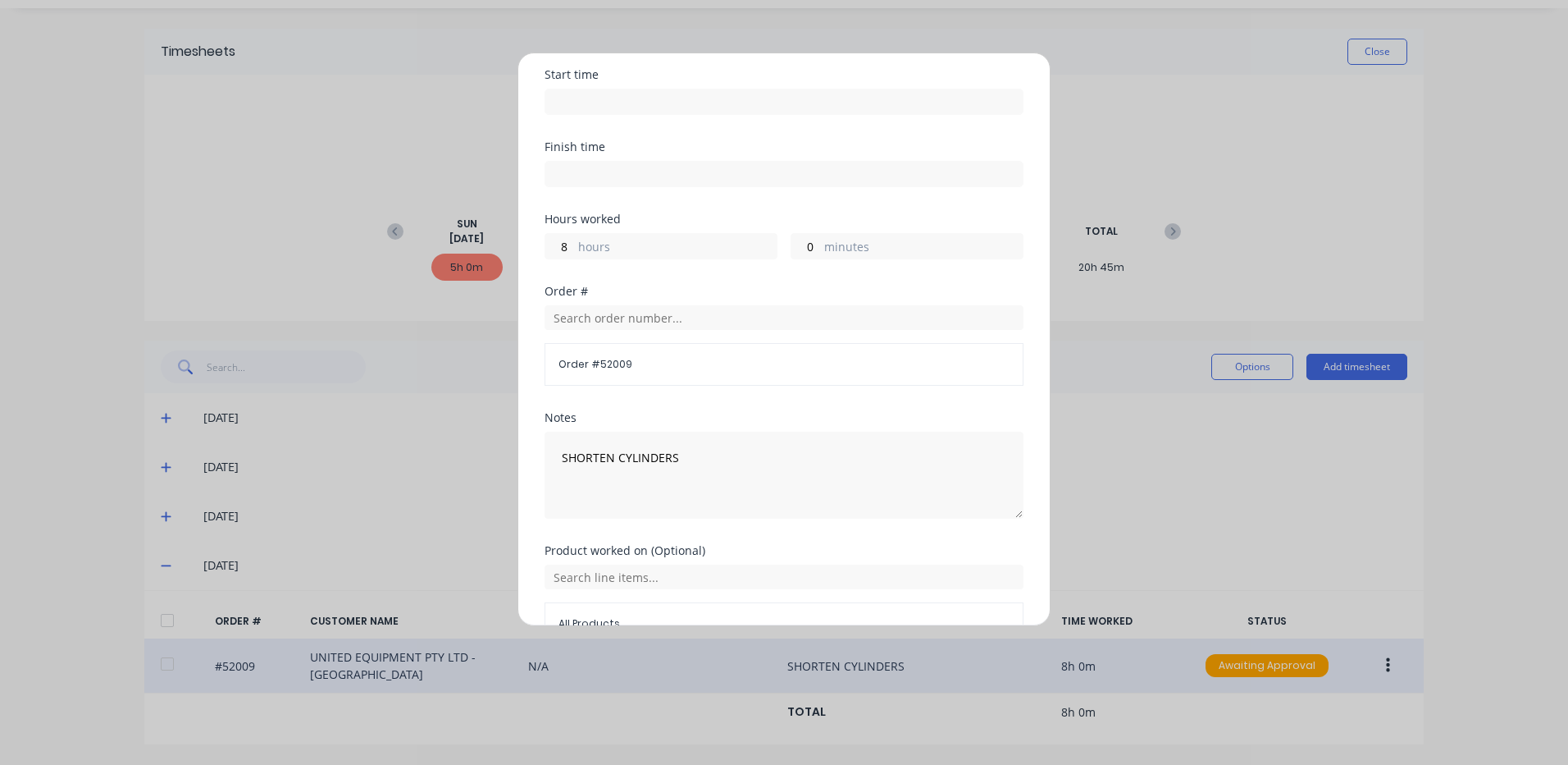
scroll to position [221, 0]
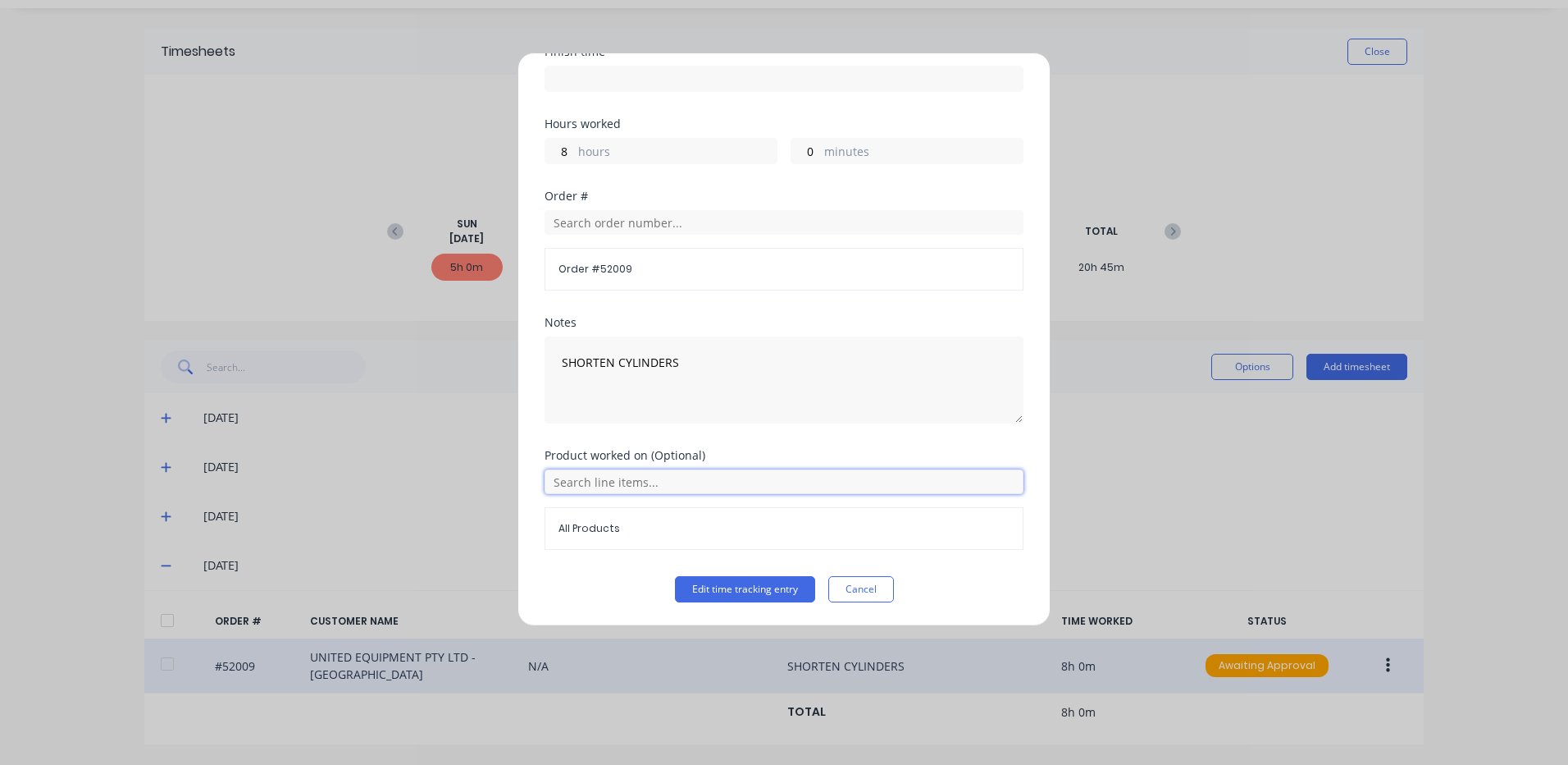
click at [674, 471] on input "text" at bounding box center [784, 481] width 479 height 25
click at [562, 564] on icon at bounding box center [562, 563] width 10 height 10
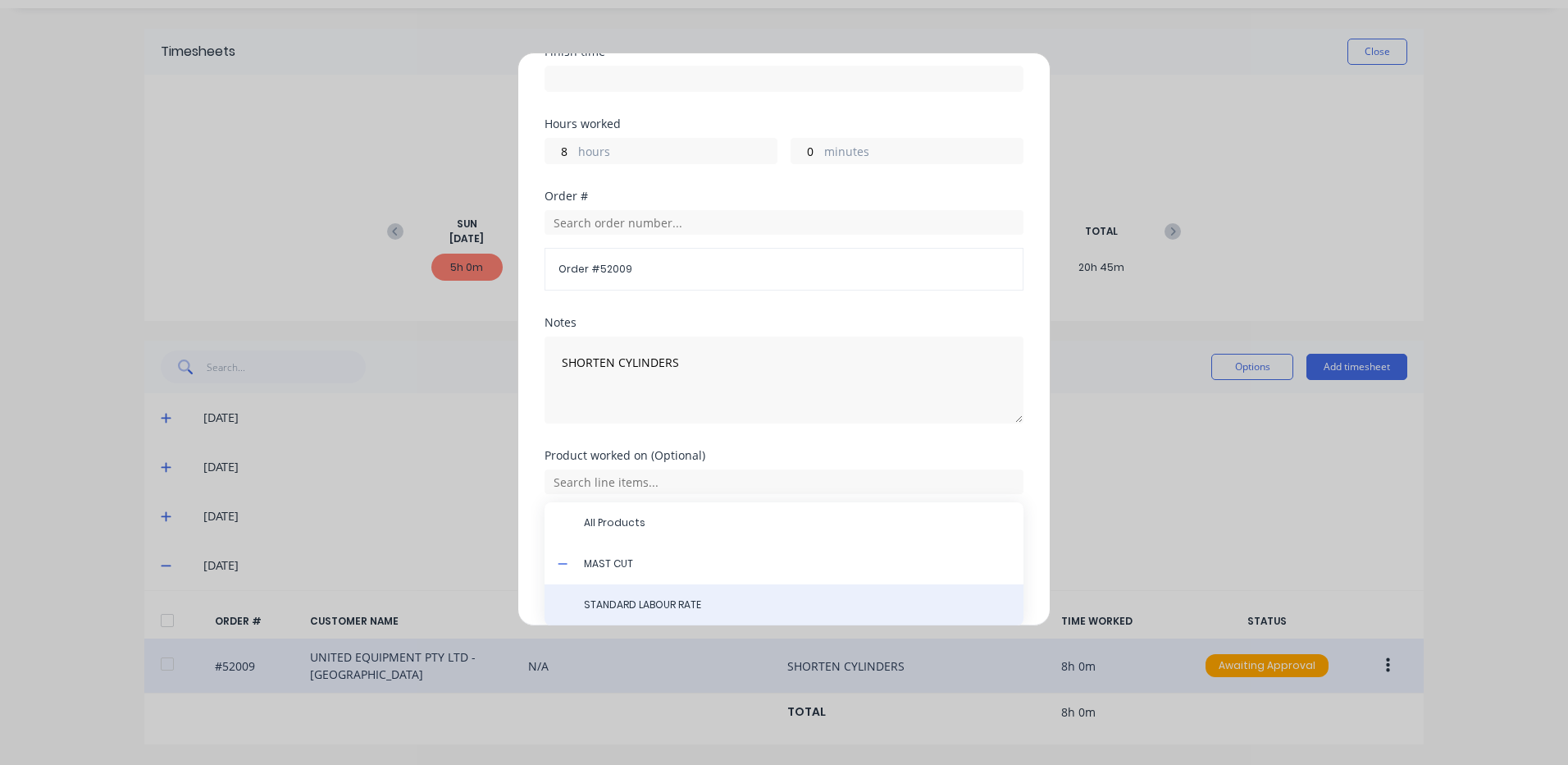
click at [656, 599] on span "STANDARD LABOUR RATE" at bounding box center [798, 605] width 427 height 15
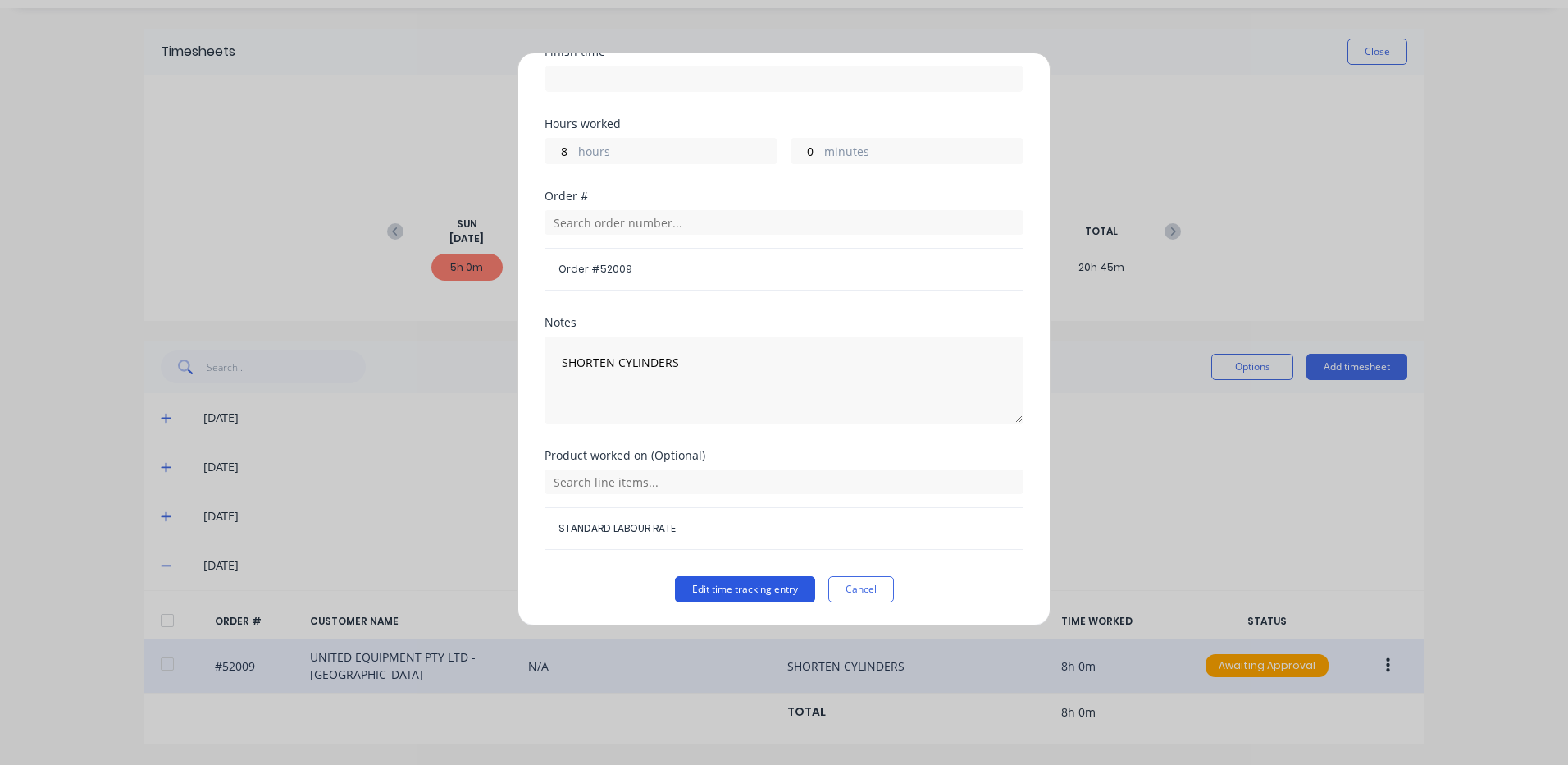
click at [744, 594] on button "Edit time tracking entry" at bounding box center [745, 589] width 140 height 27
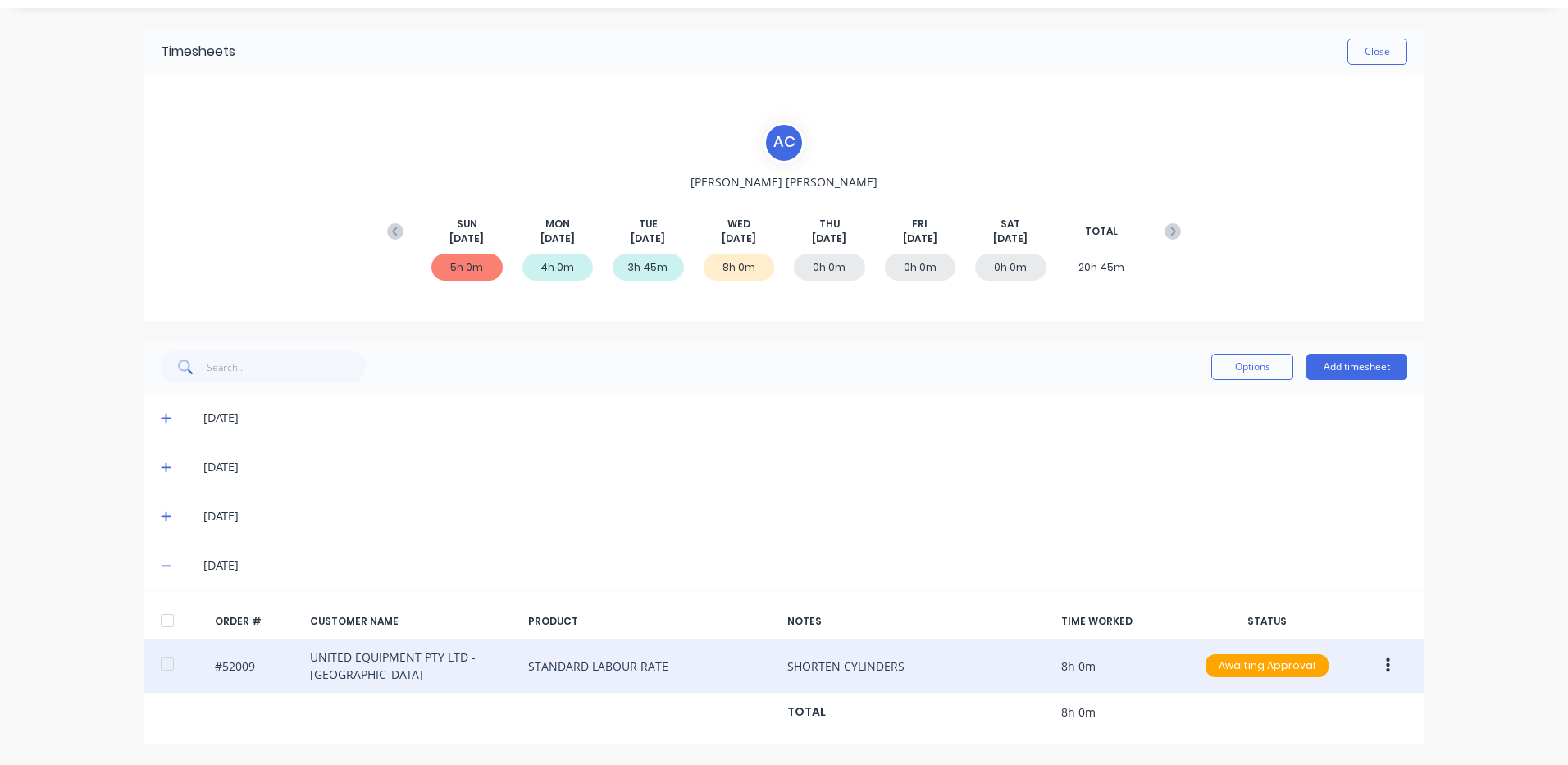
click at [159, 620] on div at bounding box center [167, 620] width 33 height 33
click at [1247, 359] on button "Options" at bounding box center [1252, 366] width 82 height 27
click at [1235, 399] on div "Approve" at bounding box center [1215, 409] width 126 height 24
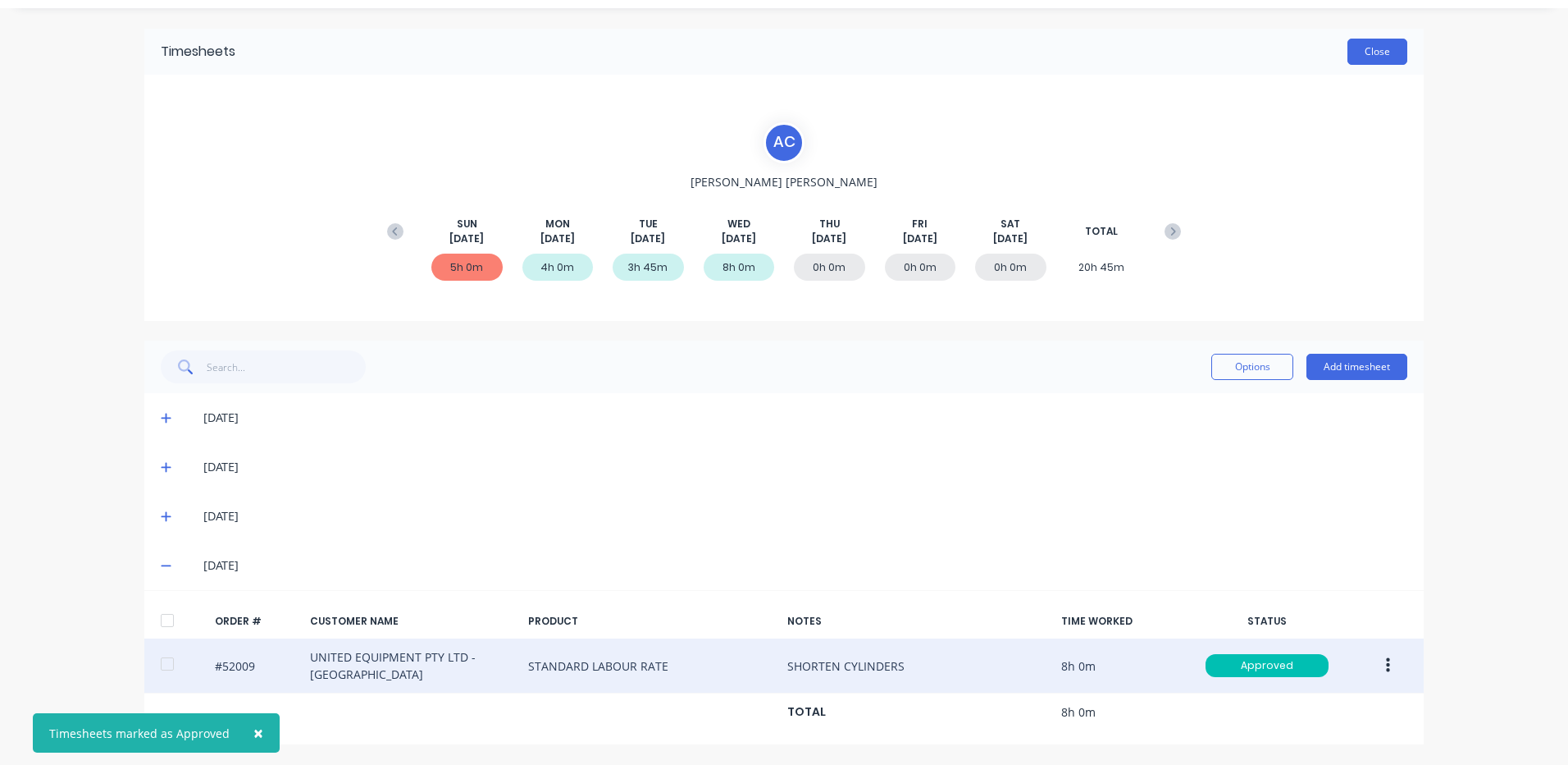
click at [1367, 57] on button "Close" at bounding box center [1378, 52] width 60 height 27
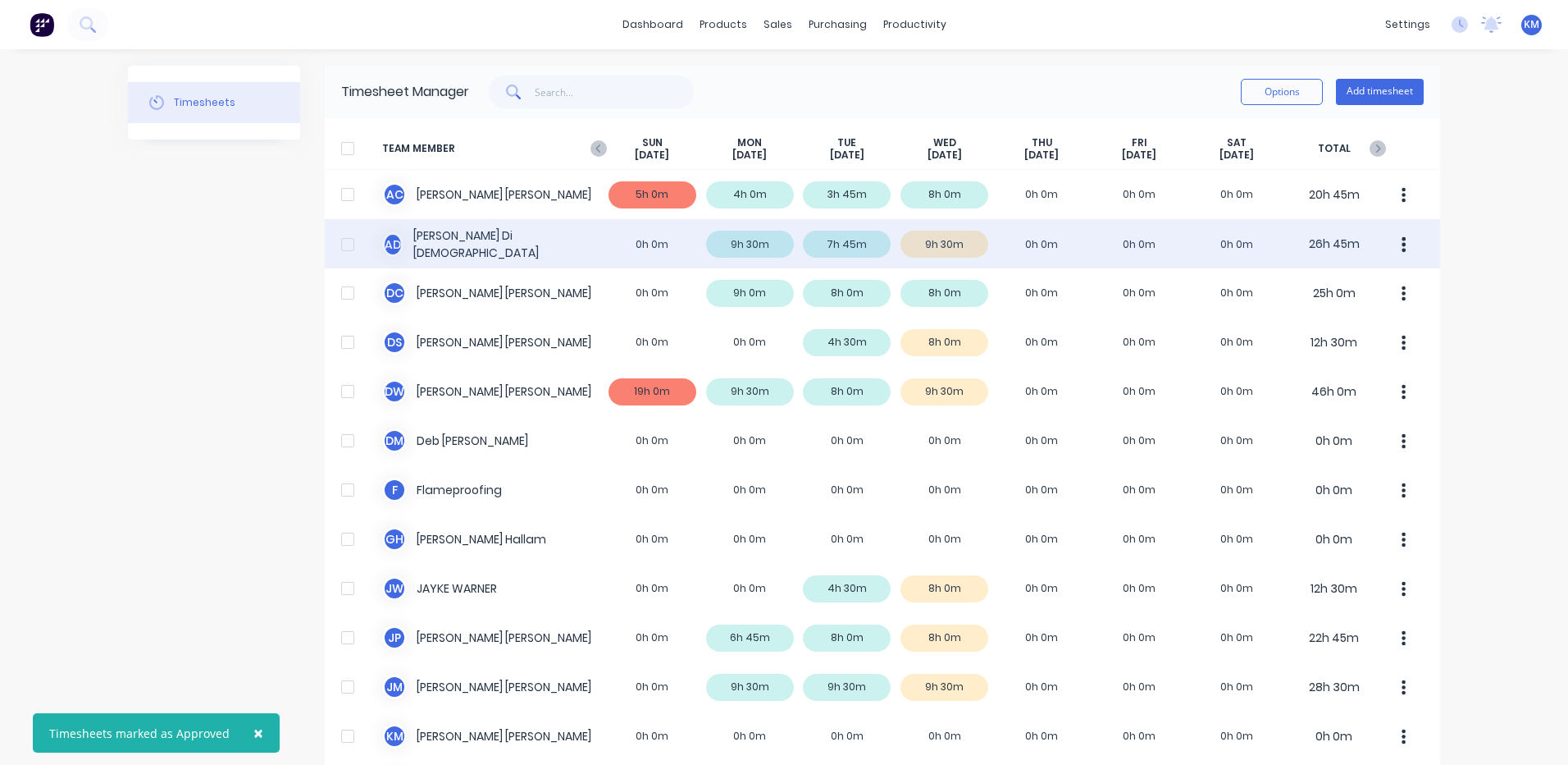
click at [962, 243] on div "A D [PERSON_NAME] 0h 0m 9h 30m 7h 45m 9h 30m 0h 0m 0h 0m 0h 0m 26h 45m" at bounding box center [882, 243] width 1115 height 49
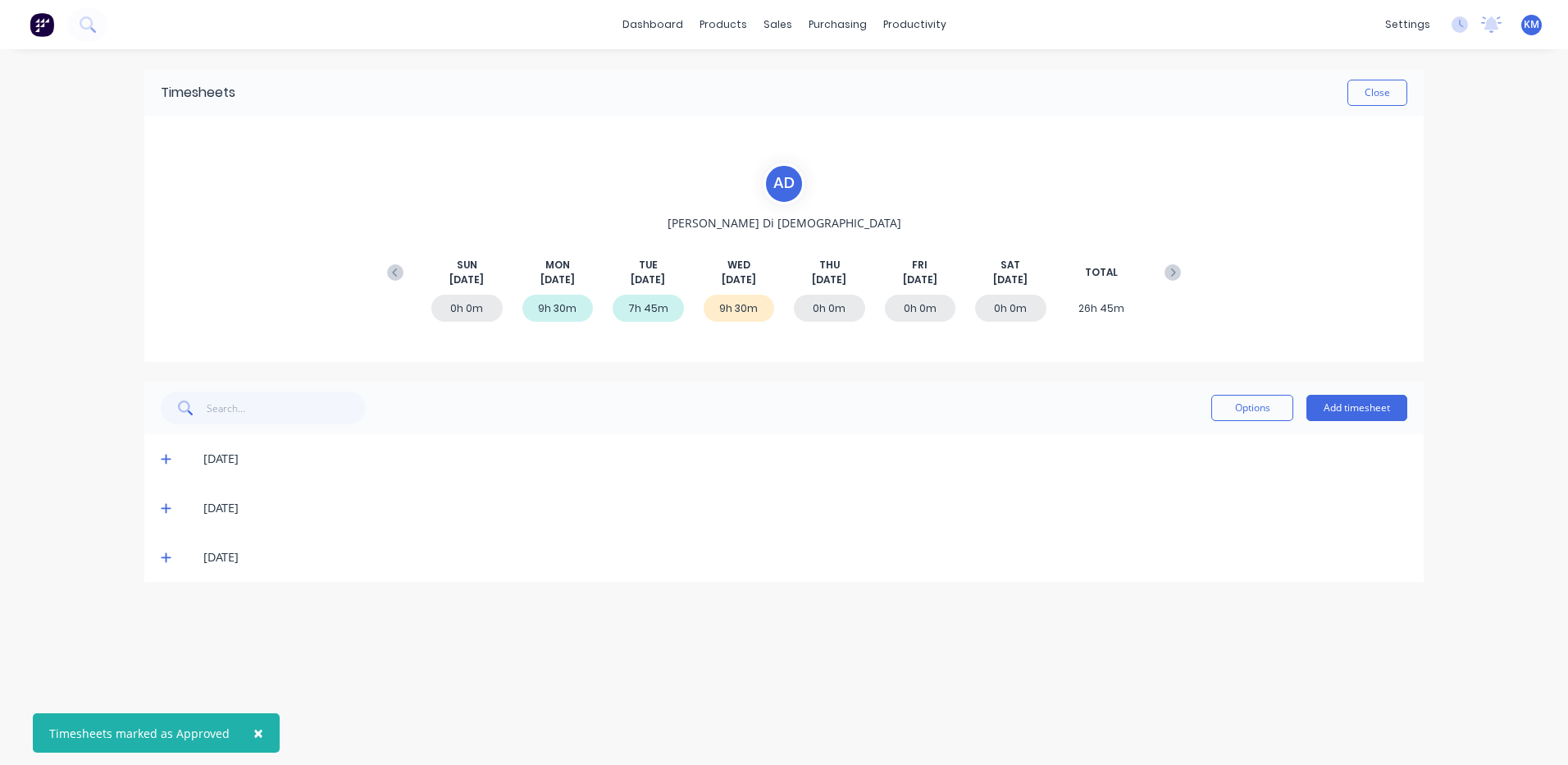
click at [163, 559] on icon at bounding box center [167, 557] width 11 height 11
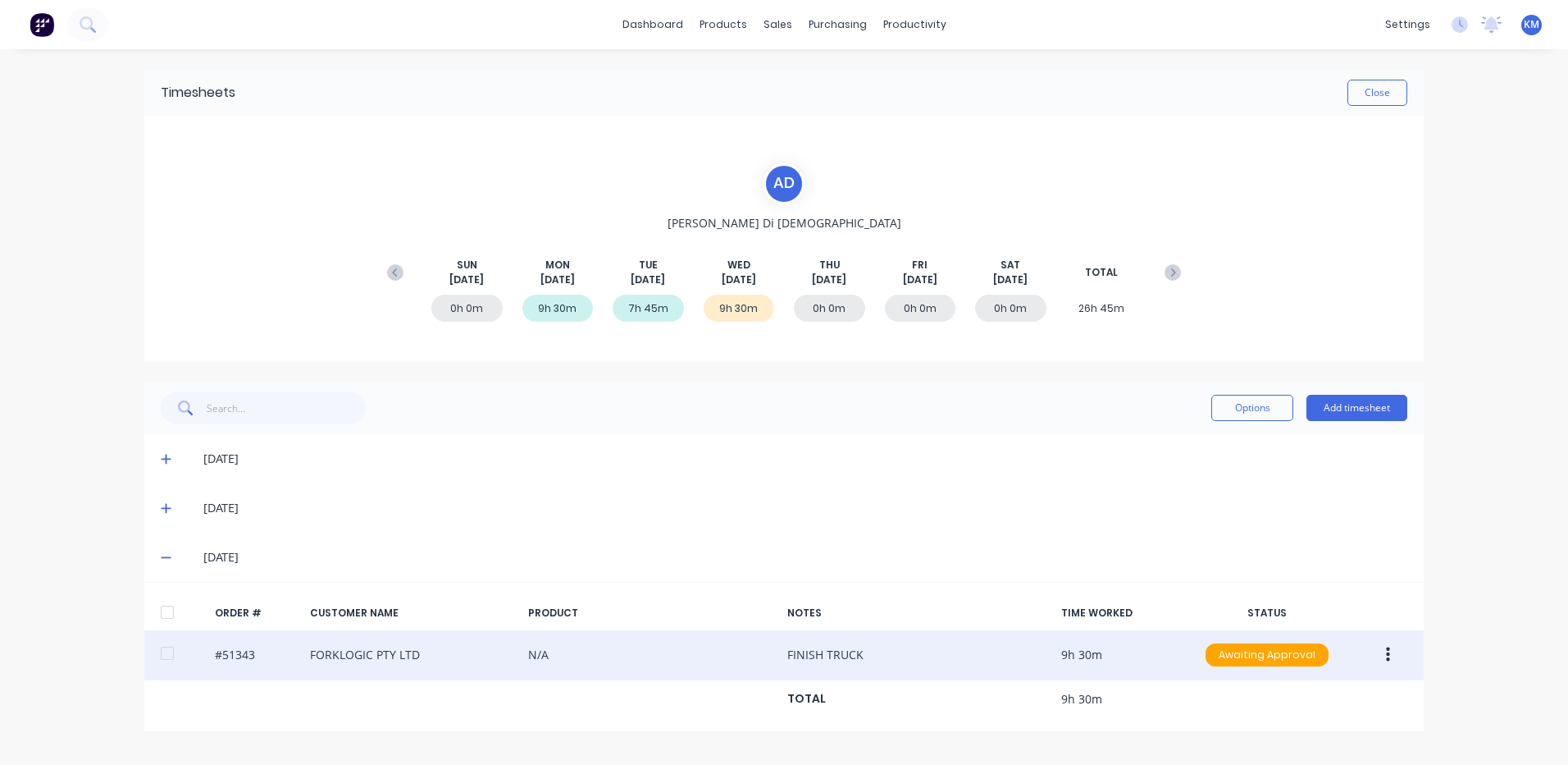
click at [1376, 651] on button "button" at bounding box center [1389, 655] width 39 height 29
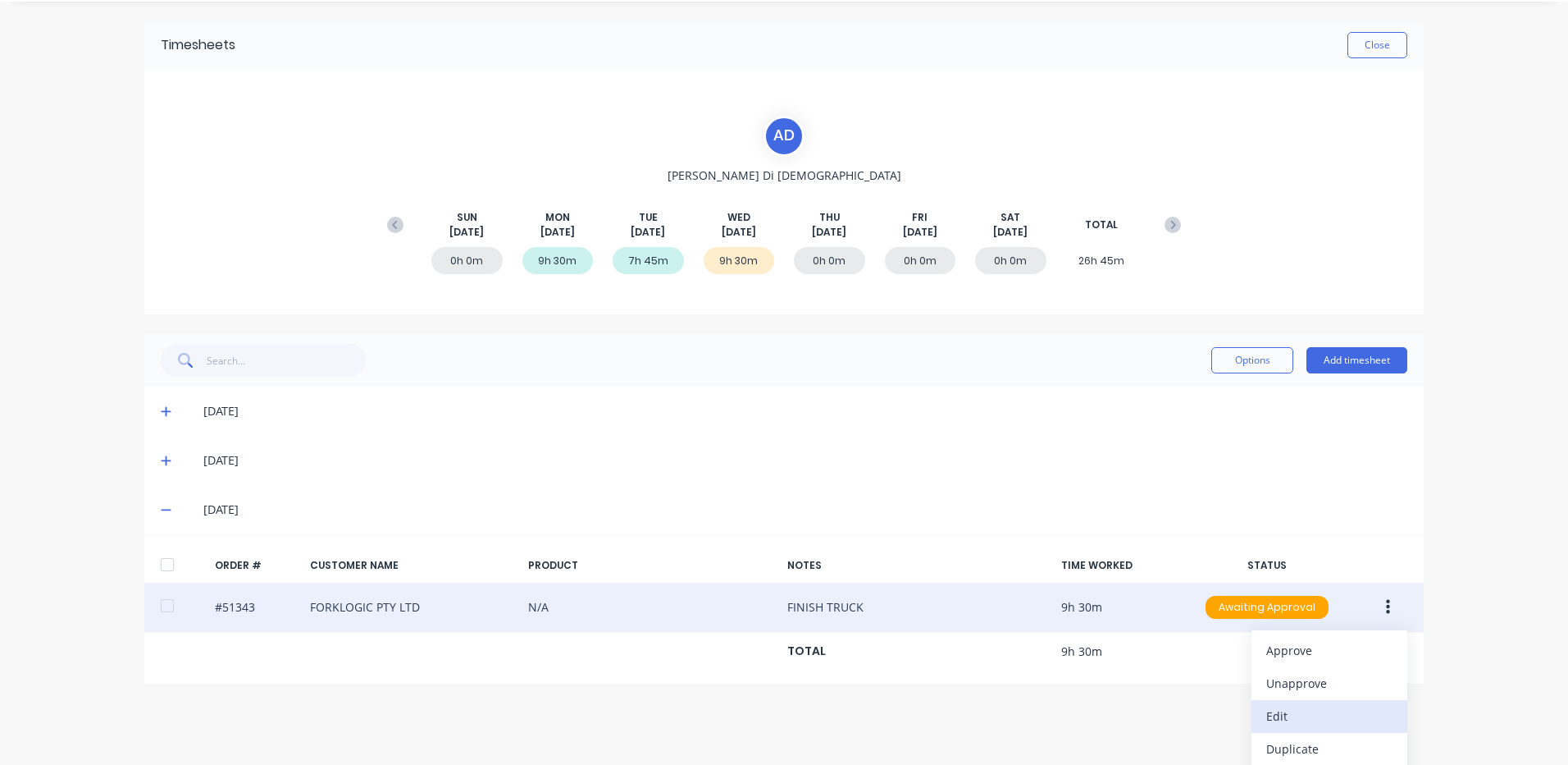
scroll to position [86, 0]
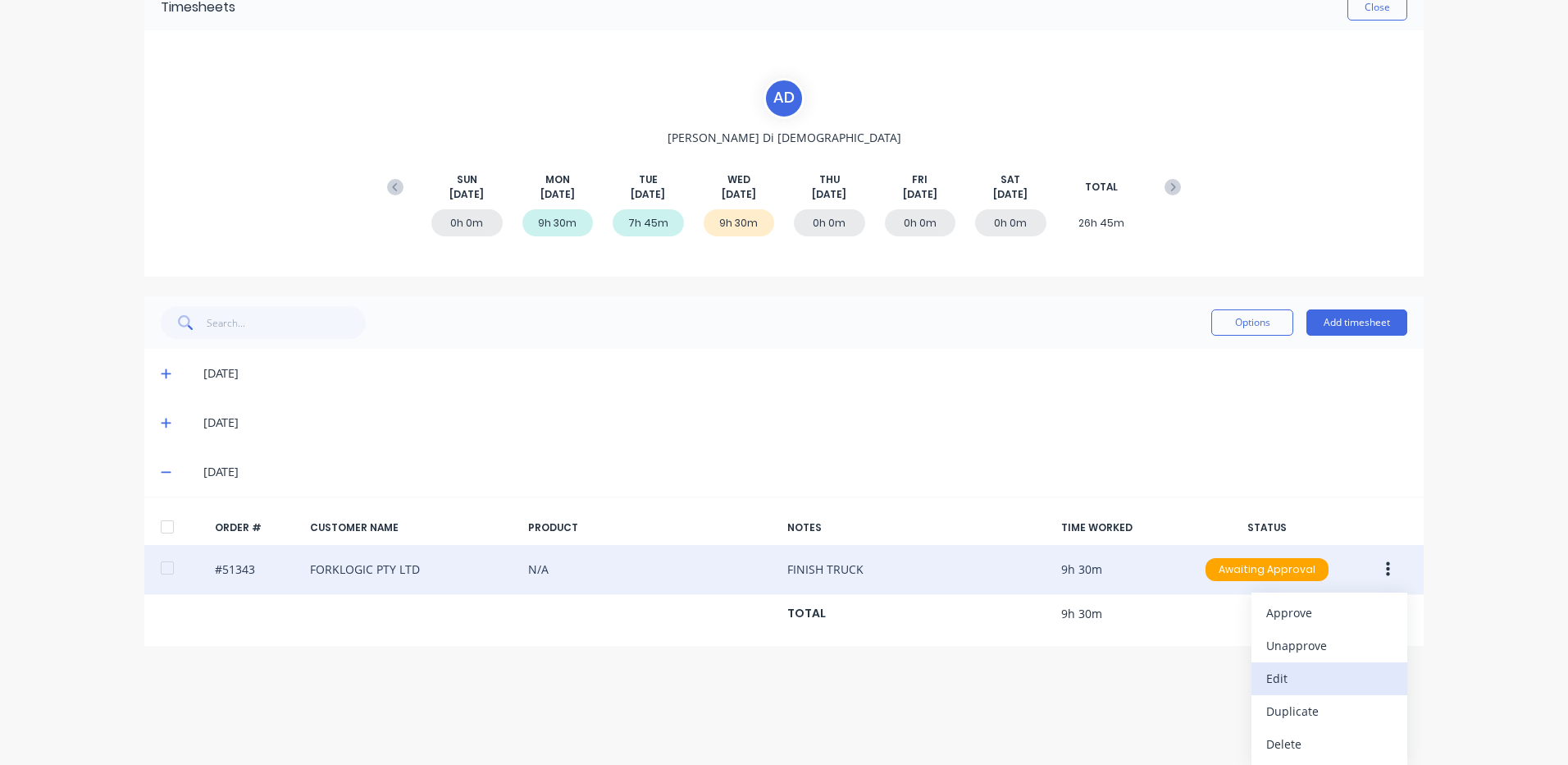
click at [1313, 681] on div "Edit" at bounding box center [1329, 678] width 126 height 24
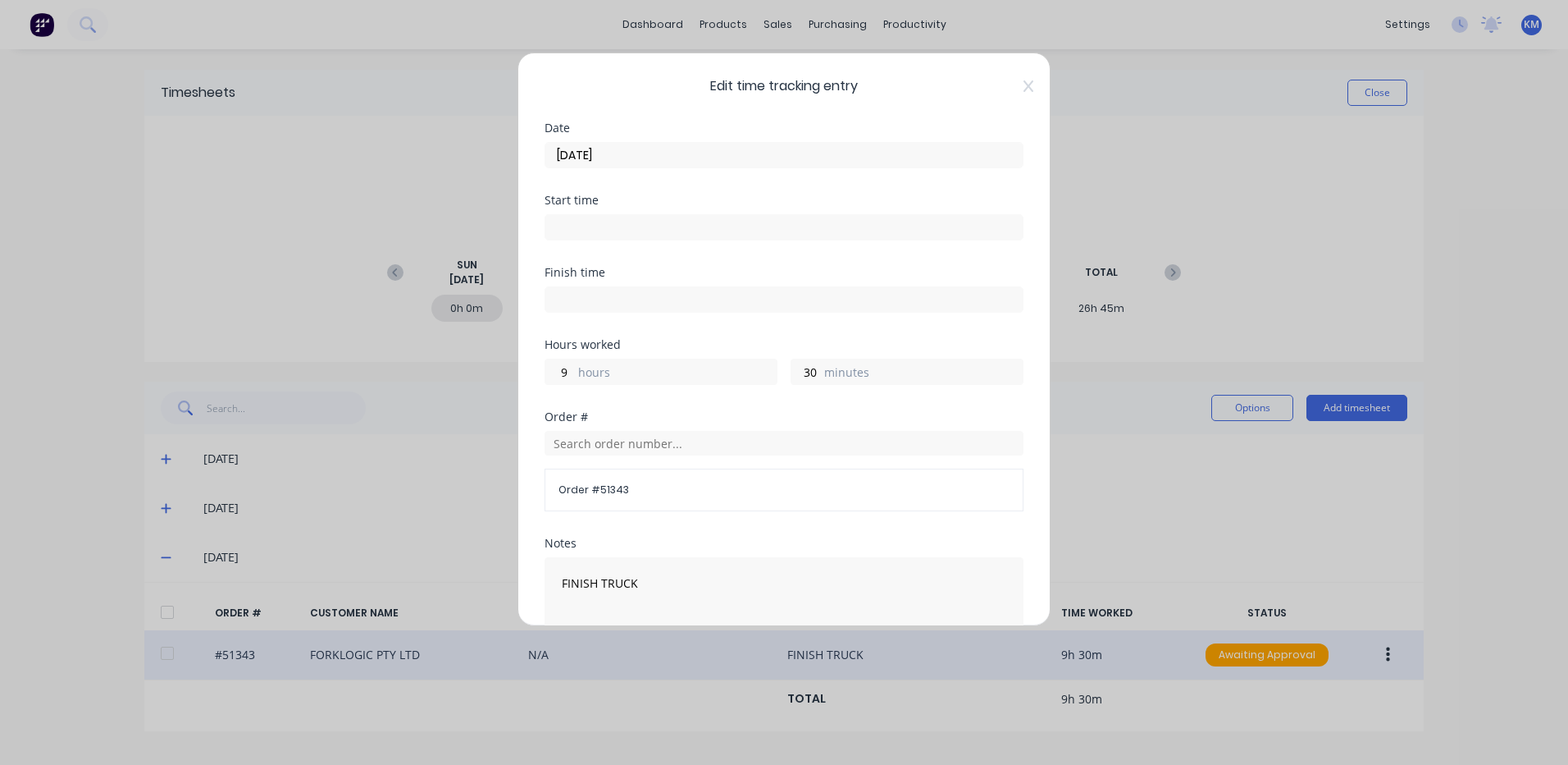
scroll to position [221, 0]
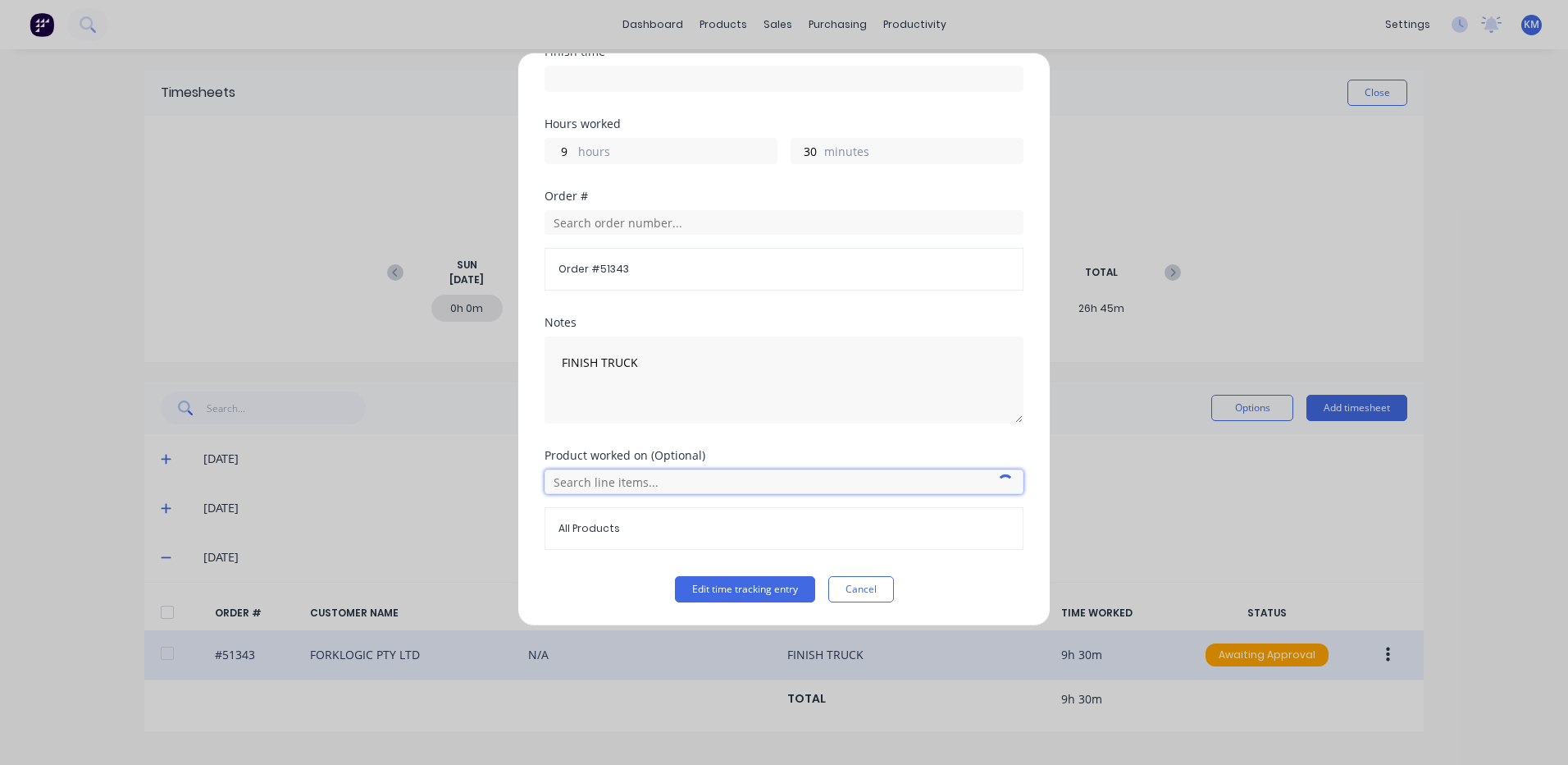
click at [638, 484] on input "text" at bounding box center [784, 481] width 479 height 25
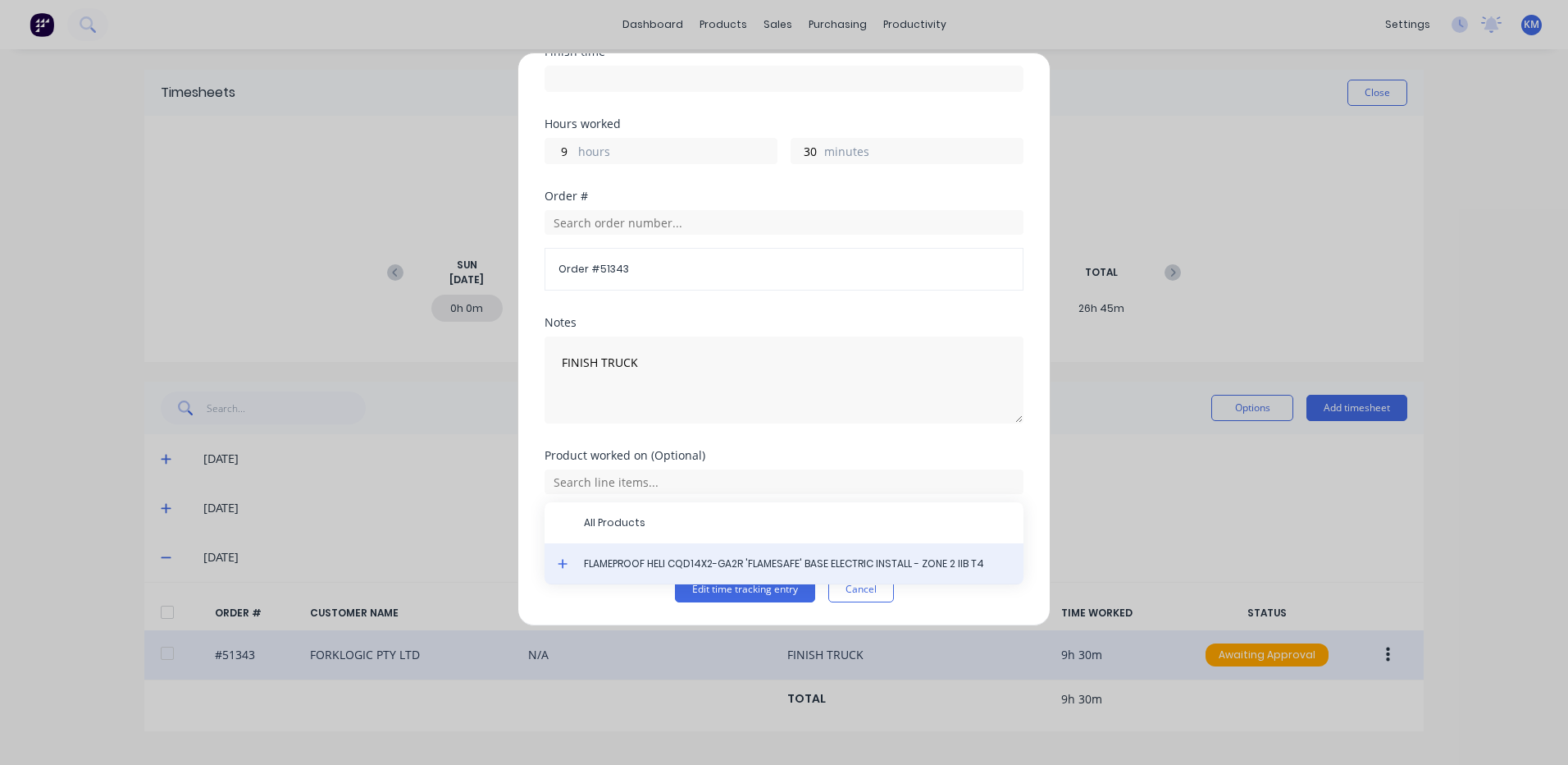
click at [557, 566] on div "FLAMEPROOF HELI CQD14X2-GA2R 'FLAMESAFE' BASE ELECTRIC INSTALL - ZONE 2 IIB T4" at bounding box center [784, 563] width 479 height 41
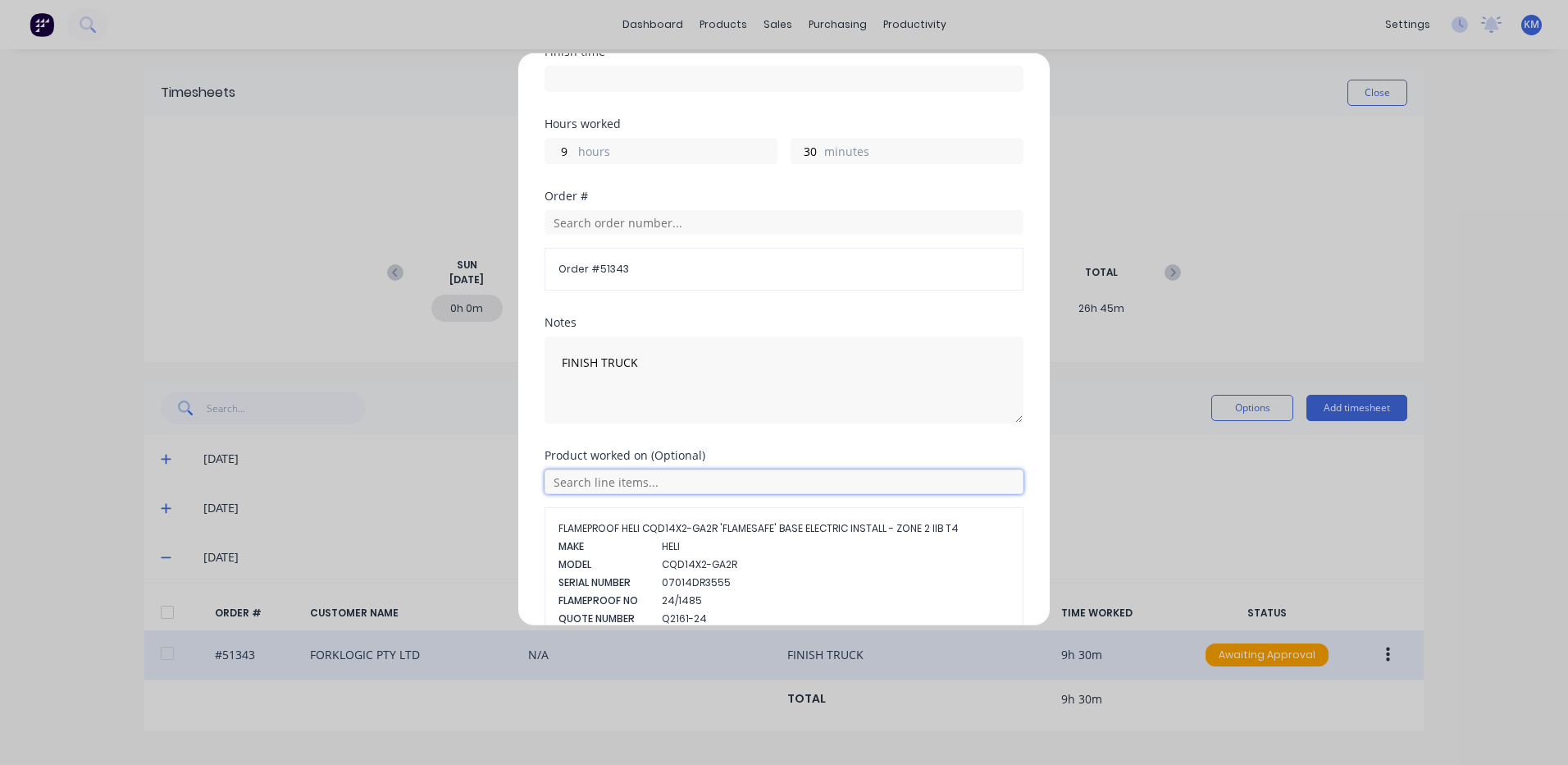
click at [645, 487] on input "text" at bounding box center [784, 481] width 479 height 25
click at [559, 565] on icon at bounding box center [563, 563] width 11 height 11
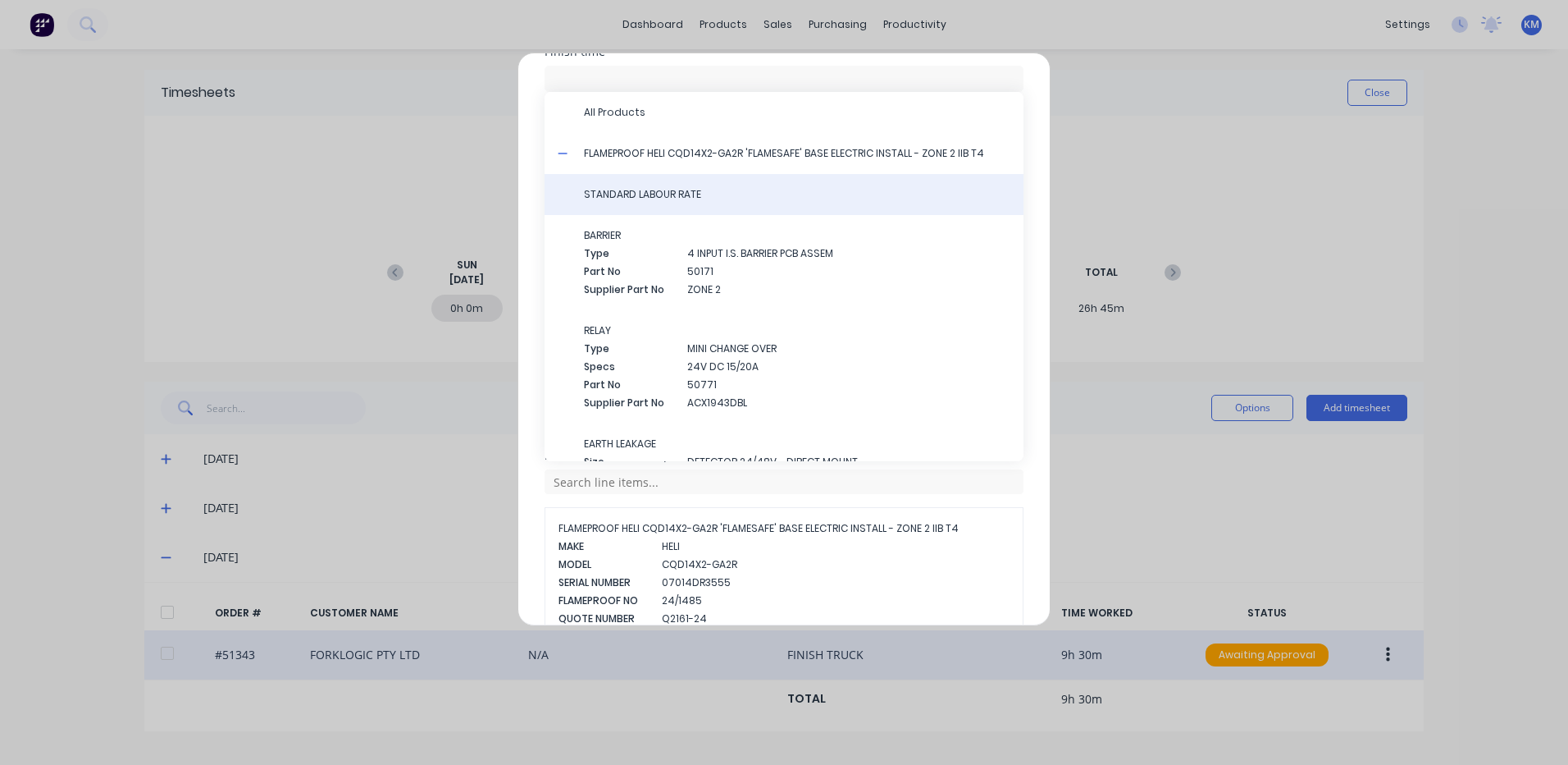
click at [691, 201] on span "STANDARD LABOUR RATE" at bounding box center [798, 194] width 427 height 15
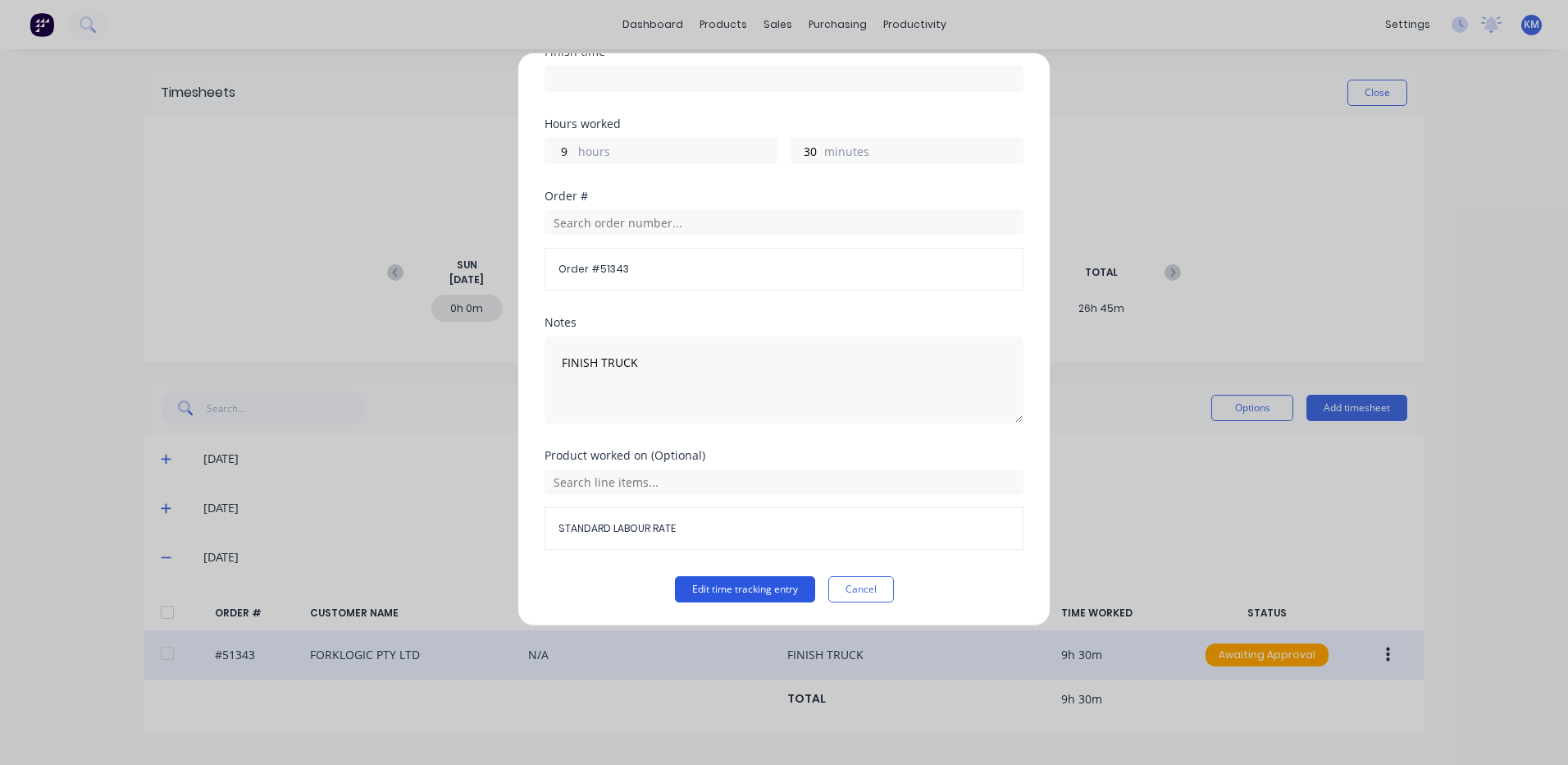
click at [757, 593] on button "Edit time tracking entry" at bounding box center [745, 589] width 140 height 27
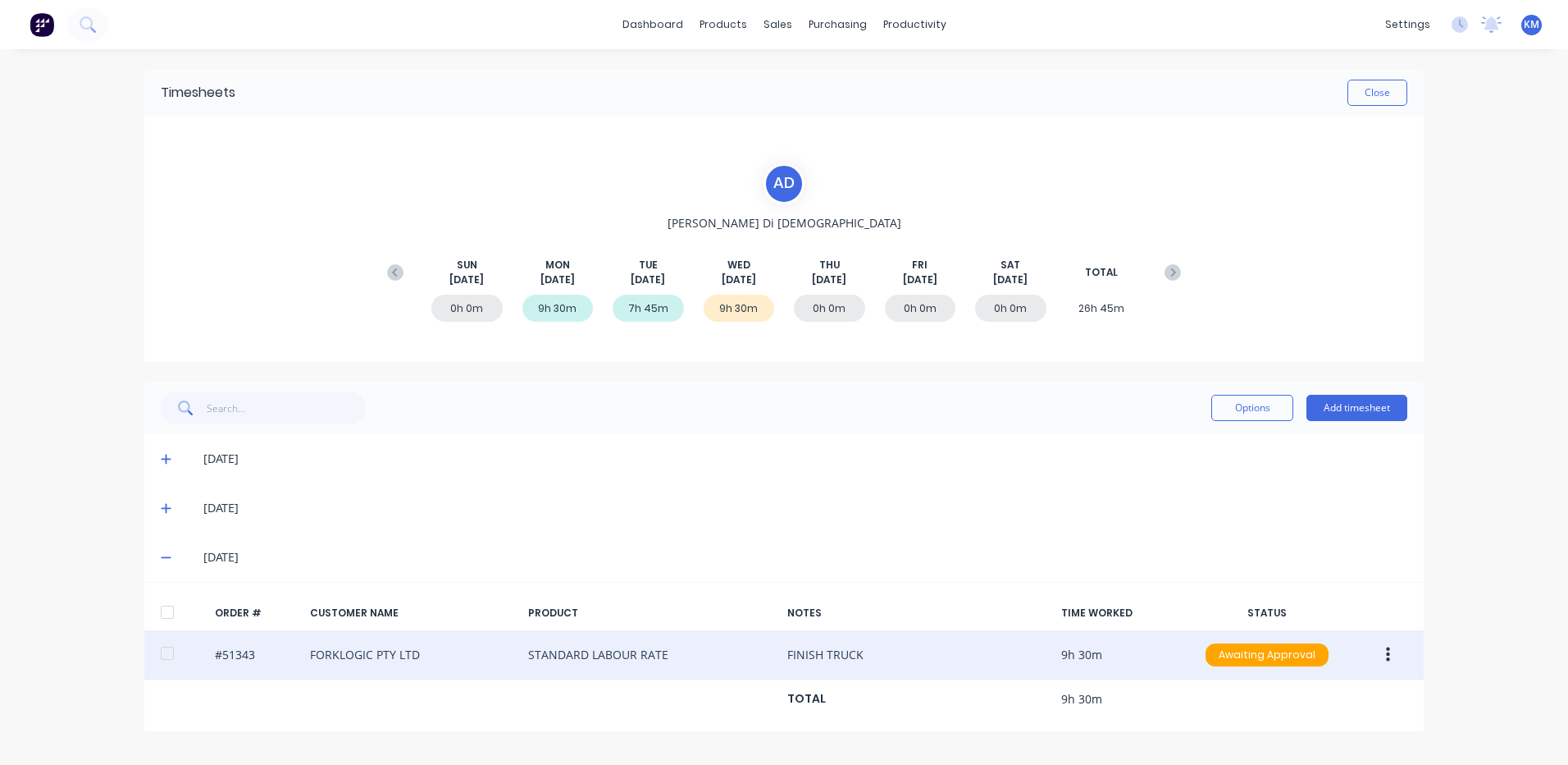
click at [170, 600] on div at bounding box center [167, 612] width 33 height 33
click at [1235, 399] on button "Options" at bounding box center [1252, 408] width 82 height 27
click at [1227, 440] on div "Approve" at bounding box center [1215, 450] width 126 height 24
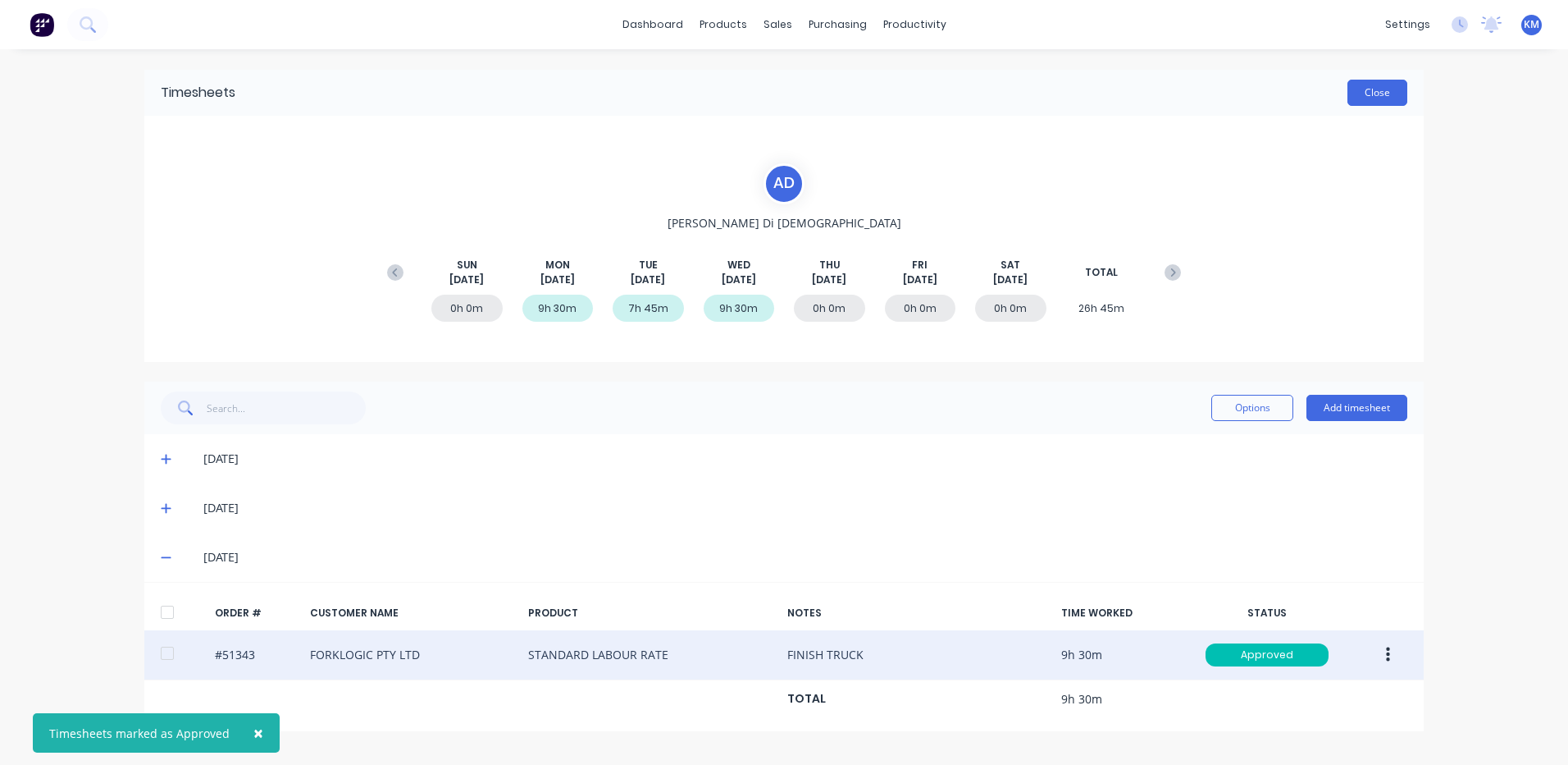
click at [1387, 96] on button "Close" at bounding box center [1378, 92] width 60 height 27
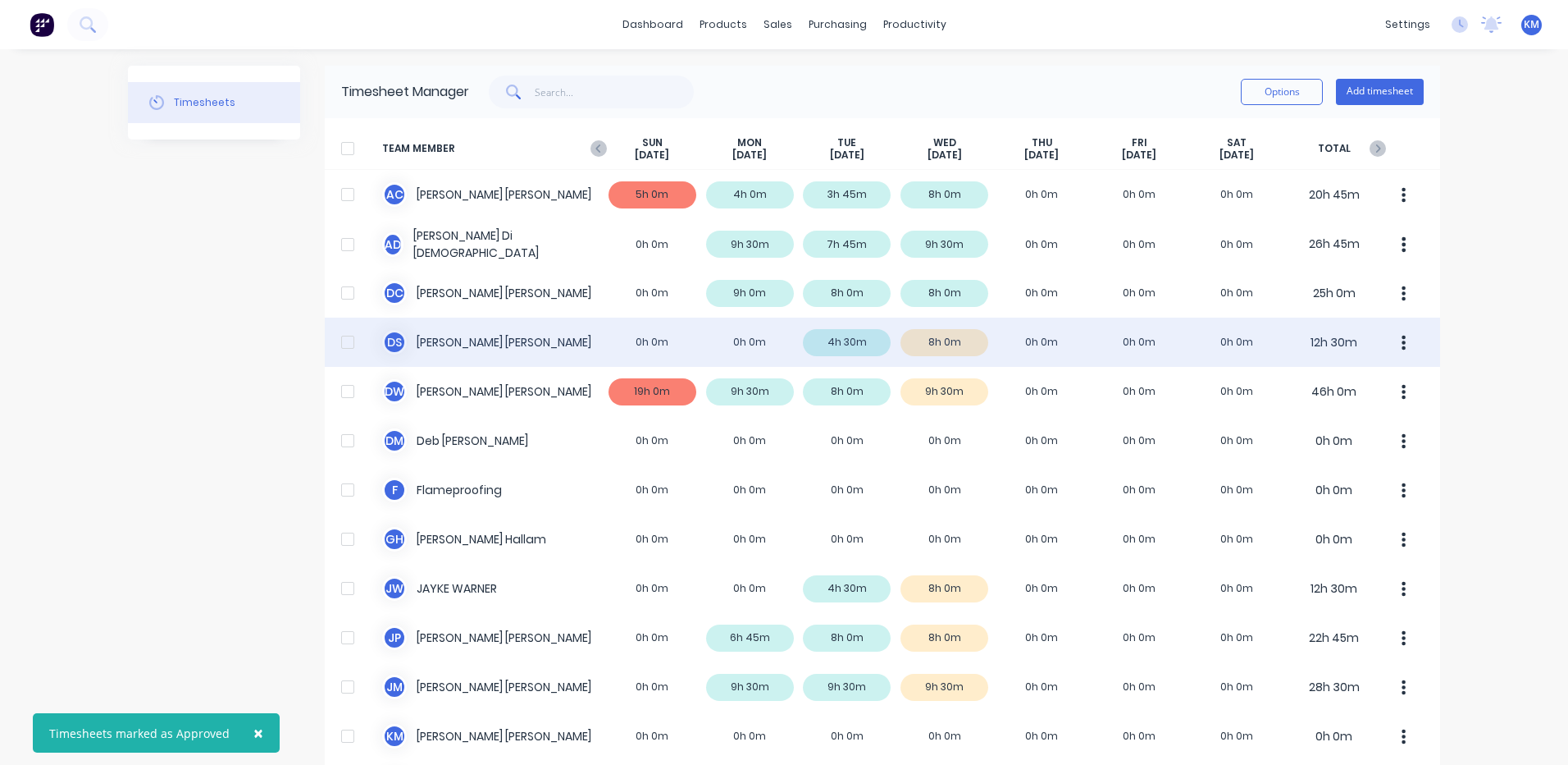
click at [1043, 350] on div "D S [PERSON_NAME] 0h 0m 0h 0m 4h 30m 8h 0m 0h 0m 0h 0m 0h 0m 12h 30m" at bounding box center [882, 342] width 1115 height 49
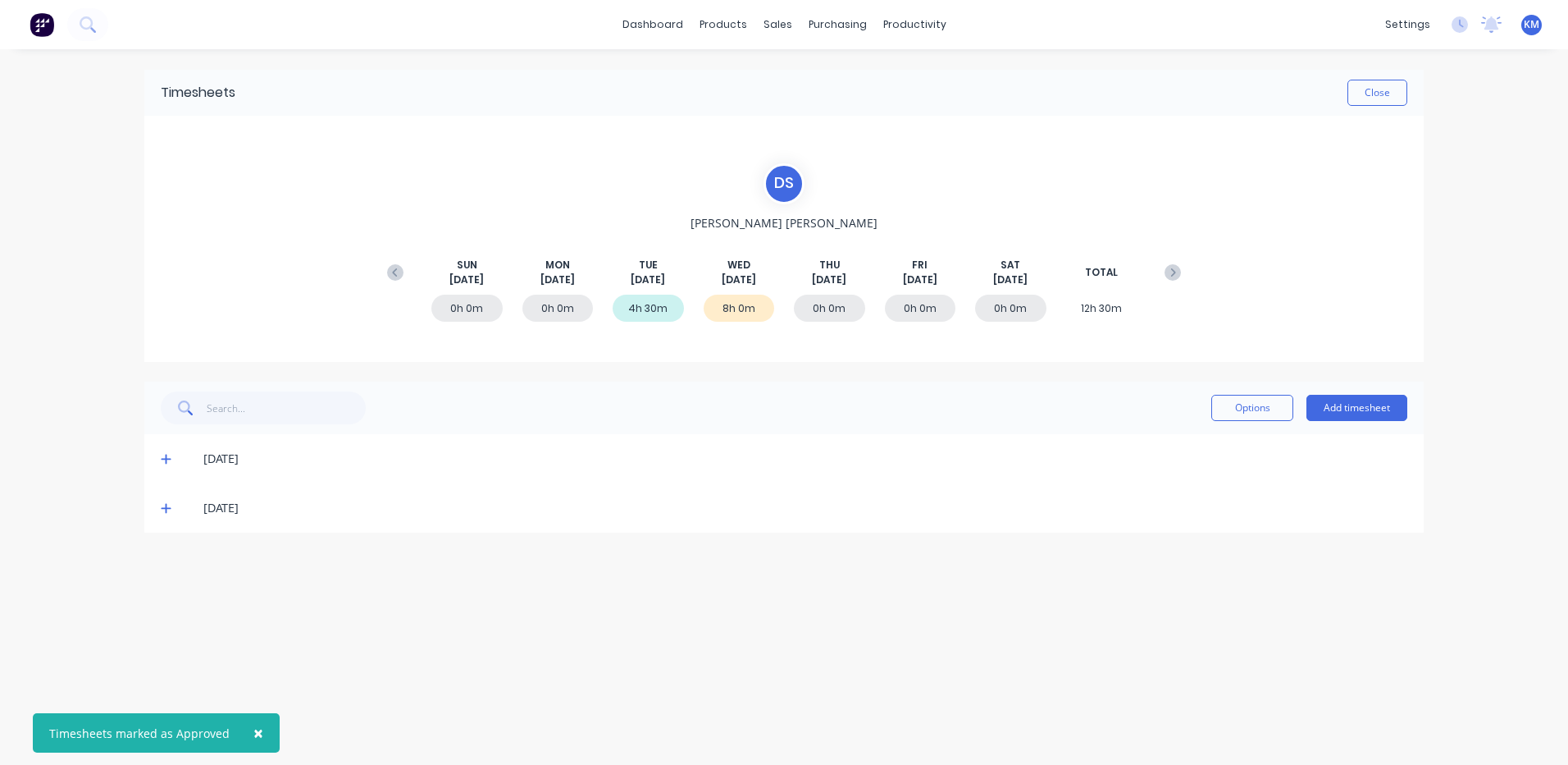
click at [162, 513] on icon at bounding box center [167, 508] width 11 height 11
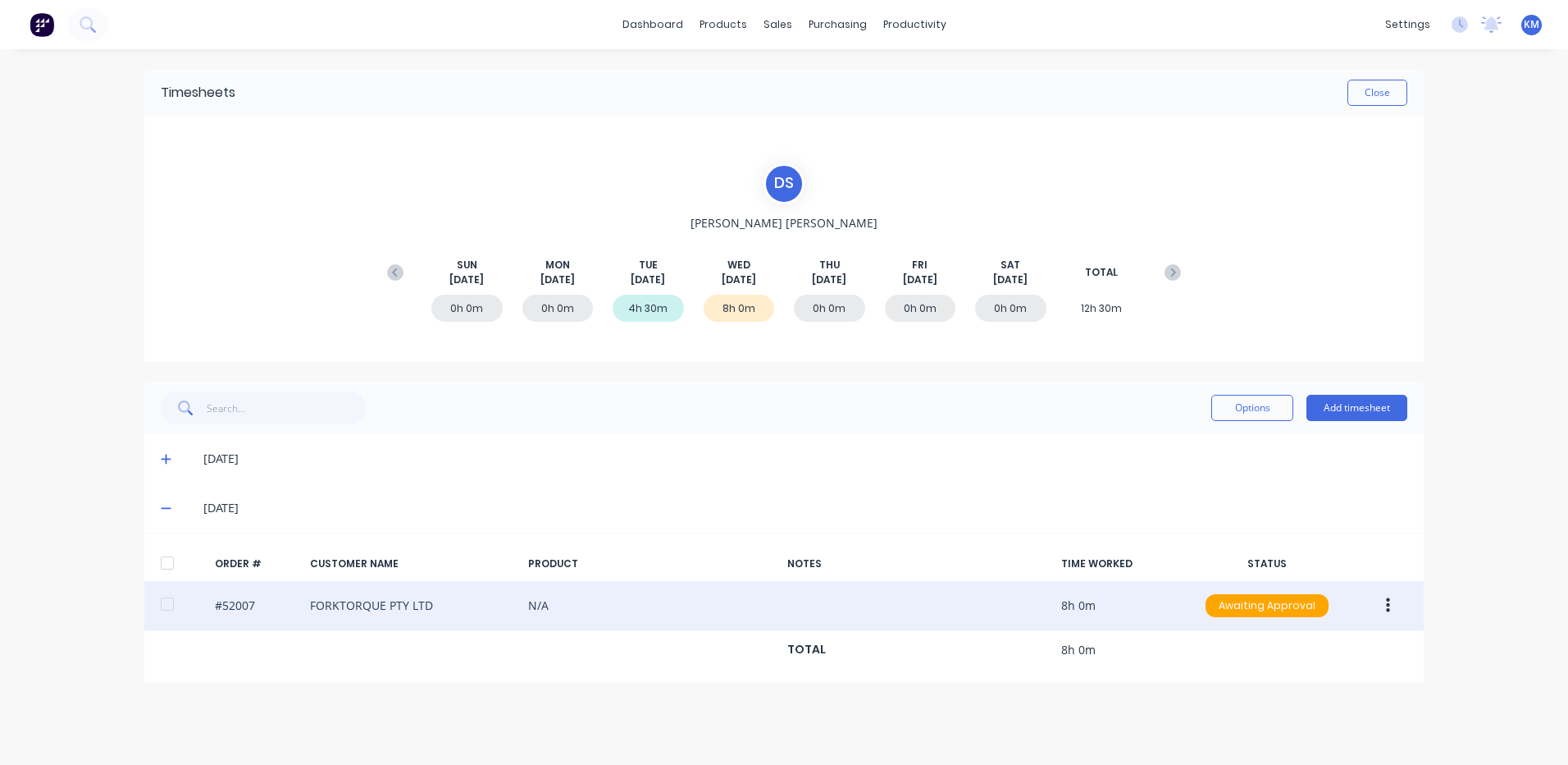
click at [1372, 597] on button "button" at bounding box center [1389, 606] width 39 height 29
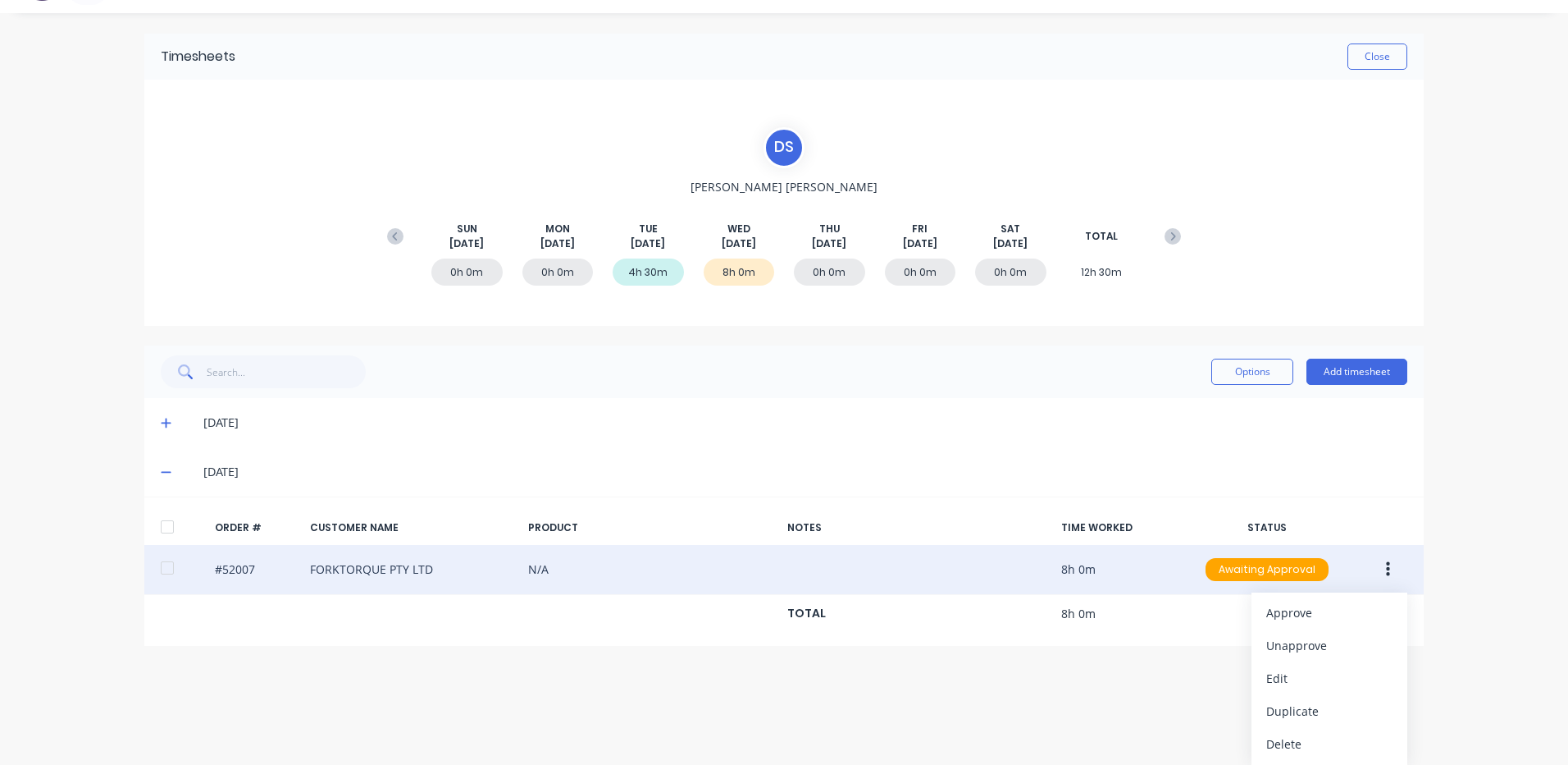
click at [149, 571] on div "ORDER # CUSTOMER NAME PRODUCT NOTES TIME WORKED STATUS #52007 FORKTORQUE PTY LT…" at bounding box center [784, 571] width 1280 height 149
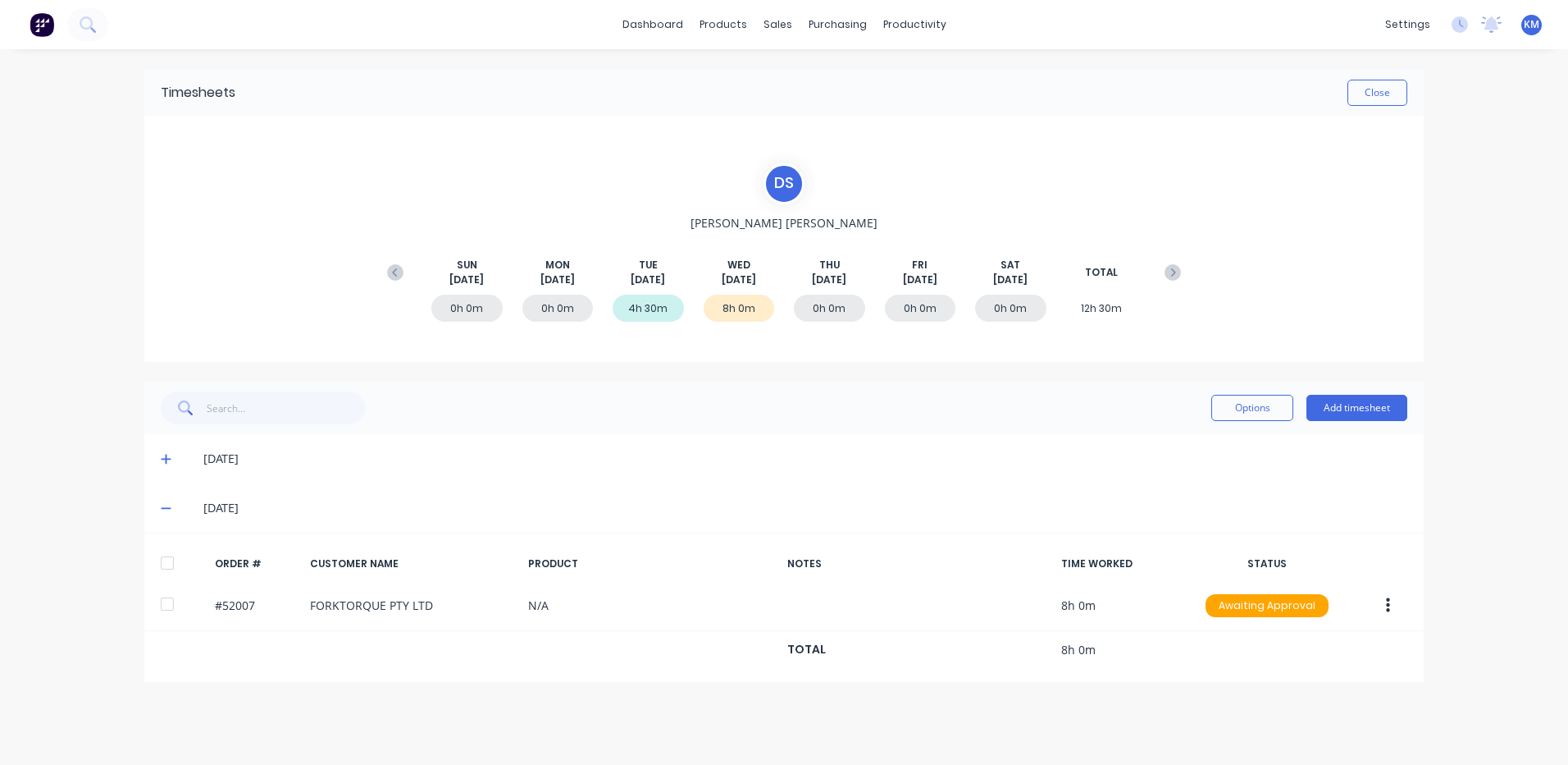
scroll to position [0, 0]
click at [167, 567] on div at bounding box center [167, 563] width 33 height 33
drag, startPoint x: 1196, startPoint y: 407, endPoint x: 1209, endPoint y: 410, distance: 13.3
click at [1196, 408] on div "Options Add timesheet" at bounding box center [784, 408] width 1247 height 33
click at [1210, 410] on div "Options Add timesheet" at bounding box center [784, 408] width 1247 height 33
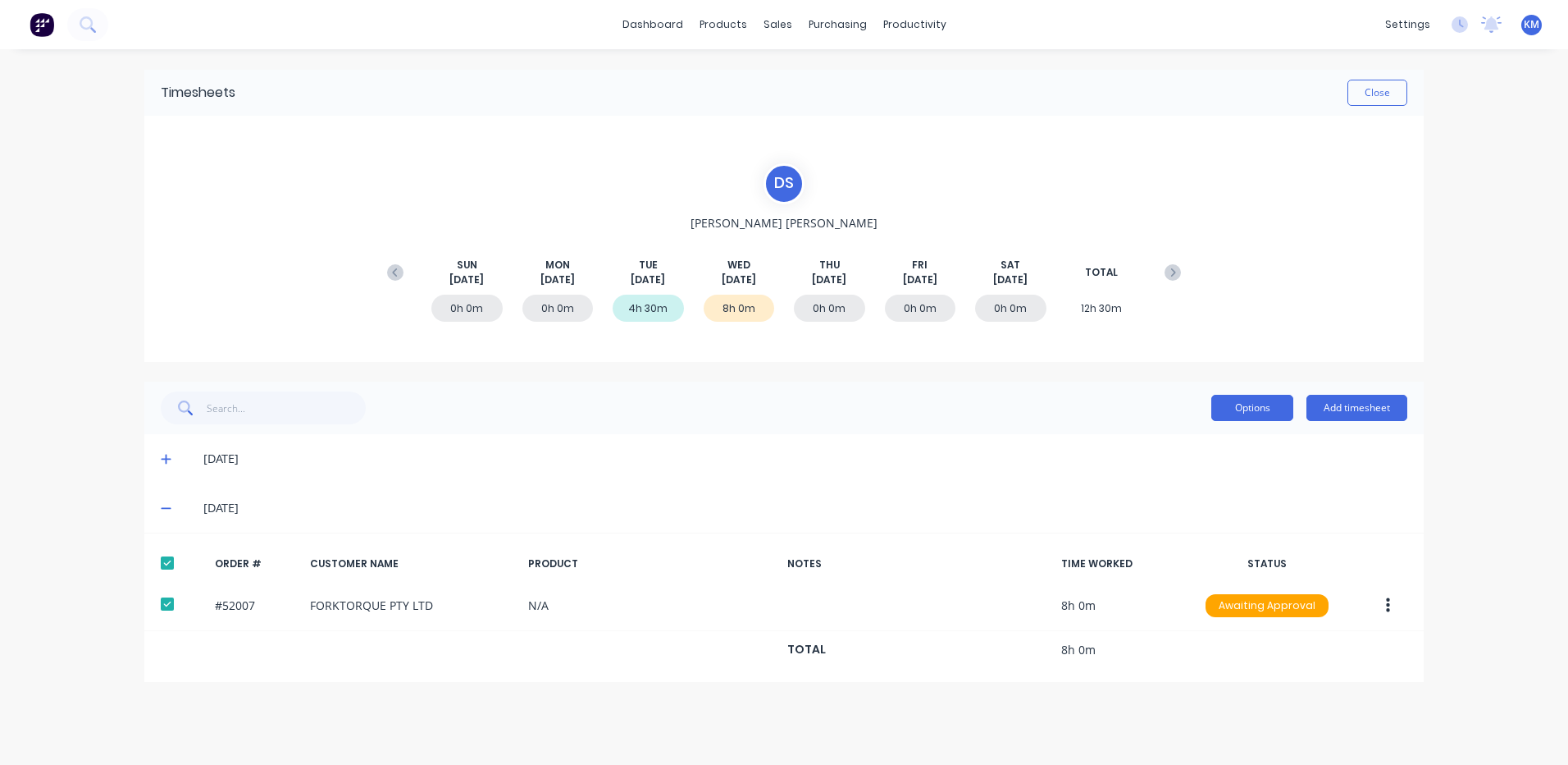
click at [1218, 407] on button "Options" at bounding box center [1252, 408] width 82 height 27
click at [1205, 445] on div "Approve" at bounding box center [1215, 450] width 126 height 24
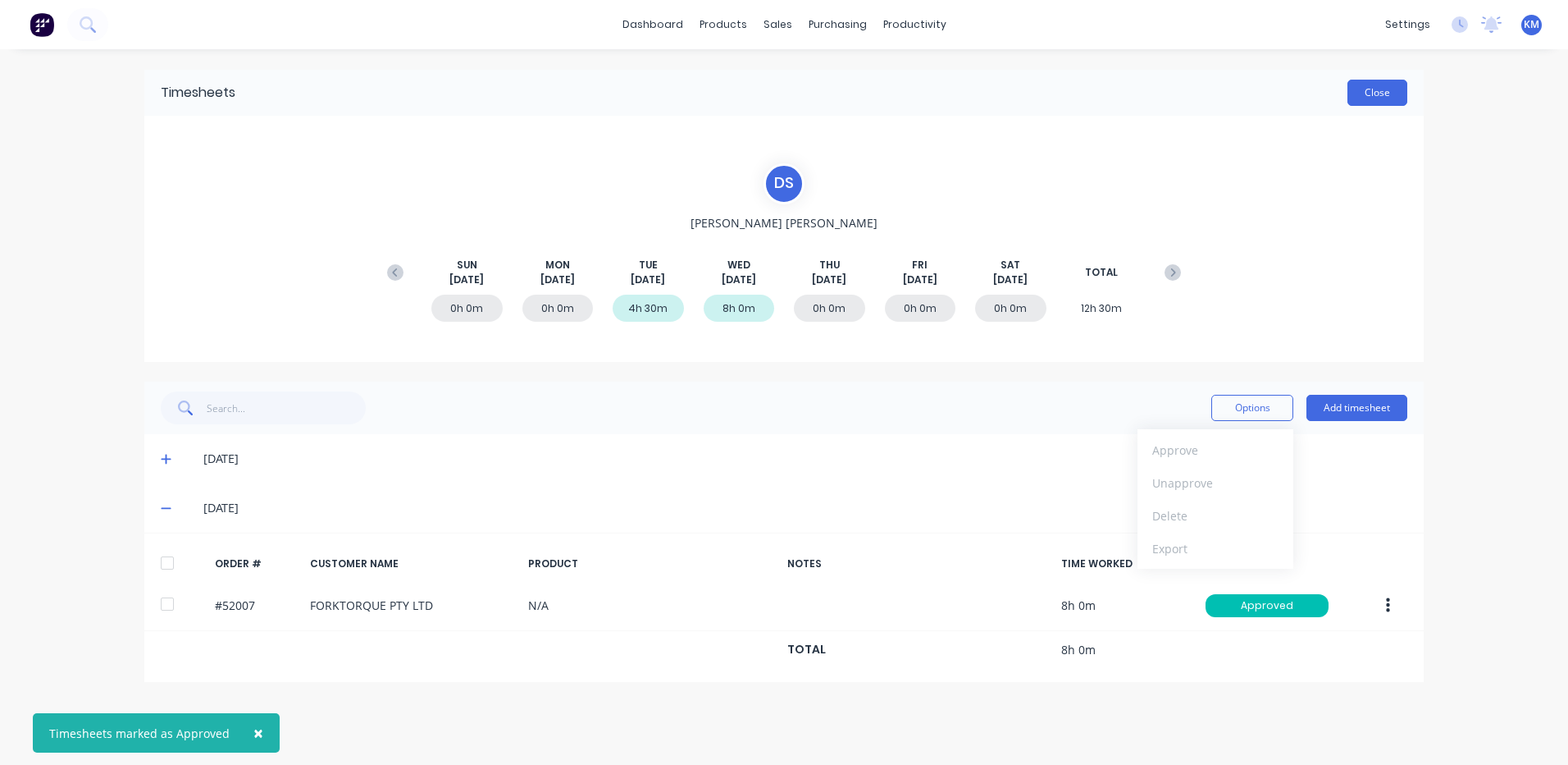
click at [1367, 80] on button "Close" at bounding box center [1378, 92] width 60 height 27
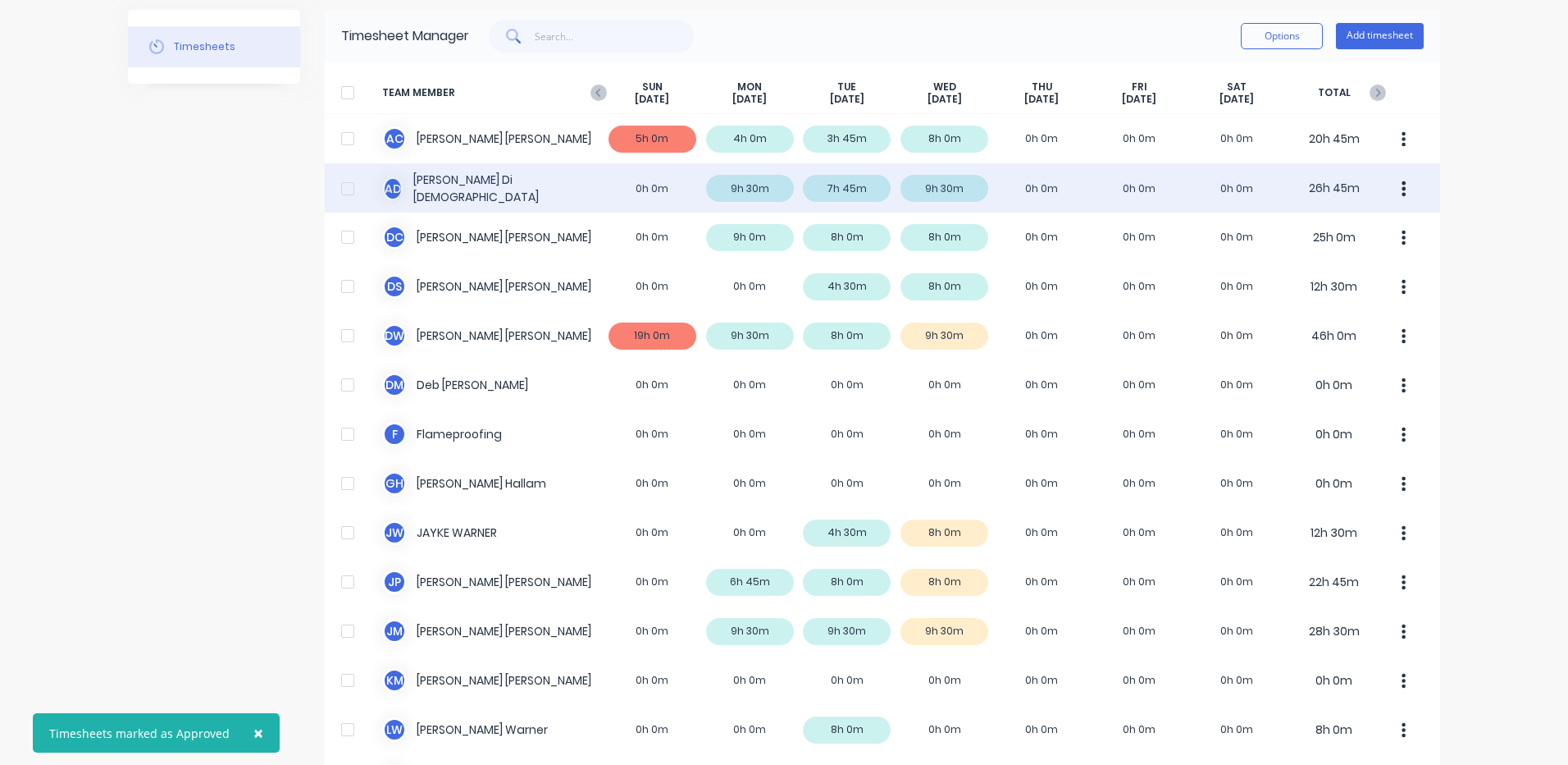
scroll to position [82, 0]
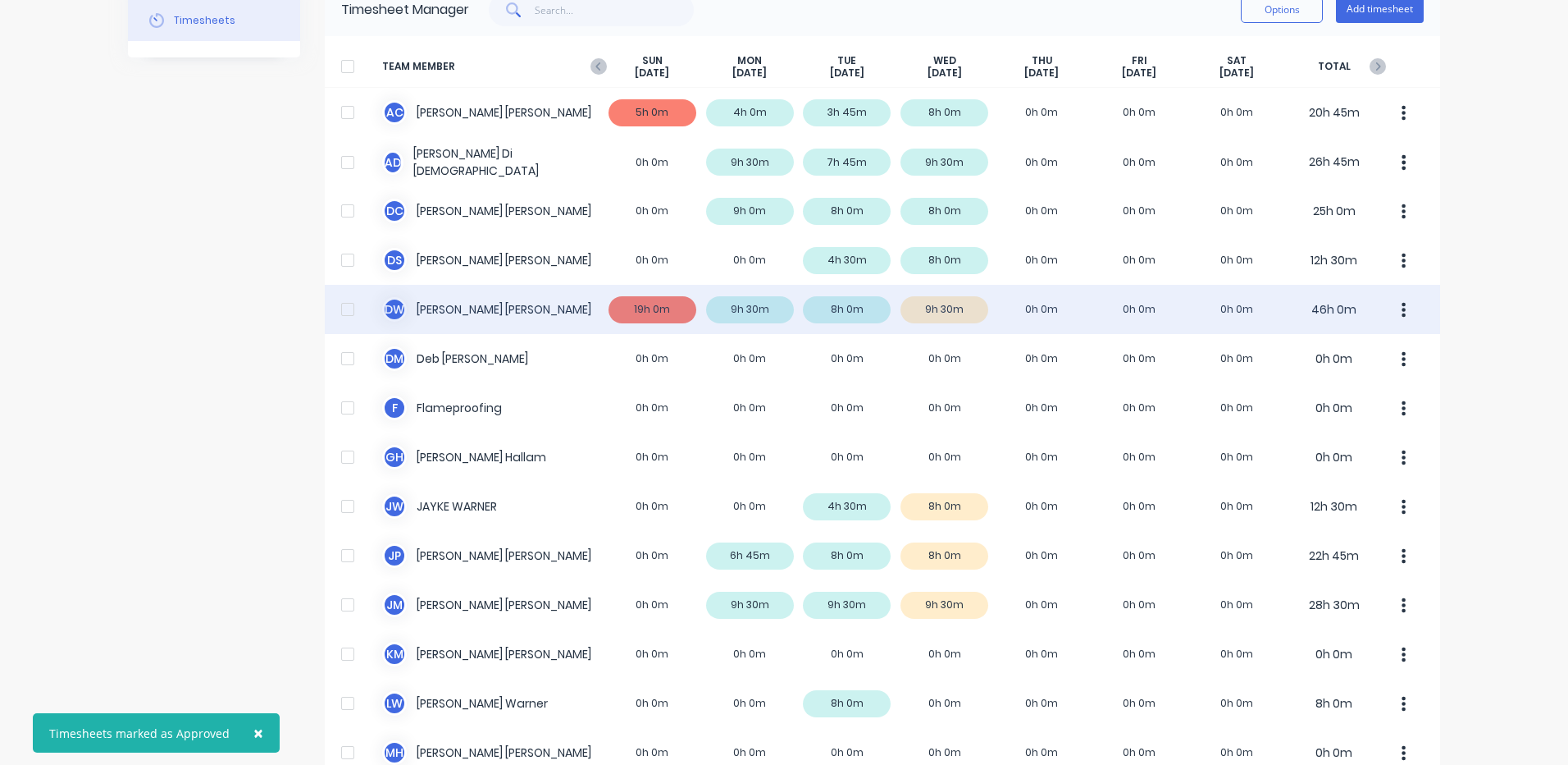
click at [1017, 314] on div "D W [PERSON_NAME] 19h 0m 9h 30m 8h 0m 9h 30m 0h 0m 0h 0m 0h 0m 46h 0m" at bounding box center [882, 308] width 1115 height 49
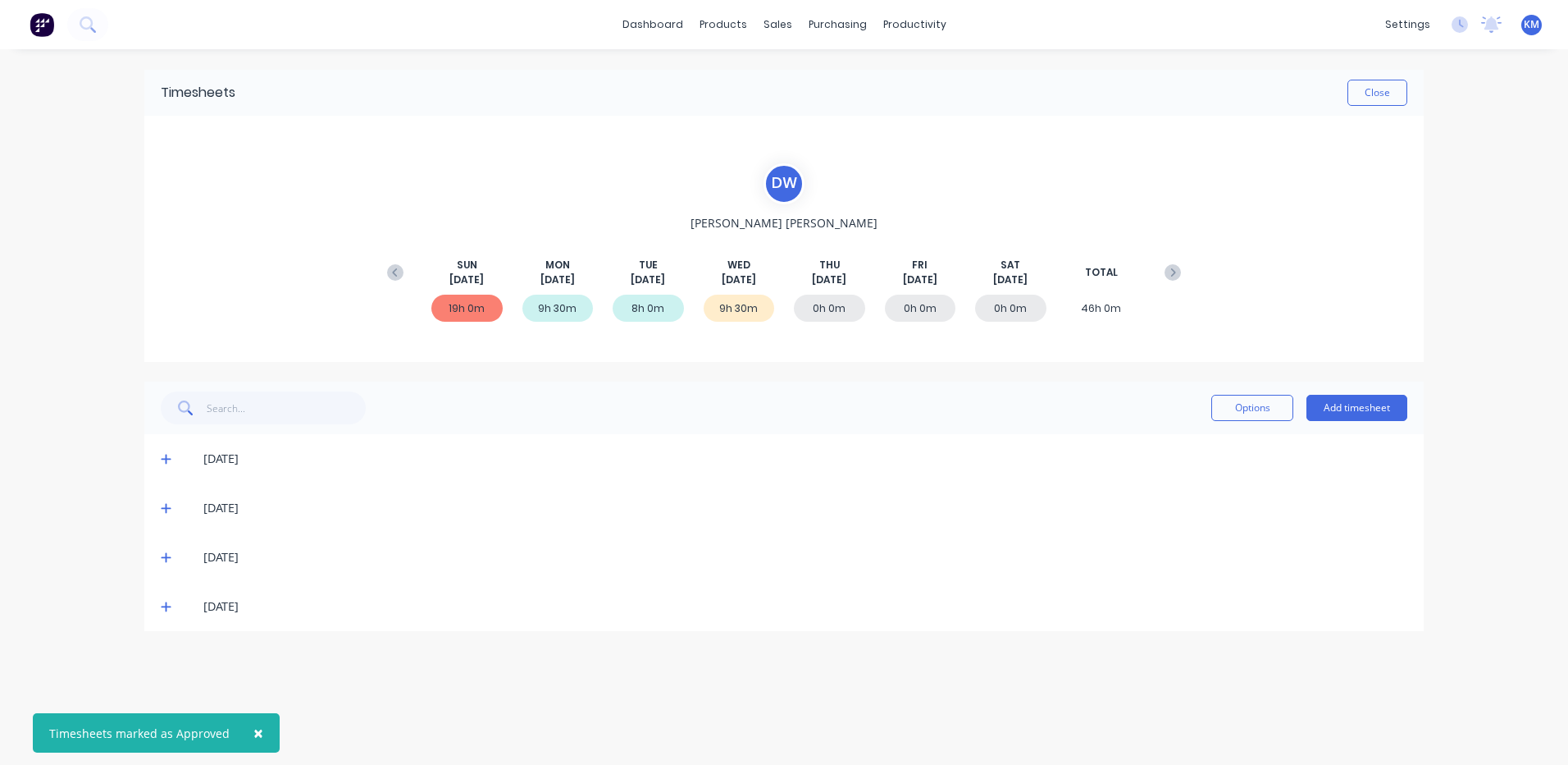
click at [167, 607] on icon at bounding box center [166, 607] width 10 height 10
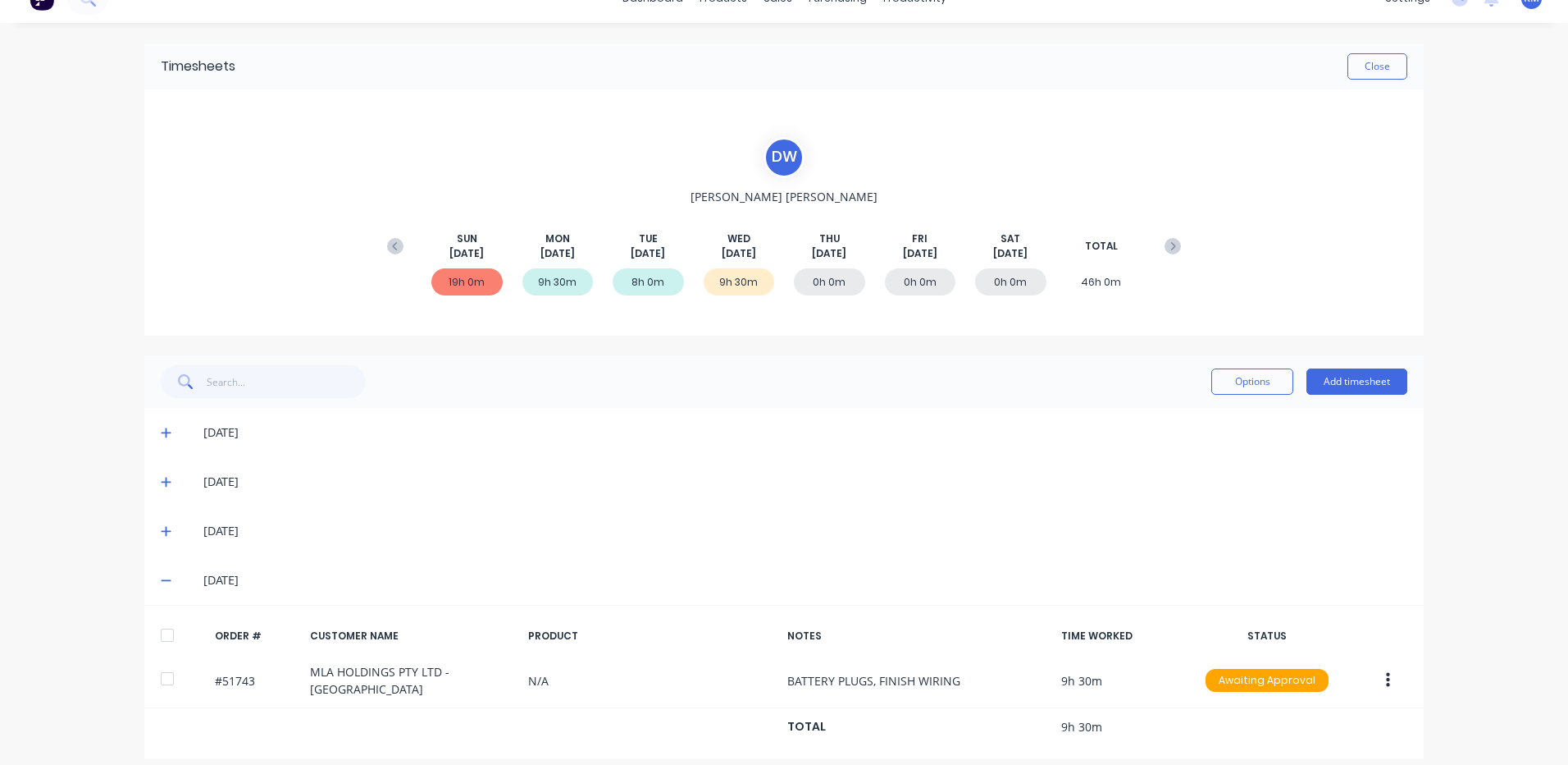
scroll to position [41, 0]
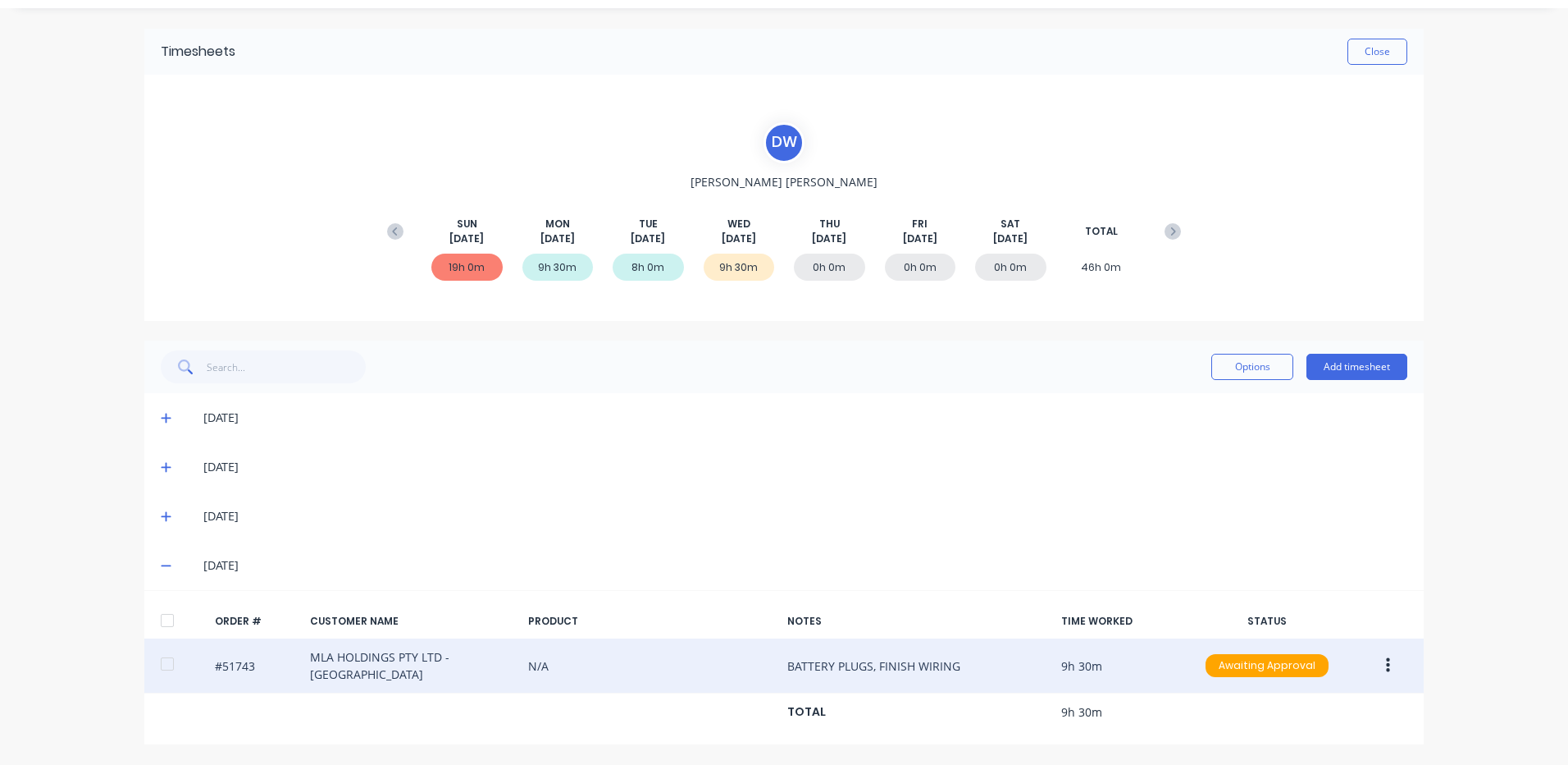
click at [1386, 667] on icon "button" at bounding box center [1388, 666] width 4 height 18
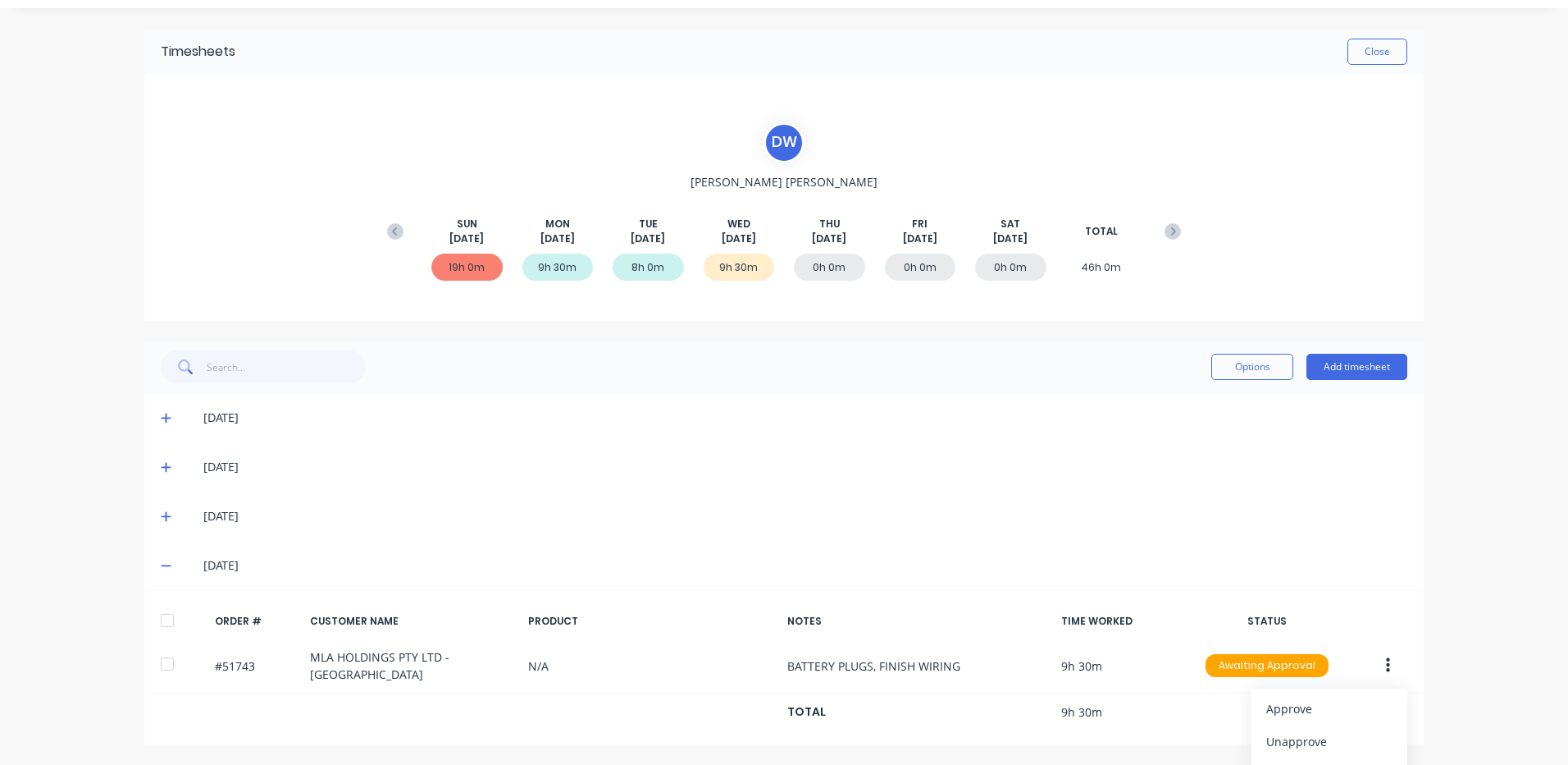
click at [152, 514] on div "[DATE]" at bounding box center [784, 516] width 1280 height 49
click at [154, 515] on div "[DATE]" at bounding box center [784, 516] width 1280 height 49
click at [161, 515] on icon at bounding box center [167, 516] width 11 height 11
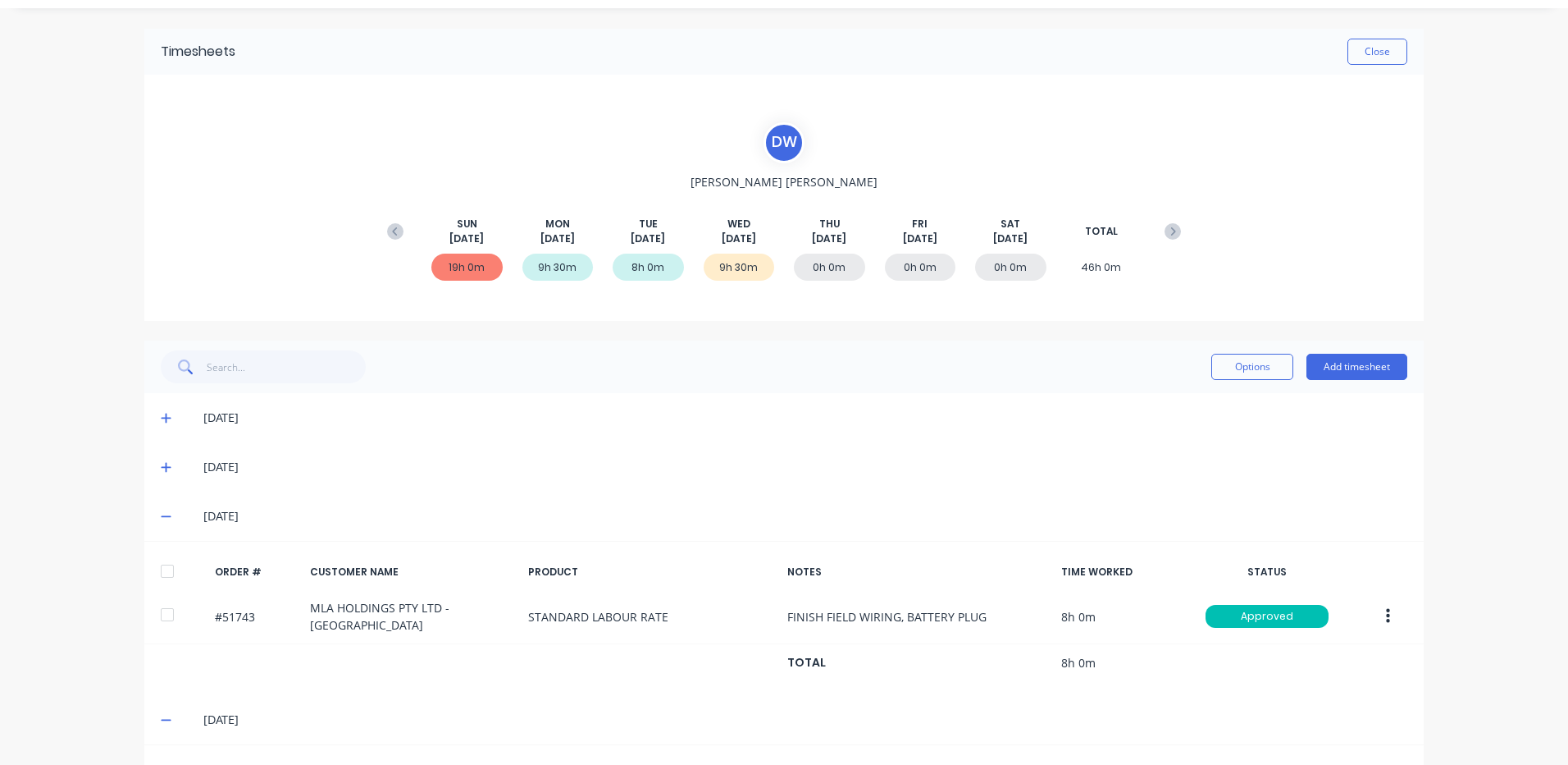
click at [161, 516] on icon at bounding box center [167, 516] width 11 height 11
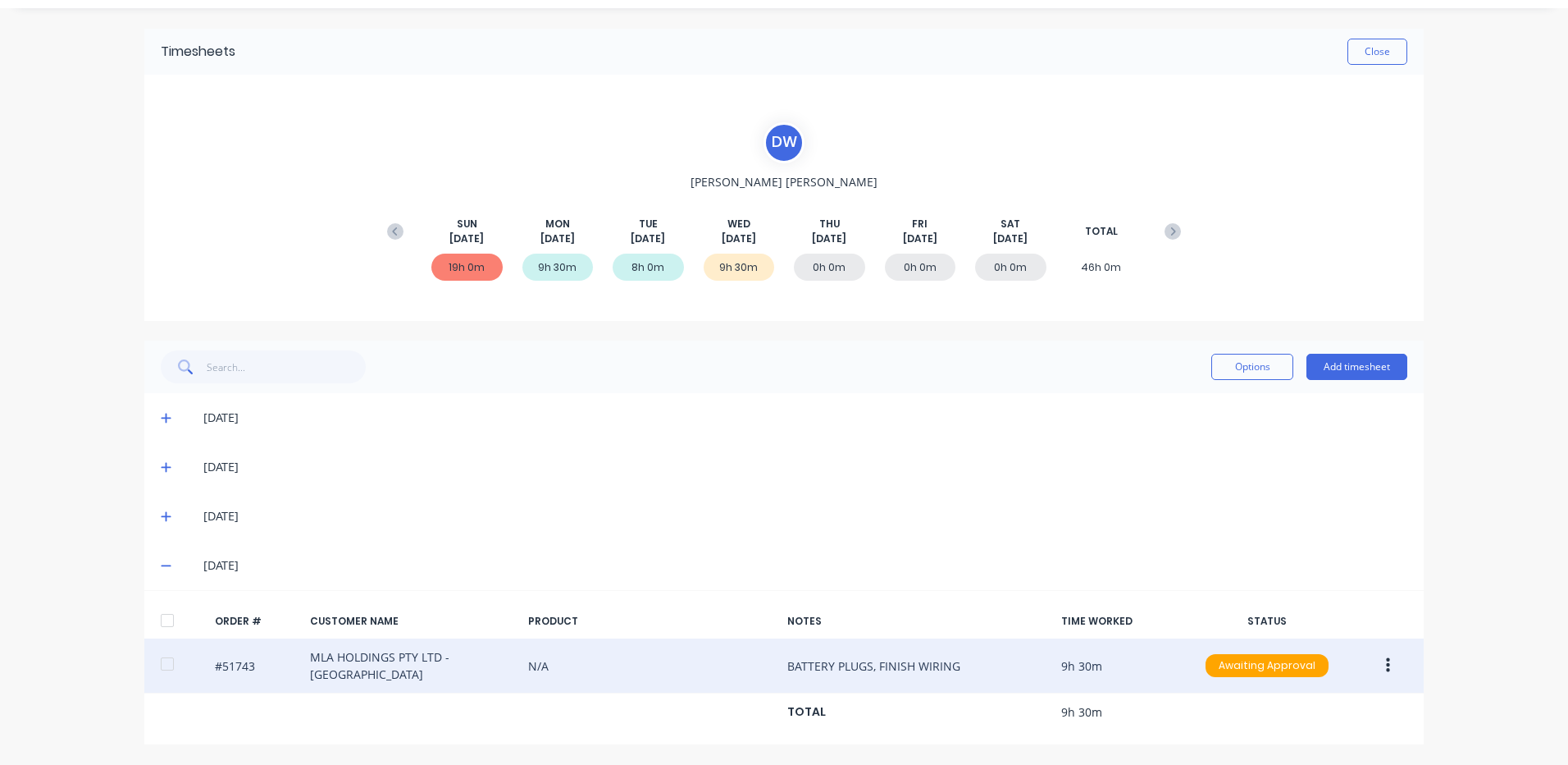
click at [1386, 670] on button "button" at bounding box center [1389, 666] width 39 height 29
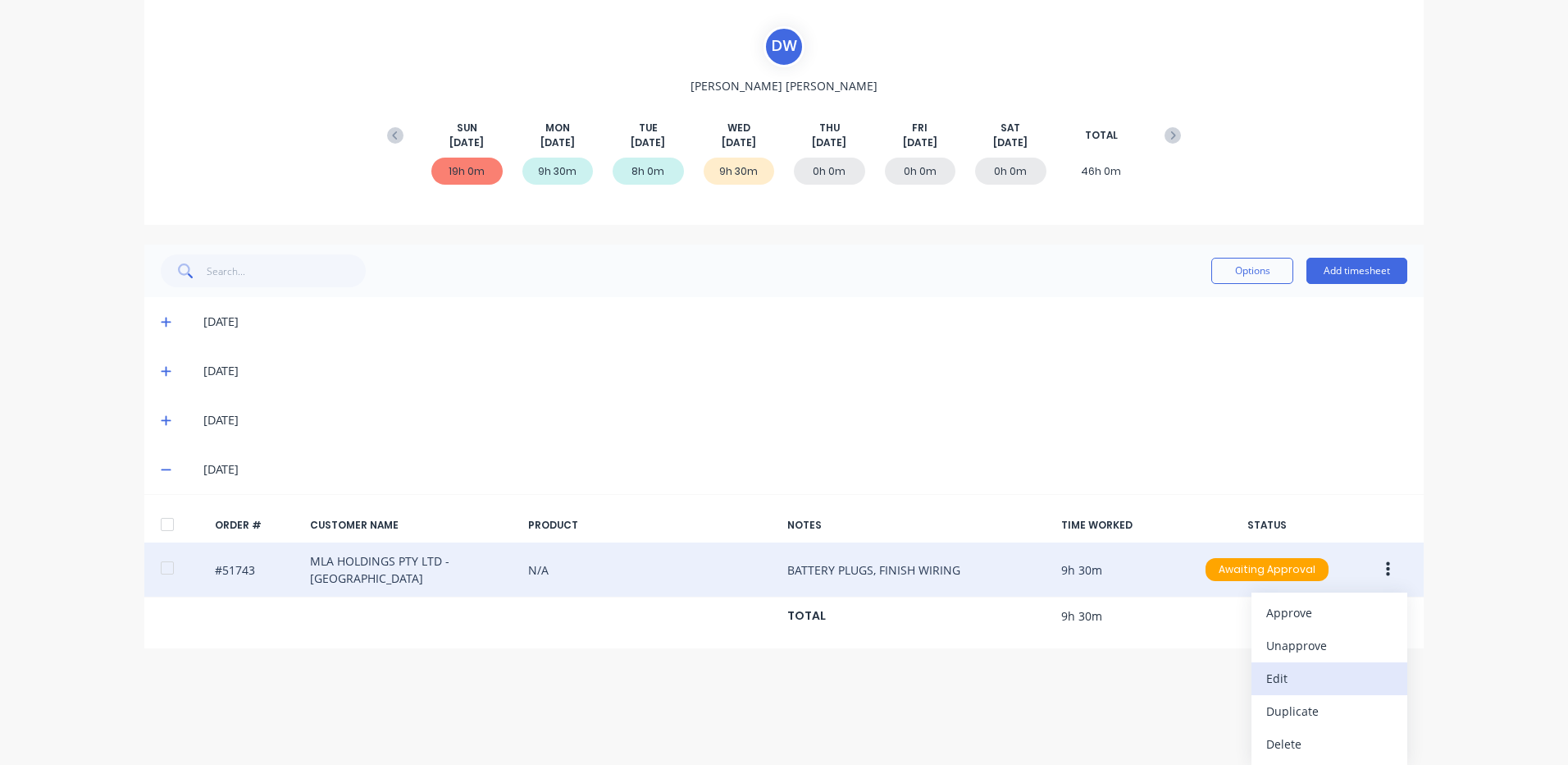
click at [1307, 682] on div "Edit" at bounding box center [1329, 678] width 126 height 24
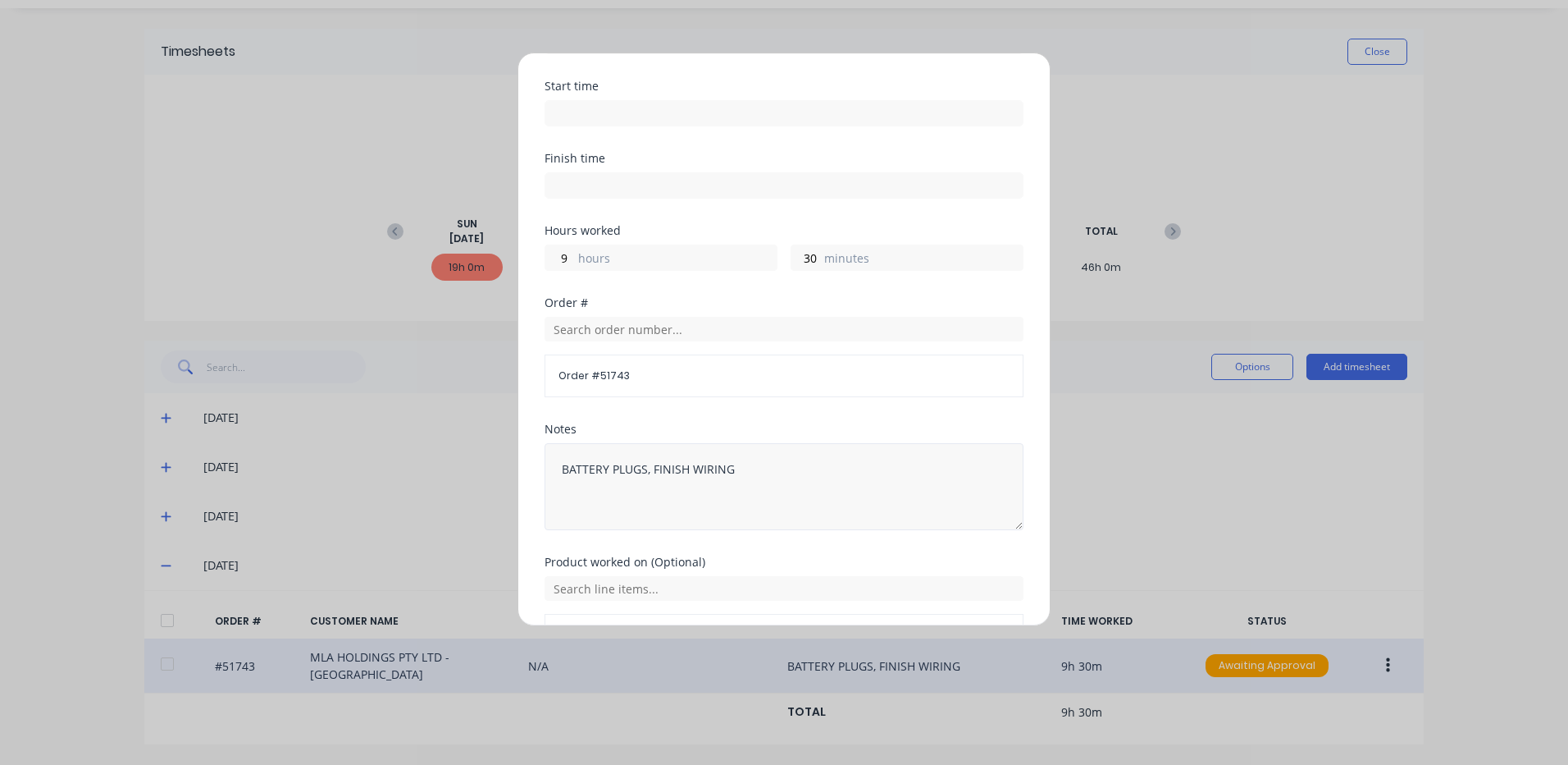
scroll to position [221, 0]
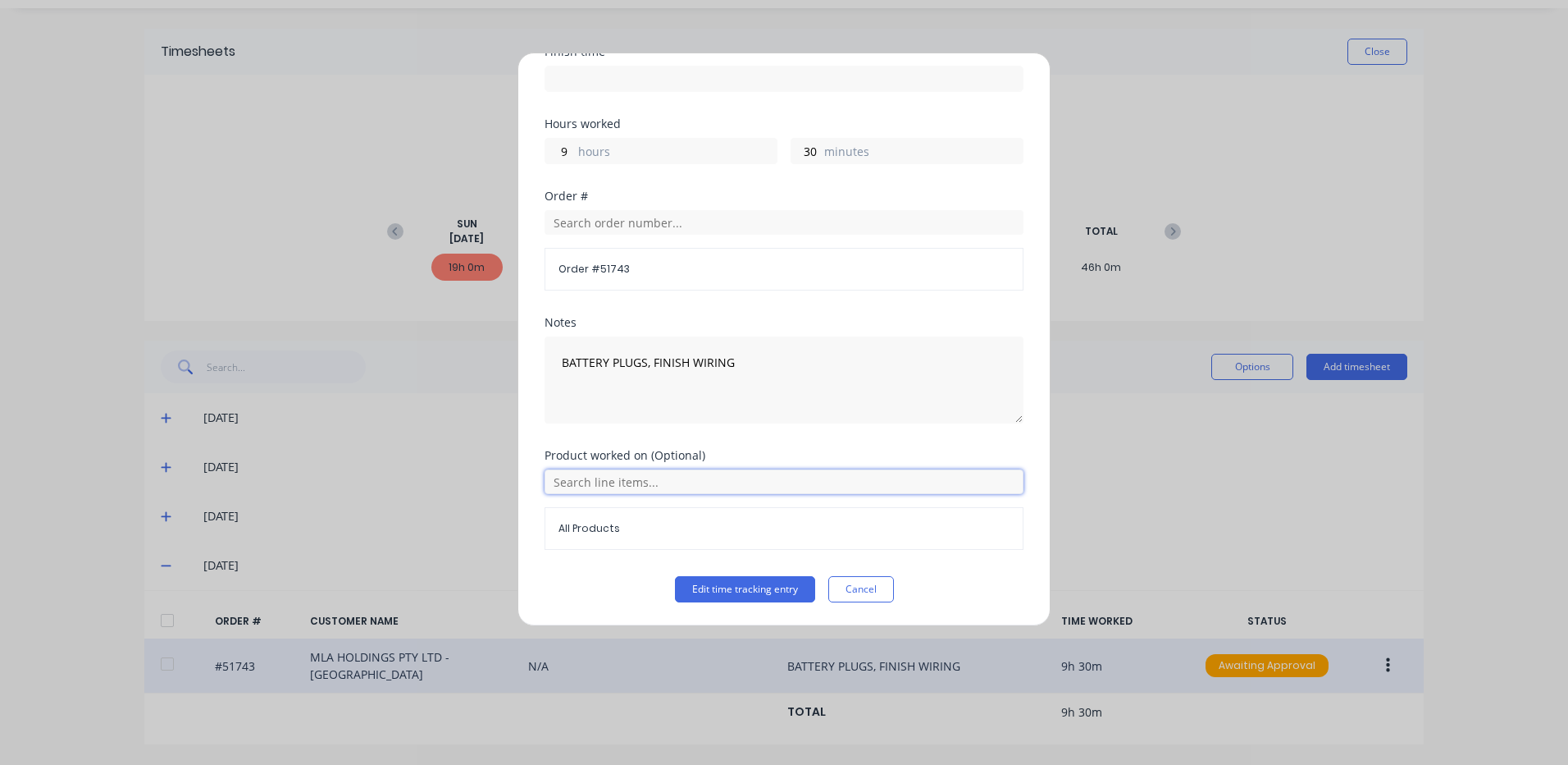
click at [742, 475] on input "text" at bounding box center [784, 481] width 479 height 25
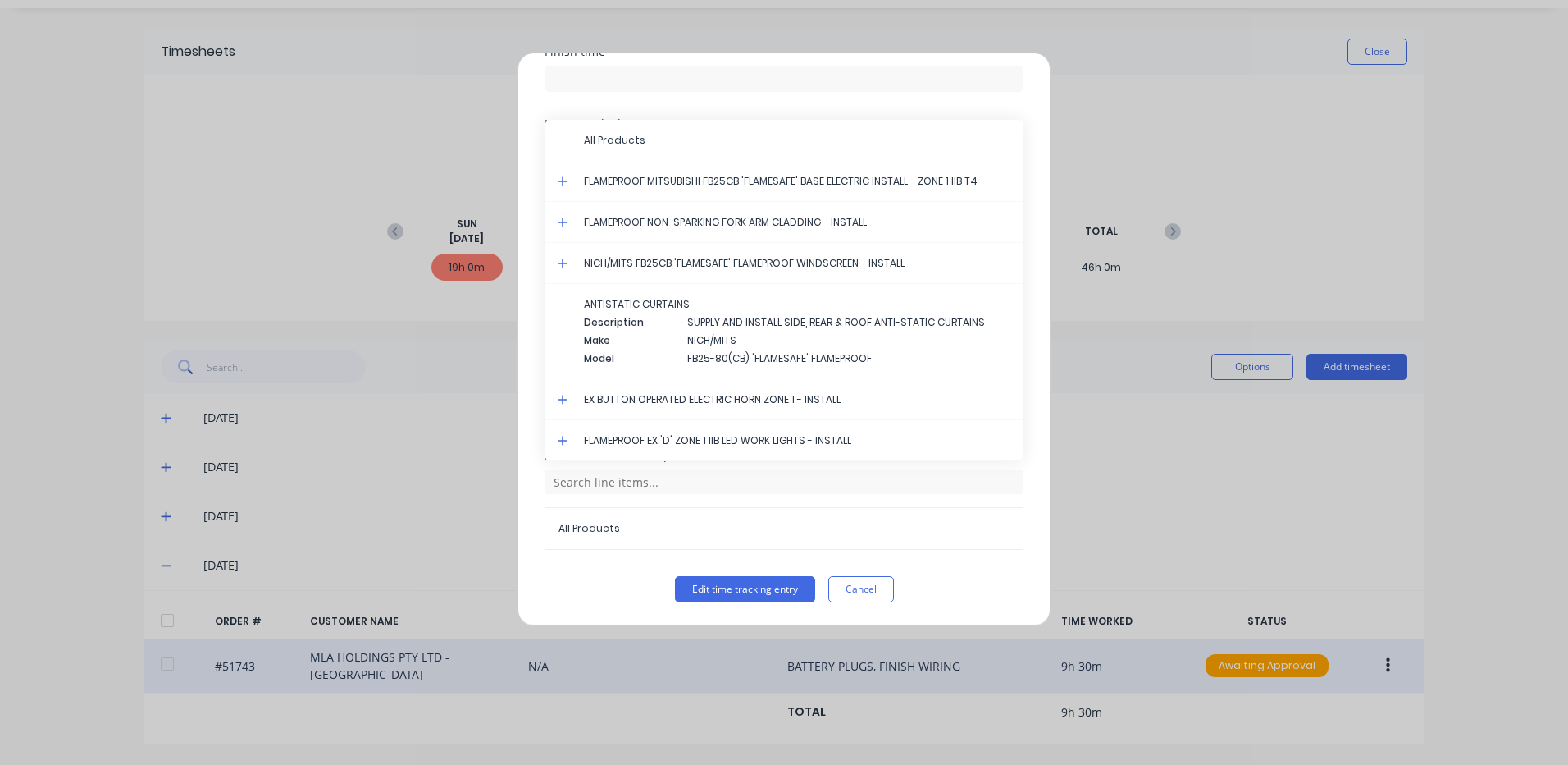
click at [562, 176] on icon at bounding box center [563, 181] width 11 height 11
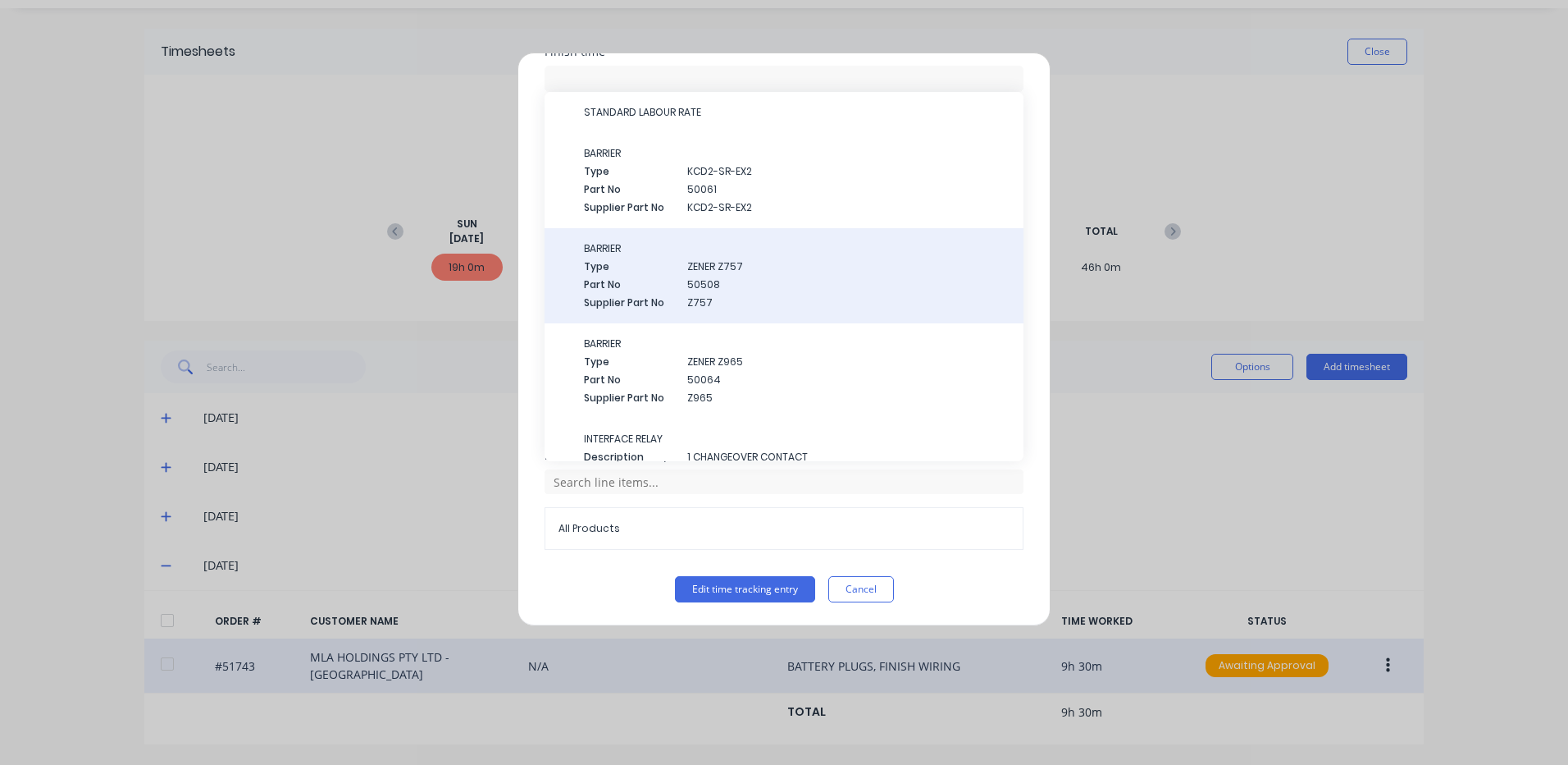
scroll to position [0, 0]
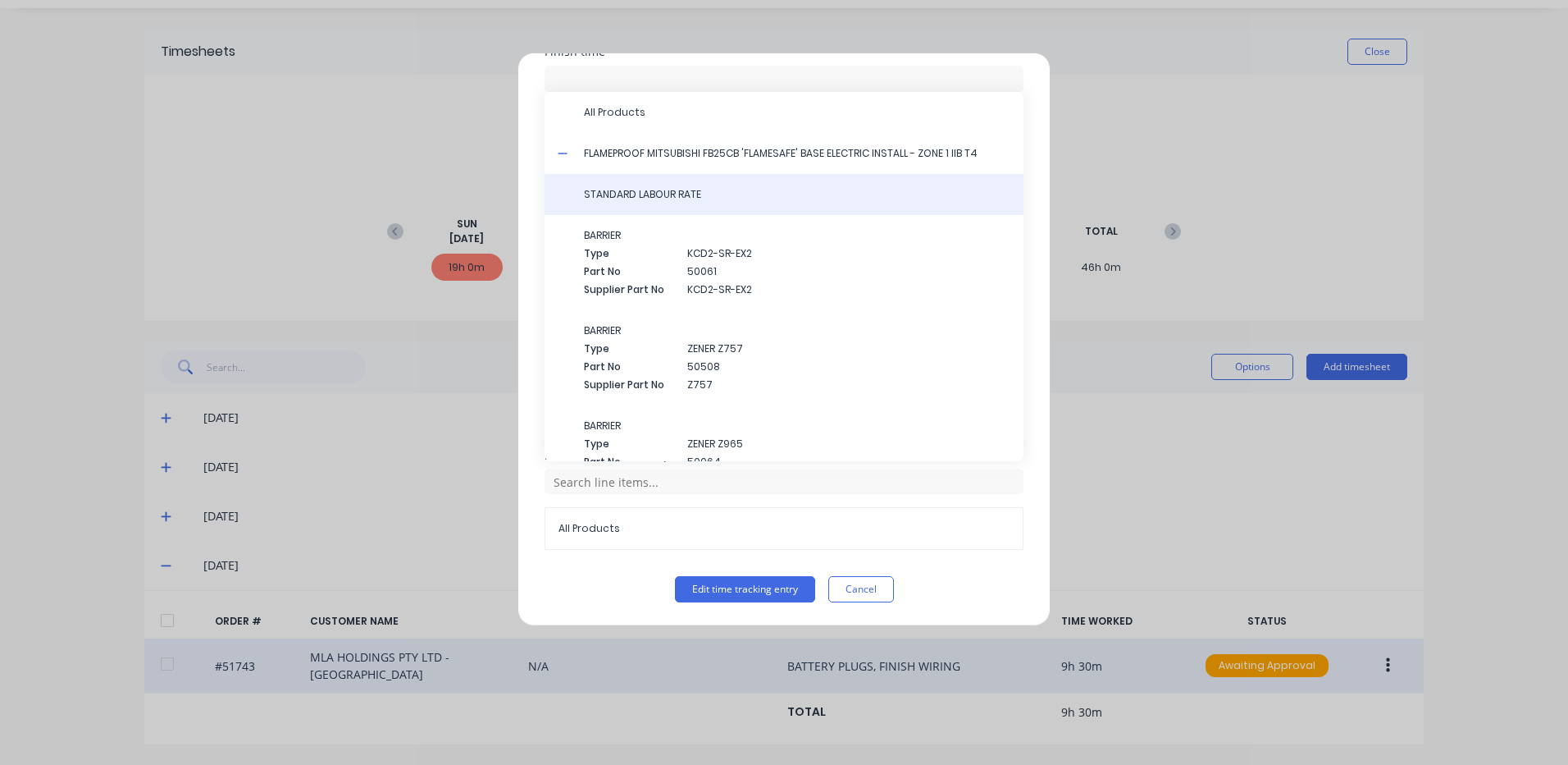
click at [678, 202] on div "STANDARD LABOUR RATE" at bounding box center [784, 194] width 479 height 41
click at [673, 196] on span "STANDARD LABOUR RATE" at bounding box center [798, 194] width 427 height 15
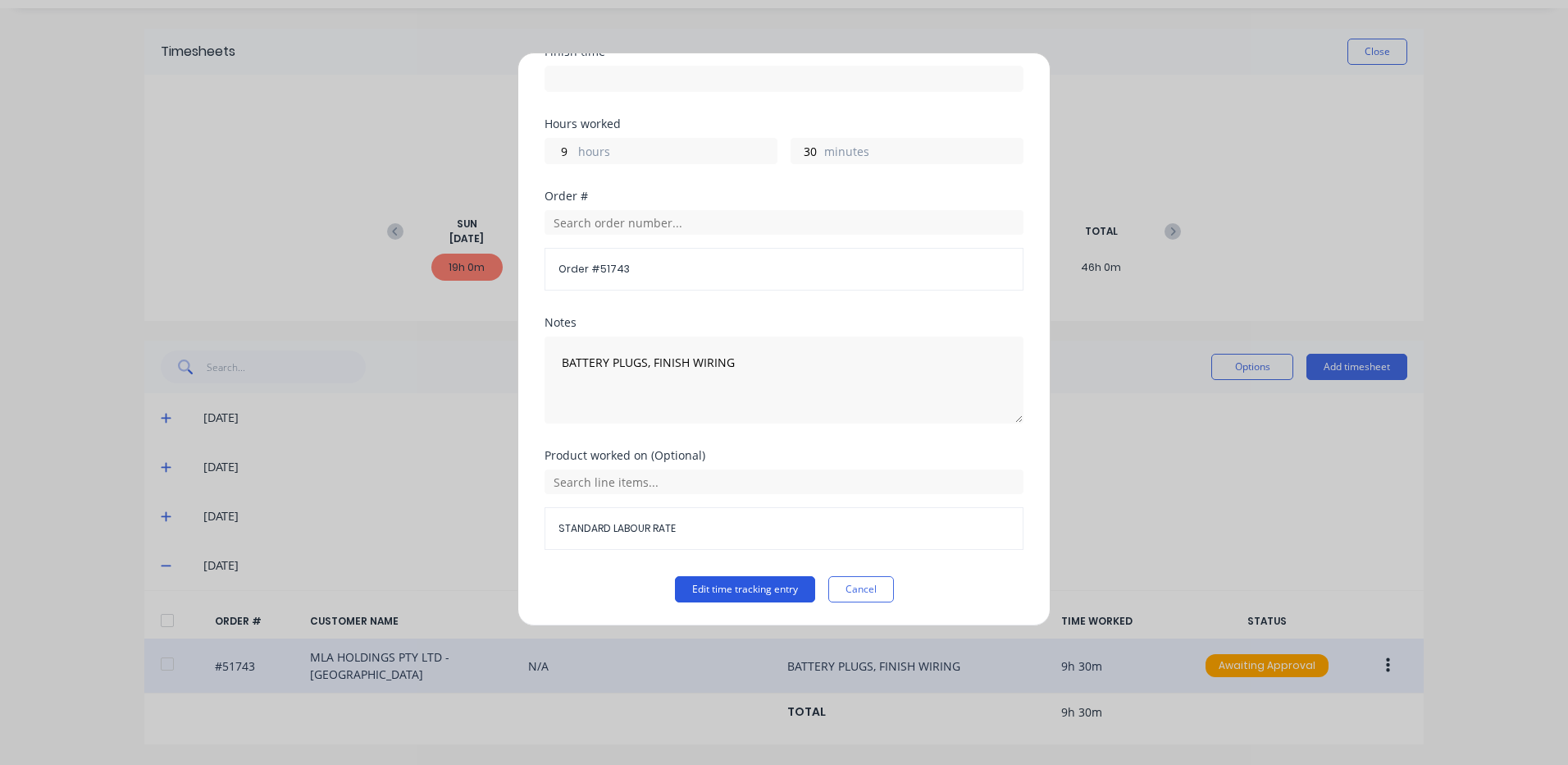
click at [772, 586] on button "Edit time tracking entry" at bounding box center [745, 589] width 140 height 27
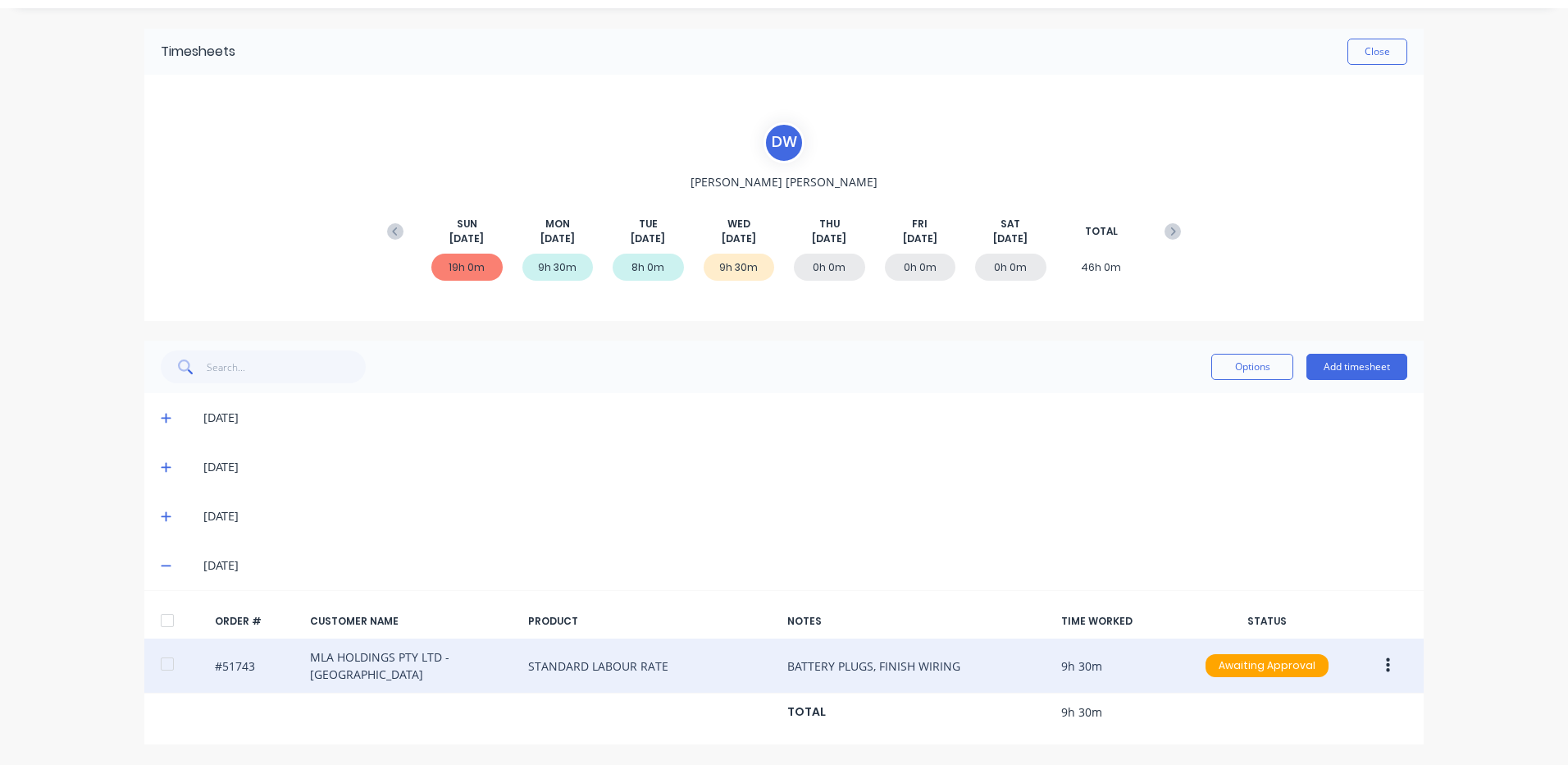
click at [159, 617] on div at bounding box center [167, 620] width 33 height 33
click at [1245, 365] on button "Options" at bounding box center [1252, 366] width 82 height 27
click at [1220, 403] on div "Approve" at bounding box center [1215, 409] width 126 height 24
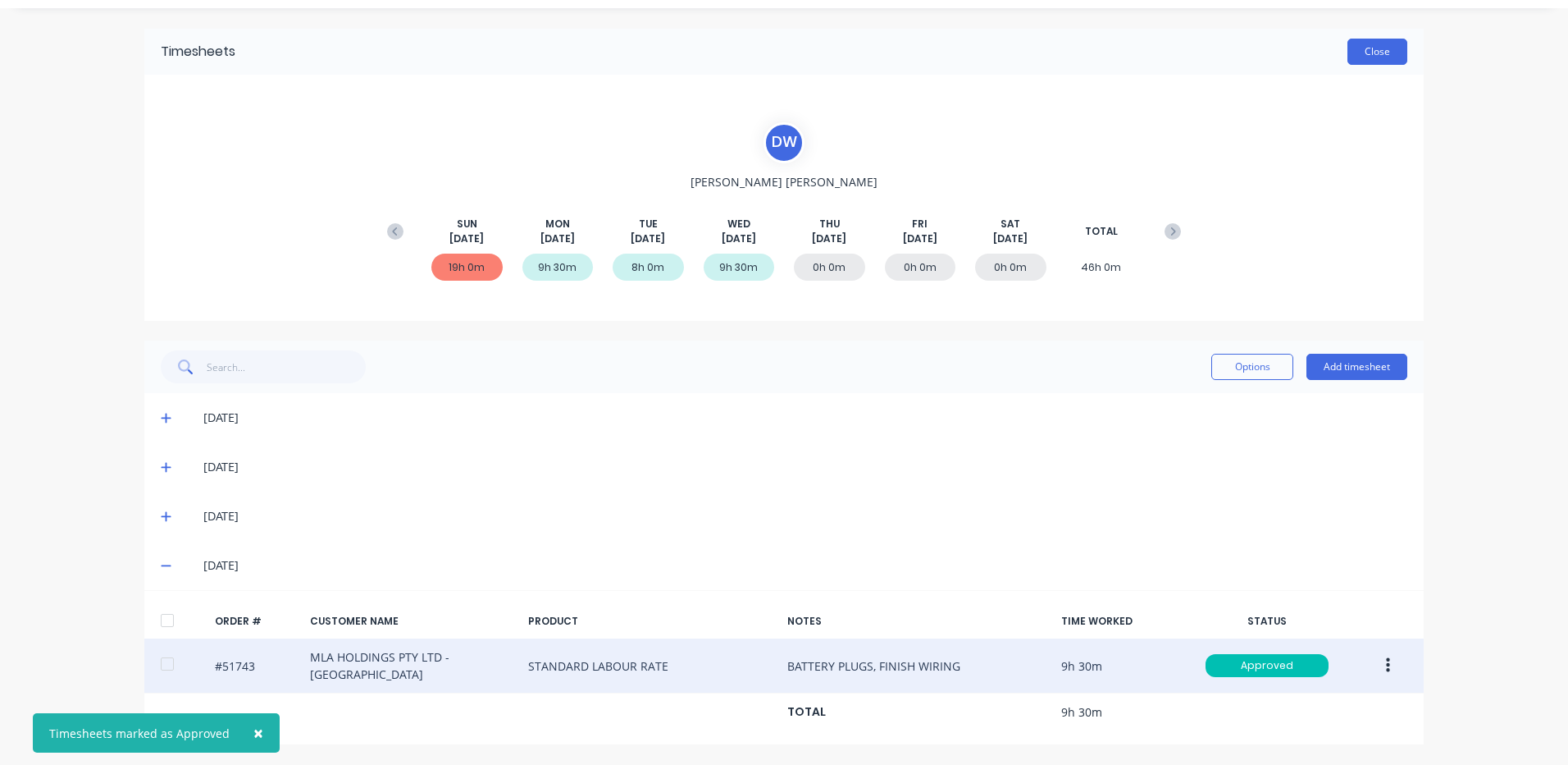
click at [1389, 51] on button "Close" at bounding box center [1378, 52] width 60 height 27
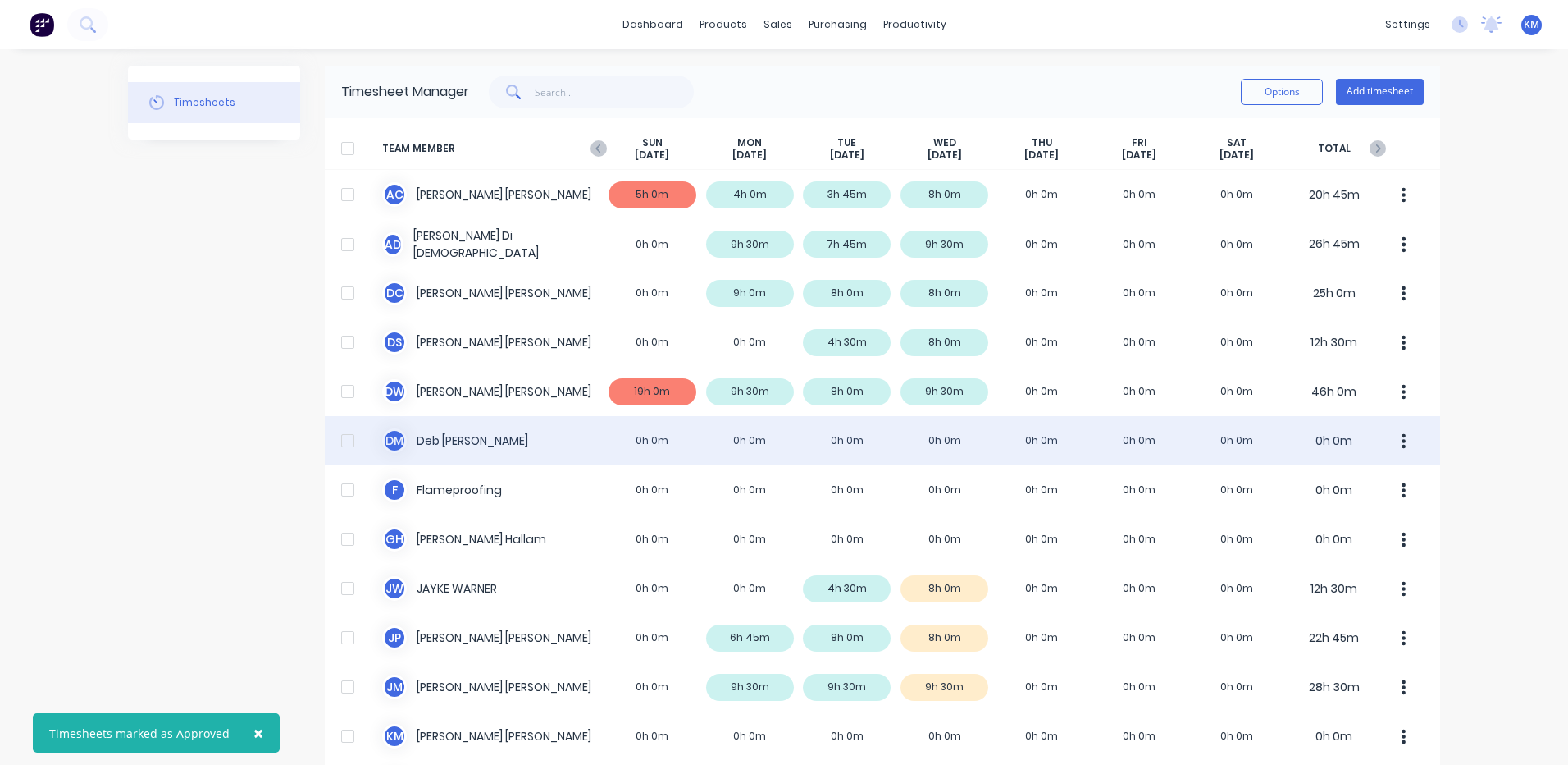
scroll to position [329, 0]
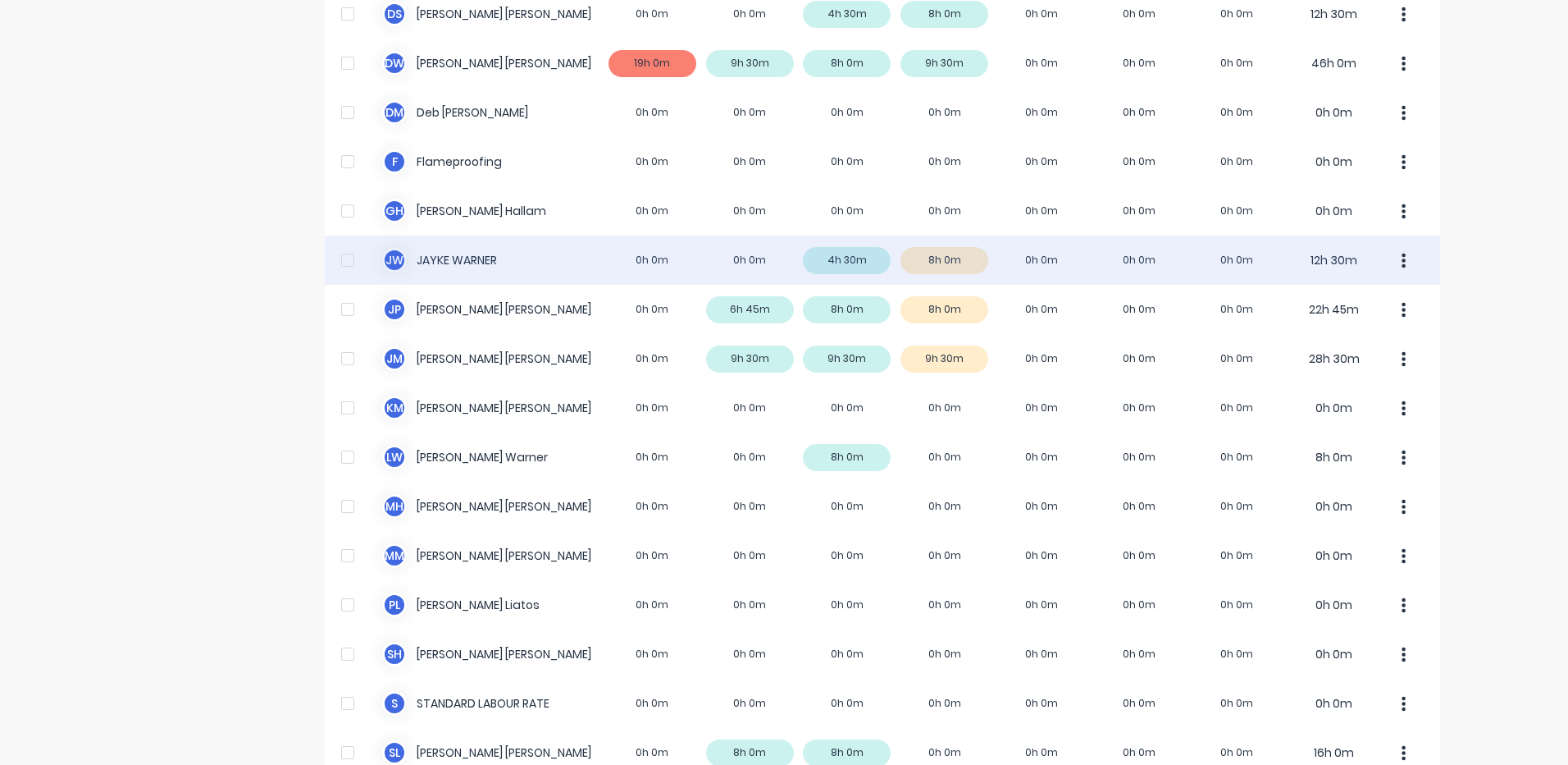
click at [962, 250] on div "[PERSON_NAME] [PERSON_NAME] 0h 0m 0h 0m 4h 30m 8h 0m 0h 0m 0h 0m 0h 0m 12h 30m" at bounding box center [882, 260] width 1115 height 49
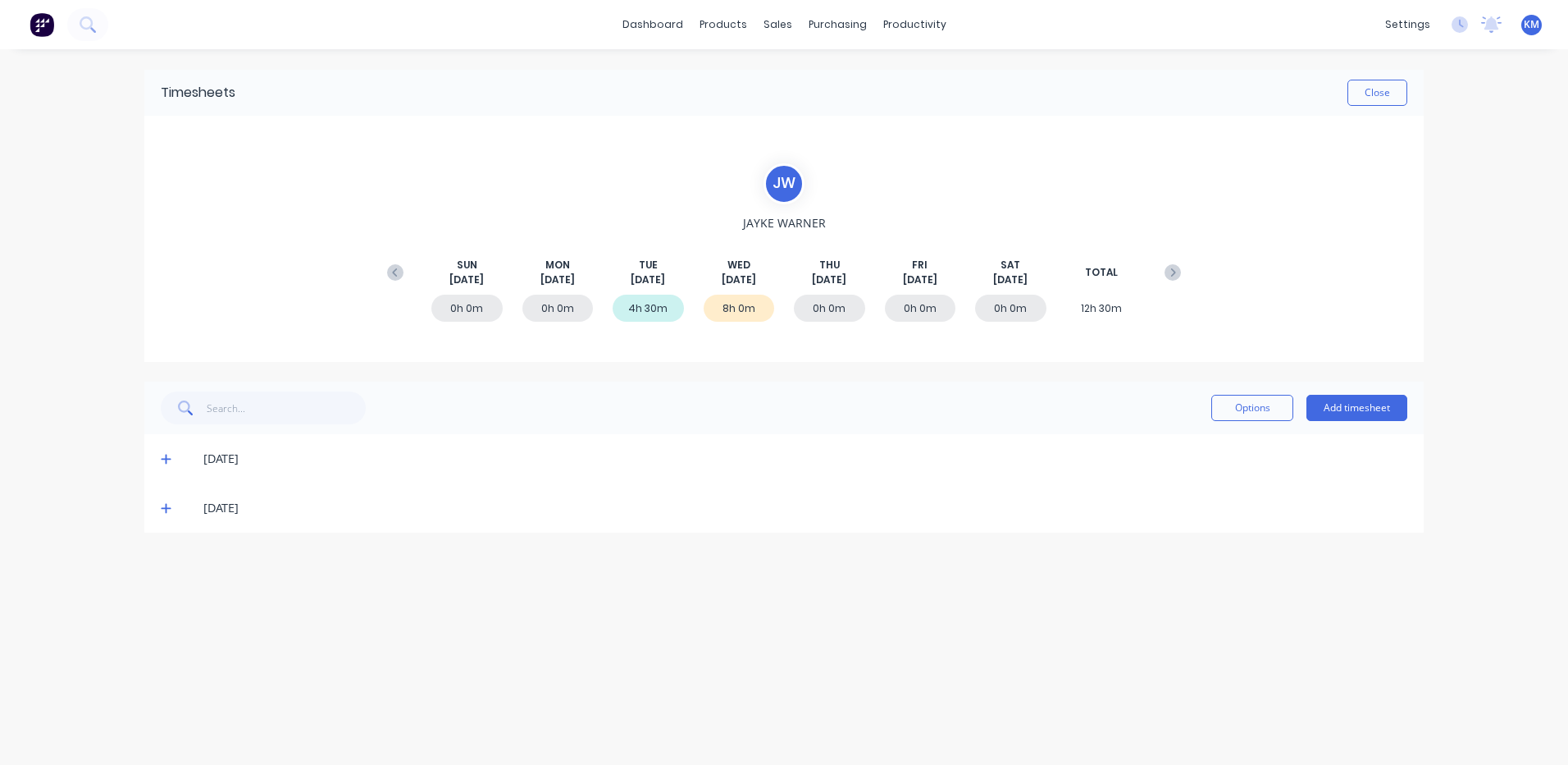
click at [156, 513] on div "[DATE]" at bounding box center [784, 507] width 1280 height 49
click at [167, 504] on icon at bounding box center [167, 508] width 11 height 11
click at [170, 555] on div at bounding box center [167, 563] width 33 height 33
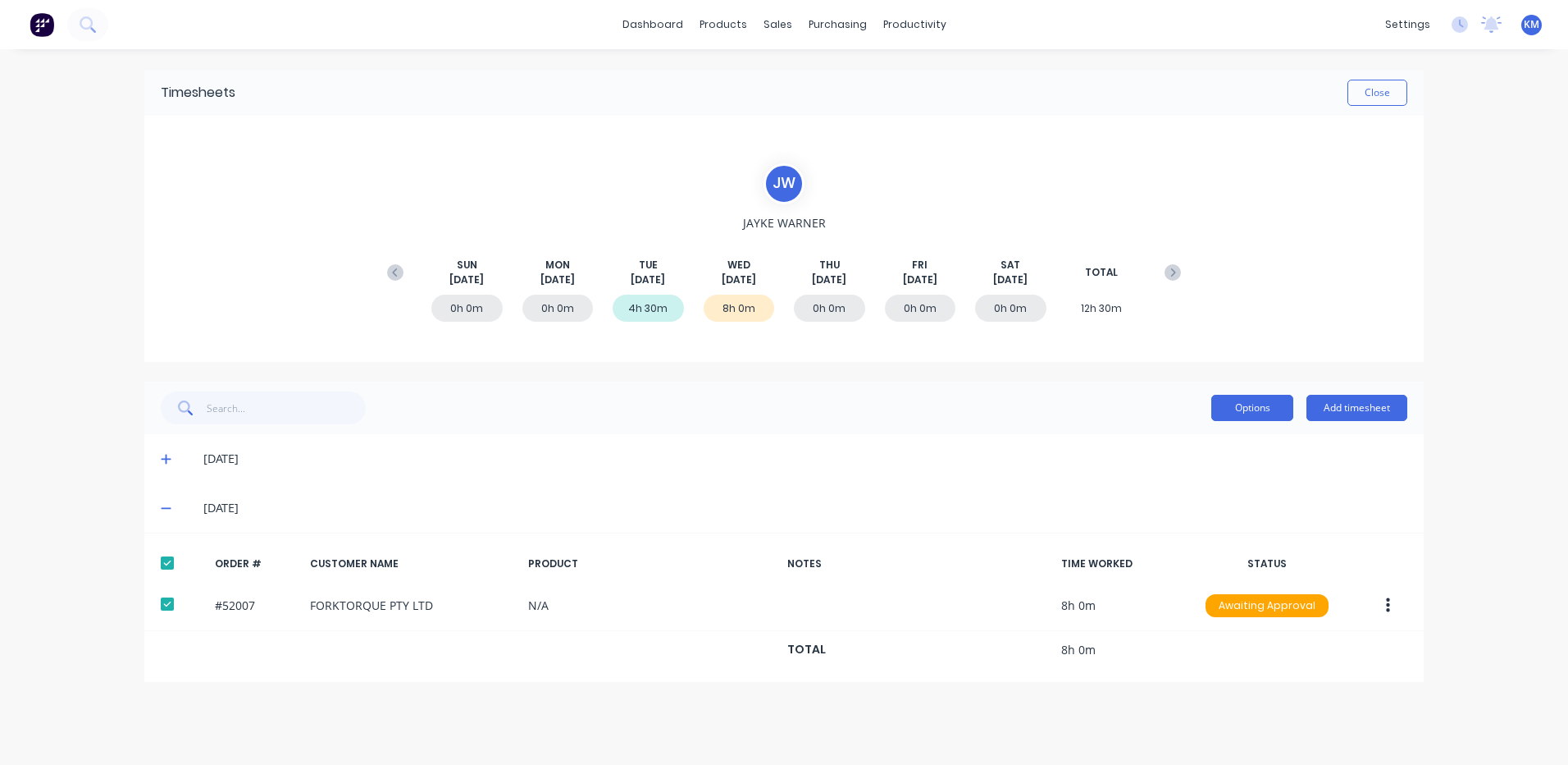
click at [1240, 412] on button "Options" at bounding box center [1252, 408] width 82 height 27
click at [1239, 458] on div "Approve" at bounding box center [1215, 450] width 126 height 24
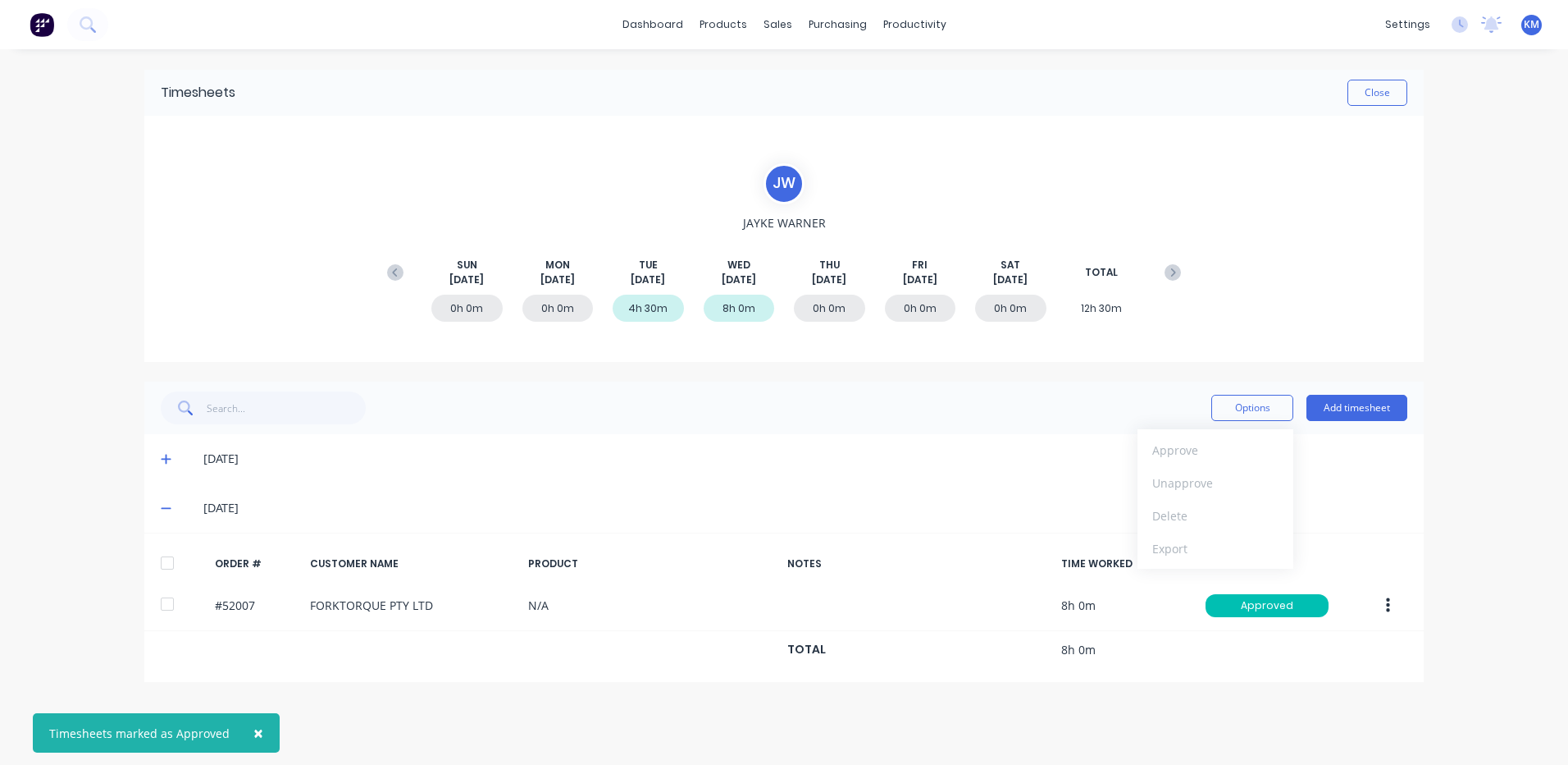
click at [170, 468] on div "[DATE]" at bounding box center [784, 458] width 1280 height 49
click at [169, 464] on icon at bounding box center [167, 458] width 11 height 11
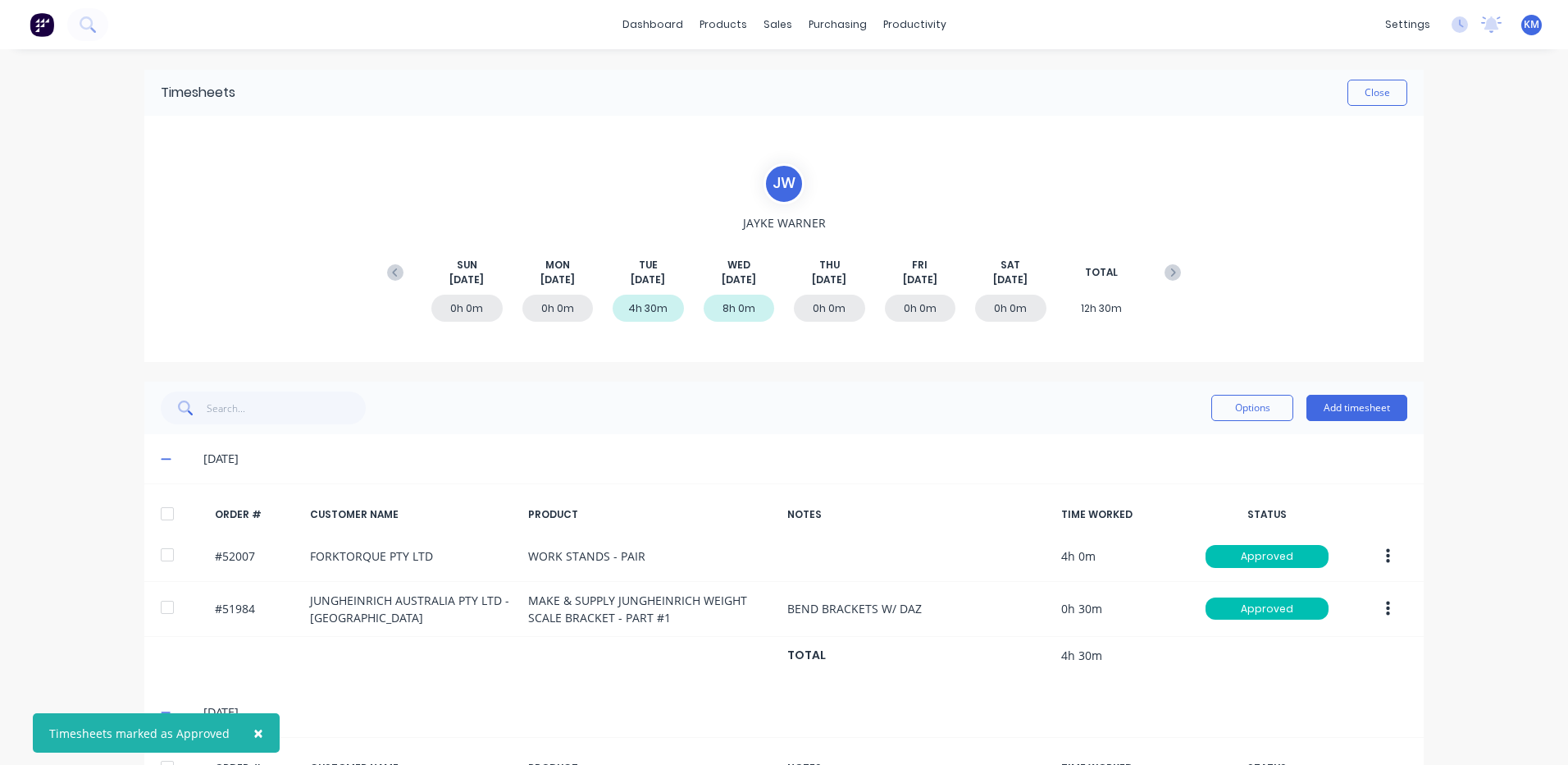
click at [169, 462] on span at bounding box center [169, 458] width 17 height 17
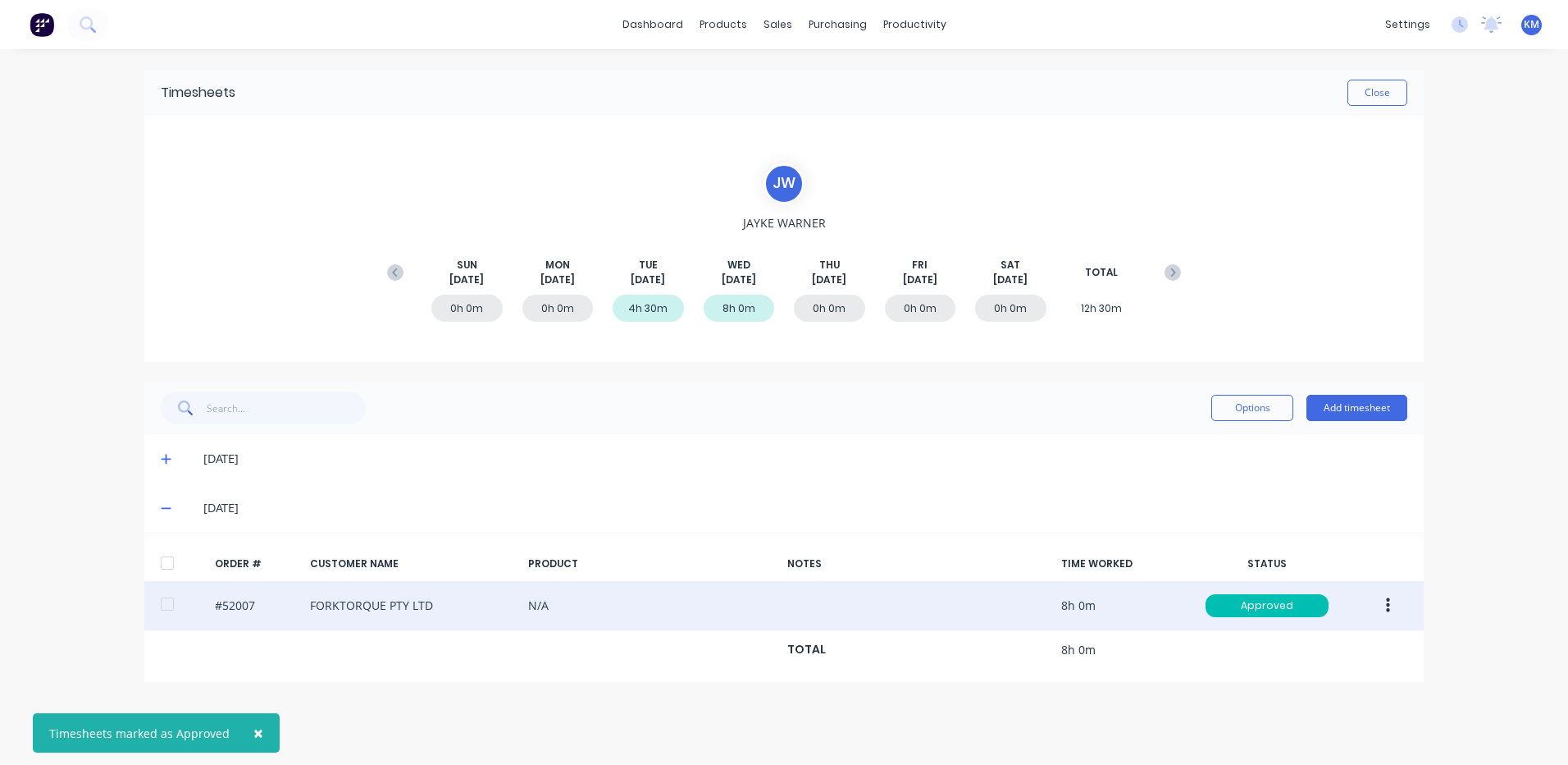
click at [1401, 594] on button "button" at bounding box center [1389, 606] width 39 height 29
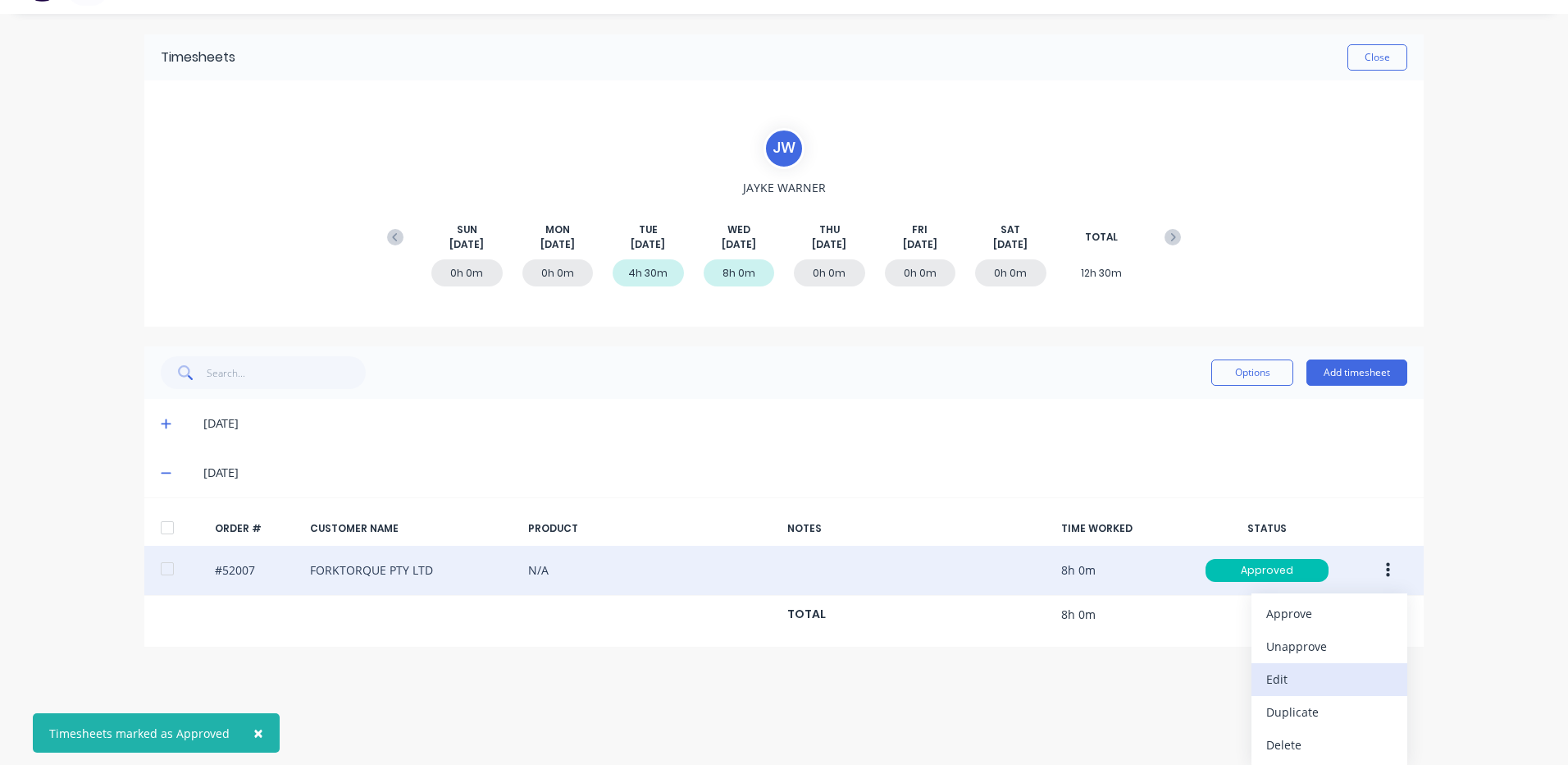
scroll to position [36, 0]
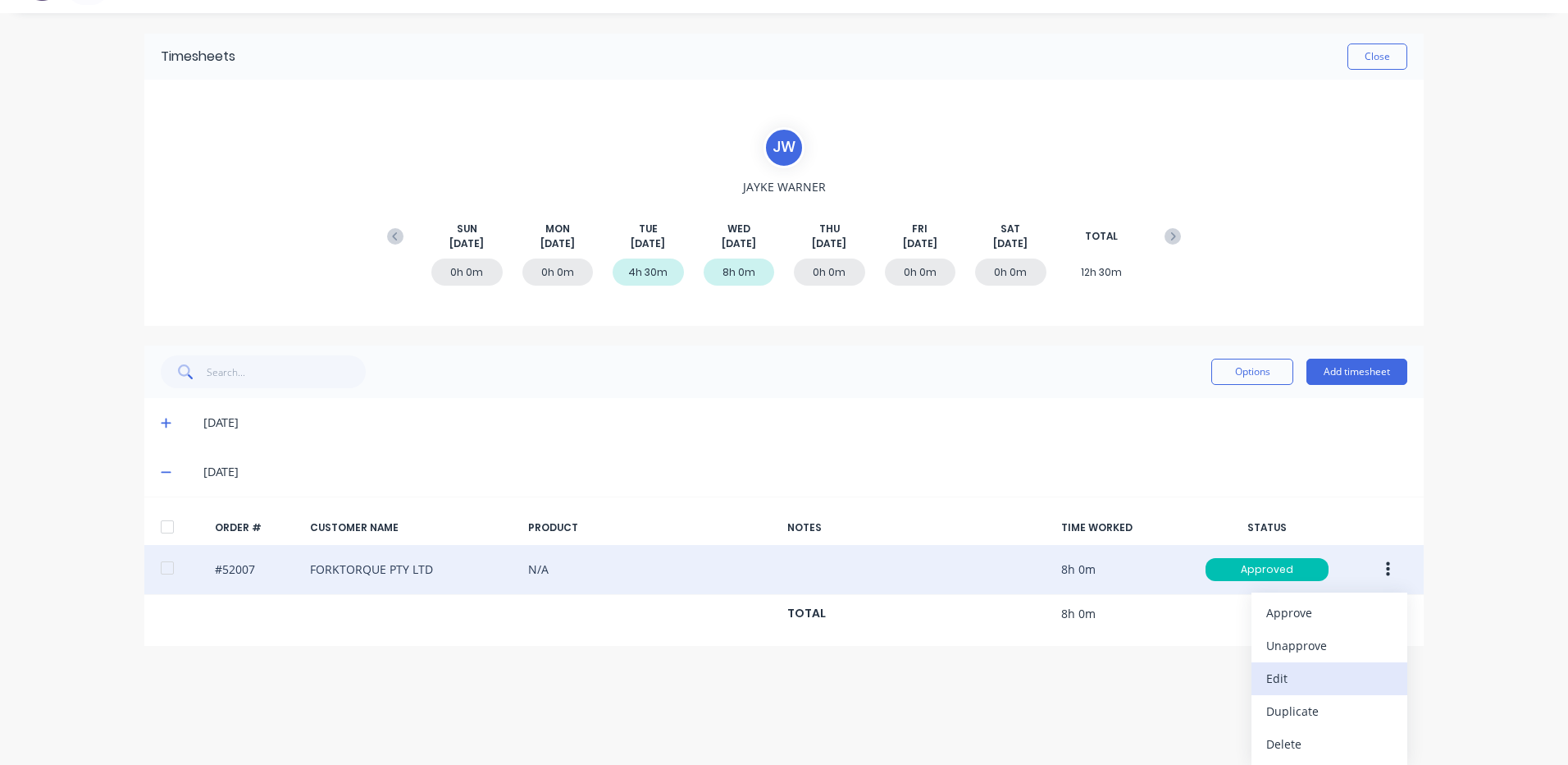
click at [1307, 668] on div "Edit" at bounding box center [1329, 678] width 126 height 24
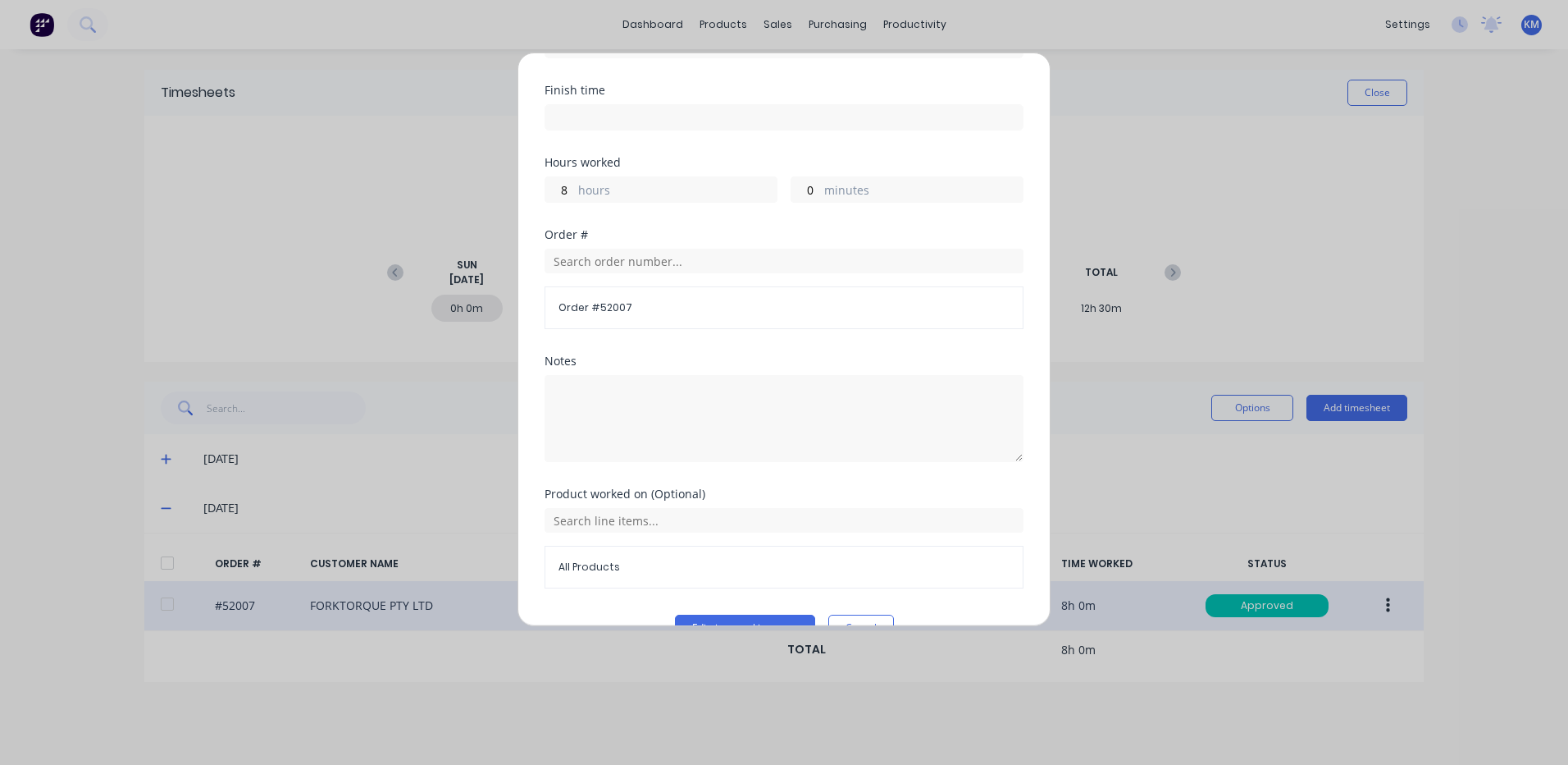
scroll to position [221, 0]
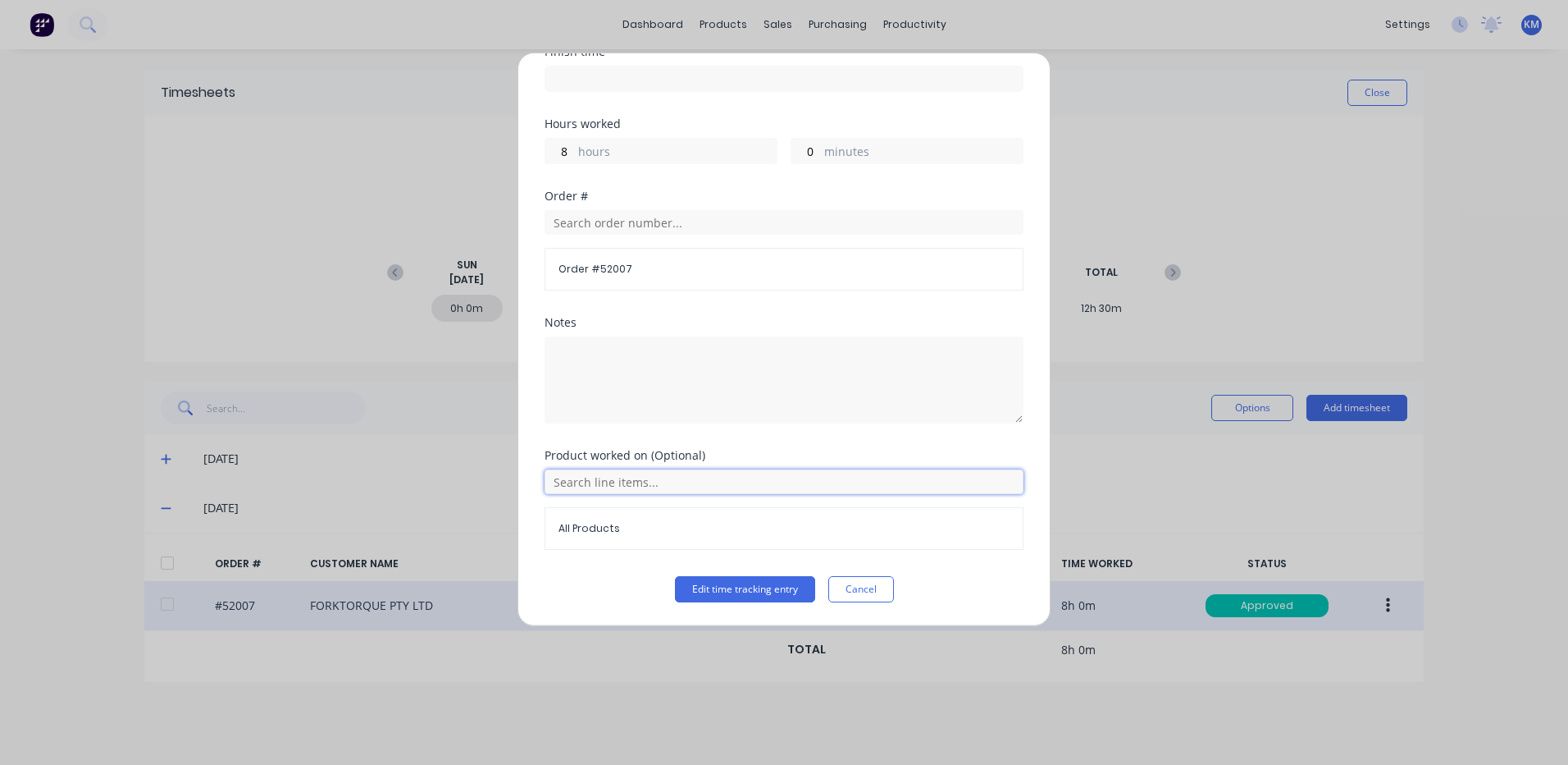
click at [659, 481] on input "text" at bounding box center [784, 481] width 479 height 25
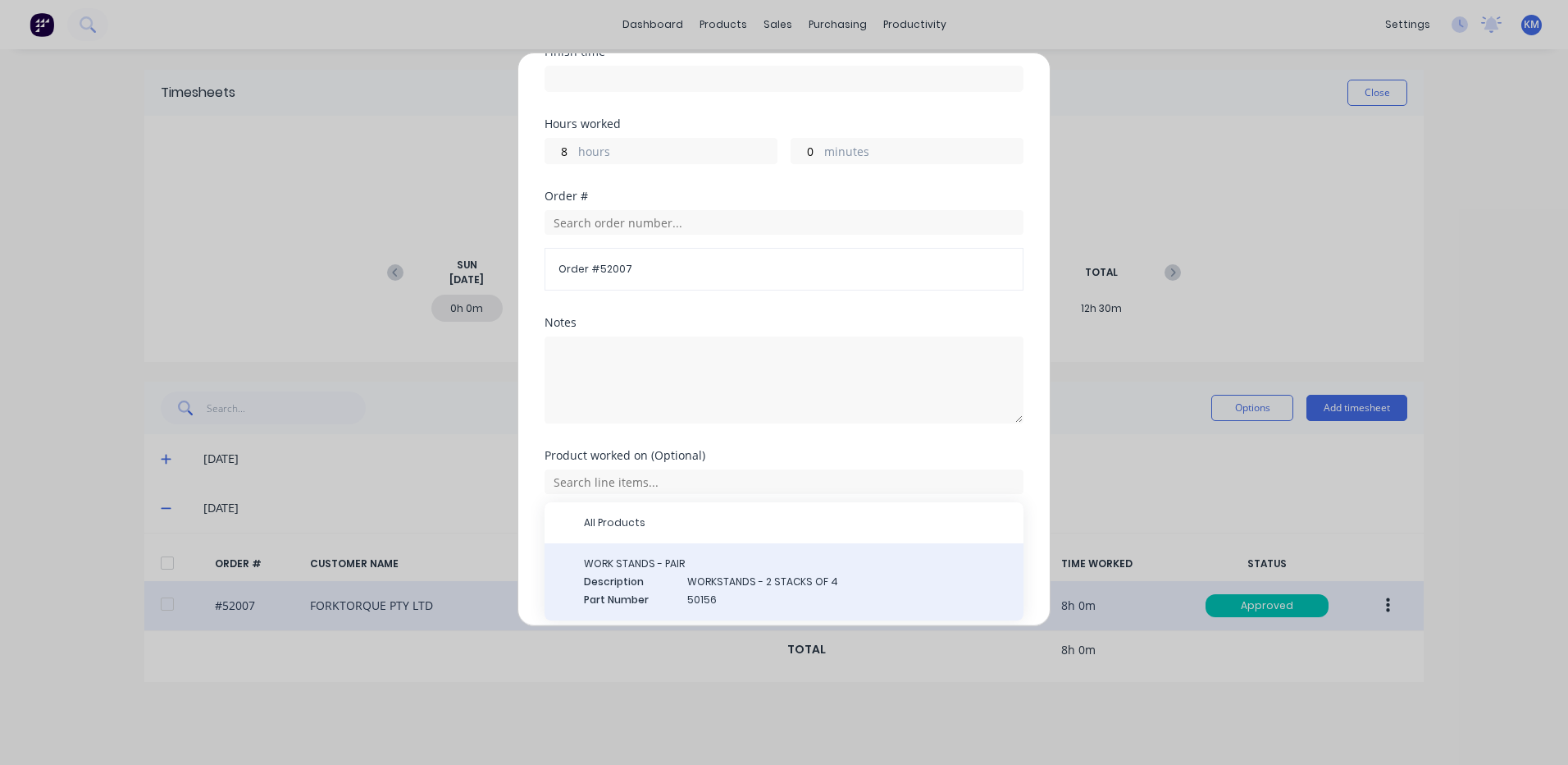
click at [648, 554] on div "WORK STANDS - PAIR Description WORKSTANDS - 2 STACKS OF 4 Part Number 50156" at bounding box center [784, 582] width 479 height 77
click at [818, 585] on span "WORKSTANDS - 2 STACKS OF 4" at bounding box center [848, 582] width 323 height 15
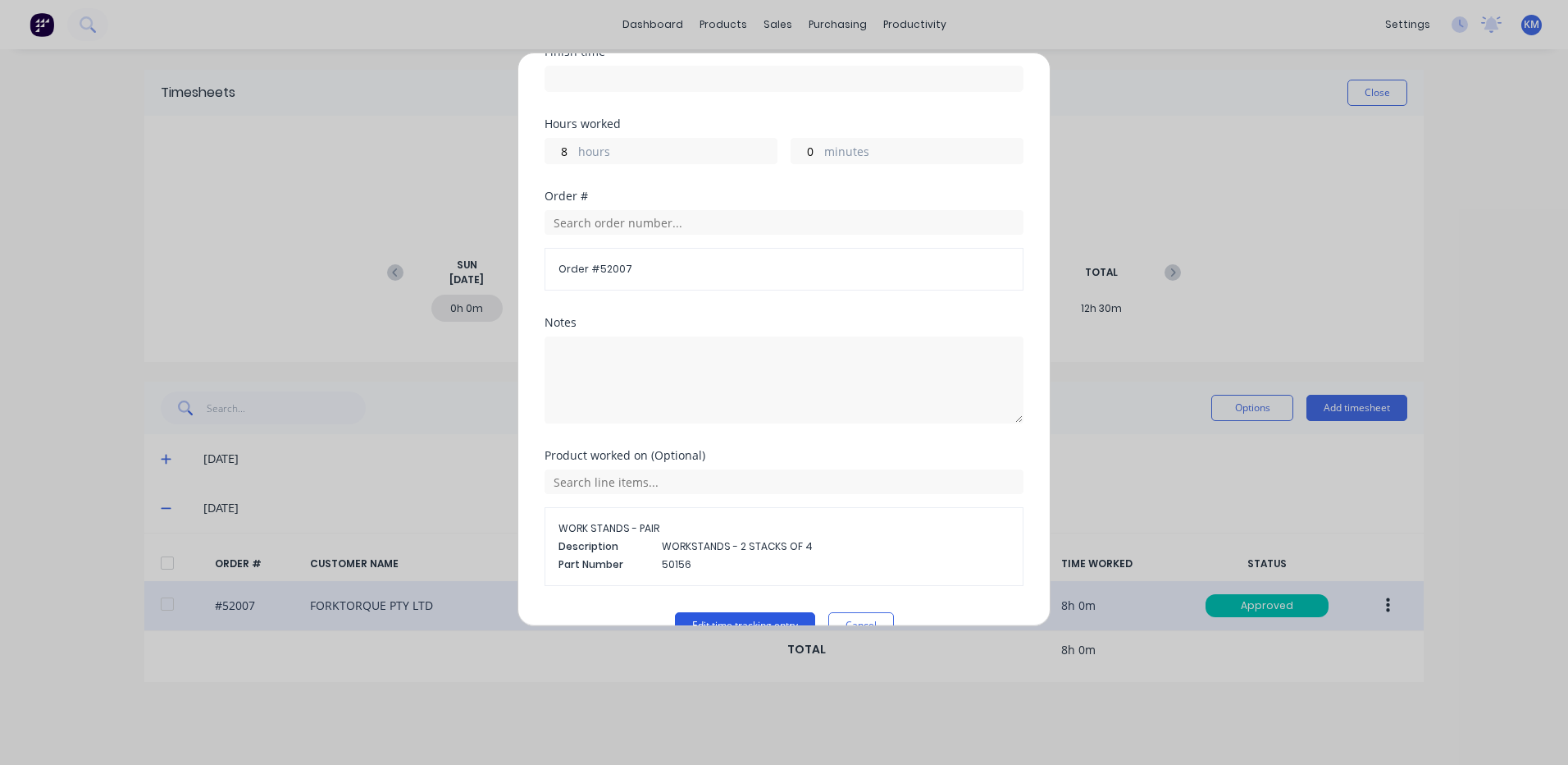
click at [790, 612] on button "Edit time tracking entry" at bounding box center [745, 625] width 140 height 27
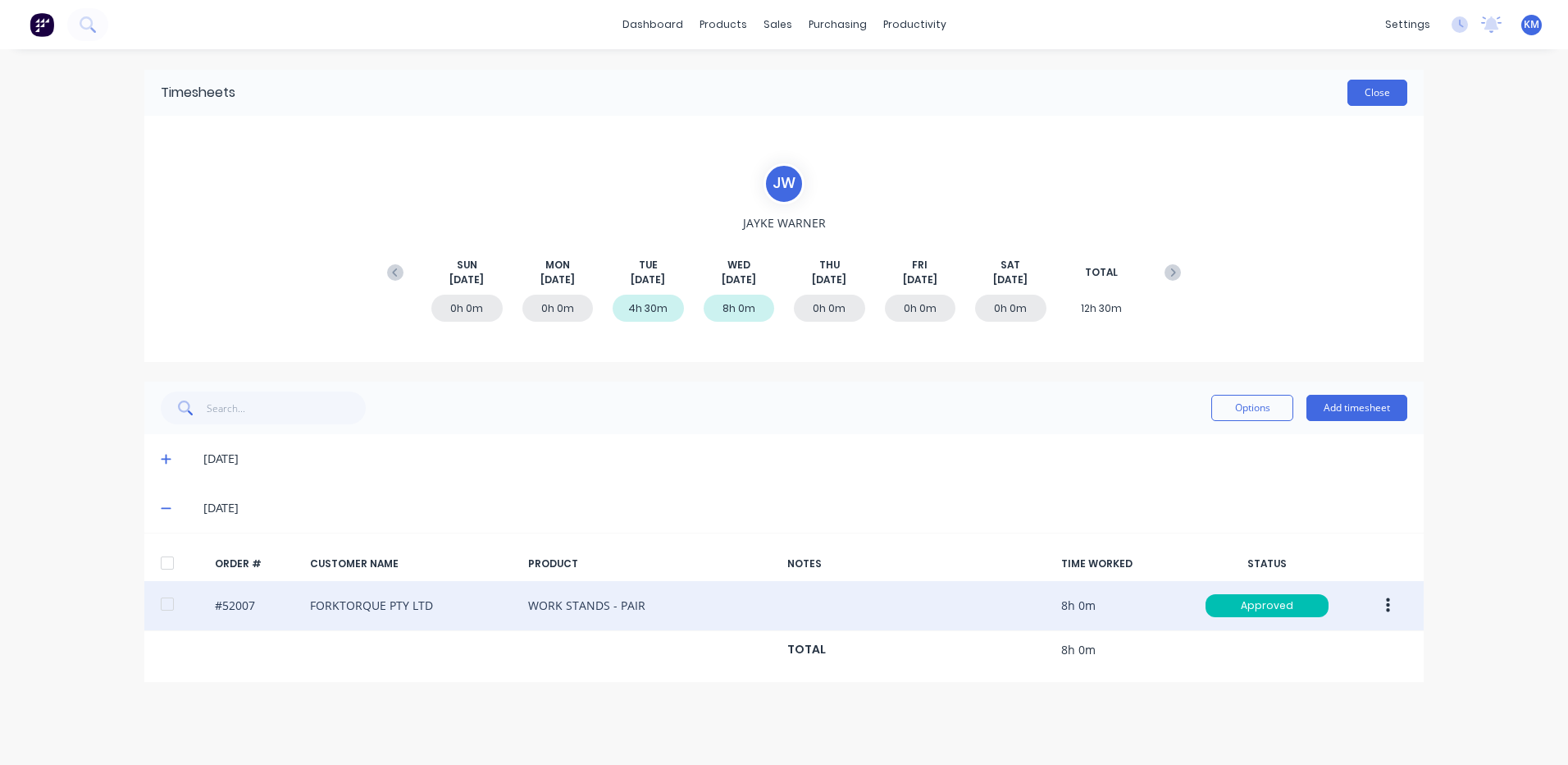
click at [1366, 90] on button "Close" at bounding box center [1378, 92] width 60 height 27
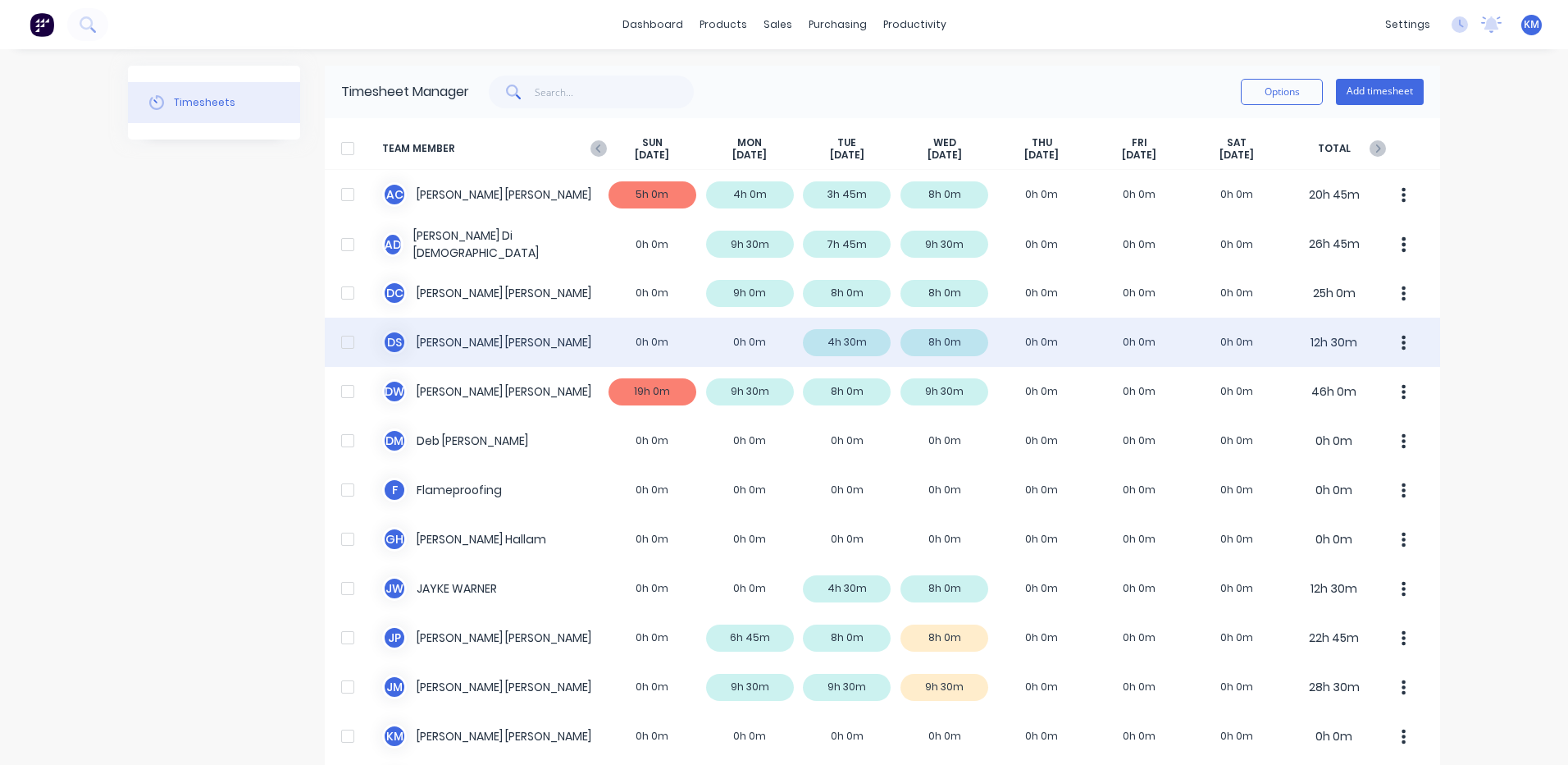
click at [940, 353] on div "D S [PERSON_NAME] 0h 0m 0h 0m 4h 30m 8h 0m 0h 0m 0h 0m 0h 0m 12h 30m" at bounding box center [882, 342] width 1115 height 49
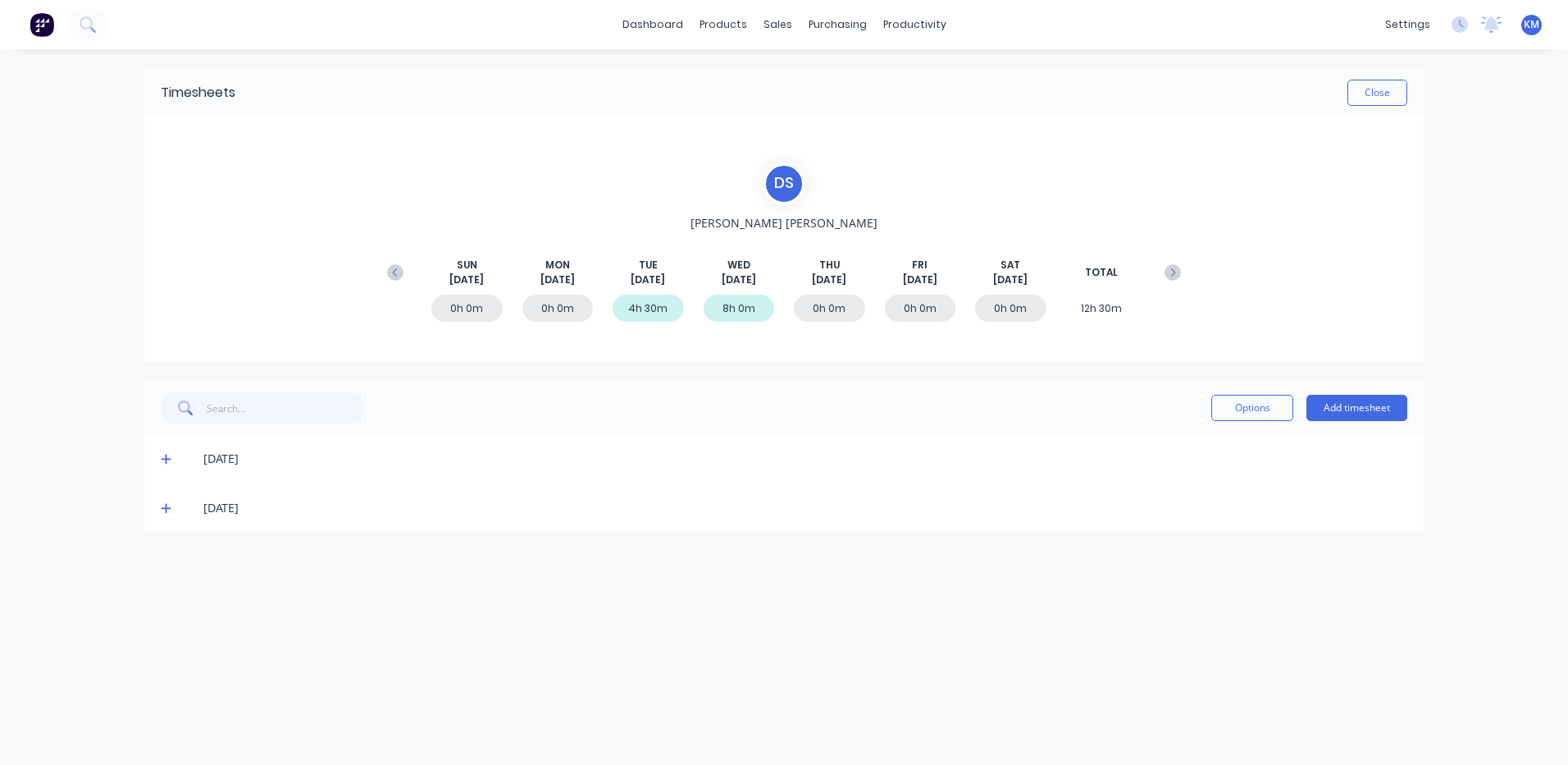
click at [163, 515] on span at bounding box center [169, 508] width 17 height 17
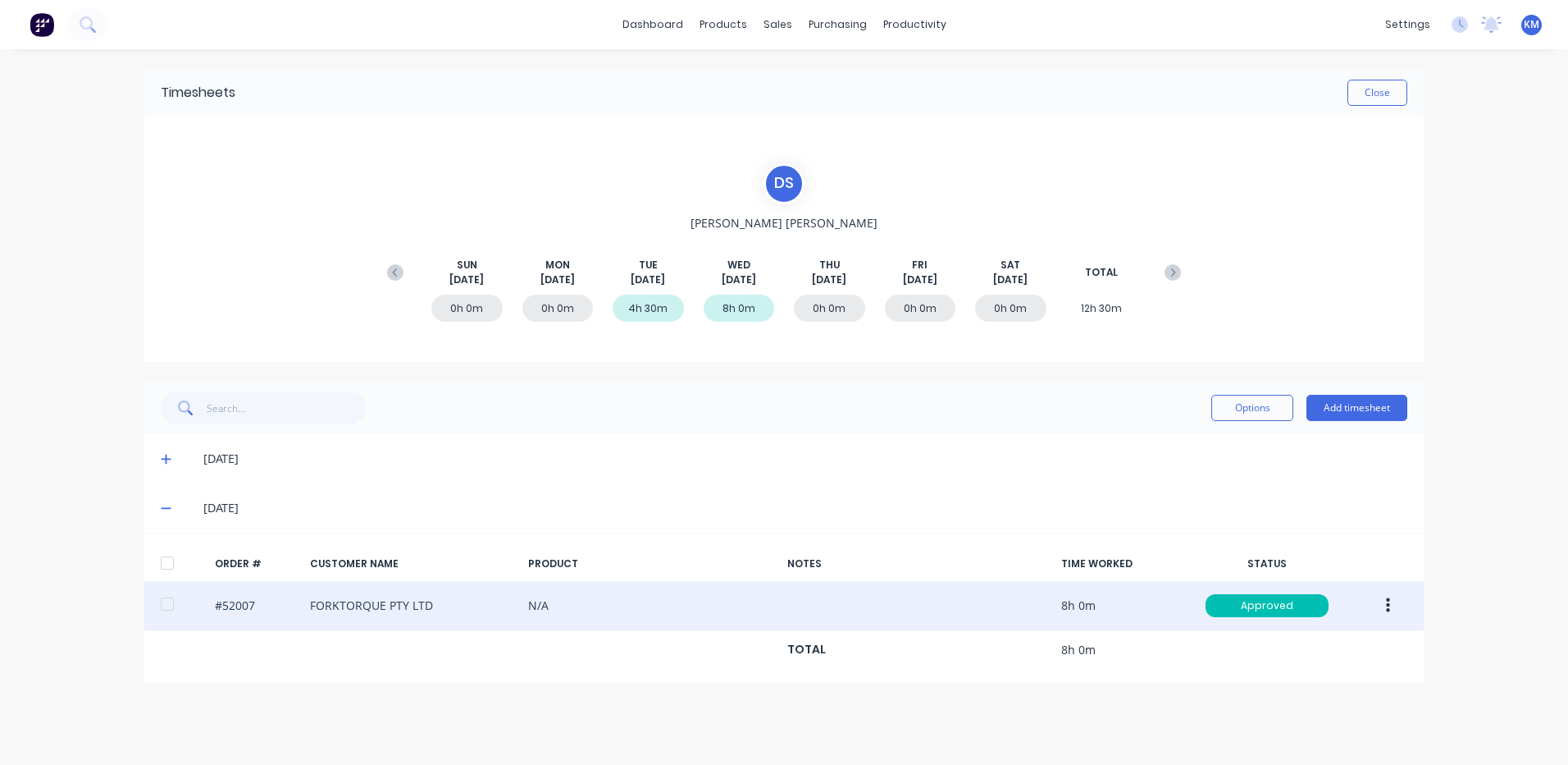
click at [1383, 607] on button "button" at bounding box center [1389, 606] width 39 height 29
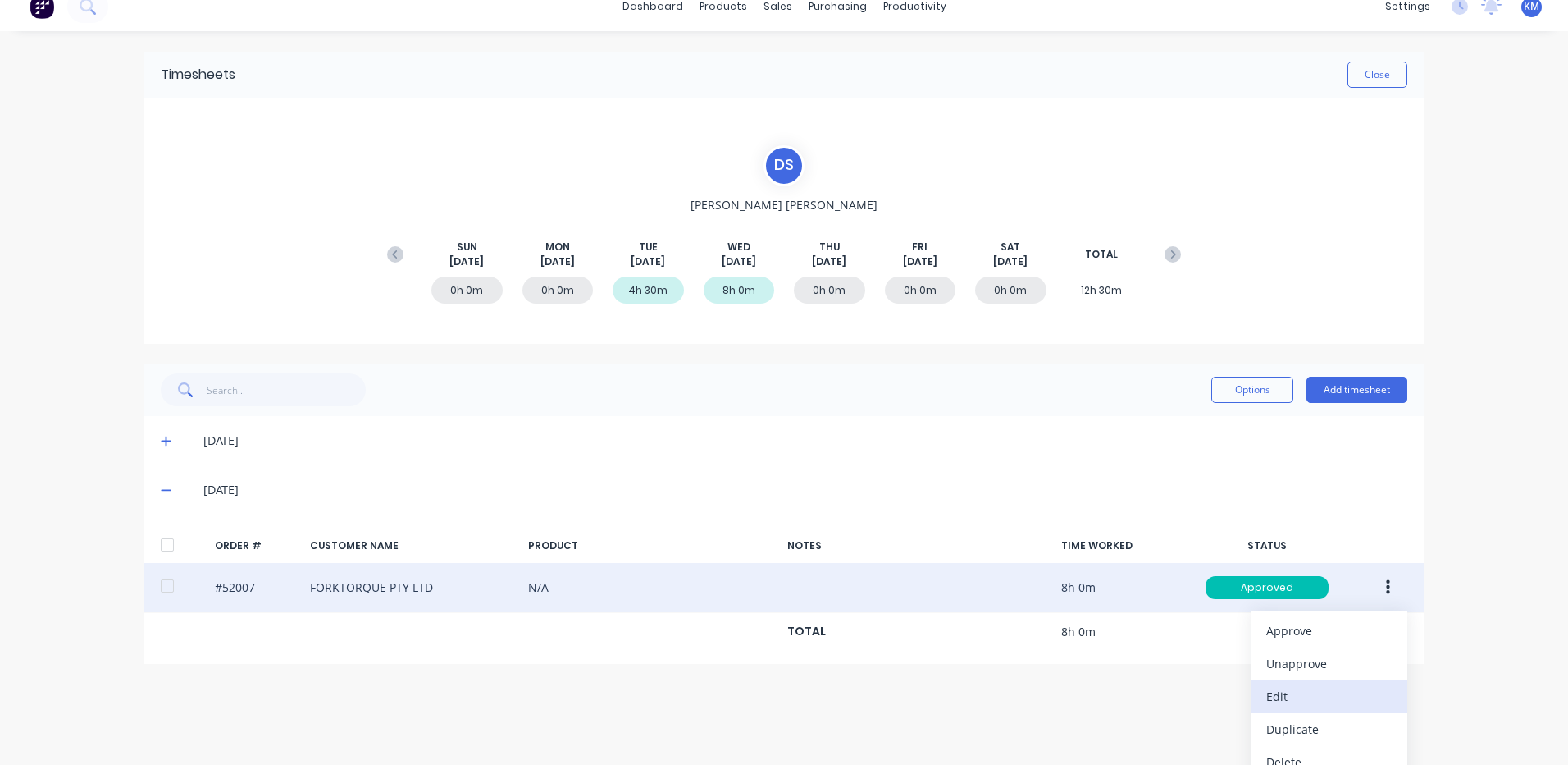
scroll to position [36, 0]
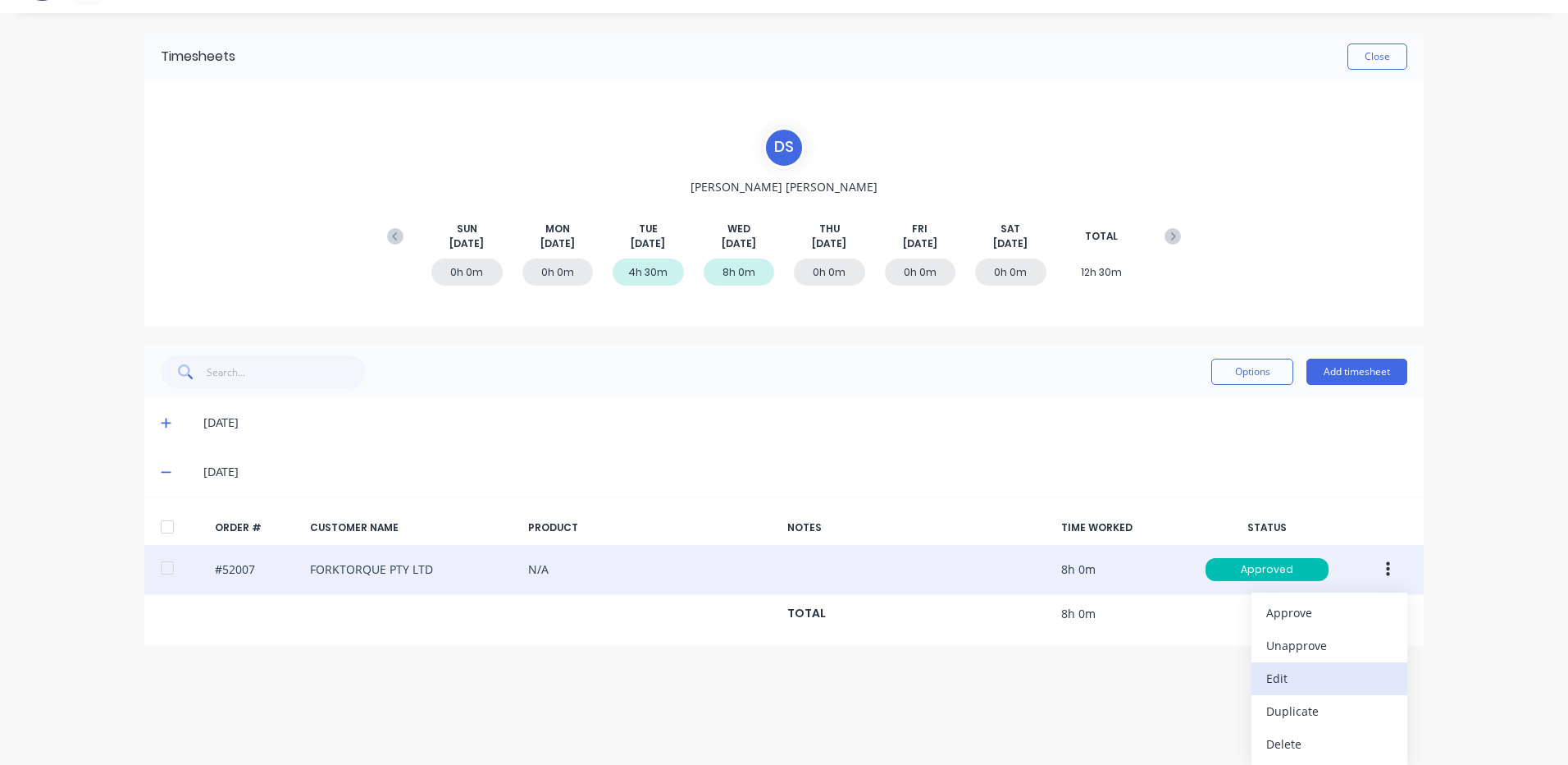
click at [1286, 682] on div "Edit" at bounding box center [1329, 678] width 126 height 24
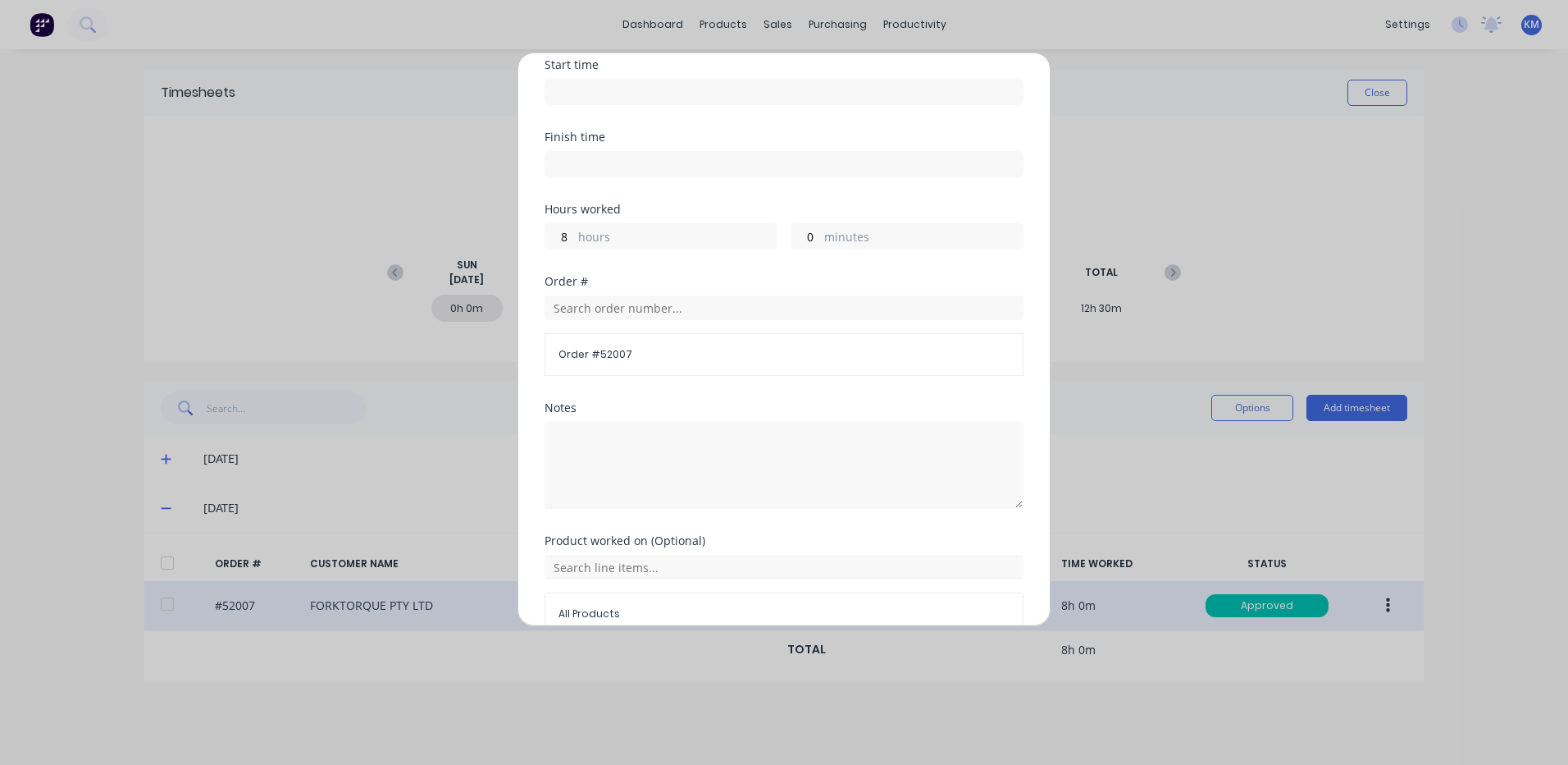
scroll to position [221, 0]
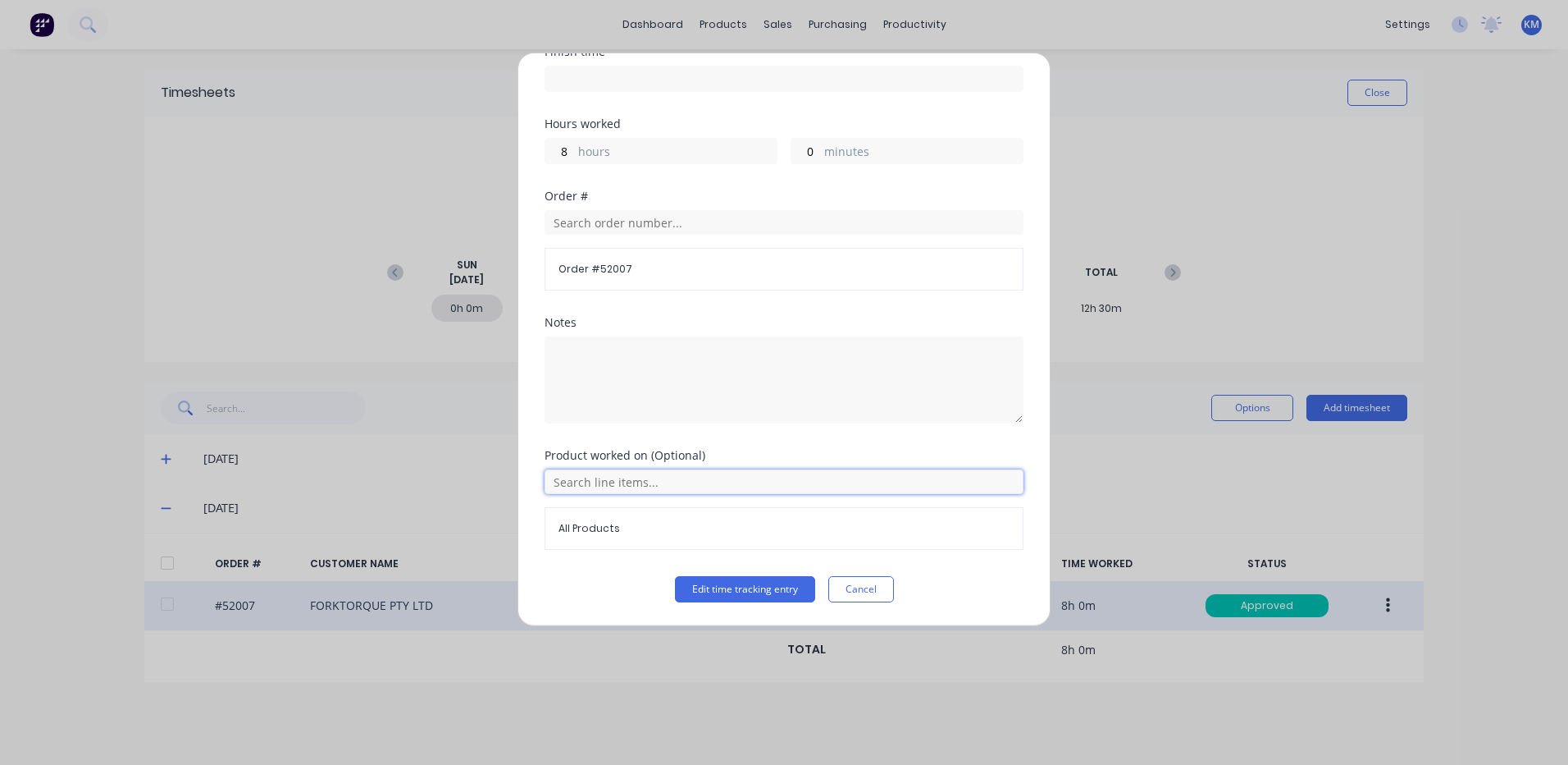
click at [643, 493] on input "text" at bounding box center [784, 481] width 479 height 25
drag, startPoint x: 630, startPoint y: 581, endPoint x: 811, endPoint y: 536, distance: 186.5
click at [631, 581] on span "Description" at bounding box center [629, 582] width 90 height 15
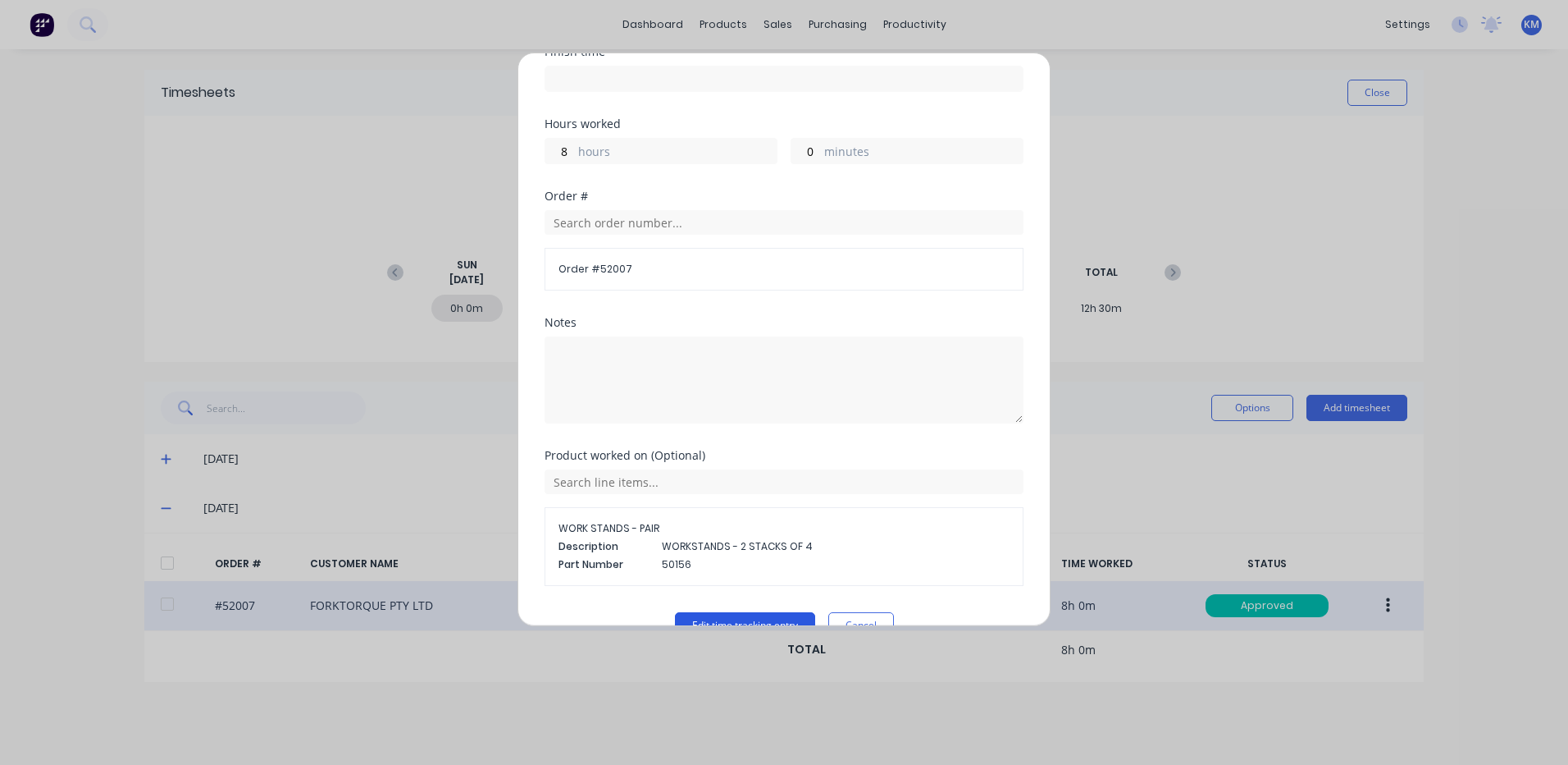
click at [724, 615] on button "Edit time tracking entry" at bounding box center [745, 625] width 140 height 27
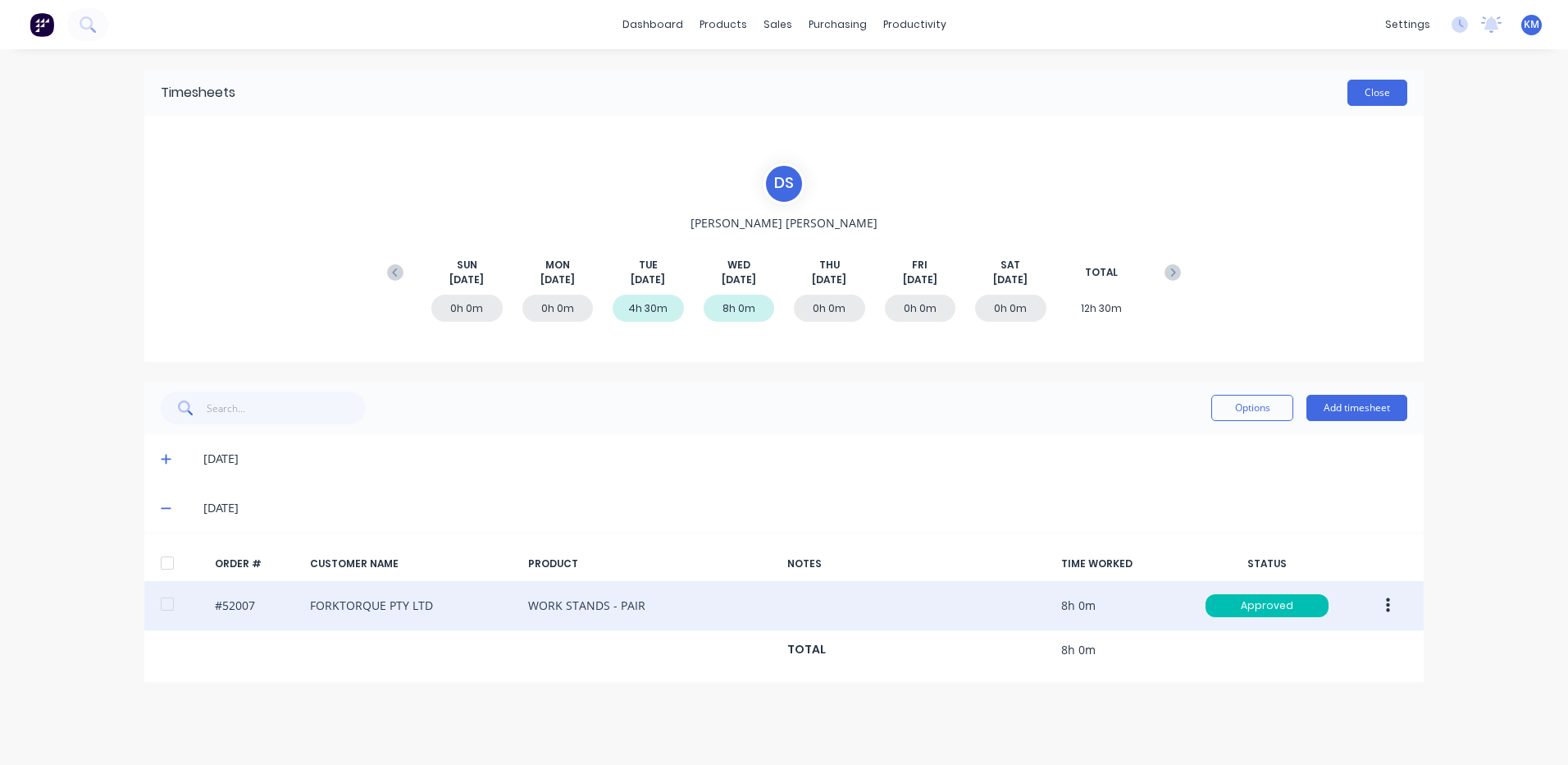
click at [1386, 85] on button "Close" at bounding box center [1378, 92] width 60 height 27
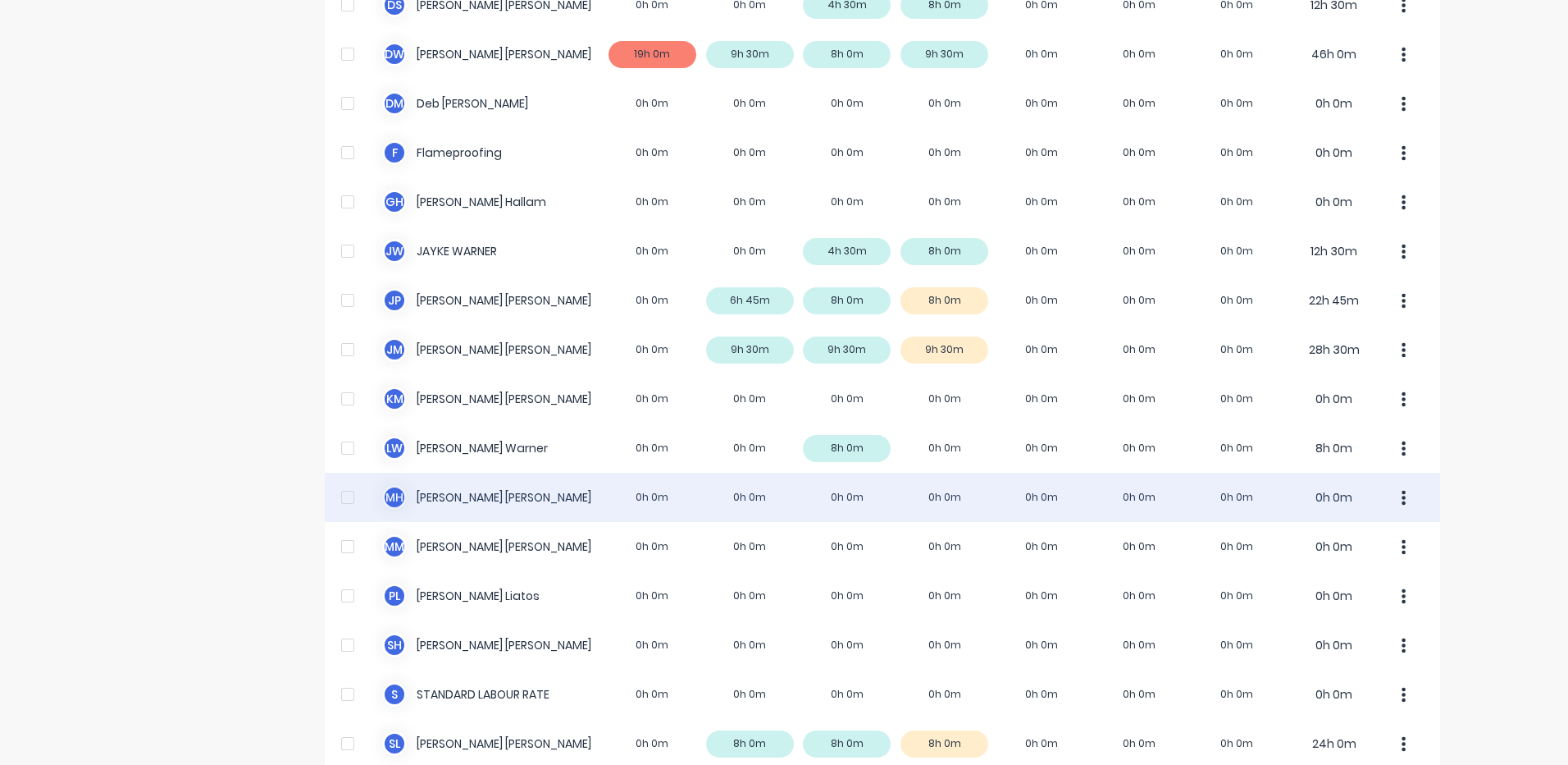
scroll to position [411, 0]
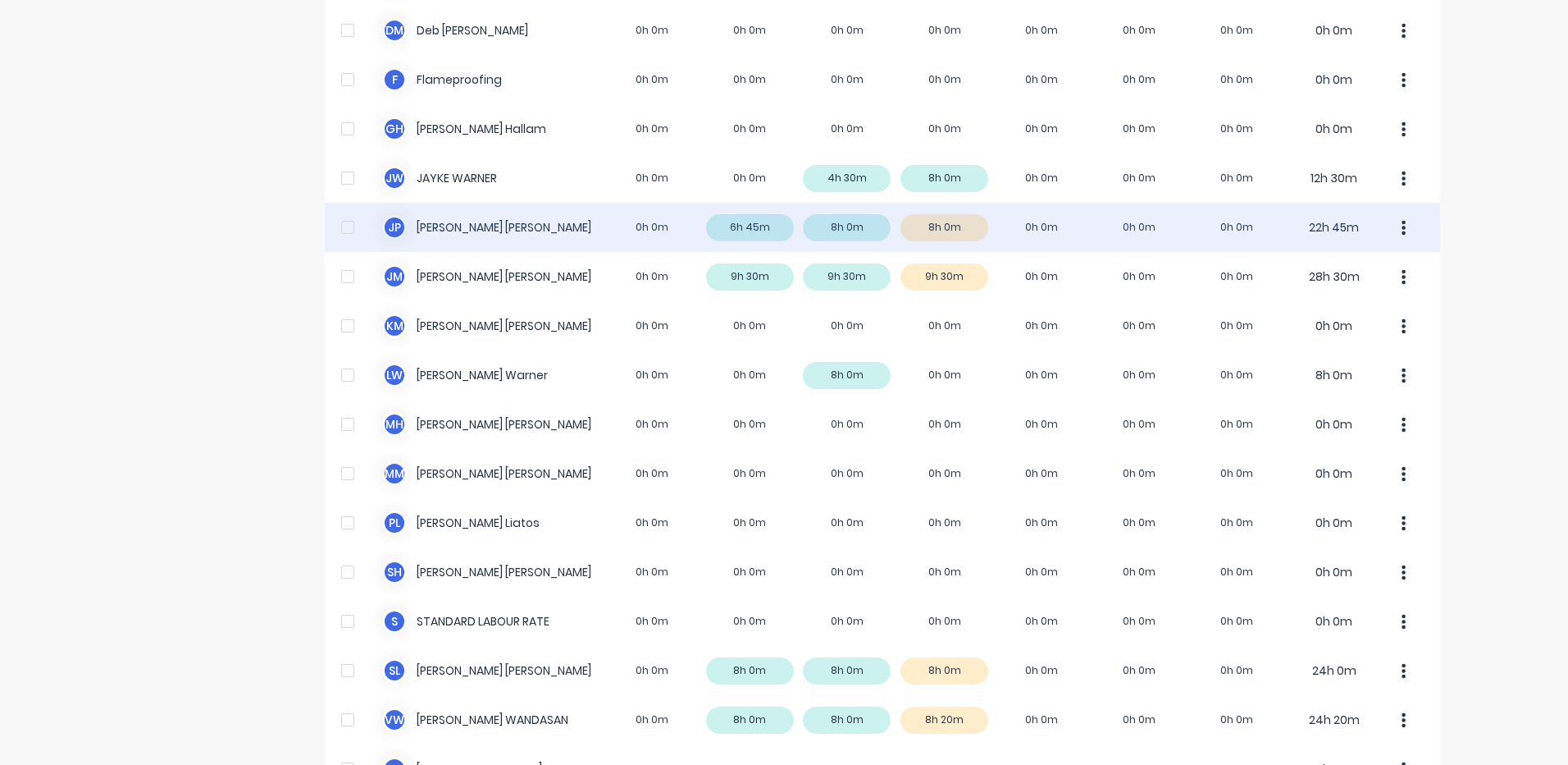
click at [972, 236] on div "J P [PERSON_NAME] 0h 0m 6h 45m 8h 0m 8h 0m 0h 0m 0h 0m 0h 0m 22h 45m" at bounding box center [882, 226] width 1115 height 49
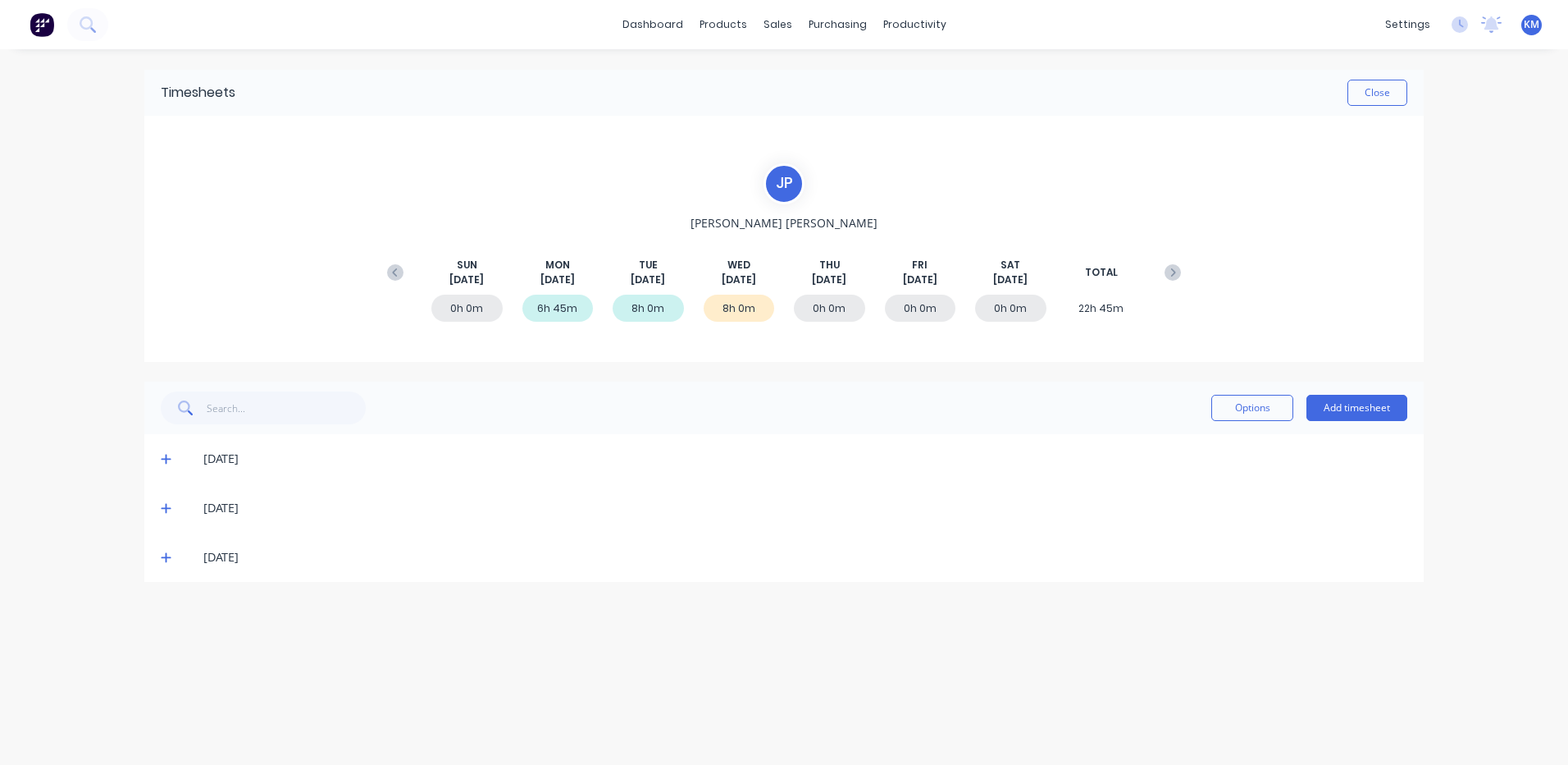
click at [166, 558] on icon at bounding box center [166, 558] width 10 height 10
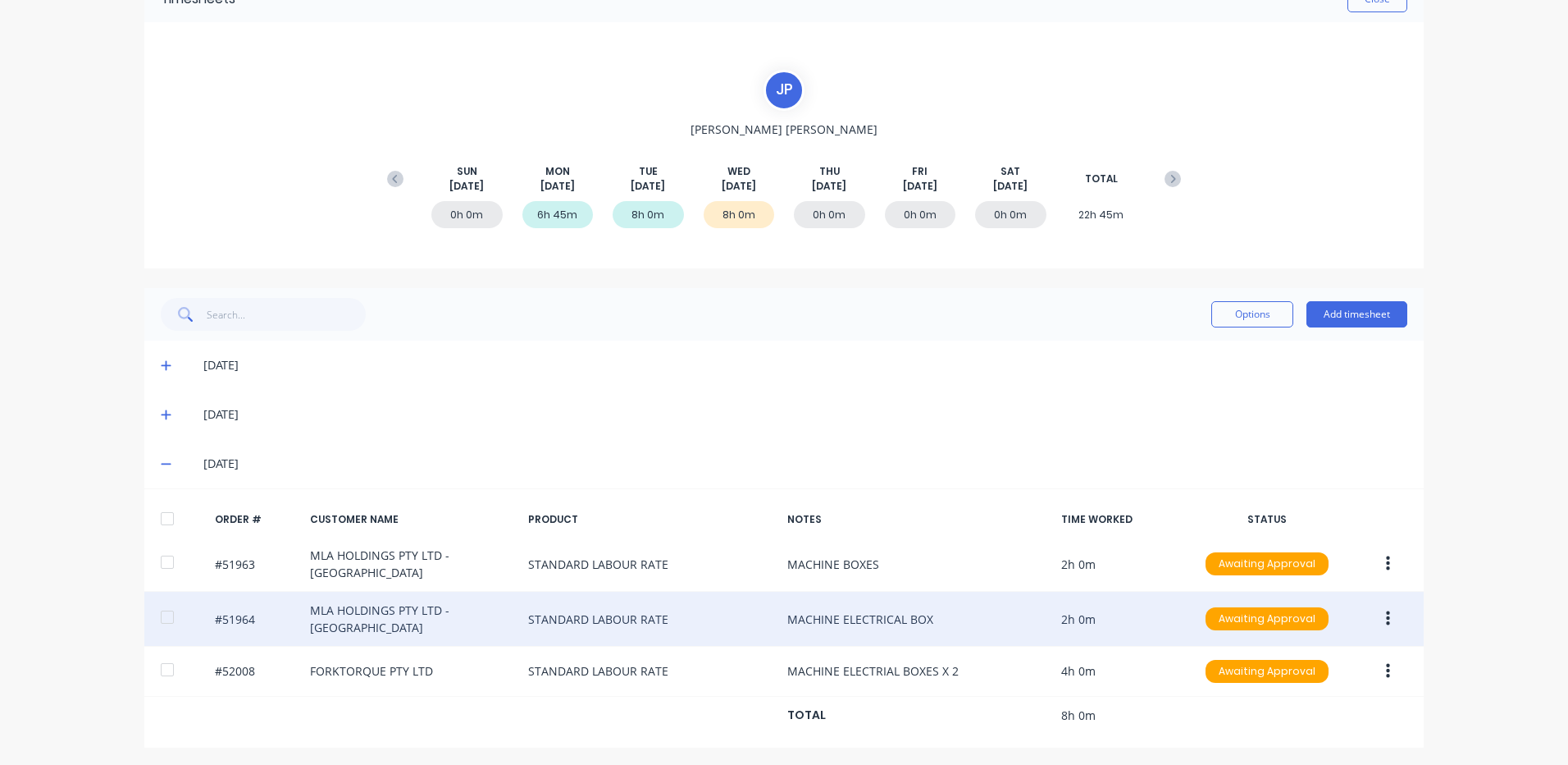
scroll to position [97, 0]
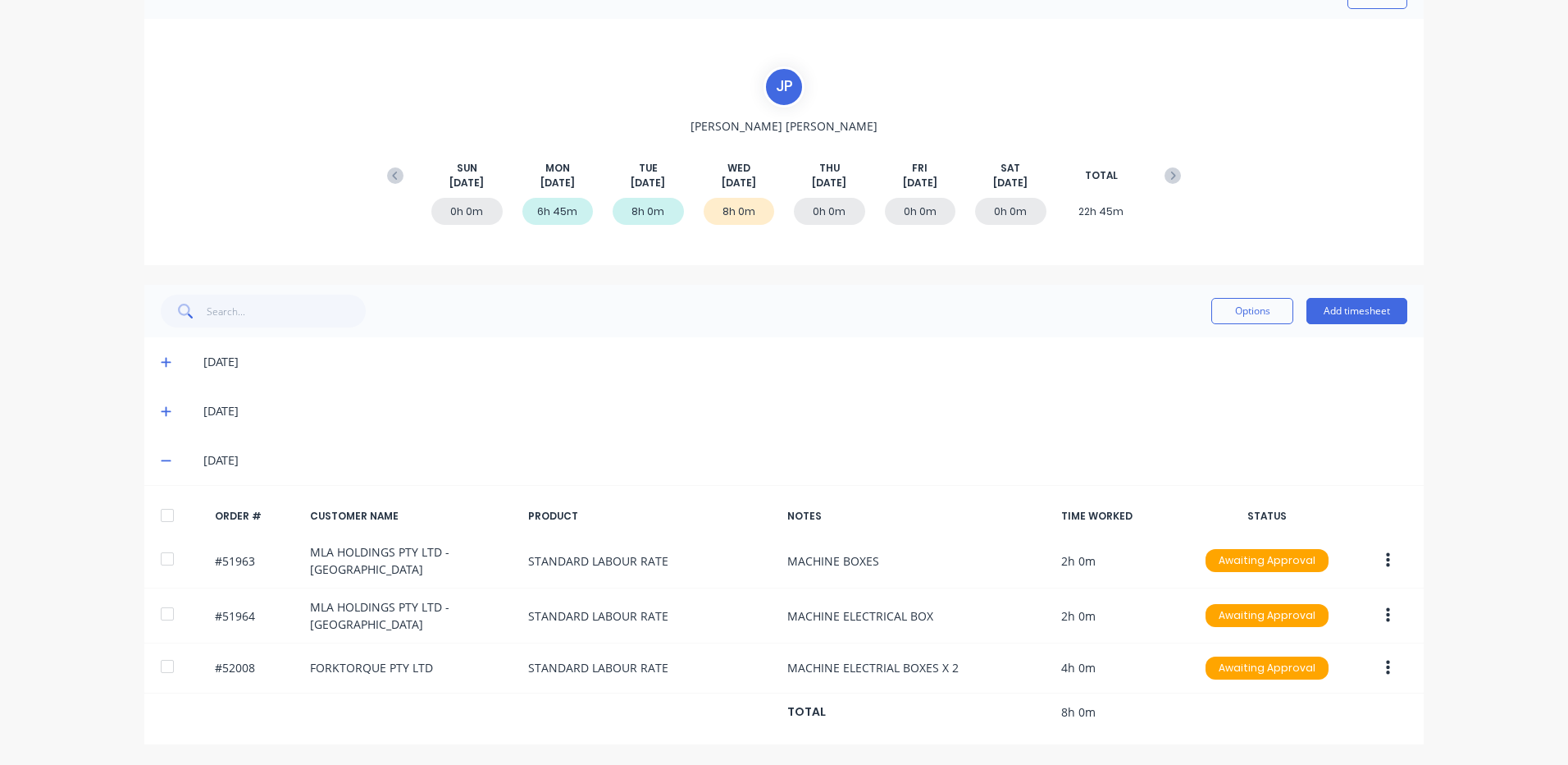
drag, startPoint x: 167, startPoint y: 510, endPoint x: 179, endPoint y: 505, distance: 13.0
click at [167, 513] on div at bounding box center [167, 516] width 33 height 33
click at [1254, 308] on button "Options" at bounding box center [1252, 311] width 82 height 27
click at [1243, 344] on div "Approve" at bounding box center [1215, 354] width 126 height 24
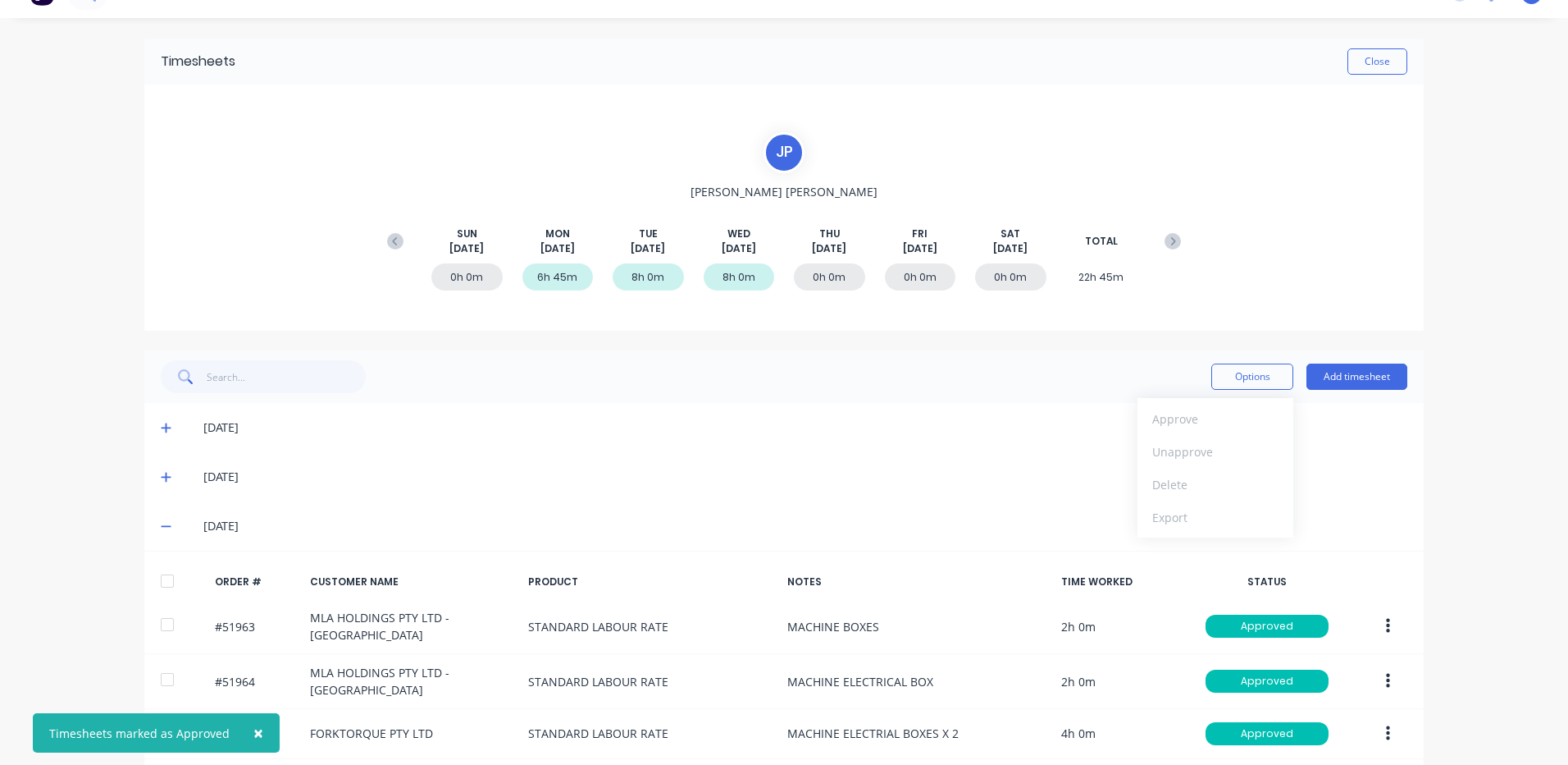
scroll to position [0, 0]
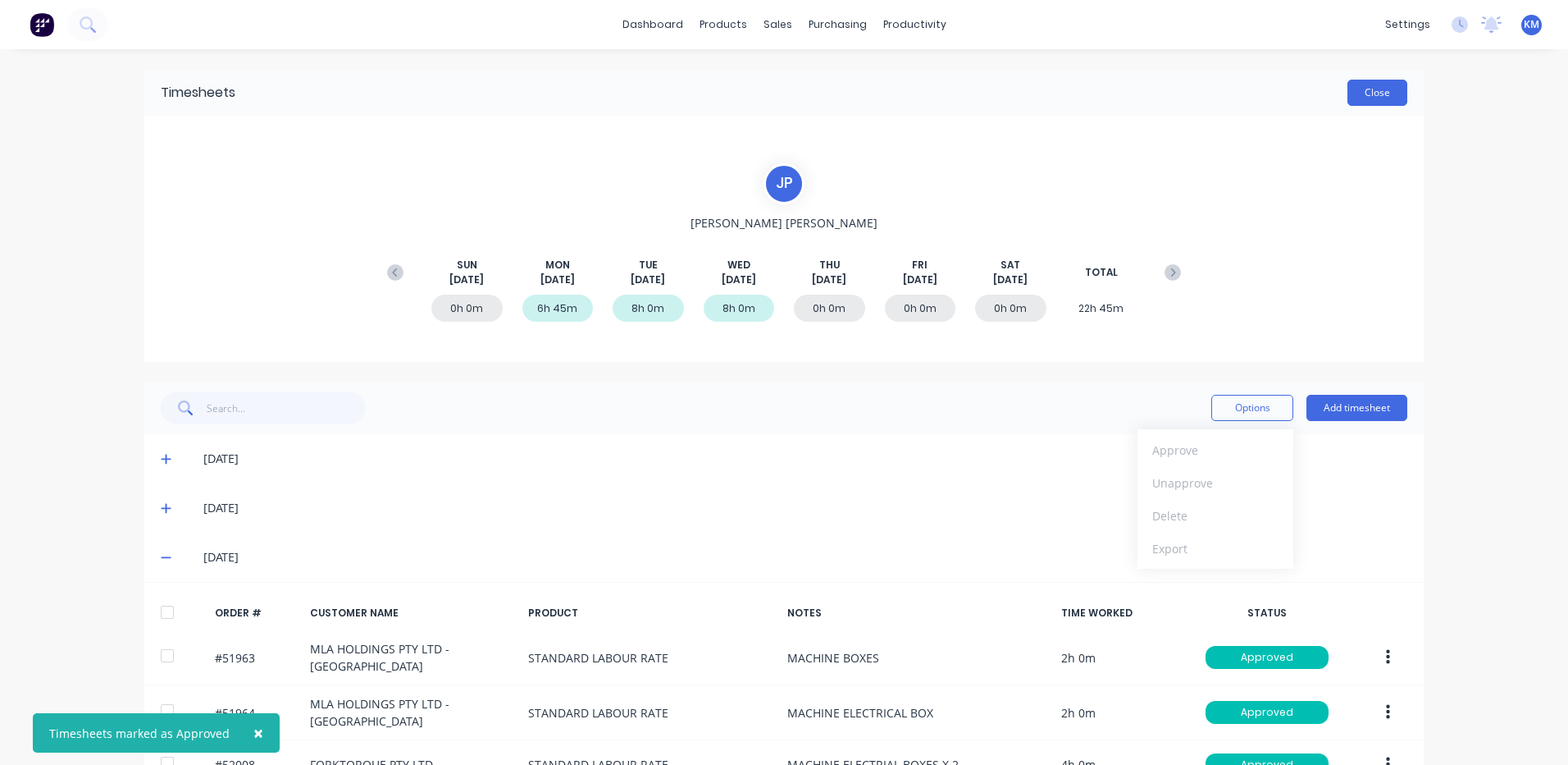
click at [1379, 93] on button "Close" at bounding box center [1378, 92] width 60 height 27
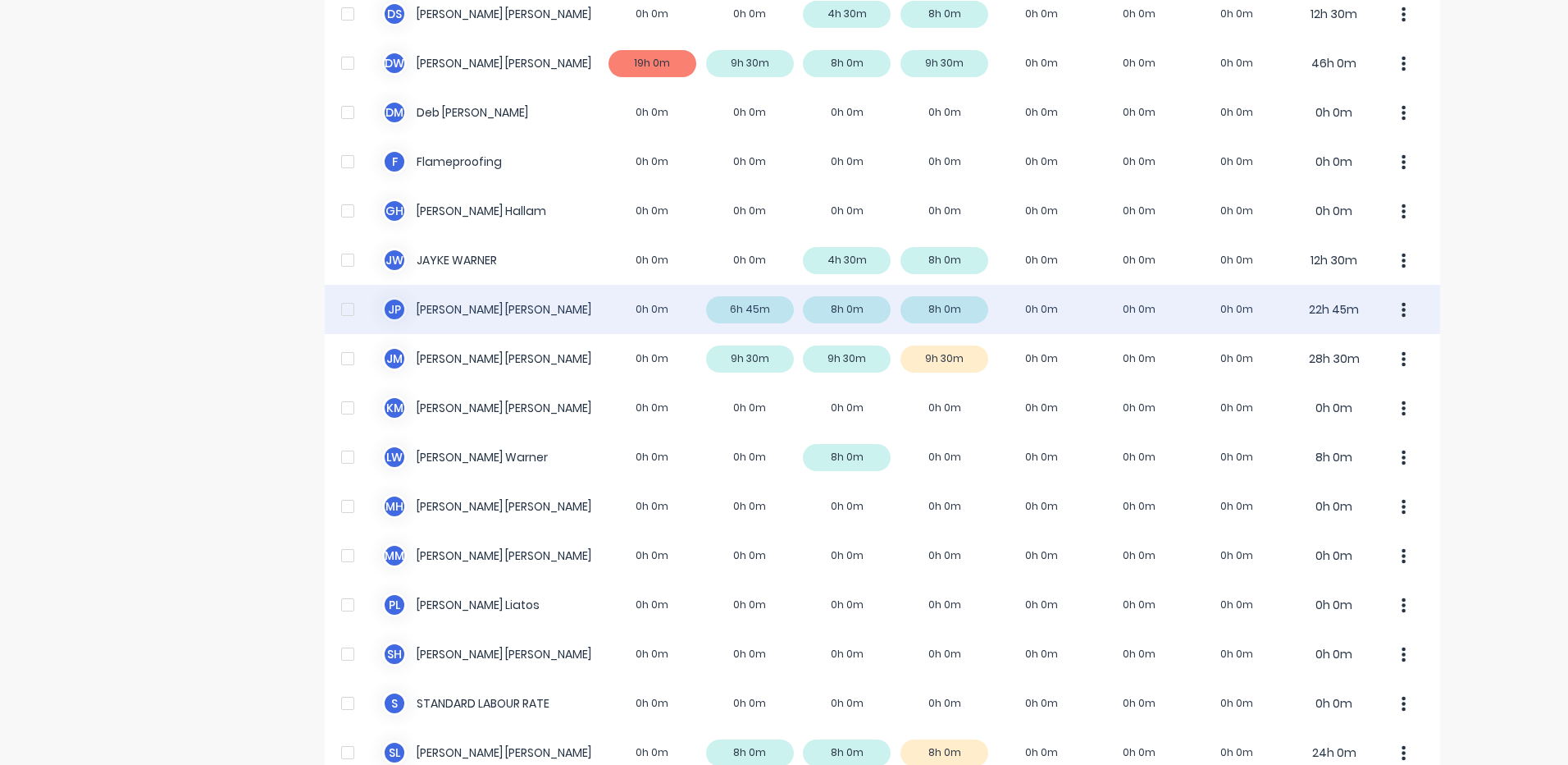
scroll to position [515, 0]
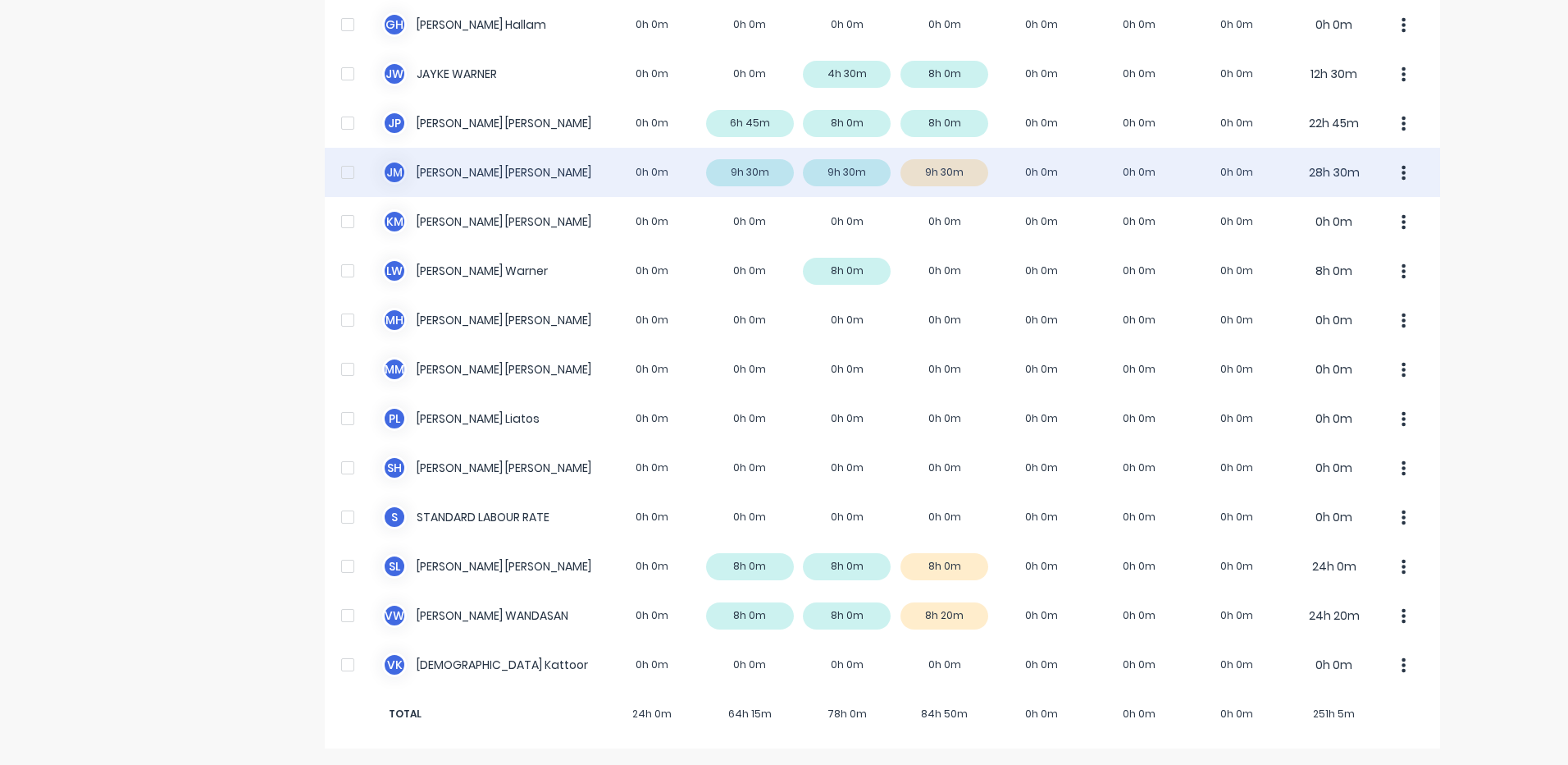
click at [932, 165] on div "[PERSON_NAME] [PERSON_NAME] 0h 0m 9h 30m 9h 30m 9h 30m 0h 0m 0h 0m 0h 0m 28h 30m" at bounding box center [882, 171] width 1115 height 49
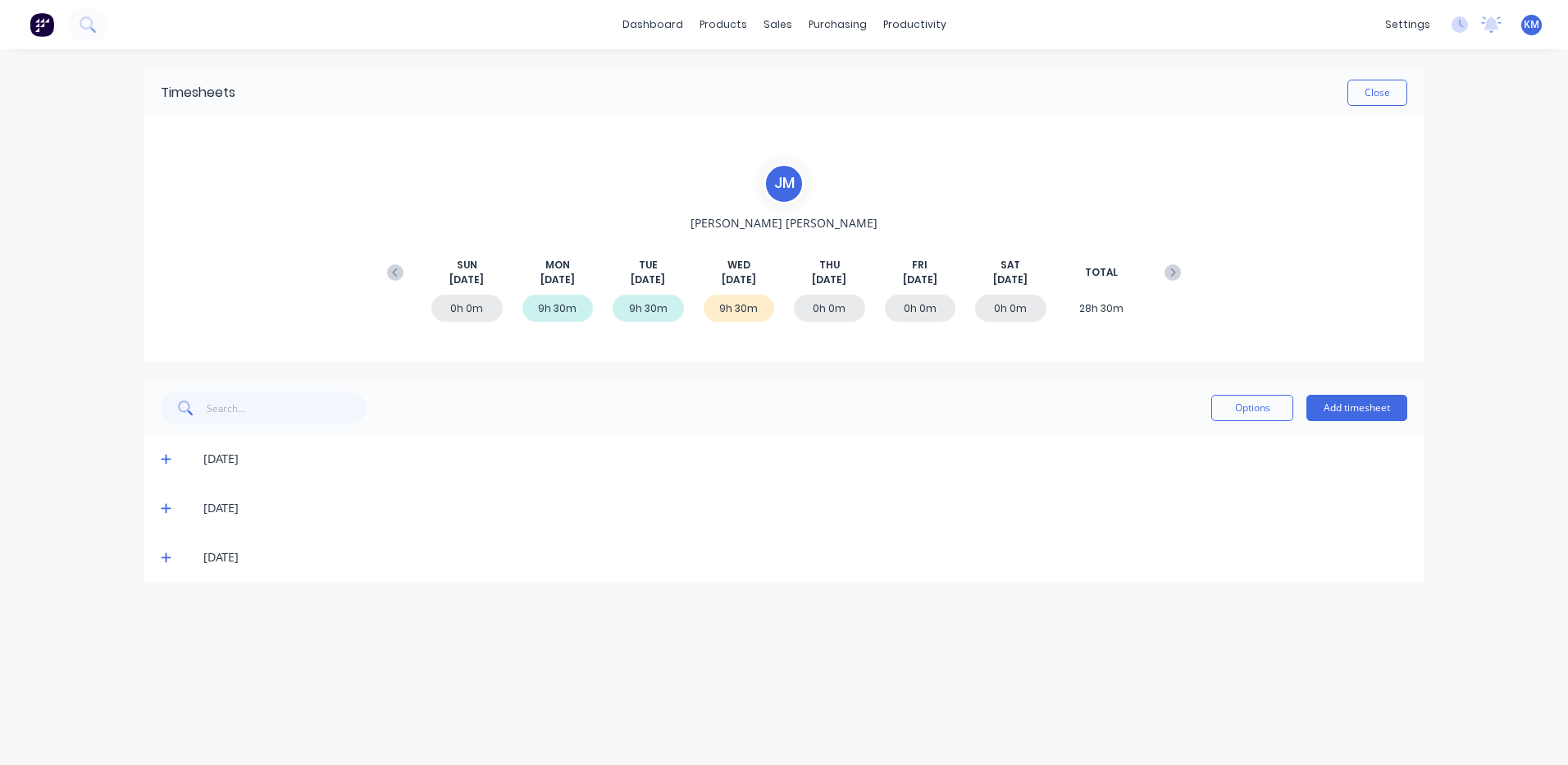
click at [171, 553] on span at bounding box center [169, 557] width 17 height 17
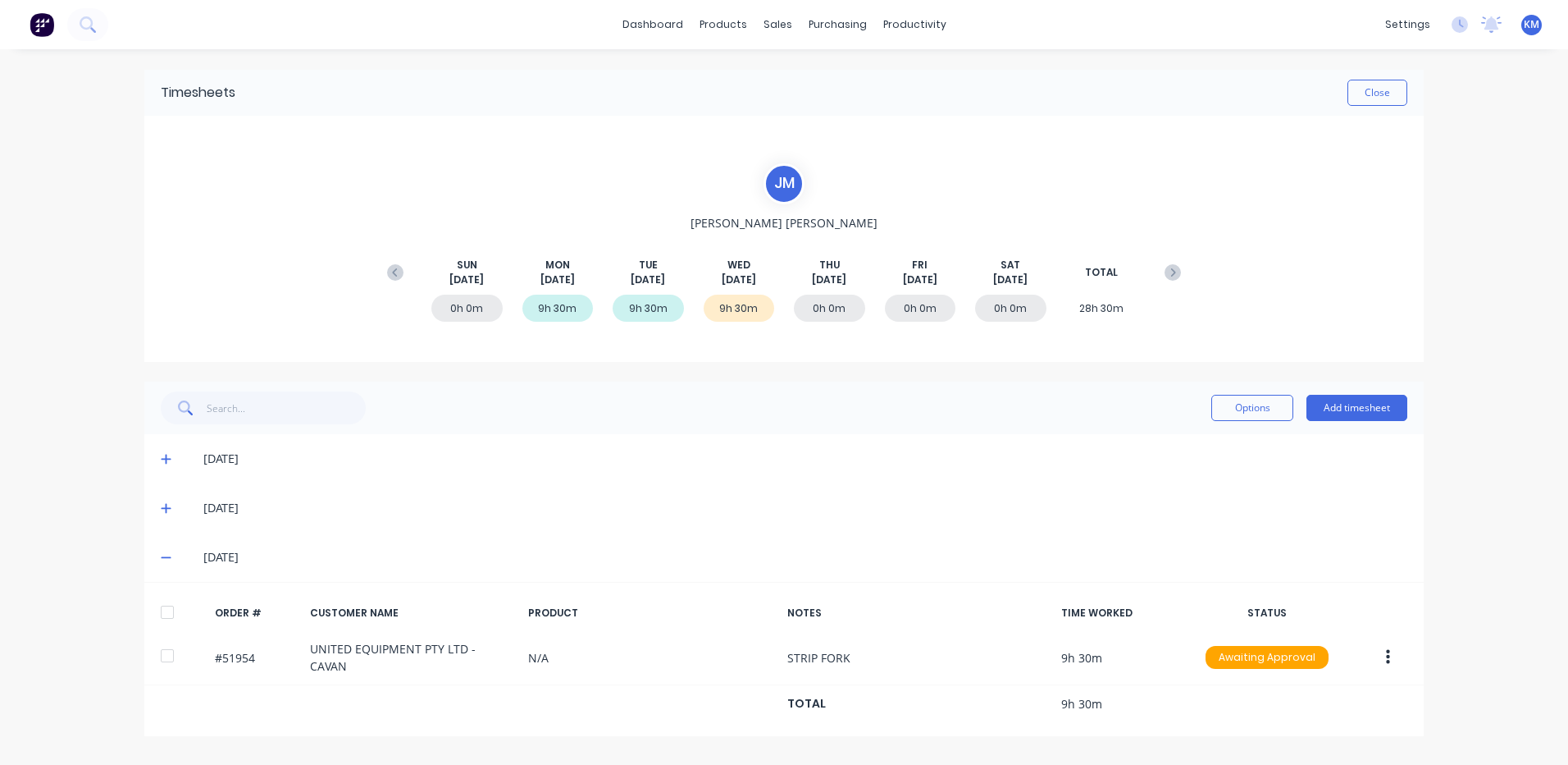
drag, startPoint x: 158, startPoint y: 516, endPoint x: 167, endPoint y: 509, distance: 11.4
click at [159, 516] on div "[DATE]" at bounding box center [784, 507] width 1280 height 49
click at [167, 509] on icon at bounding box center [166, 508] width 10 height 10
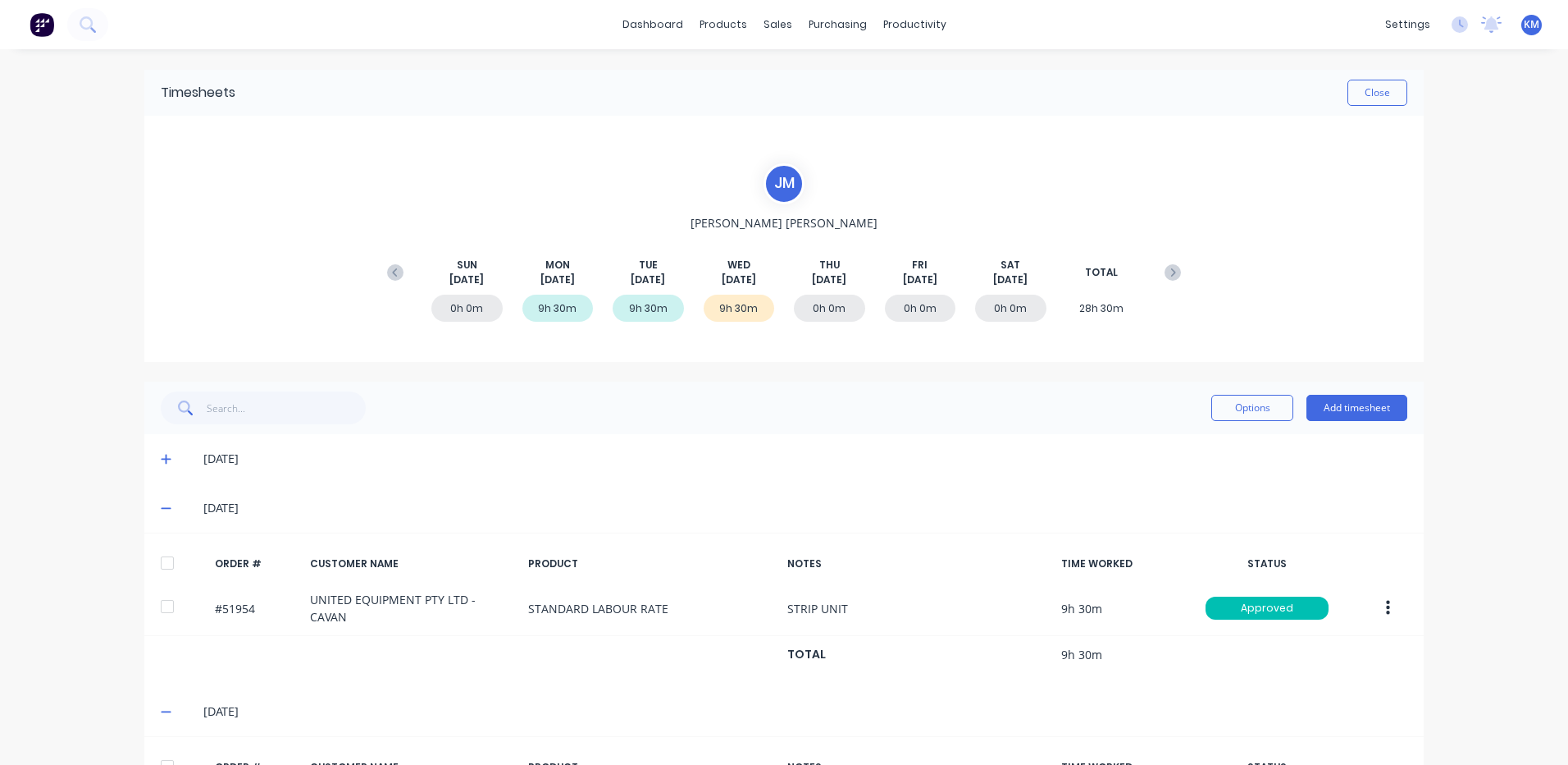
click at [167, 509] on span at bounding box center [169, 508] width 17 height 17
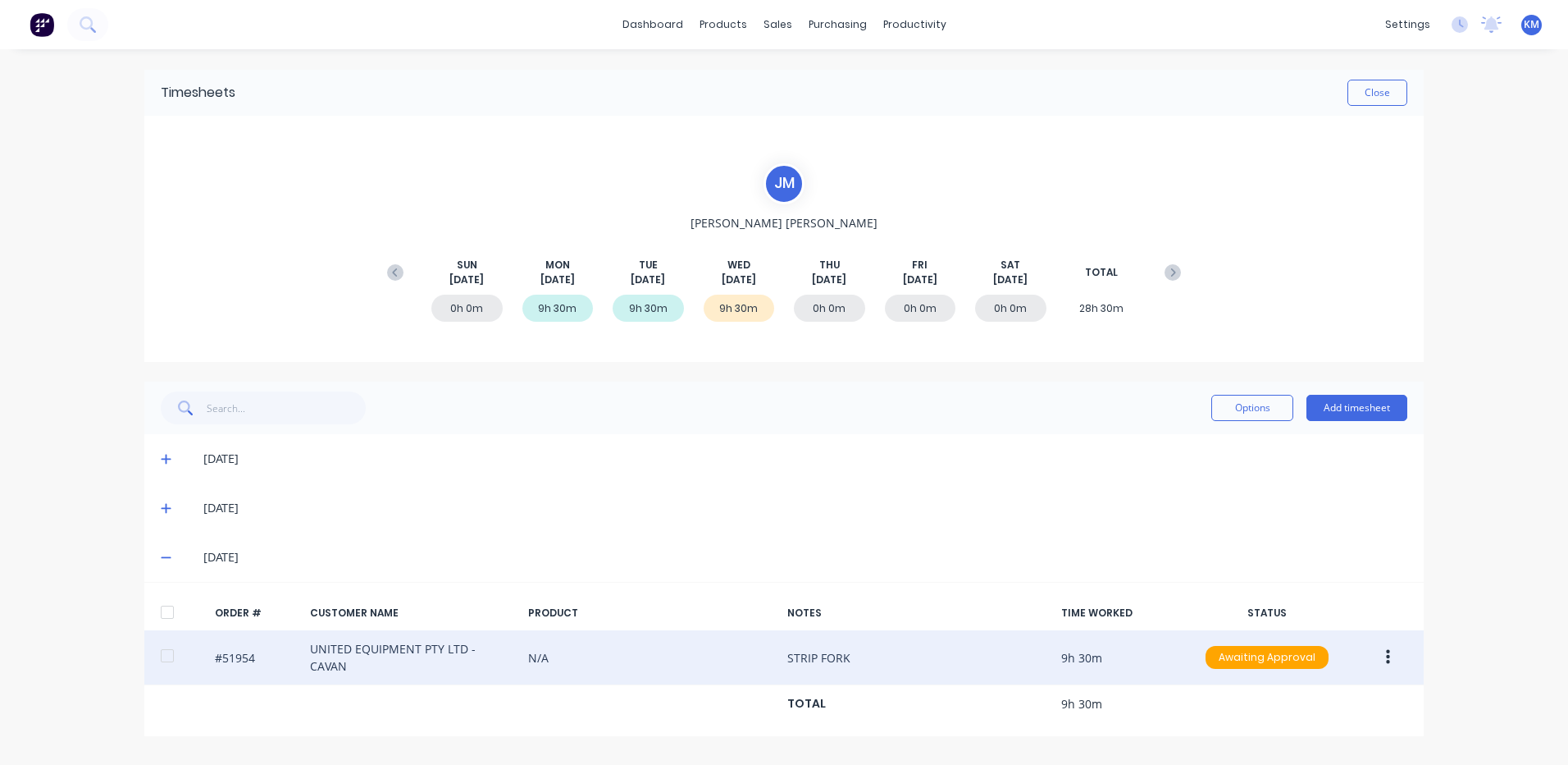
click at [1398, 656] on button "button" at bounding box center [1389, 657] width 39 height 29
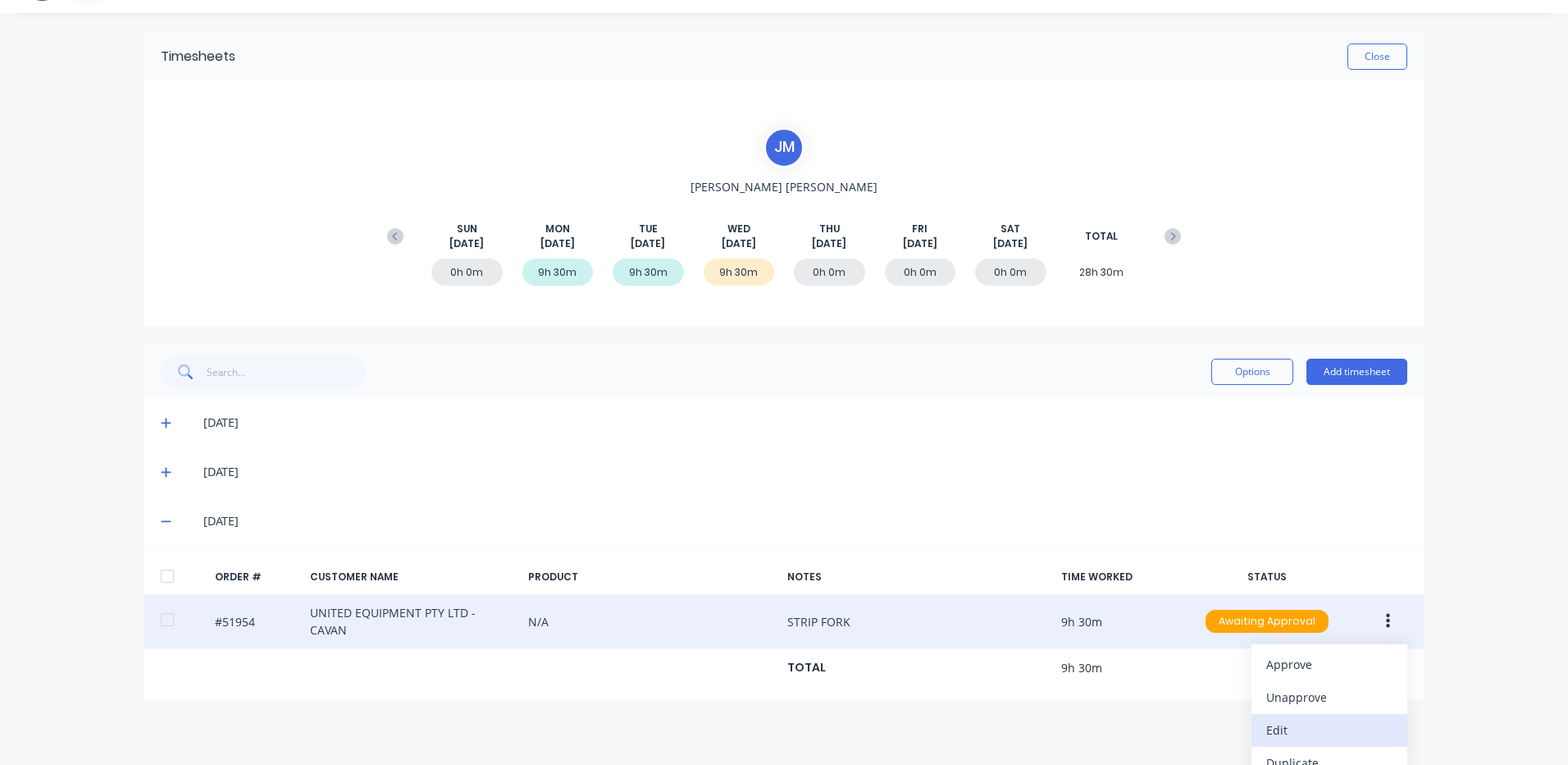
scroll to position [86, 0]
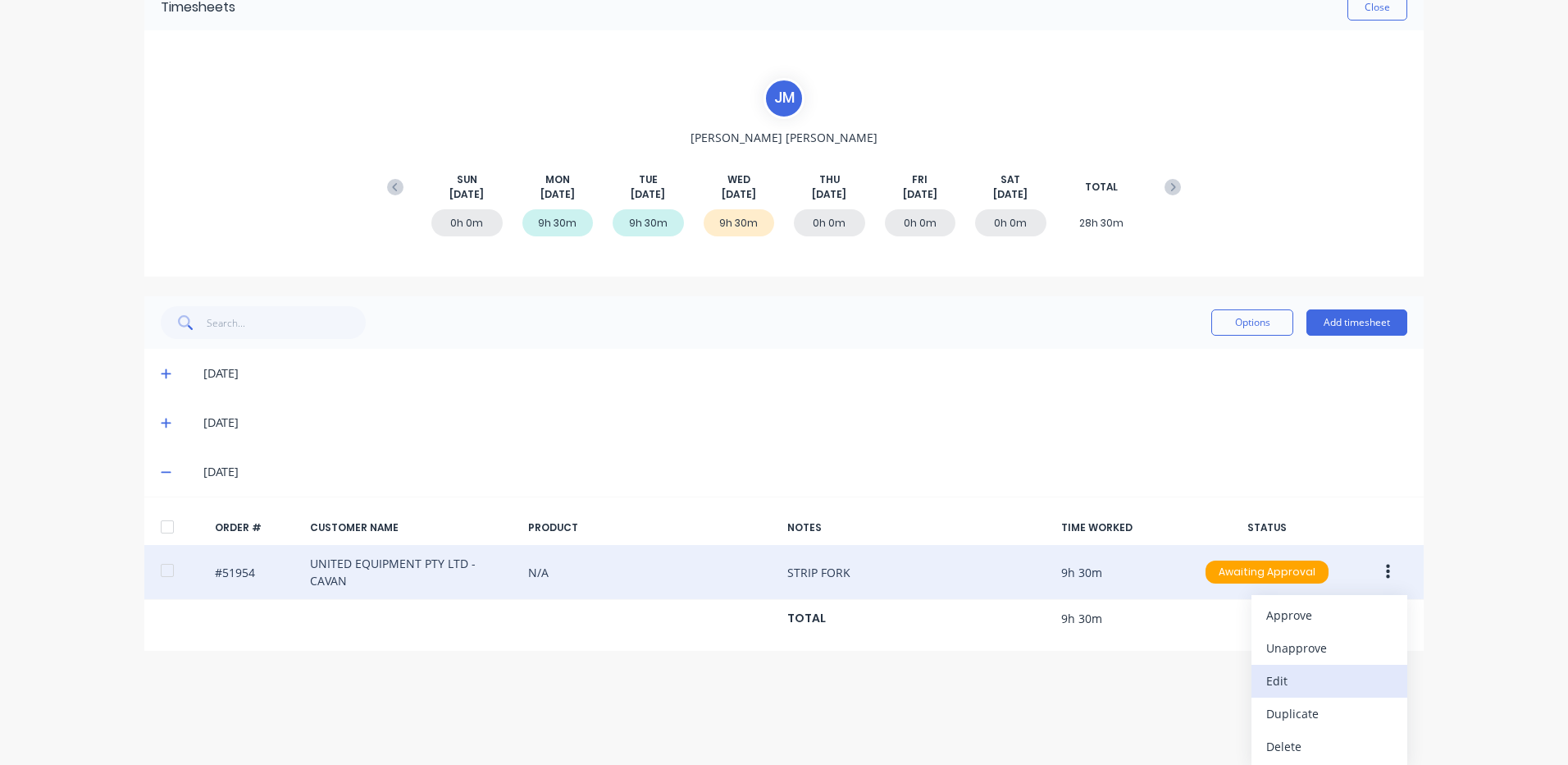
click at [1325, 673] on div "Edit" at bounding box center [1329, 680] width 126 height 24
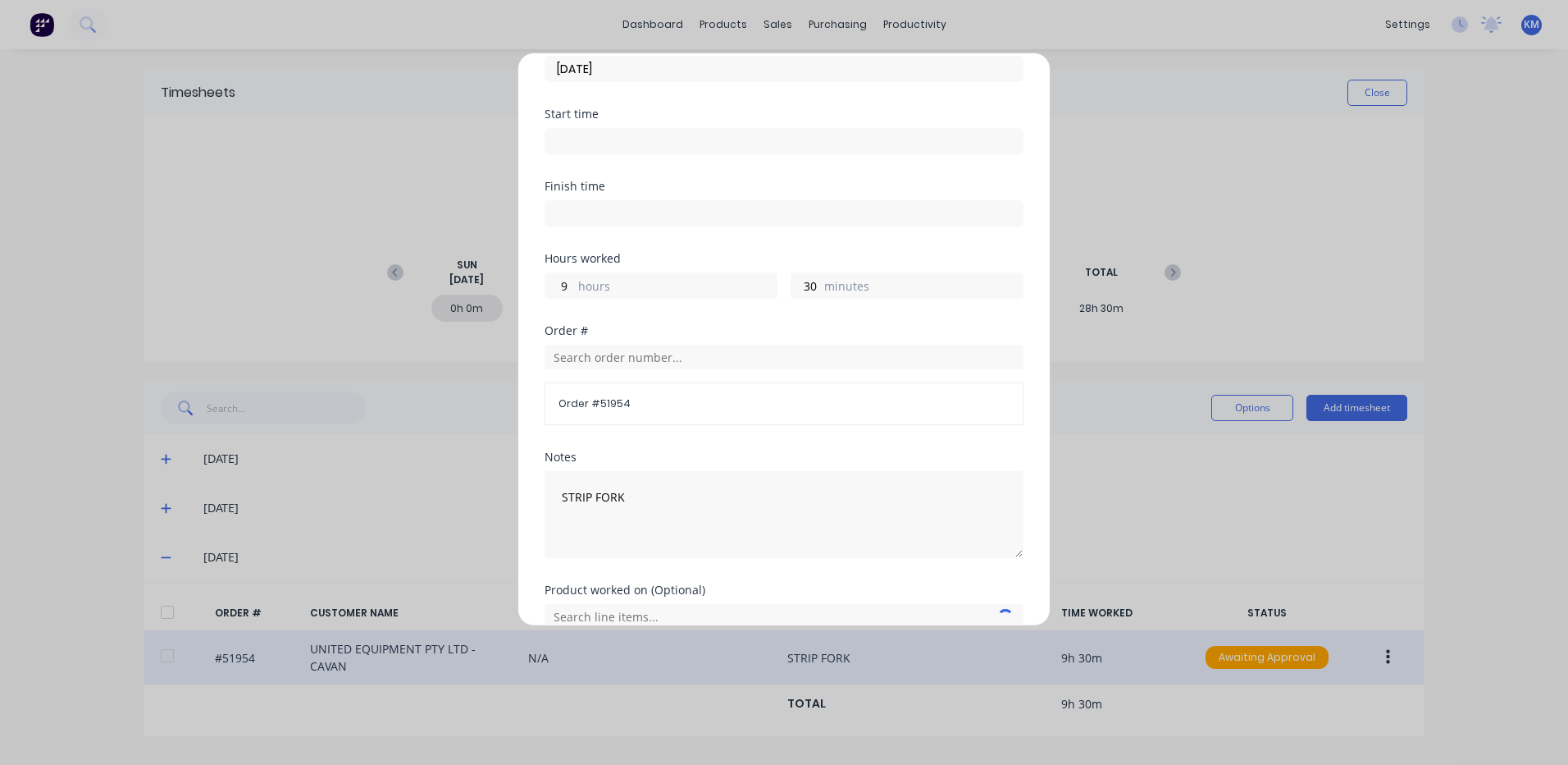
scroll to position [221, 0]
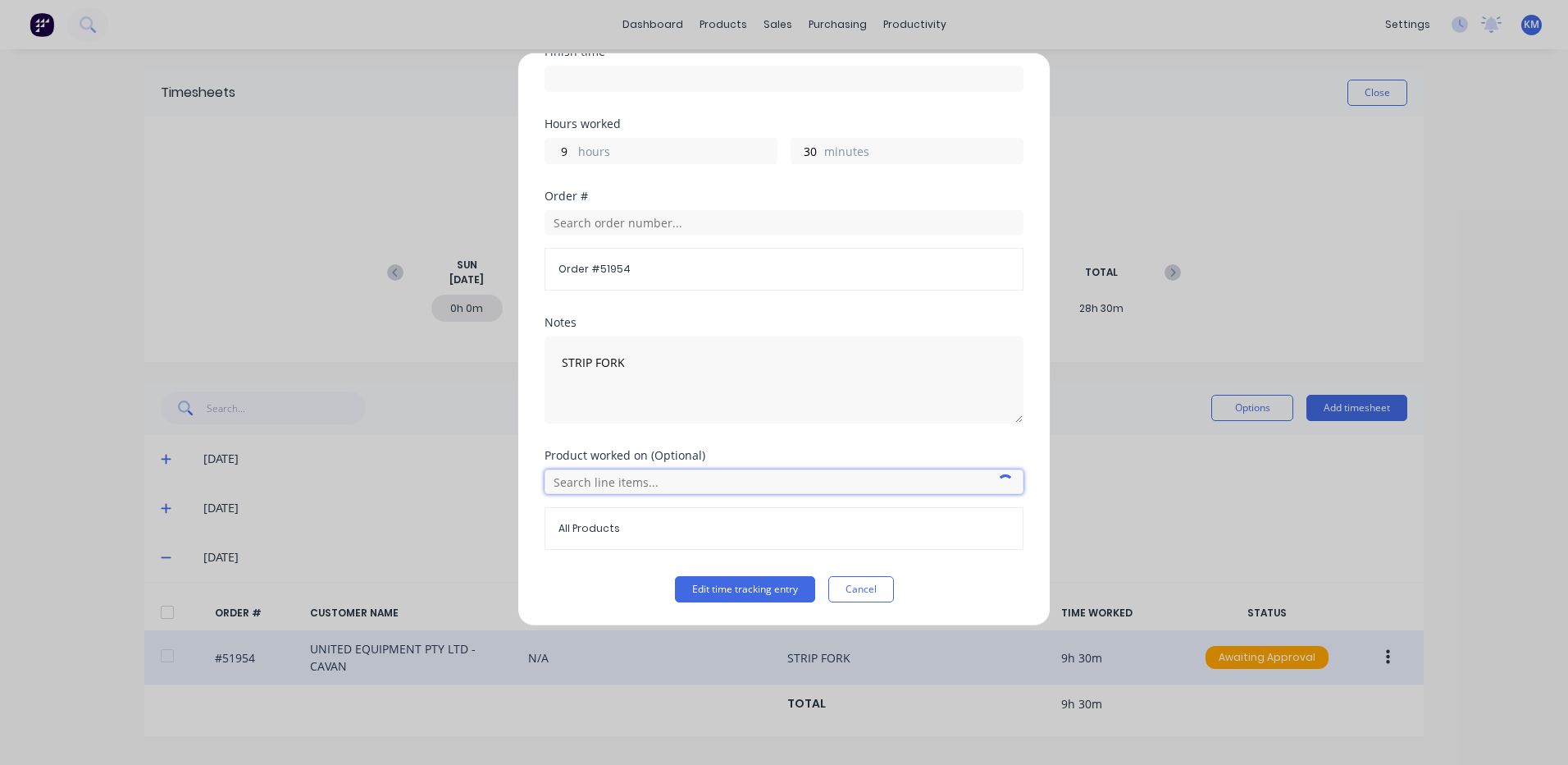
click at [618, 476] on input "text" at bounding box center [784, 481] width 479 height 25
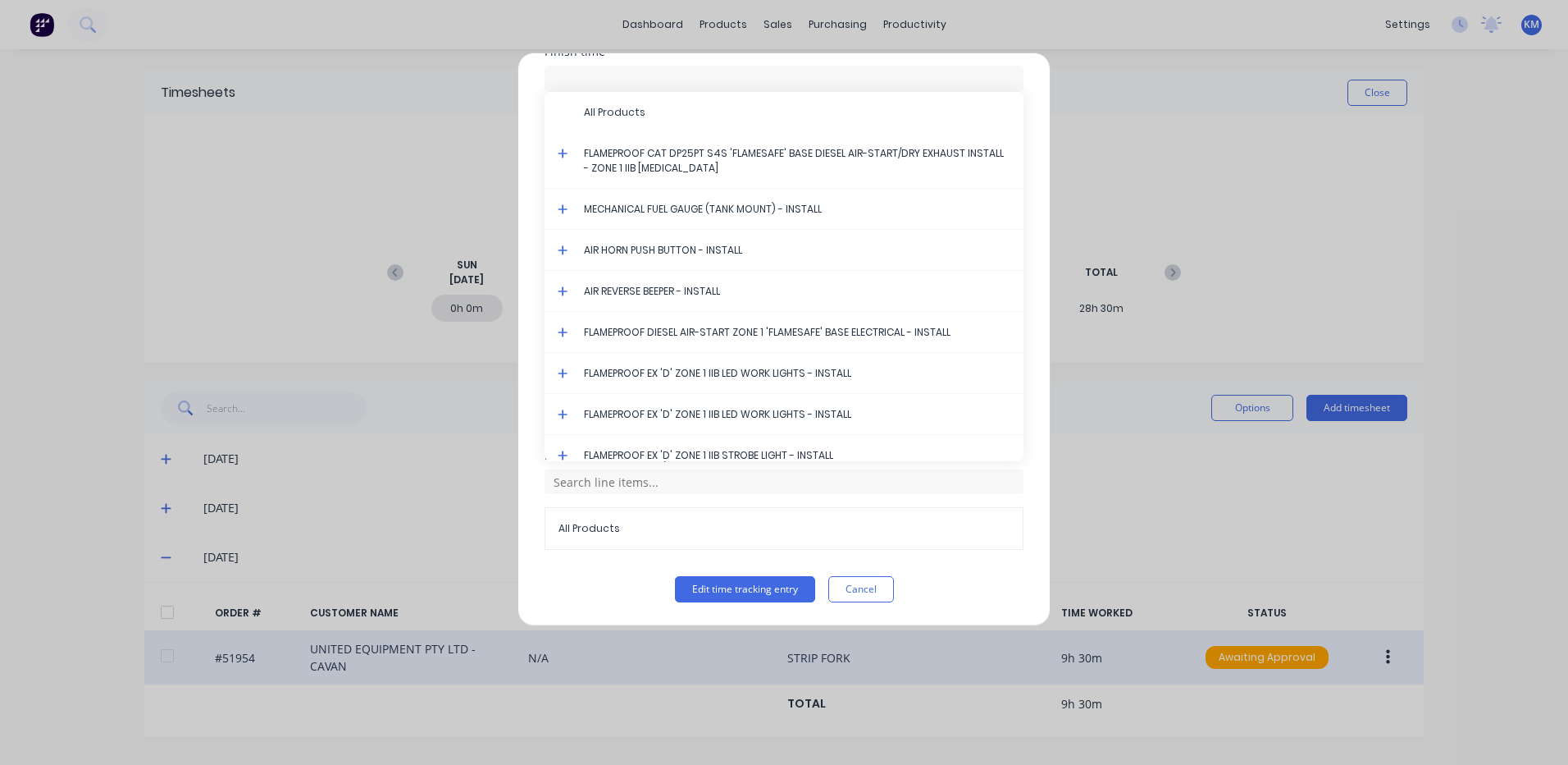
click at [560, 154] on icon at bounding box center [562, 153] width 10 height 10
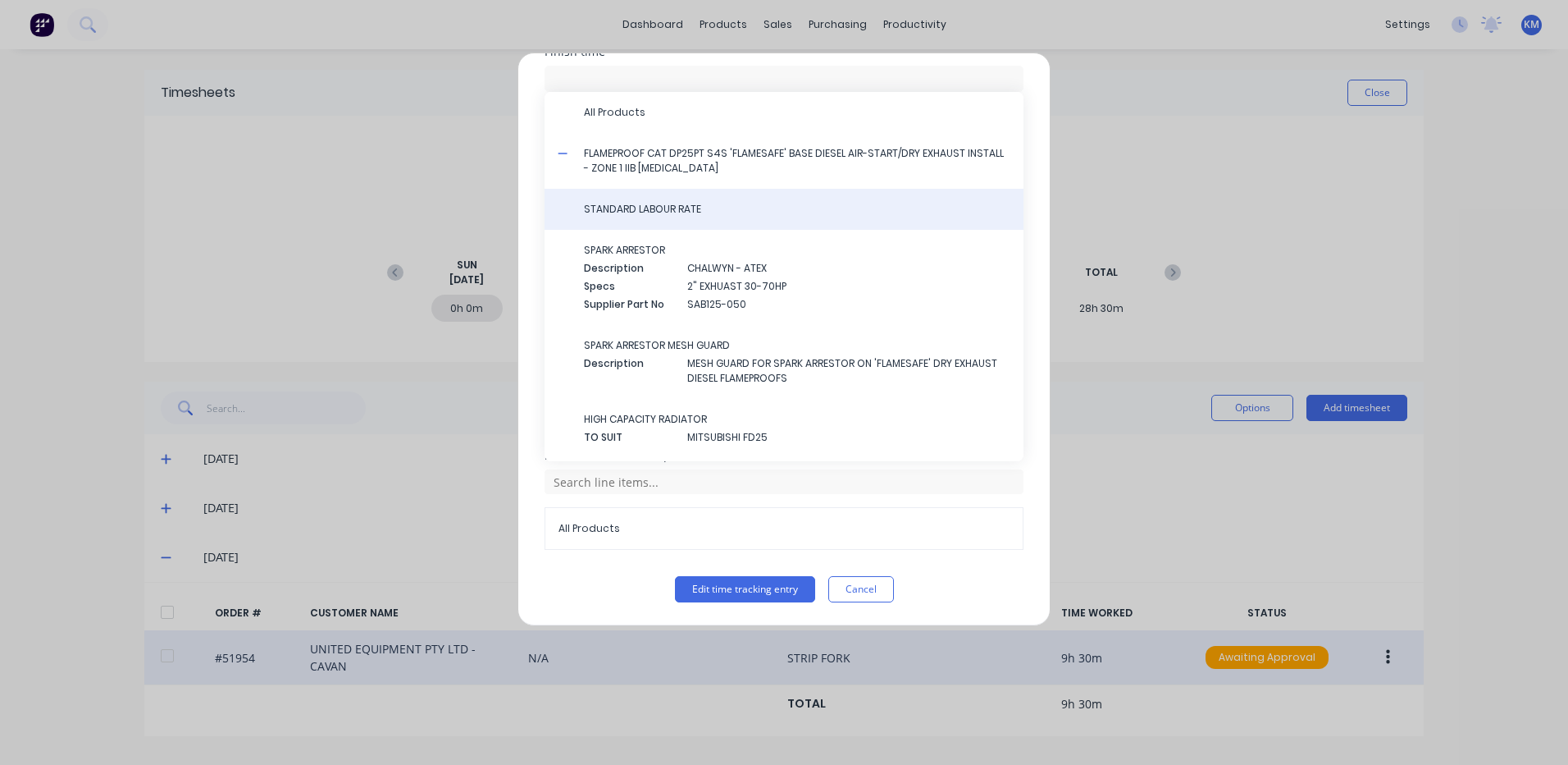
click at [646, 203] on span "STANDARD LABOUR RATE" at bounding box center [798, 209] width 427 height 15
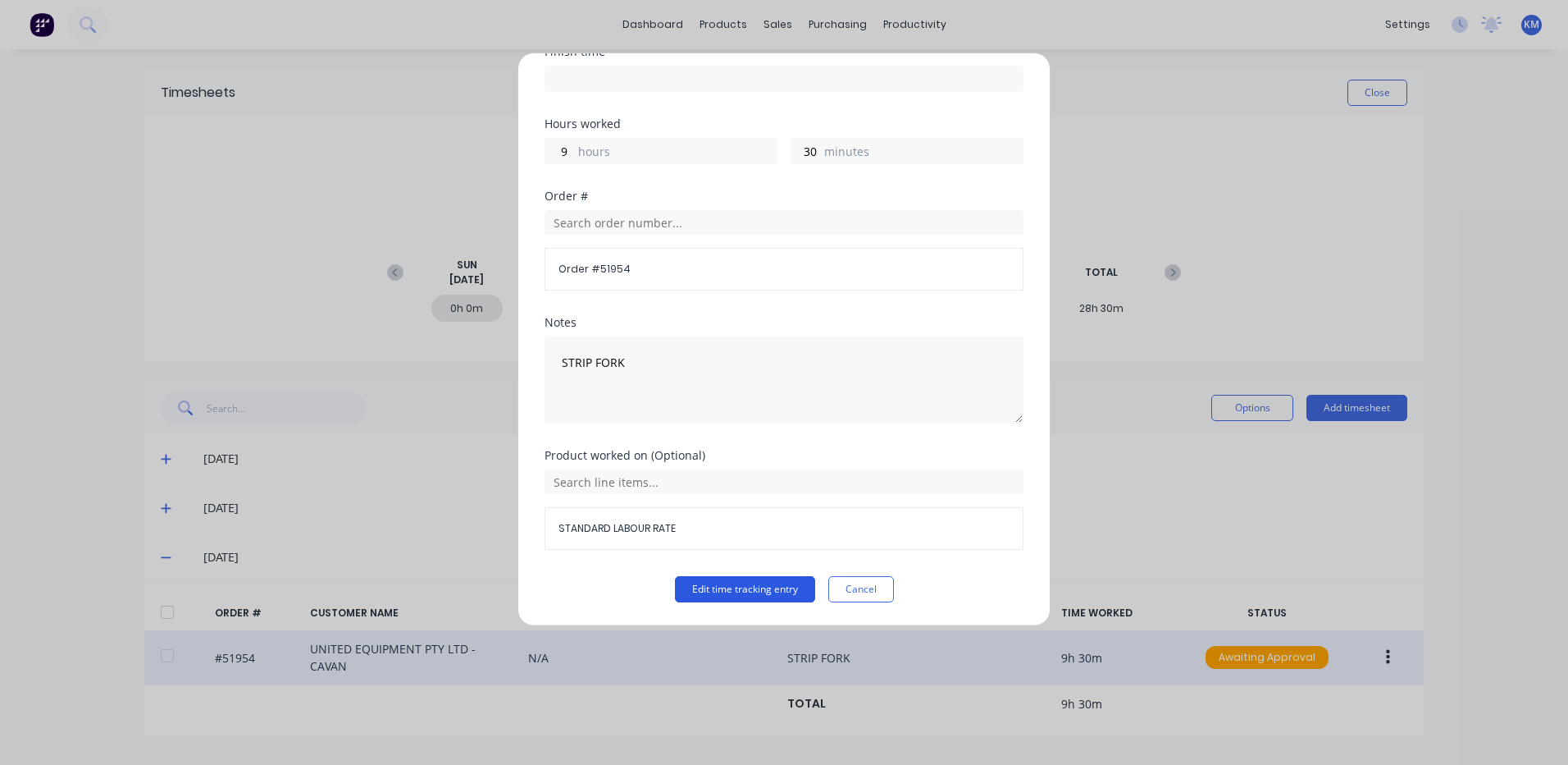
click at [713, 585] on button "Edit time tracking entry" at bounding box center [745, 589] width 140 height 27
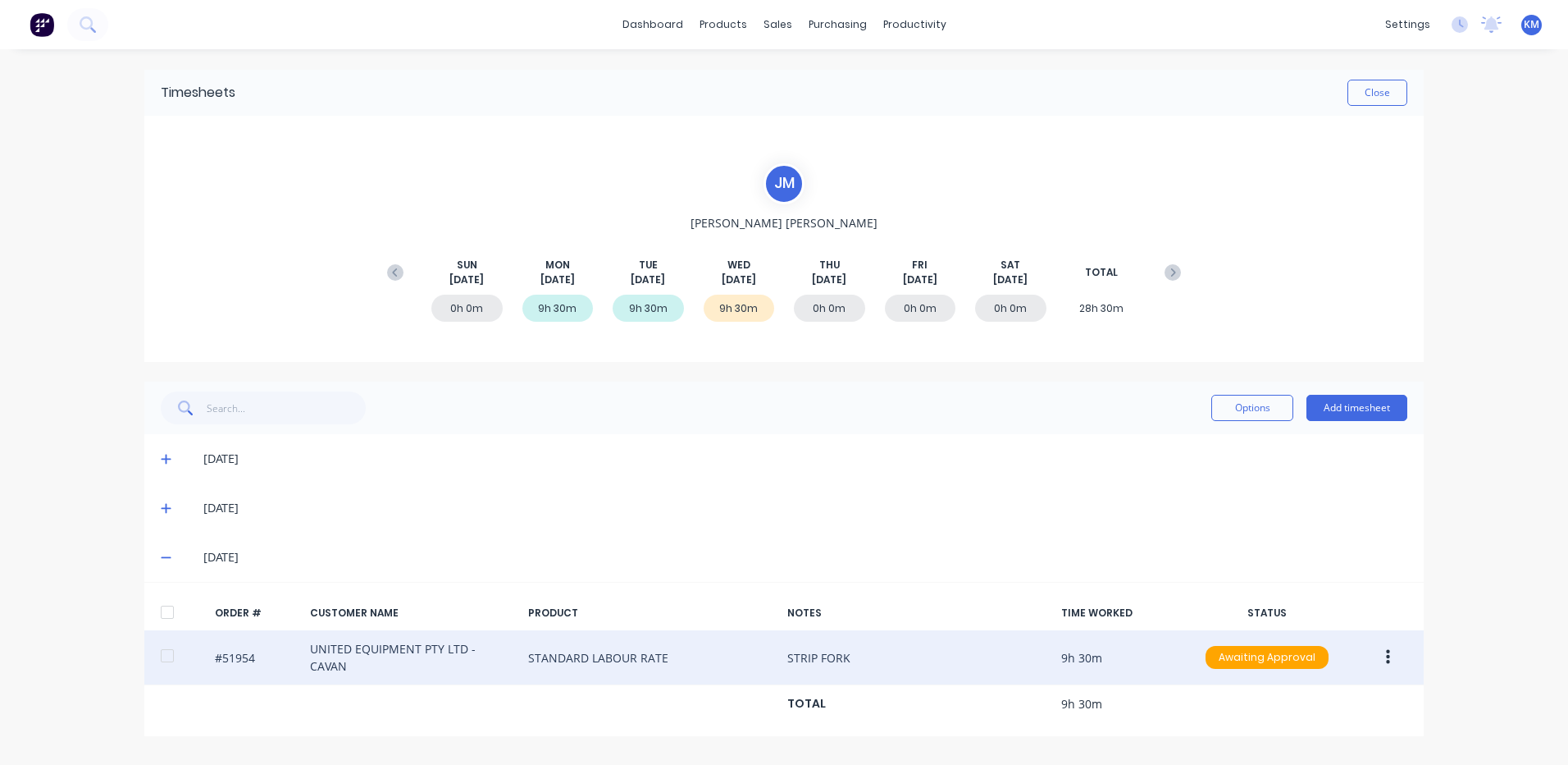
click at [178, 606] on div at bounding box center [167, 612] width 33 height 33
click at [1263, 412] on button "Options" at bounding box center [1252, 408] width 82 height 27
click at [1255, 449] on div "Approve" at bounding box center [1215, 450] width 126 height 24
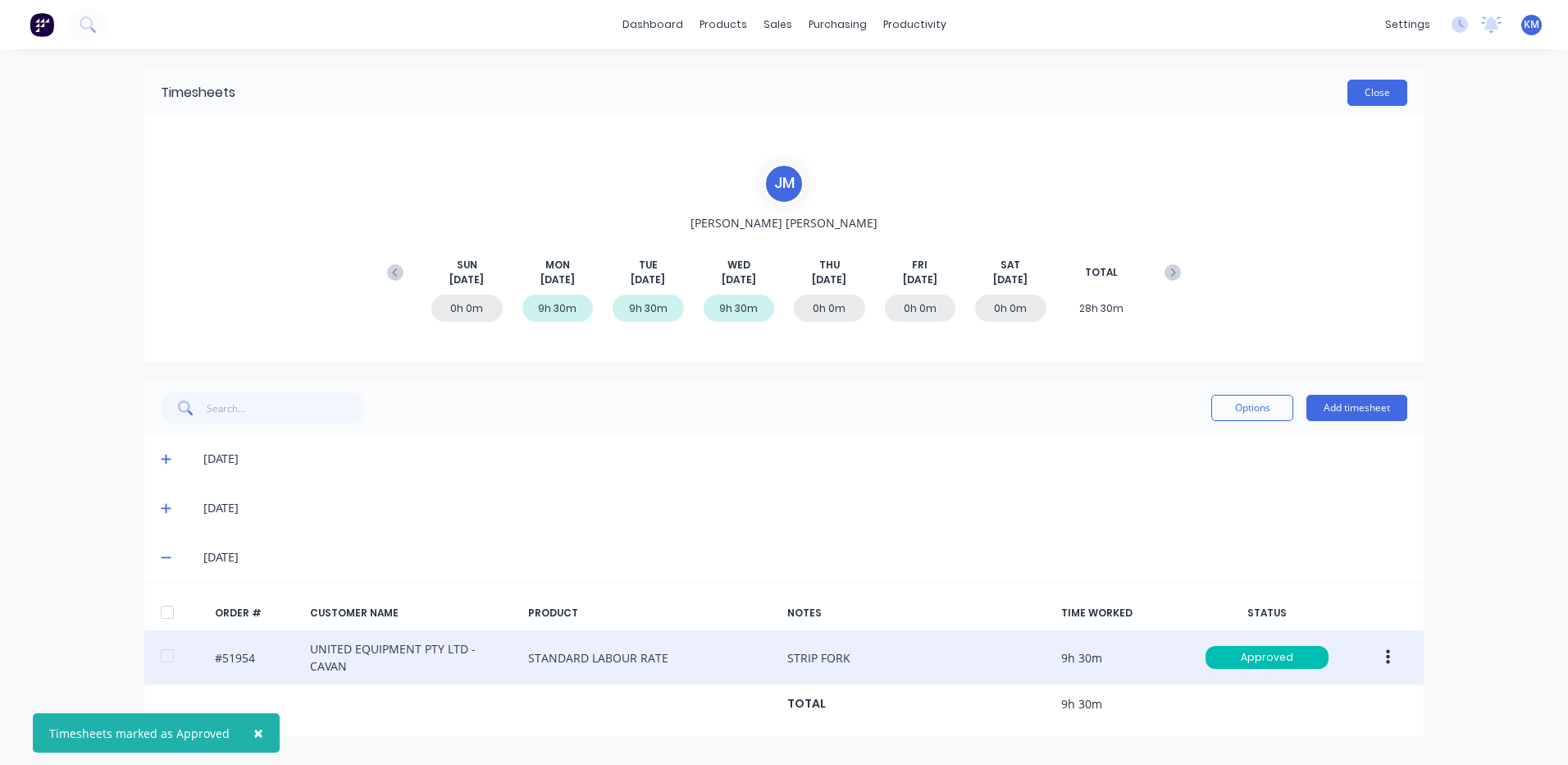
click at [1379, 88] on button "Close" at bounding box center [1378, 92] width 60 height 27
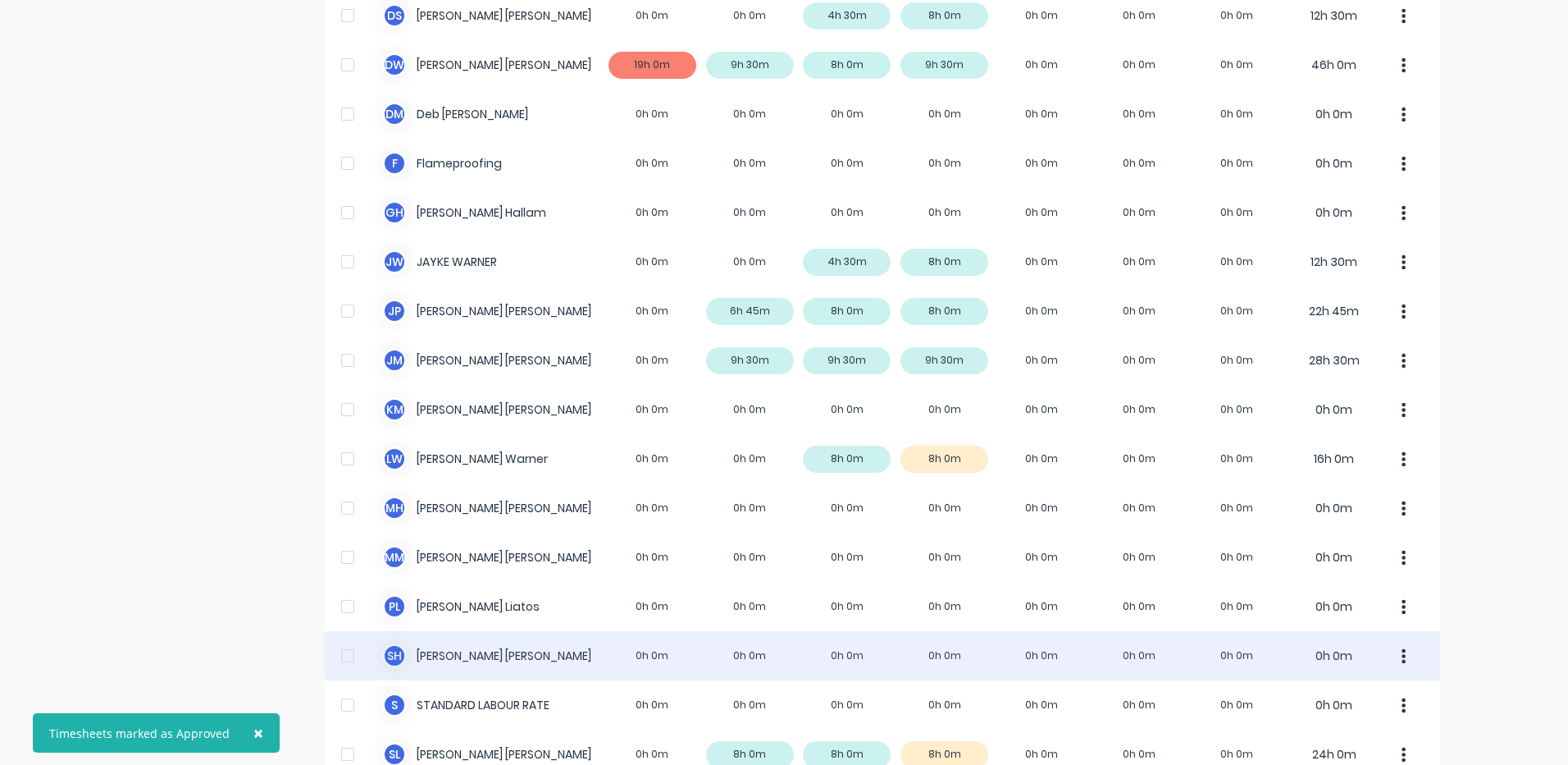
scroll to position [515, 0]
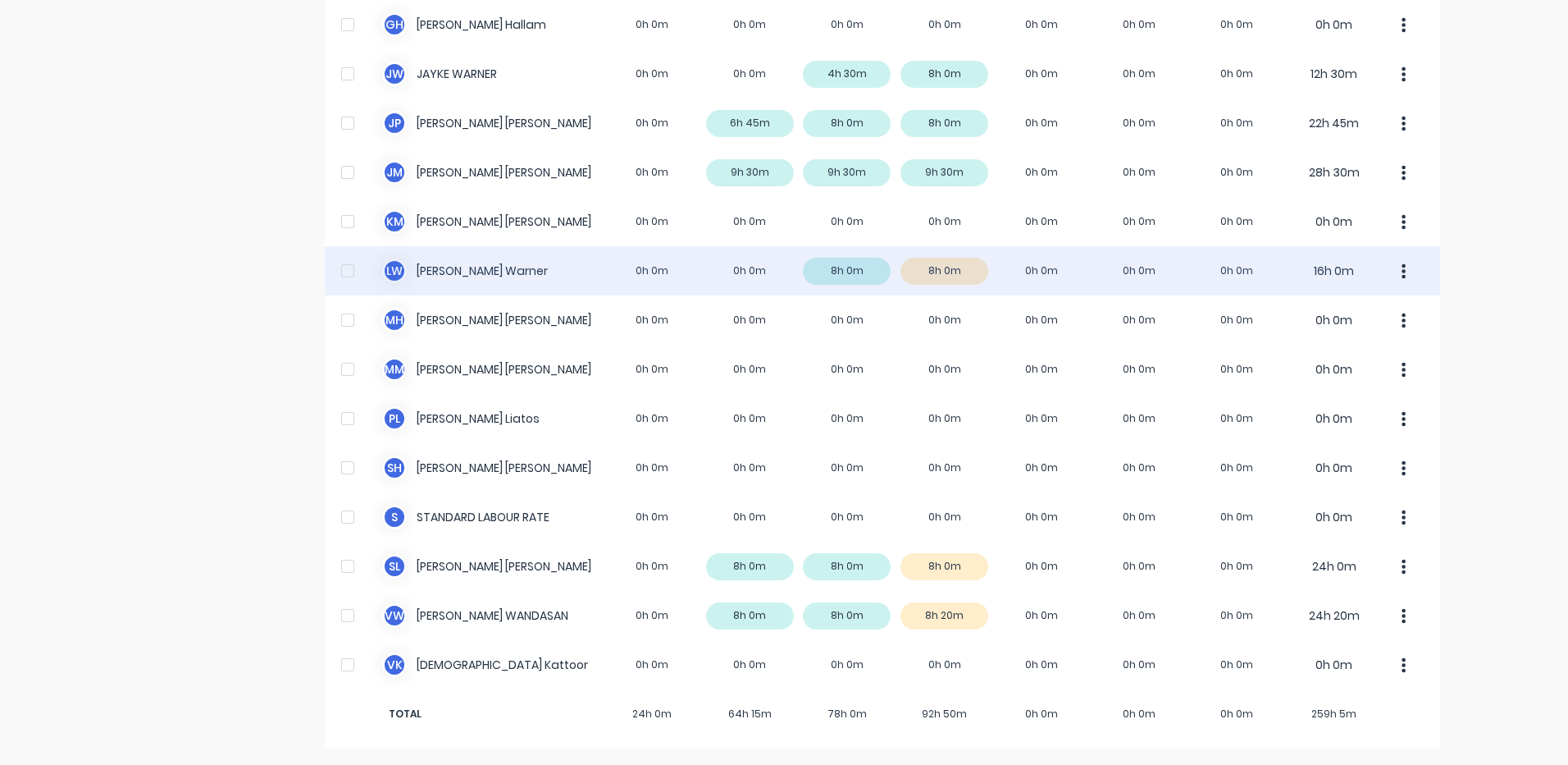
click at [924, 271] on div "[PERSON_NAME] 0h 0m 0h 0m 8h 0m 8h 0m 0h 0m 0h 0m 0h 0m 16h 0m" at bounding box center [882, 270] width 1115 height 49
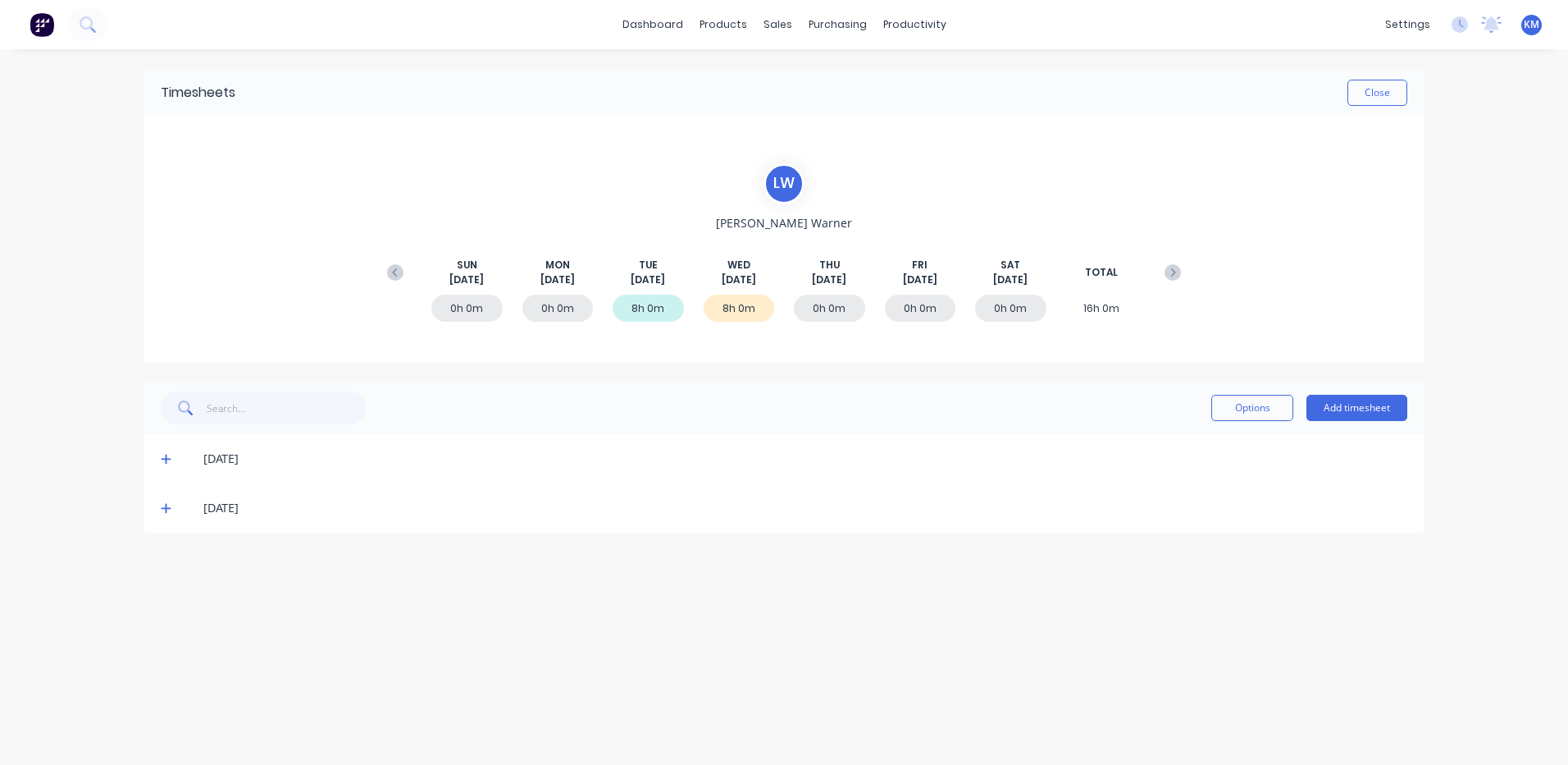
click at [170, 509] on icon at bounding box center [166, 508] width 10 height 10
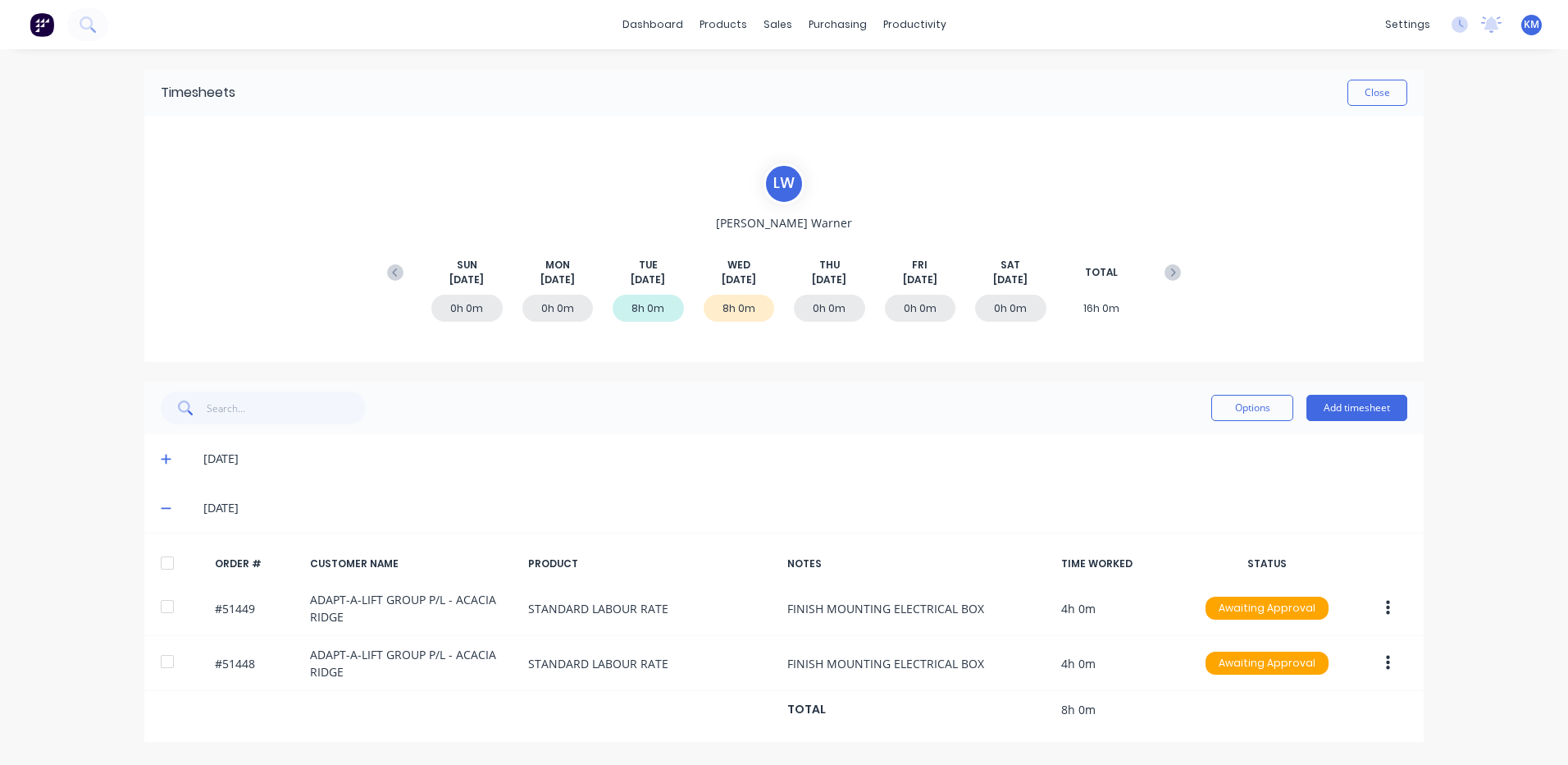
click at [176, 563] on div at bounding box center [167, 563] width 33 height 33
click at [1243, 411] on button "Options" at bounding box center [1252, 408] width 82 height 27
click at [1227, 448] on div "Approve" at bounding box center [1215, 450] width 126 height 24
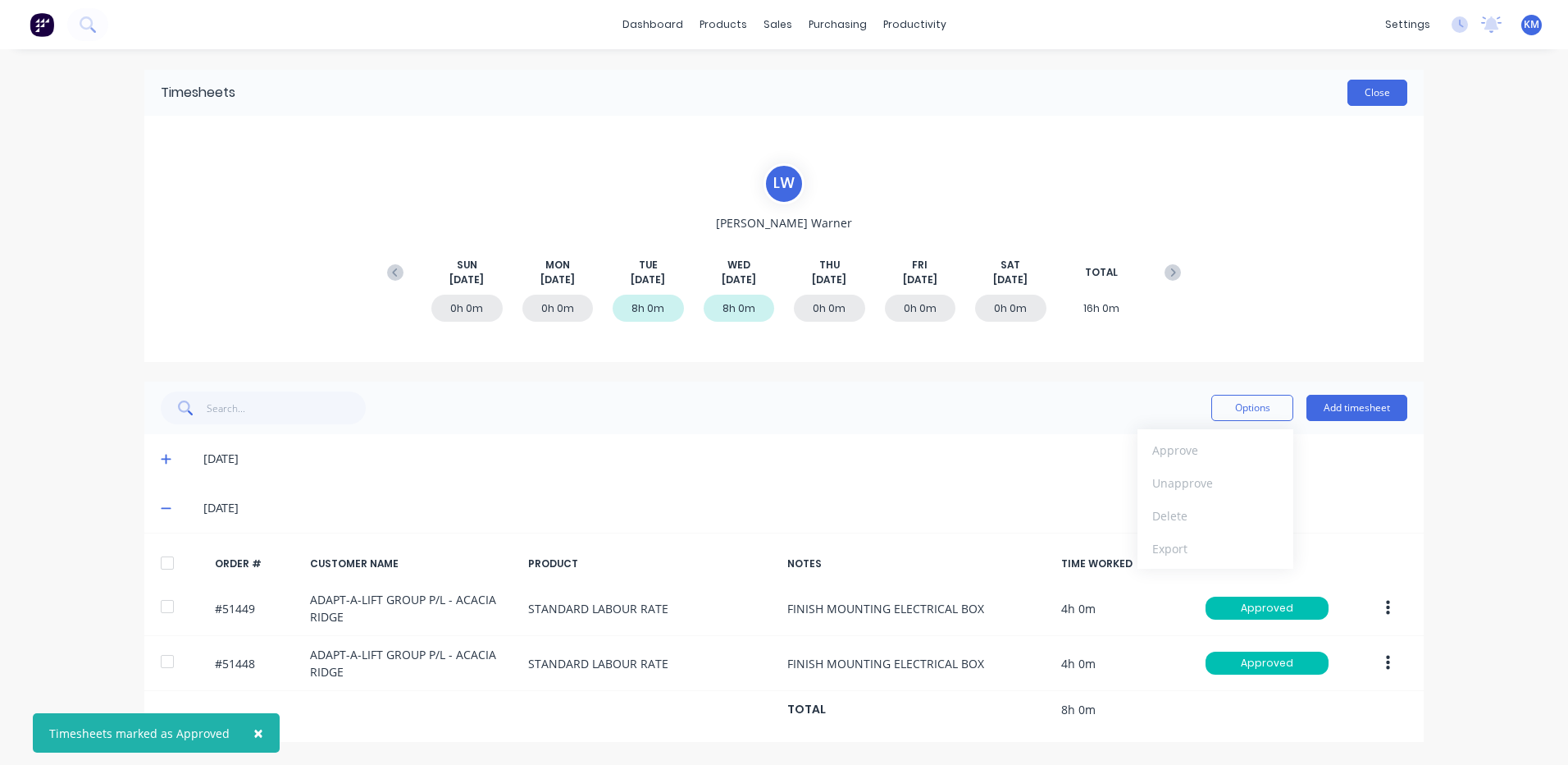
click at [1370, 94] on button "Close" at bounding box center [1378, 92] width 60 height 27
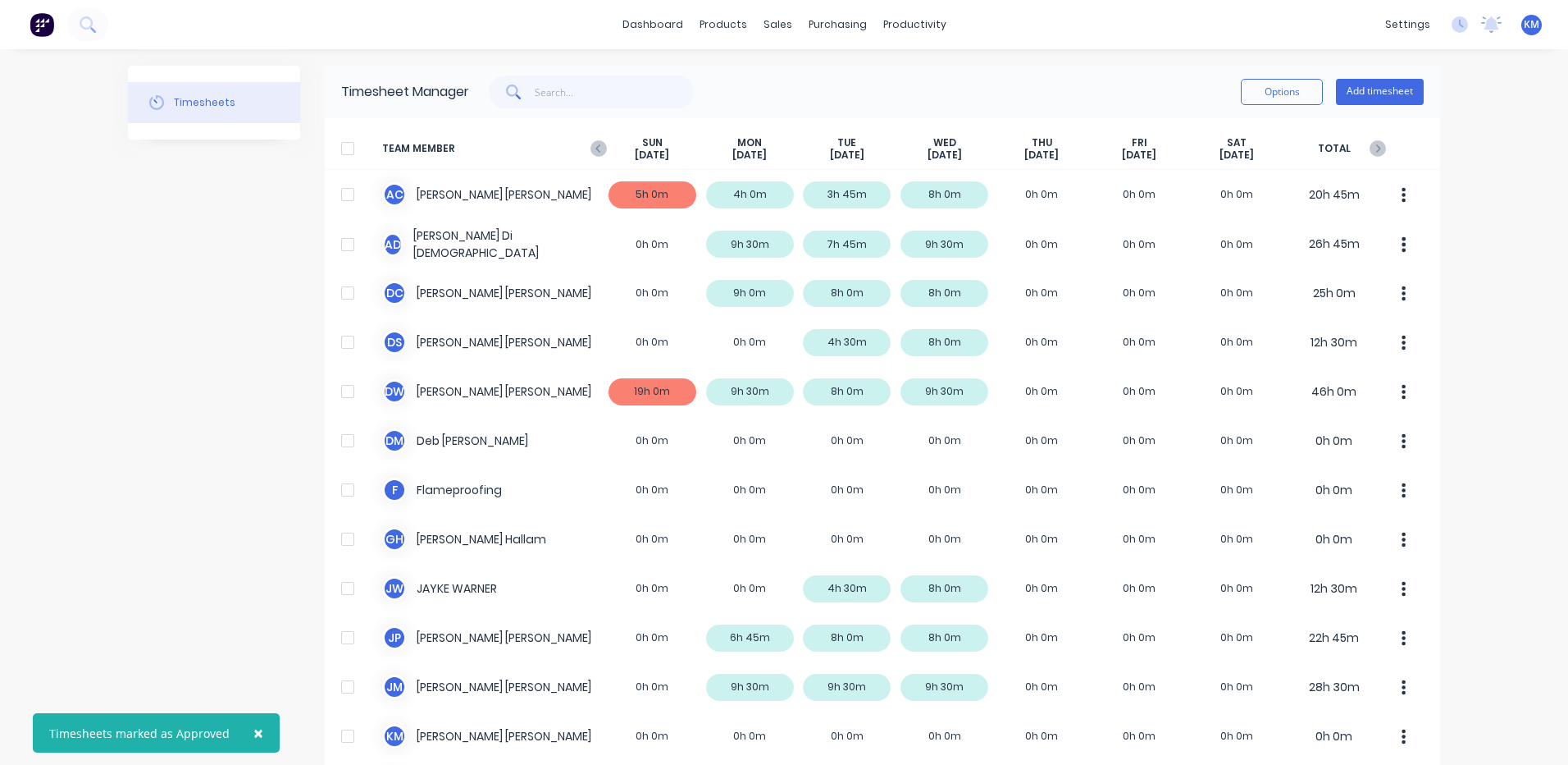
scroll to position [515, 0]
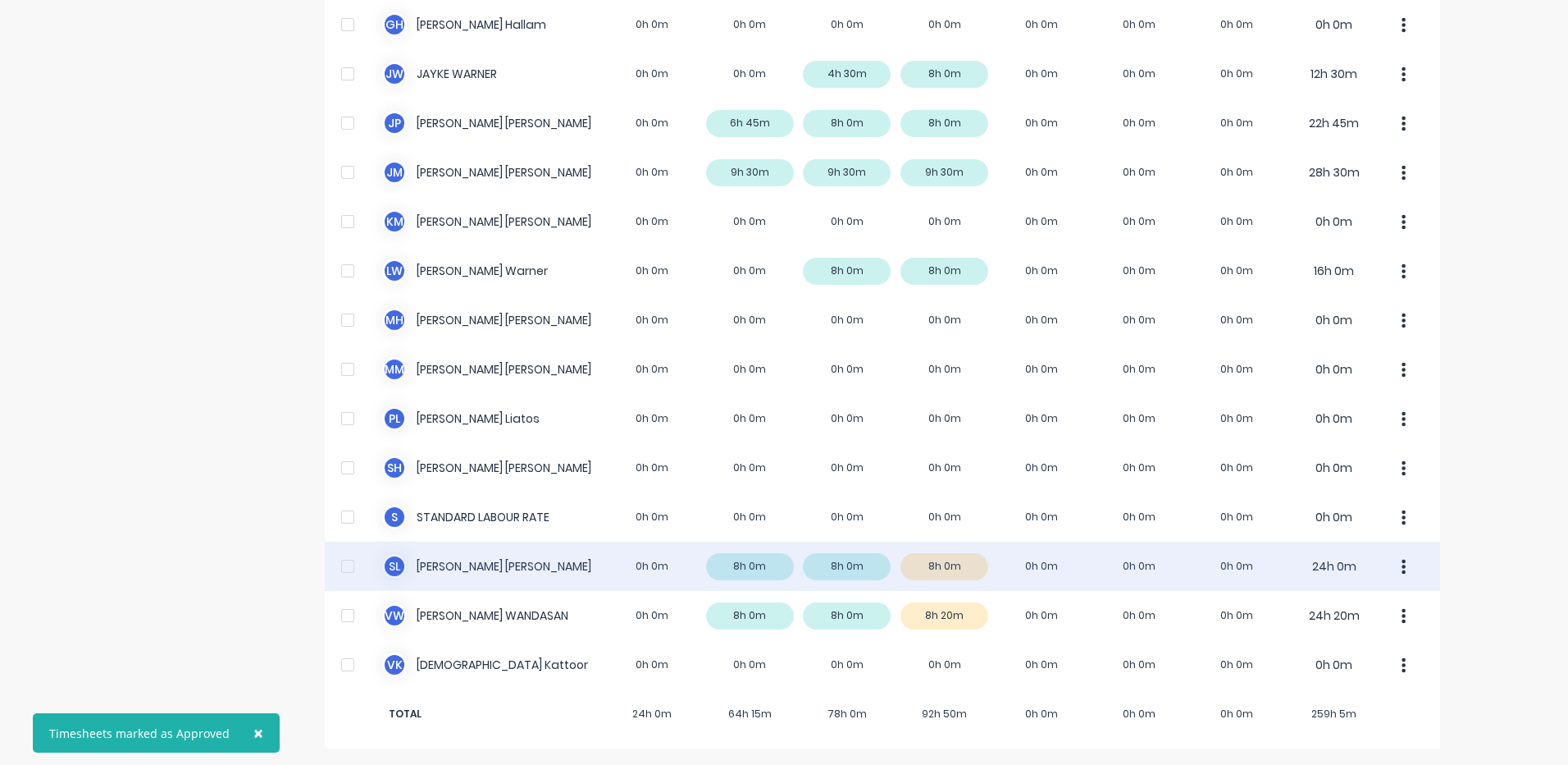
click at [955, 570] on div "S L [PERSON_NAME] 0h 0m 8h 0m 8h 0m 8h 0m 0h 0m 0h 0m 0h 0m 24h 0m" at bounding box center [882, 565] width 1115 height 49
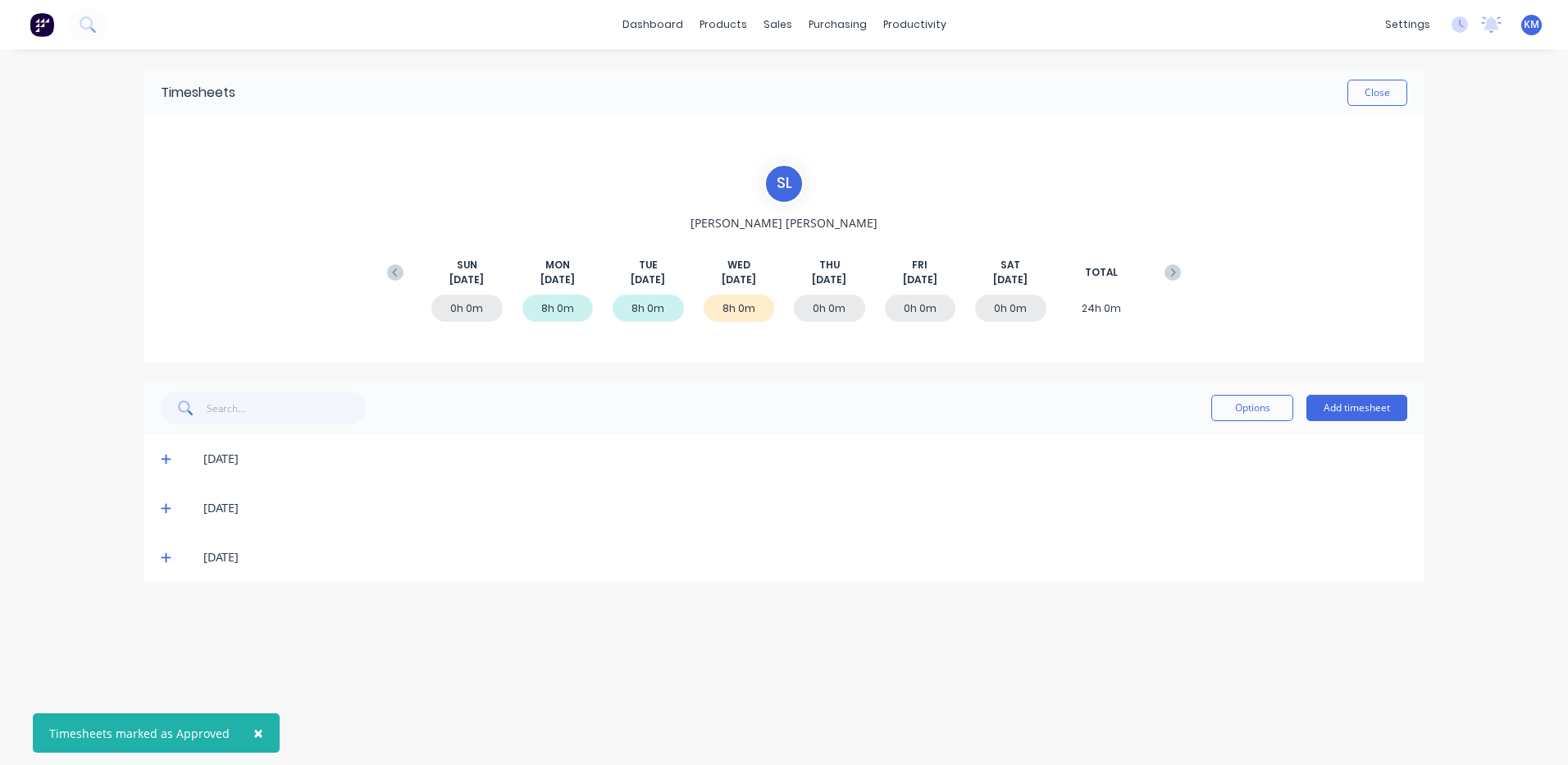
click at [170, 555] on icon at bounding box center [167, 557] width 11 height 11
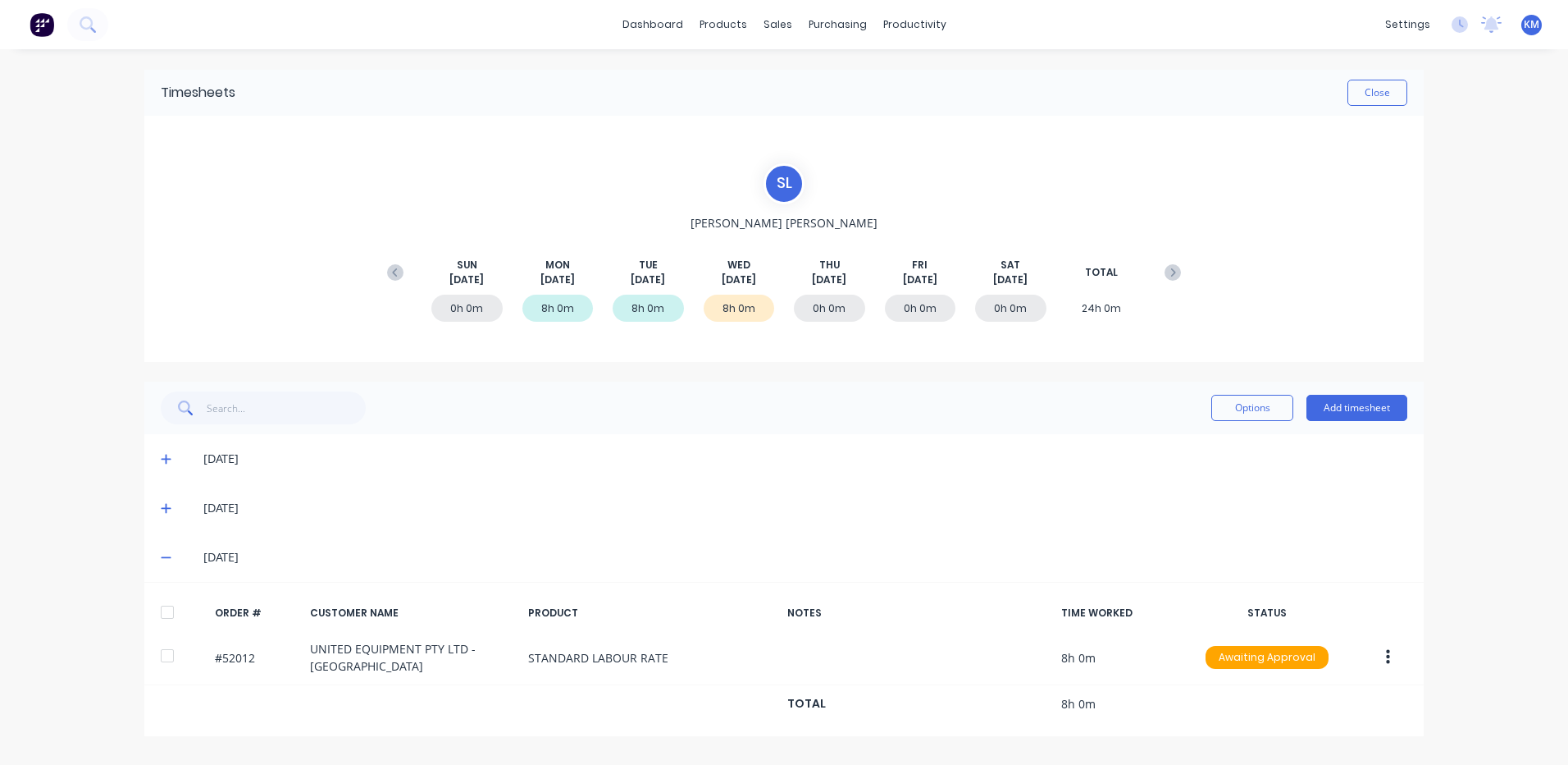
click at [169, 606] on div at bounding box center [167, 612] width 33 height 33
click at [1235, 404] on button "Options" at bounding box center [1252, 408] width 82 height 27
click at [1205, 440] on div "Approve" at bounding box center [1215, 450] width 126 height 24
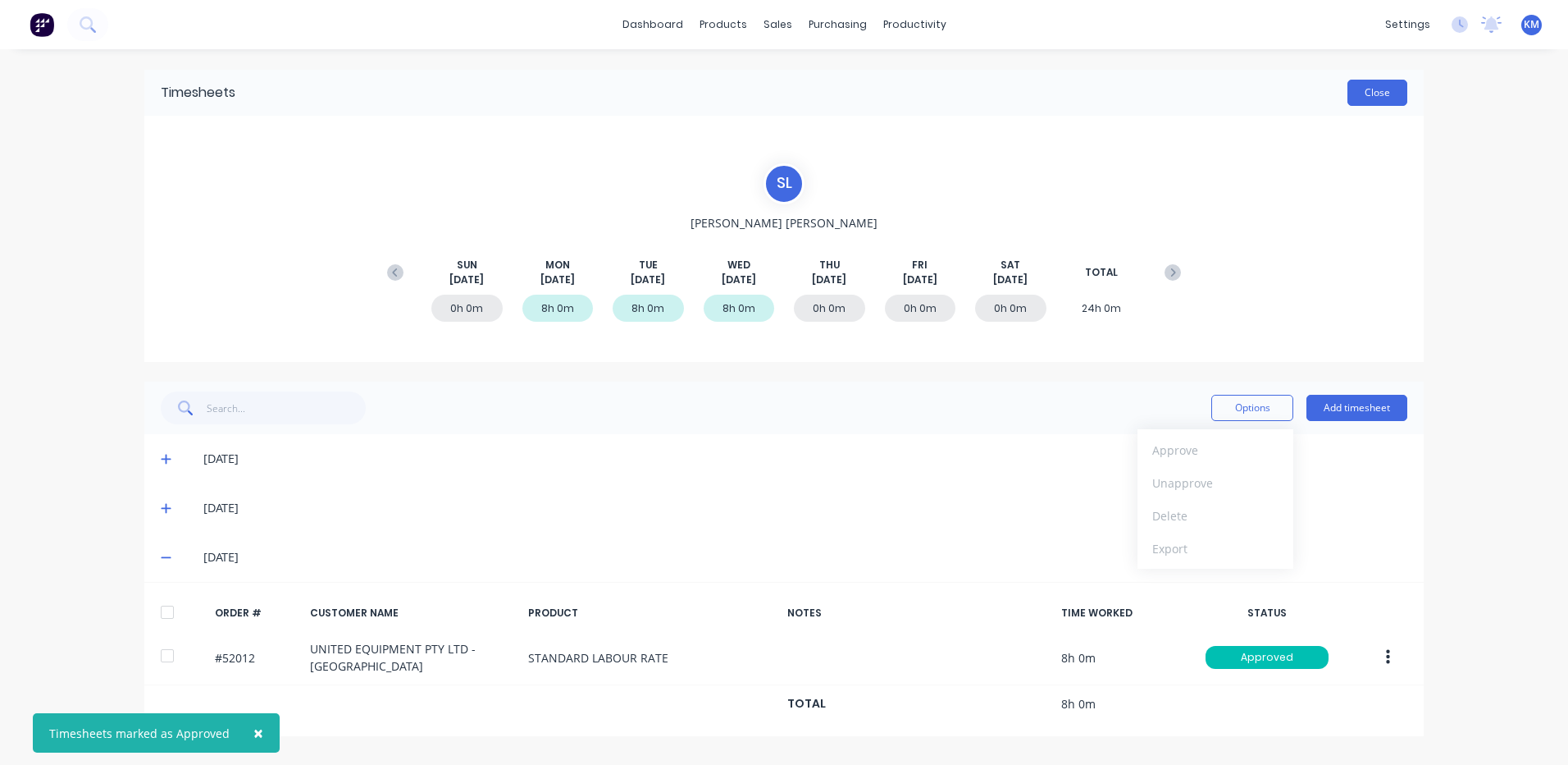
click at [1376, 97] on button "Close" at bounding box center [1378, 92] width 60 height 27
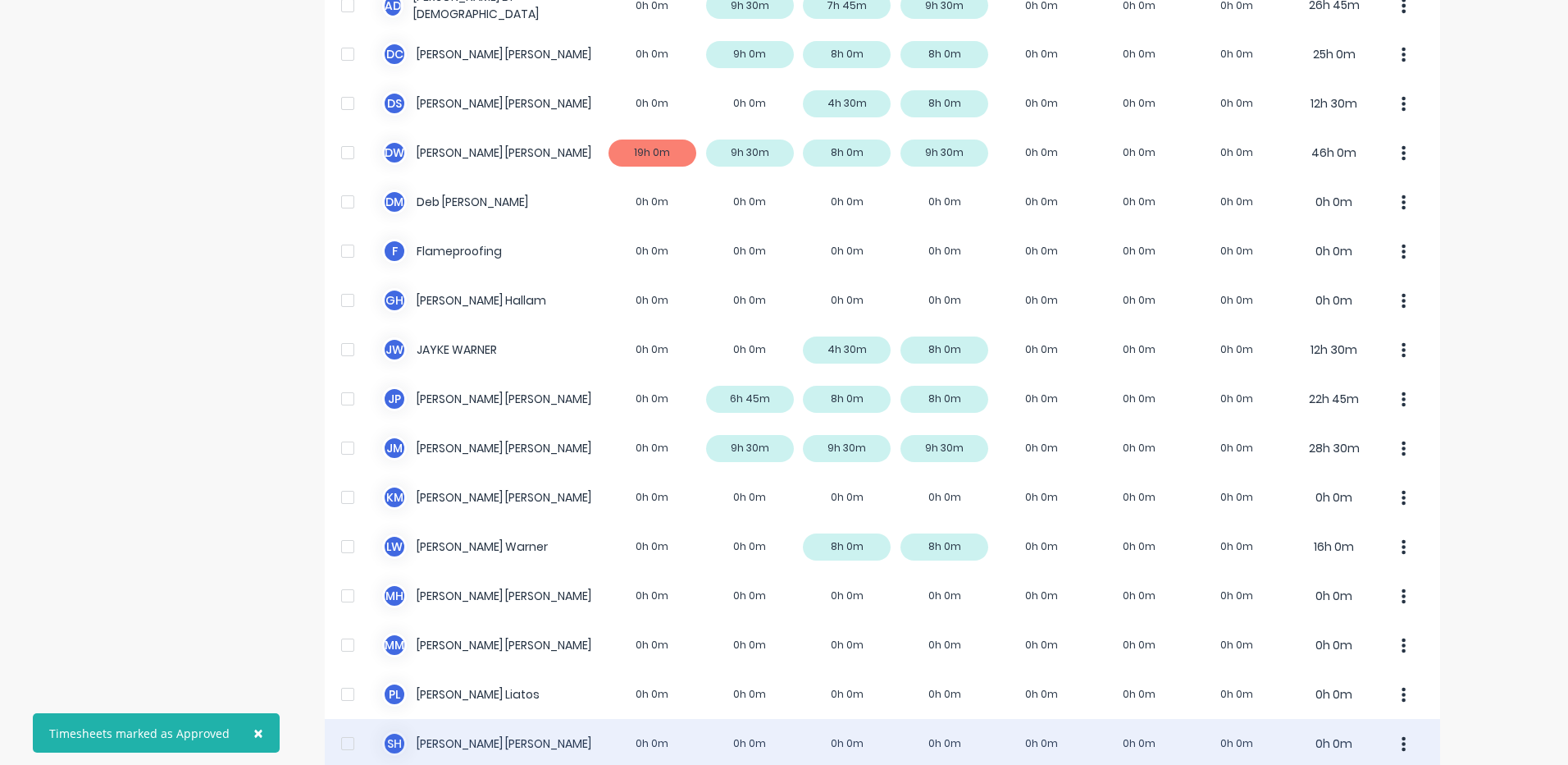
scroll to position [515, 0]
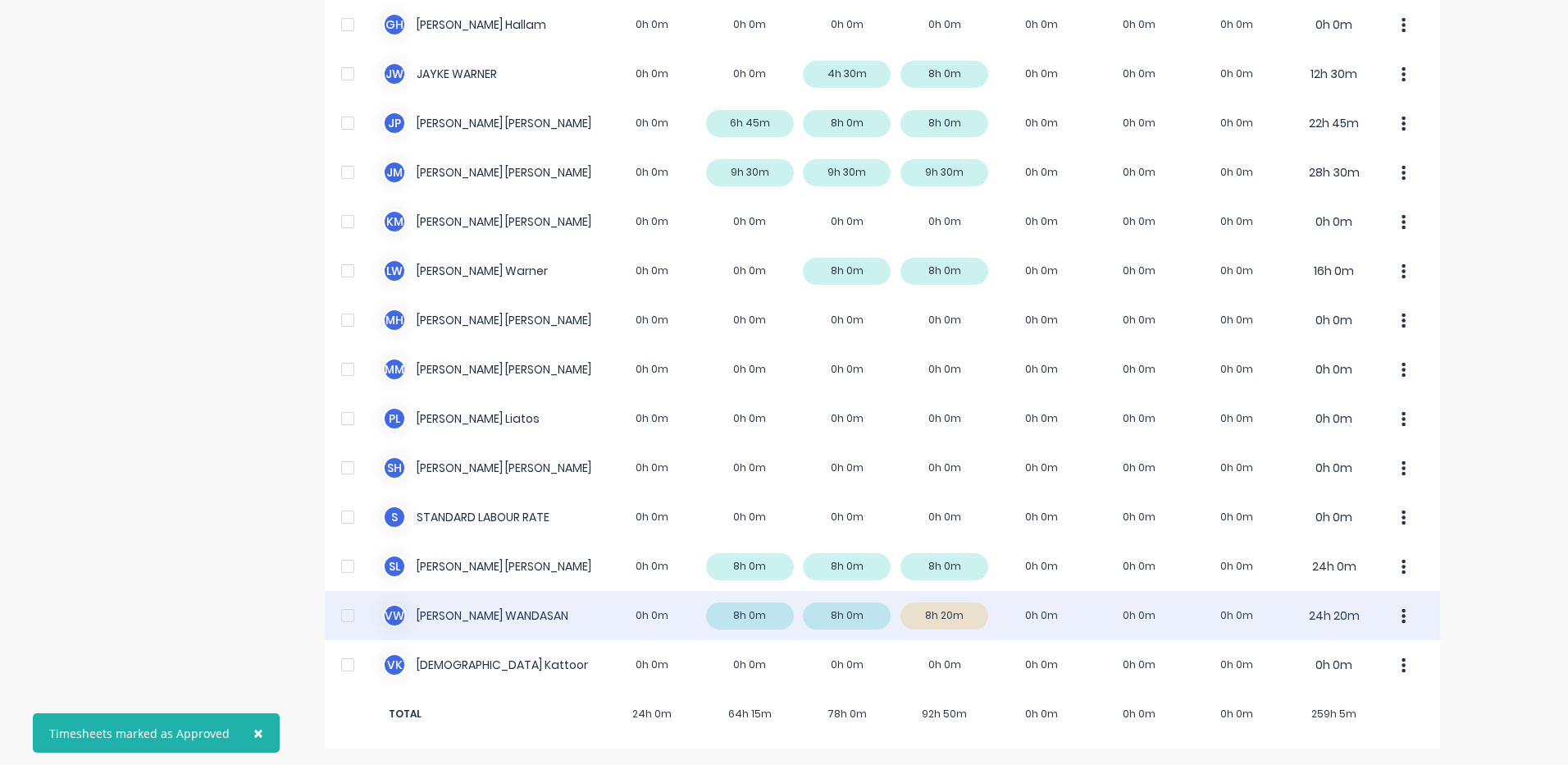
click at [949, 625] on div "V W [PERSON_NAME] 0h 0m 8h 0m 8h 0m 8h 20m 0h 0m 0h 0m 0h 0m 24h 20m" at bounding box center [882, 615] width 1115 height 49
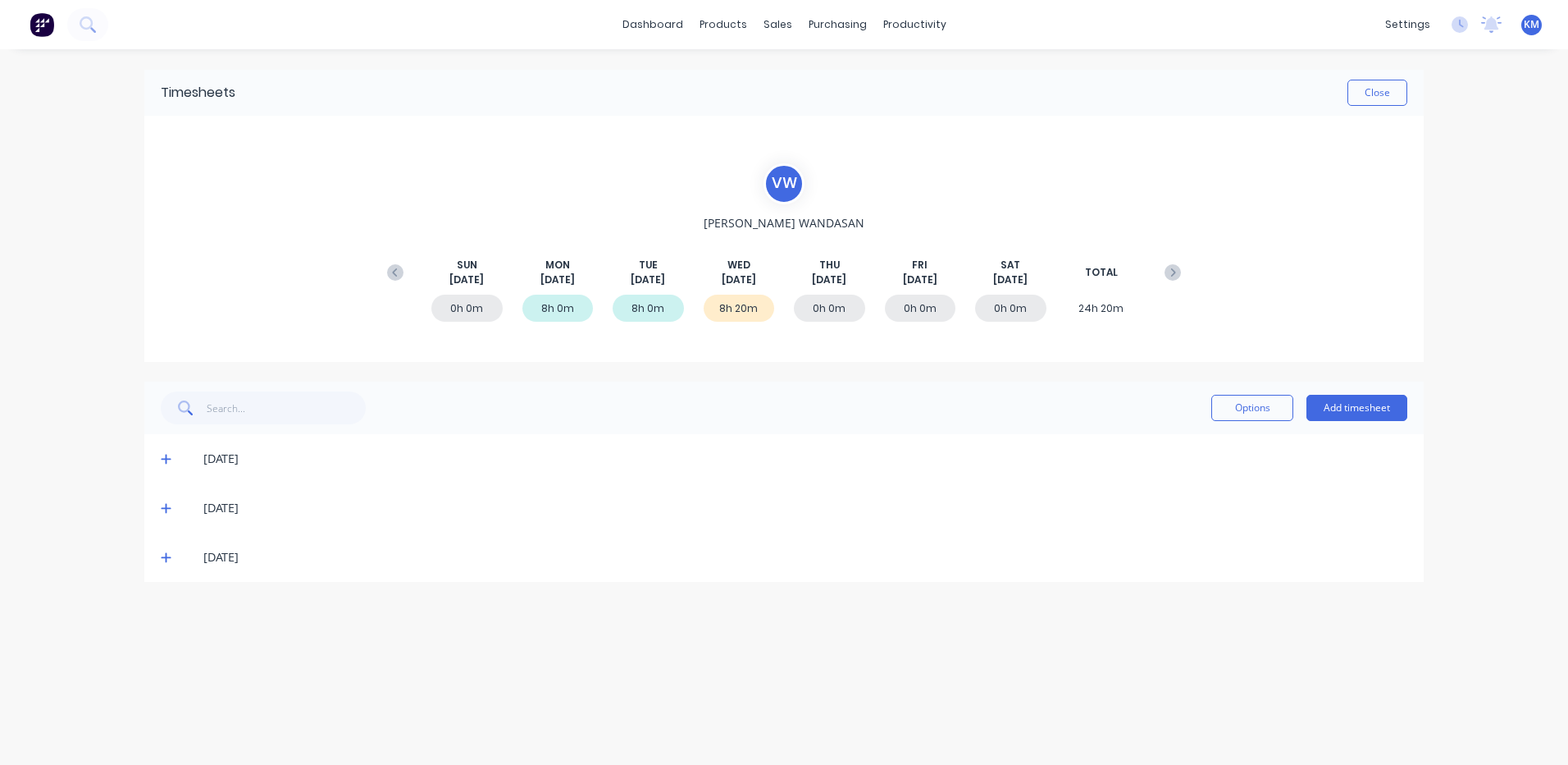
click at [161, 554] on icon at bounding box center [167, 557] width 11 height 11
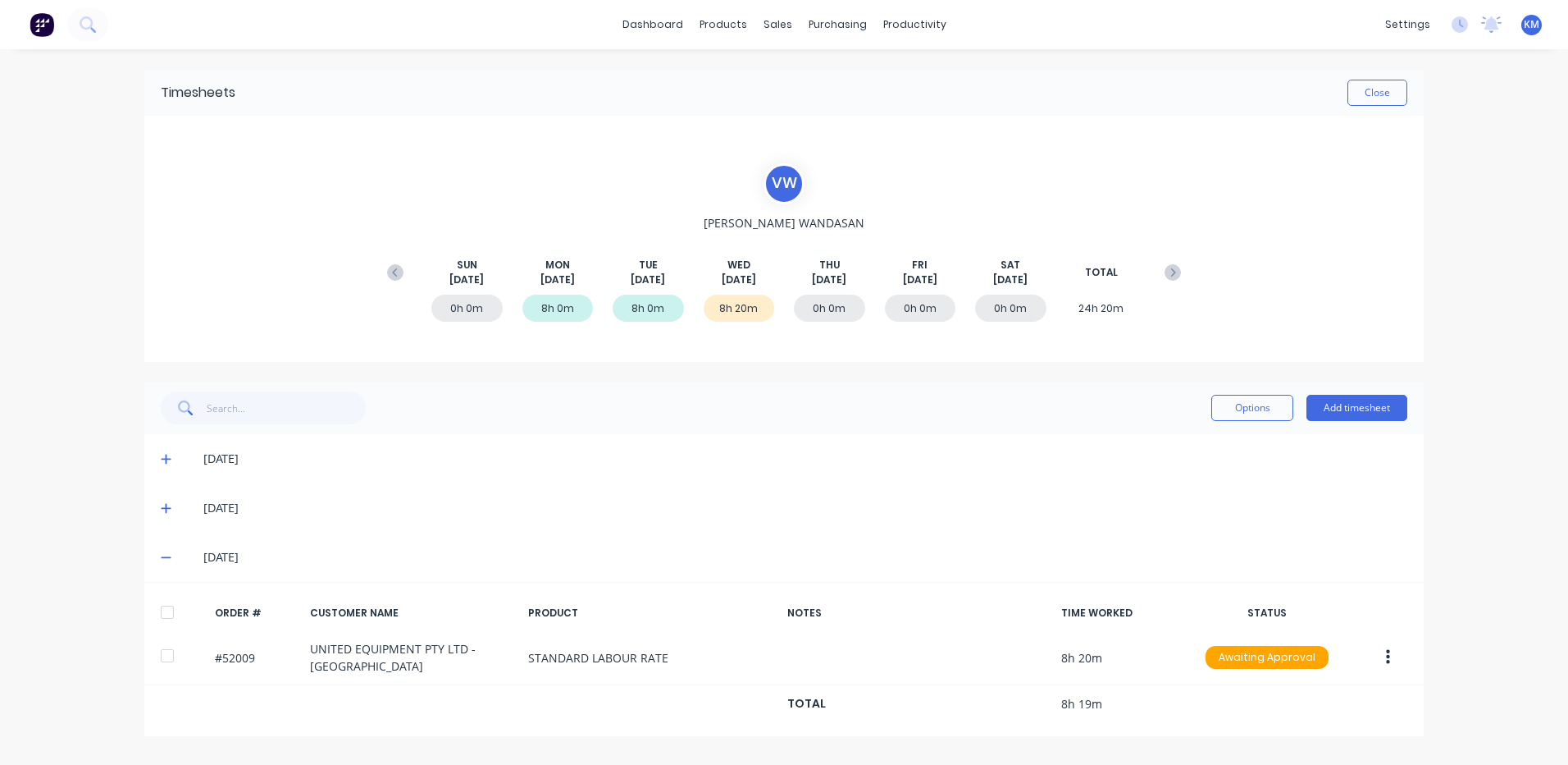
click at [180, 604] on div at bounding box center [167, 612] width 33 height 33
click at [1218, 397] on button "Options" at bounding box center [1252, 408] width 82 height 27
click at [1203, 442] on div "Approve" at bounding box center [1215, 450] width 126 height 24
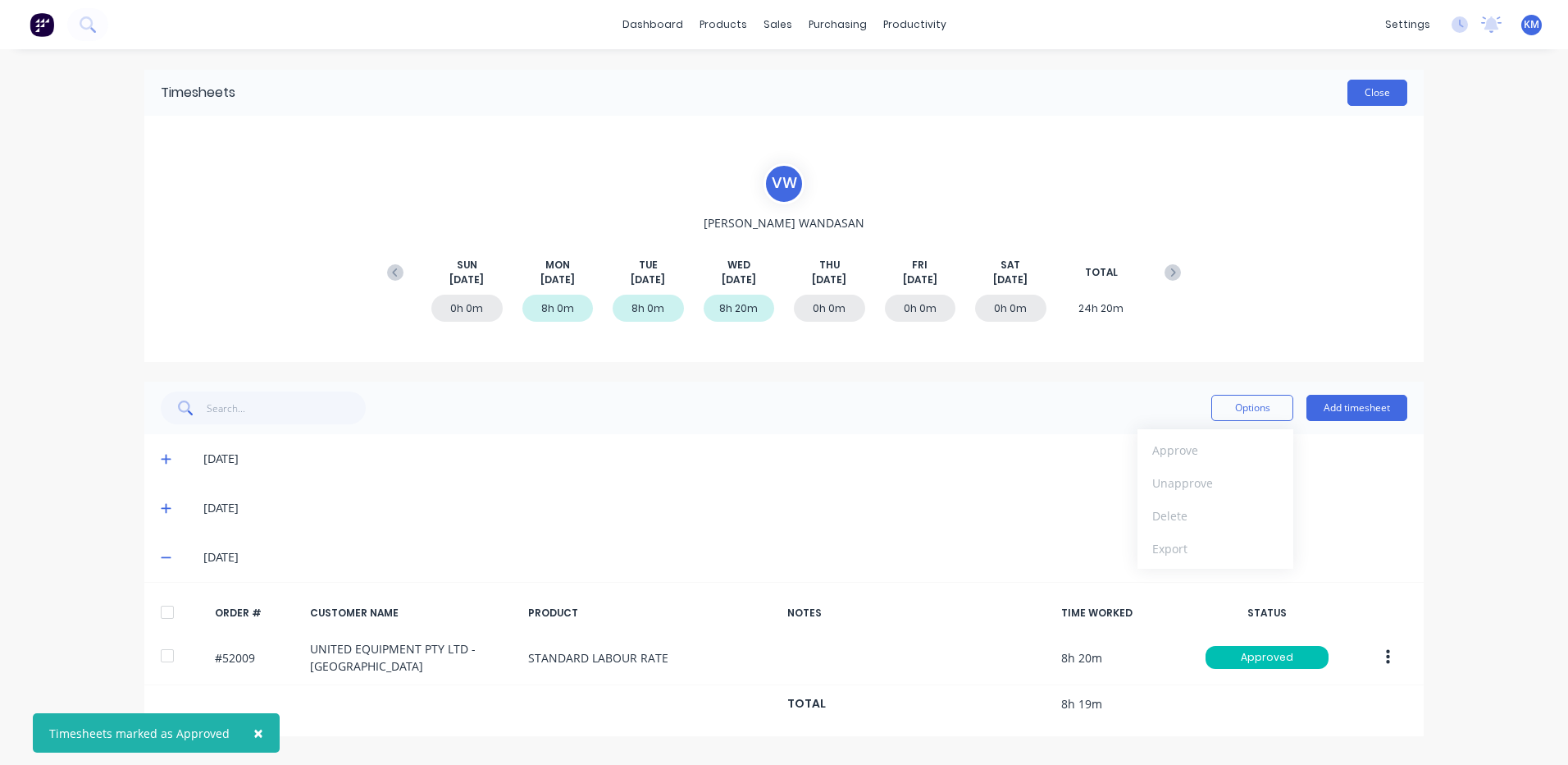
click at [1366, 81] on button "Close" at bounding box center [1378, 92] width 60 height 27
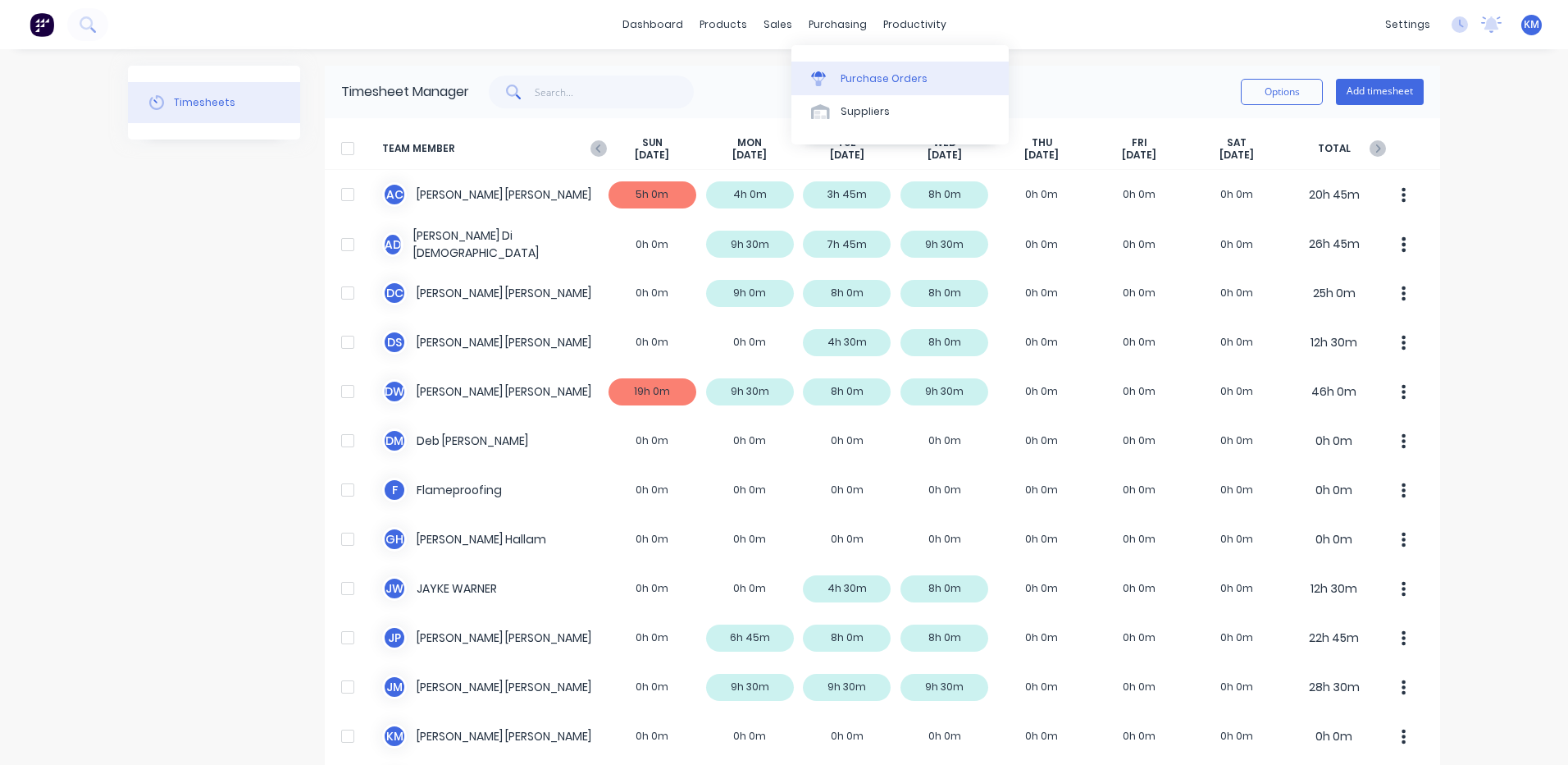
click at [910, 79] on div "Purchase Orders" at bounding box center [884, 79] width 86 height 15
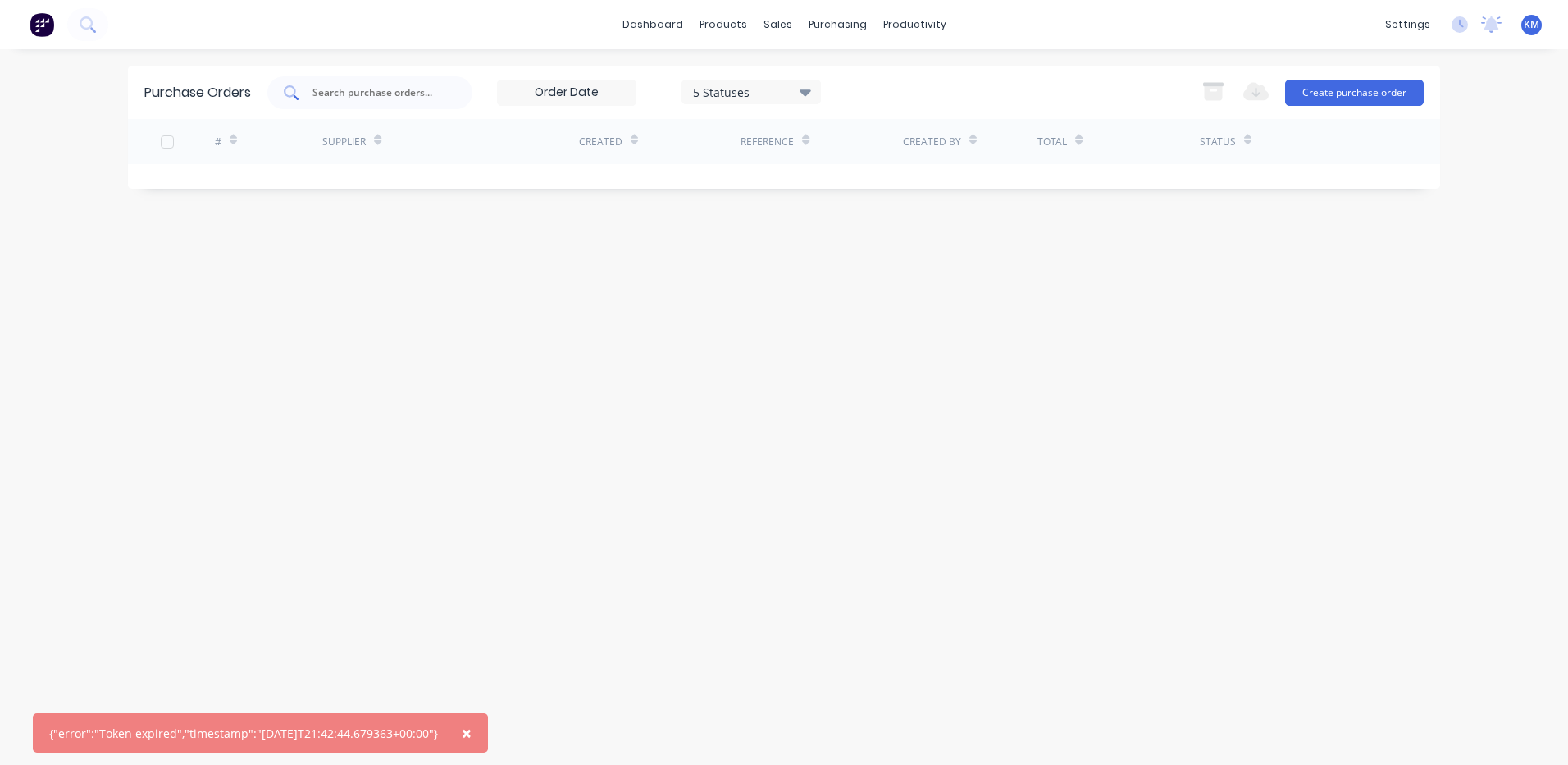
click at [409, 77] on div at bounding box center [370, 93] width 205 height 33
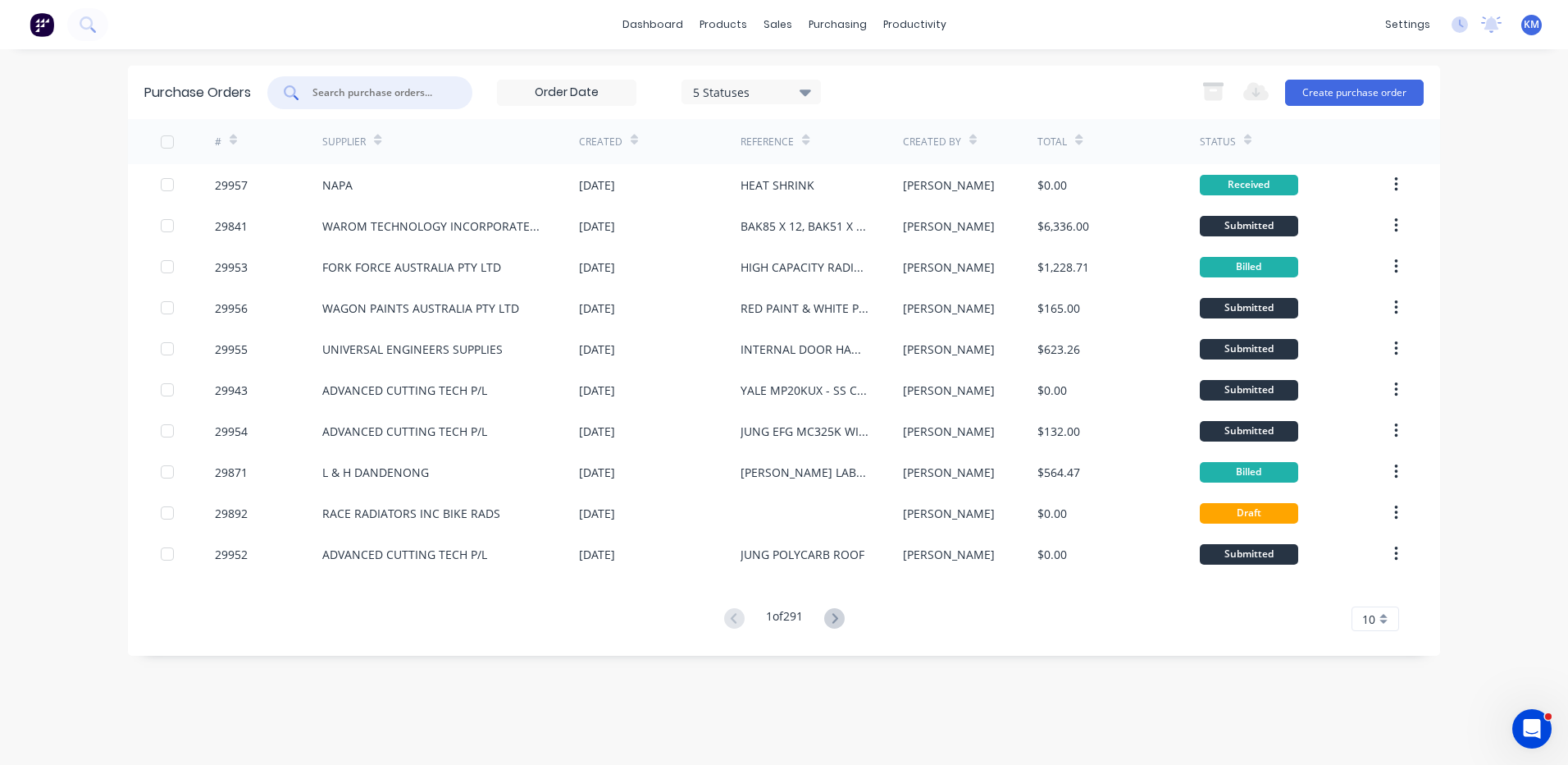
click at [434, 87] on input "text" at bounding box center [379, 93] width 136 height 17
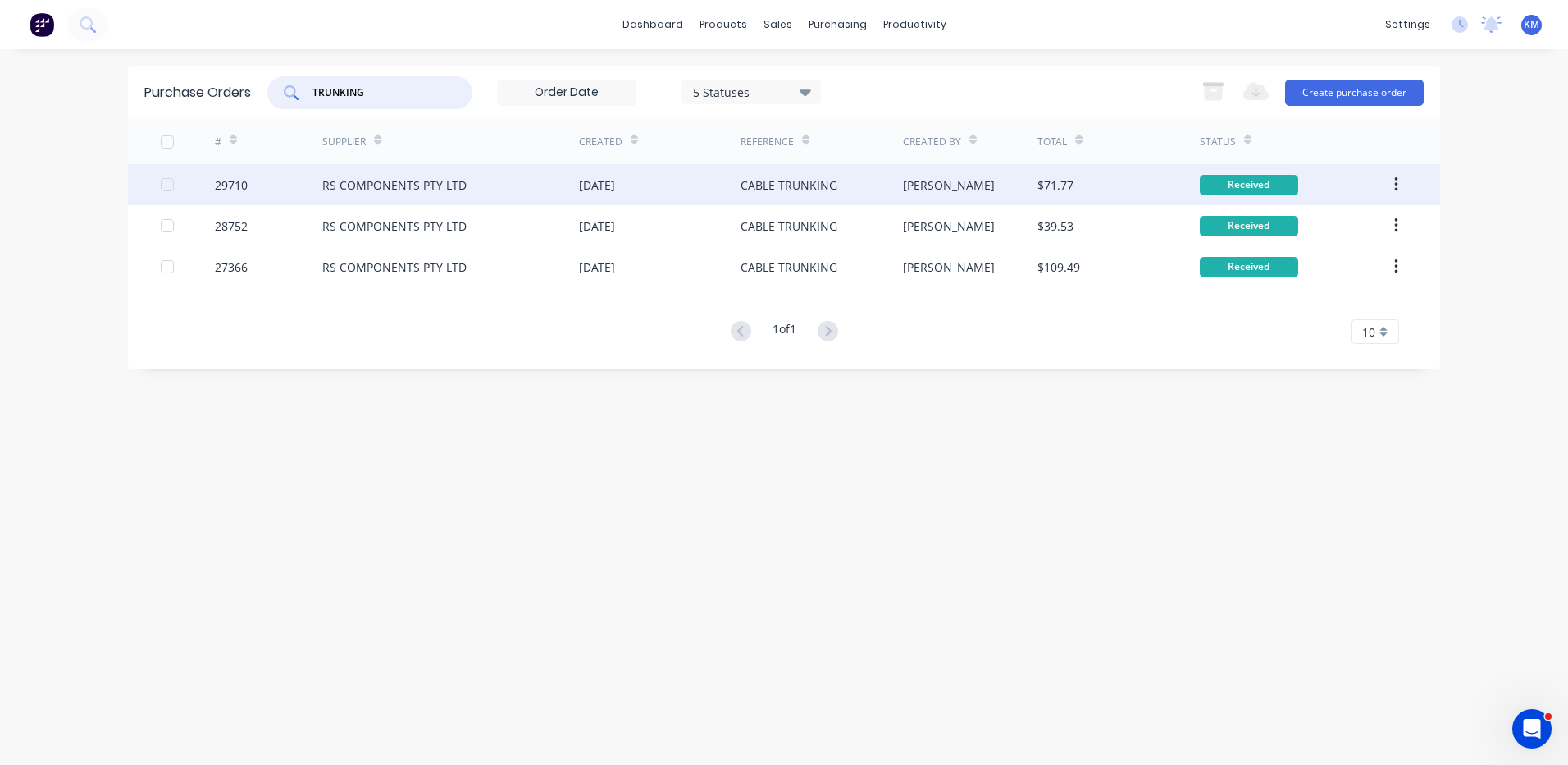
type input "TRUNKING"
click at [616, 192] on div "09 Jul 2025" at bounding box center [596, 185] width 36 height 17
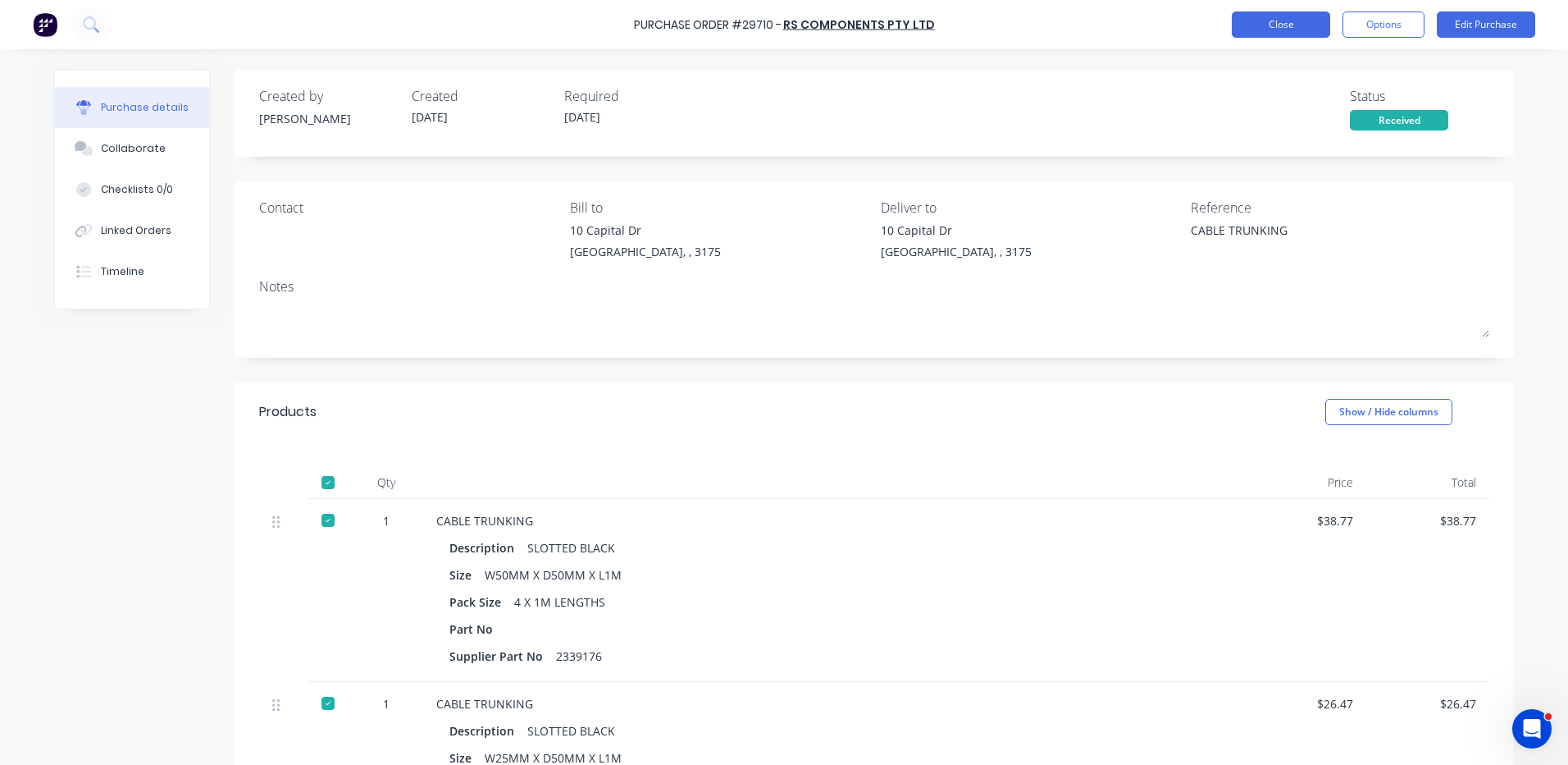
click at [1306, 24] on button "Close" at bounding box center [1281, 24] width 98 height 27
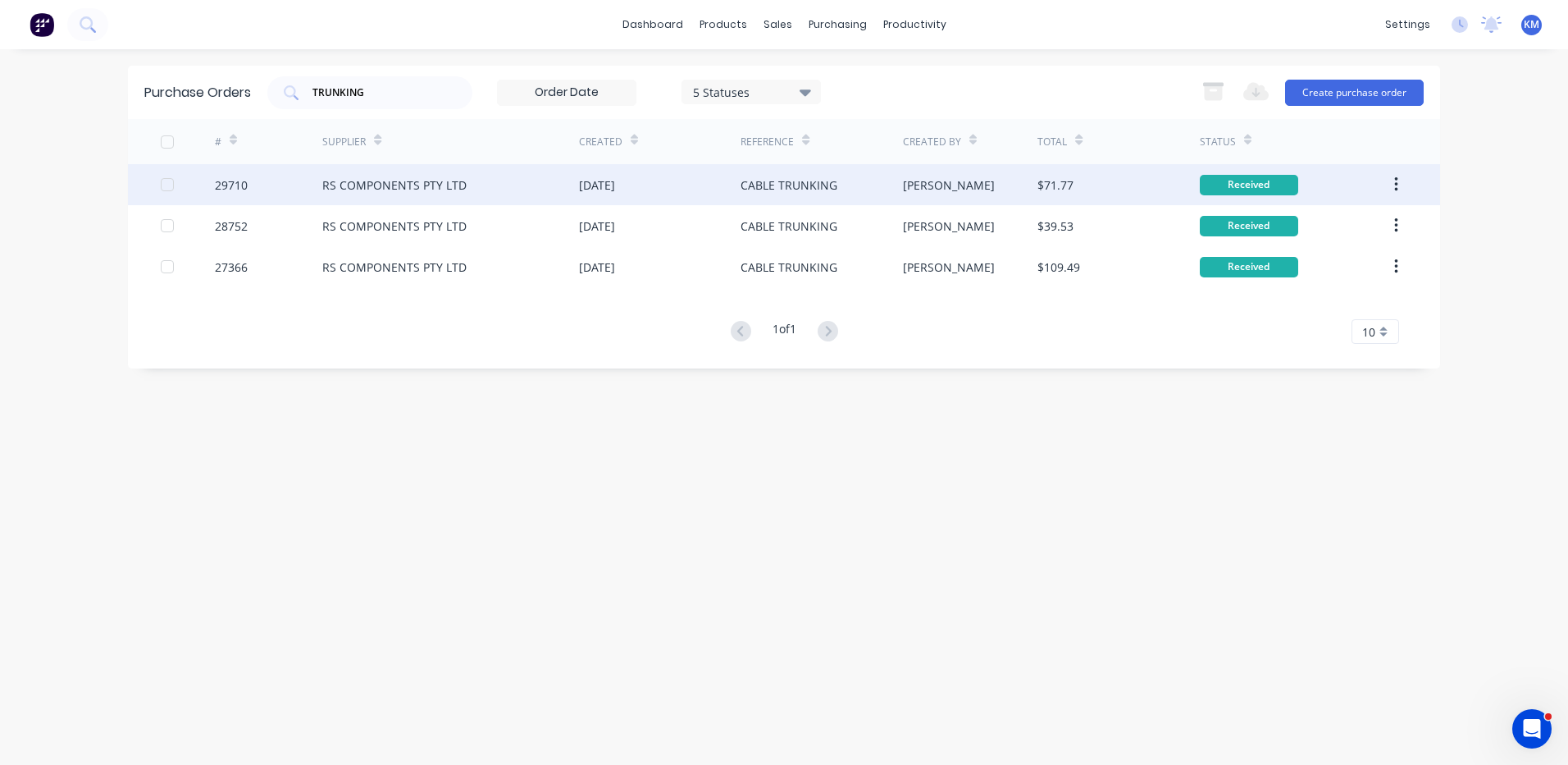
click at [956, 186] on div "[PERSON_NAME]" at bounding box center [970, 184] width 135 height 41
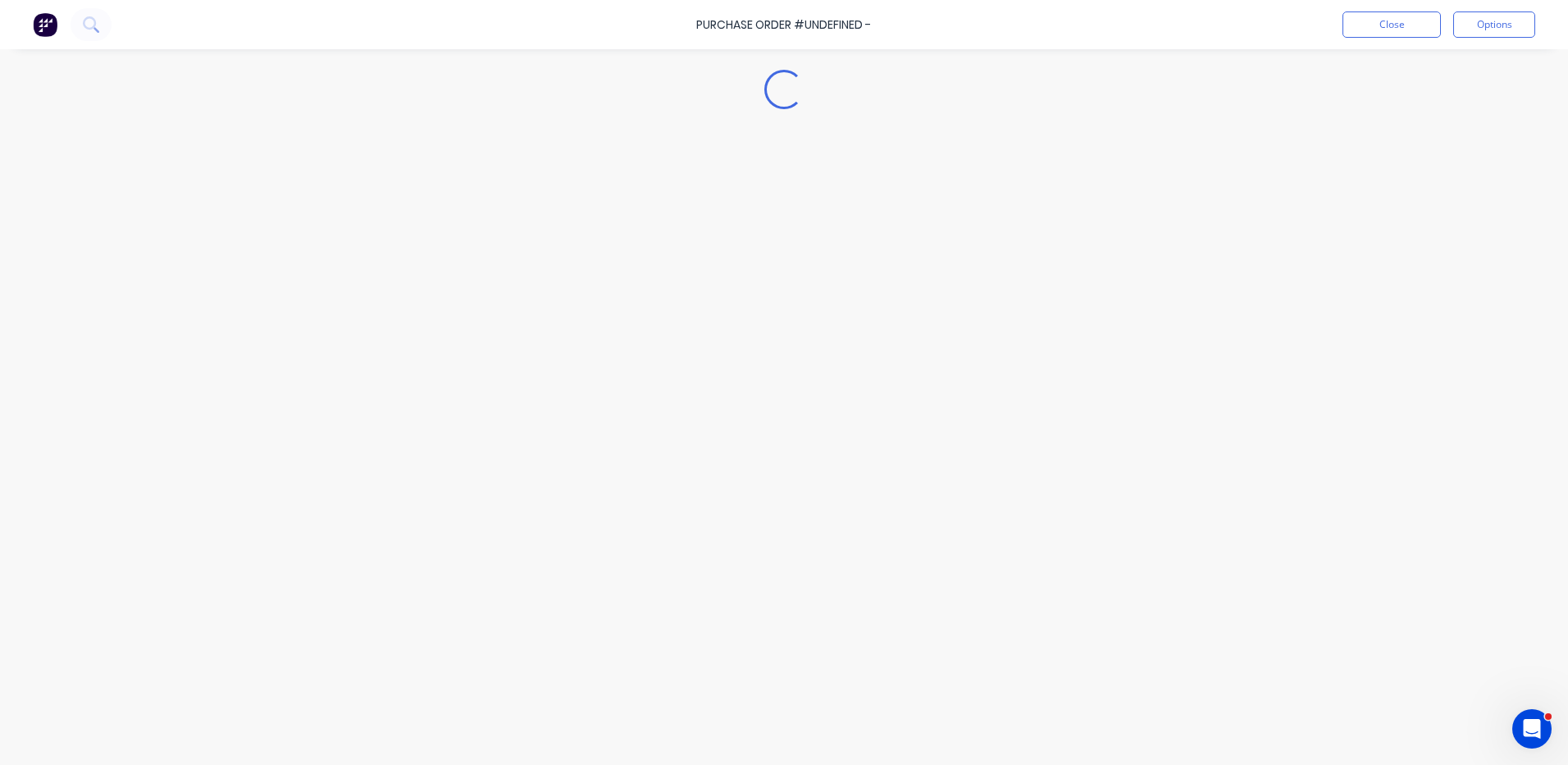
type textarea "x"
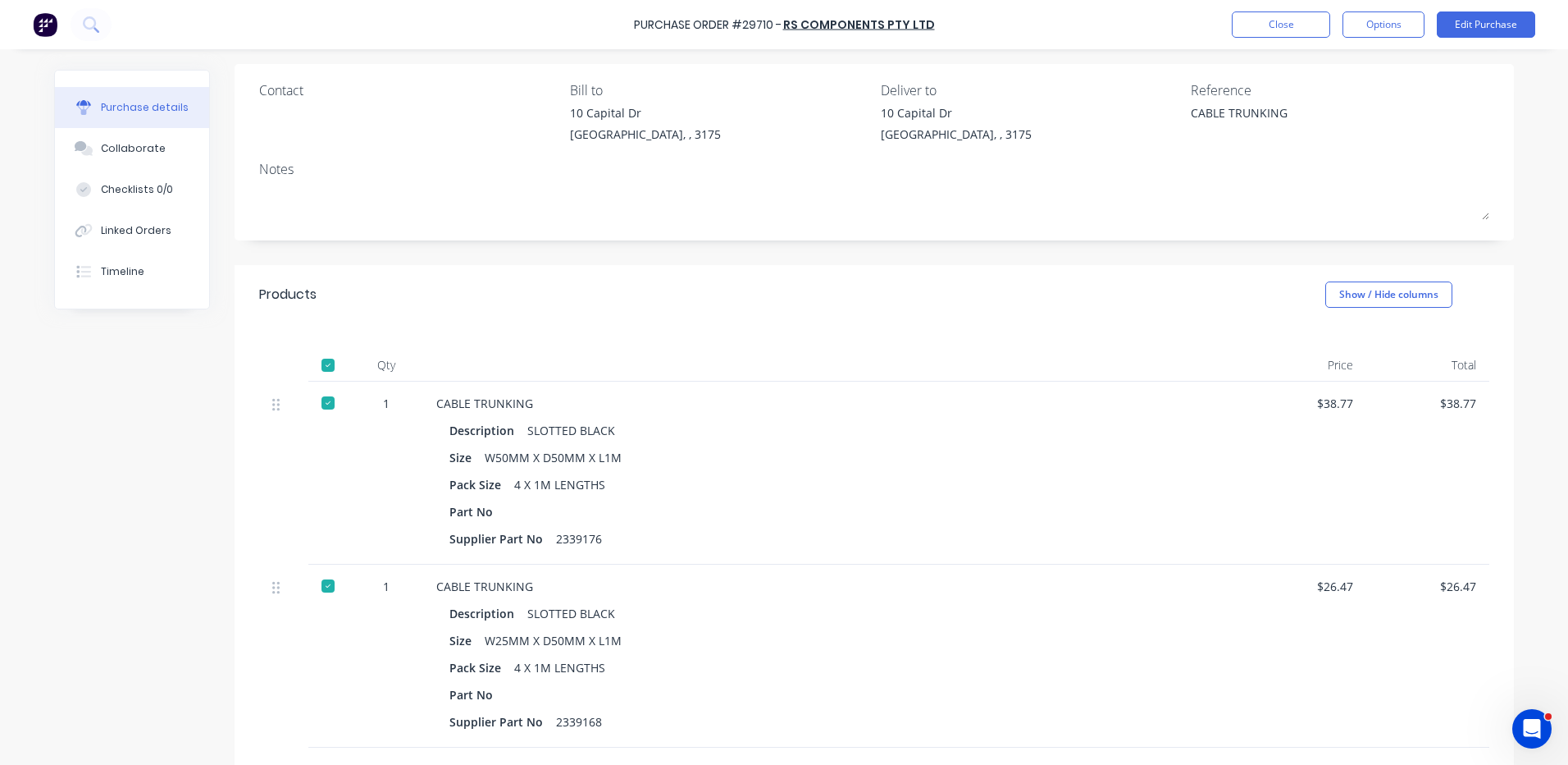
scroll to position [164, 0]
